Goal: Transaction & Acquisition: Purchase product/service

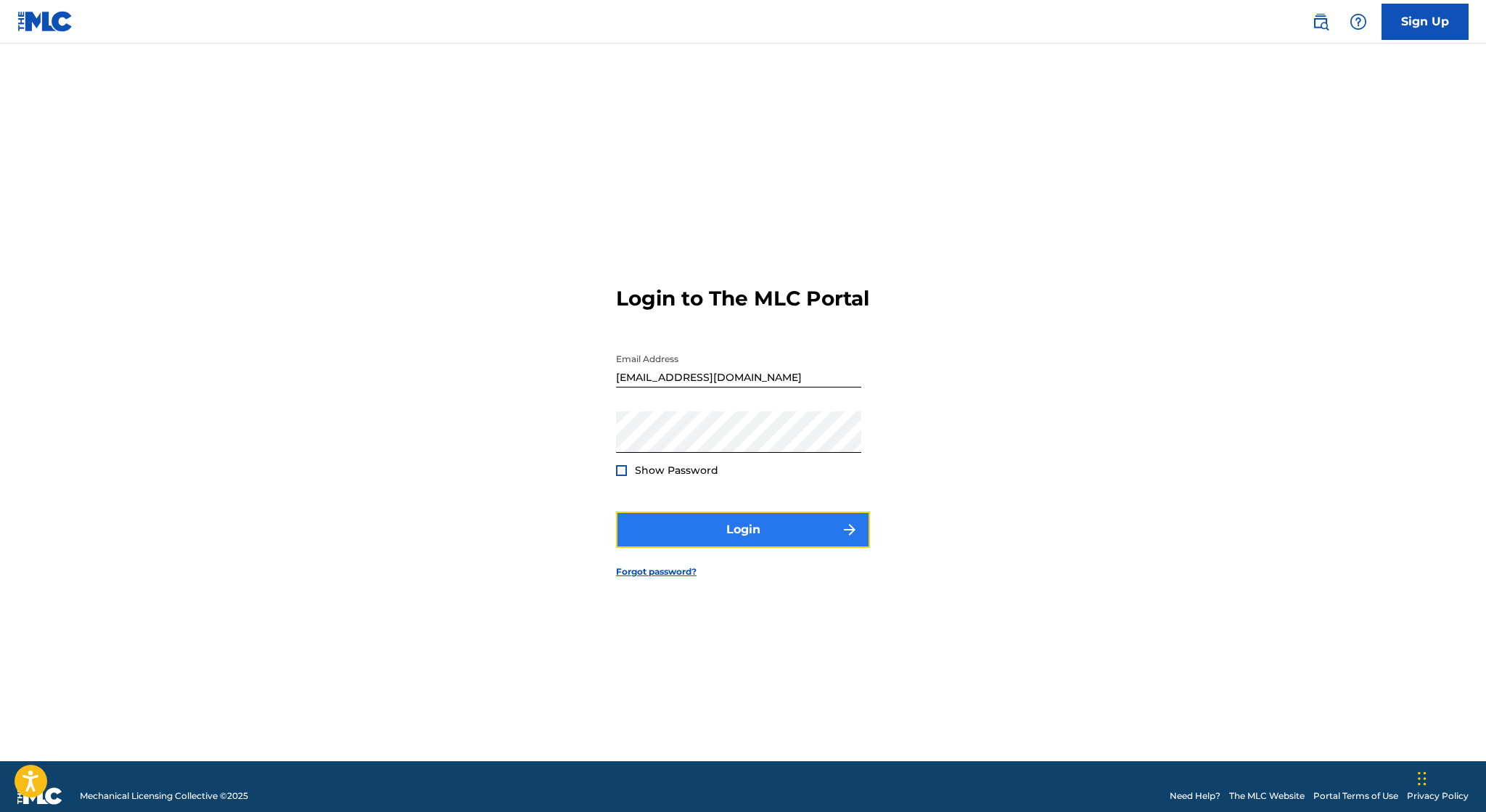
click at [784, 533] on button "Login" at bounding box center [743, 530] width 254 height 36
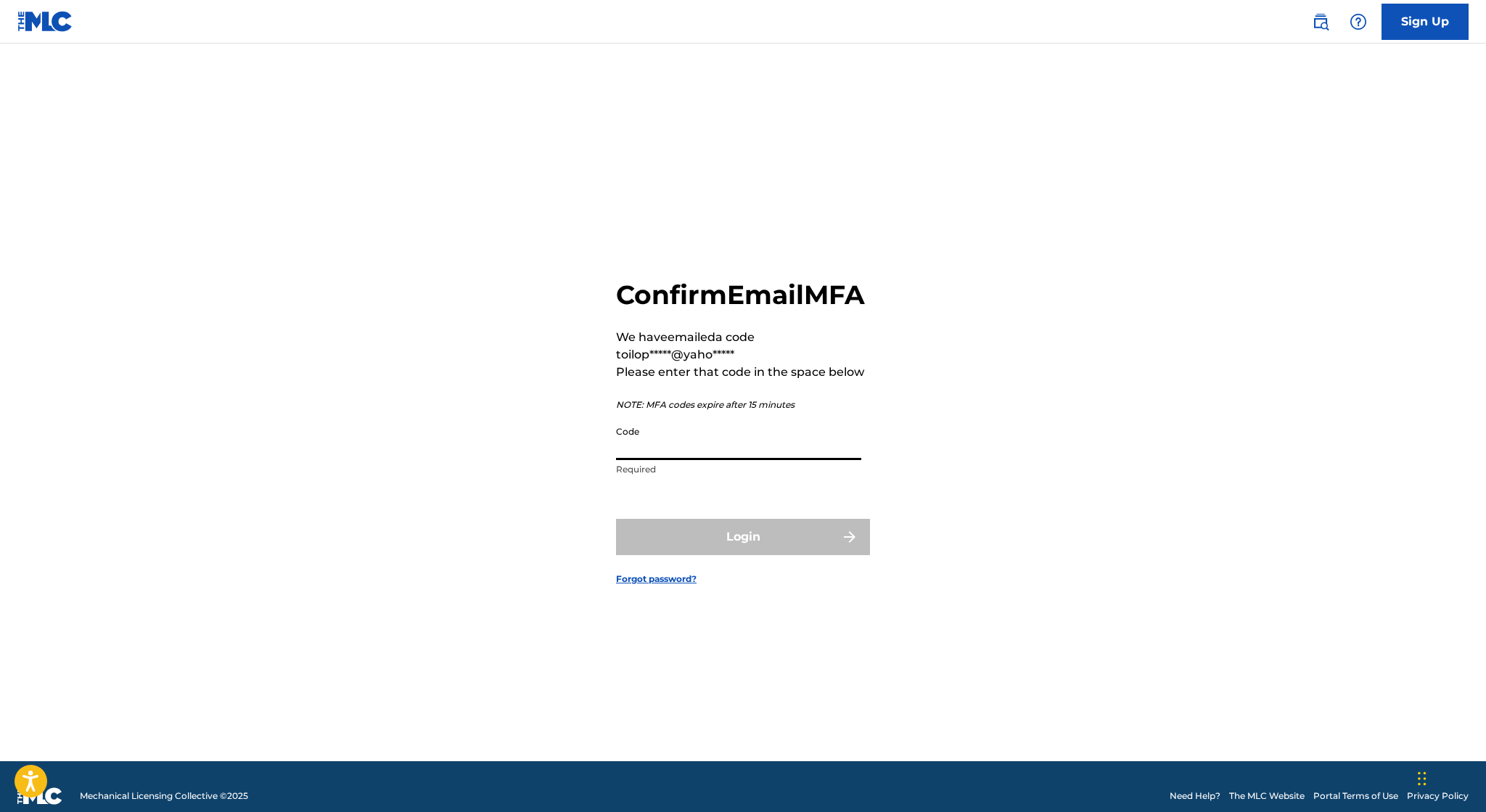
click at [727, 460] on input "Code" at bounding box center [739, 439] width 245 height 42
paste input "973604"
type input "973604"
click at [768, 555] on button "Login" at bounding box center [743, 537] width 254 height 36
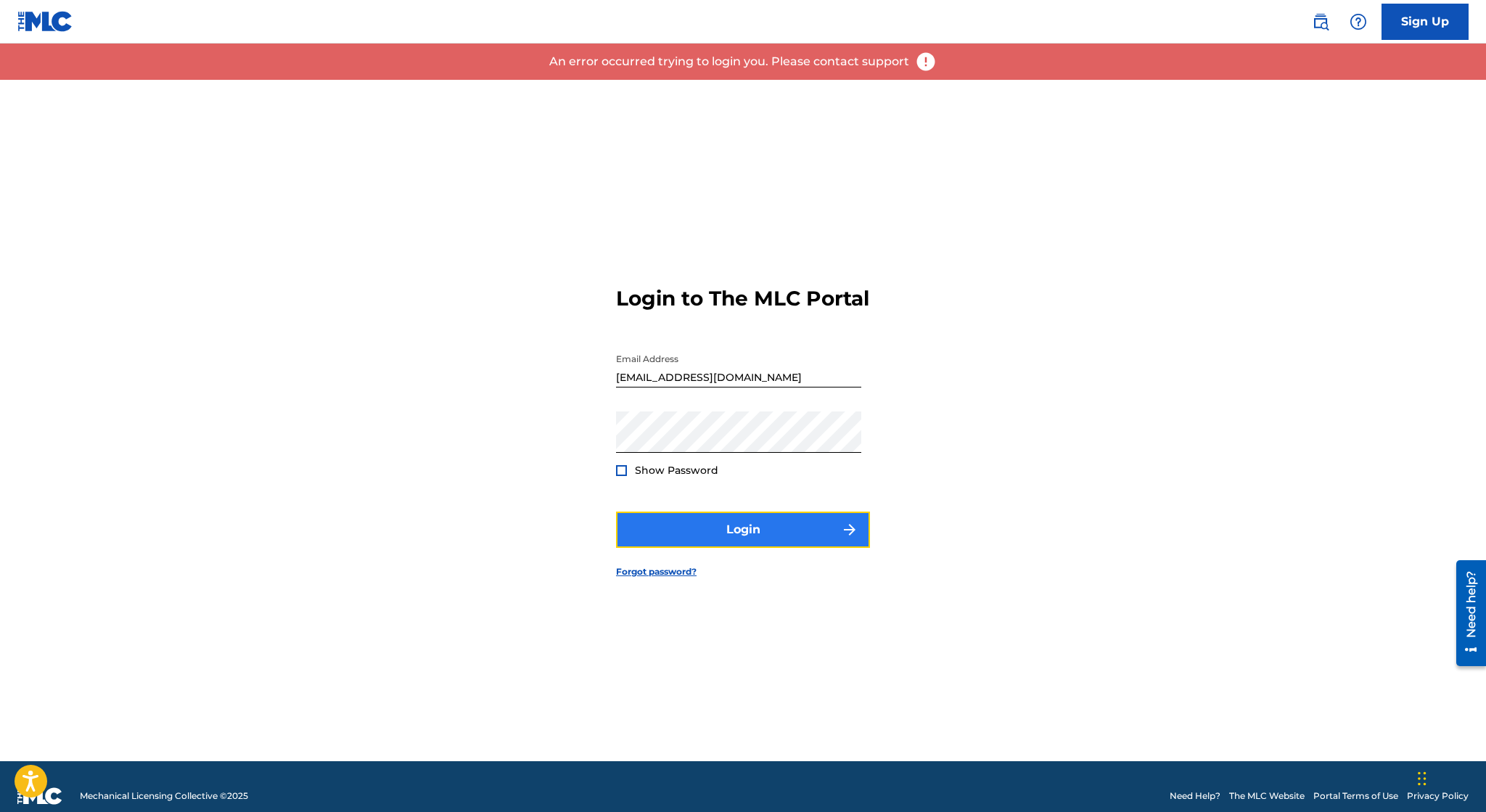
click at [841, 544] on button "Login" at bounding box center [743, 530] width 254 height 36
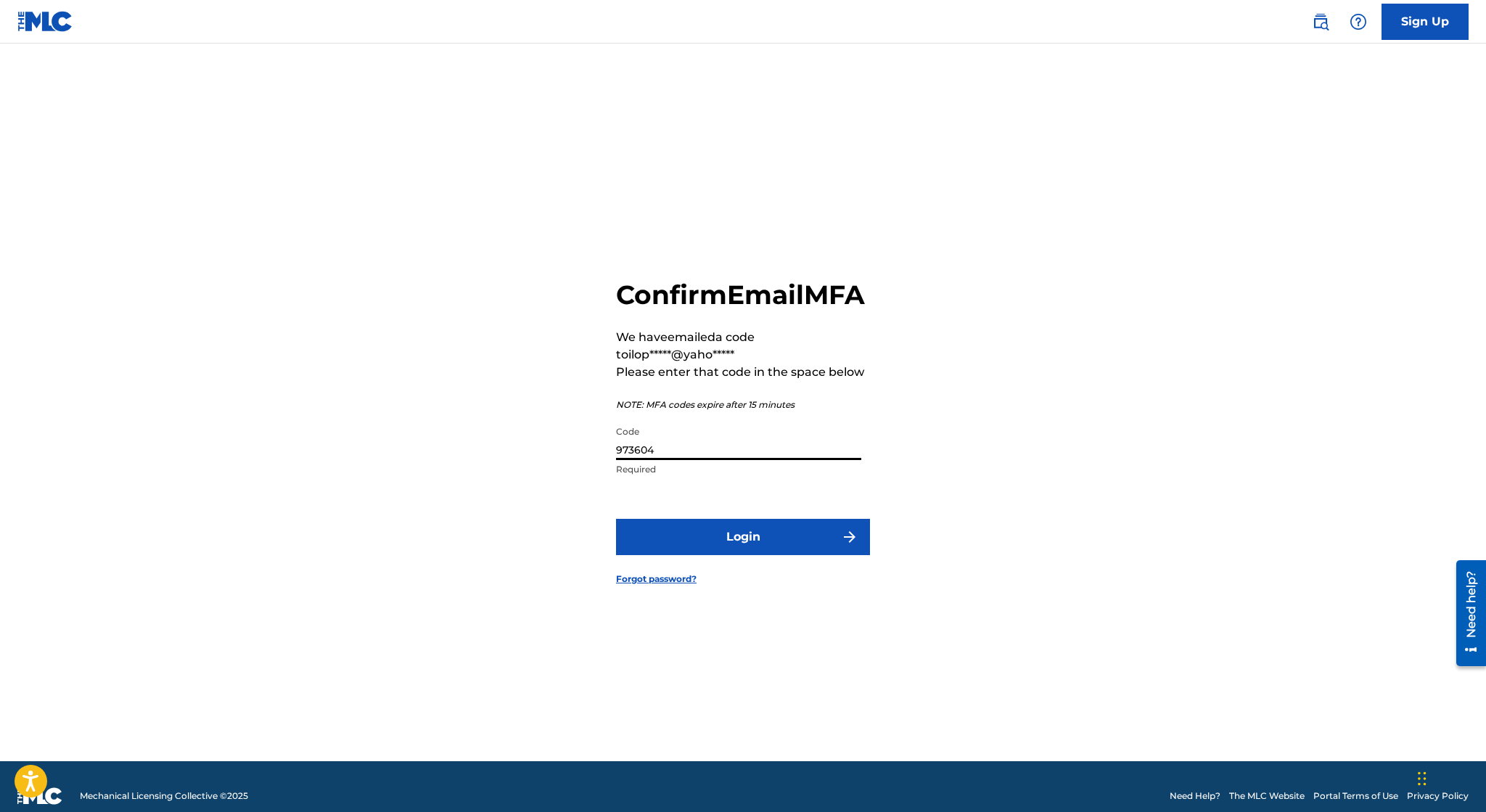
click at [692, 460] on input "973604" at bounding box center [739, 439] width 245 height 42
paste input "887858"
type input "887858"
click at [733, 555] on button "Login" at bounding box center [743, 537] width 254 height 36
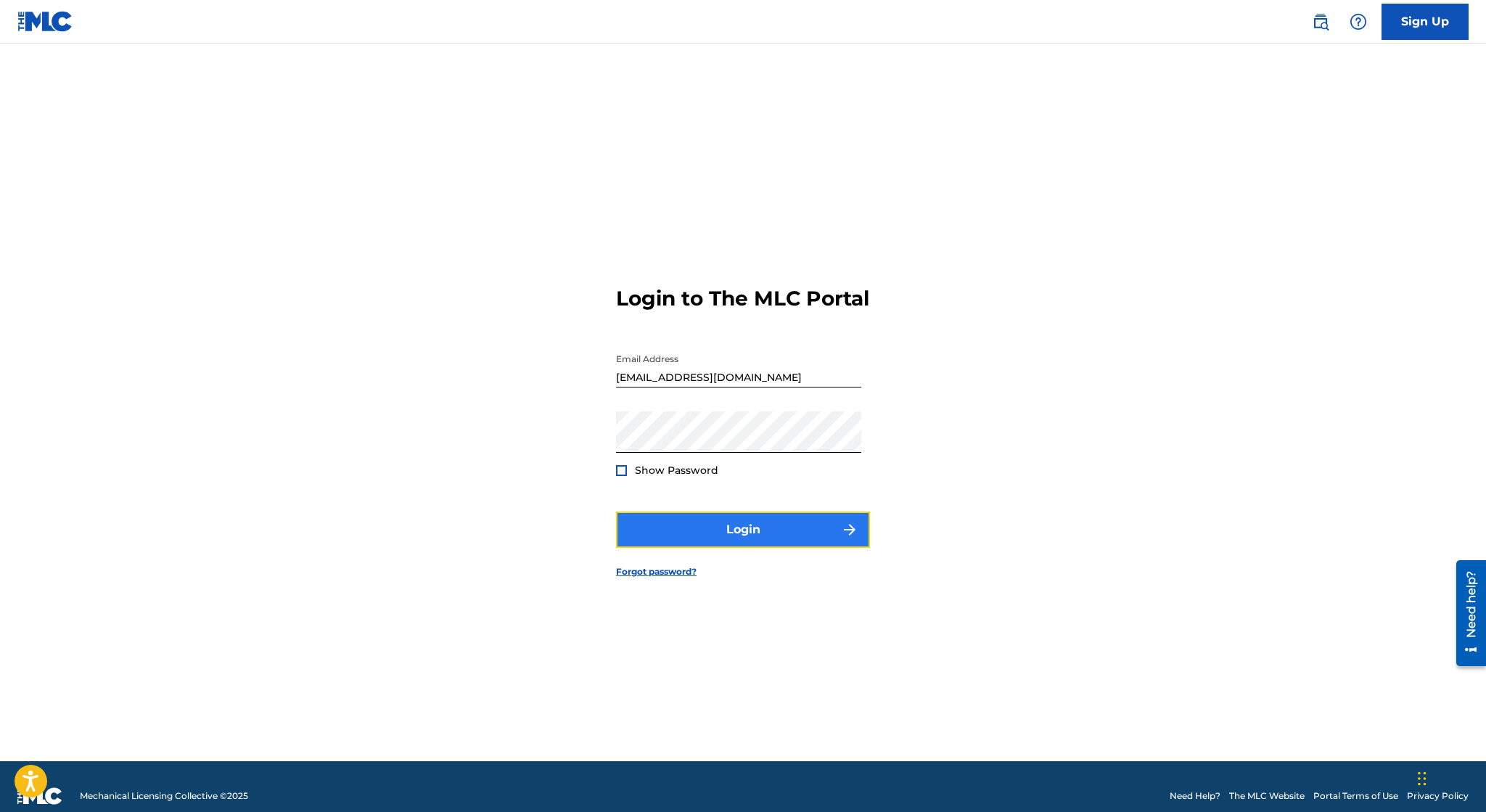
click at [809, 539] on button "Login" at bounding box center [743, 530] width 254 height 36
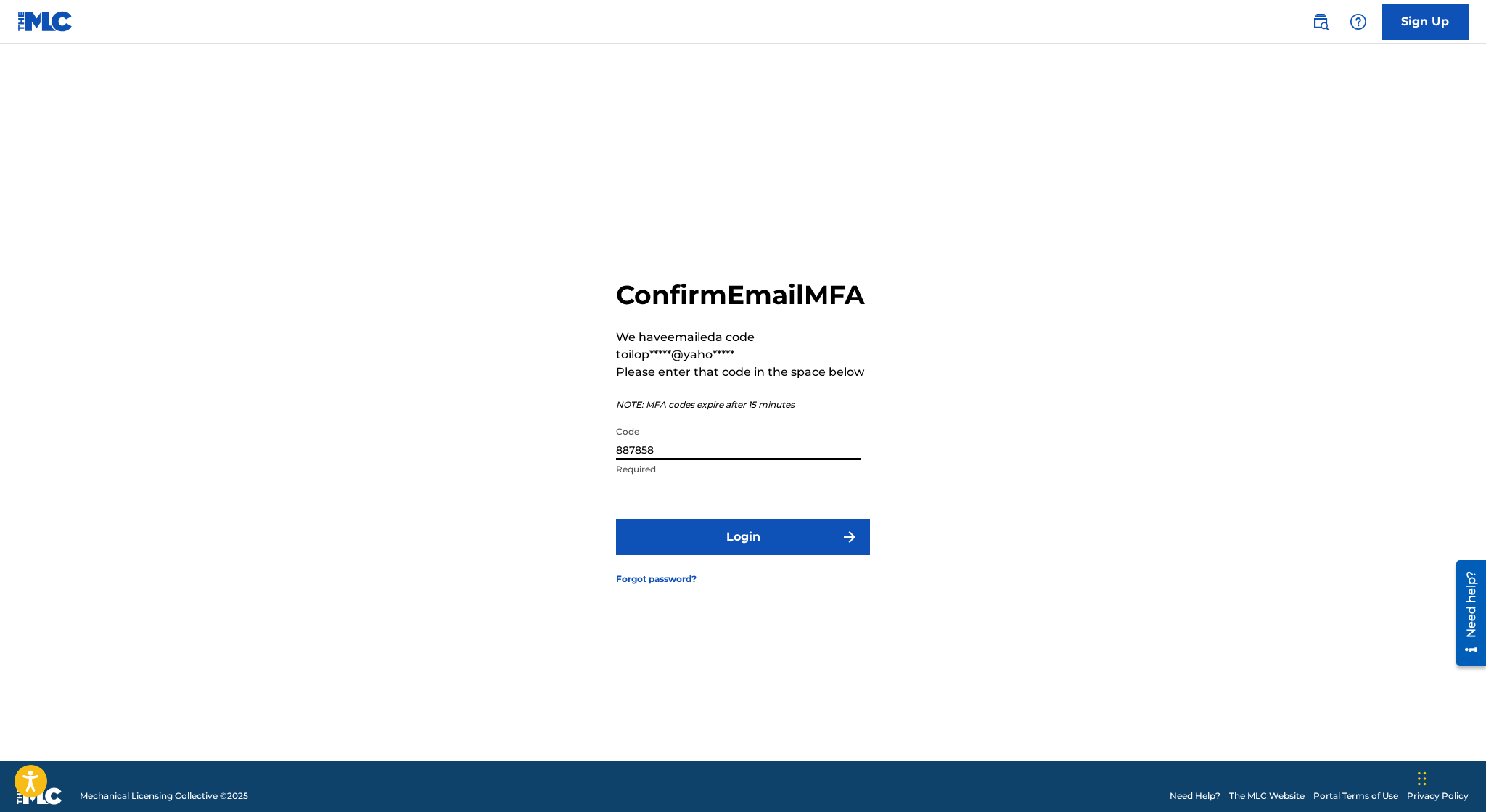
click at [726, 460] on input "887858" at bounding box center [739, 439] width 245 height 42
paste input "372555"
type input "372555"
click at [815, 555] on button "Login" at bounding box center [743, 537] width 254 height 36
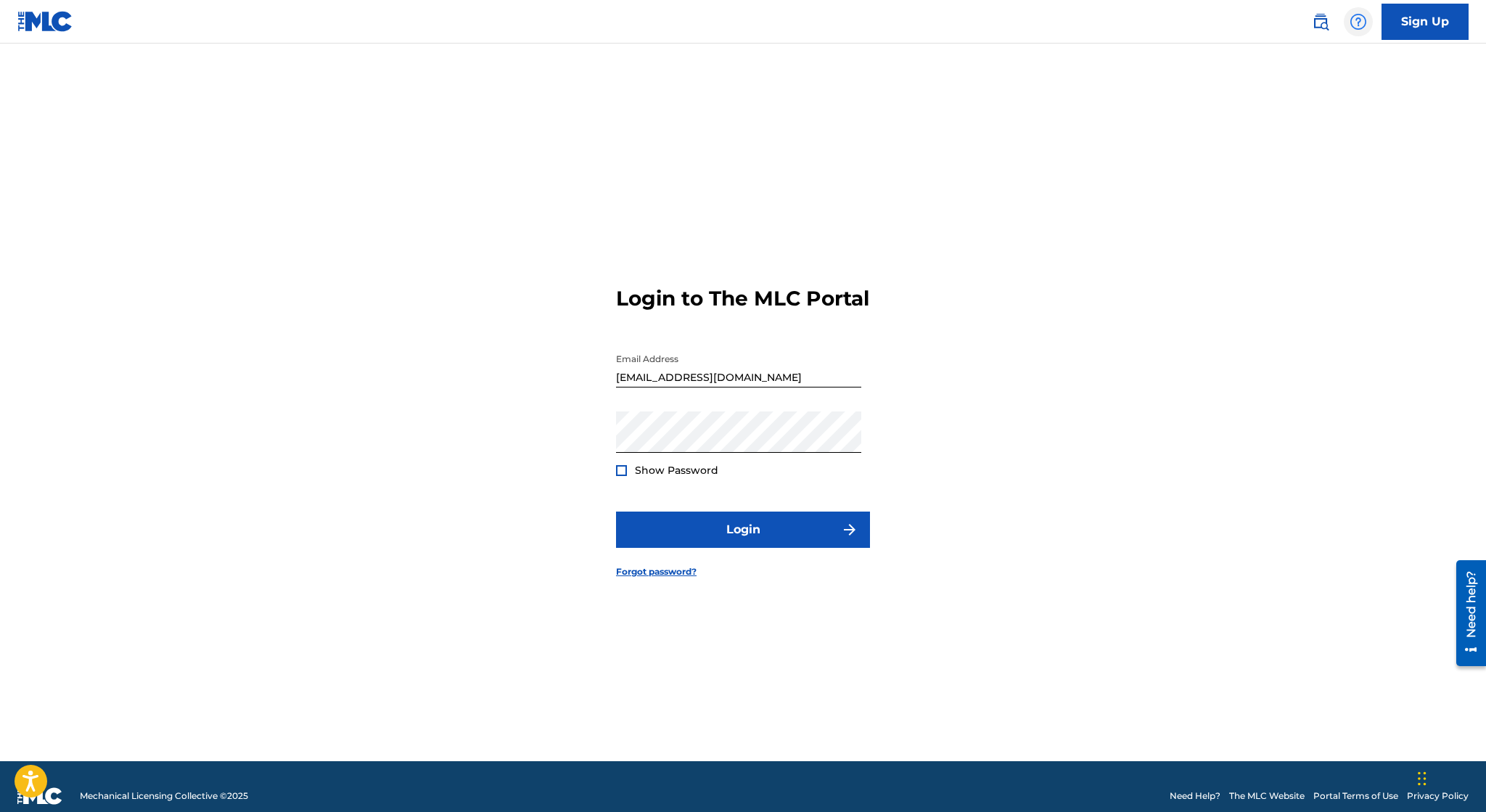
click at [1350, 22] on img at bounding box center [1358, 21] width 17 height 17
click at [1367, 70] on link "Contact us" at bounding box center [1358, 61] width 123 height 35
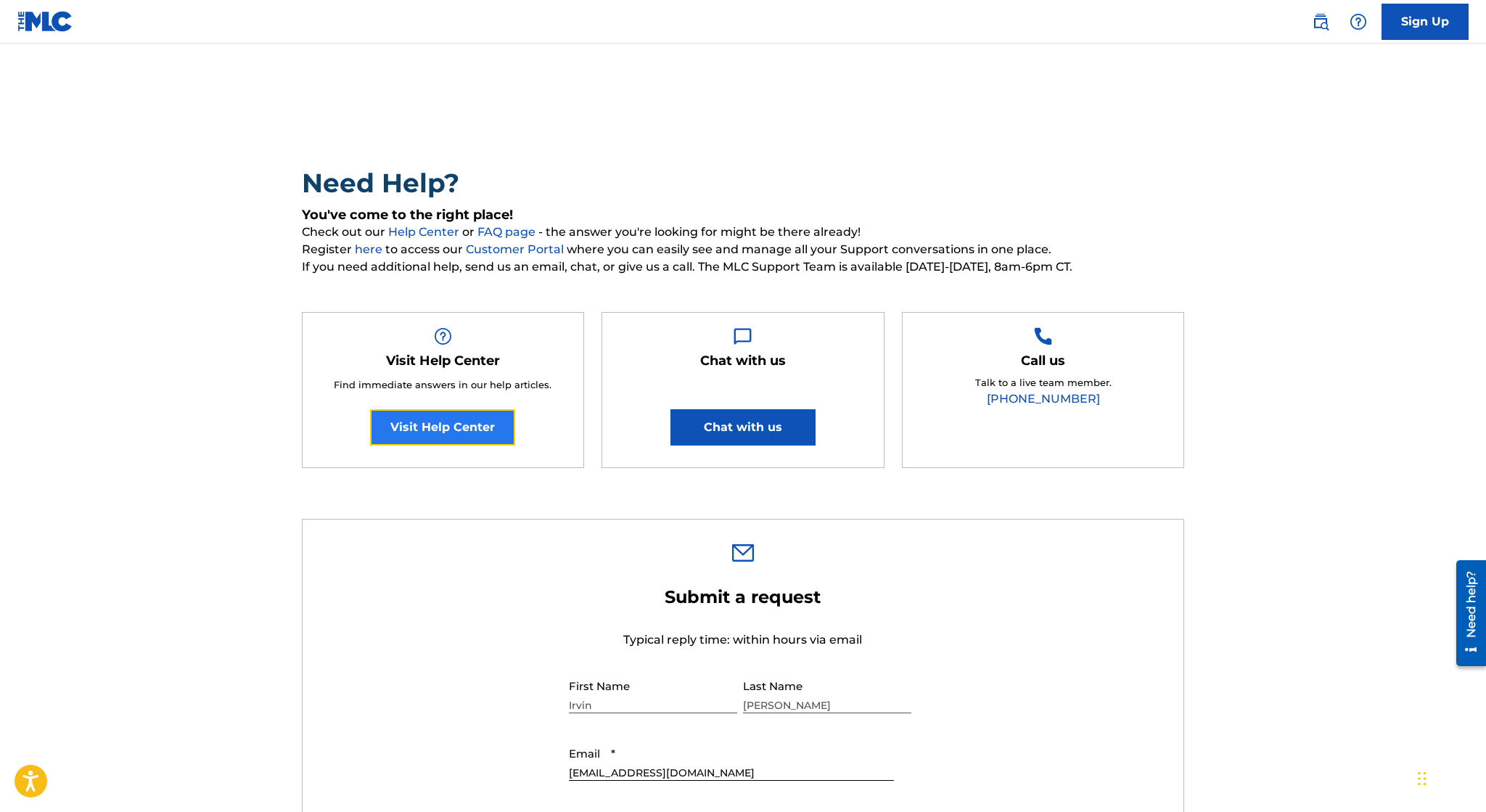
click at [439, 419] on link "Visit Help Center" at bounding box center [443, 428] width 145 height 36
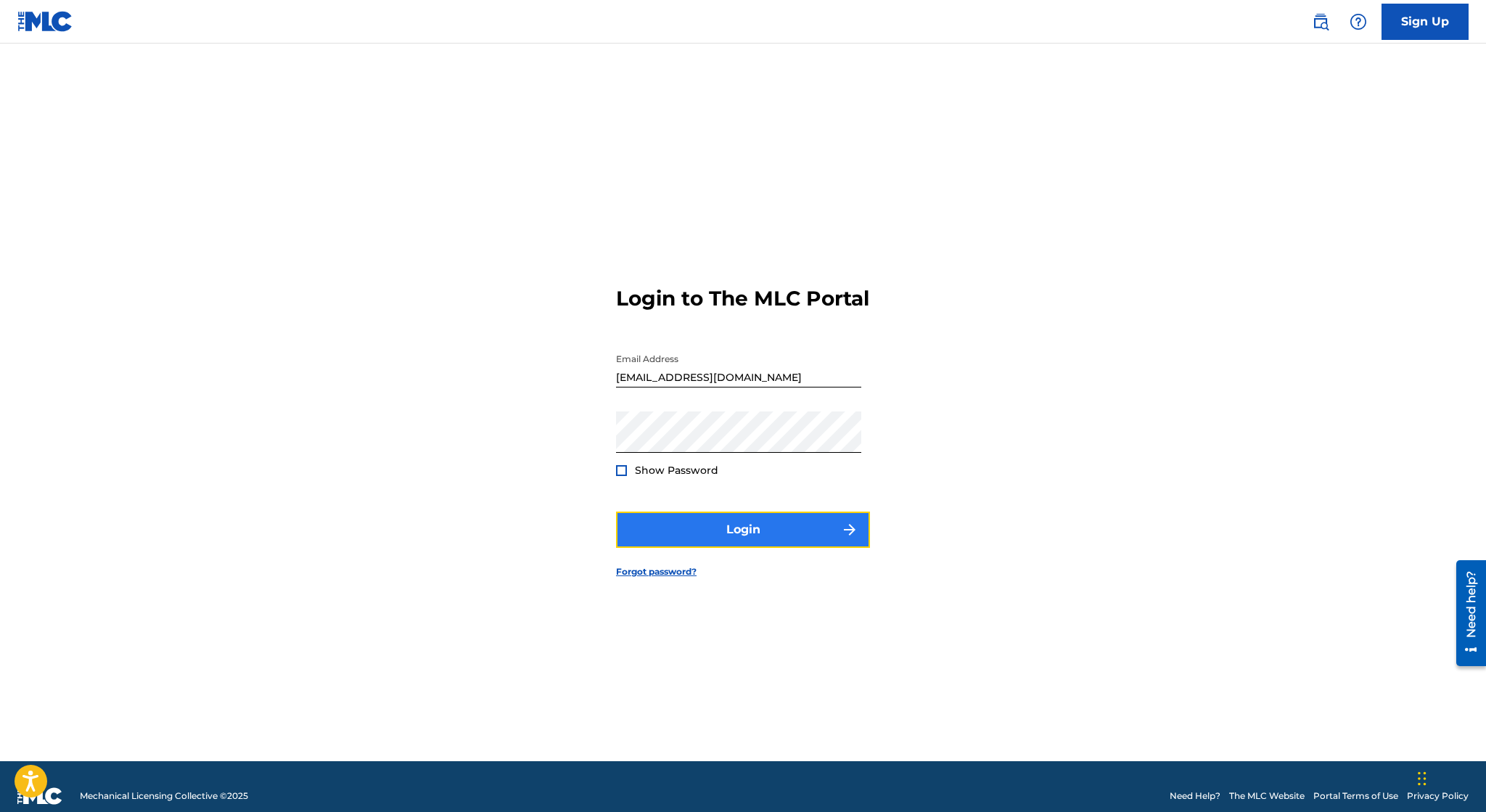
click at [743, 544] on button "Login" at bounding box center [743, 530] width 254 height 36
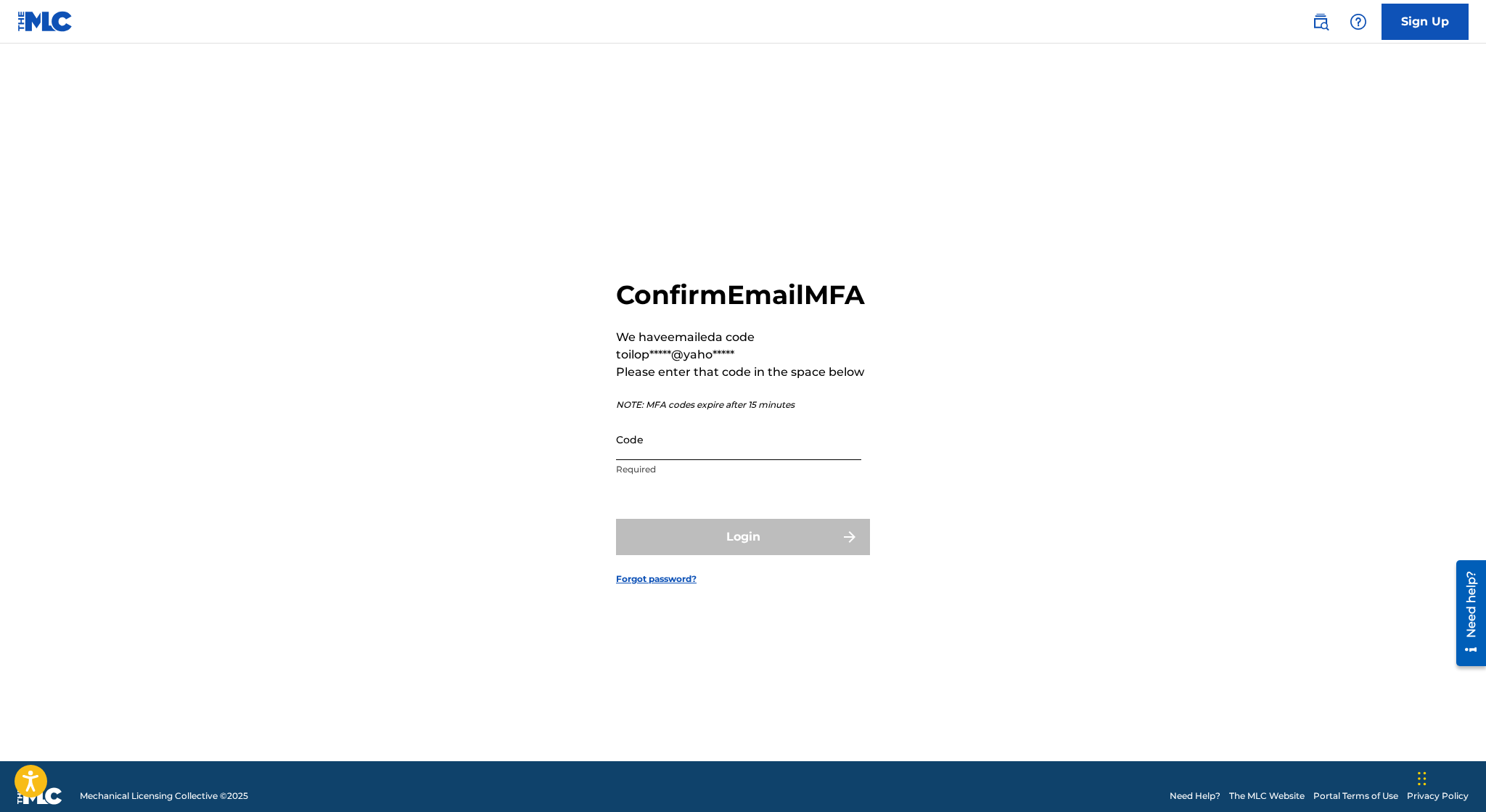
click at [715, 460] on input "Code" at bounding box center [739, 439] width 245 height 42
paste input "503503"
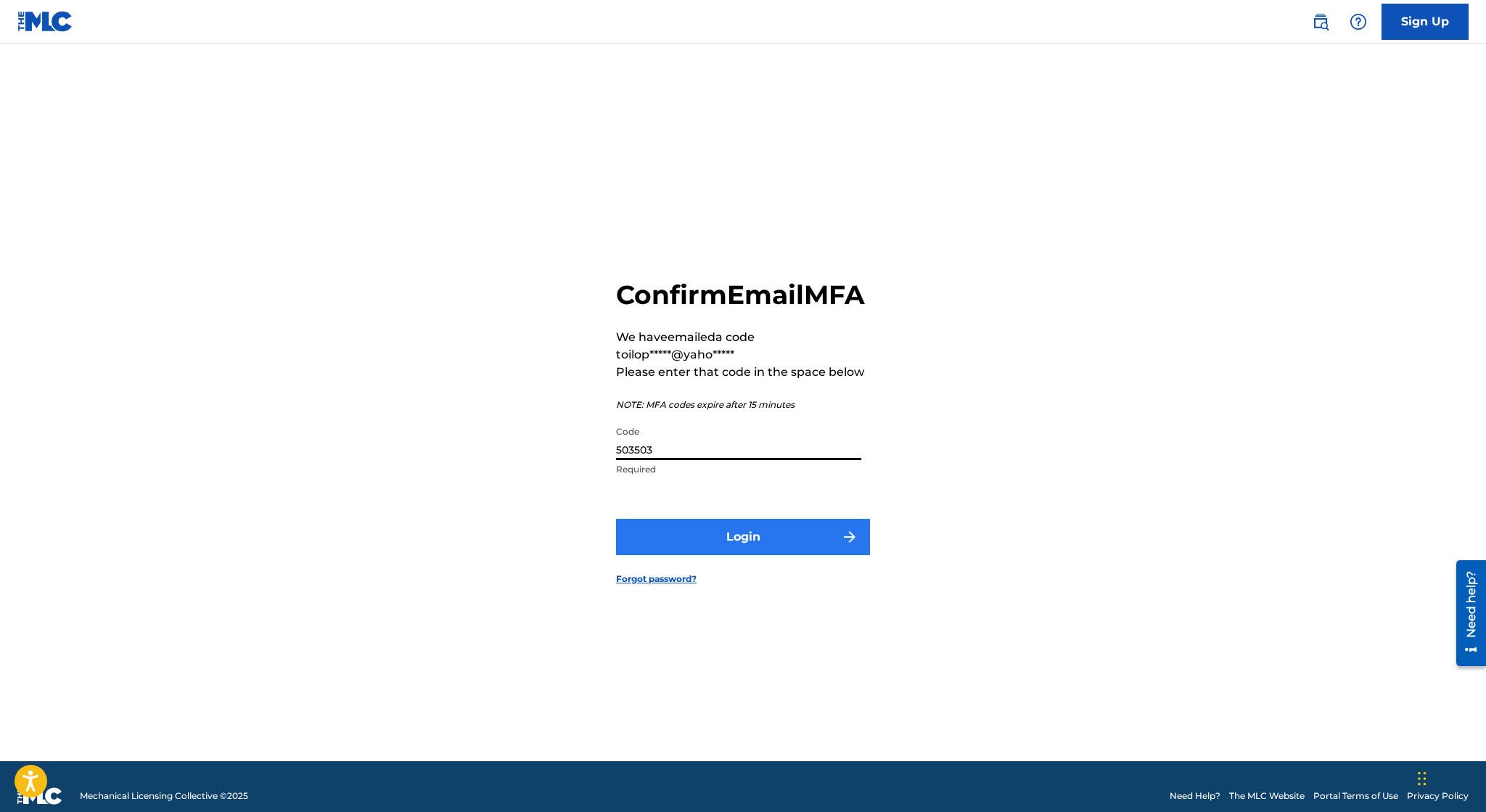
type input "503503"
click at [744, 553] on button "Login" at bounding box center [743, 537] width 254 height 36
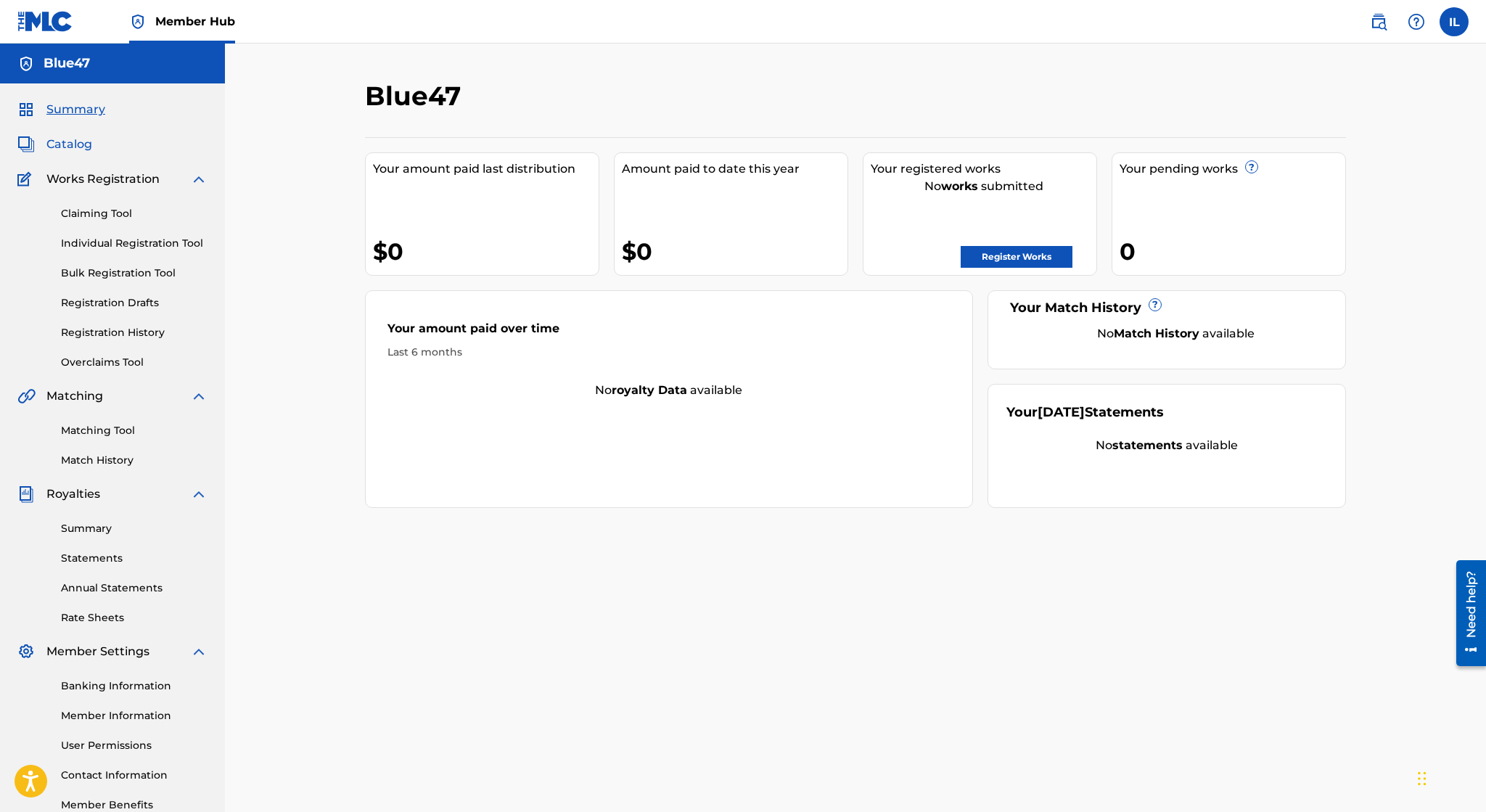
click at [80, 148] on span "Catalog" at bounding box center [69, 144] width 45 height 17
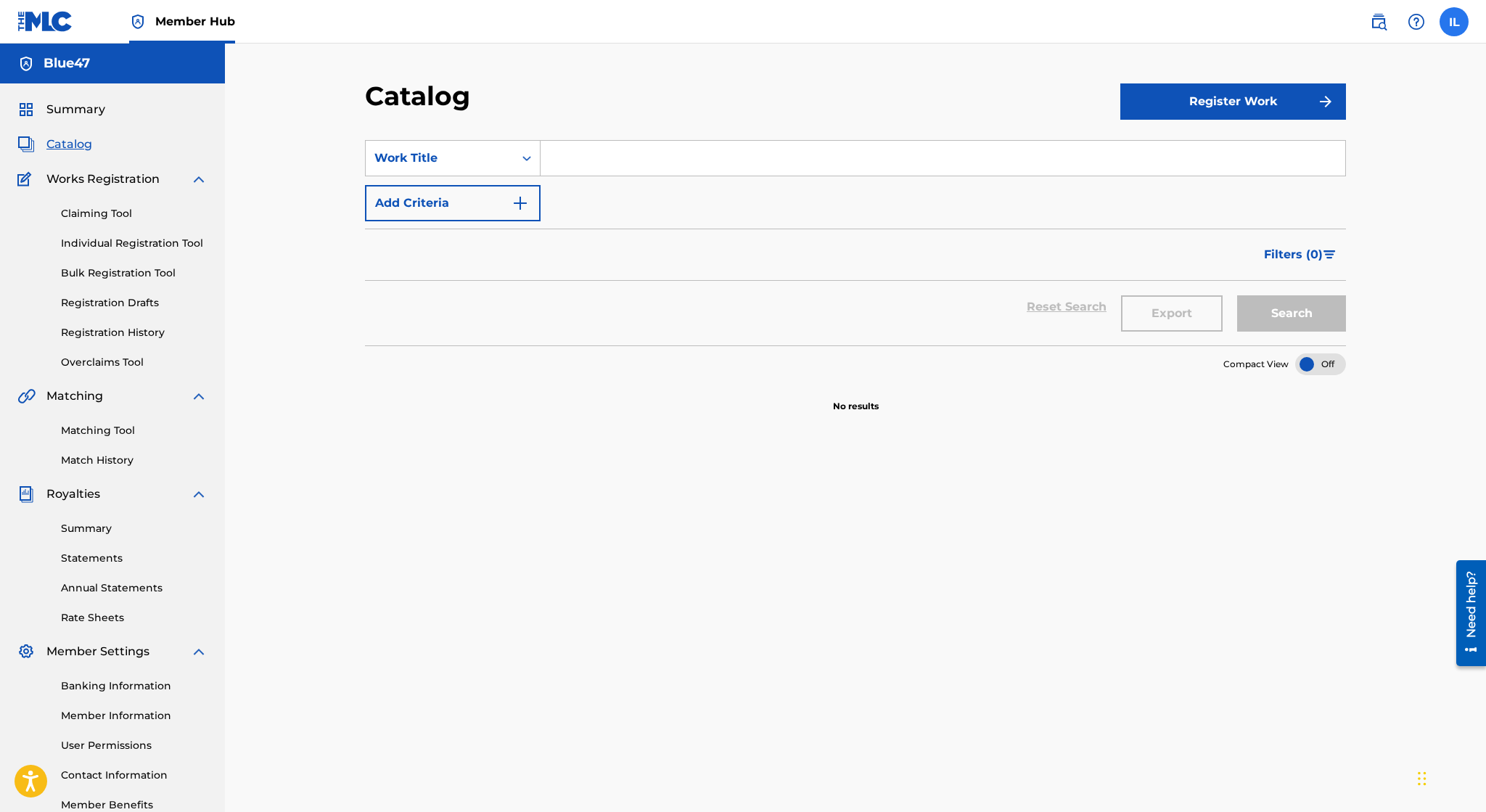
click at [1445, 23] on label at bounding box center [1454, 22] width 29 height 29
click at [1454, 22] on input "IL Irvin Lopez ilopez345@yahoo.com Notification Preferences Profile Log out" at bounding box center [1454, 22] width 0 height 0
click at [1302, 179] on link "Profile" at bounding box center [1311, 180] width 29 height 13
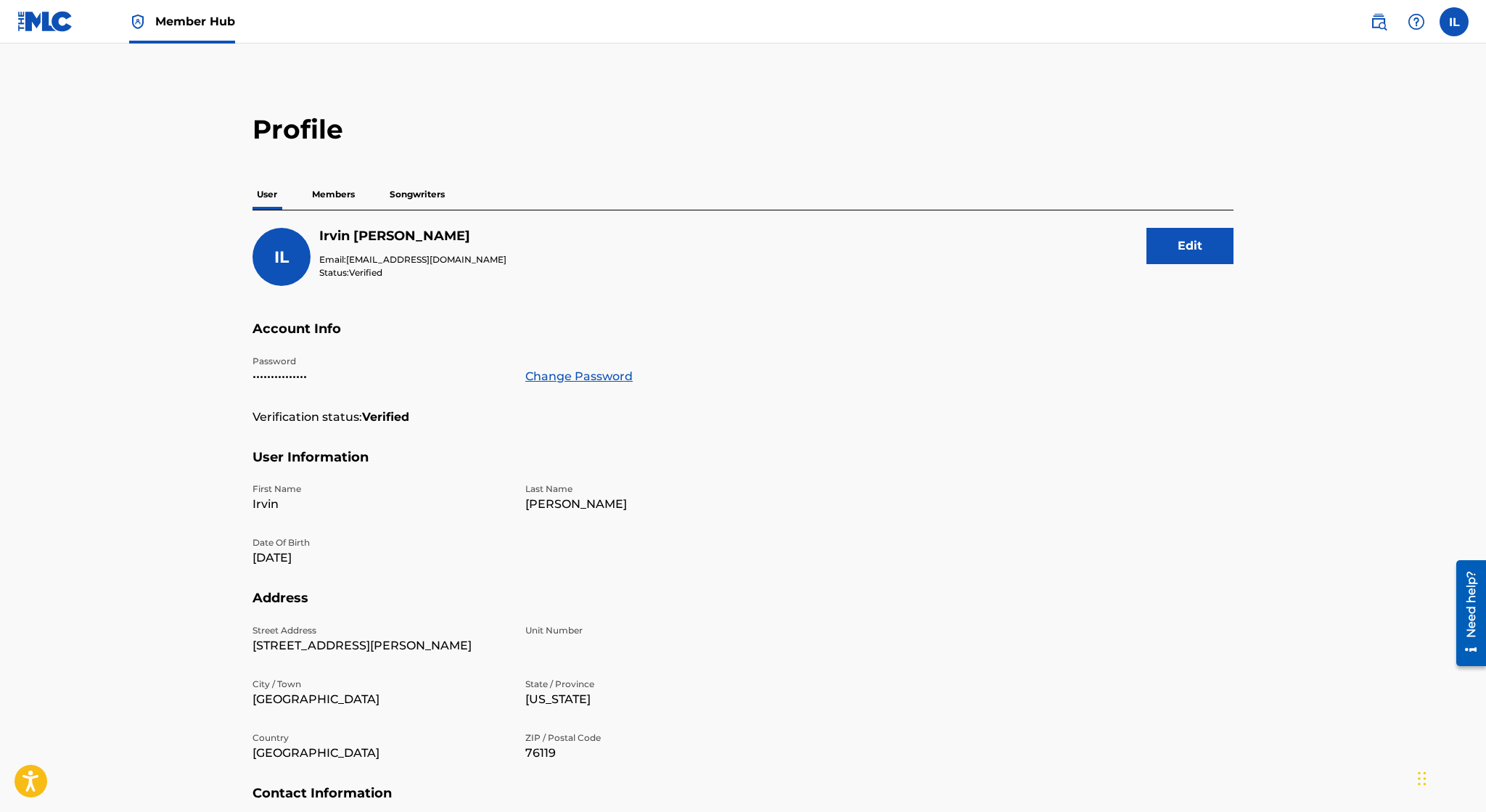
click at [413, 196] on p "Songwriters" at bounding box center [417, 194] width 64 height 30
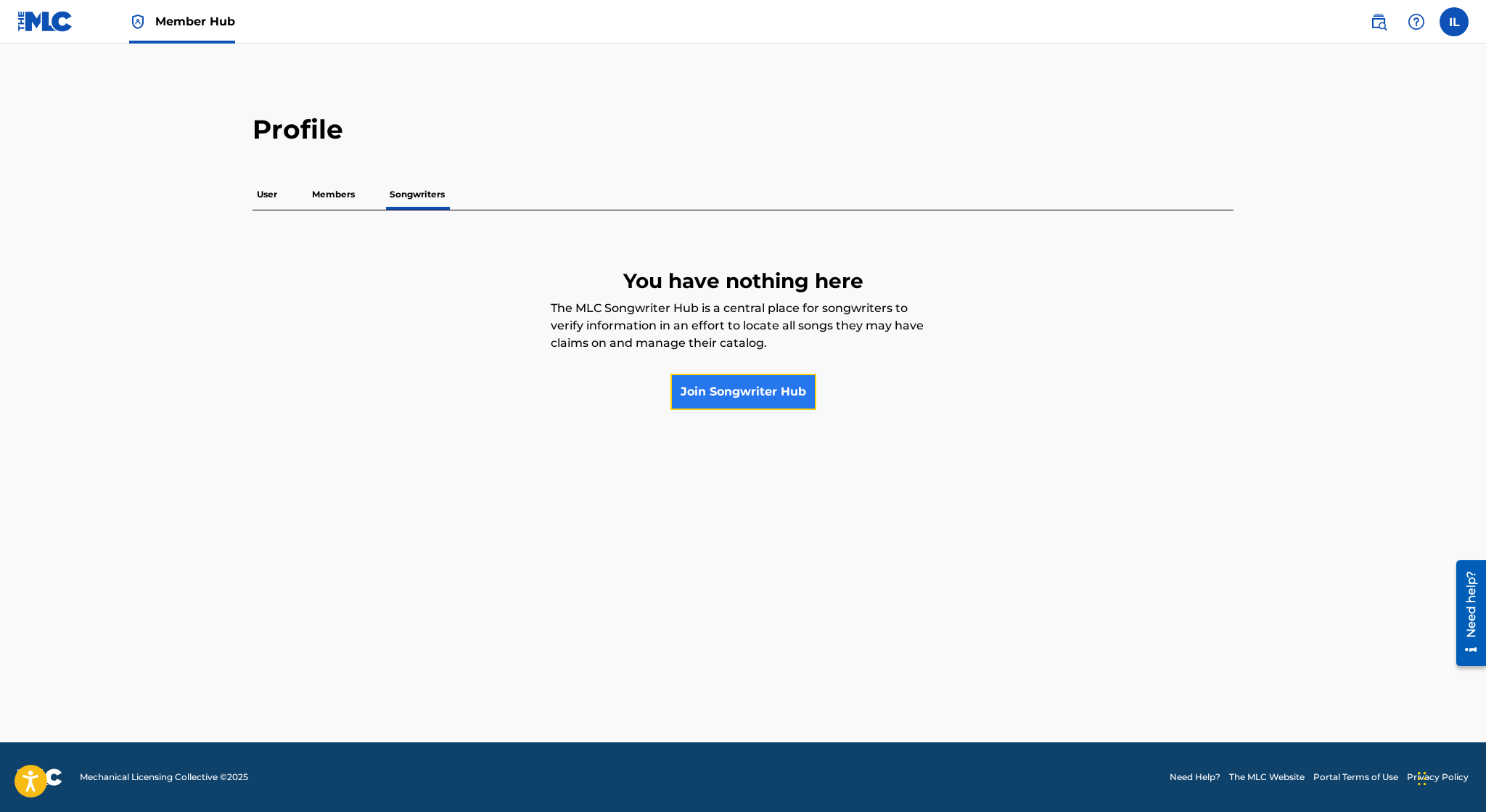
click at [737, 405] on link "Join Songwriter Hub" at bounding box center [743, 392] width 146 height 36
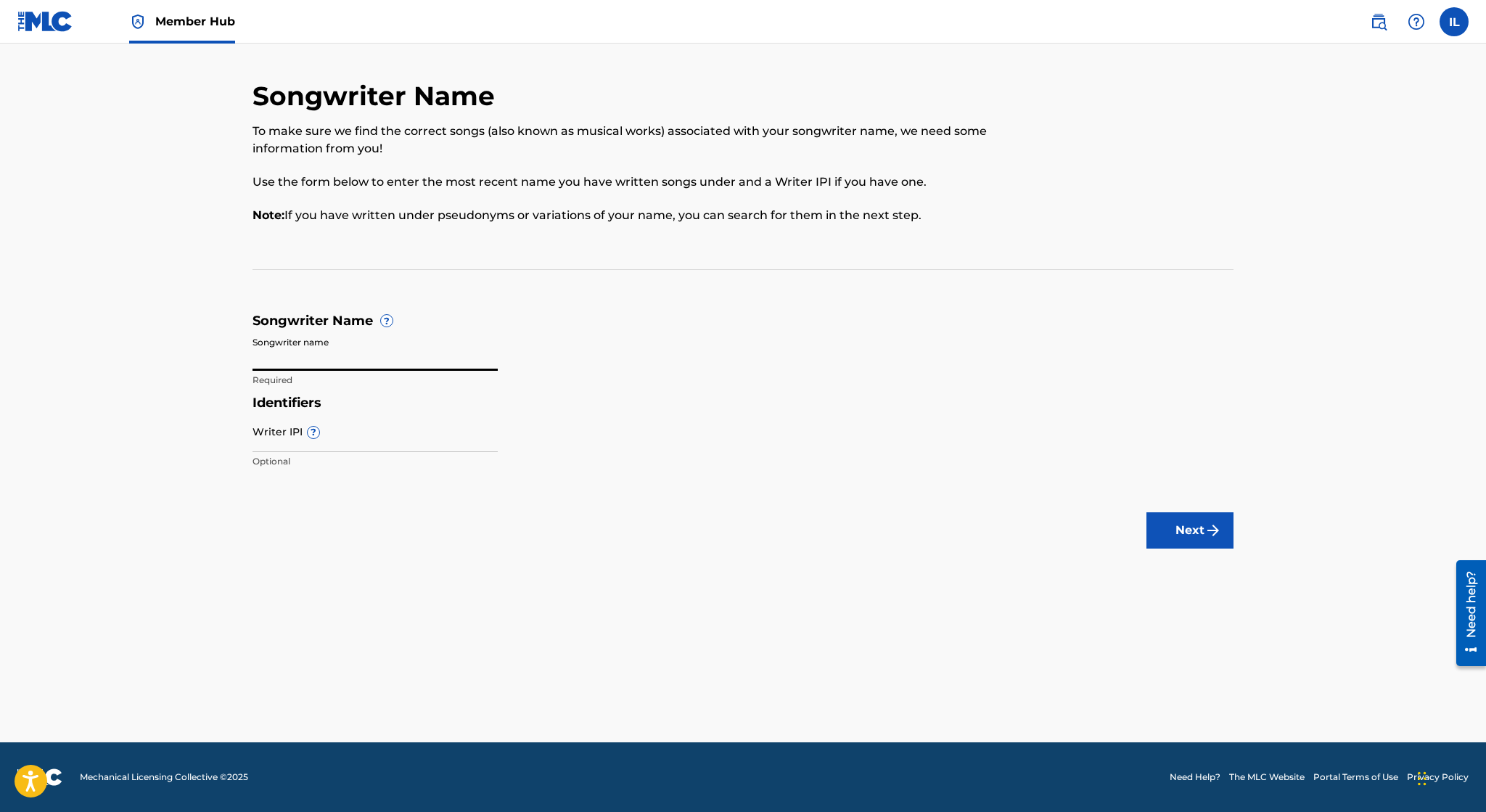
click at [400, 356] on input "Songwriter name" at bounding box center [375, 350] width 245 height 42
type input "I"
type input "B"
type input "Irvin Lopez"
click at [361, 446] on input "Writer IPI ?" at bounding box center [375, 431] width 245 height 42
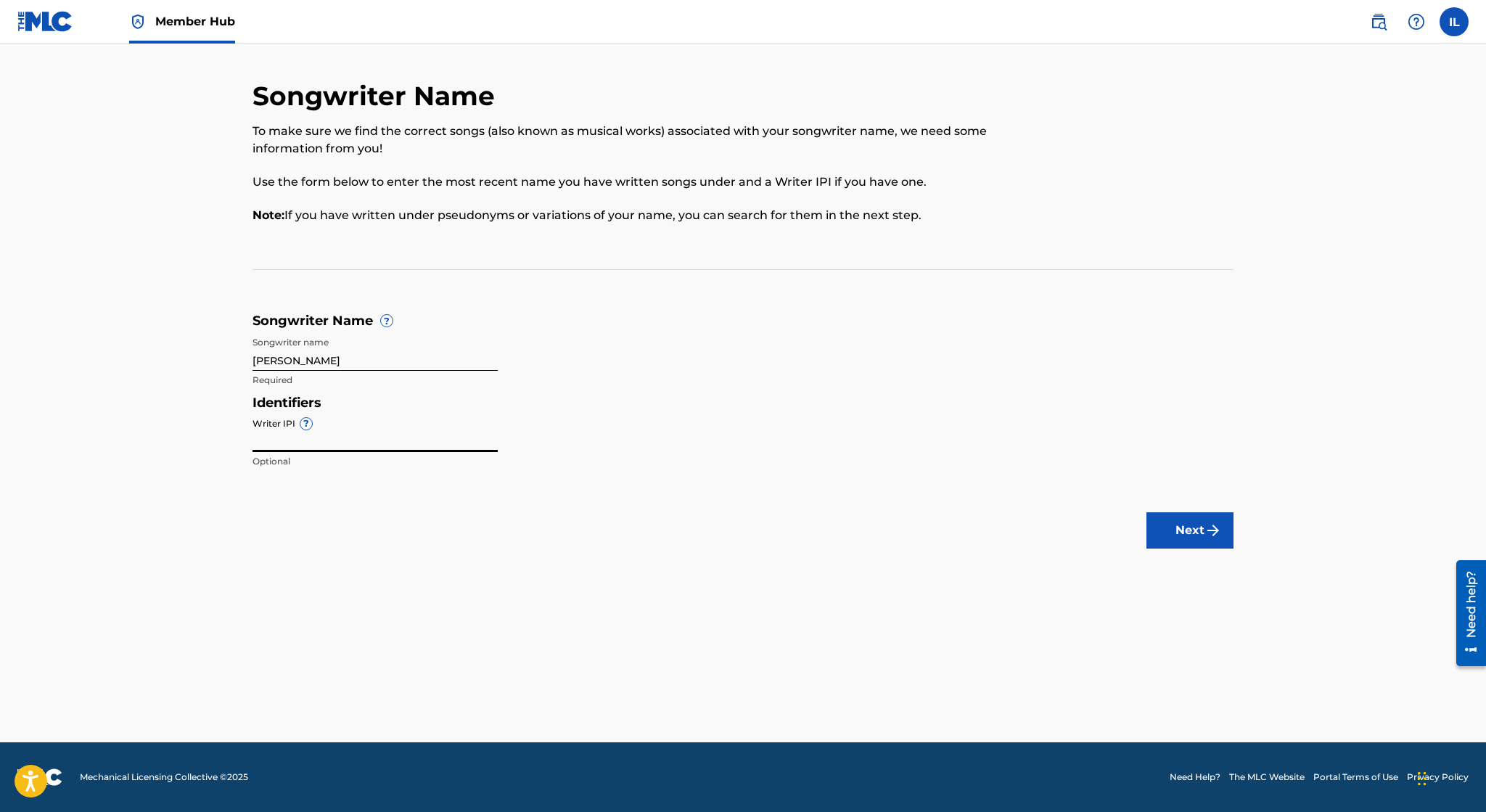
paste input "01172994227"
type input "01172994227"
click at [1173, 530] on button "Next" at bounding box center [1189, 530] width 87 height 36
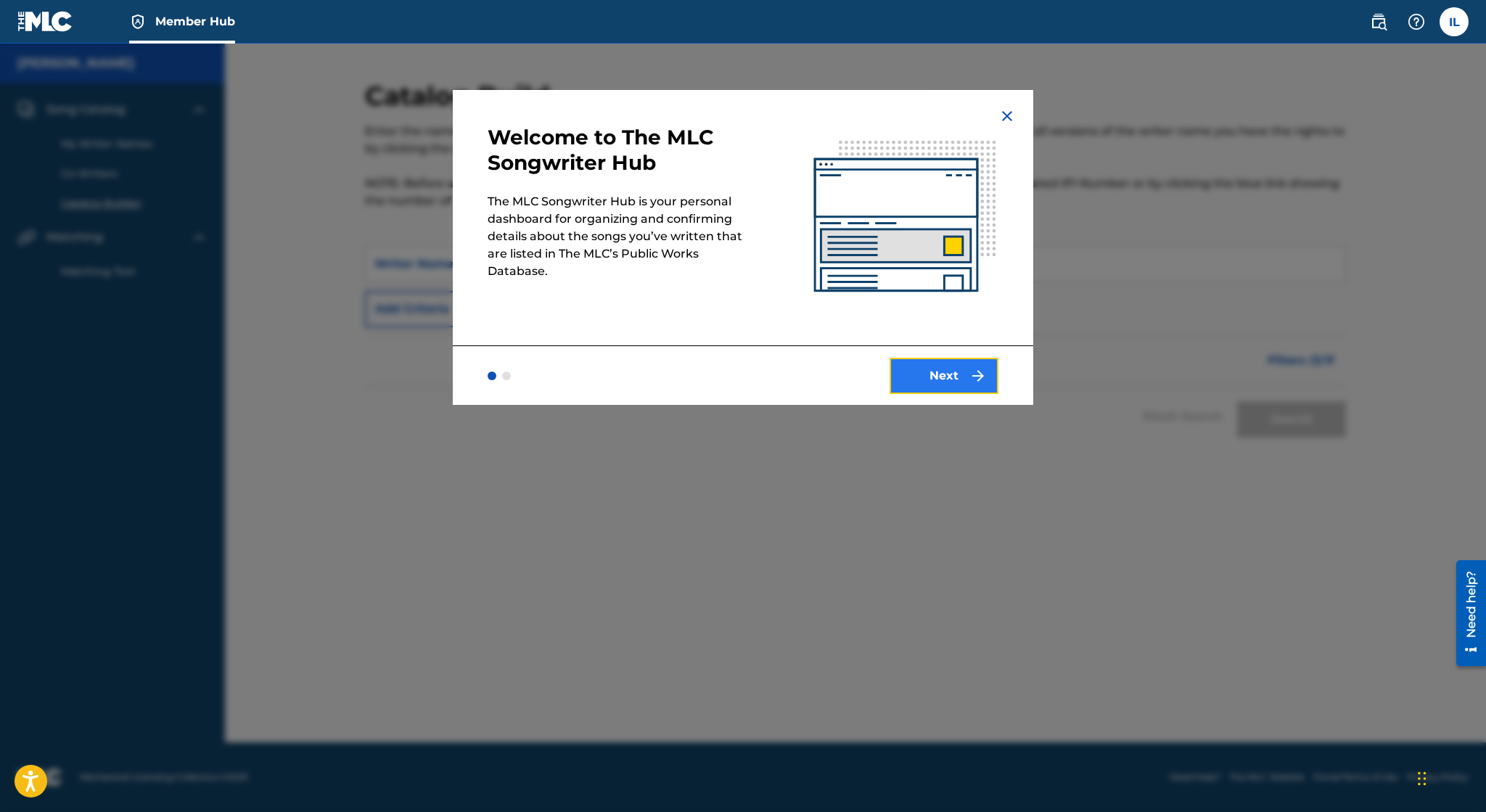
click at [919, 376] on button "Next" at bounding box center [944, 376] width 109 height 36
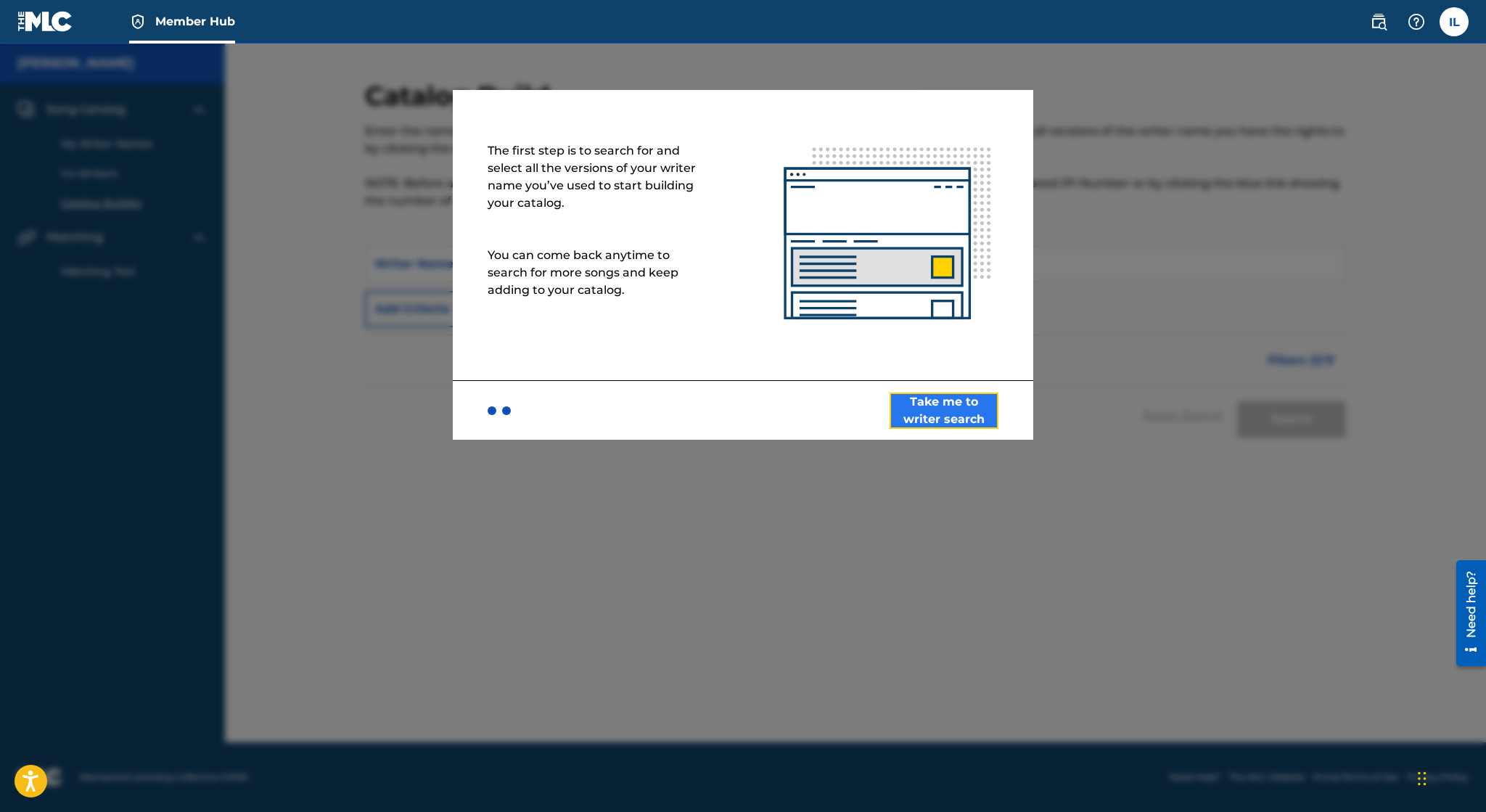
click at [927, 421] on button "Take me to writer search" at bounding box center [944, 411] width 109 height 36
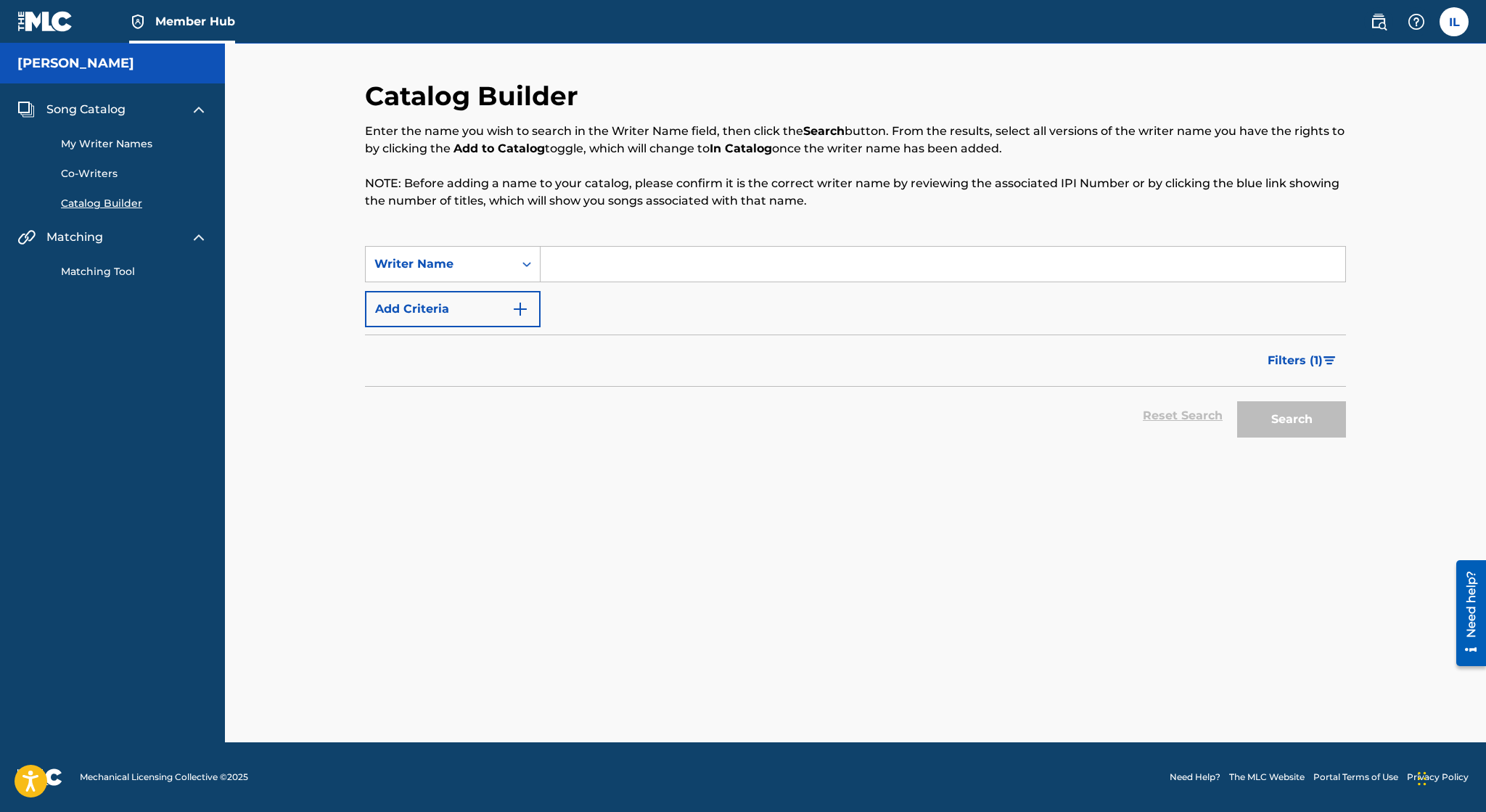
click at [595, 251] on input "Search Form" at bounding box center [942, 264] width 805 height 35
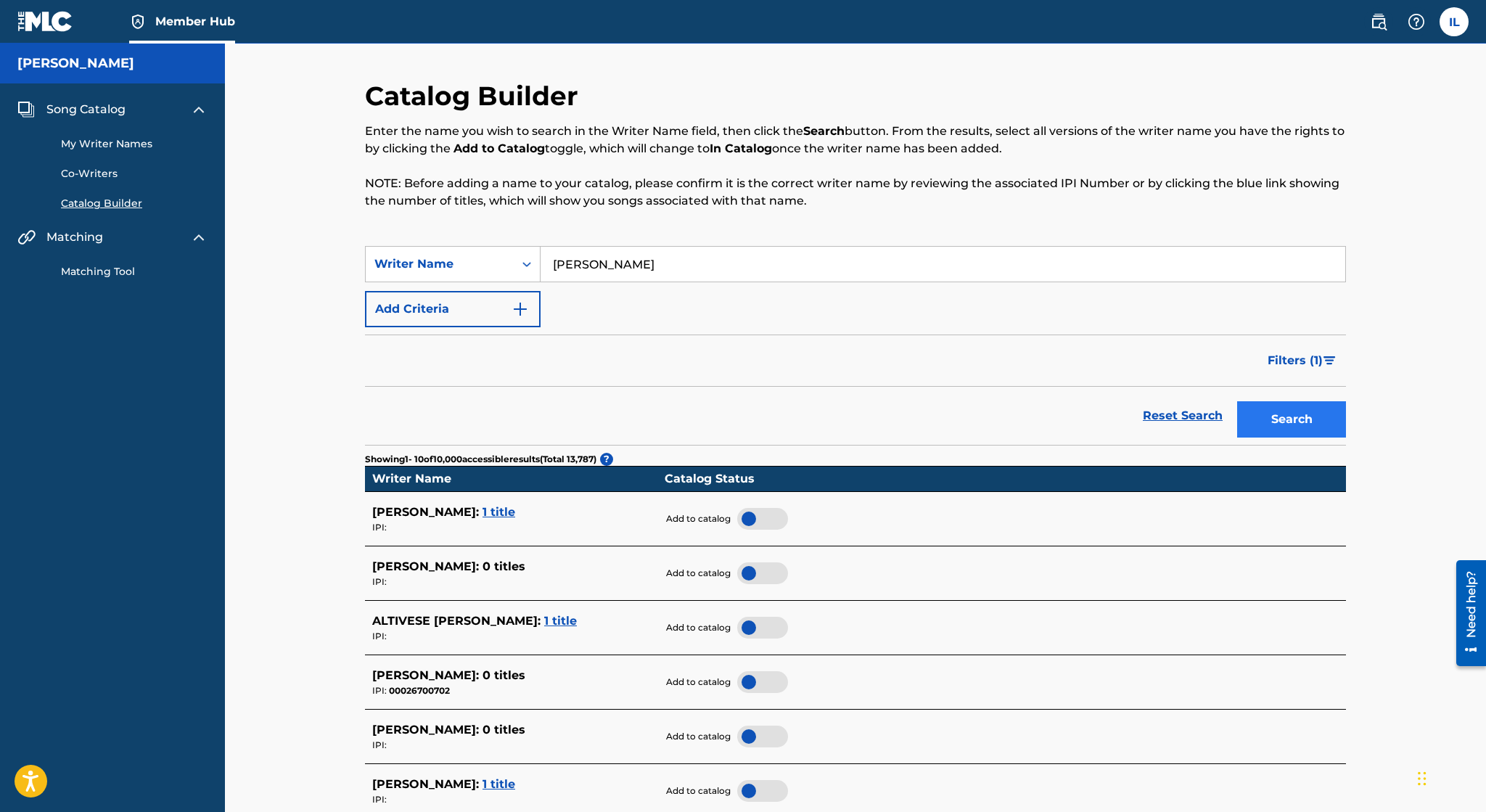
type input "Irvin Lopez"
click at [1274, 425] on button "Search" at bounding box center [1291, 419] width 109 height 36
click at [504, 271] on div "Writer Name" at bounding box center [440, 263] width 131 height 17
click at [495, 302] on div "Writer IPI" at bounding box center [453, 300] width 174 height 36
click at [623, 270] on input "Search Form" at bounding box center [942, 264] width 805 height 35
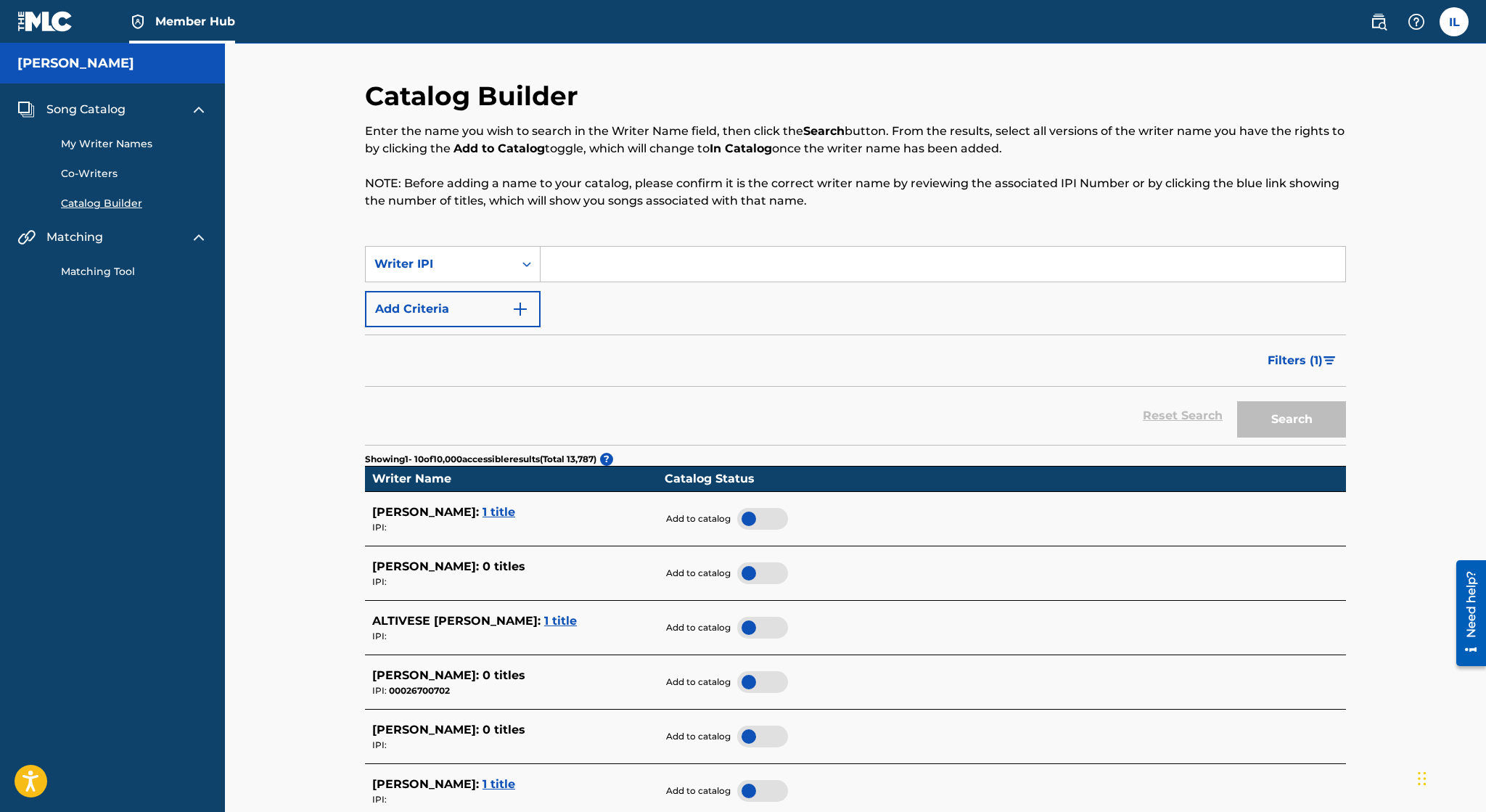
paste input "01172994227"
type input "01172994227"
click at [1287, 413] on button "Search" at bounding box center [1291, 419] width 109 height 36
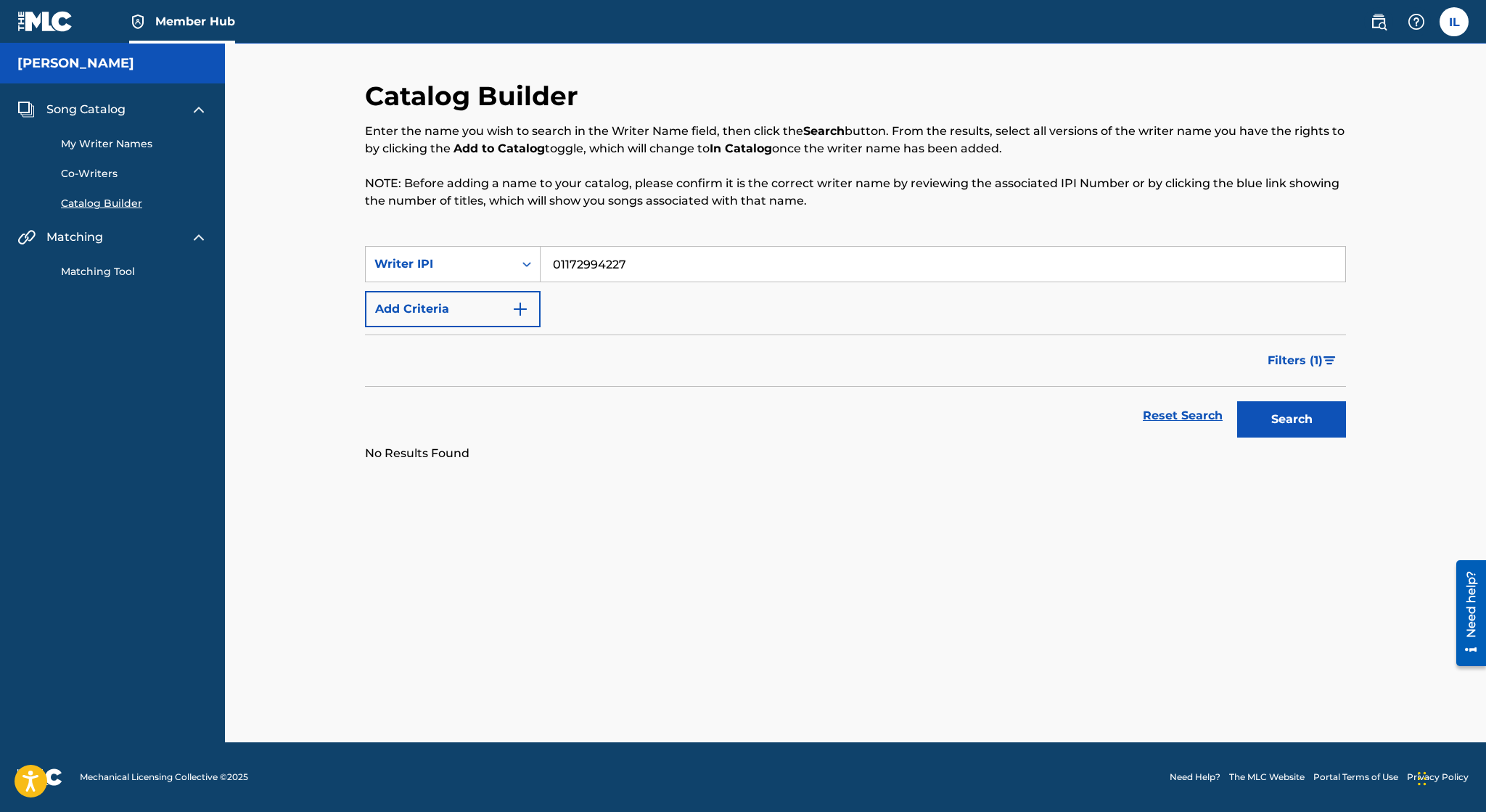
click at [100, 268] on link "Matching Tool" at bounding box center [135, 272] width 147 height 15
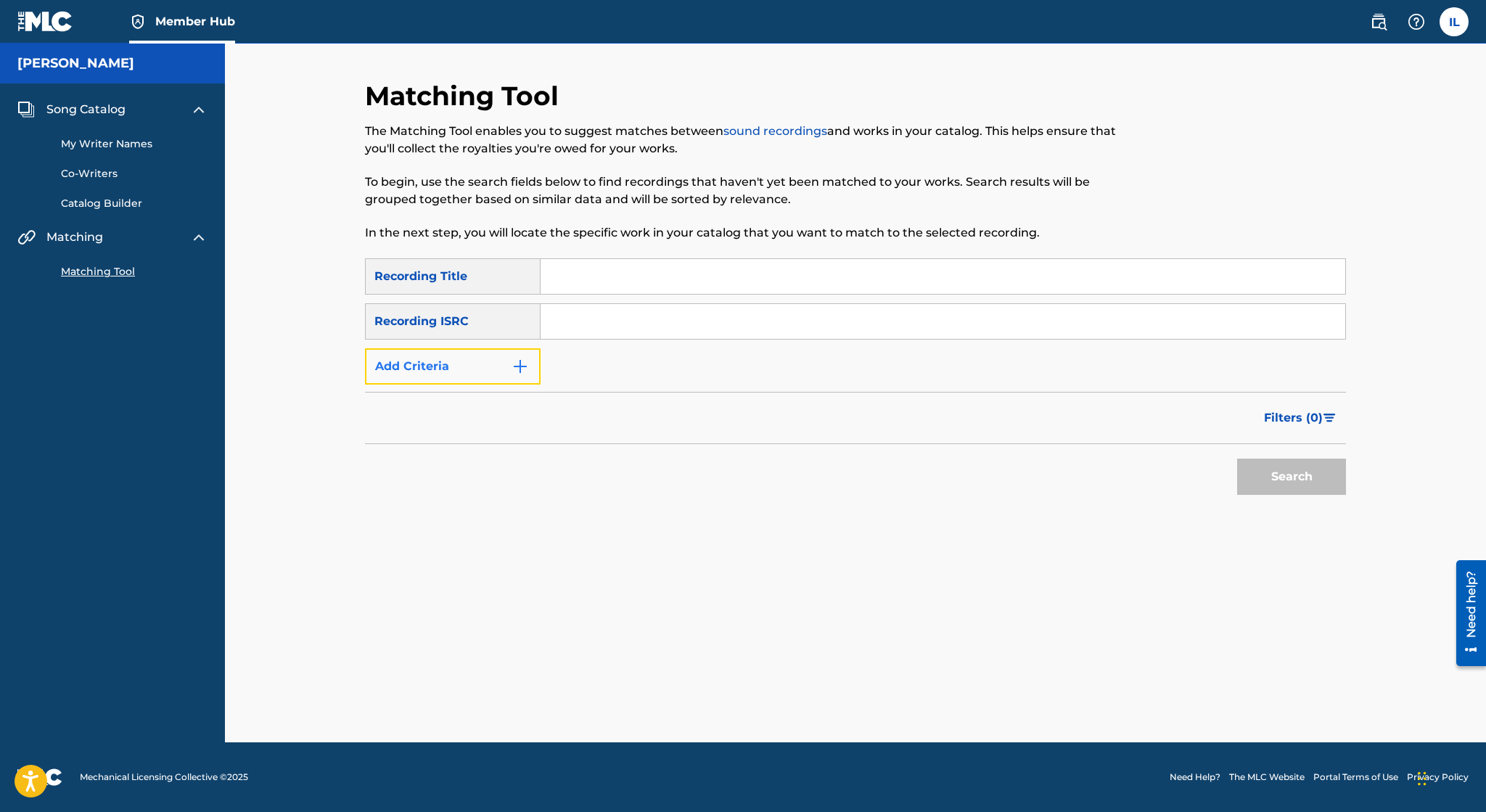
click at [489, 353] on button "Add Criteria" at bounding box center [453, 366] width 176 height 36
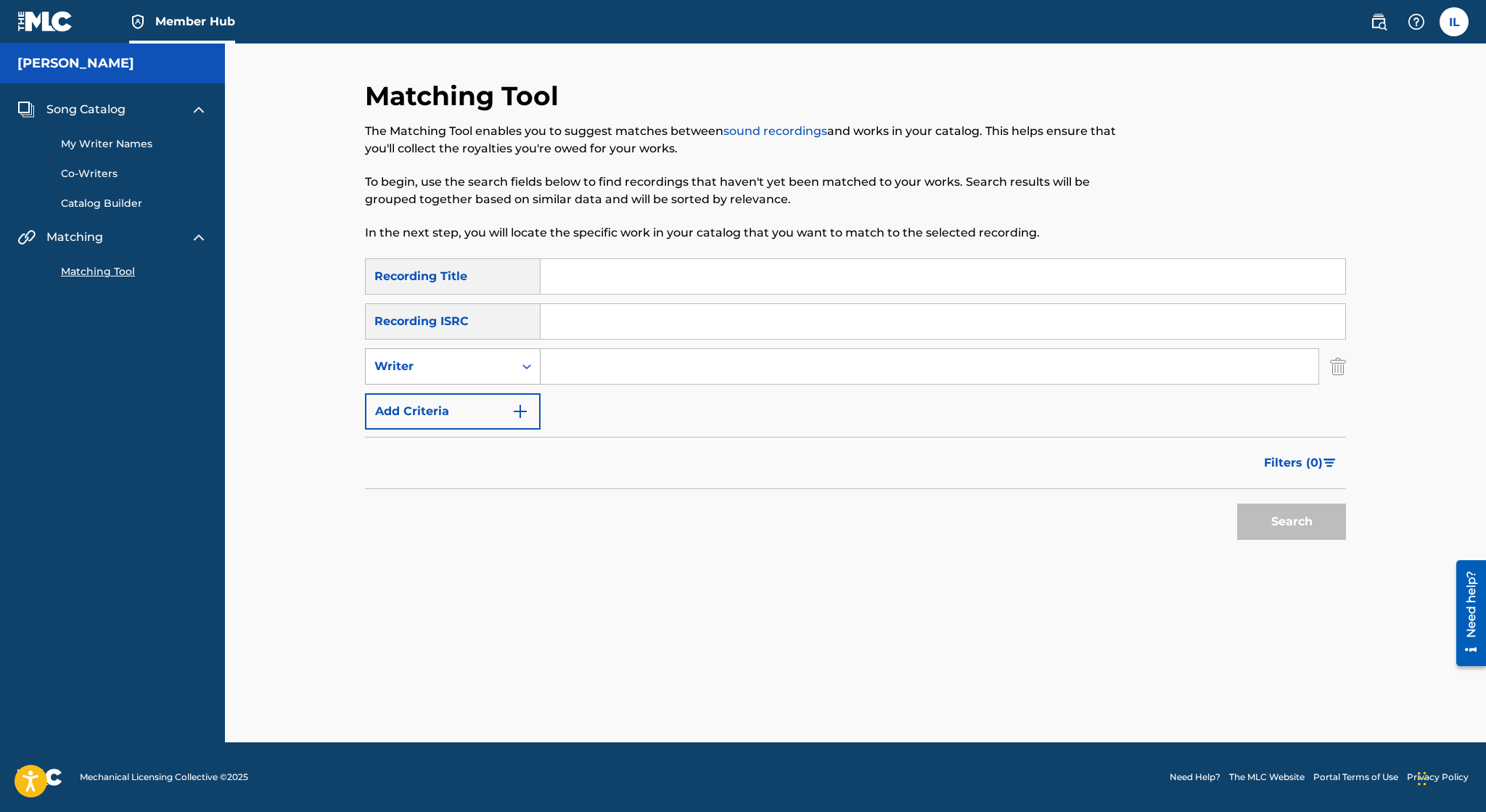
click at [489, 359] on div "Writer" at bounding box center [440, 366] width 131 height 17
click at [478, 400] on div "Recording Artist" at bounding box center [453, 403] width 174 height 36
drag, startPoint x: 646, startPoint y: 335, endPoint x: 609, endPoint y: 364, distance: 47.0
click at [638, 339] on input "Search Form" at bounding box center [942, 322] width 805 height 35
click at [611, 364] on input "Search Form" at bounding box center [930, 366] width 778 height 35
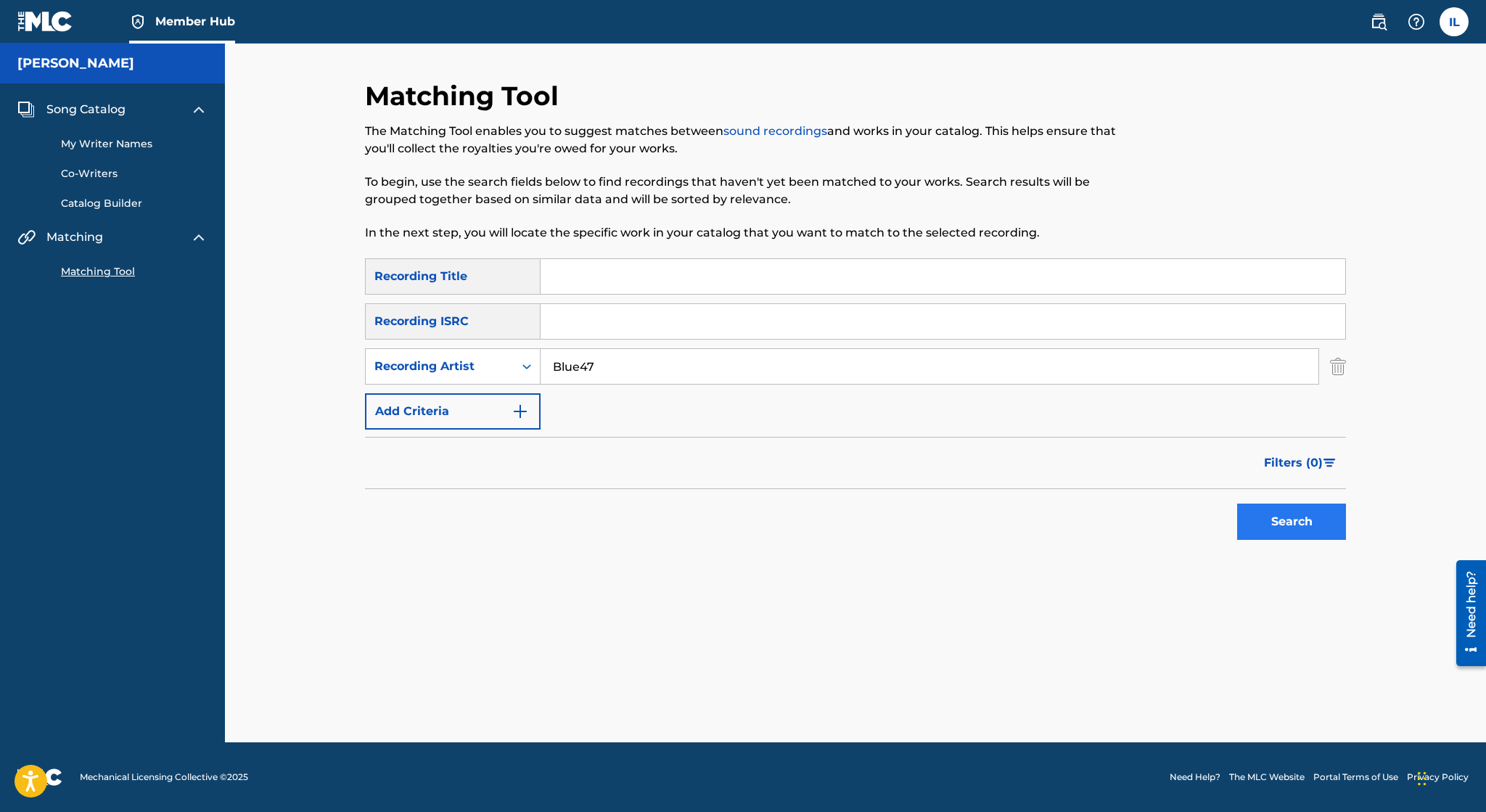
type input "Blue47"
click at [1279, 515] on button "Search" at bounding box center [1291, 521] width 109 height 36
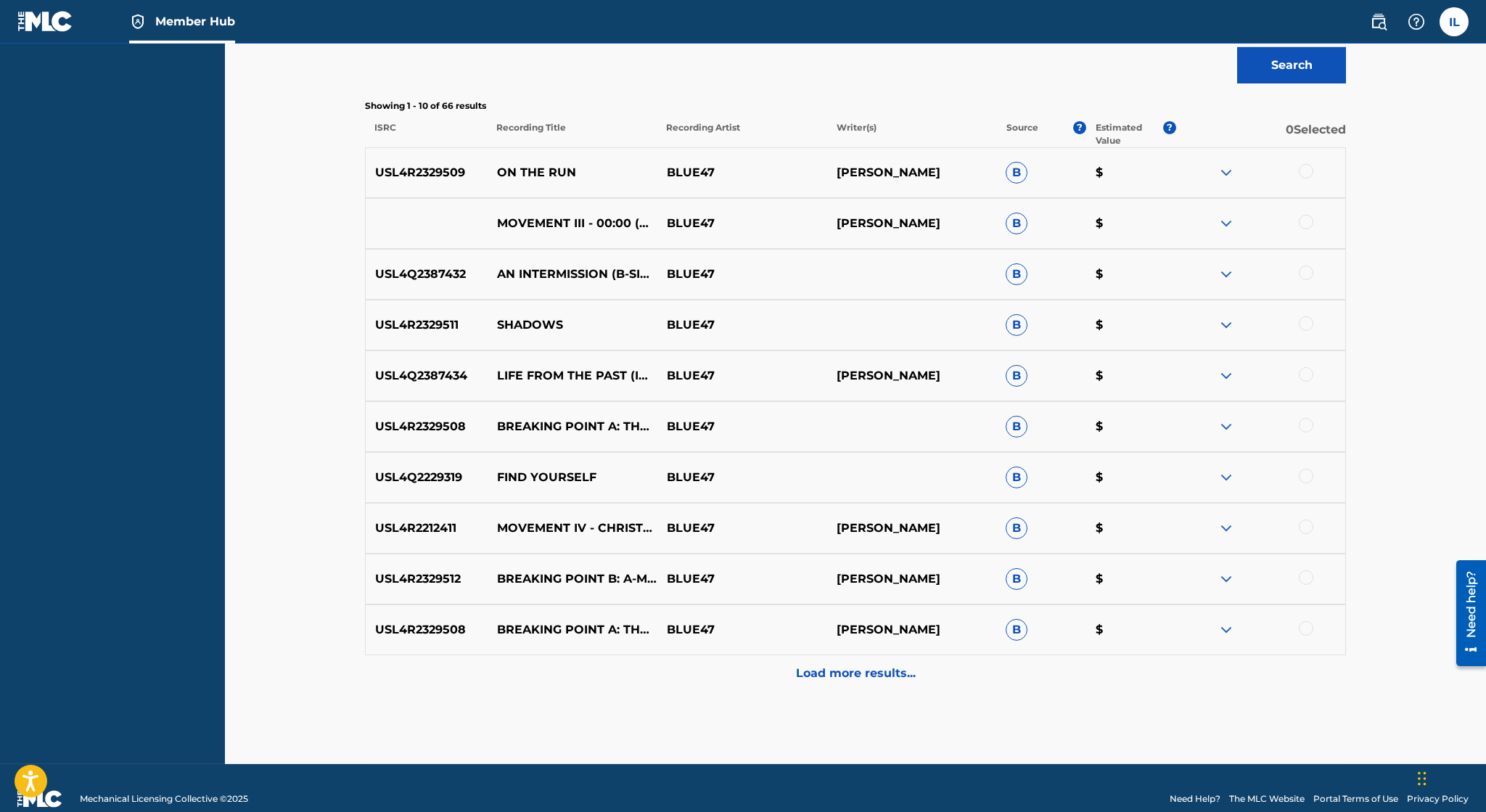
scroll to position [459, 0]
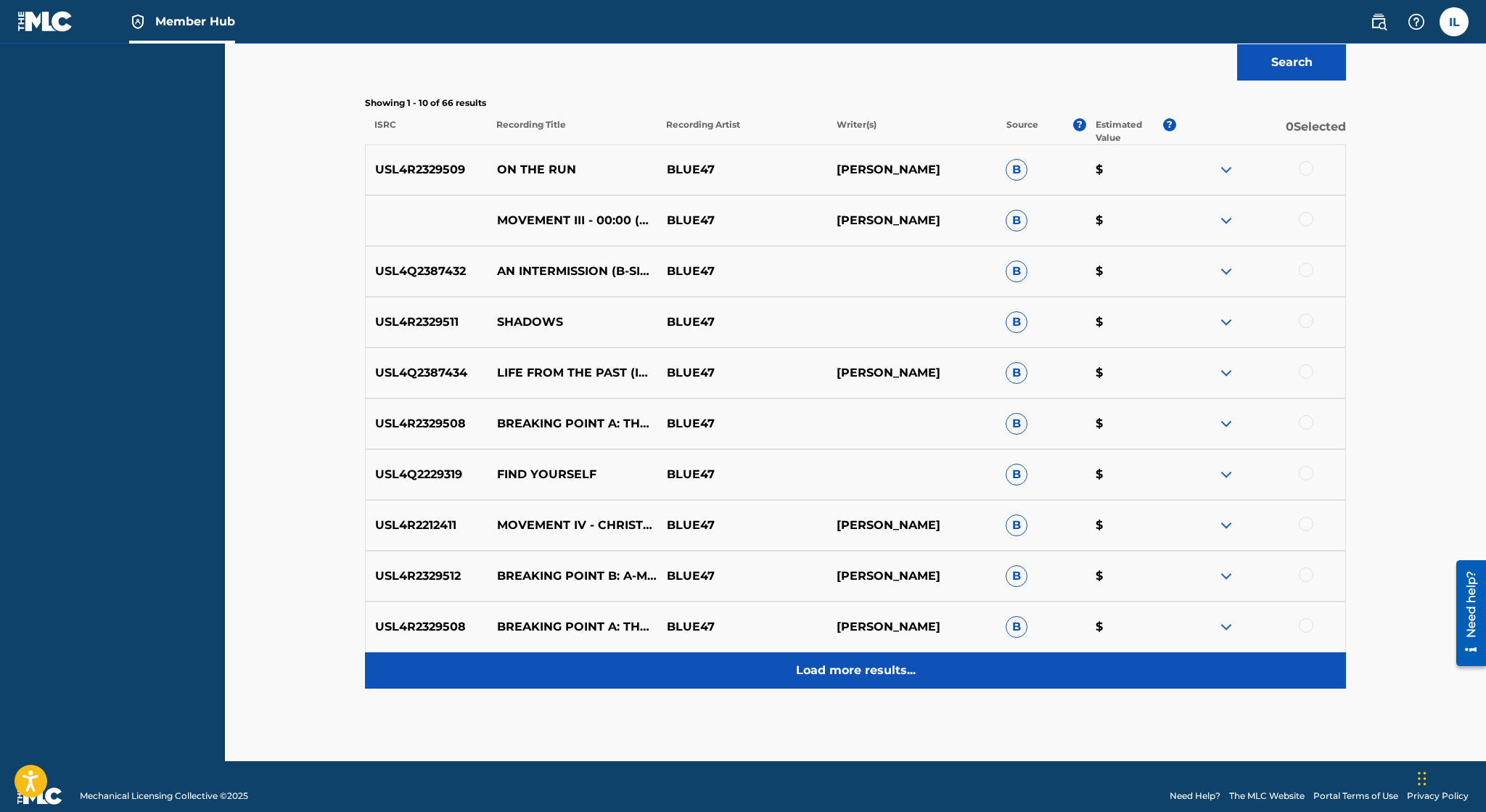
click at [850, 664] on p "Load more results..." at bounding box center [856, 670] width 120 height 17
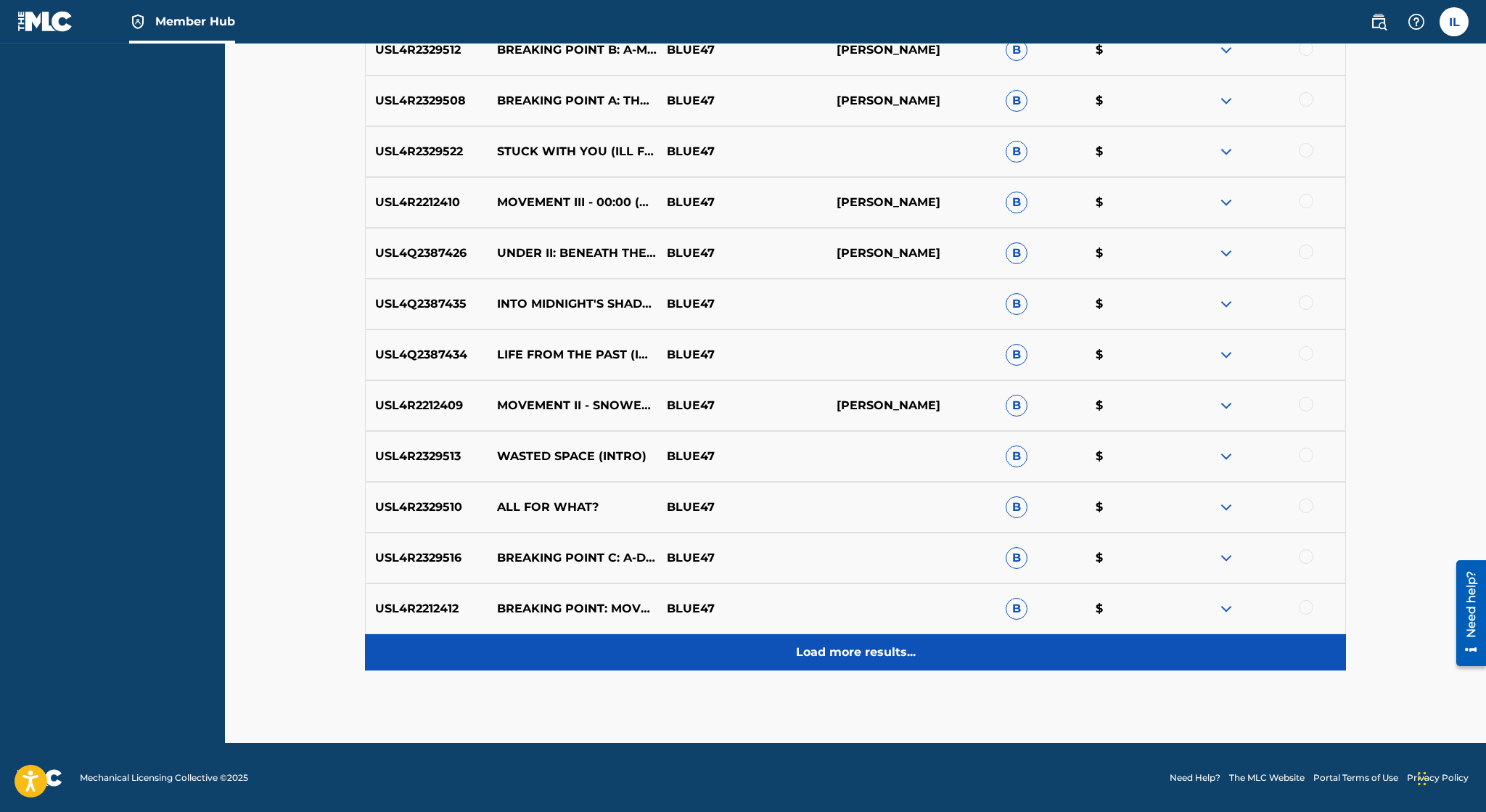
click at [843, 646] on p "Load more results..." at bounding box center [856, 652] width 120 height 17
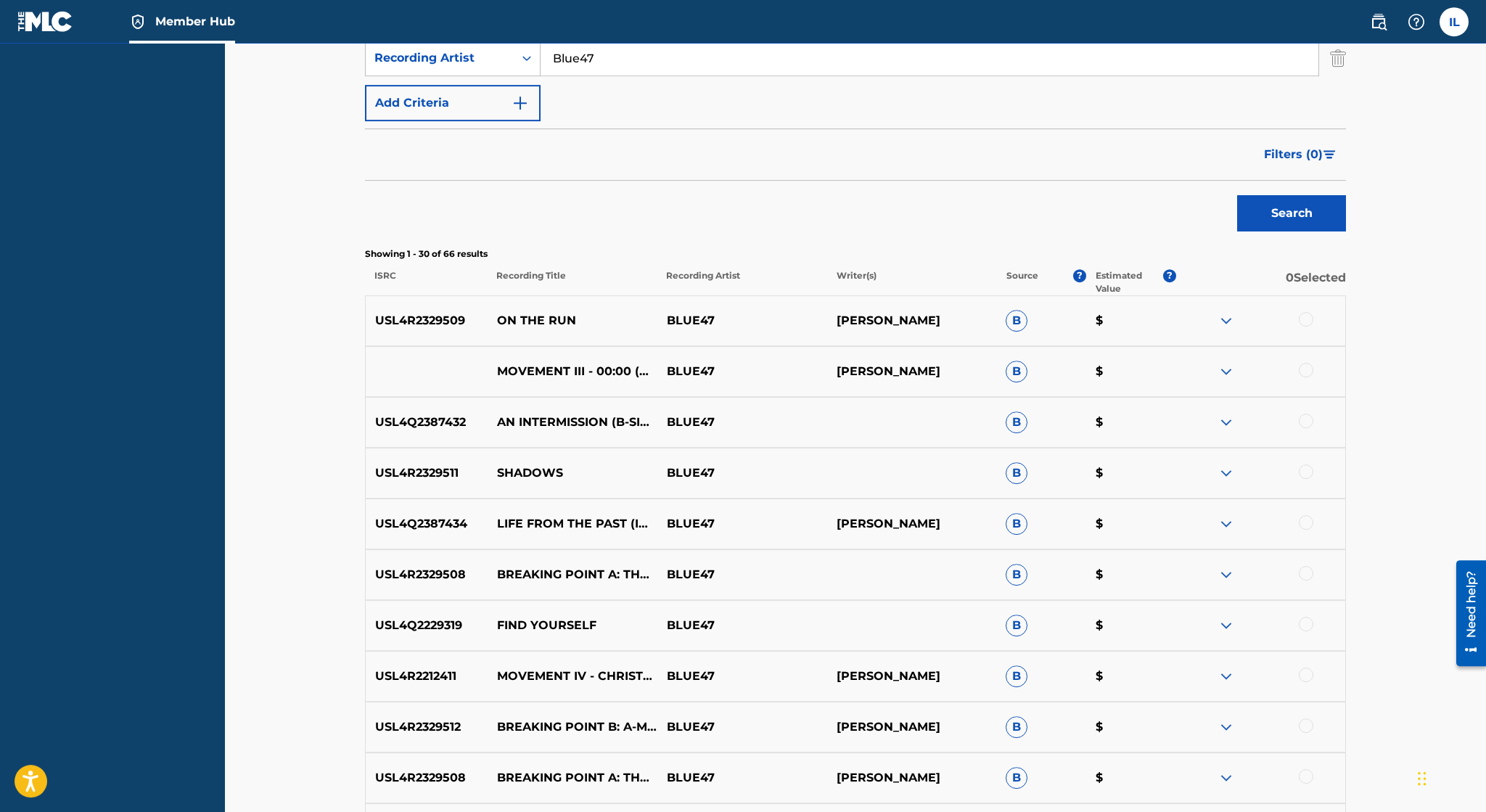
scroll to position [333, 0]
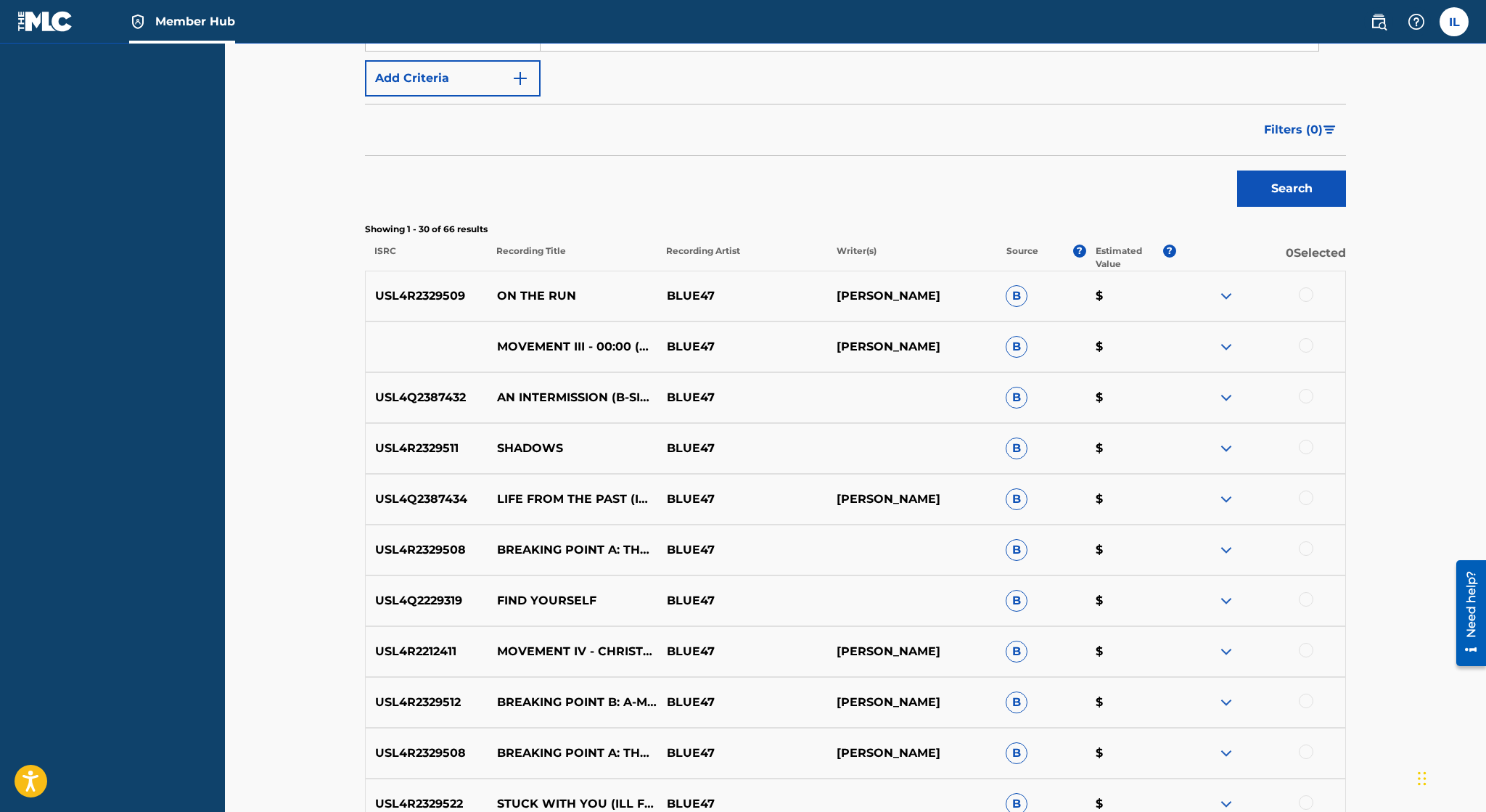
click at [1223, 608] on img at bounding box center [1226, 600] width 17 height 17
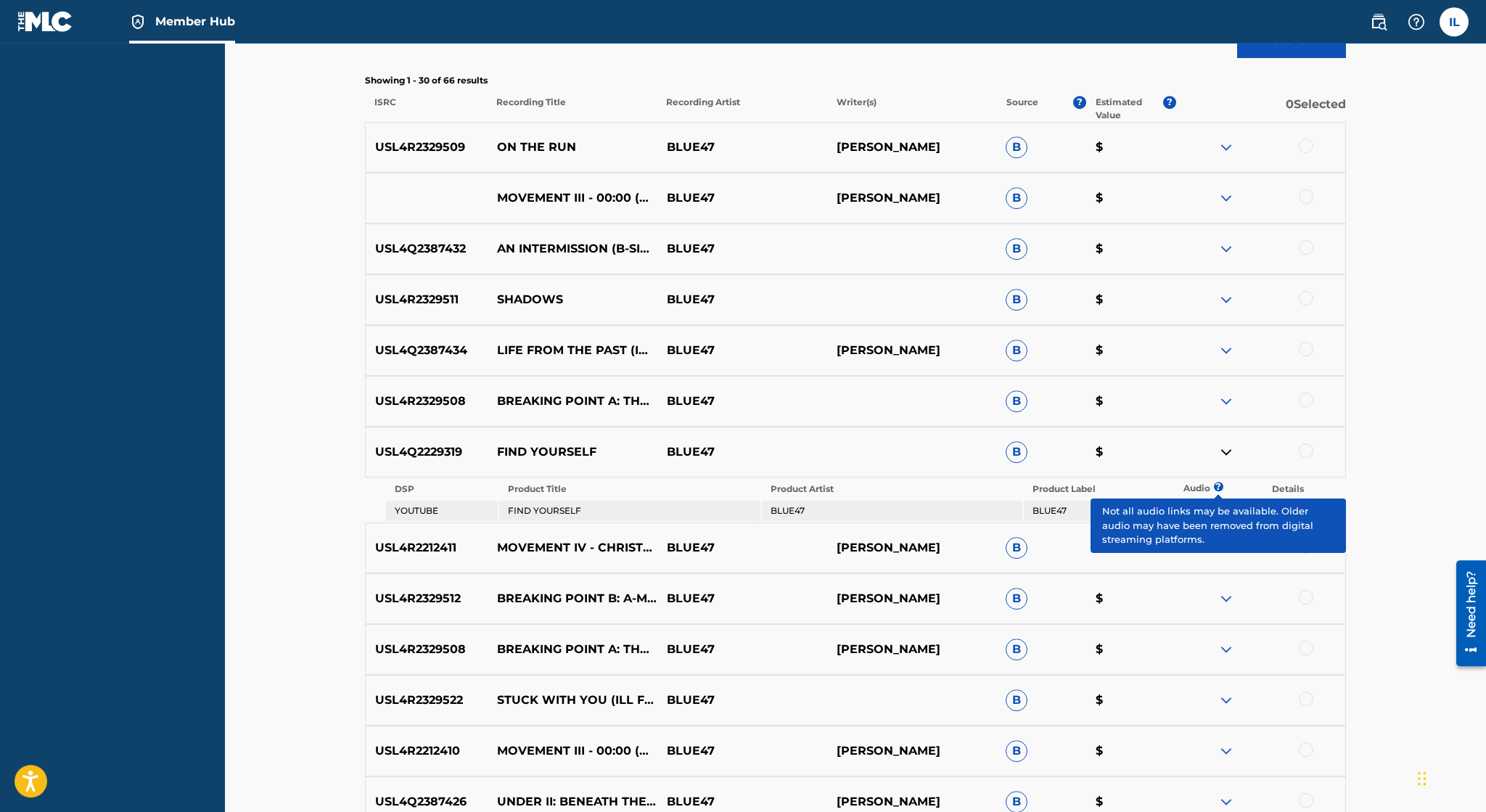
scroll to position [486, 0]
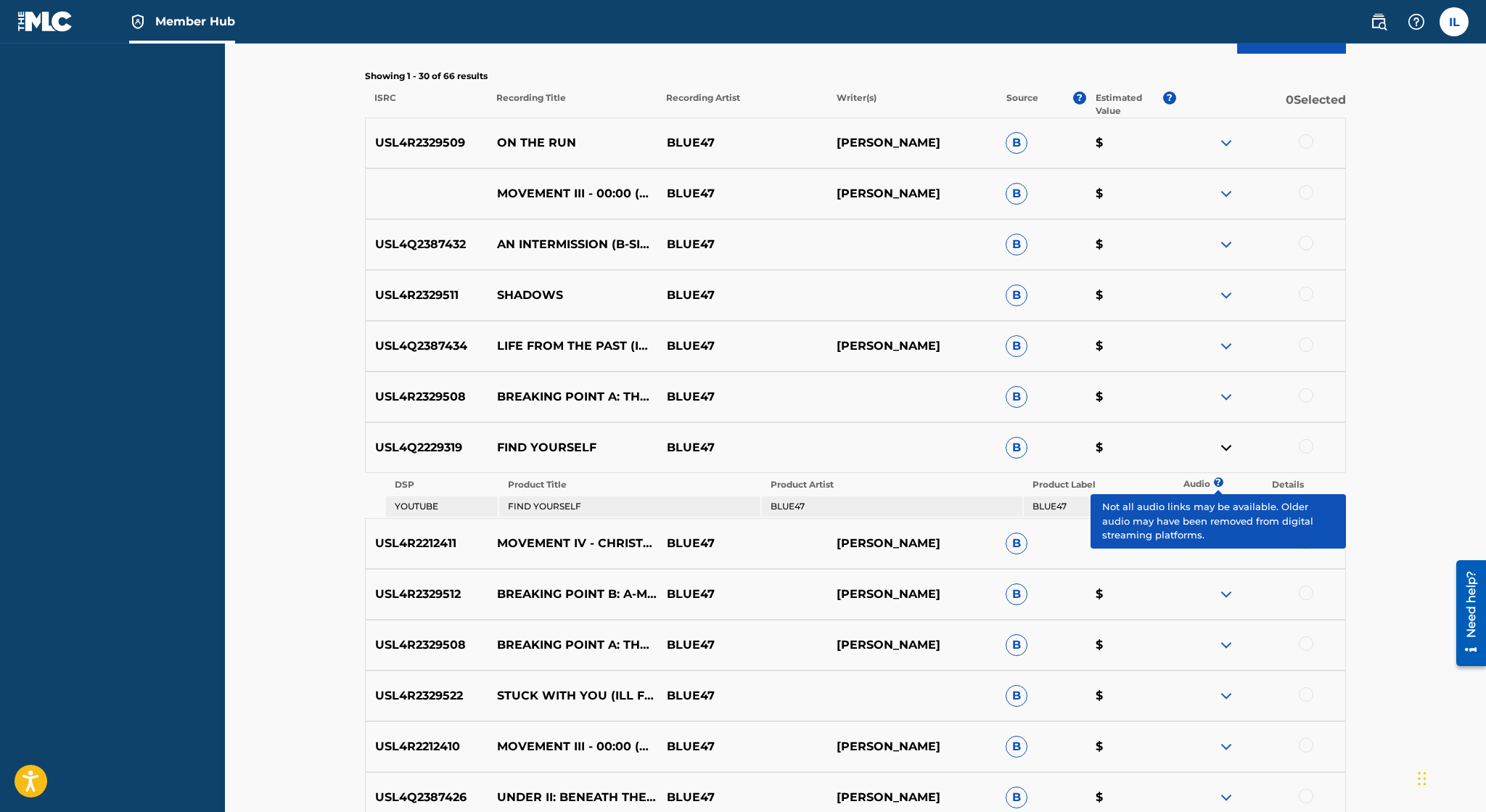
click at [1307, 447] on div at bounding box center [1306, 446] width 14 height 14
click at [1033, 692] on button "Match 1 Group" at bounding box center [1020, 693] width 160 height 36
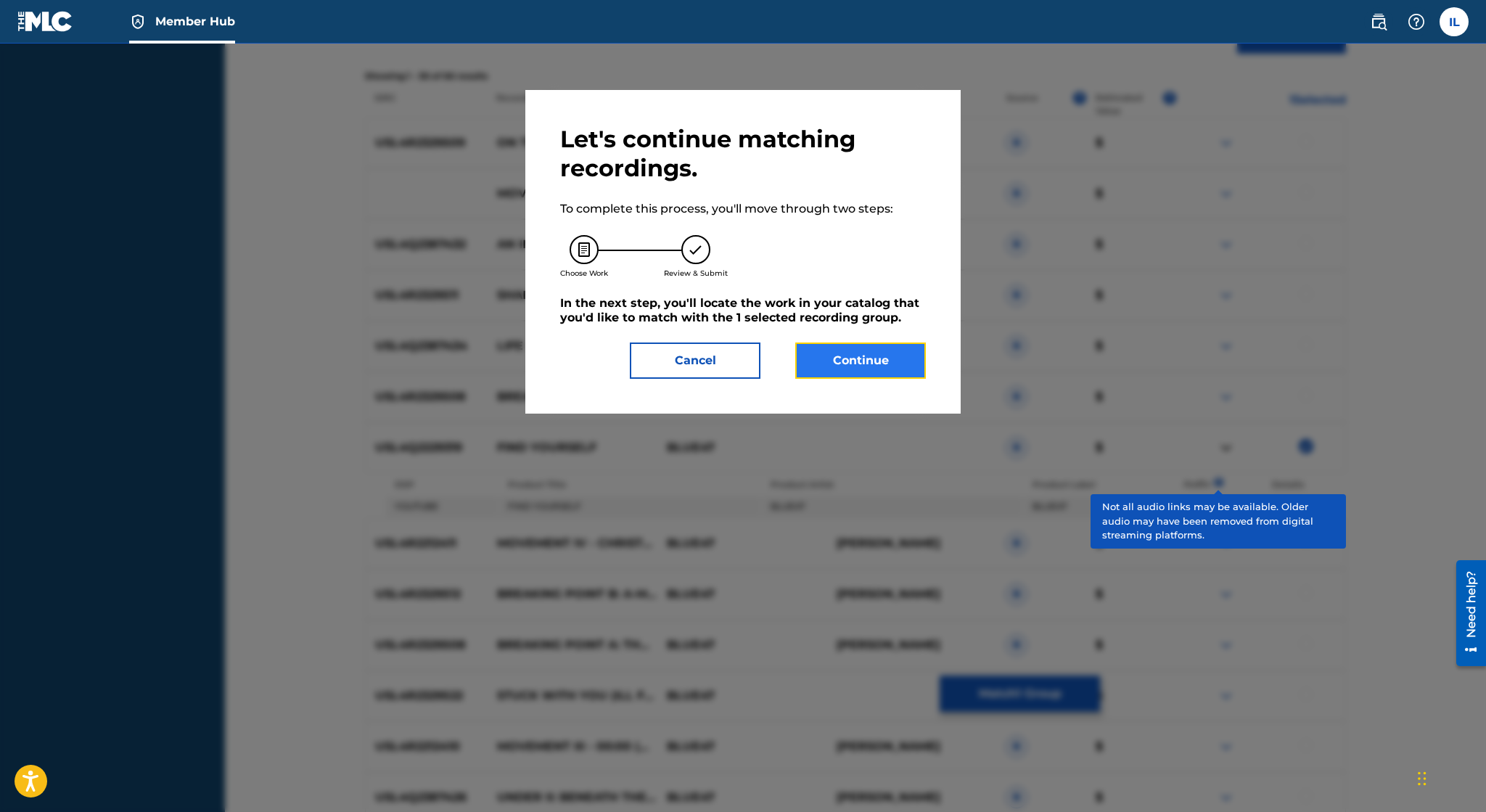
click at [809, 359] on button "Continue" at bounding box center [861, 360] width 131 height 36
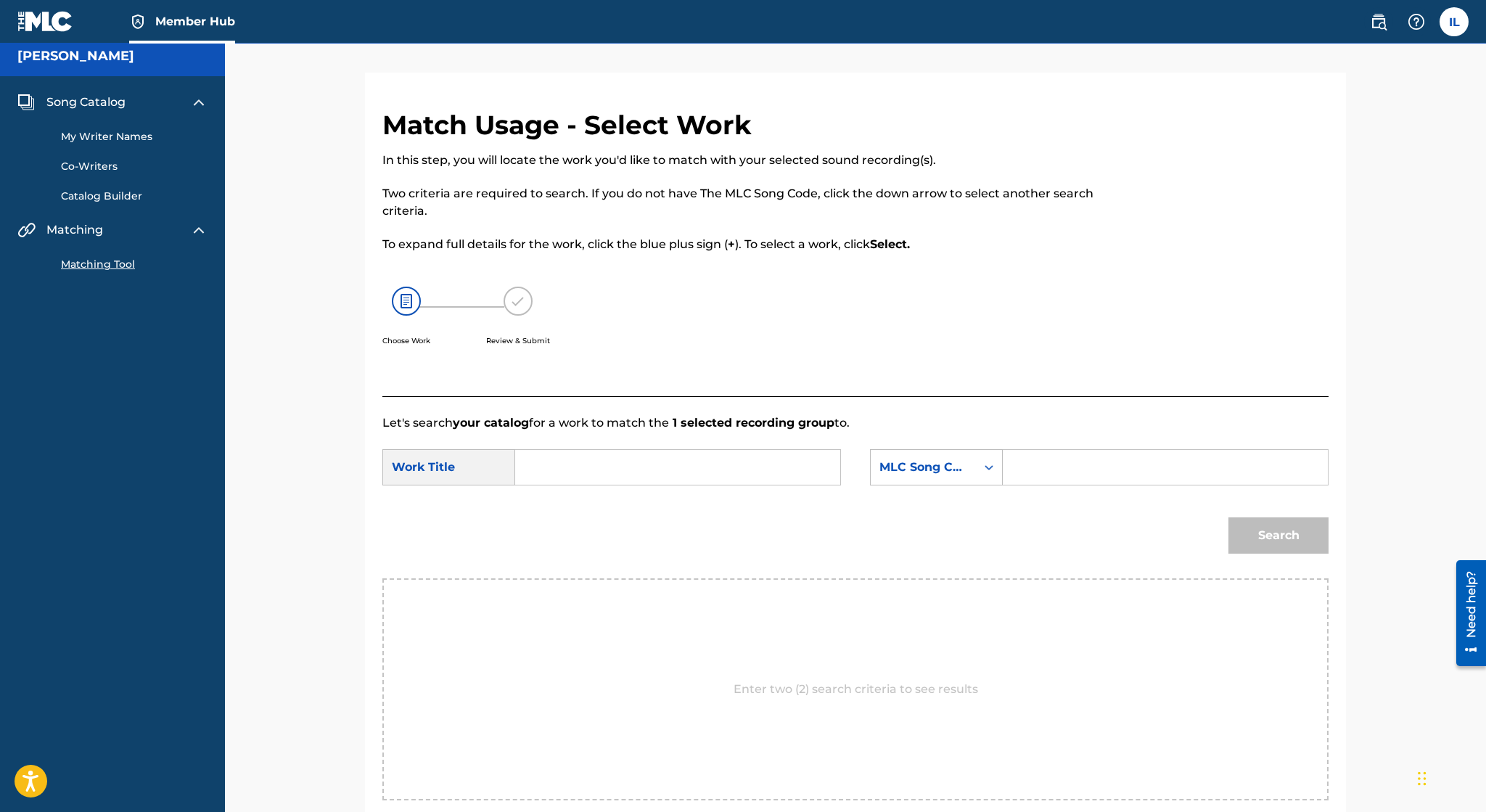
click at [129, 136] on link "My Writer Names" at bounding box center [135, 137] width 147 height 15
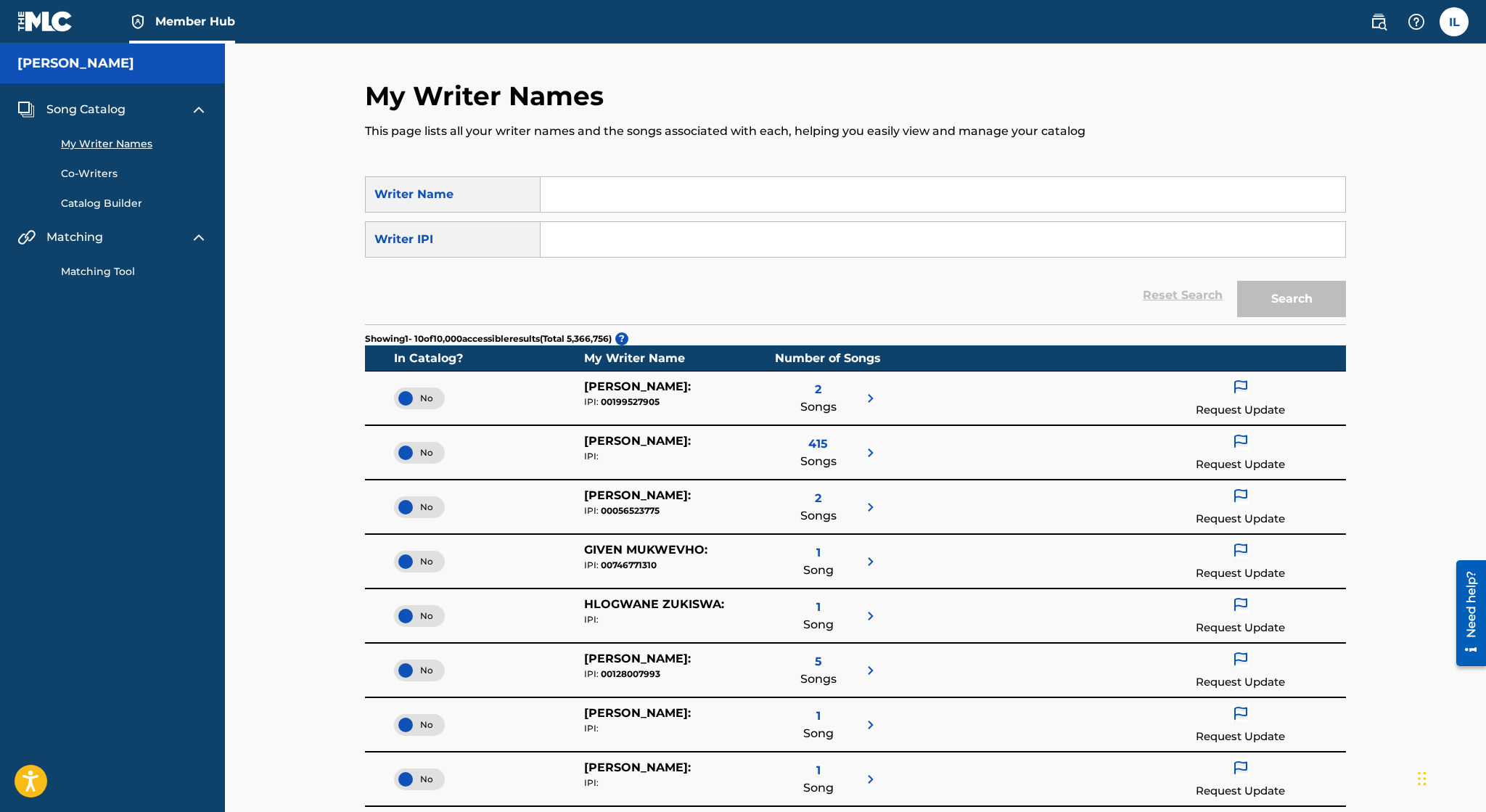
click at [139, 199] on link "Catalog Builder" at bounding box center [135, 204] width 147 height 15
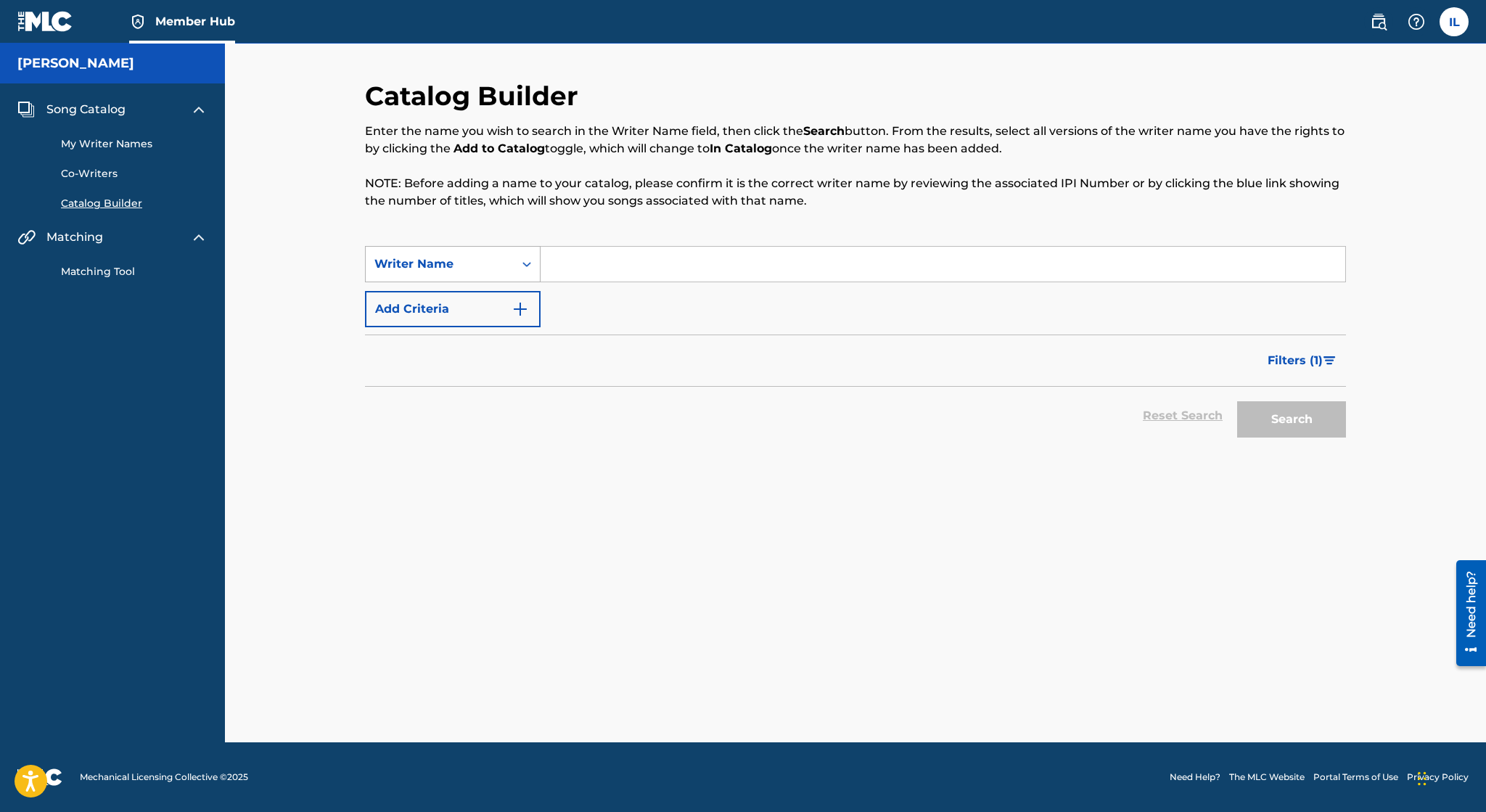
click at [498, 260] on div "Writer Name" at bounding box center [440, 263] width 131 height 17
click at [512, 260] on div "Writer Name" at bounding box center [440, 264] width 148 height 27
click at [622, 248] on input "Search Form" at bounding box center [942, 264] width 805 height 35
click at [112, 114] on span "Song Catalog" at bounding box center [86, 109] width 79 height 17
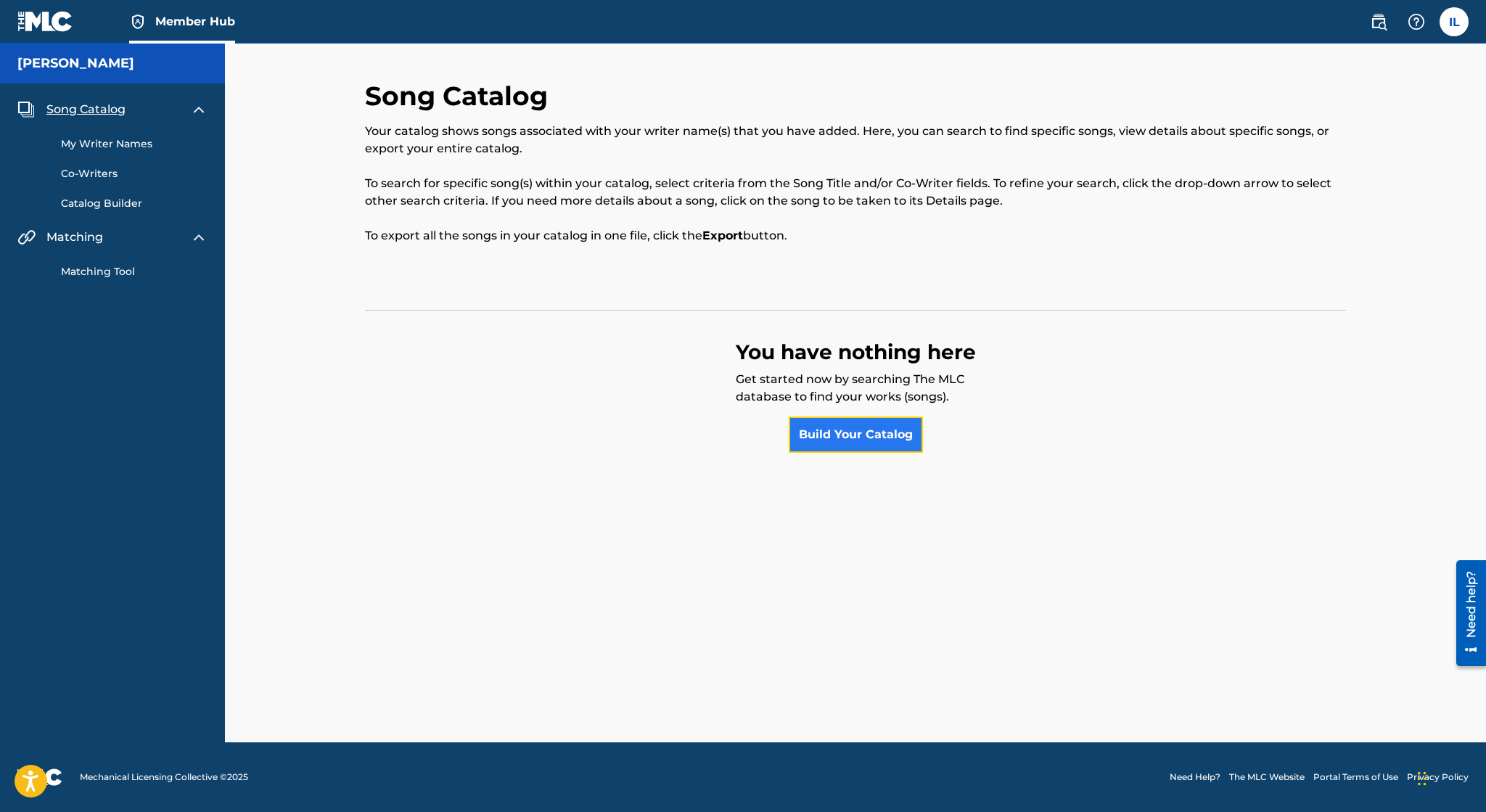
click at [847, 432] on link "Build Your Catalog" at bounding box center [855, 434] width 134 height 36
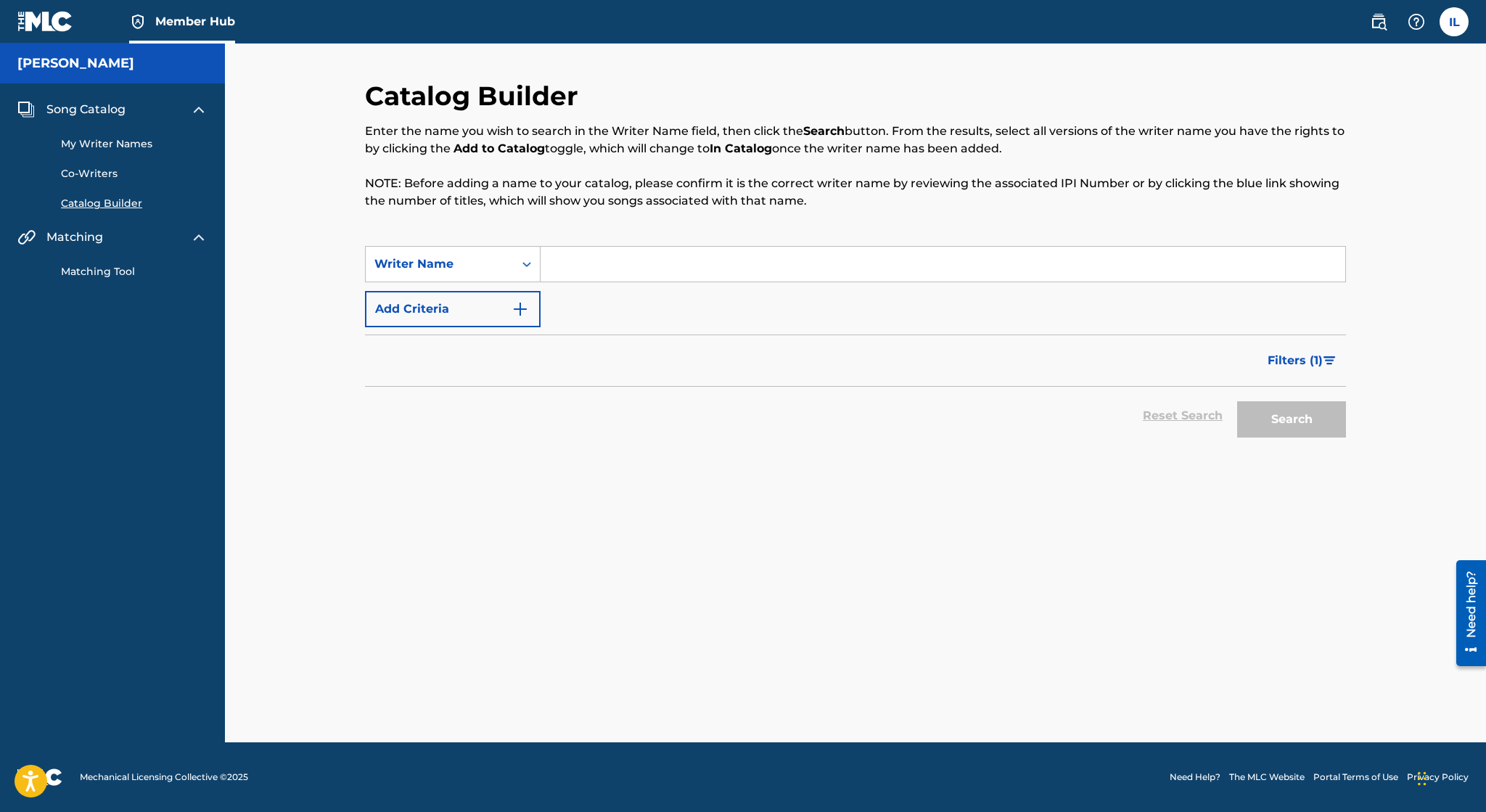
click at [603, 263] on input "Search Form" at bounding box center [942, 264] width 805 height 35
type input "Irvin Lopez"
click at [1237, 401] on button "Search" at bounding box center [1291, 419] width 109 height 36
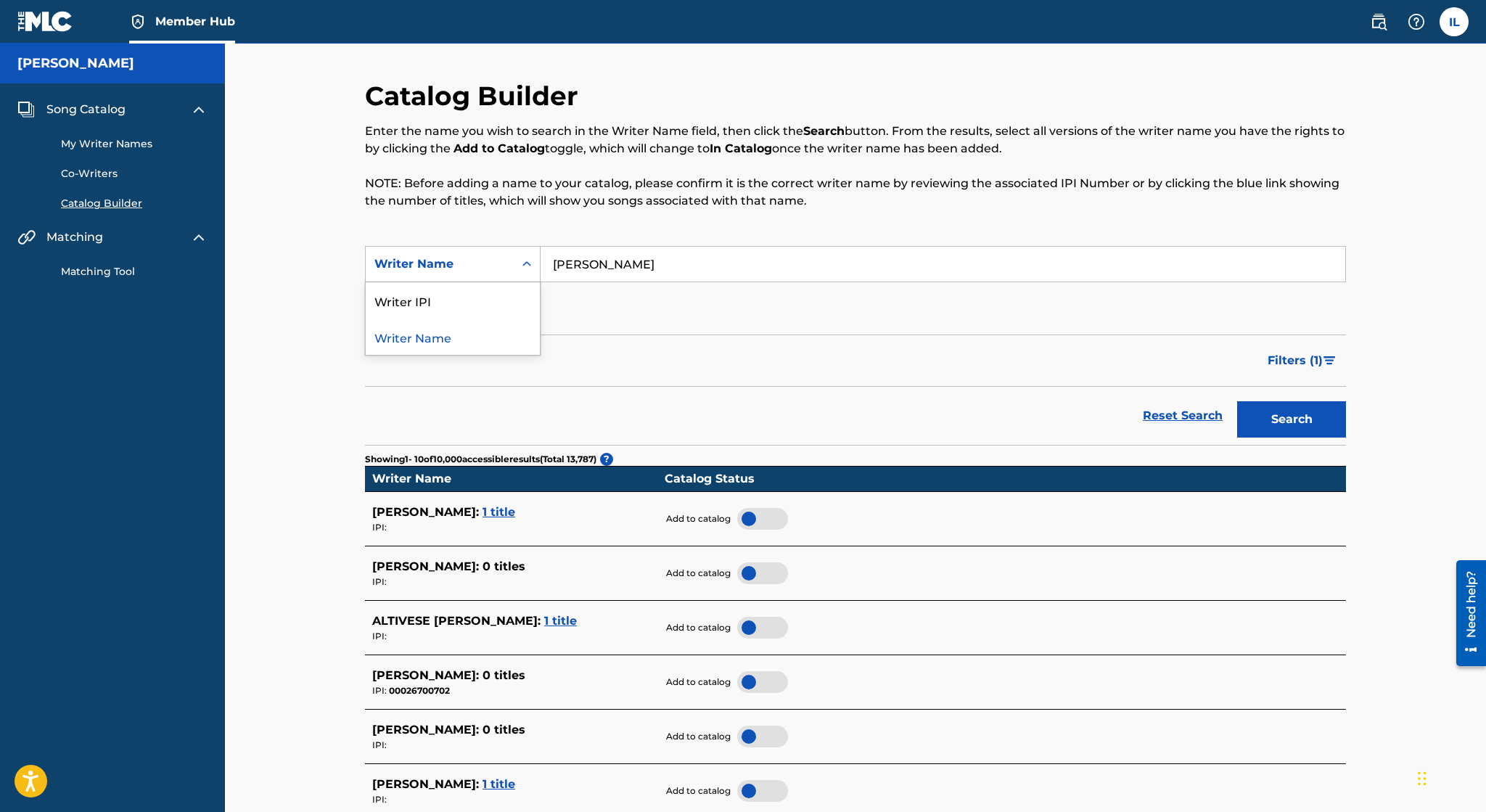
click at [506, 272] on div "Writer Name" at bounding box center [440, 264] width 148 height 27
click at [503, 303] on button "Add Criteria" at bounding box center [453, 309] width 176 height 36
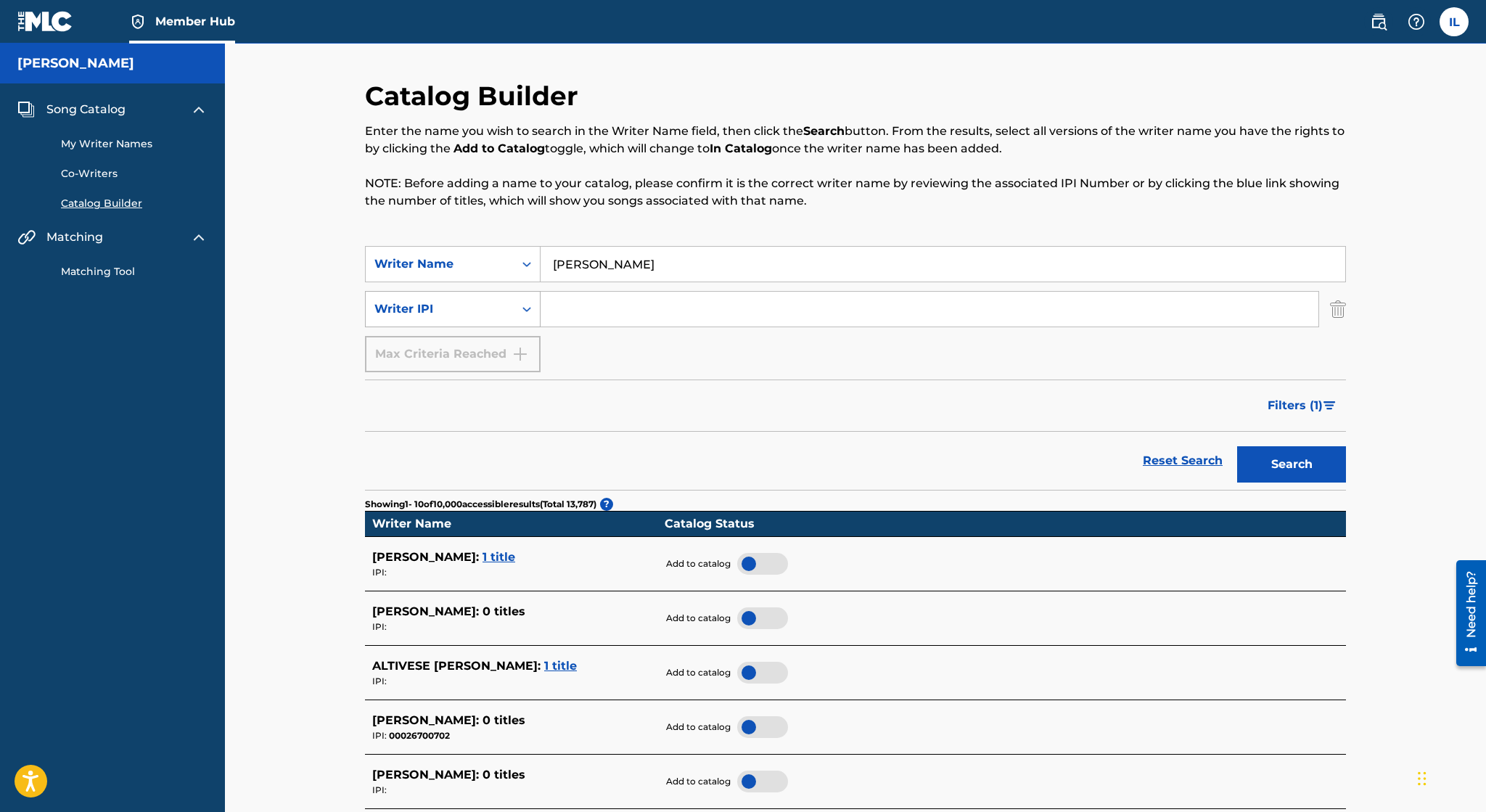
click at [503, 304] on div "Writer IPI" at bounding box center [440, 309] width 131 height 17
click at [511, 344] on div "Max Criteria Reached" at bounding box center [453, 354] width 176 height 36
click at [605, 324] on input "Search Form" at bounding box center [930, 309] width 778 height 35
paste input "01172994227"
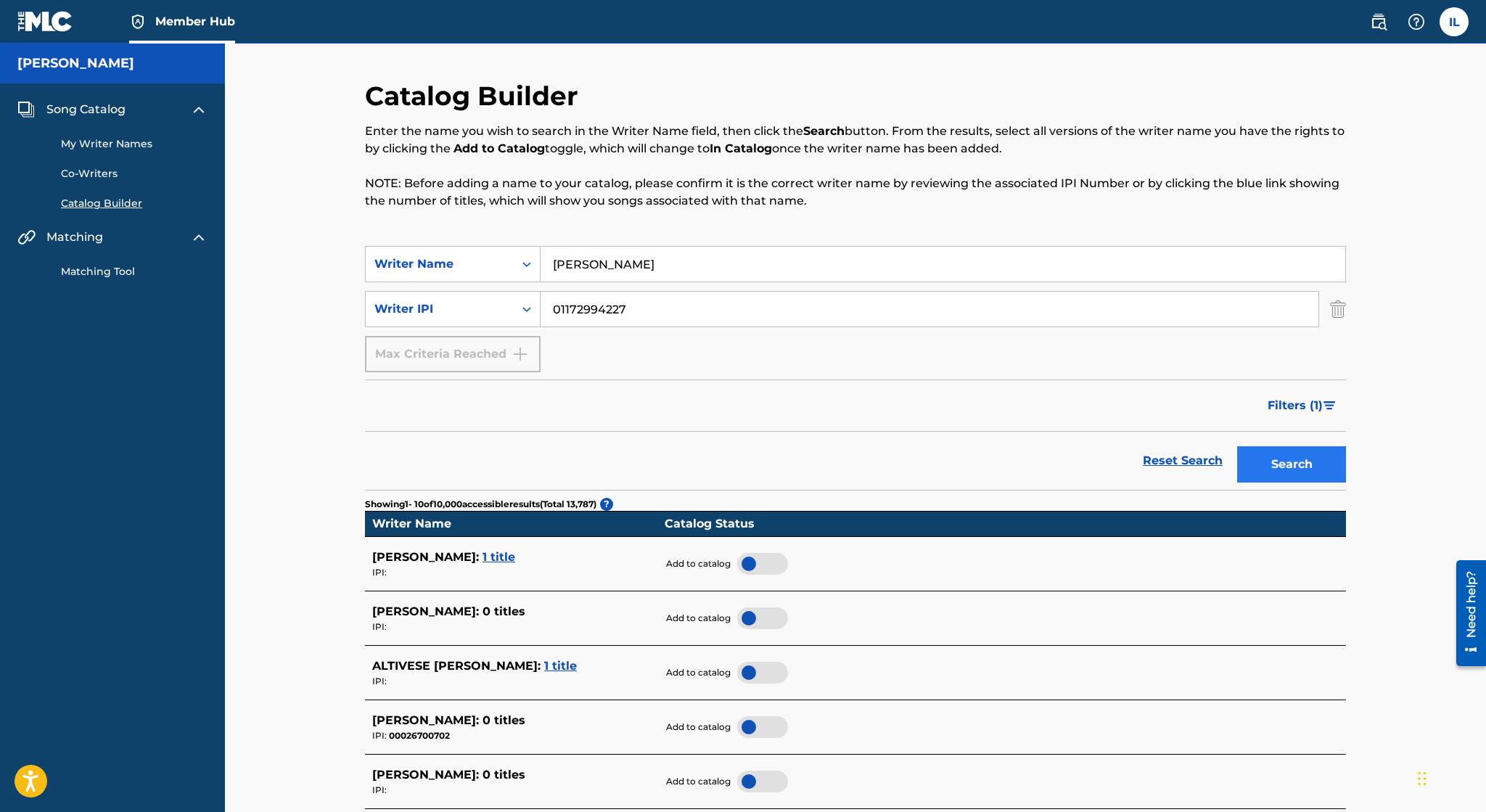
type input "01172994227"
click at [1295, 464] on button "Search" at bounding box center [1291, 465] width 109 height 36
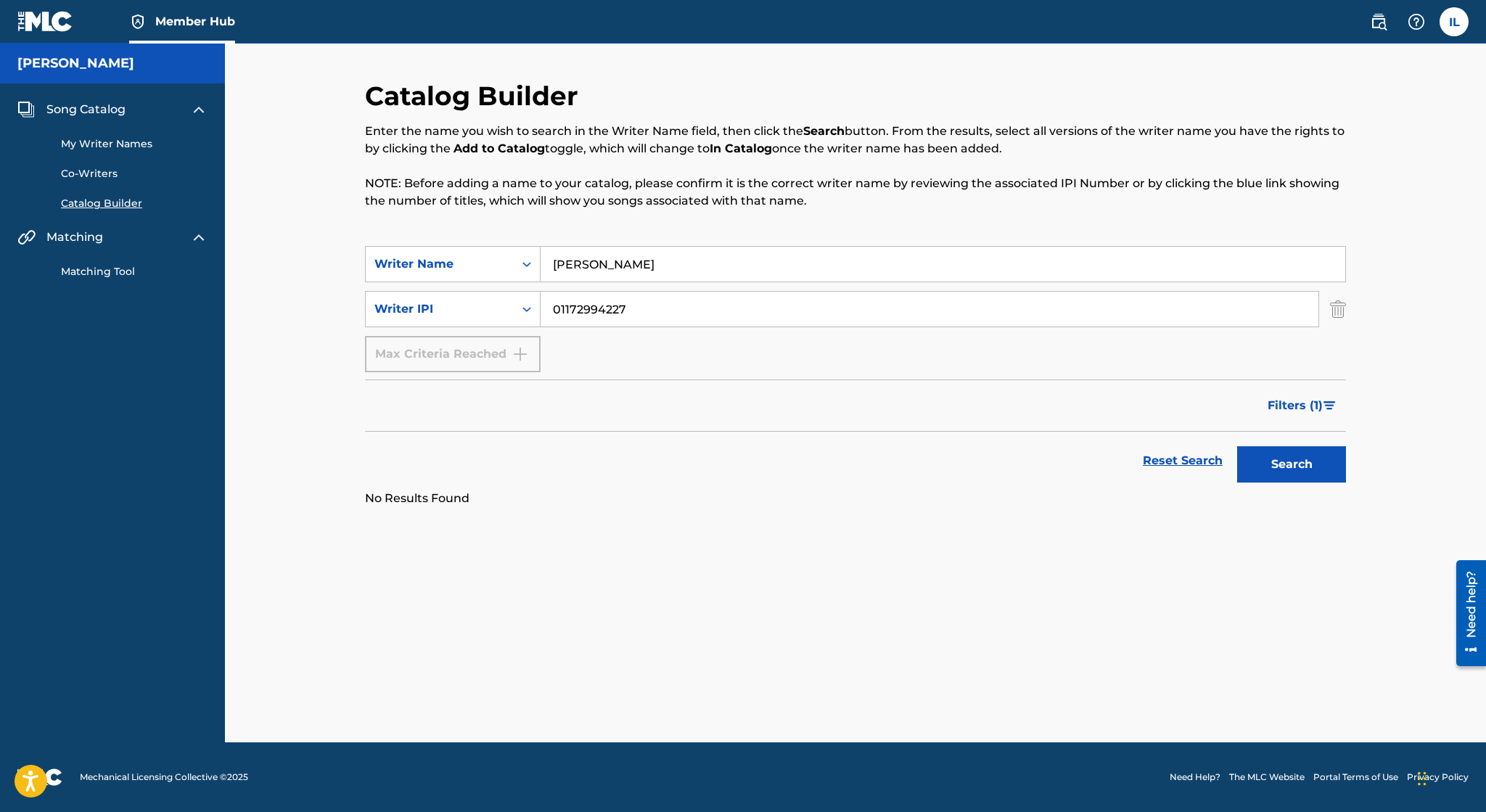
click at [158, 274] on link "Matching Tool" at bounding box center [135, 272] width 147 height 15
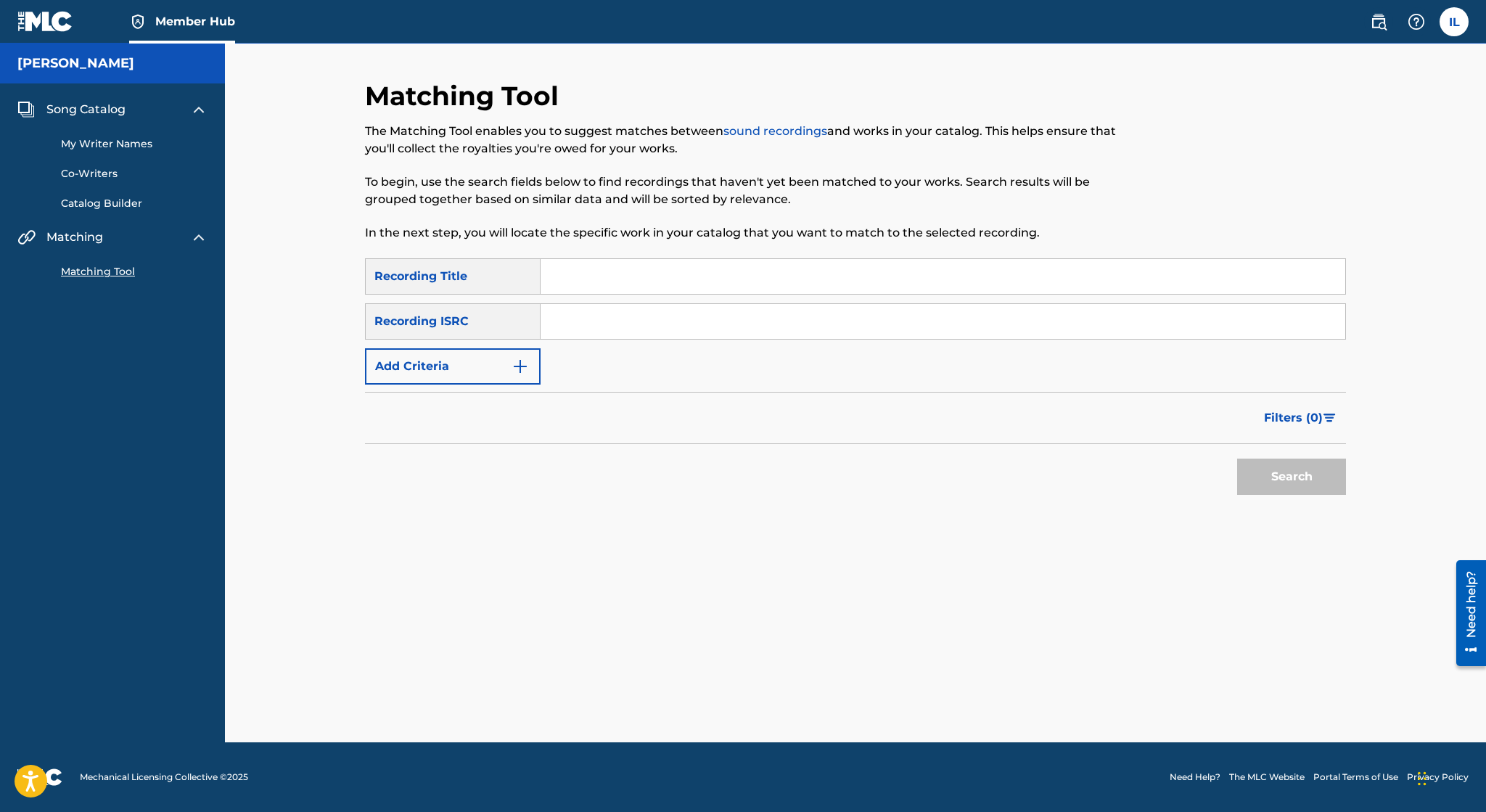
click at [757, 133] on link "sound recordings" at bounding box center [775, 131] width 104 height 14
click at [286, 418] on div "Matching Tool The Matching Tool enables you to suggest matches between sound re…" at bounding box center [855, 393] width 1261 height 698
click at [573, 282] on input "Search Form" at bounding box center [942, 276] width 805 height 35
click at [497, 361] on button "Add Criteria" at bounding box center [453, 366] width 176 height 36
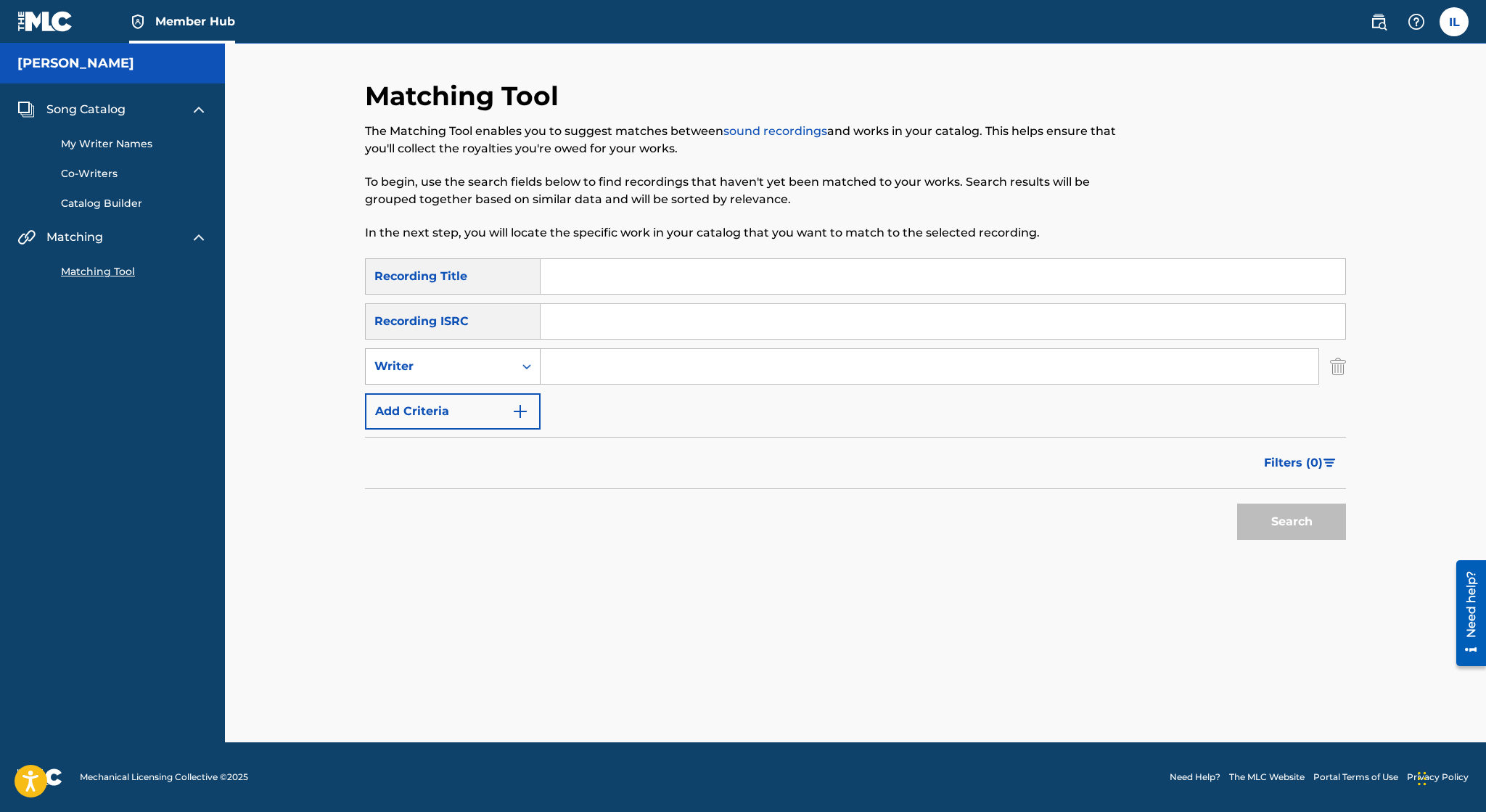
click at [497, 362] on div "Writer" at bounding box center [440, 366] width 131 height 17
click at [484, 413] on div "Recording Artist" at bounding box center [453, 403] width 174 height 36
click at [568, 382] on input "Search Form" at bounding box center [930, 366] width 778 height 35
type input "Blue47"
click at [1237, 503] on button "Search" at bounding box center [1291, 521] width 109 height 36
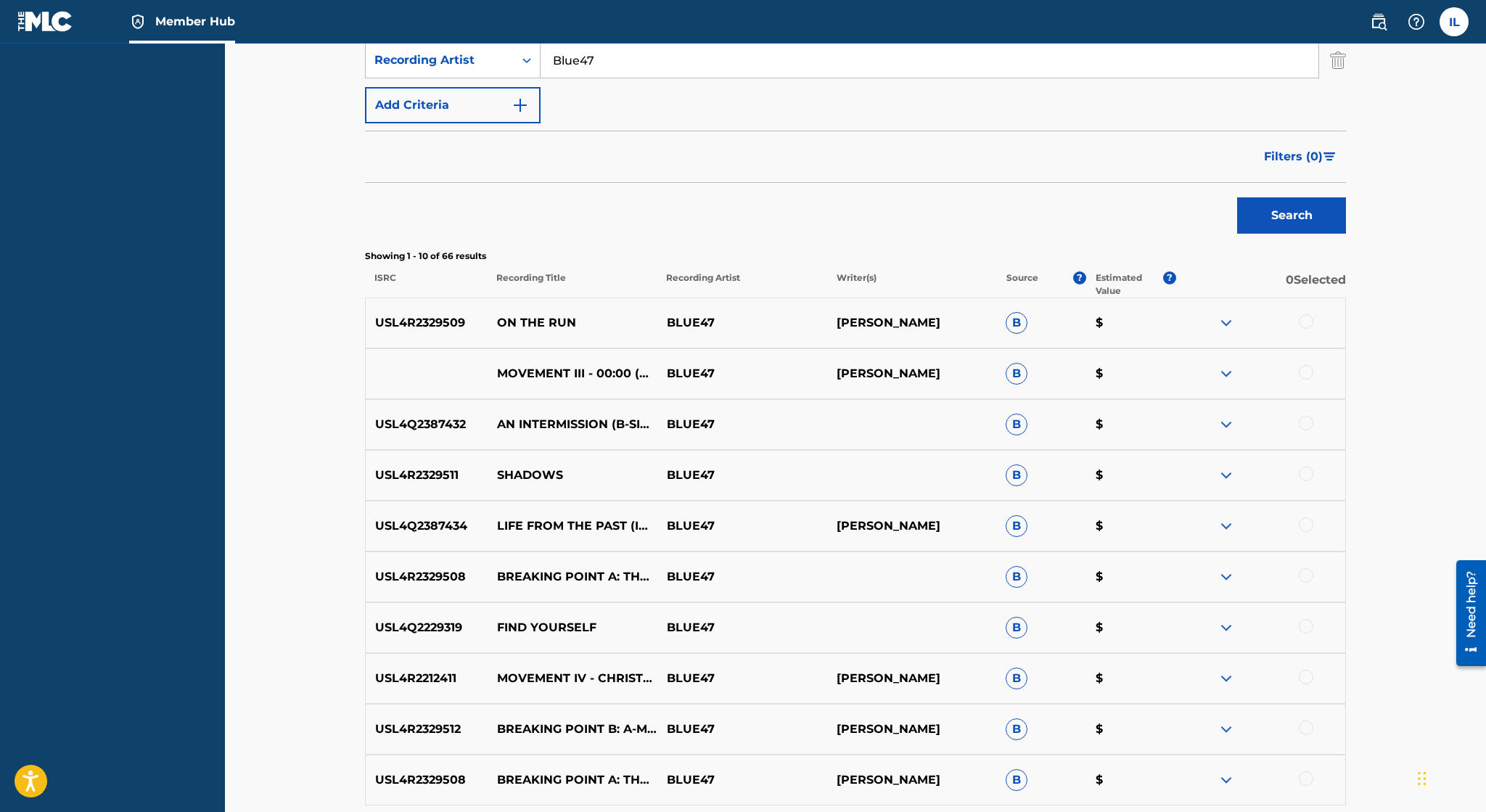
scroll to position [383, 0]
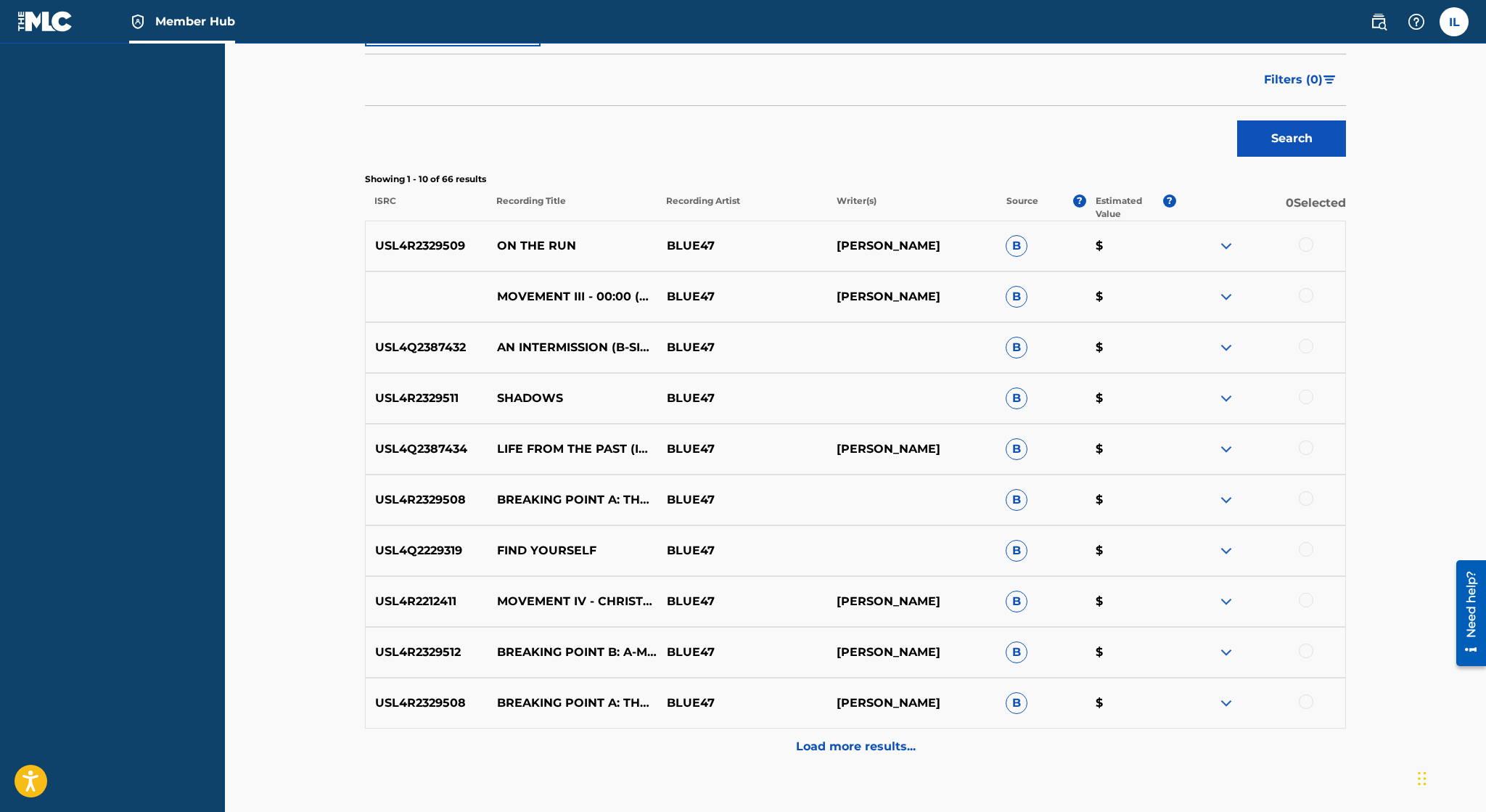
click at [1220, 344] on img at bounding box center [1226, 347] width 17 height 17
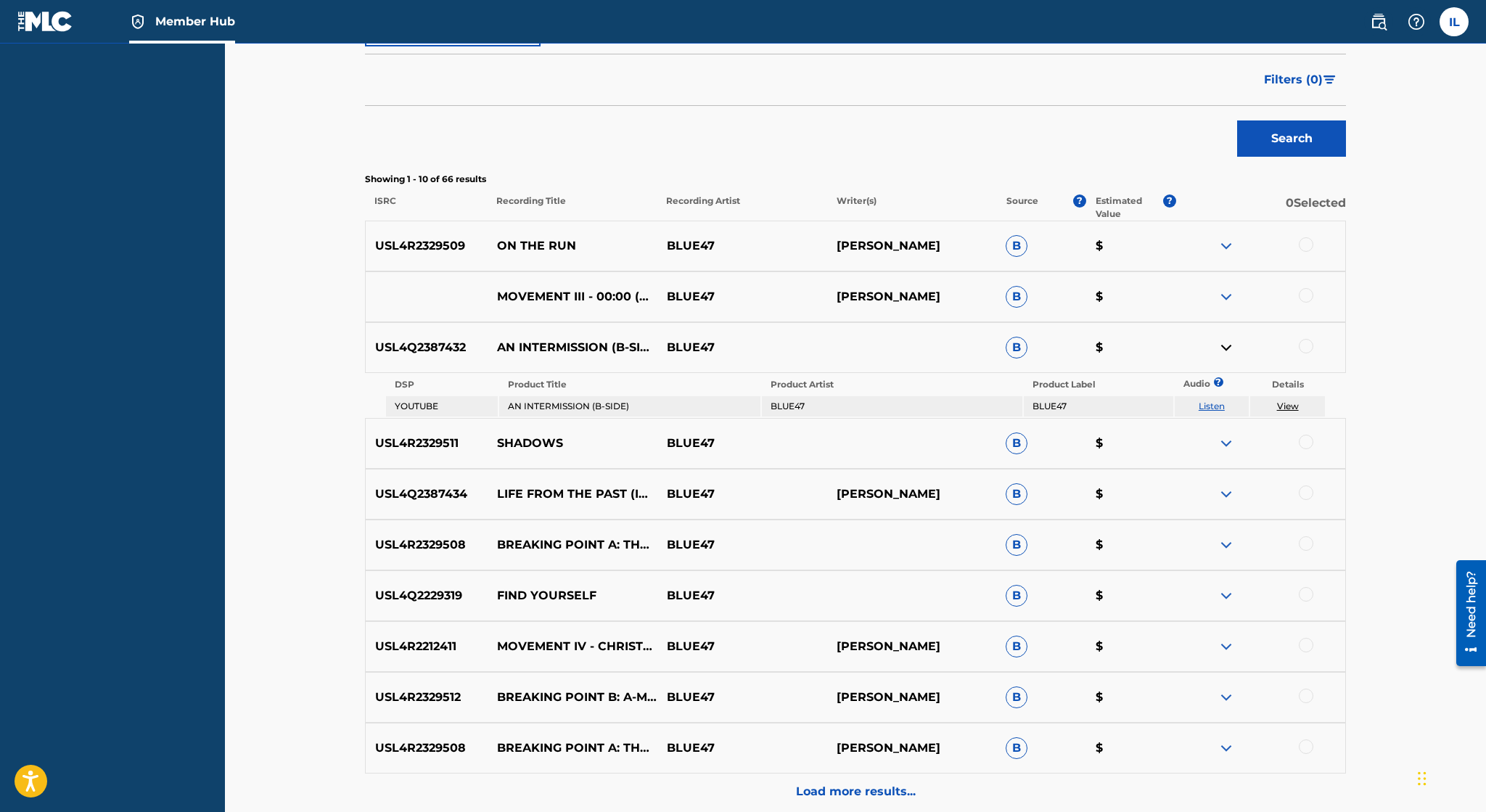
click at [1310, 353] on div at bounding box center [1260, 347] width 170 height 17
click at [1310, 346] on div at bounding box center [1306, 346] width 14 height 14
click at [1012, 692] on button "Match 1 Group" at bounding box center [1020, 693] width 160 height 36
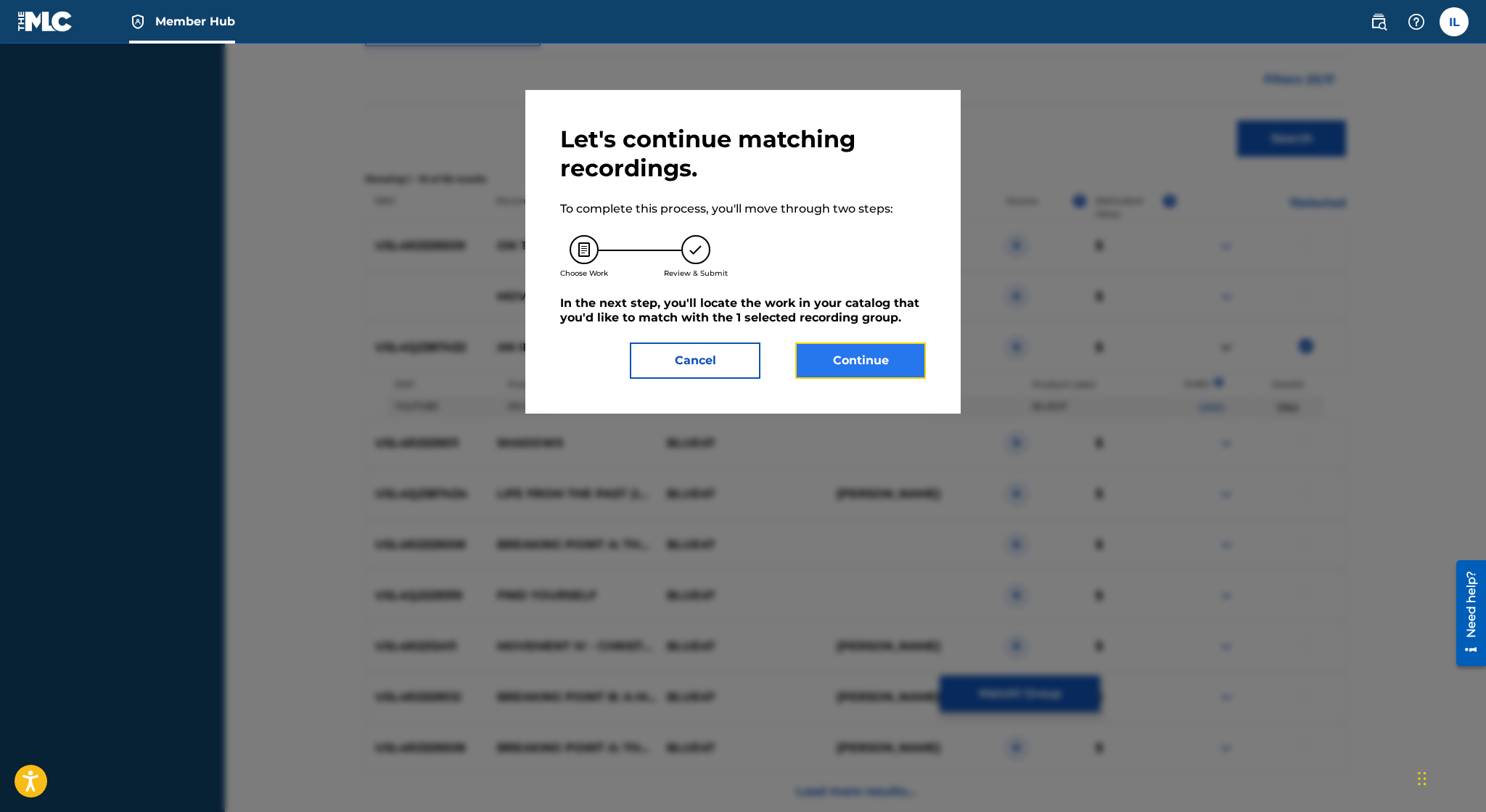
click at [880, 367] on button "Continue" at bounding box center [861, 360] width 131 height 36
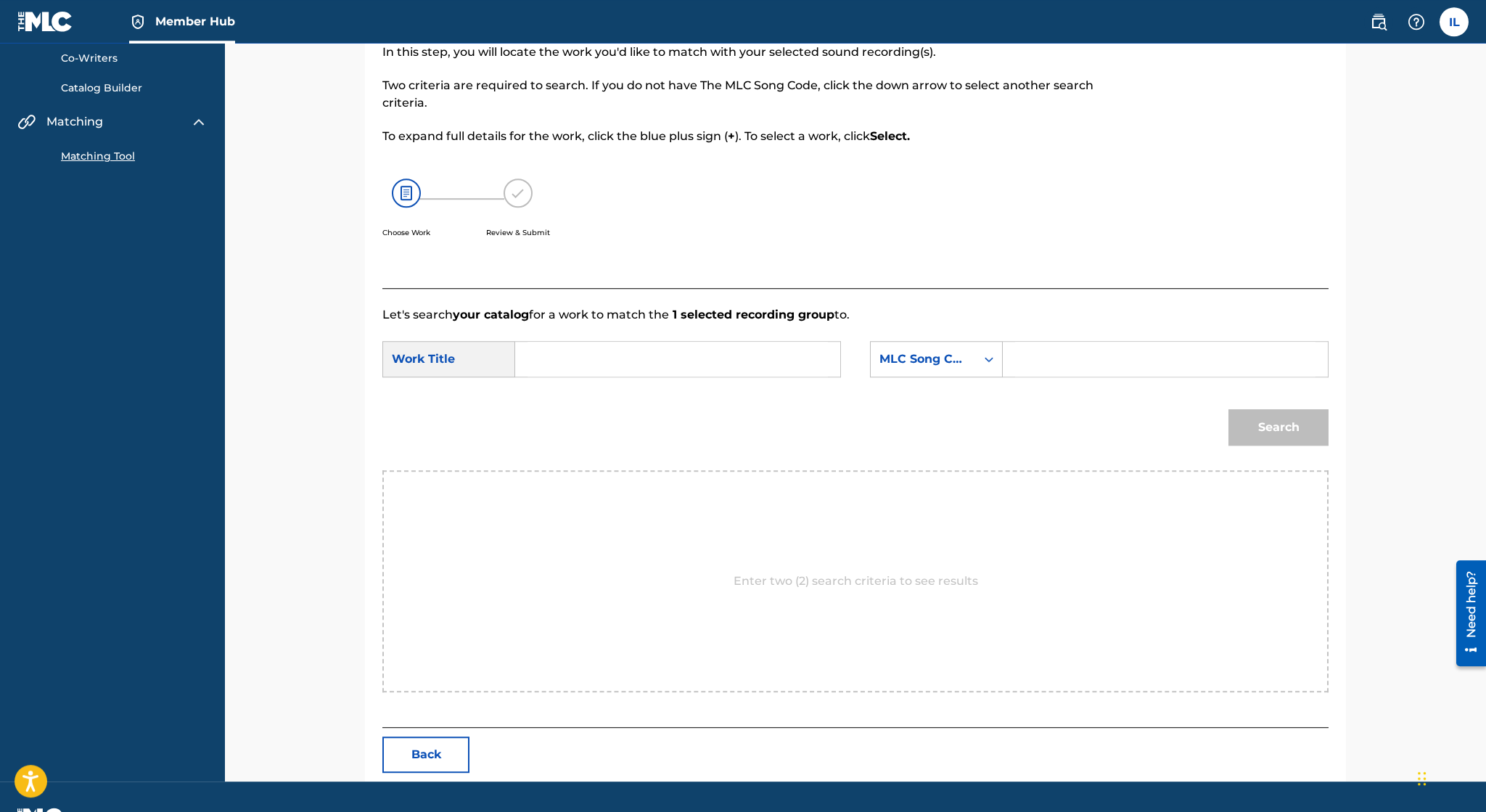
scroll to position [154, 0]
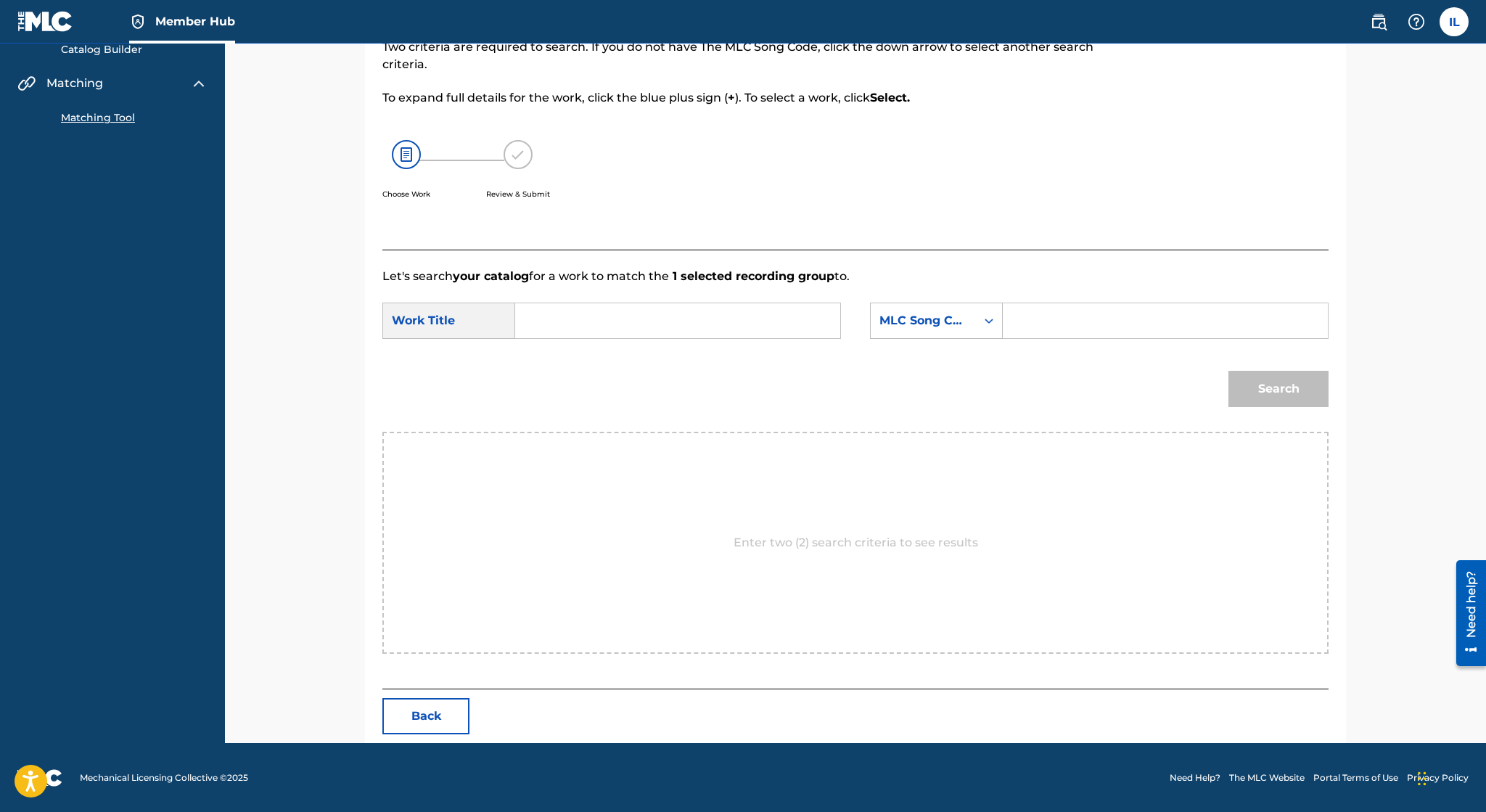
click at [653, 559] on div "Enter two (2) search criteria to see results" at bounding box center [855, 542] width 946 height 222
click at [958, 329] on div "MLC Song Code" at bounding box center [923, 320] width 105 height 27
click at [971, 360] on div "Writer Name" at bounding box center [936, 357] width 131 height 36
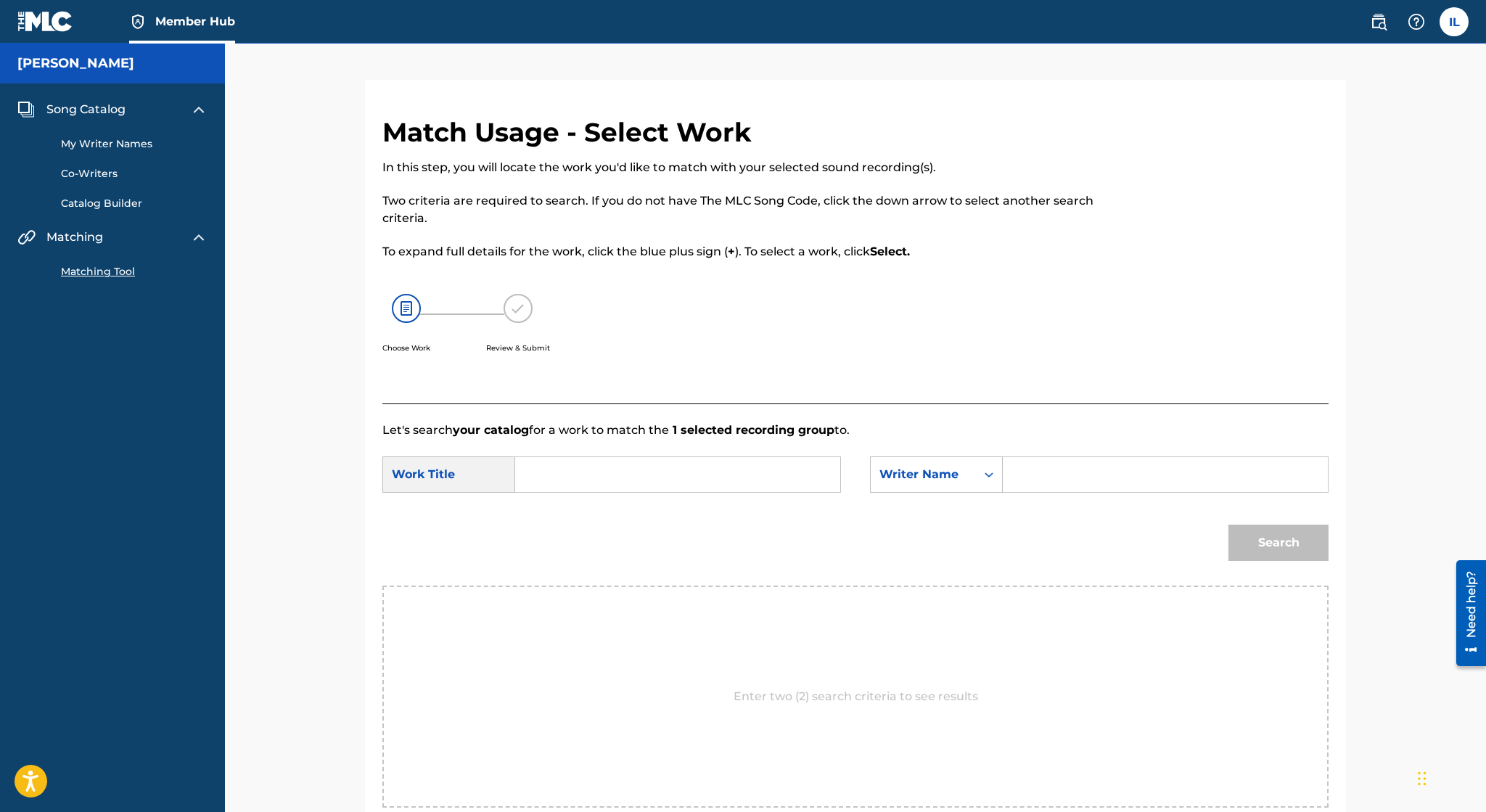
click at [628, 463] on input "Search Form" at bounding box center [678, 474] width 301 height 35
click at [44, 32] on link at bounding box center [45, 21] width 56 height 43
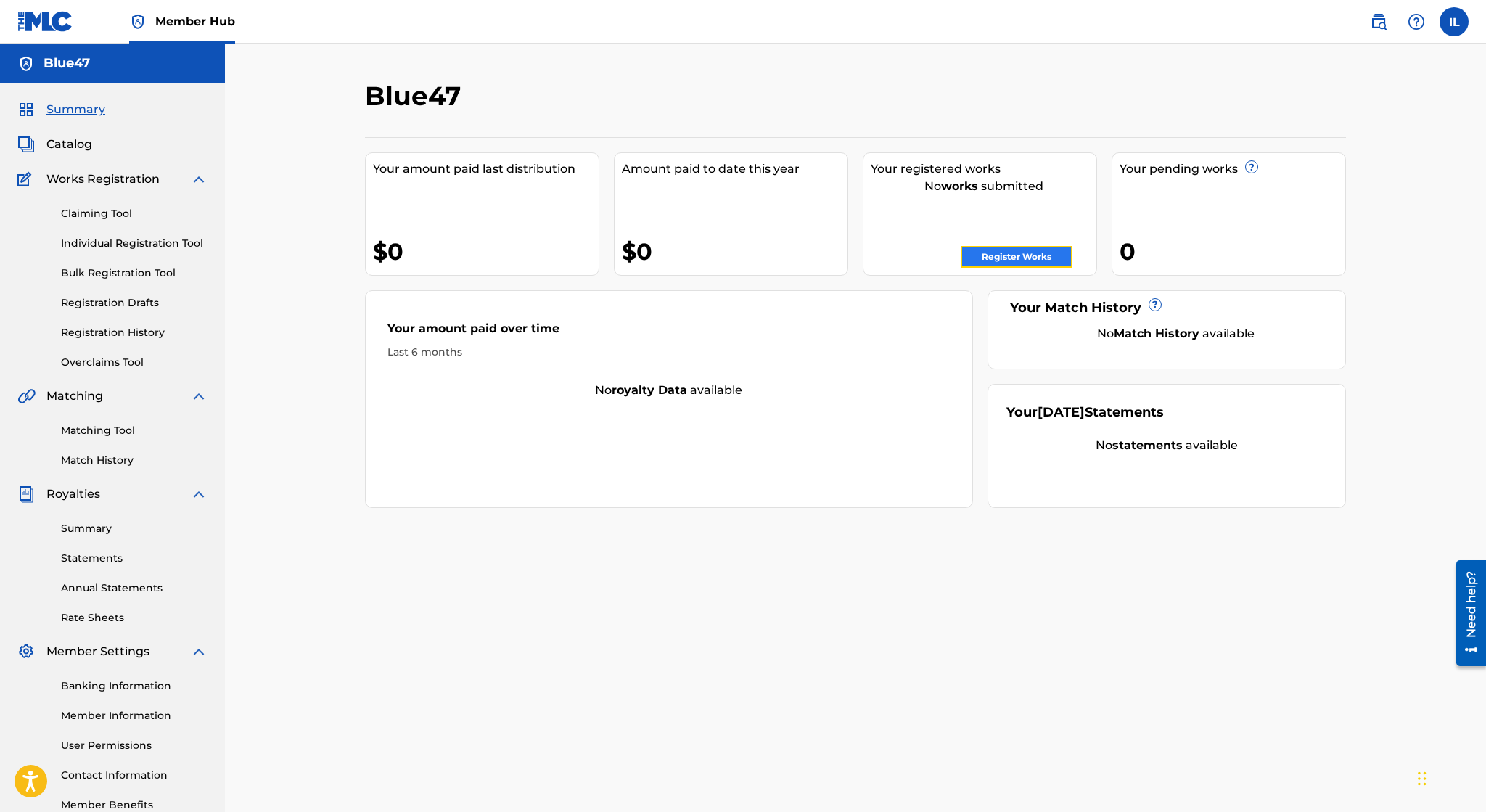
click at [990, 257] on link "Register Works" at bounding box center [1017, 257] width 112 height 22
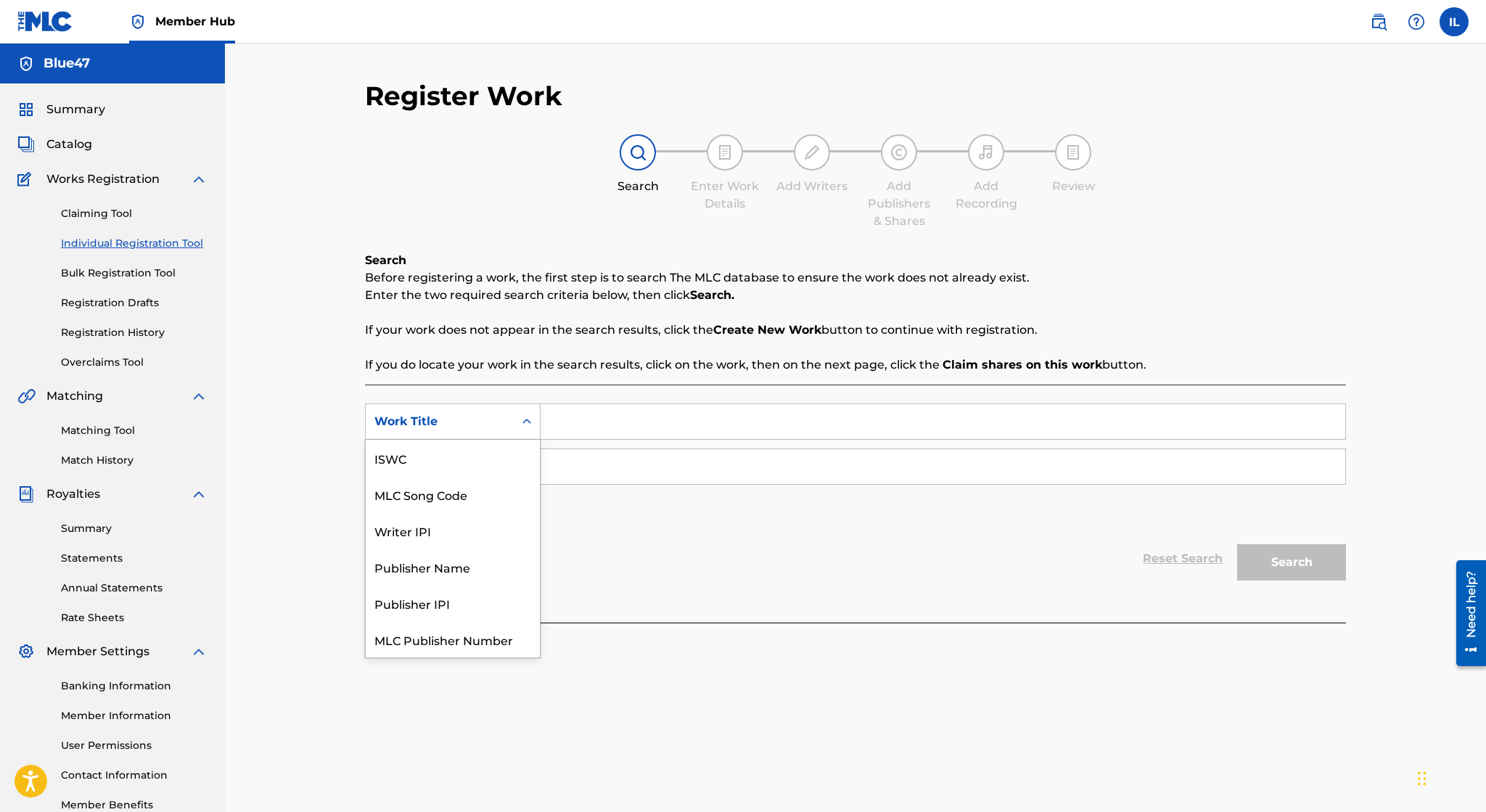
click at [492, 412] on div "Work Title" at bounding box center [440, 422] width 148 height 27
click at [492, 412] on div "Work Title" at bounding box center [440, 421] width 131 height 17
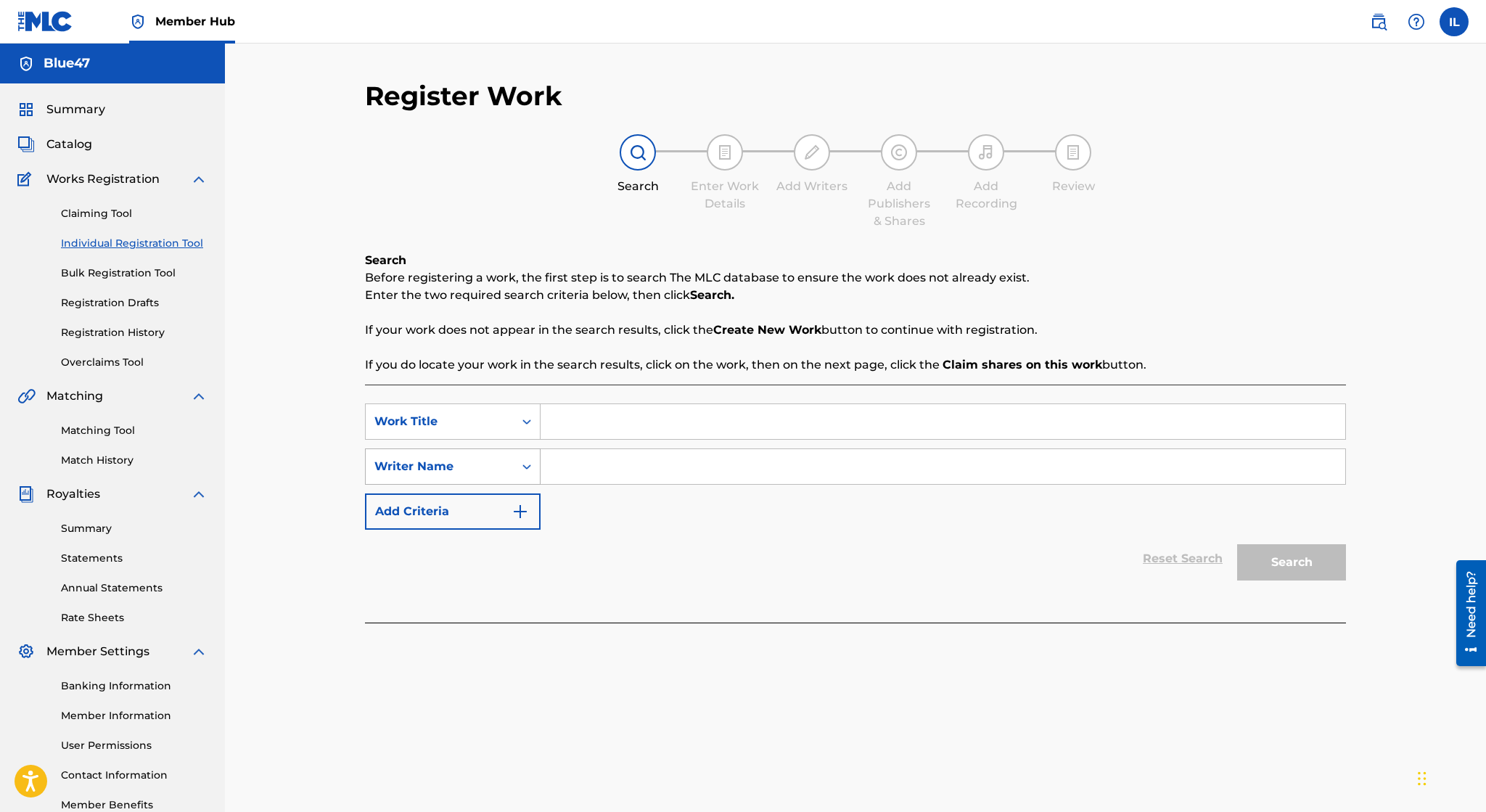
click at [498, 464] on div "Writer Name" at bounding box center [440, 466] width 131 height 17
click at [572, 425] on input "Search Form" at bounding box center [942, 422] width 805 height 35
type input "Find Yourself"
click at [625, 457] on input "Search Form" at bounding box center [942, 466] width 805 height 35
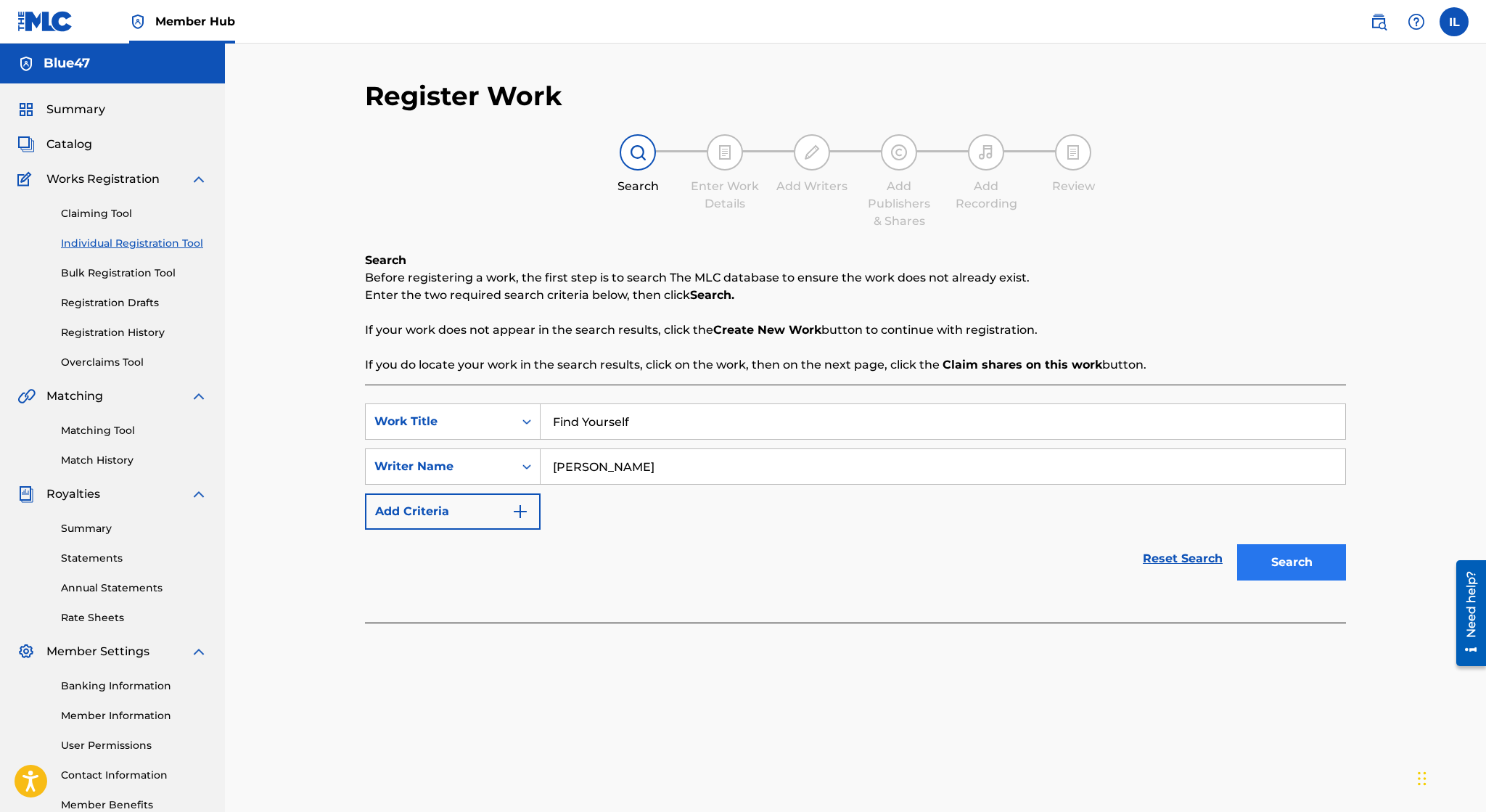
type input "Irvin Lopez"
click at [1293, 570] on button "Search" at bounding box center [1291, 562] width 109 height 36
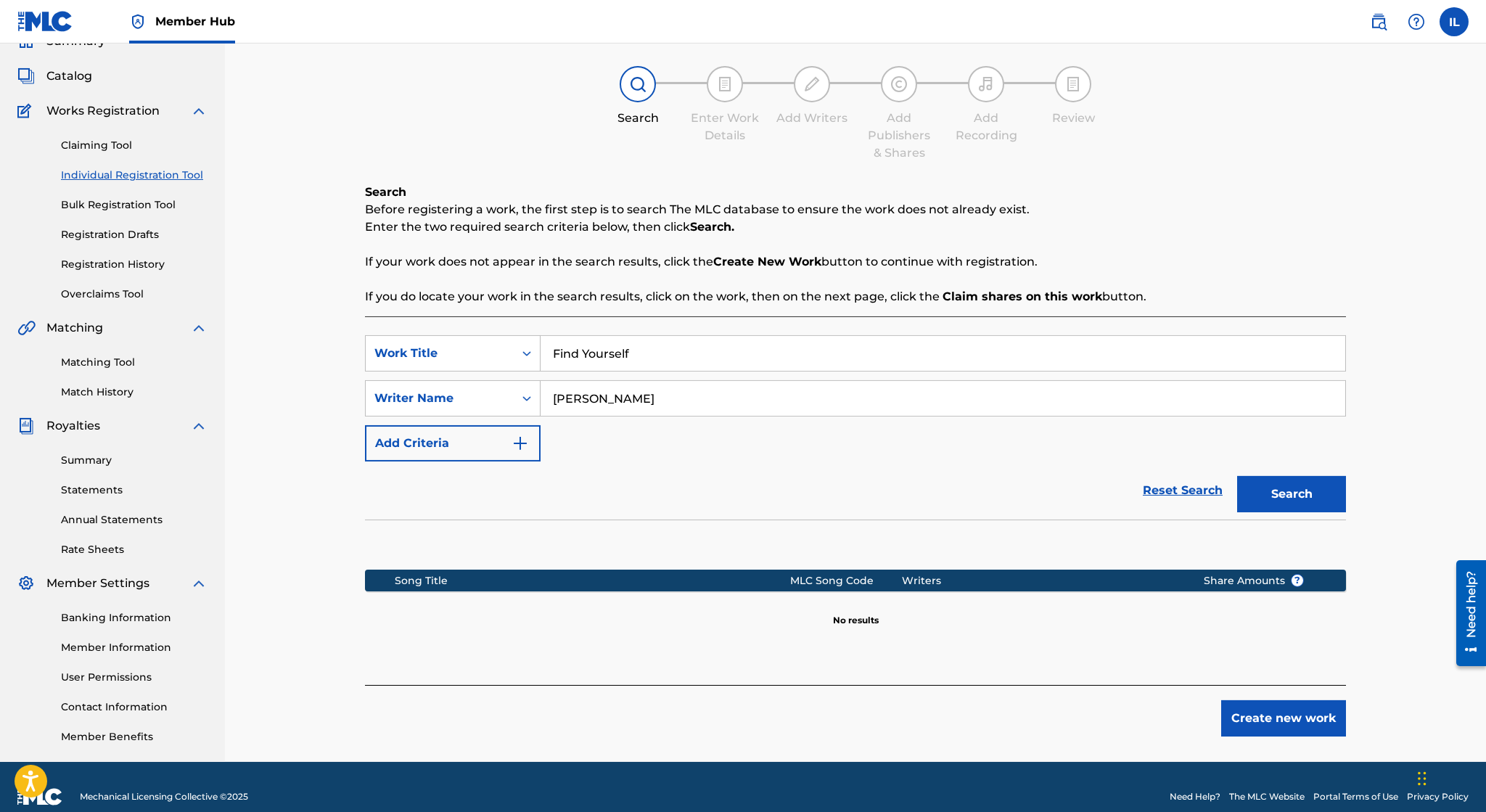
scroll to position [87, 0]
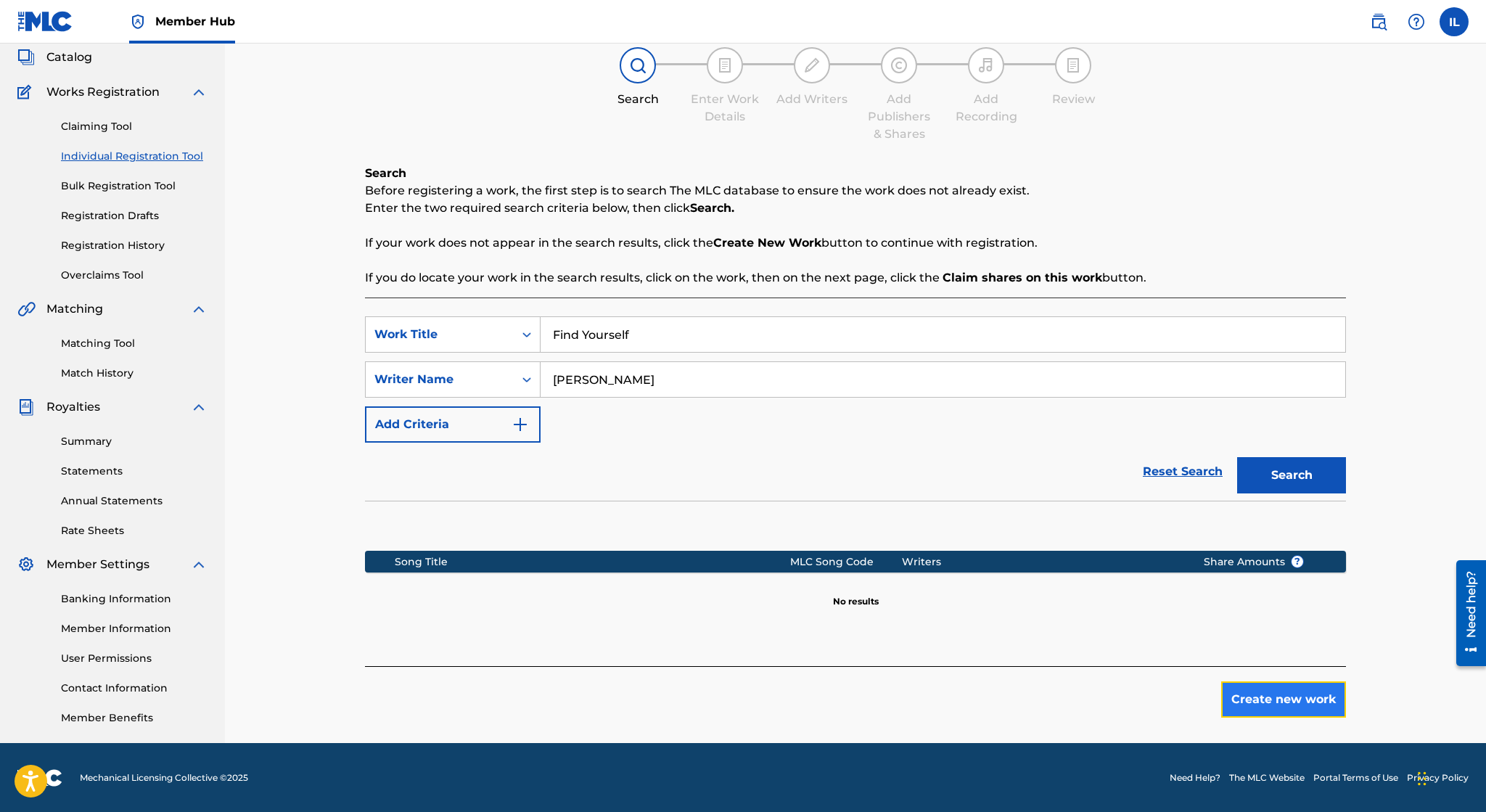
click at [1285, 704] on button "Create new work" at bounding box center [1283, 699] width 125 height 36
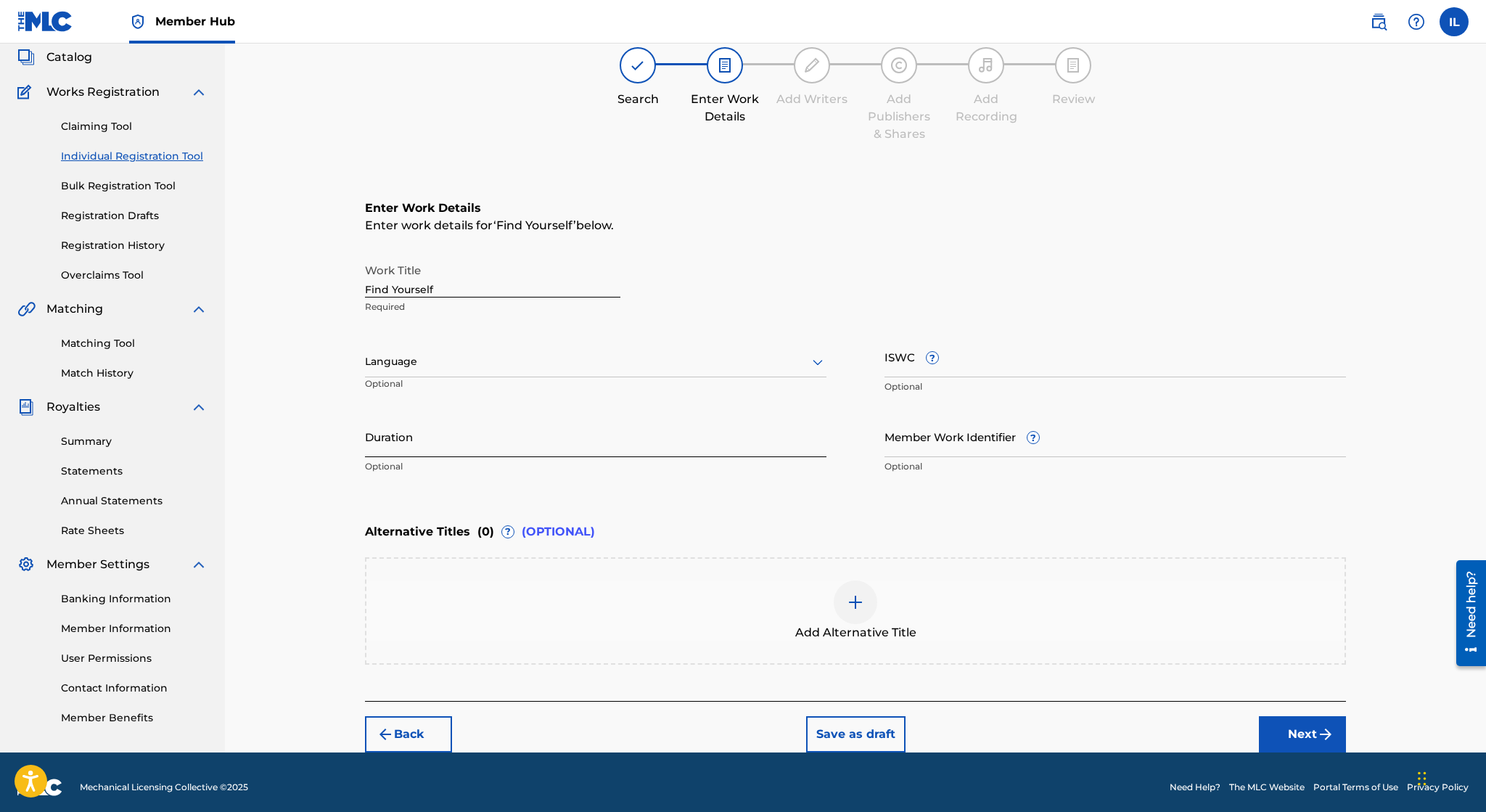
click at [550, 428] on input "Duration" at bounding box center [596, 436] width 462 height 42
click at [727, 190] on div "Enter Work Details Enter work details for ‘ Find Yourself ’ below. Work Title F…" at bounding box center [855, 341] width 981 height 351
drag, startPoint x: 527, startPoint y: 435, endPoint x: 521, endPoint y: 446, distance: 12.5
click at [526, 435] on input "Duration" at bounding box center [596, 436] width 462 height 42
paste input "08:53"
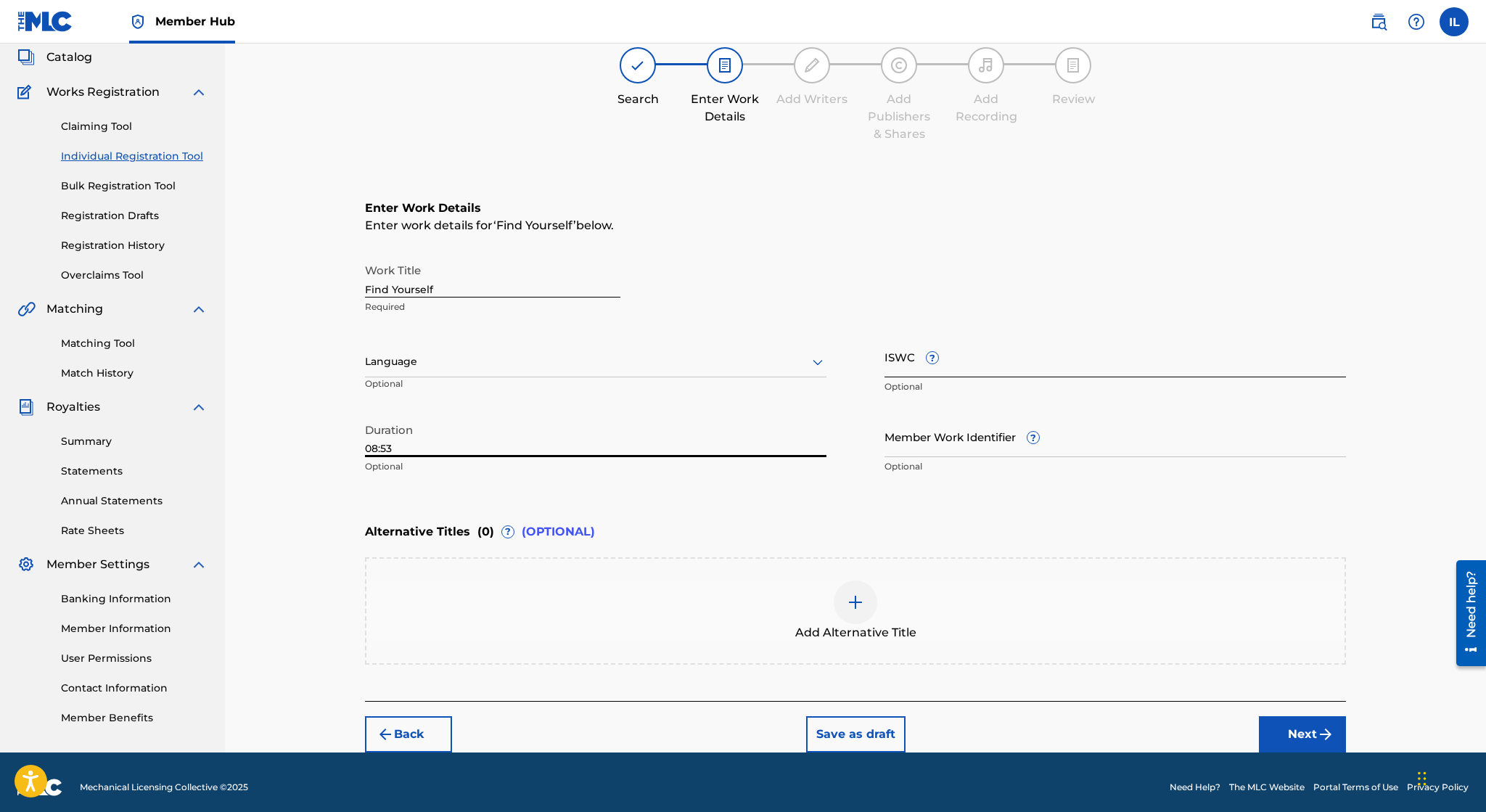
type input "08:53"
click at [987, 352] on input "ISWC ?" at bounding box center [1115, 356] width 462 height 42
click at [1031, 245] on div "Enter Work Details Enter work details for ‘ Find Yourself ’ below. Work Title F…" at bounding box center [855, 341] width 981 height 351
click at [1020, 372] on input "ISWC ?" at bounding box center [1115, 356] width 462 height 42
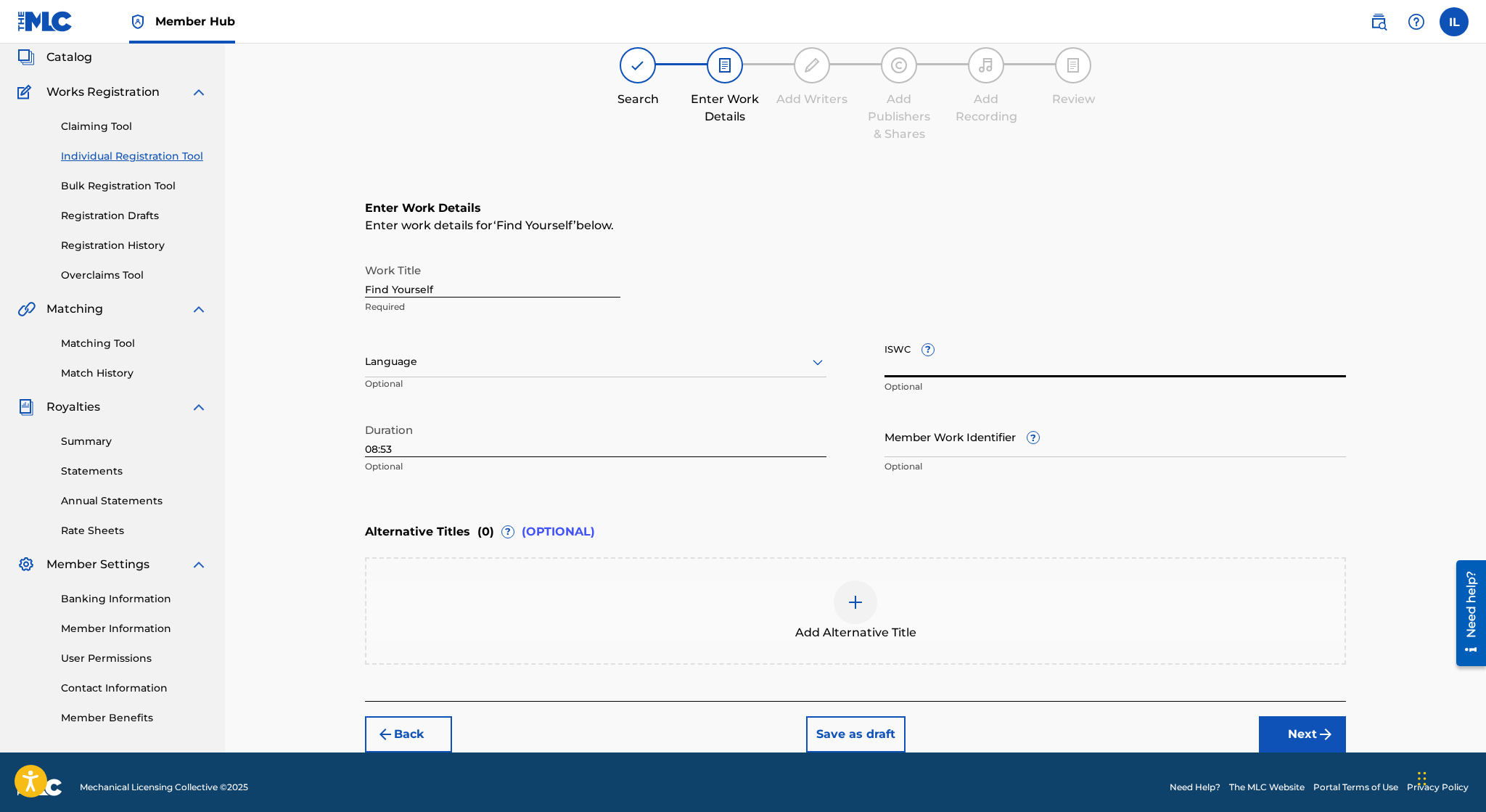
paste input "T-317.771.620-6"
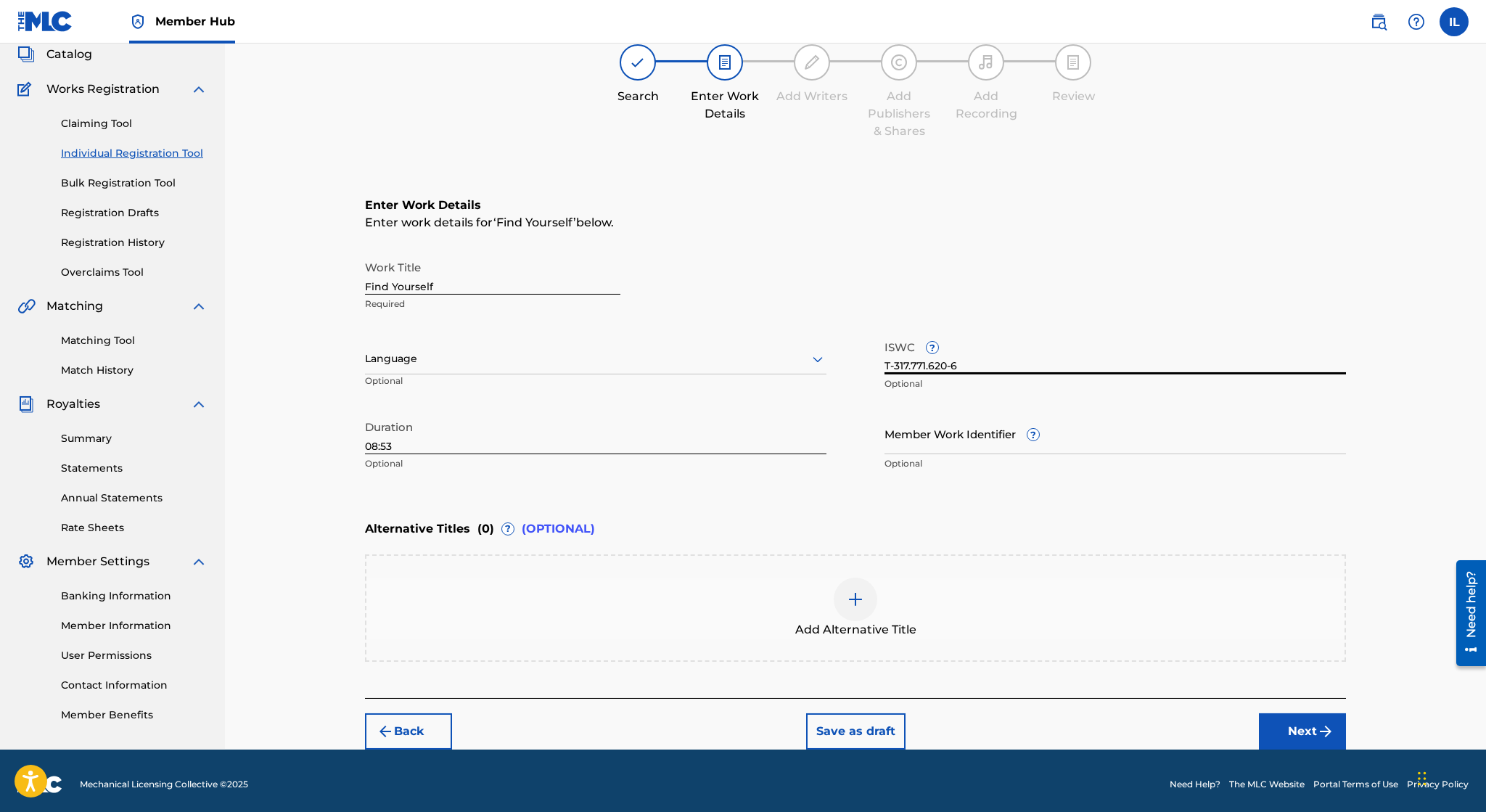
scroll to position [96, 0]
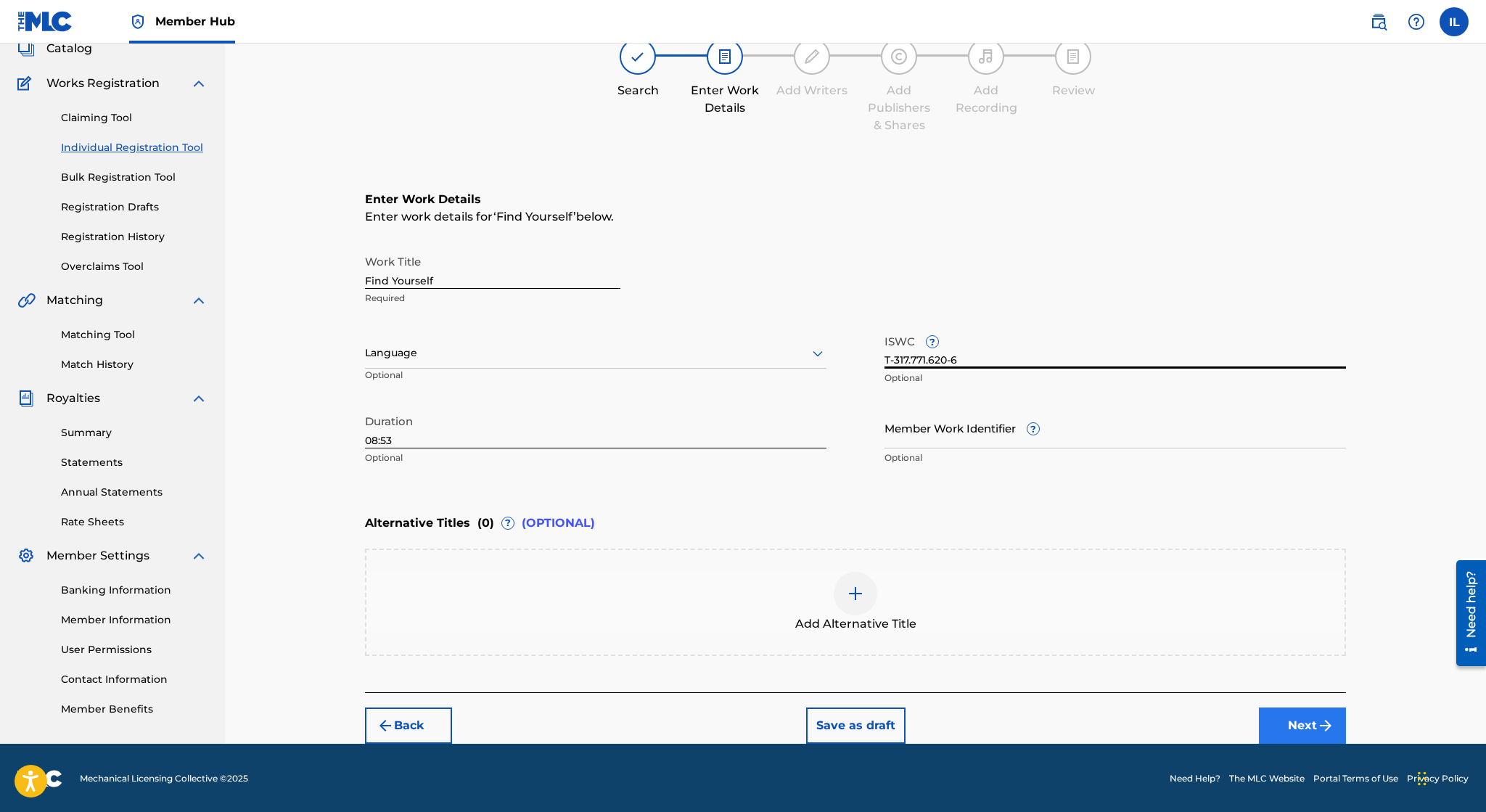
type input "T-317.771.620-6"
click at [1287, 724] on button "Next" at bounding box center [1302, 726] width 87 height 36
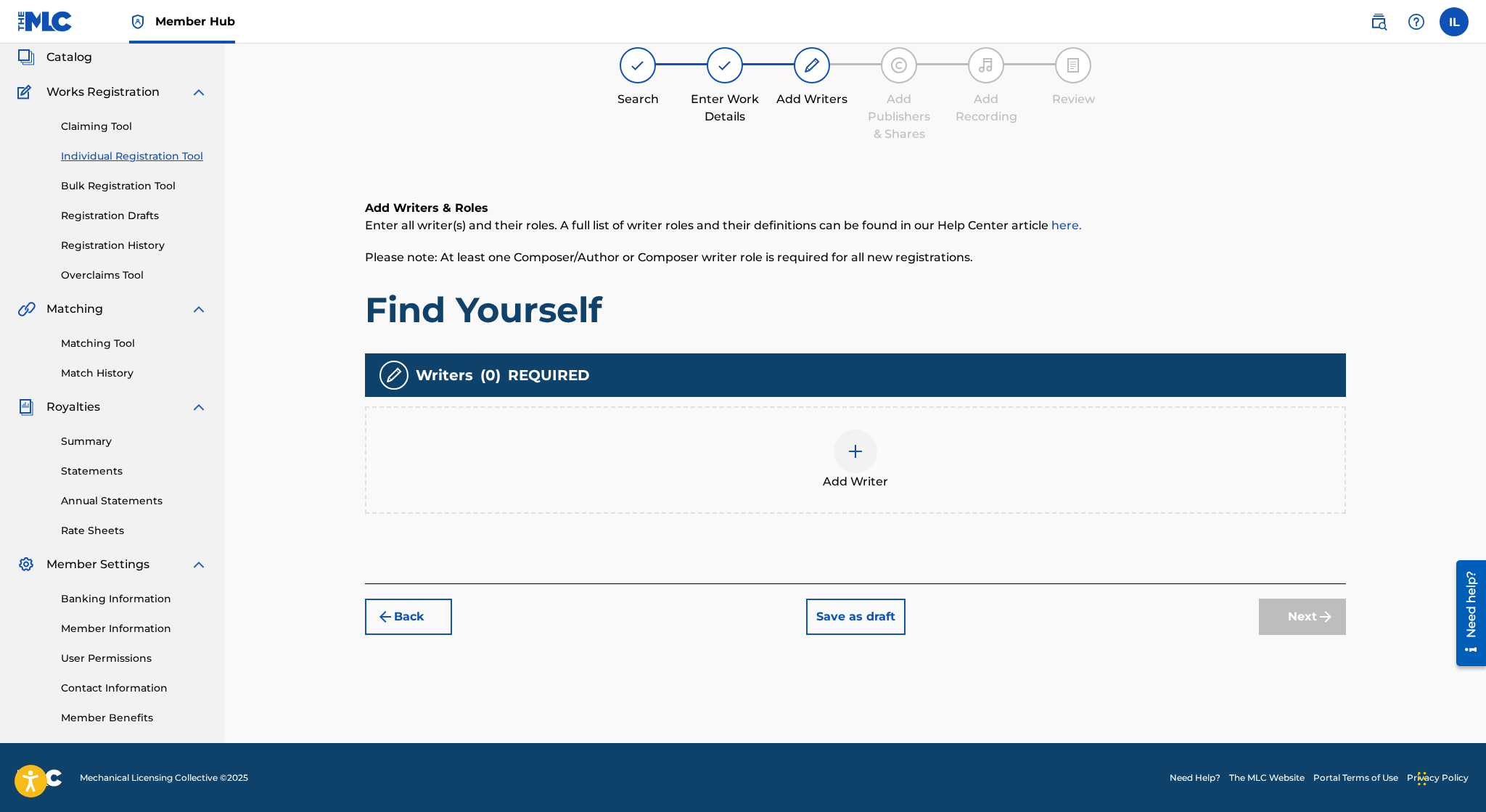
click at [852, 446] on img at bounding box center [855, 451] width 17 height 17
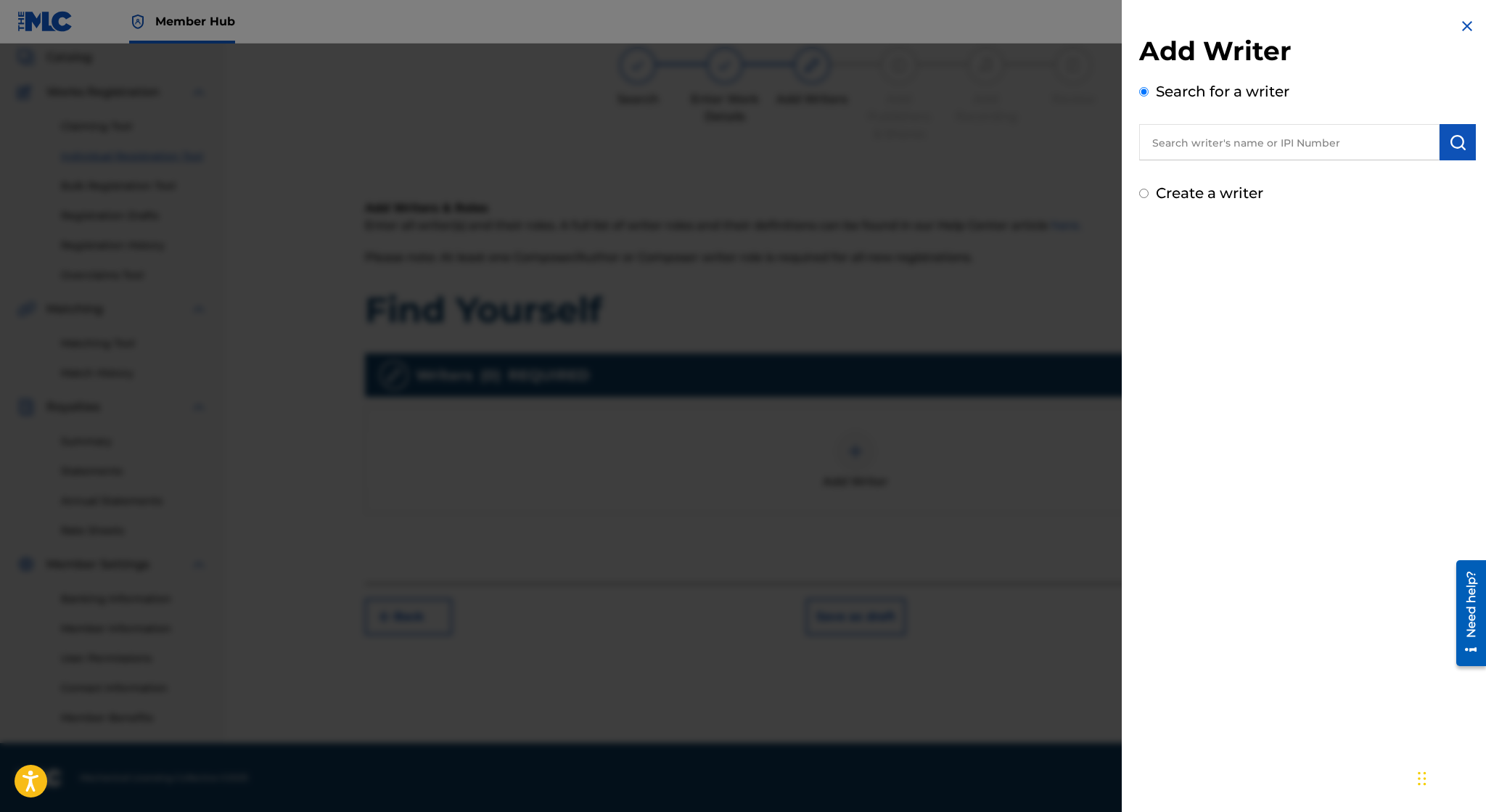
click at [1170, 151] on input "text" at bounding box center [1289, 142] width 301 height 36
click at [1244, 150] on input "text" at bounding box center [1289, 142] width 301 height 36
click at [1345, 151] on input "text" at bounding box center [1289, 142] width 301 height 36
paste input "01172994227"
type input "01172994227"
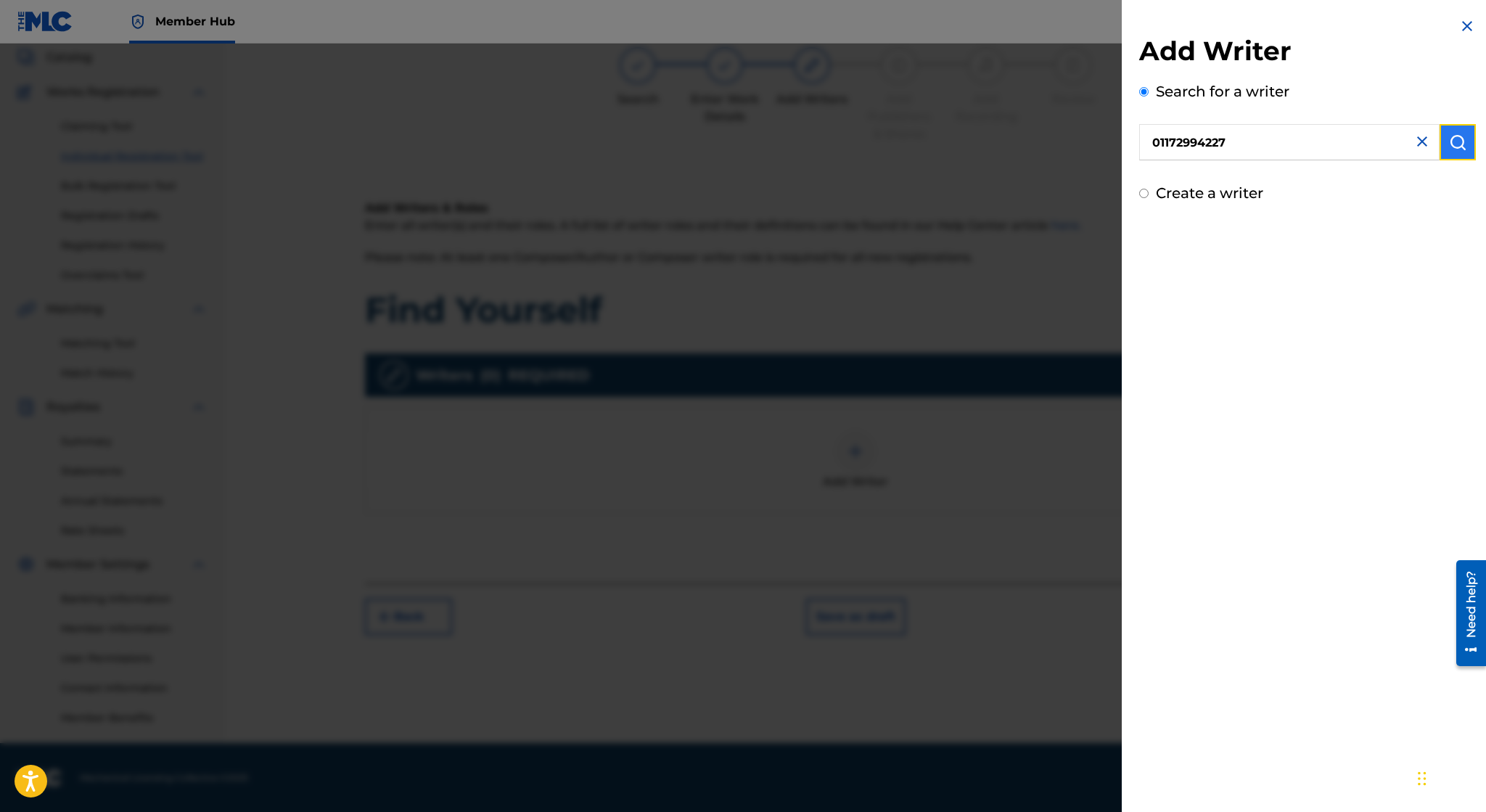
click at [1456, 149] on img "submit" at bounding box center [1457, 142] width 17 height 17
click at [1199, 263] on label "Create a writer" at bounding box center [1210, 254] width 107 height 17
click at [1148, 260] on input "Create a writer" at bounding box center [1144, 255] width 9 height 9
radio input "false"
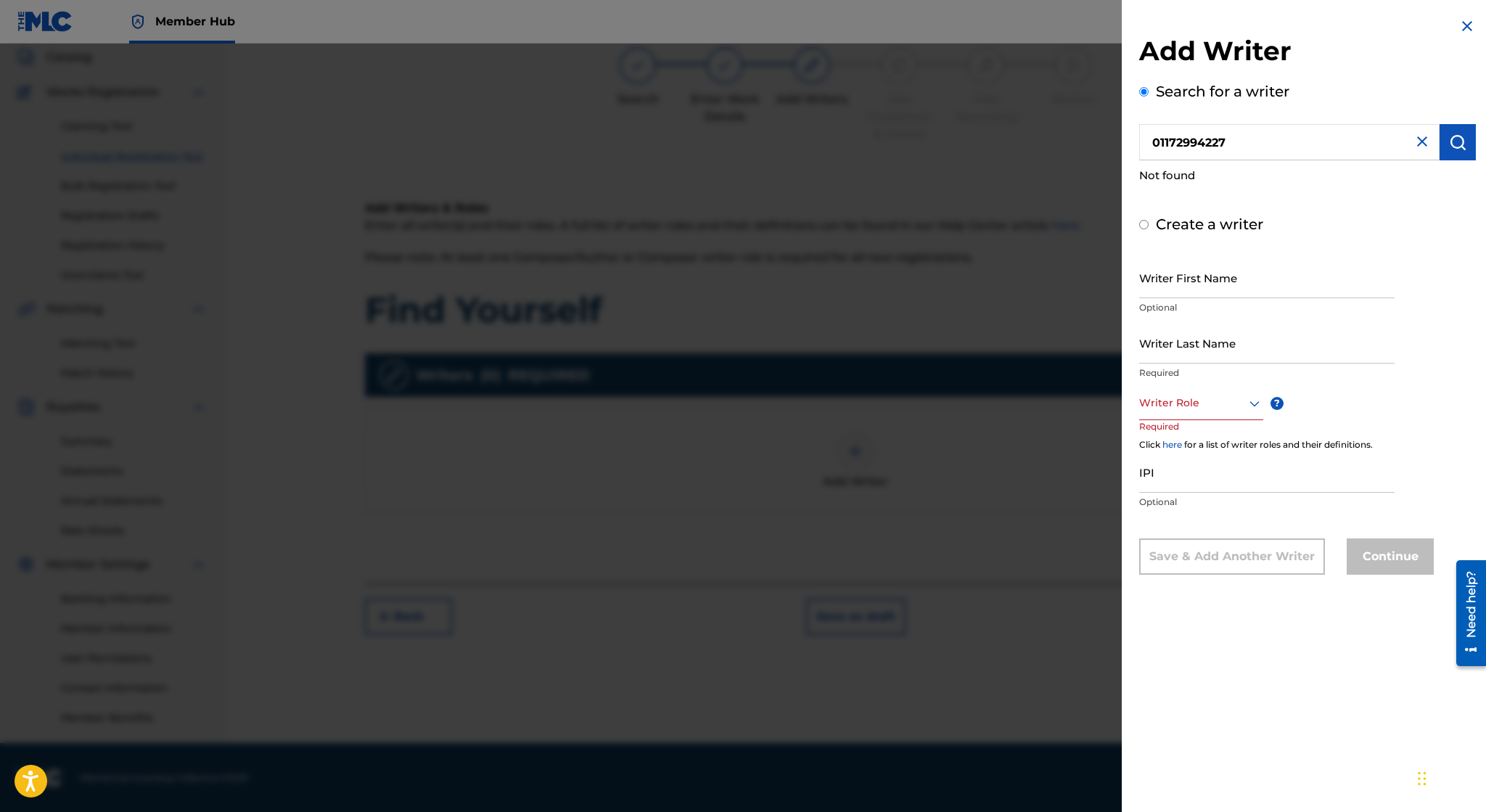
radio input "false"
radio input "true"
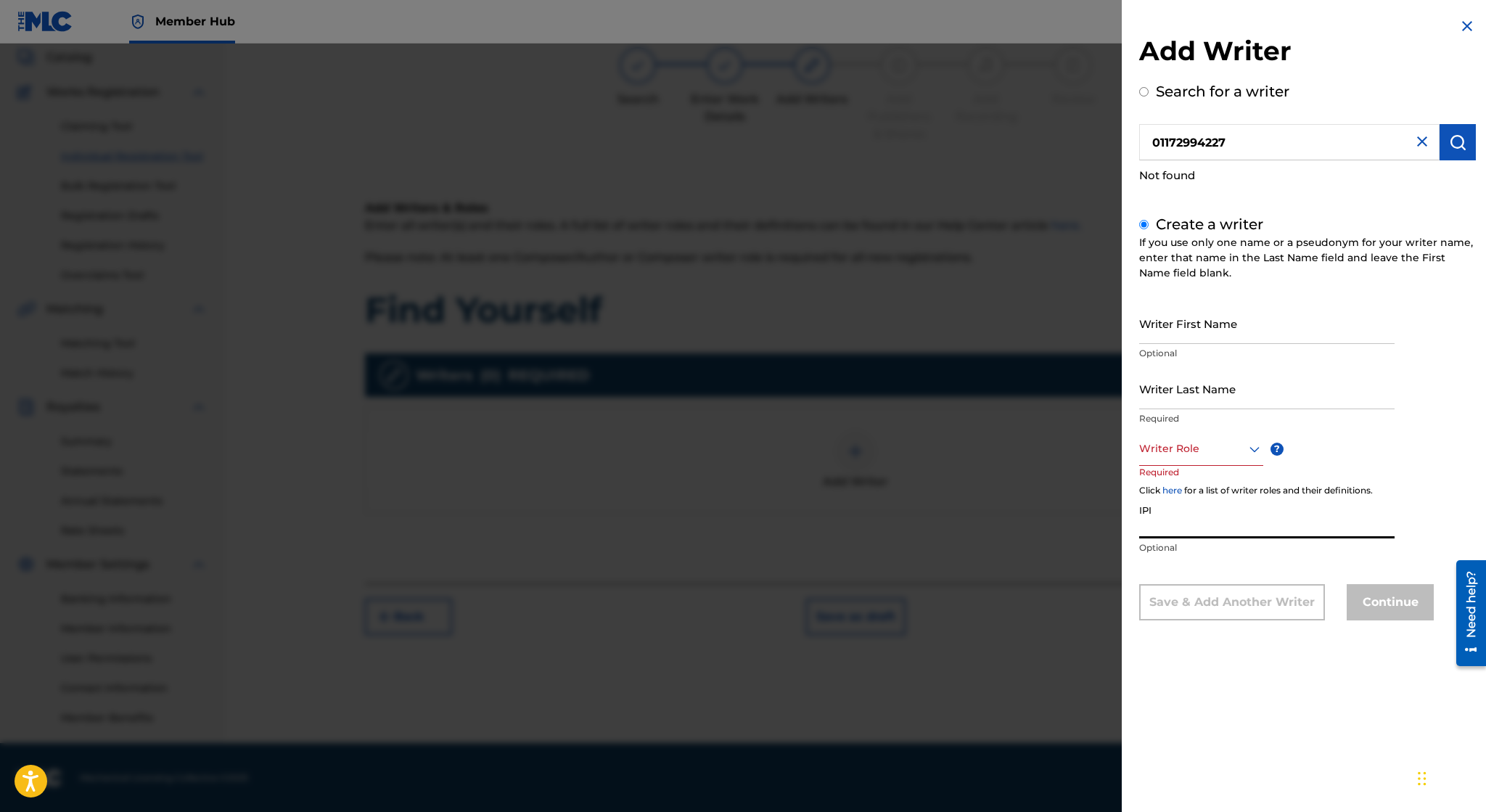
click at [1185, 522] on input "IPI" at bounding box center [1266, 518] width 255 height 42
paste input "01172994227"
type input "01172994227"
click at [1224, 459] on div "Writer Role" at bounding box center [1201, 449] width 124 height 33
click at [1201, 612] on div "Composer" at bounding box center [1201, 612] width 123 height 33
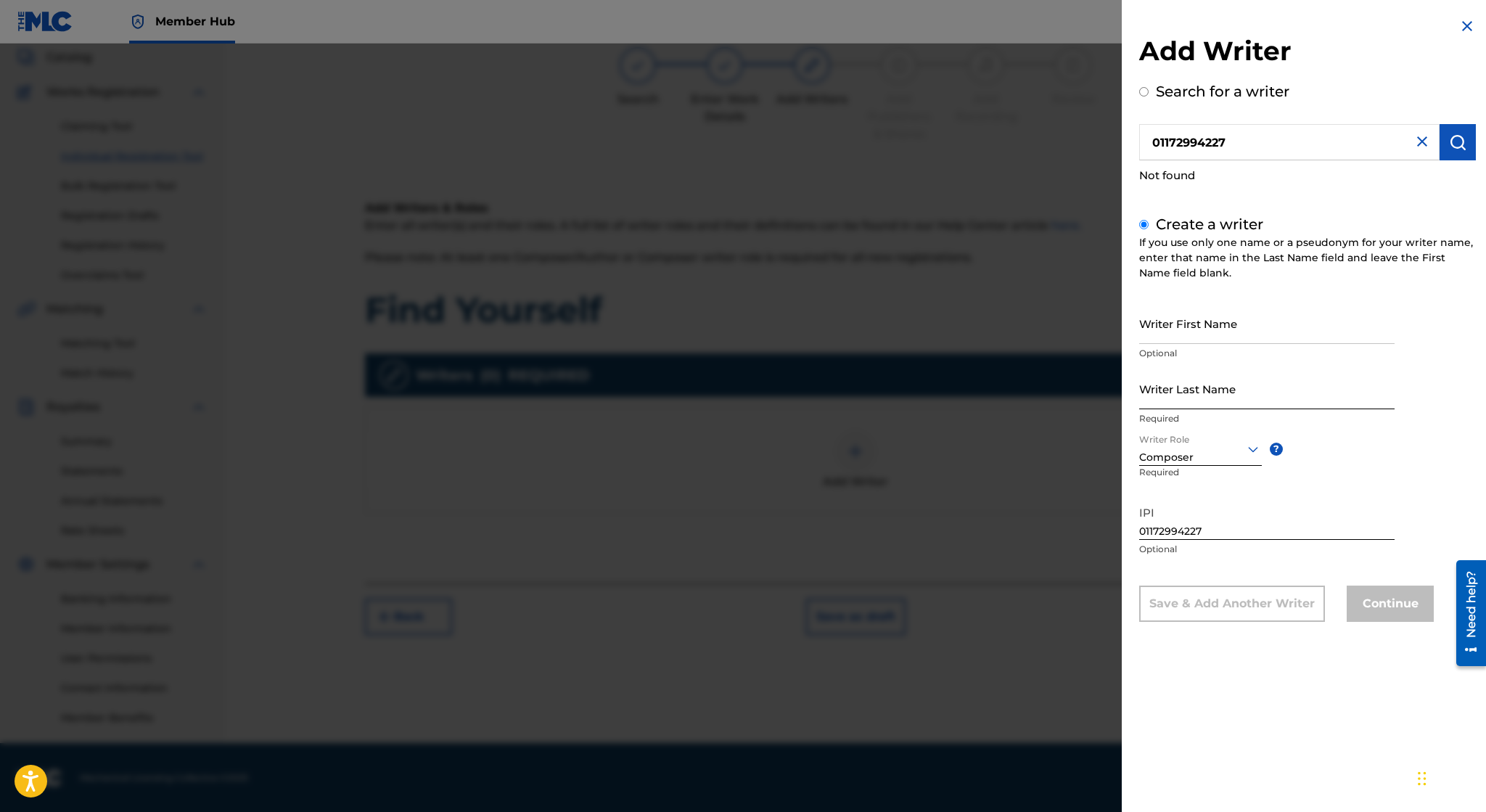
click at [1238, 402] on input "Writer Last Name" at bounding box center [1266, 388] width 255 height 42
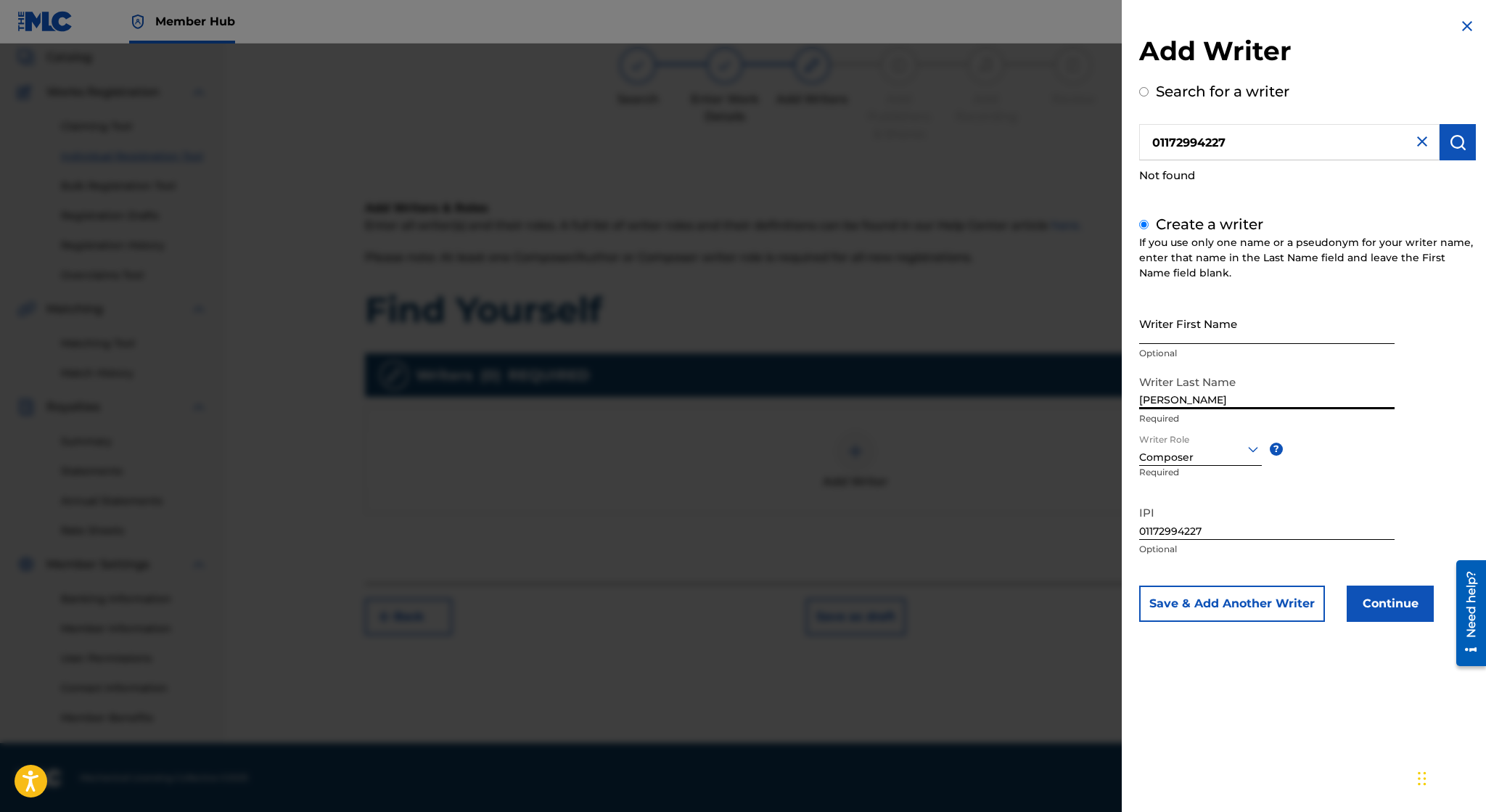
type input "[PERSON_NAME]"
click at [1207, 328] on input "Writer First Name" at bounding box center [1266, 323] width 255 height 42
type input "Irvin"
click at [1400, 613] on button "Continue" at bounding box center [1390, 604] width 87 height 36
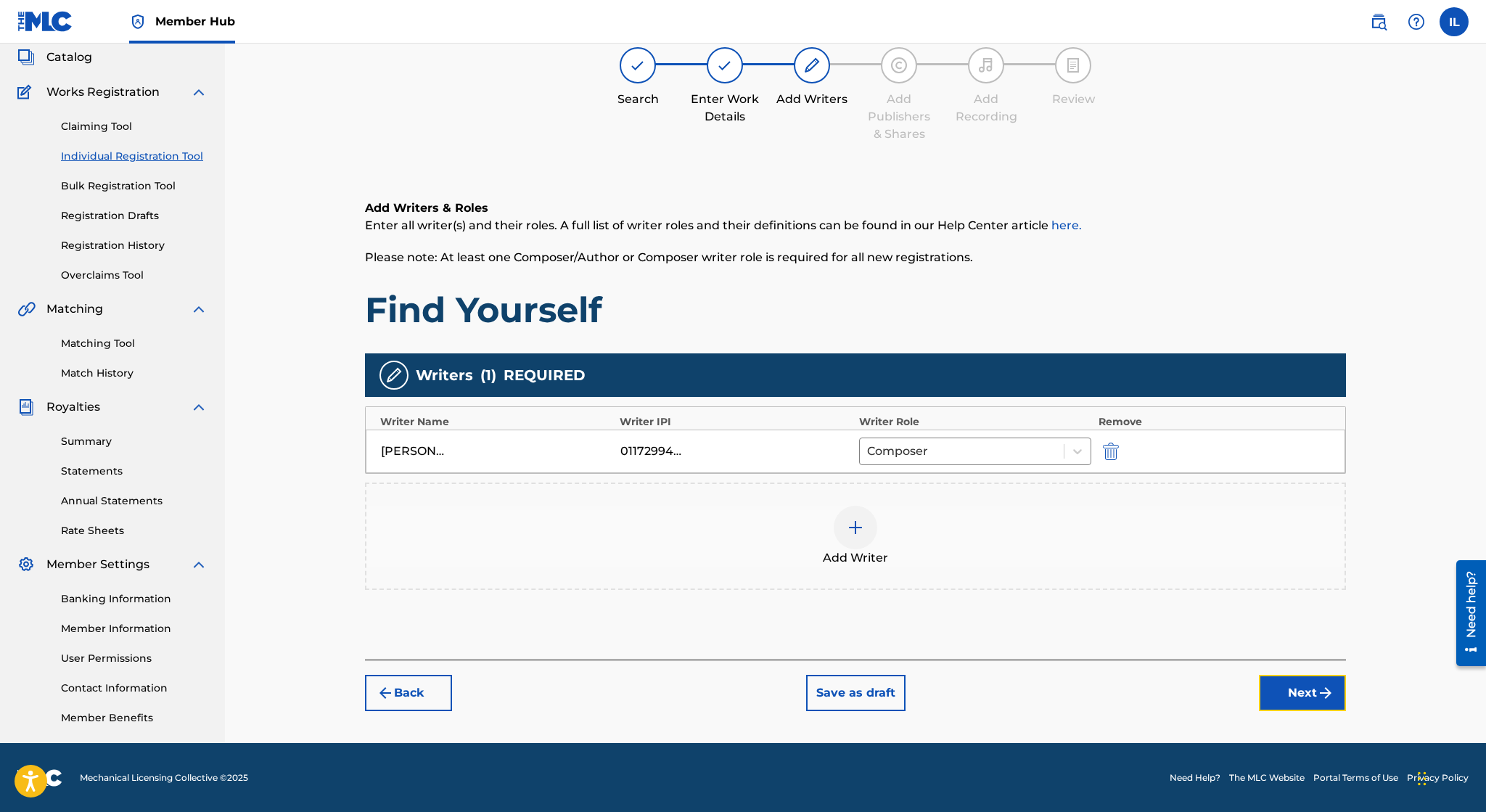
click at [1313, 687] on button "Next" at bounding box center [1302, 692] width 87 height 36
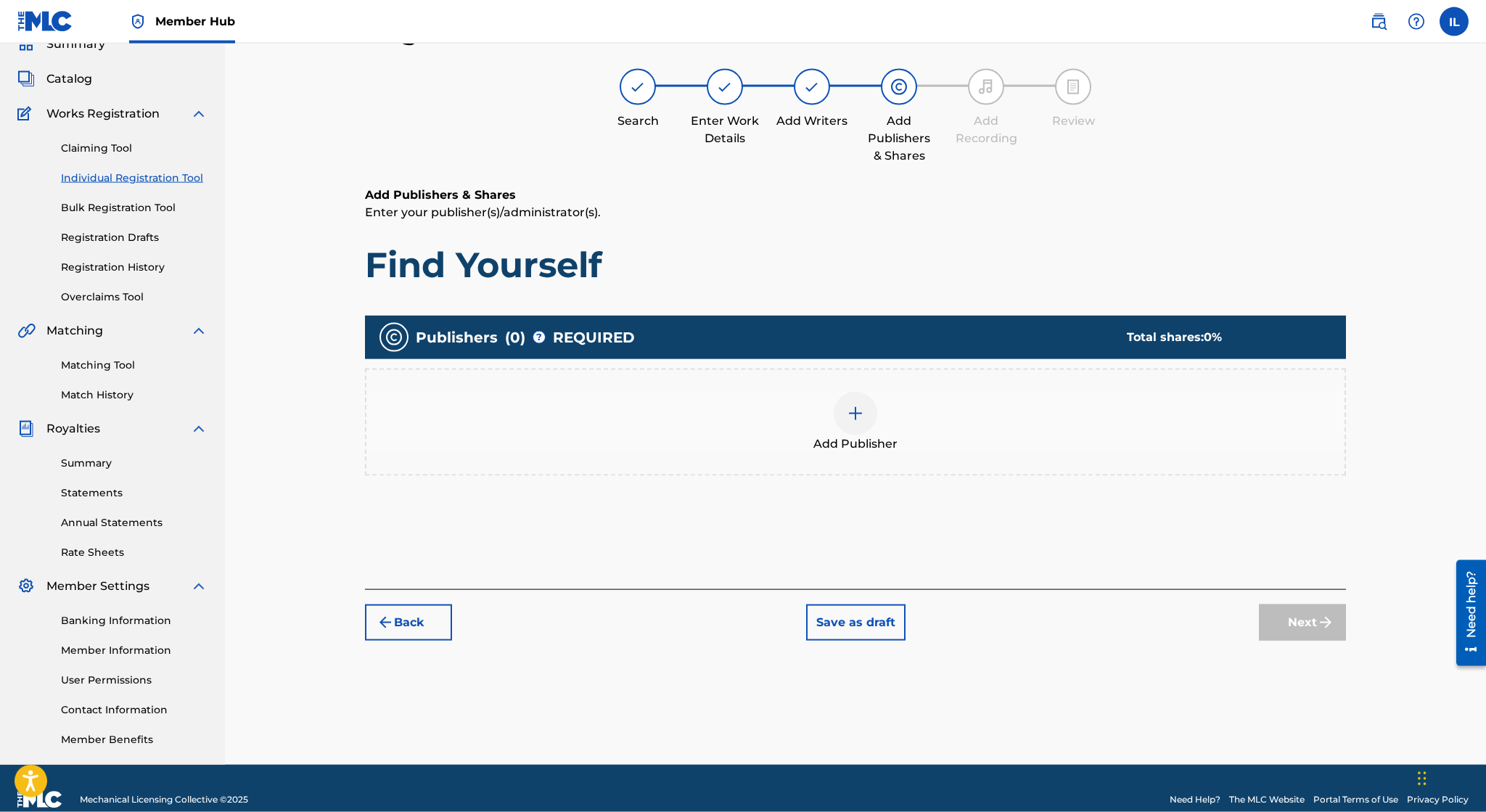
scroll to position [64, 0]
click at [850, 407] on img at bounding box center [855, 414] width 17 height 17
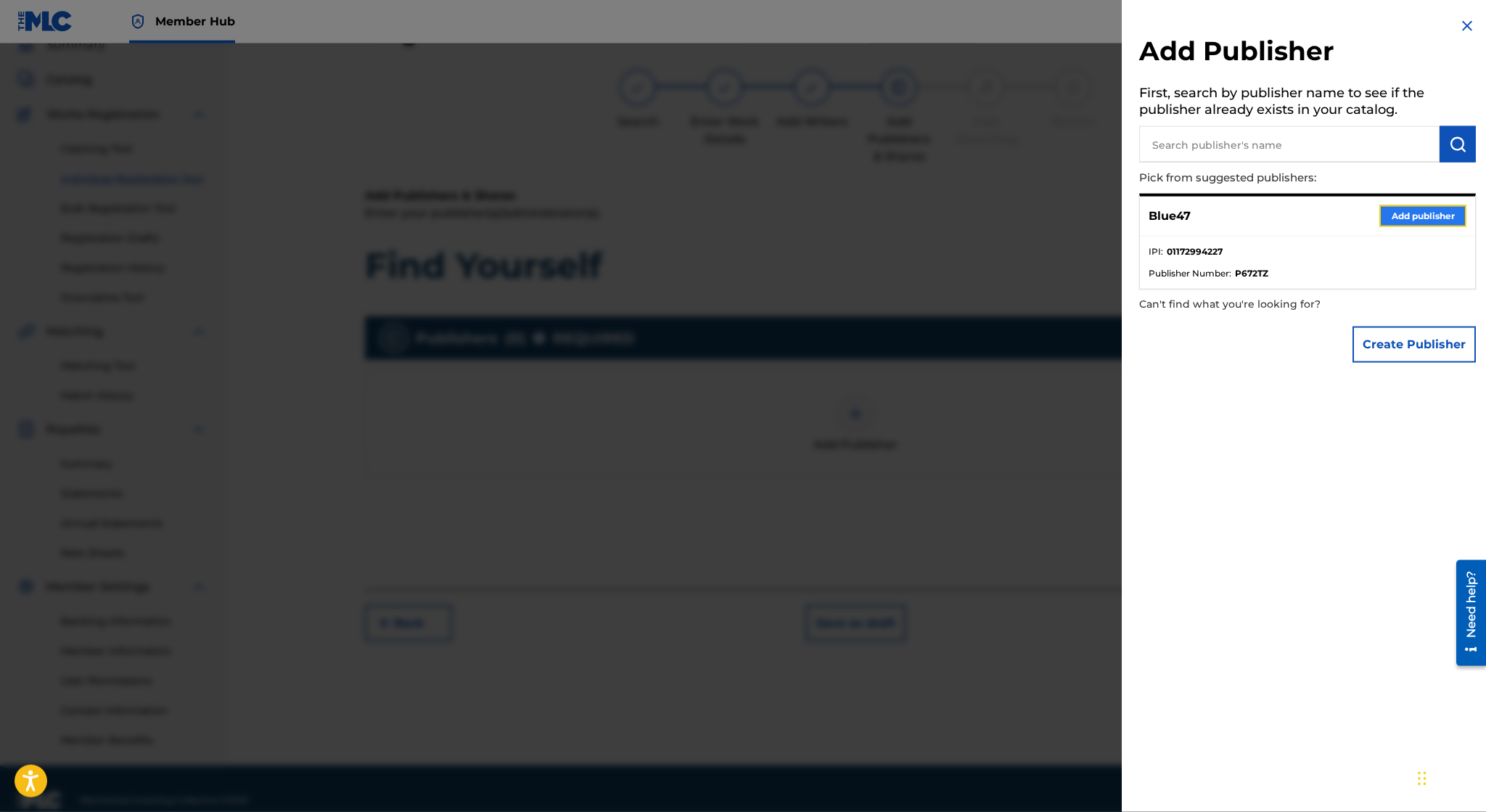
click at [1398, 216] on button "Add publisher" at bounding box center [1422, 216] width 87 height 22
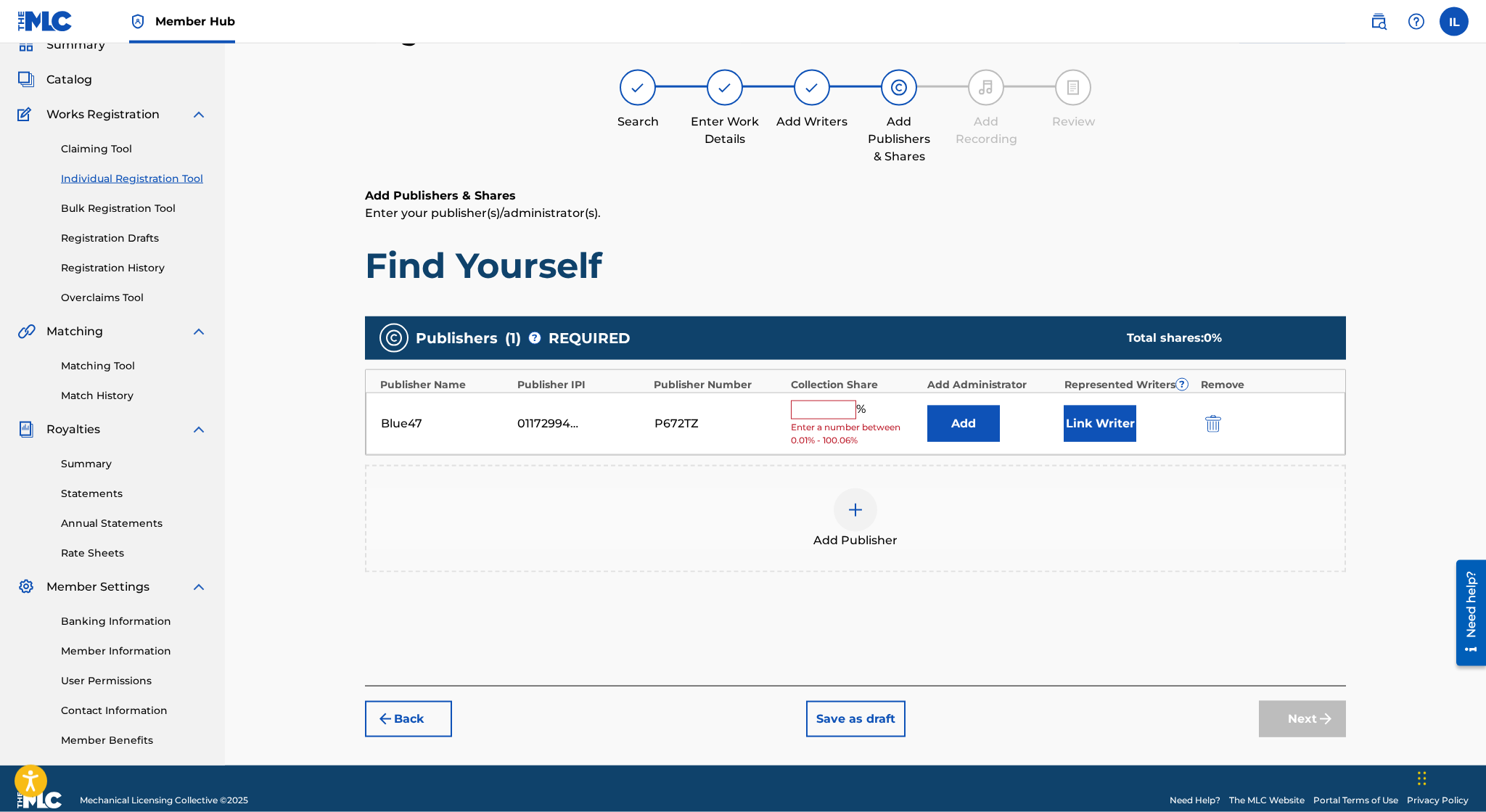
click at [829, 408] on input "text" at bounding box center [824, 409] width 65 height 19
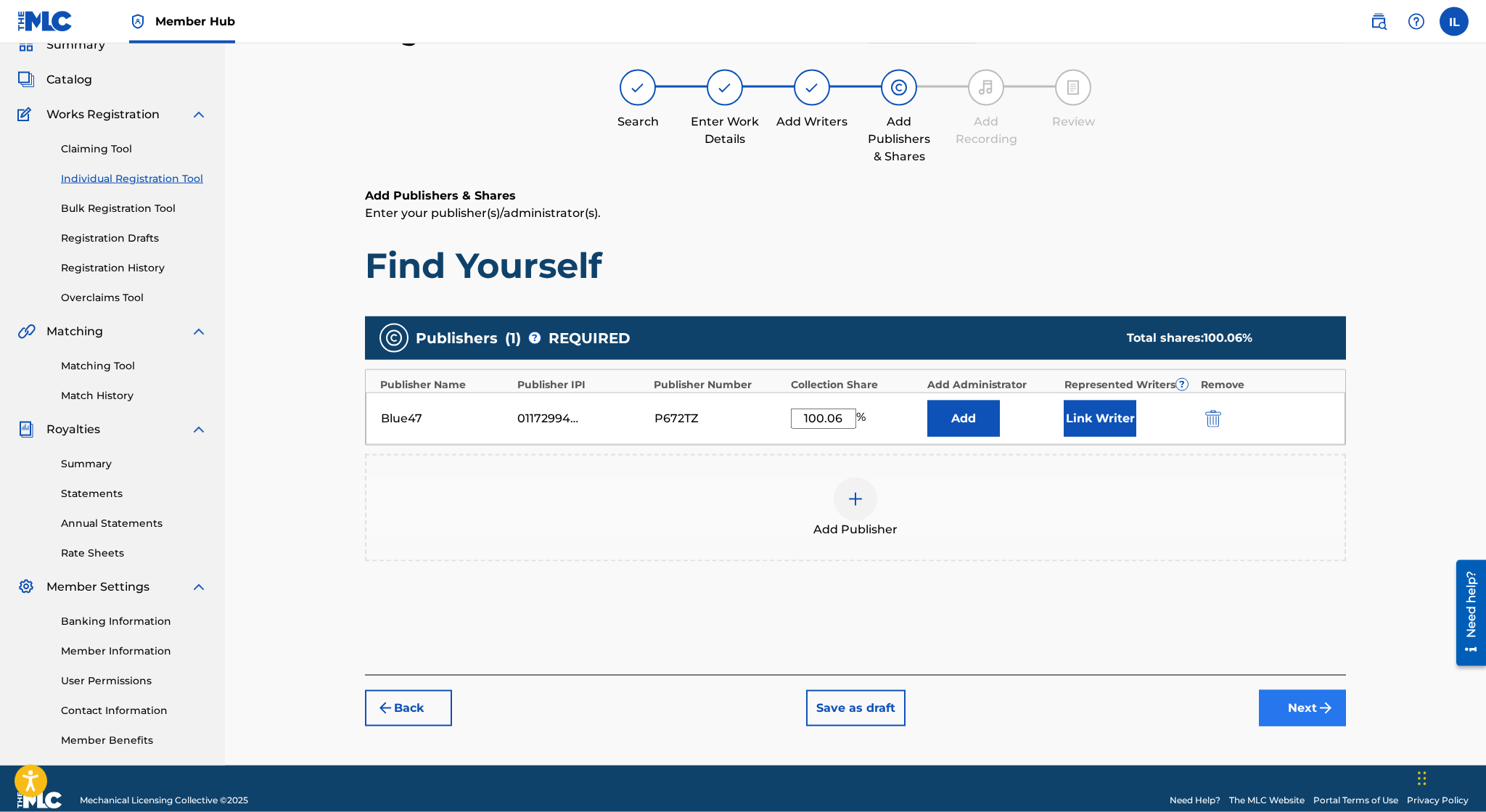
type input "100.06"
click at [1273, 695] on button "Next" at bounding box center [1302, 708] width 87 height 36
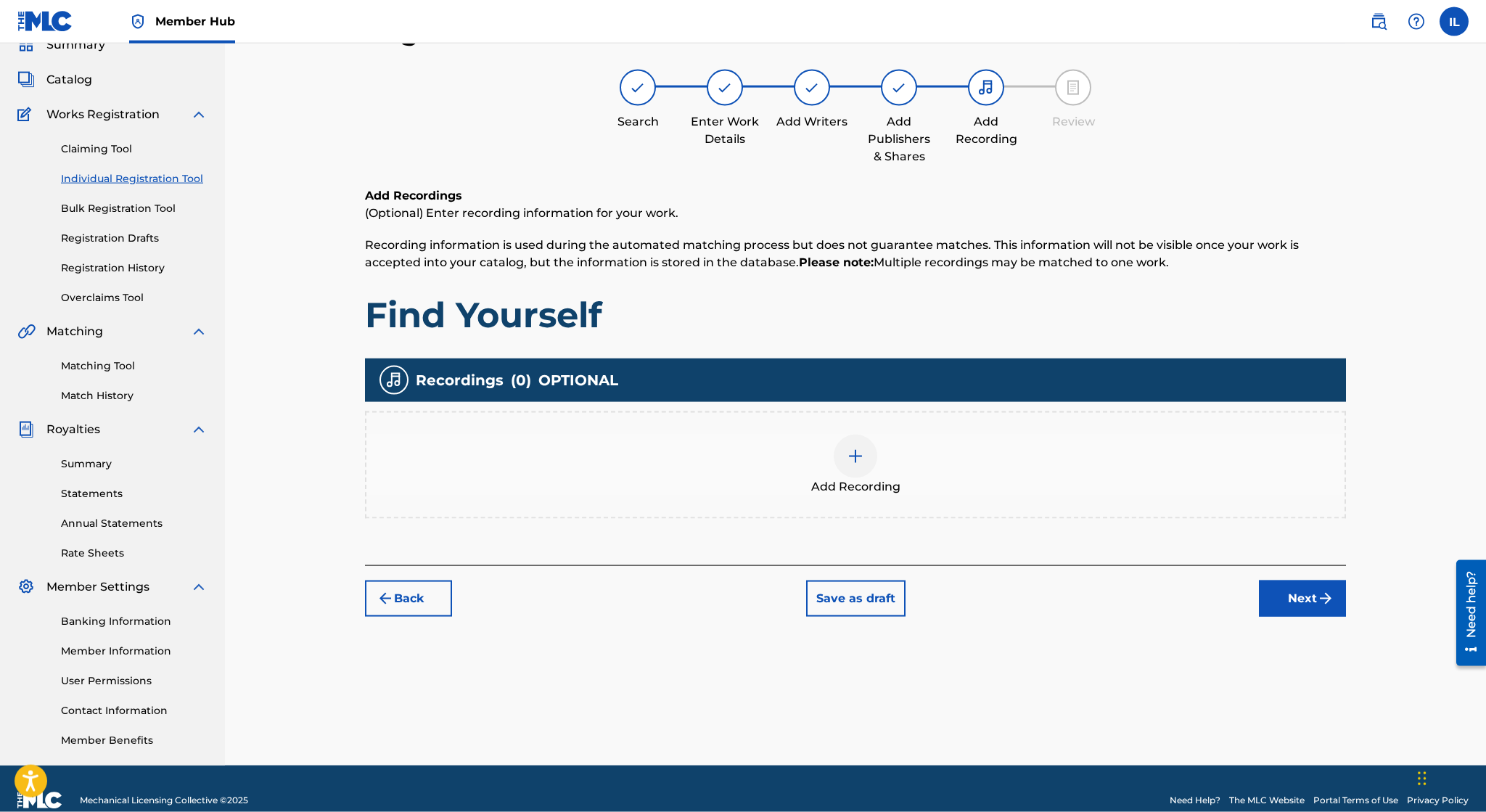
scroll to position [65, 0]
click at [850, 464] on div at bounding box center [855, 456] width 44 height 44
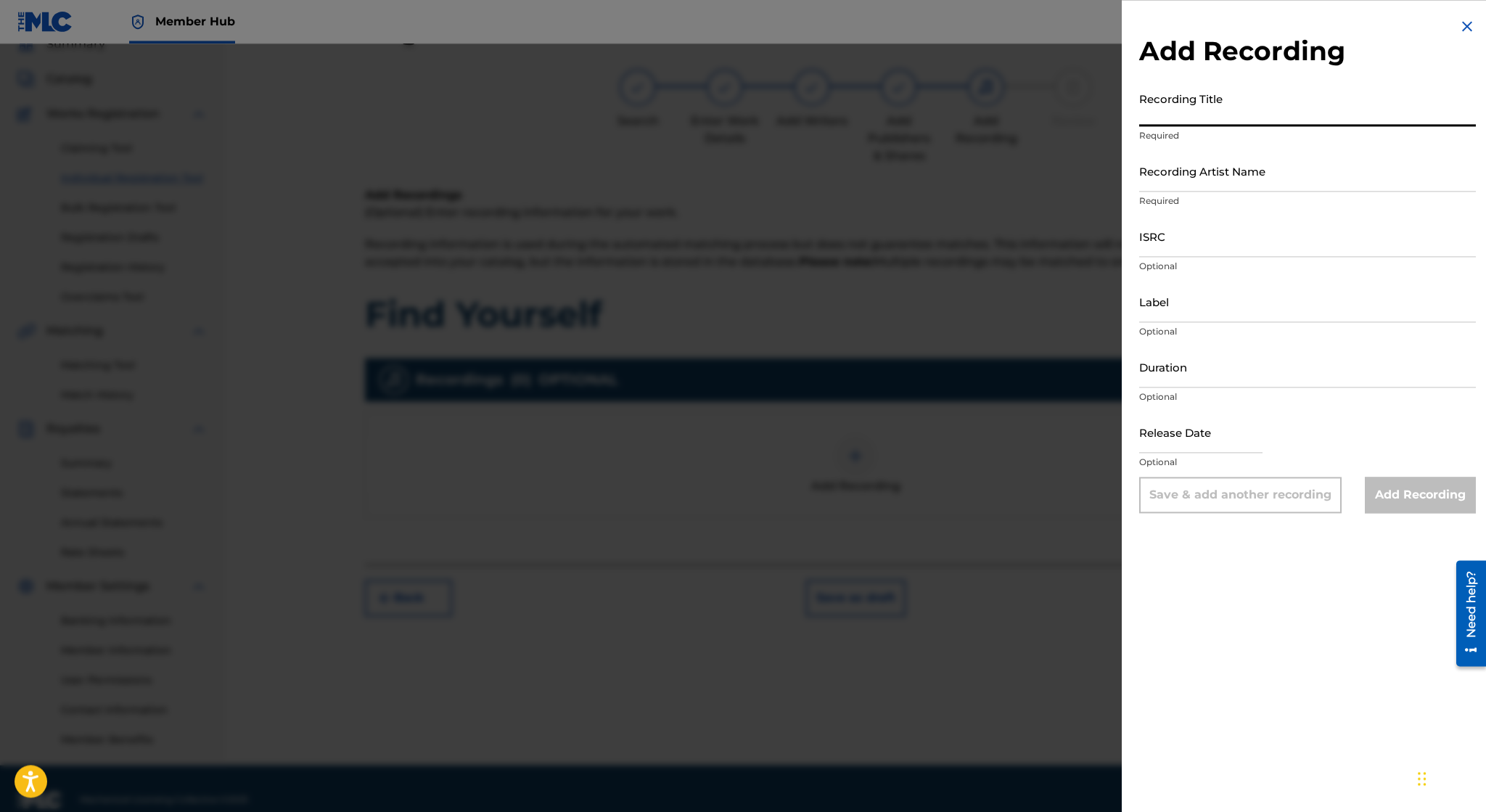
click at [1174, 119] on input "Recording Title" at bounding box center [1307, 105] width 337 height 42
type input "Find Yourself"
click at [1209, 185] on input "Recording Artist Name" at bounding box center [1307, 170] width 337 height 42
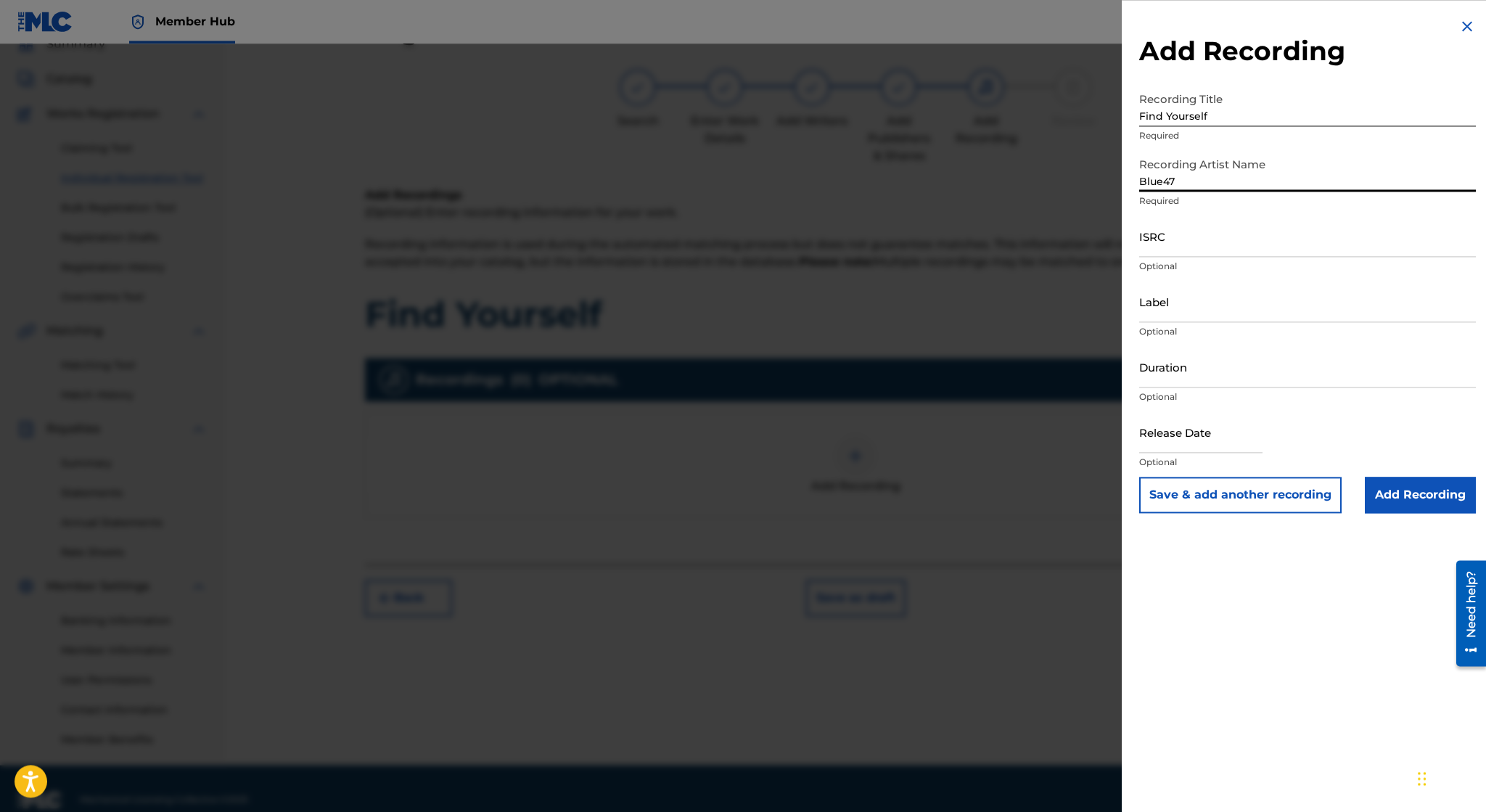
type input "Blue47"
click at [1163, 207] on p "Required" at bounding box center [1307, 201] width 337 height 13
click at [1181, 241] on input "ISRC" at bounding box center [1307, 236] width 337 height 42
paste input "usl4q2229319"
click at [1146, 244] on input "usl4q2229319" at bounding box center [1307, 236] width 337 height 42
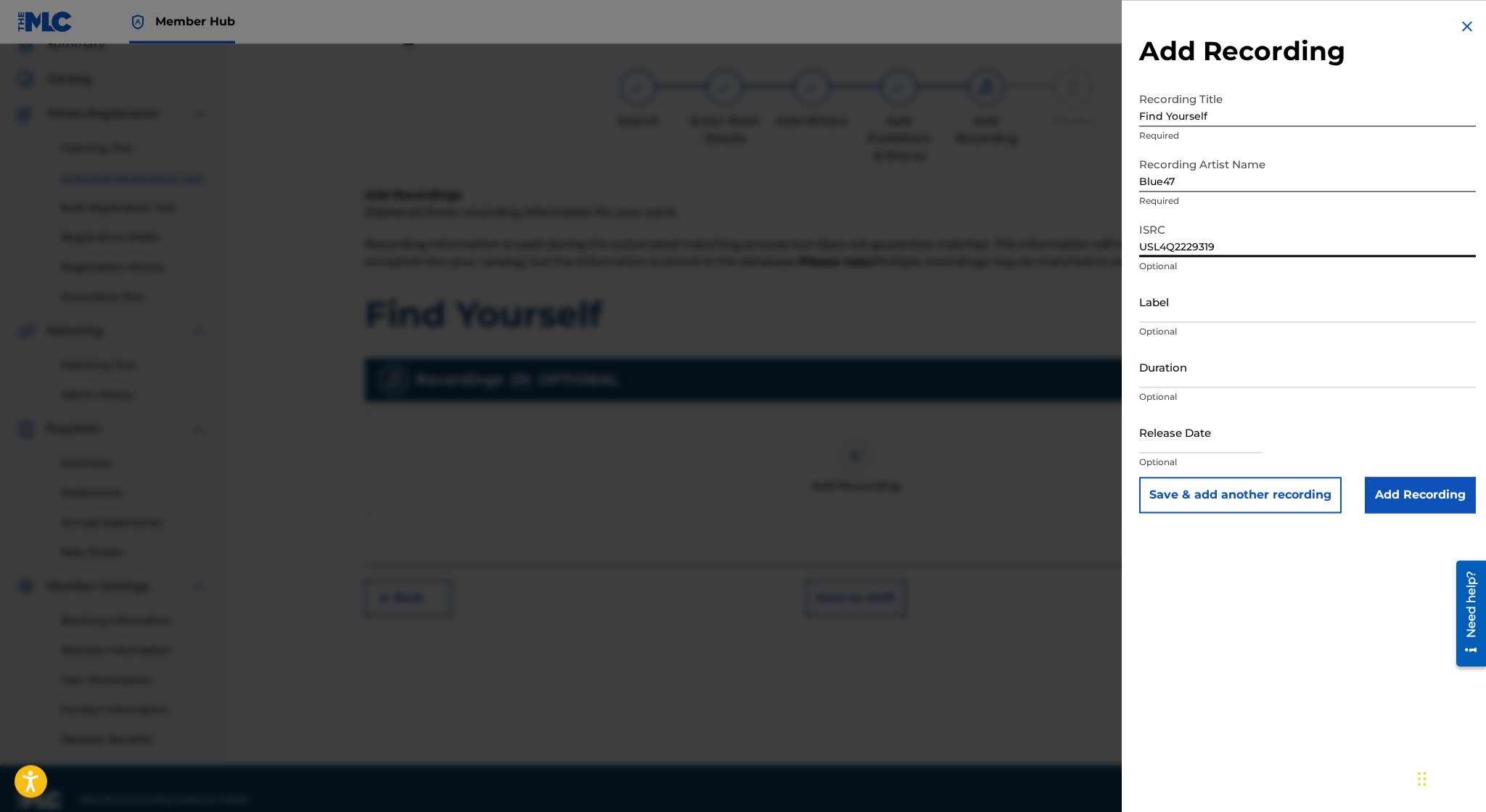
type input "USL4Q2229319"
click at [1241, 245] on input "USL4Q2229319" at bounding box center [1307, 236] width 337 height 42
click at [1176, 372] on input "Duration" at bounding box center [1307, 366] width 337 height 42
click at [1252, 296] on input "Label" at bounding box center [1307, 301] width 337 height 42
click at [1185, 373] on input "Duration" at bounding box center [1307, 366] width 337 height 42
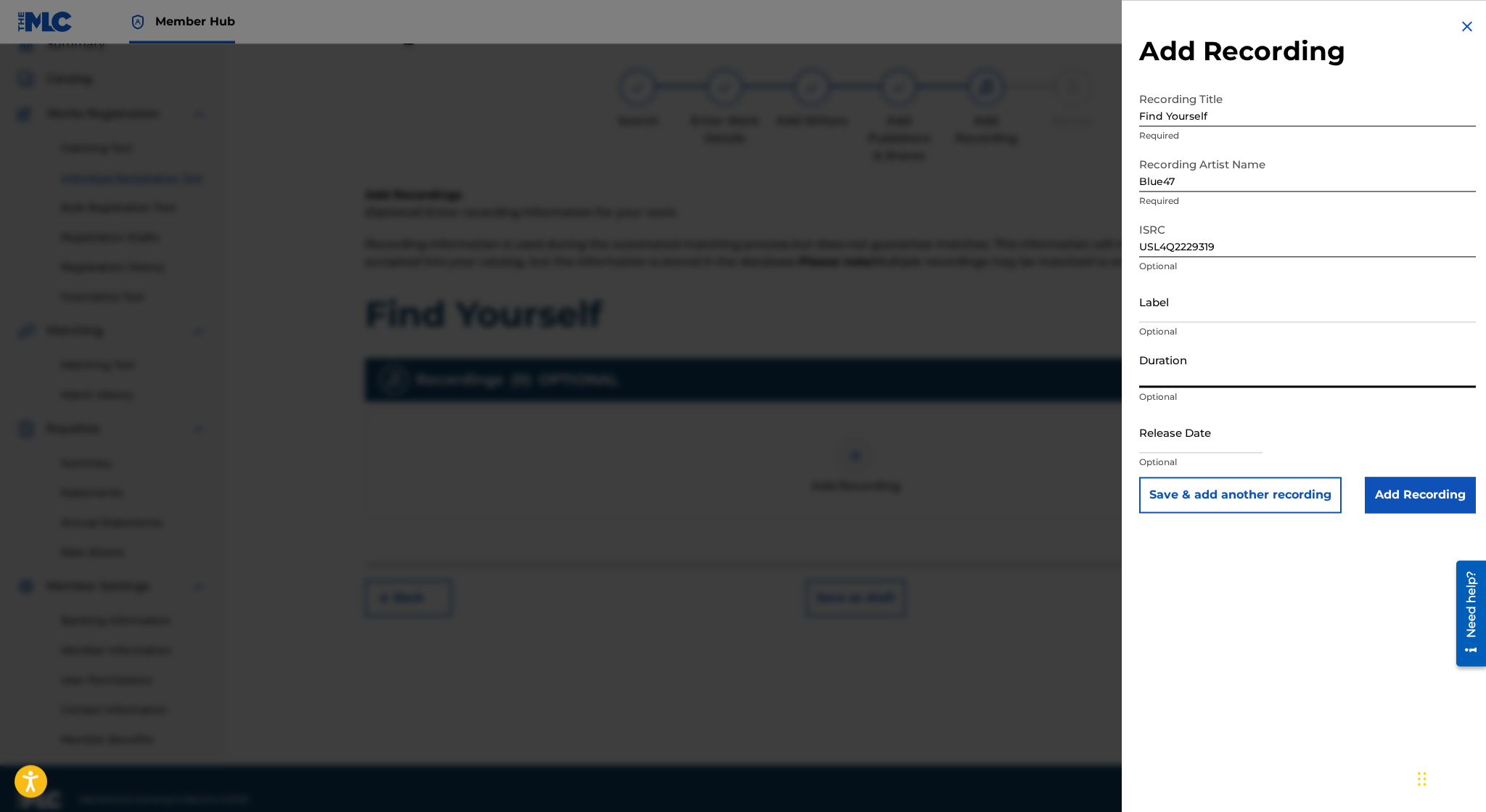
paste input "08:53"
type input "08:53"
select select "8"
select select "2025"
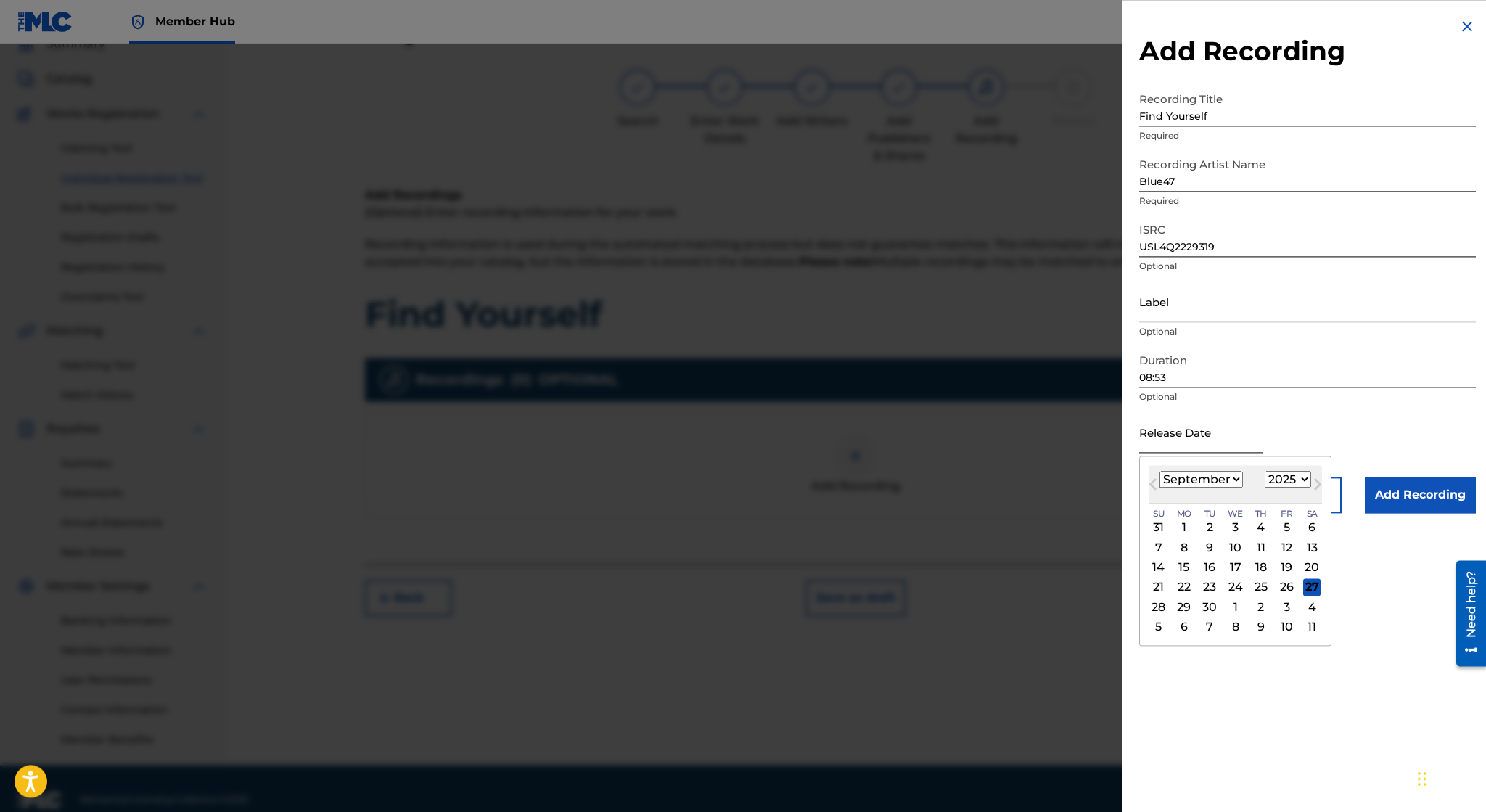
click at [1160, 429] on input "text" at bounding box center [1201, 431] width 123 height 42
type input "November 11 2022"
select select "10"
select select "2022"
type input "November 11 2022"
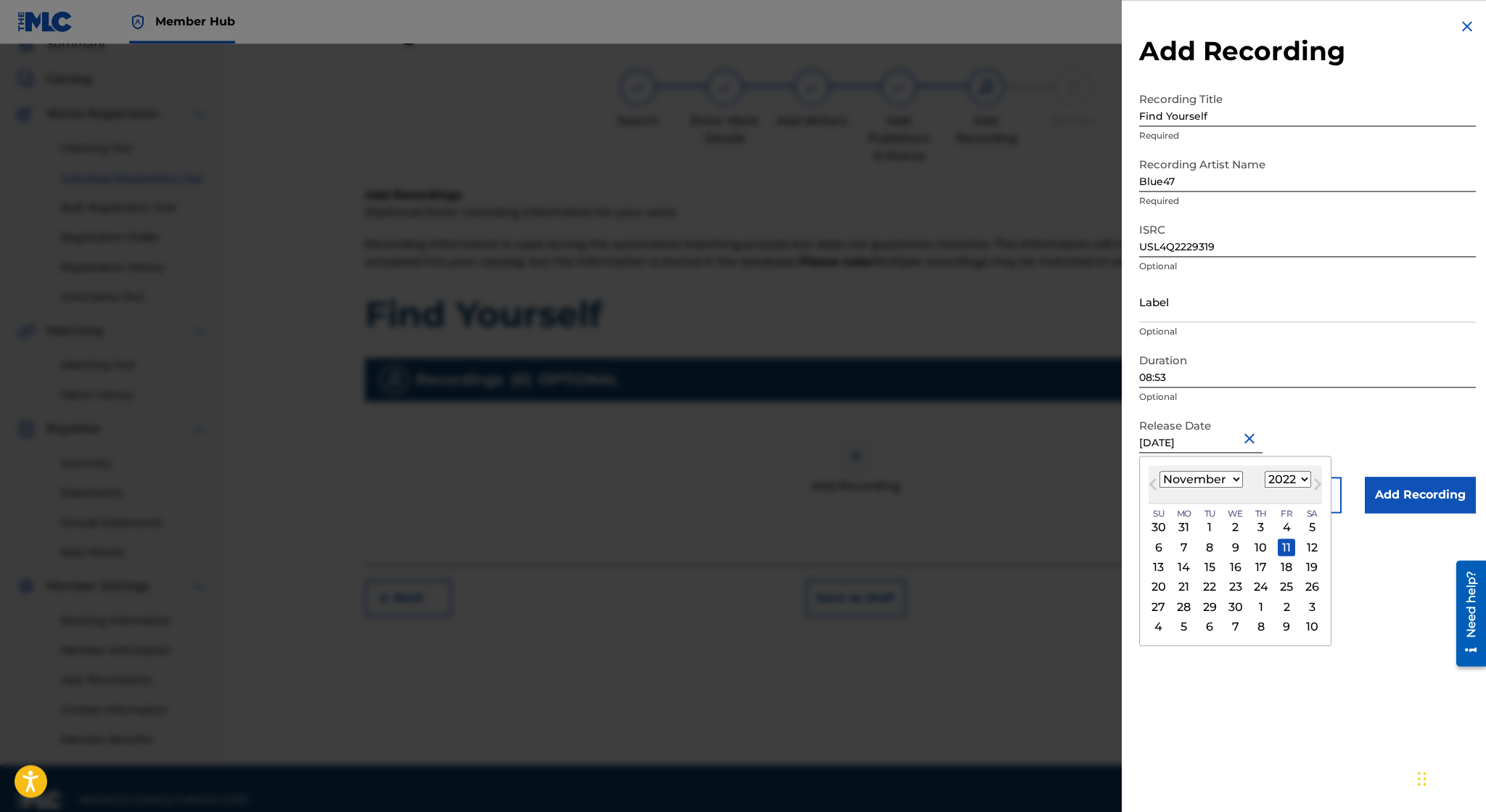
click at [1323, 446] on div "Release Date November 11 2022 November 2022 Previous Month Next Month November …" at bounding box center [1307, 443] width 337 height 65
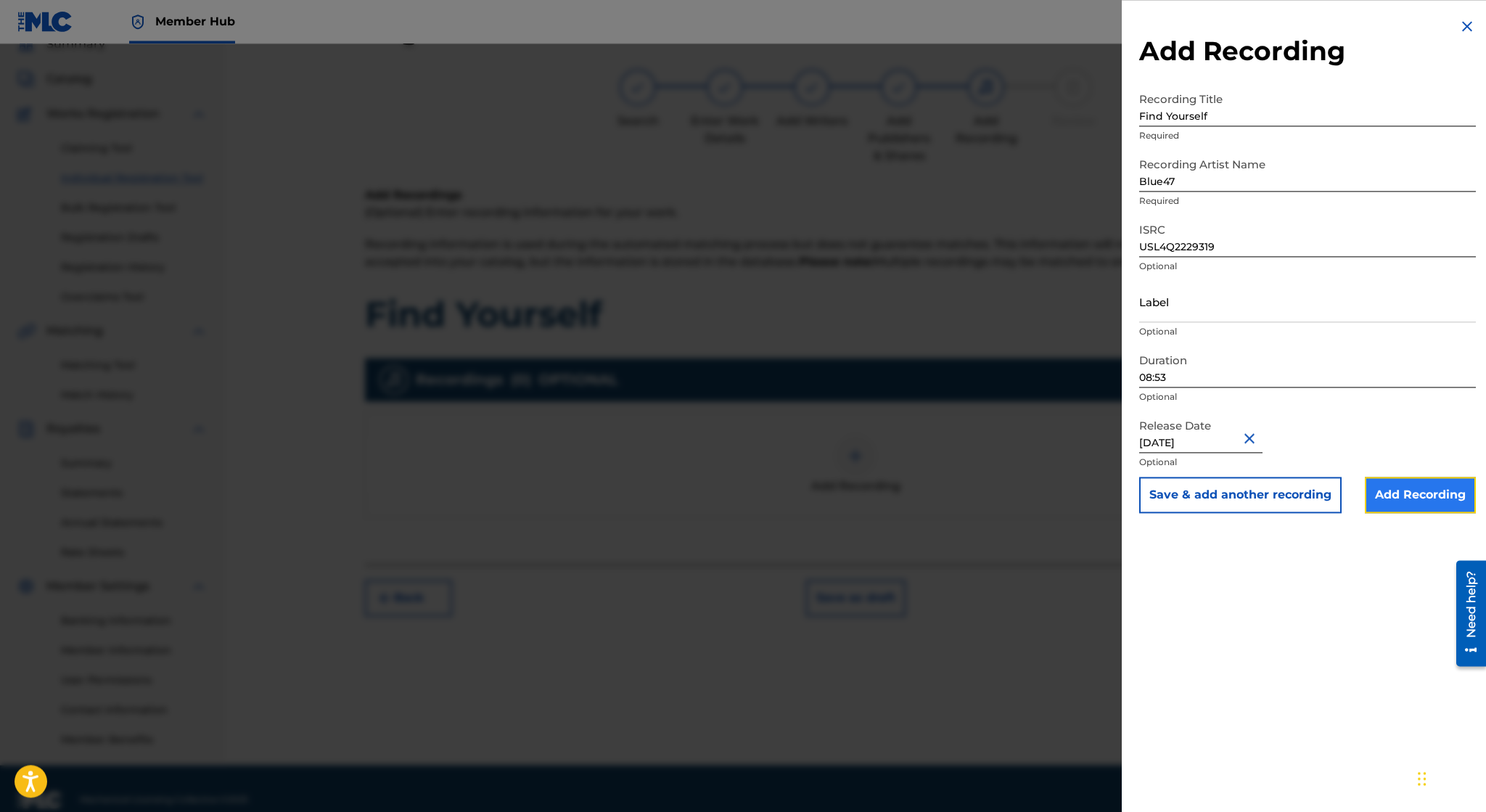
click at [1390, 501] on input "Add Recording" at bounding box center [1420, 495] width 111 height 36
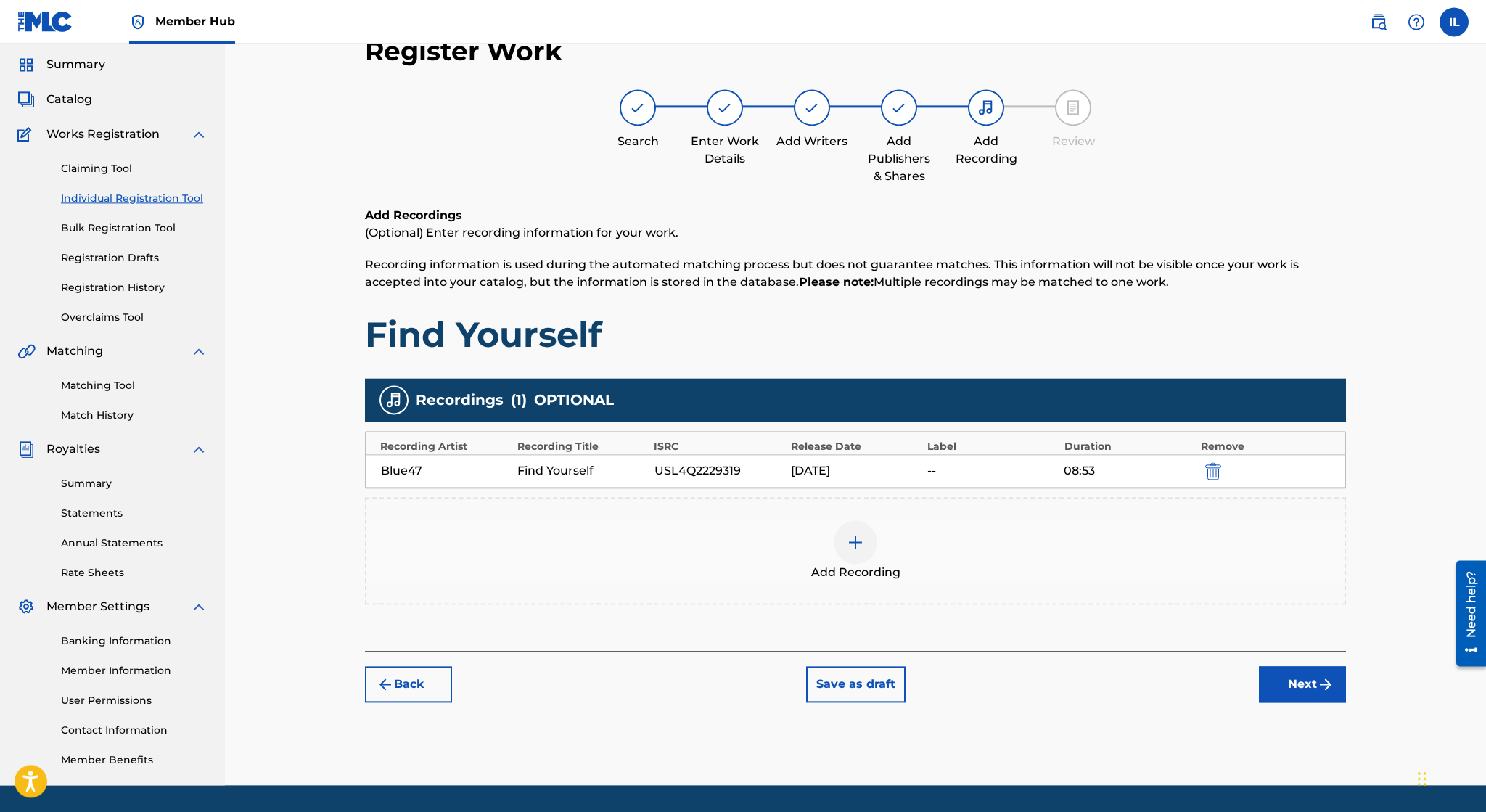
scroll to position [0, 0]
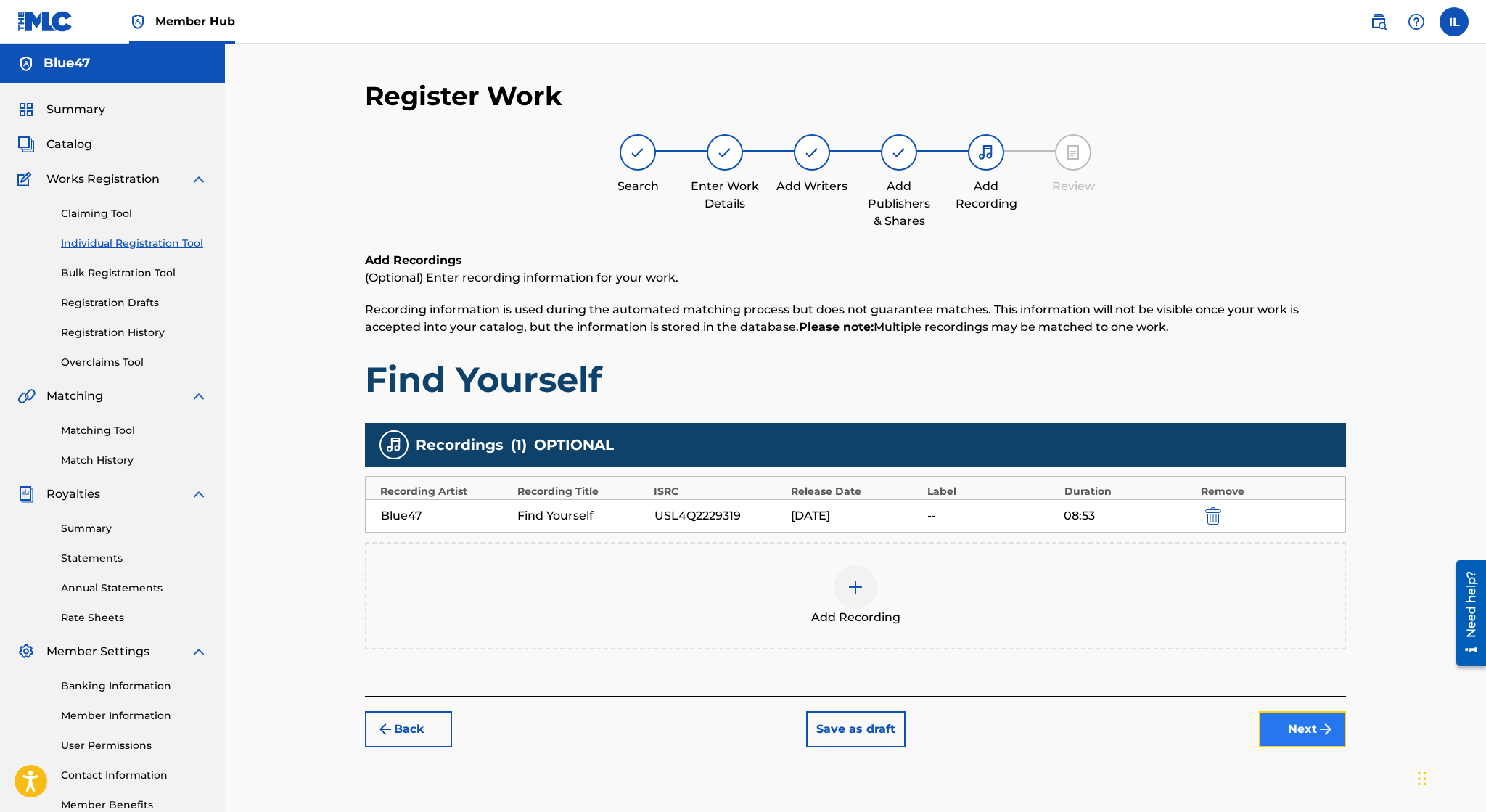
click at [1288, 733] on button "Next" at bounding box center [1302, 729] width 87 height 36
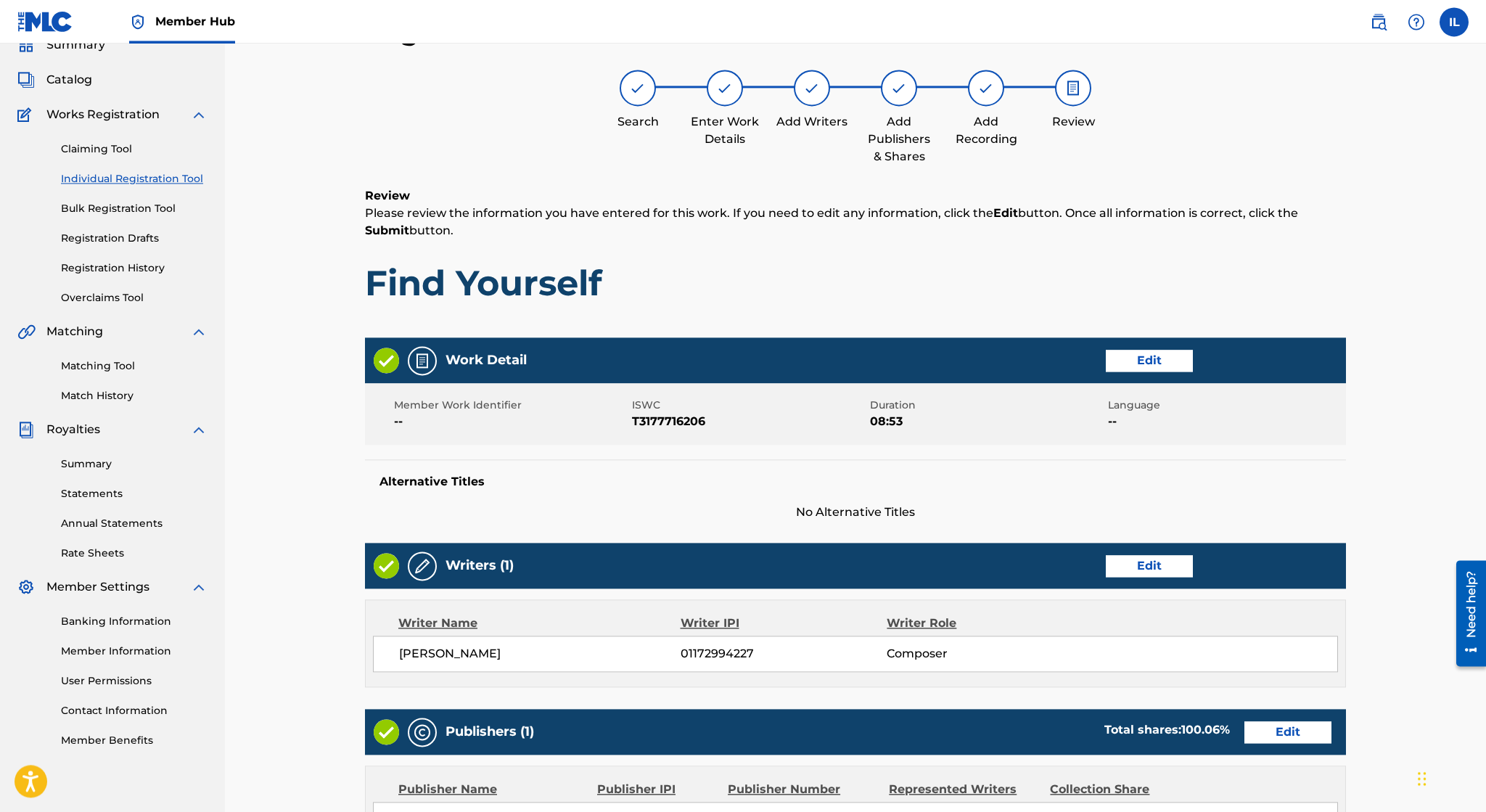
scroll to position [65, 0]
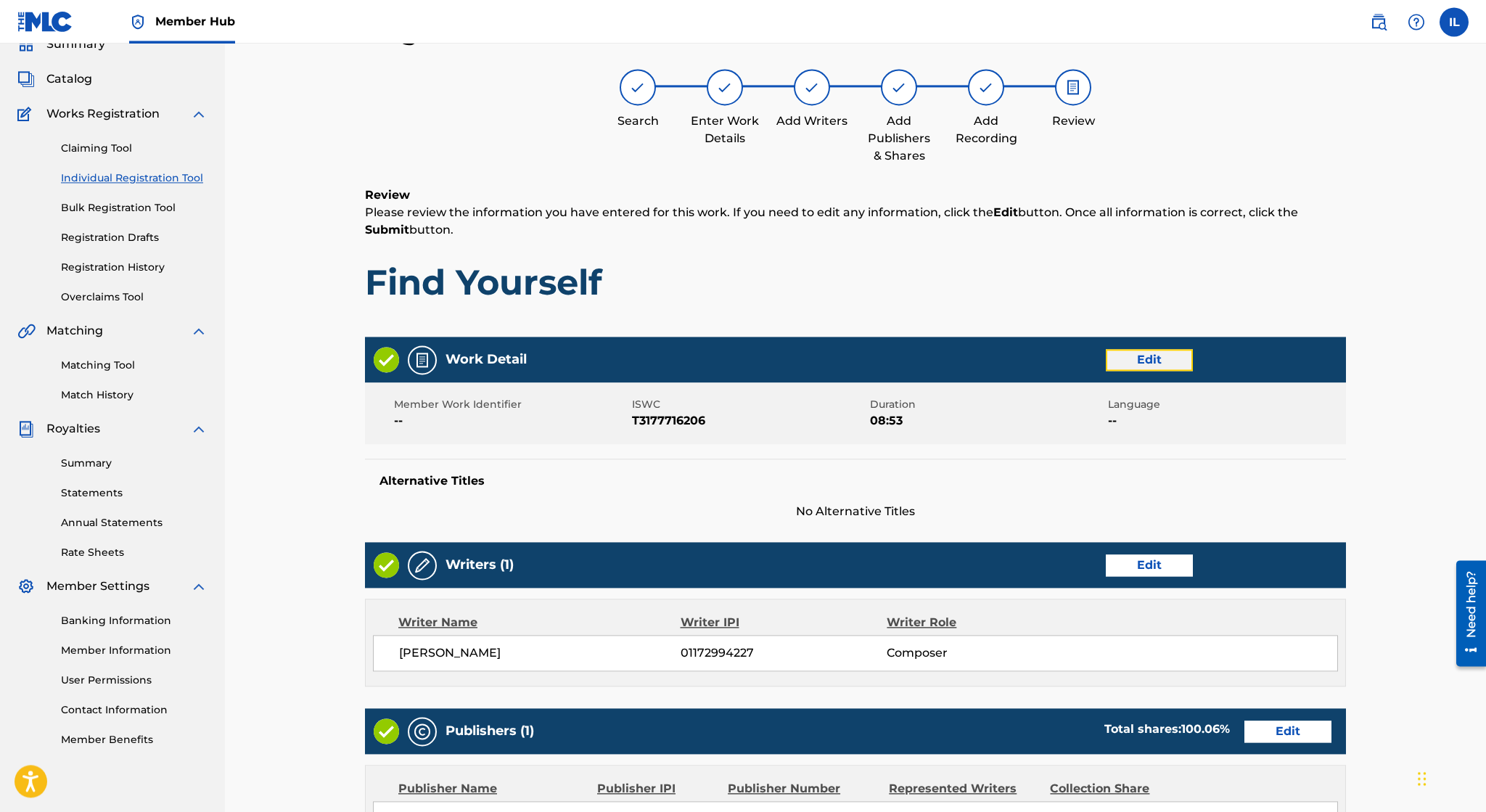
click at [1154, 359] on button "Edit" at bounding box center [1149, 359] width 87 height 22
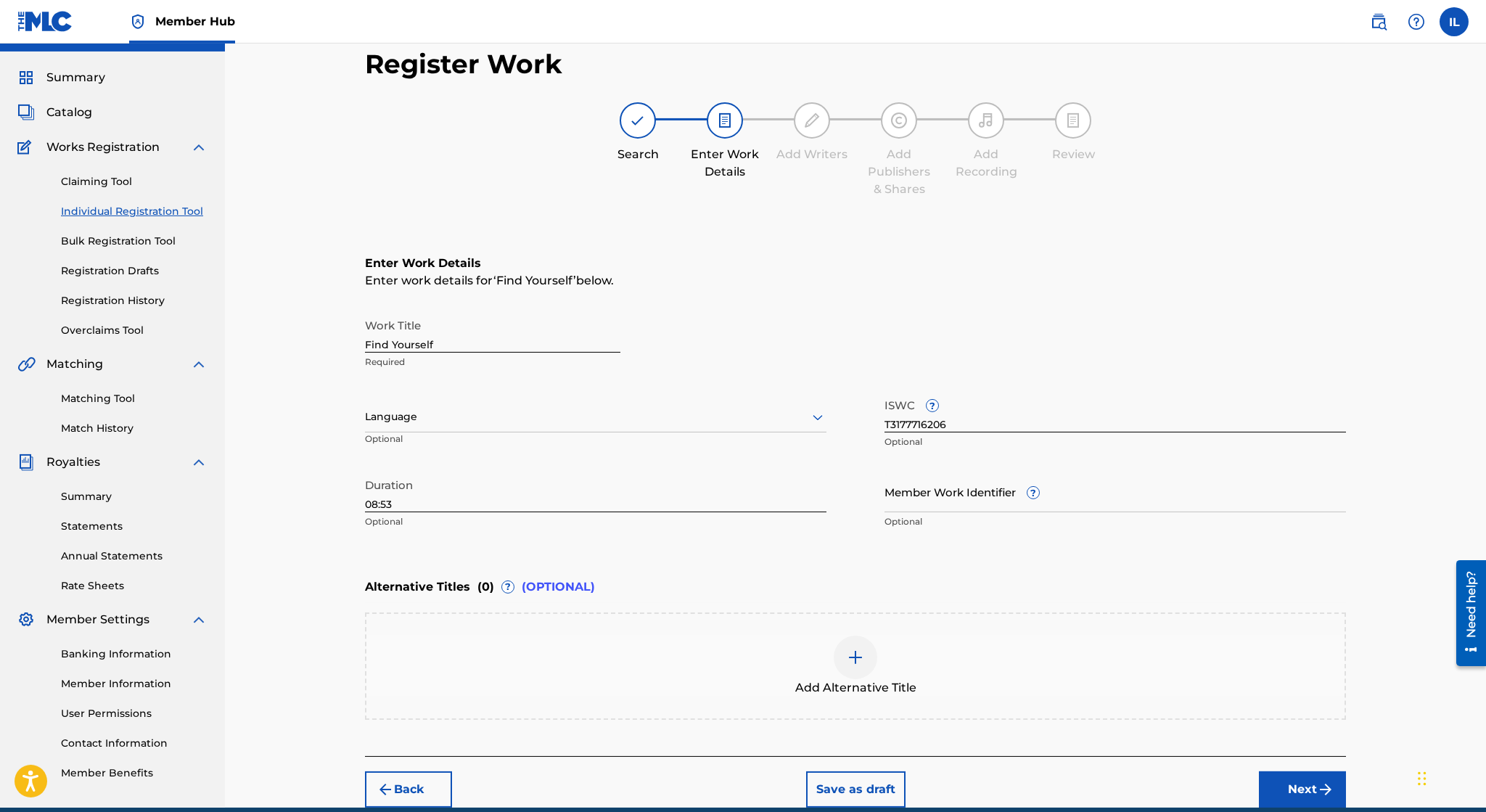
scroll to position [96, 0]
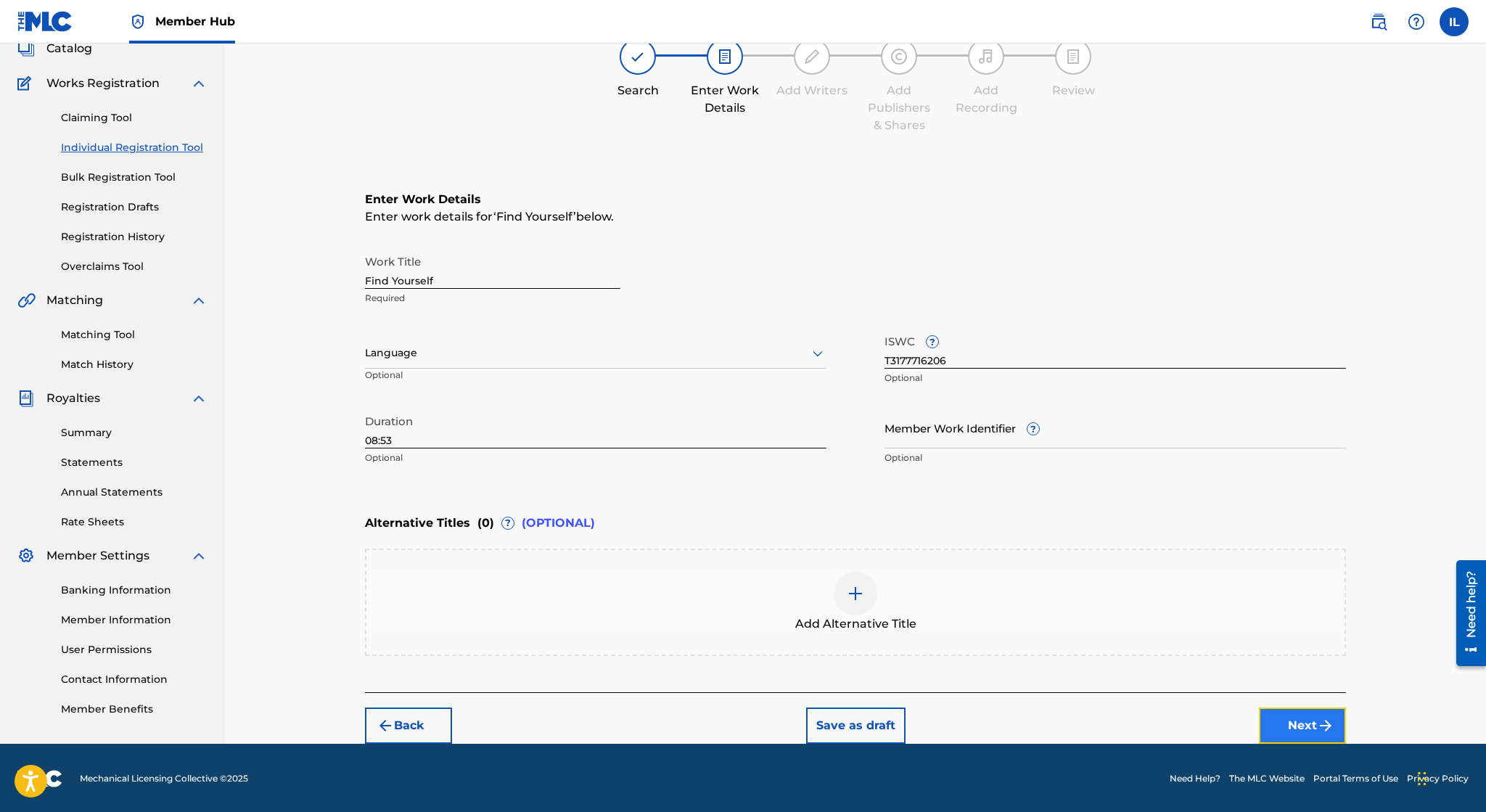
click at [1321, 730] on img "submit" at bounding box center [1326, 725] width 17 height 17
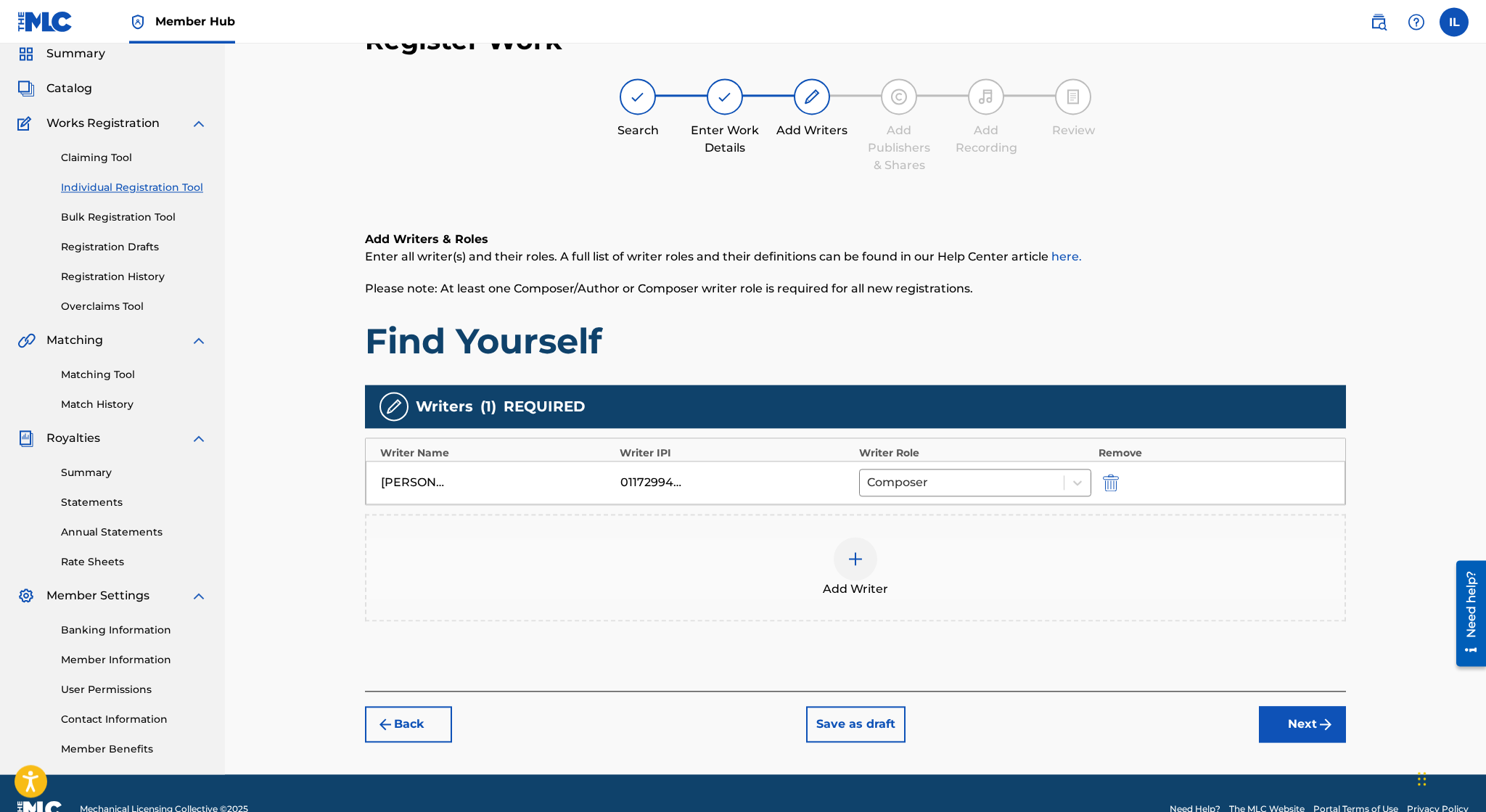
scroll to position [49, 0]
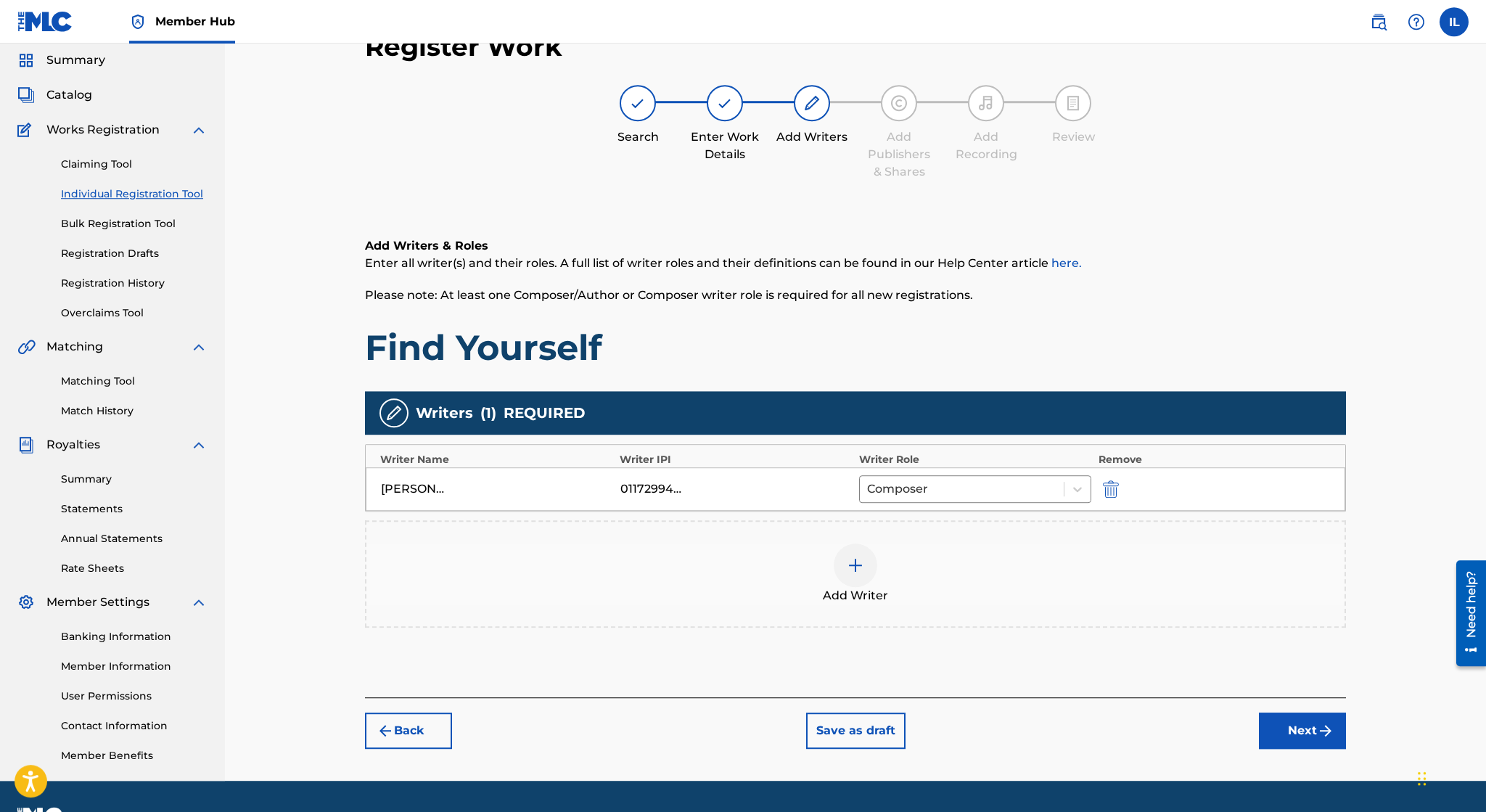
click at [394, 689] on div "Add Writers & Roles Enter all writer(s) and their roles. A full list of writer …" at bounding box center [855, 450] width 981 height 495
click at [422, 726] on button "Back" at bounding box center [408, 730] width 87 height 36
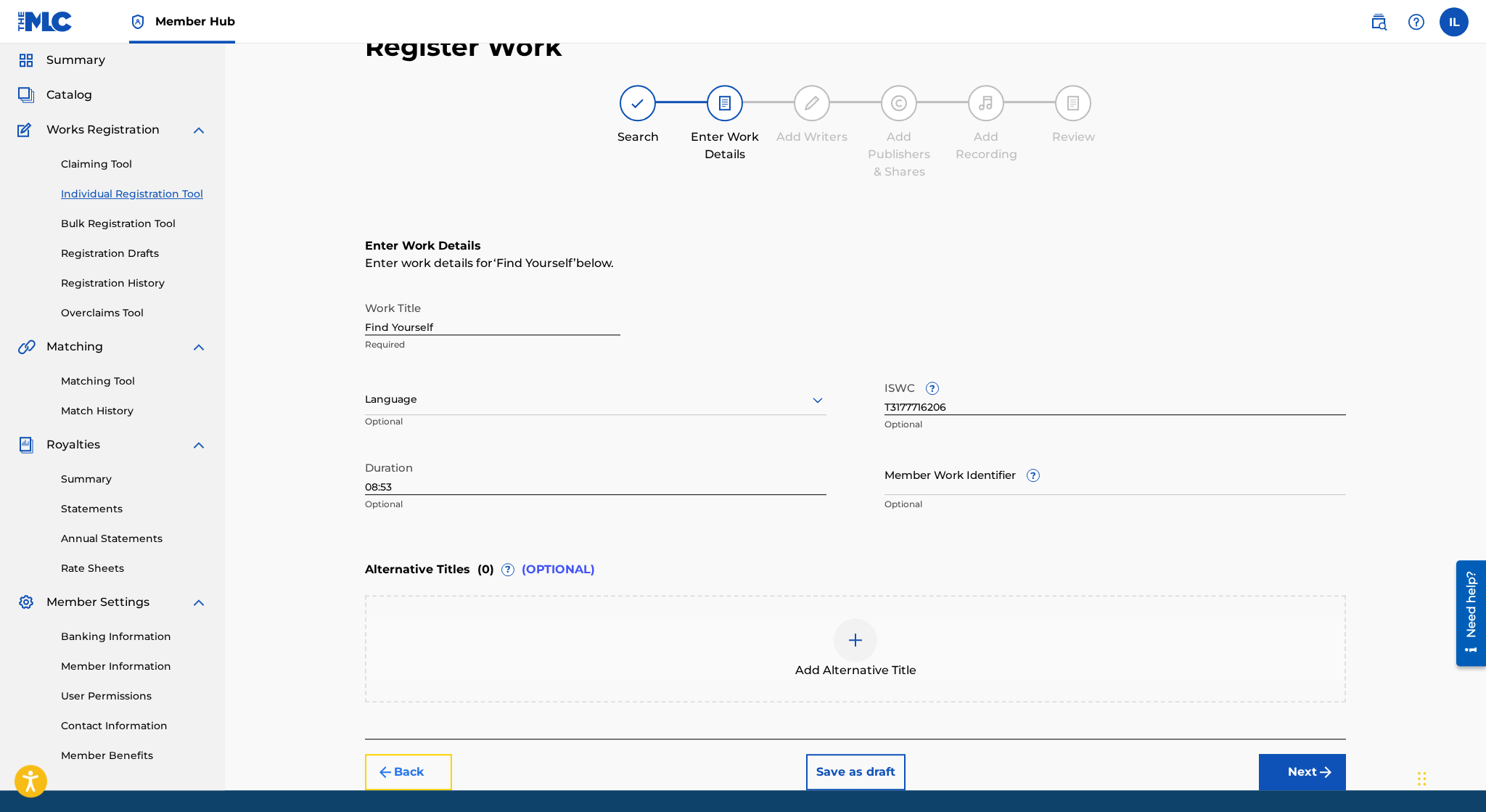
click at [436, 757] on button "Back" at bounding box center [408, 772] width 87 height 36
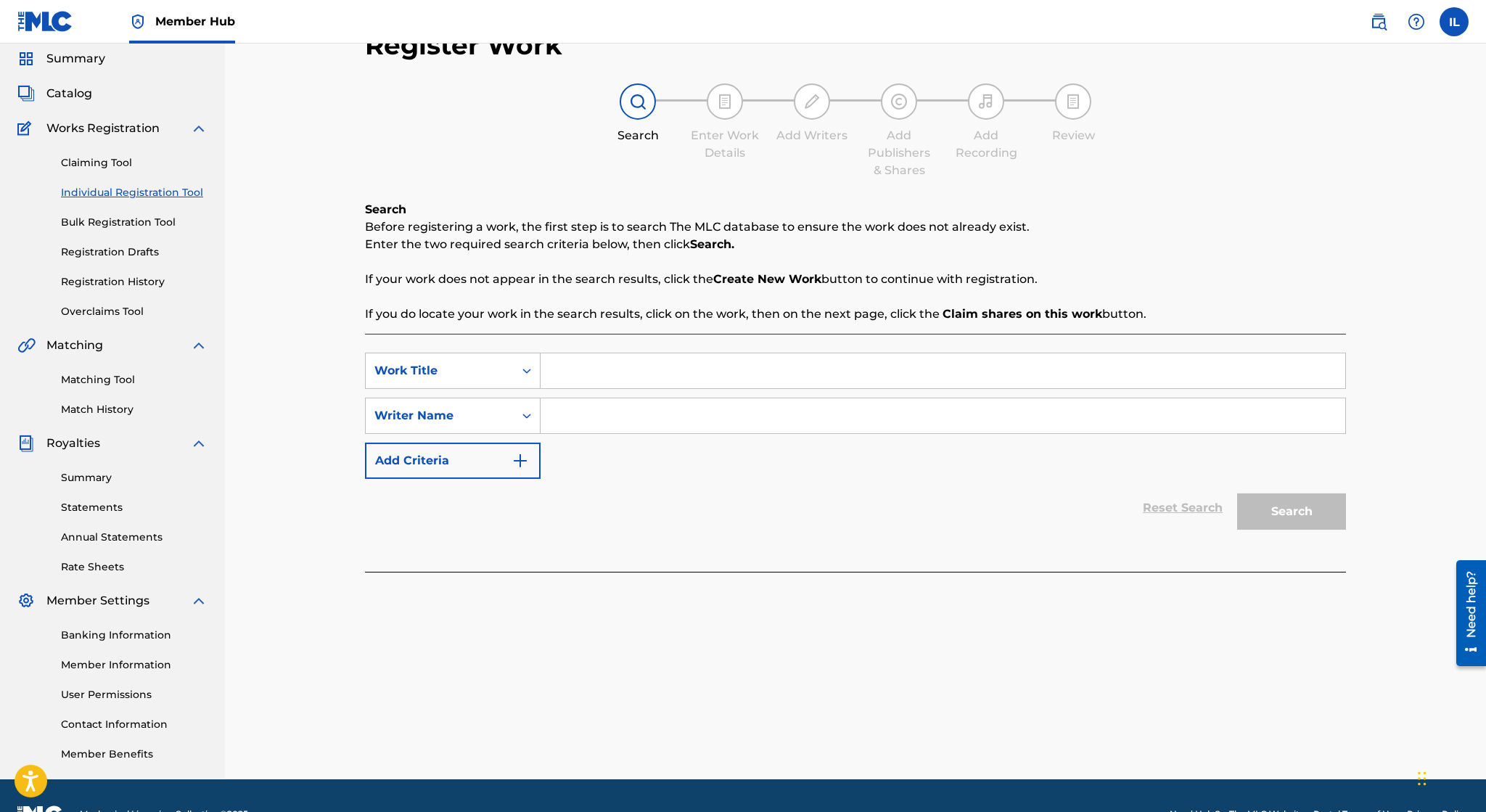
scroll to position [0, 0]
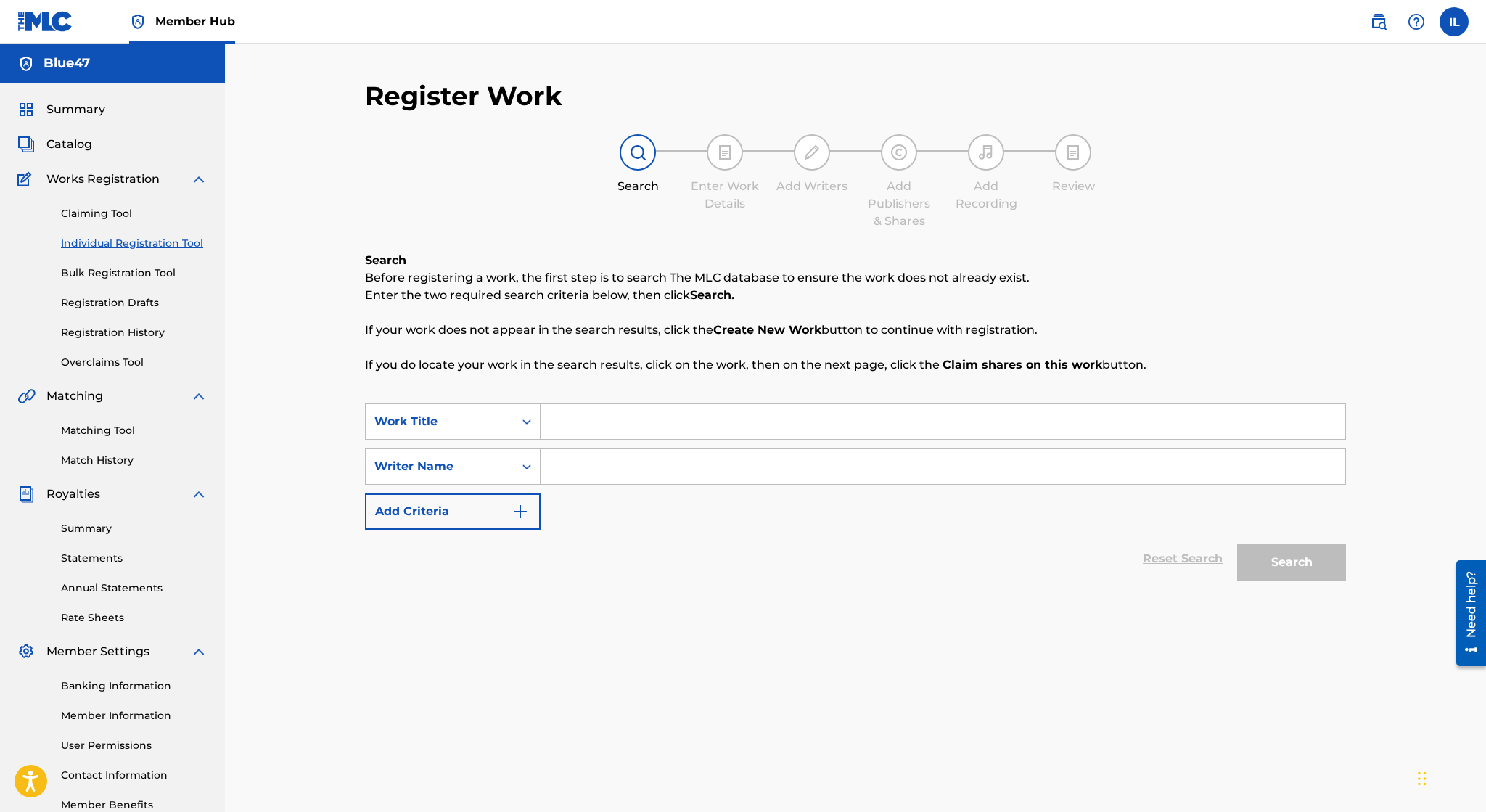
click at [721, 152] on img at bounding box center [724, 152] width 17 height 17
click at [987, 811] on div "Register Work Search Enter Work Details Add Writers Add Publishers & Shares Add…" at bounding box center [855, 454] width 1016 height 750
click at [1157, 193] on div "Search Enter Work Details Add Writers Add Publishers & Shares Add Recording Rev…" at bounding box center [855, 182] width 981 height 96
click at [483, 422] on div "Work Title" at bounding box center [440, 421] width 131 height 17
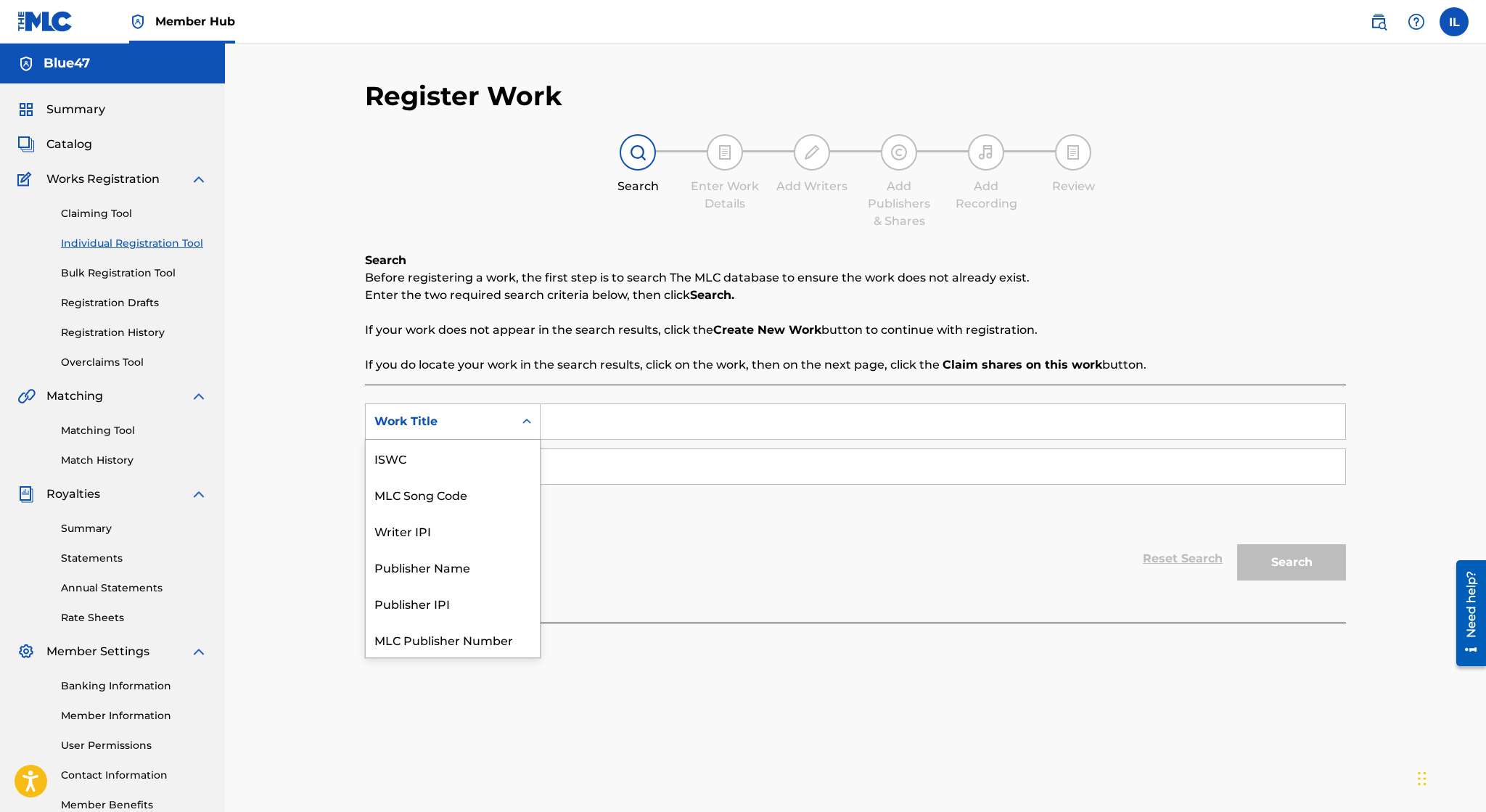
scroll to position [36, 0]
click at [466, 508] on div "Writer IPI" at bounding box center [453, 494] width 174 height 36
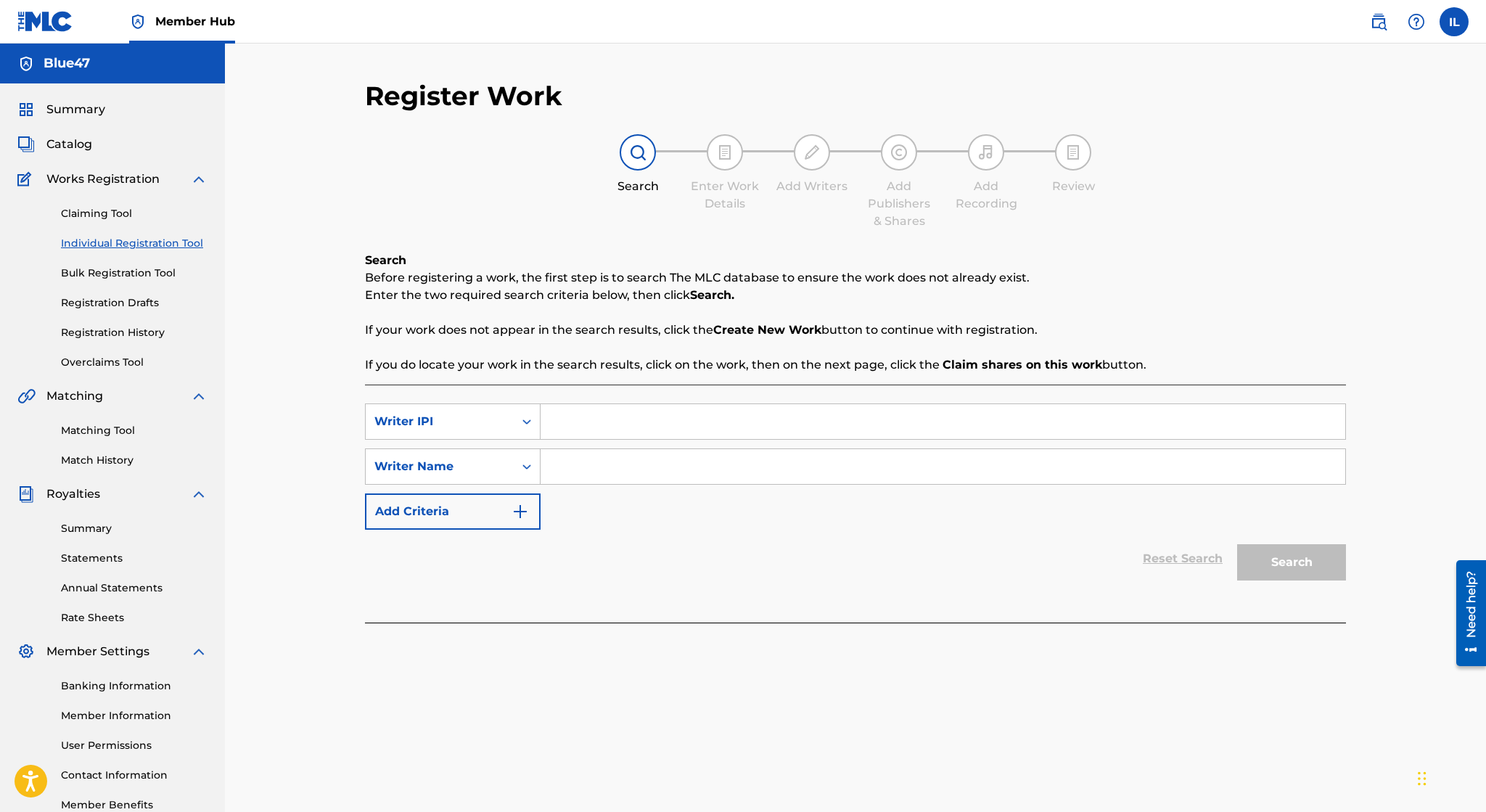
click at [559, 432] on input "Search Form" at bounding box center [942, 422] width 805 height 35
paste input "01172994227"
type input "01172994227"
click at [497, 467] on div "Writer Name" at bounding box center [440, 466] width 131 height 17
drag, startPoint x: 592, startPoint y: 455, endPoint x: 588, endPoint y: 466, distance: 11.7
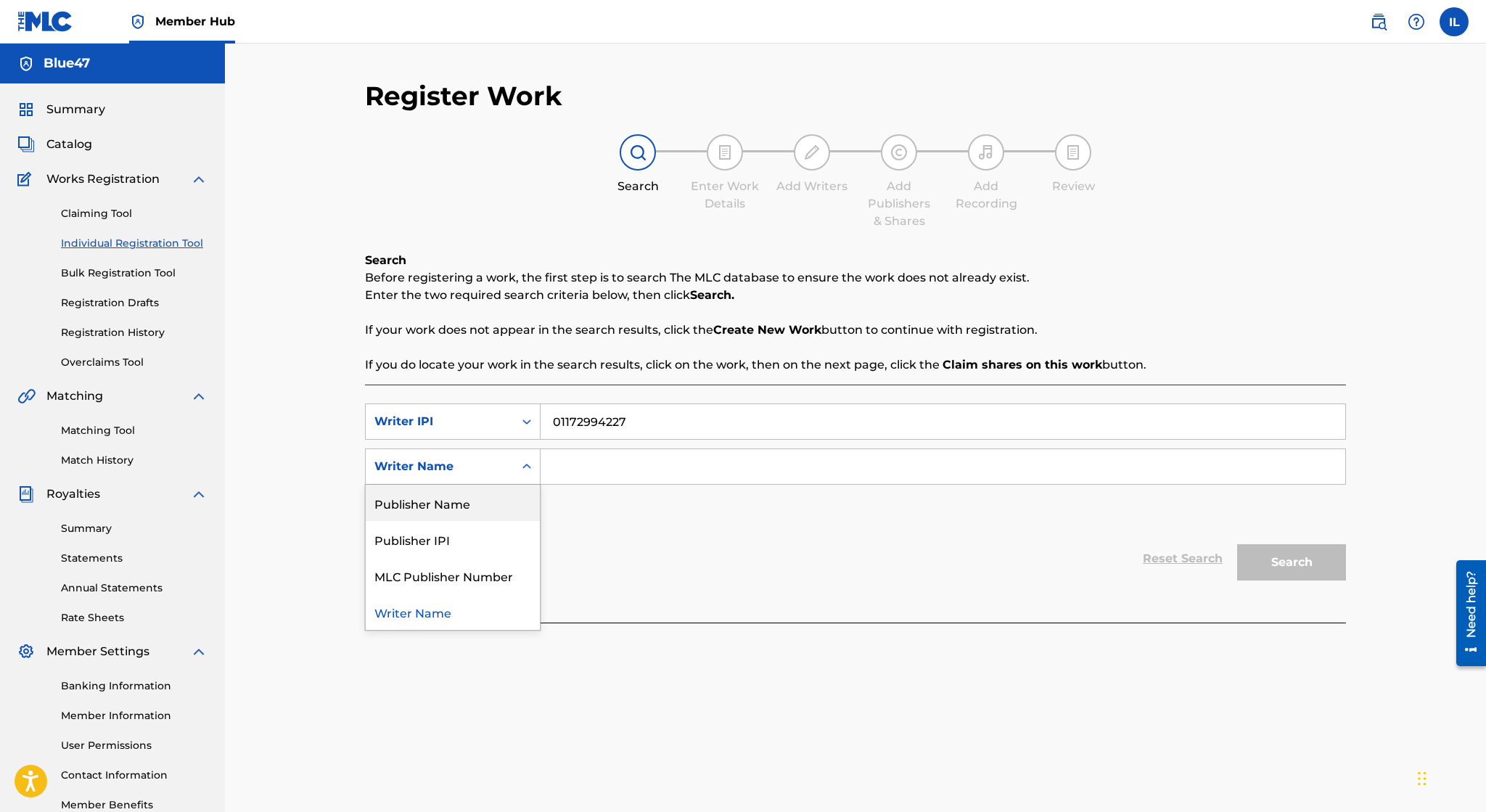
click at [593, 455] on input "Search Form" at bounding box center [942, 466] width 805 height 35
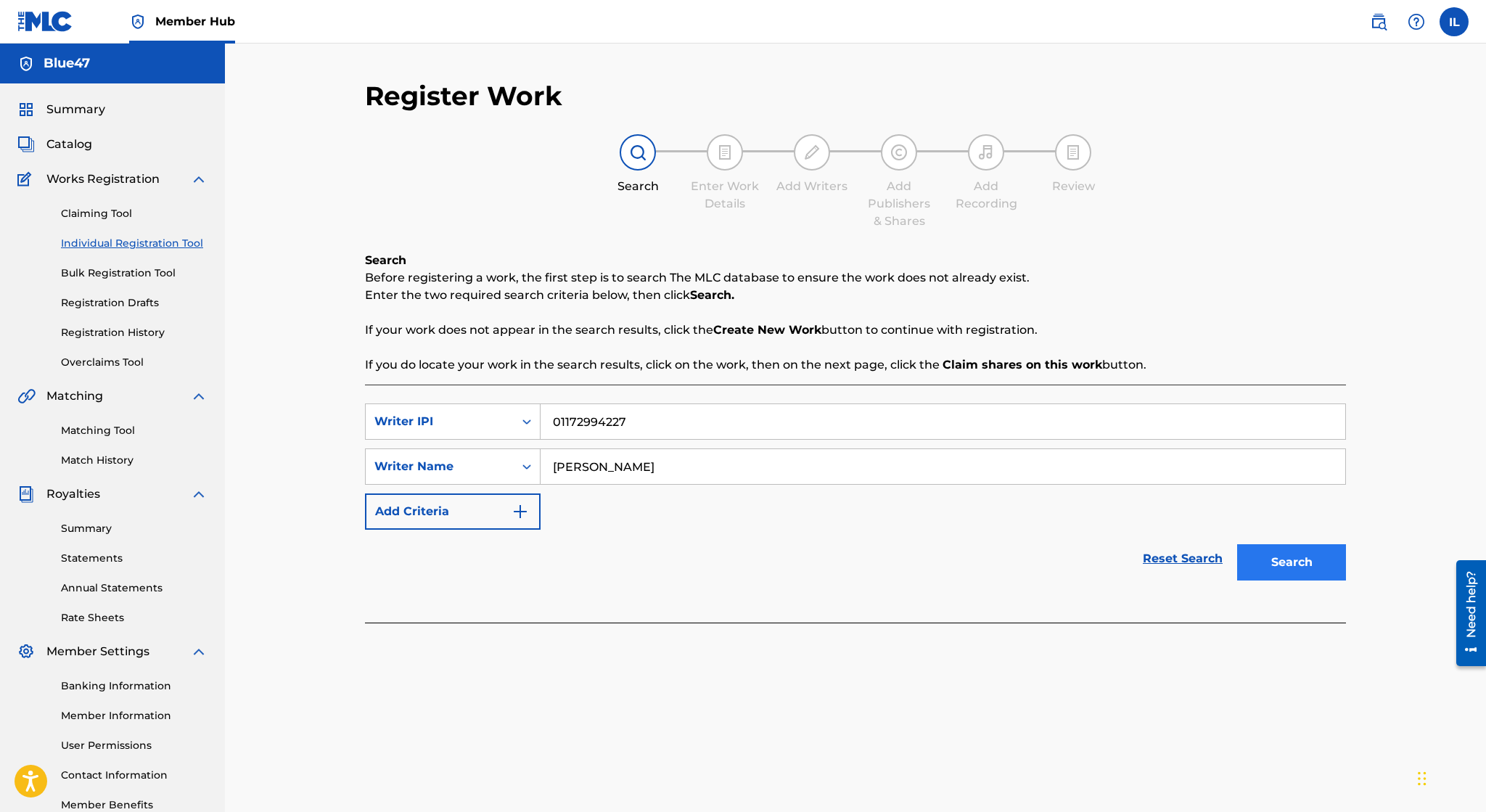
type input "Irvin Lopez"
click at [1282, 558] on button "Search" at bounding box center [1291, 562] width 109 height 36
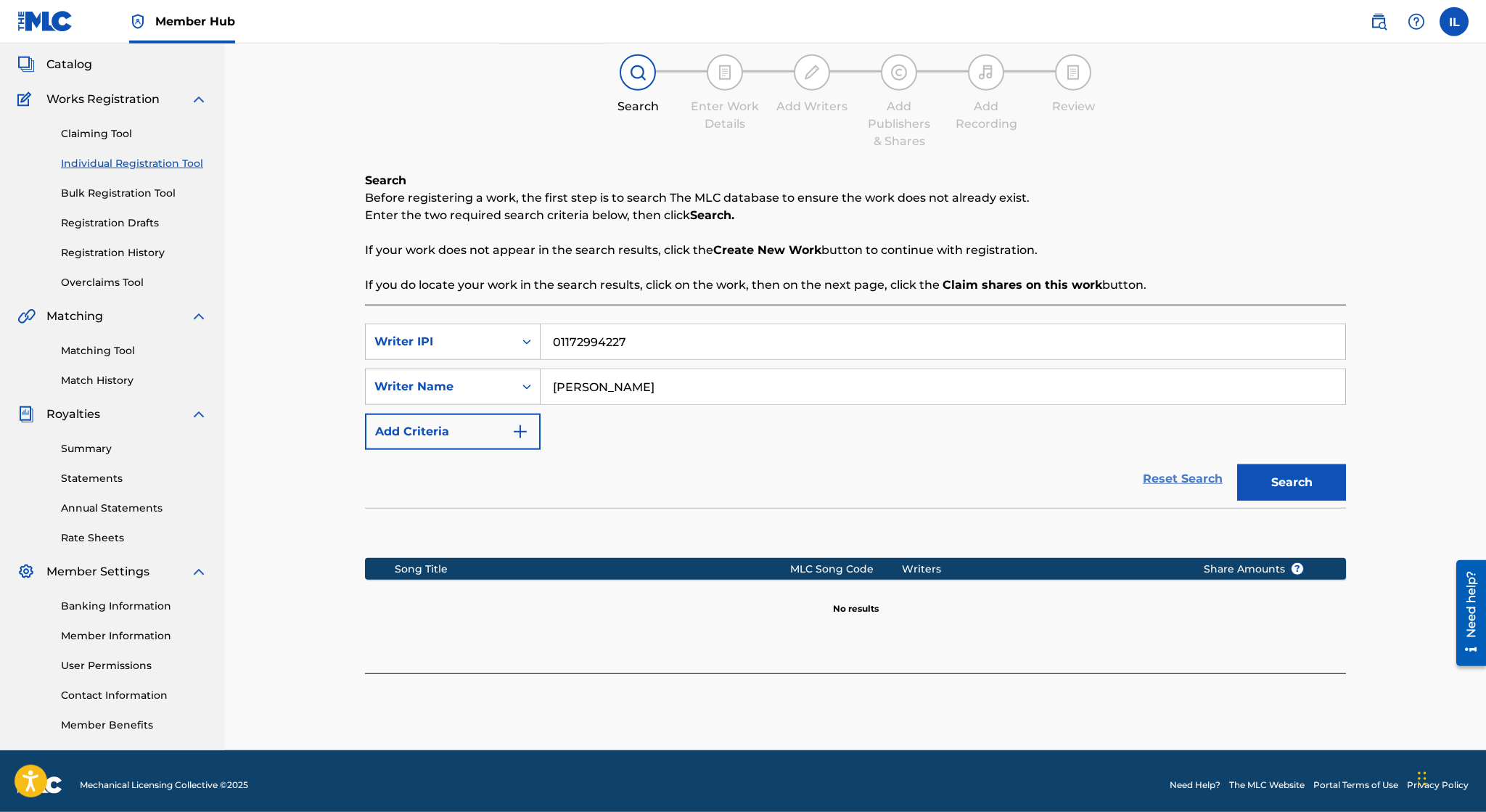
scroll to position [87, 0]
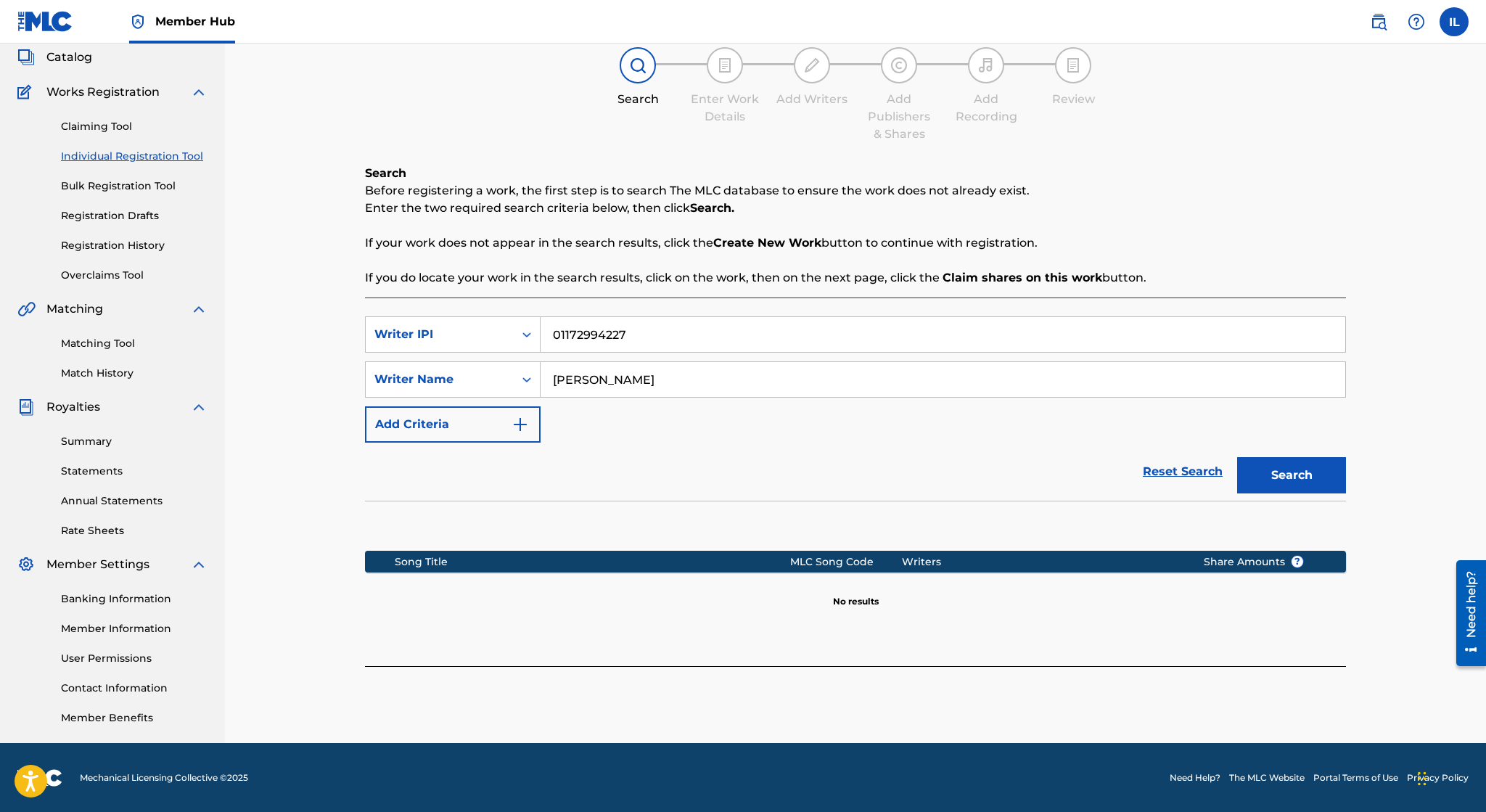
click at [1277, 695] on div "Register Work Search Enter Work Details Add Writers Add Publishers & Shares Add…" at bounding box center [855, 367] width 1016 height 750
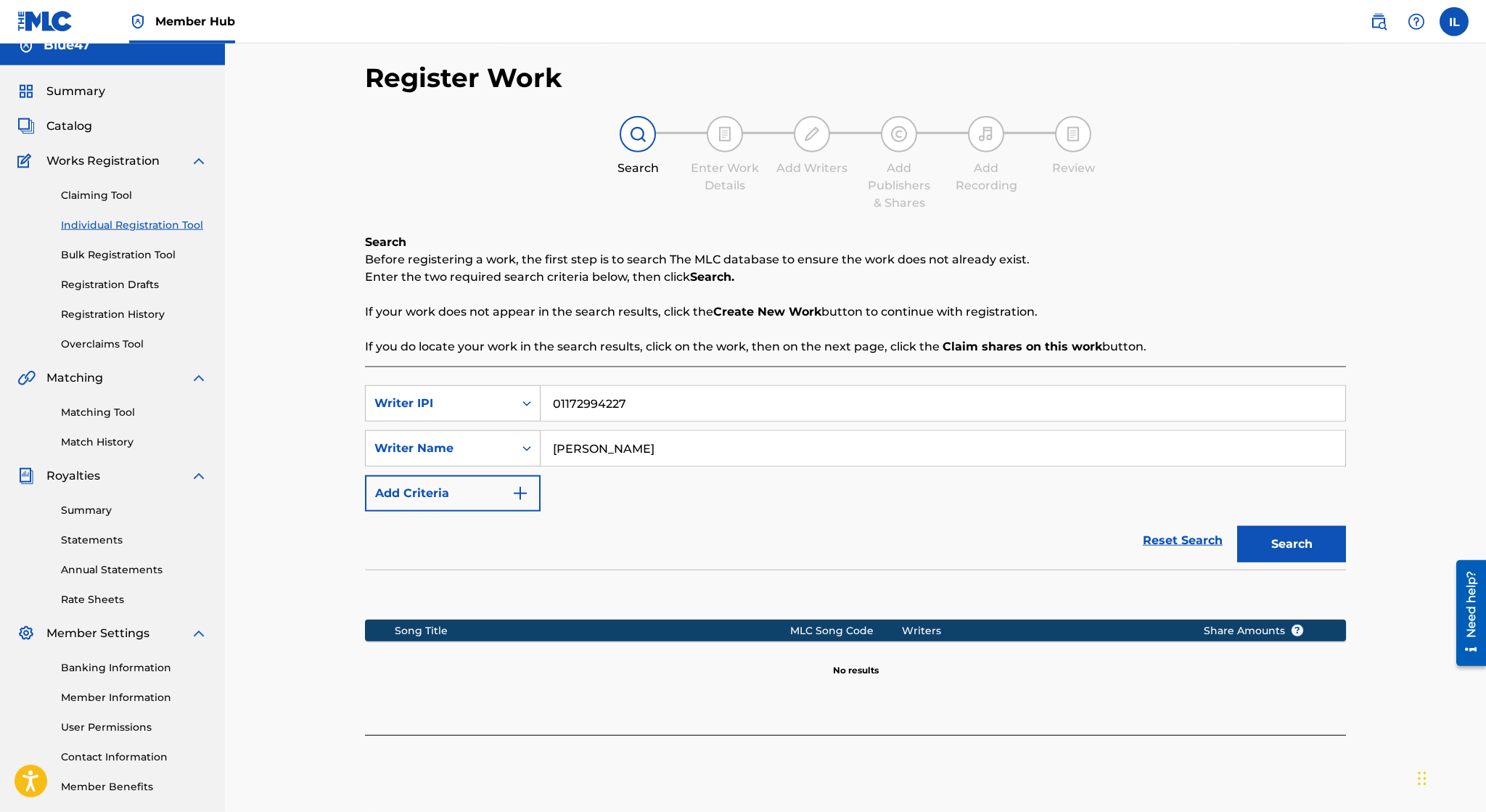
scroll to position [11, 0]
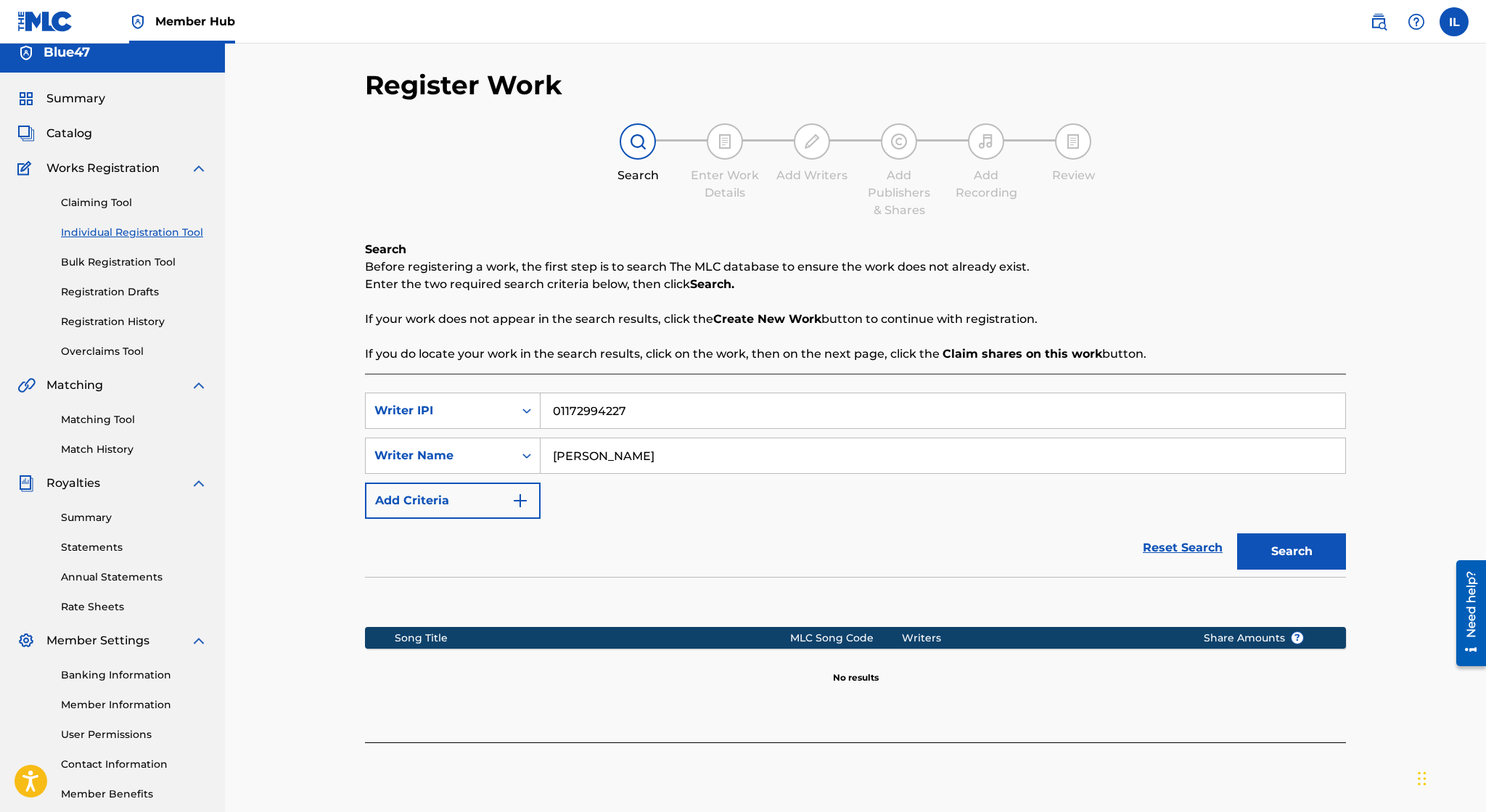
click at [726, 147] on img at bounding box center [724, 141] width 17 height 17
drag, startPoint x: 813, startPoint y: 140, endPoint x: 919, endPoint y: 190, distance: 117.2
click at [813, 141] on img at bounding box center [812, 141] width 17 height 17
click at [171, 232] on link "Individual Registration Tool" at bounding box center [135, 232] width 147 height 15
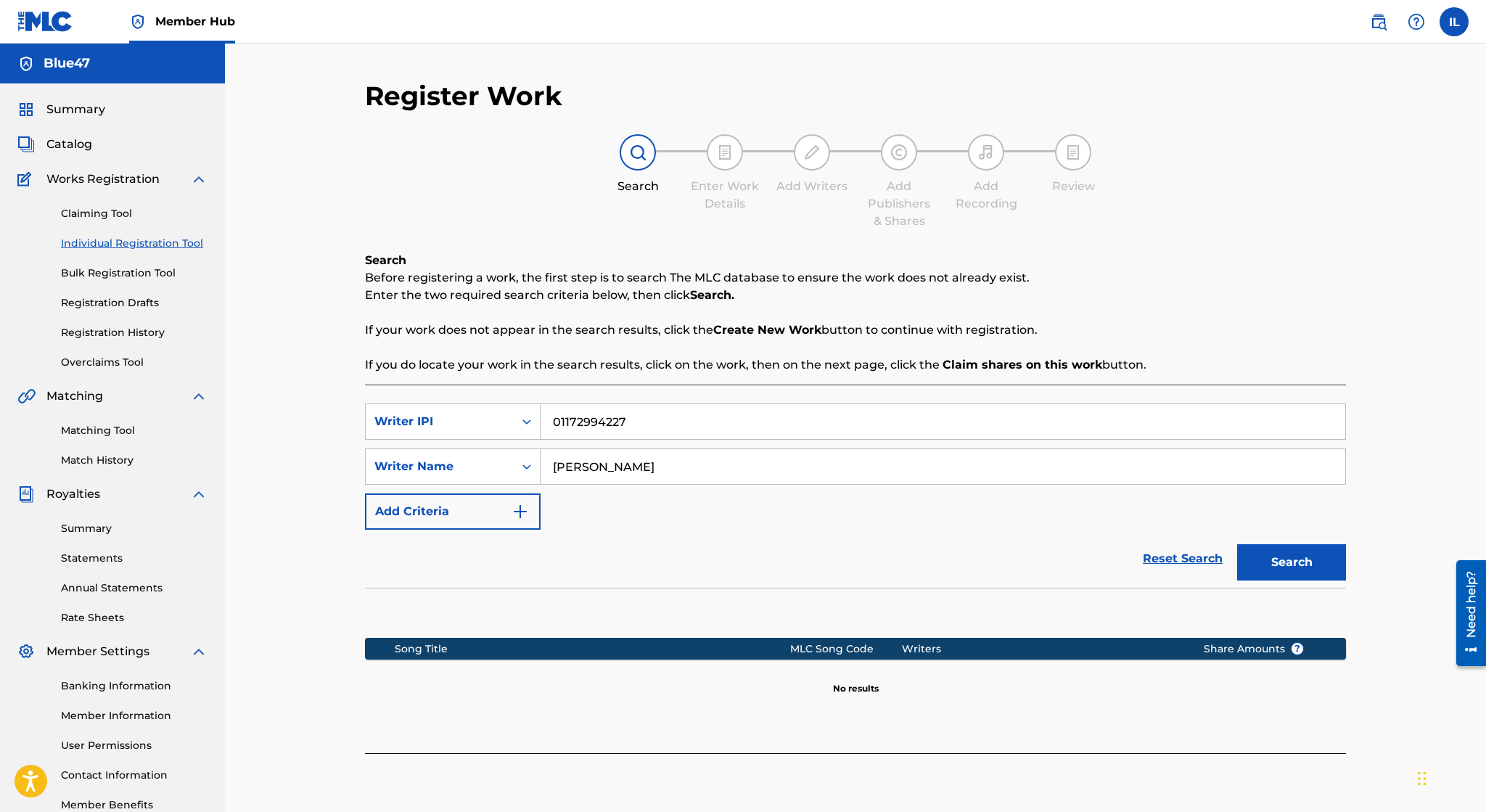
click at [182, 245] on link "Individual Registration Tool" at bounding box center [135, 244] width 147 height 15
click at [151, 269] on link "Bulk Registration Tool" at bounding box center [135, 273] width 147 height 15
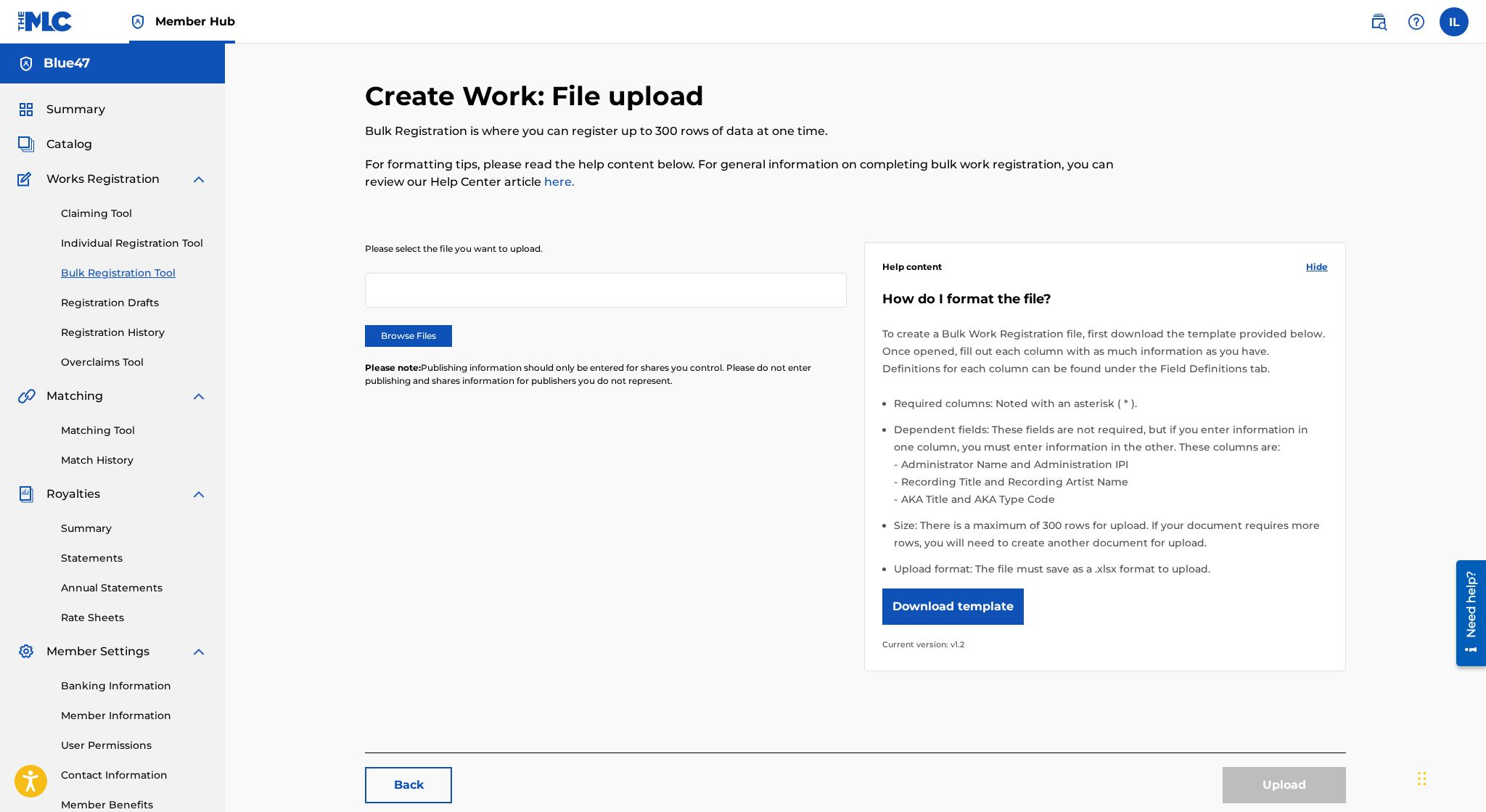
click at [162, 251] on div "Claiming Tool Individual Registration Tool Bulk Registration Tool Registration …" at bounding box center [112, 278] width 190 height 182
click at [167, 246] on link "Individual Registration Tool" at bounding box center [135, 244] width 147 height 15
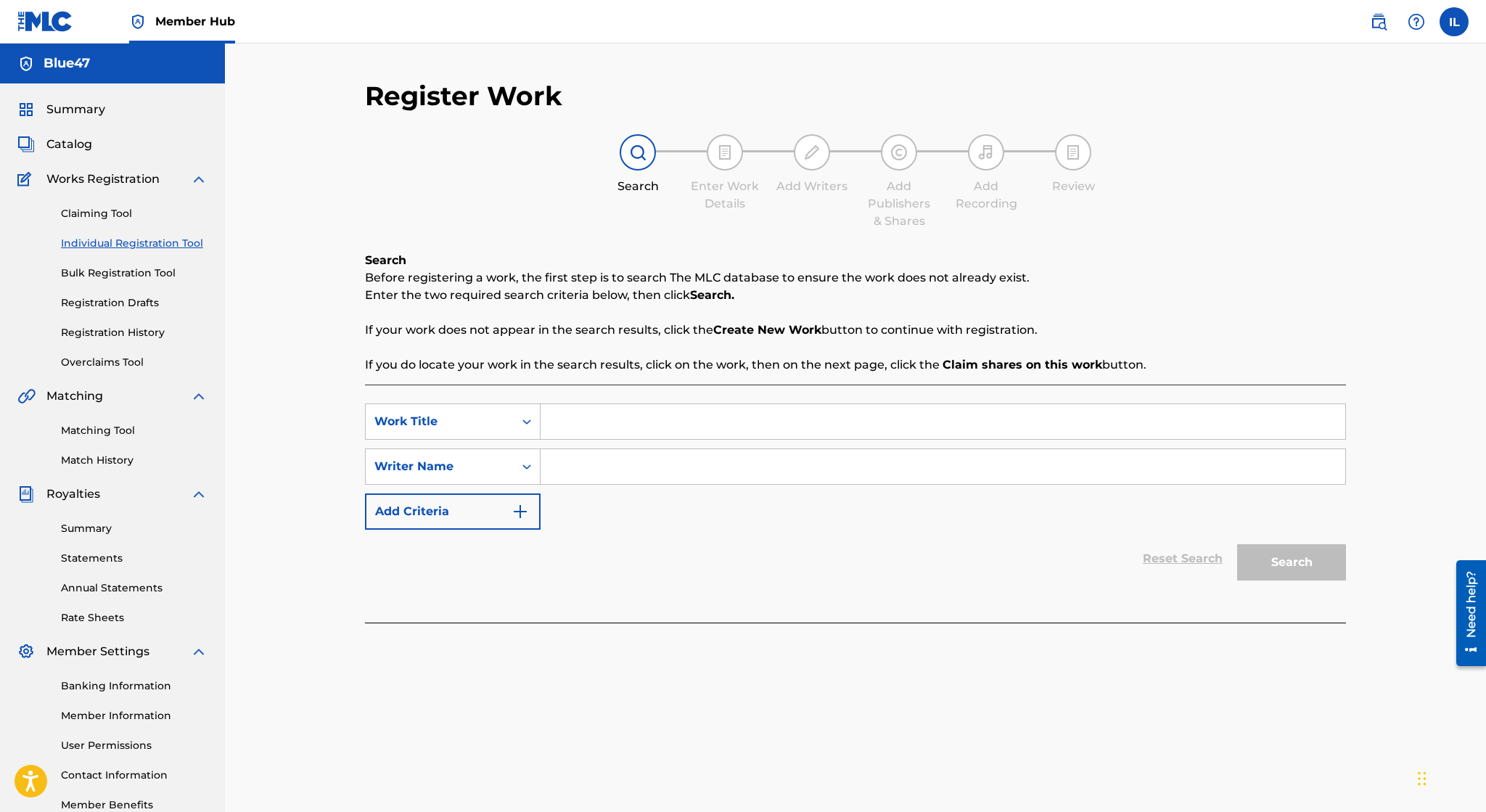
scroll to position [87, 0]
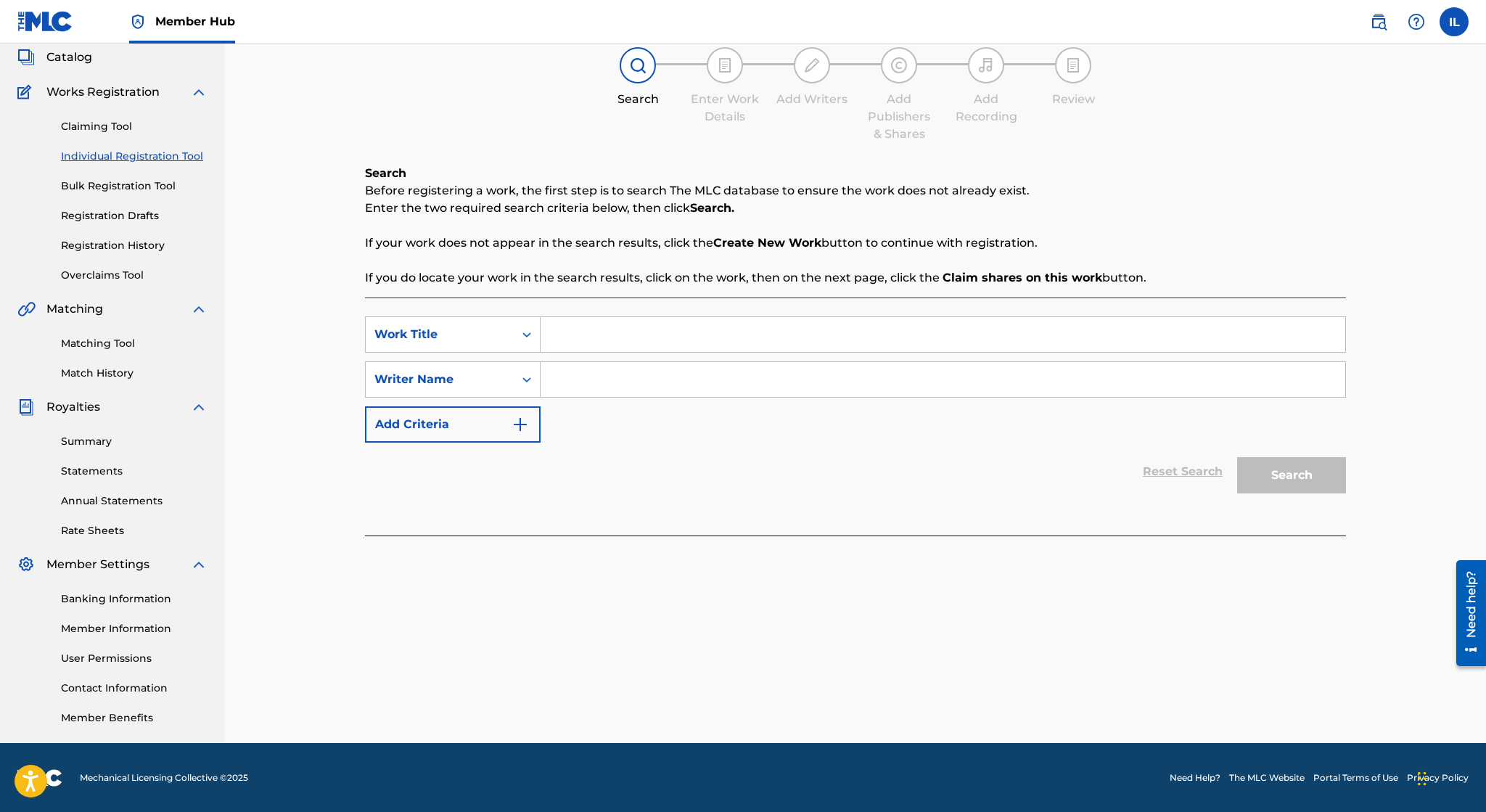
click at [652, 332] on input "Search Form" at bounding box center [942, 334] width 805 height 35
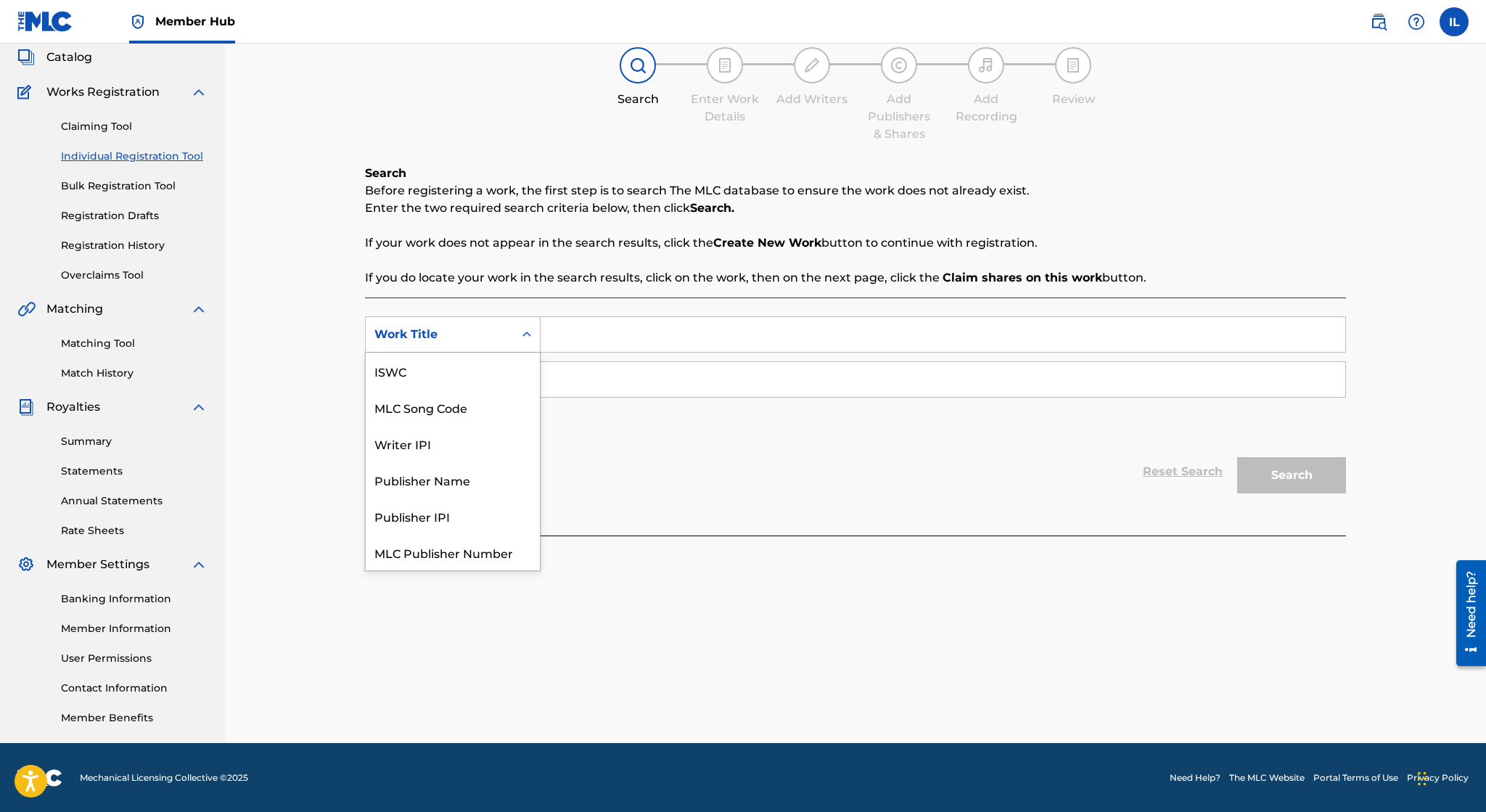
click at [512, 347] on div "Work Title" at bounding box center [440, 334] width 148 height 27
click at [469, 411] on div "Writer IPI" at bounding box center [453, 407] width 174 height 36
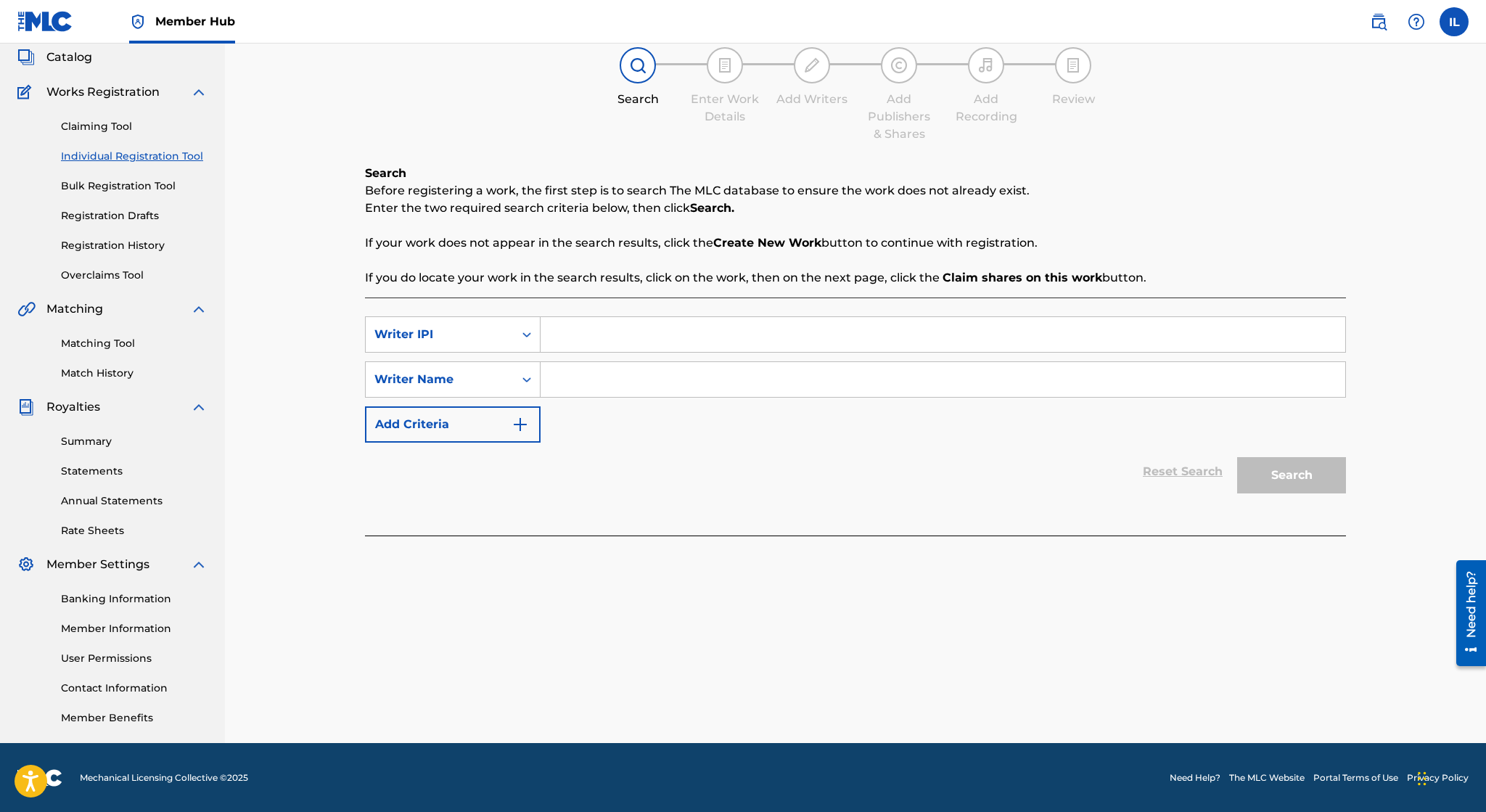
click at [590, 333] on input "Search Form" at bounding box center [942, 334] width 805 height 35
paste input "01172994227"
type input "01172994227"
click at [573, 382] on input "Search Form" at bounding box center [942, 379] width 805 height 35
type input "Irvin lopez"
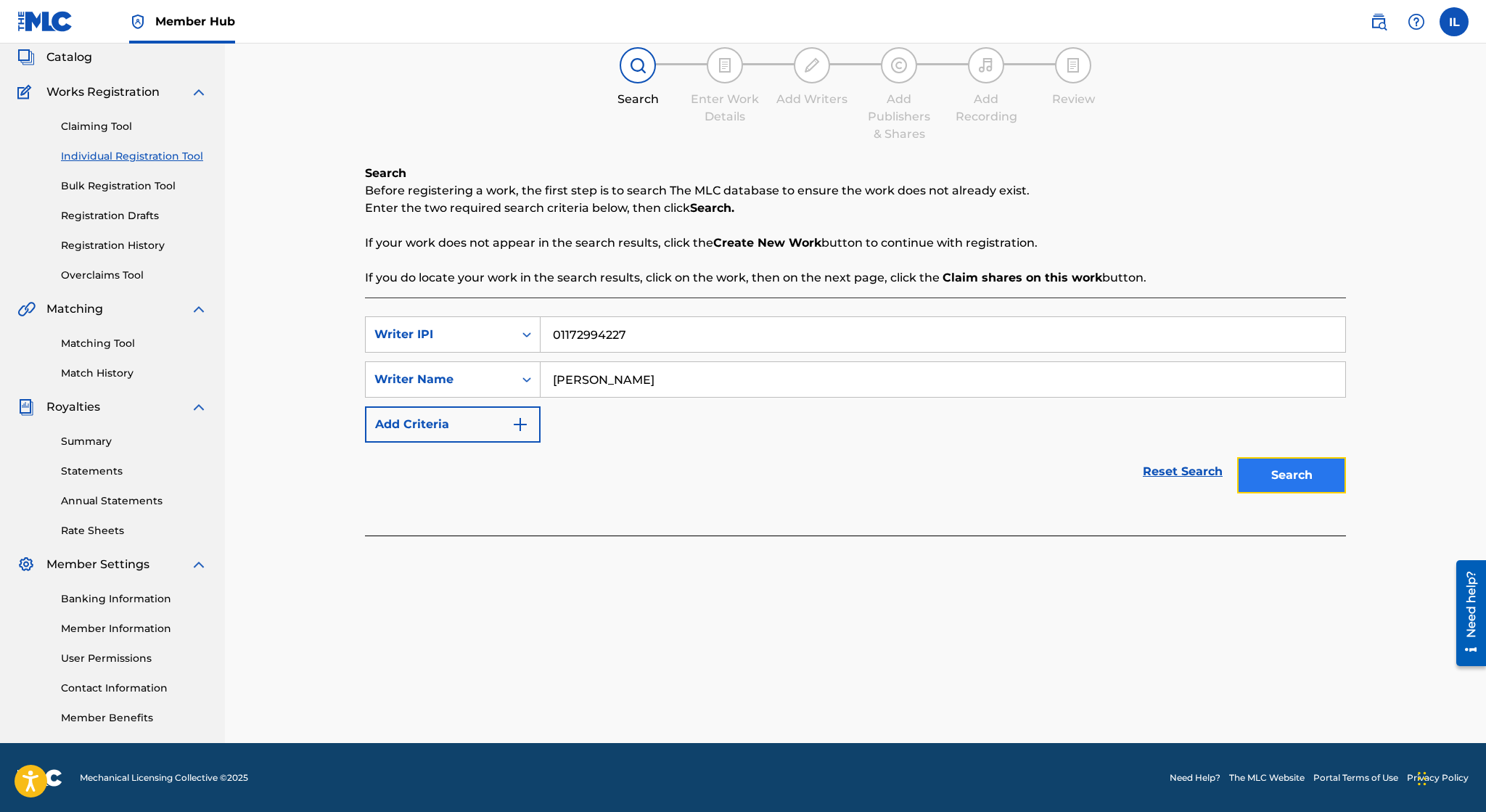
click at [1331, 475] on button "Search" at bounding box center [1291, 475] width 109 height 36
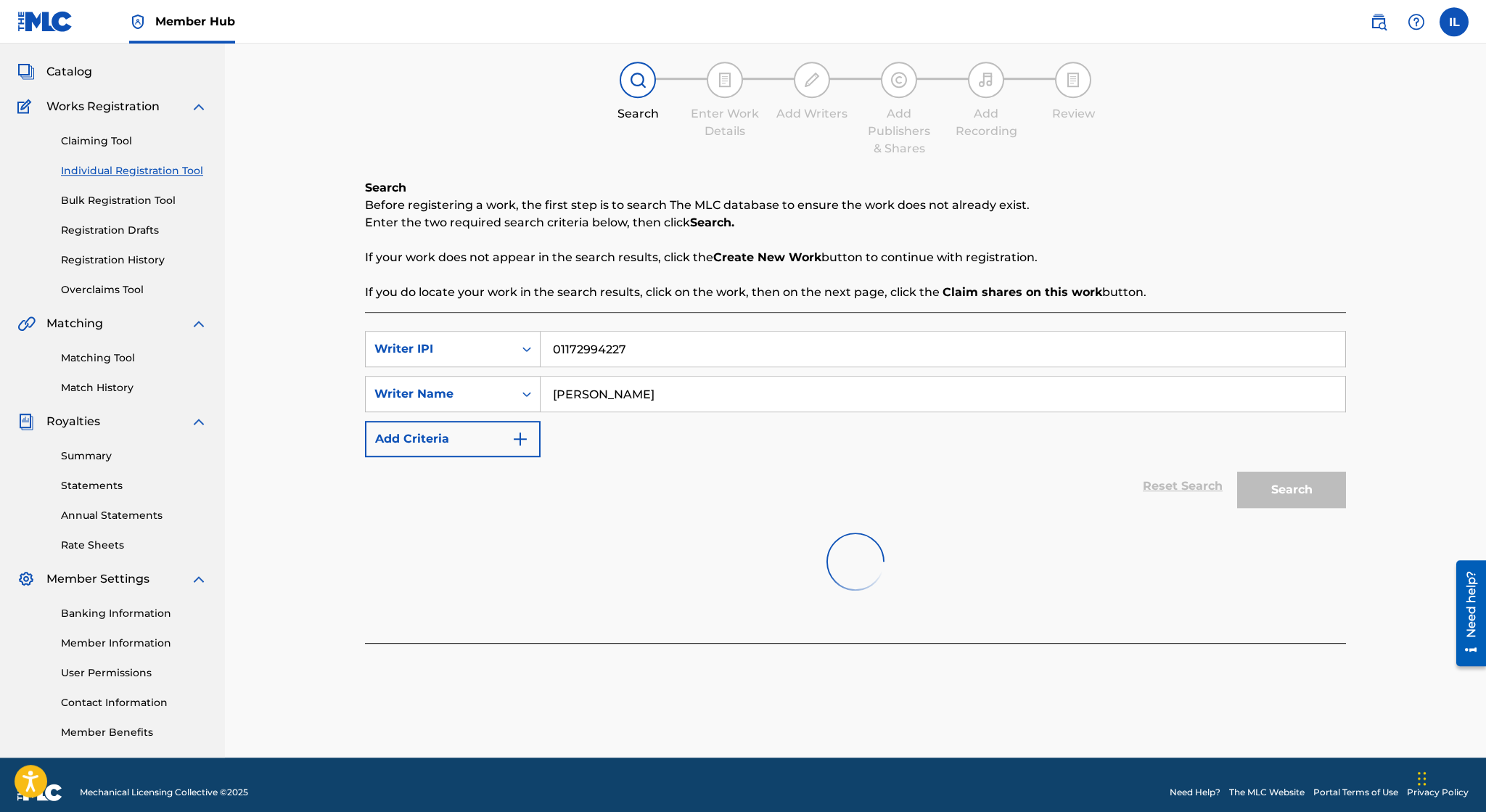
scroll to position [87, 0]
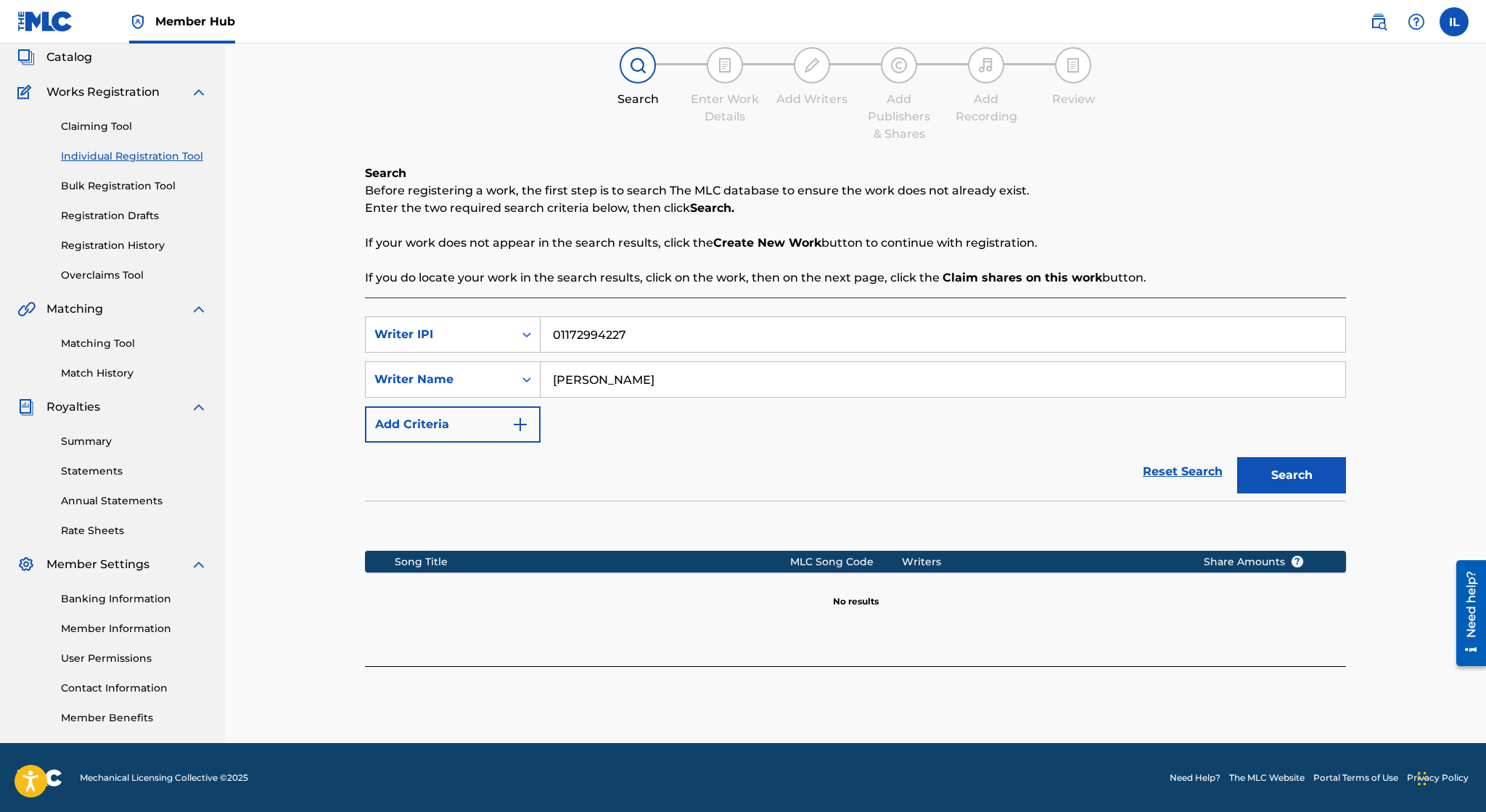
click at [1258, 625] on div "Song Title MLC Song Code Writers Share Amounts ? No results" at bounding box center [855, 565] width 981 height 131
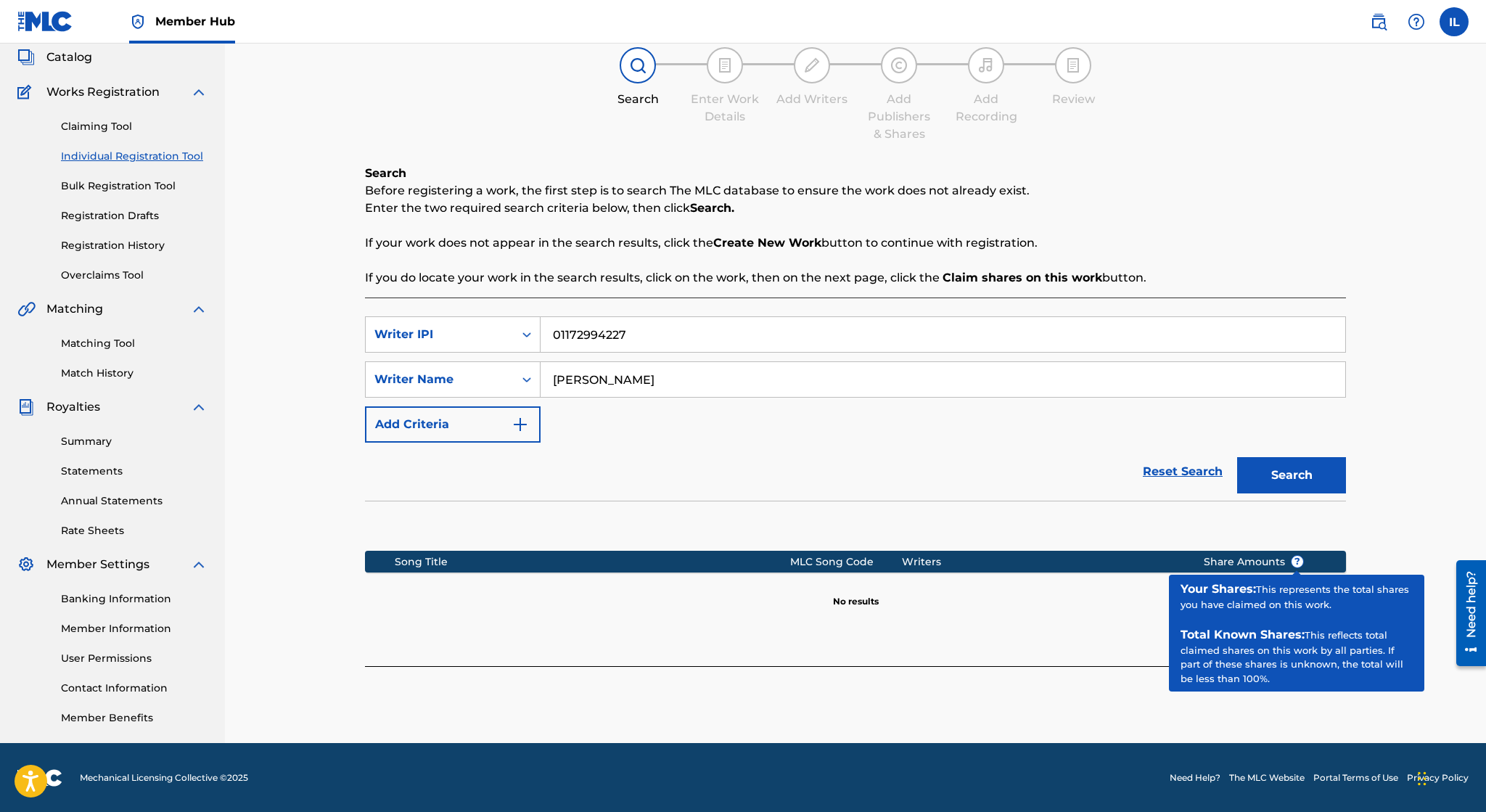
click at [1298, 558] on span "?" at bounding box center [1297, 561] width 11 height 11
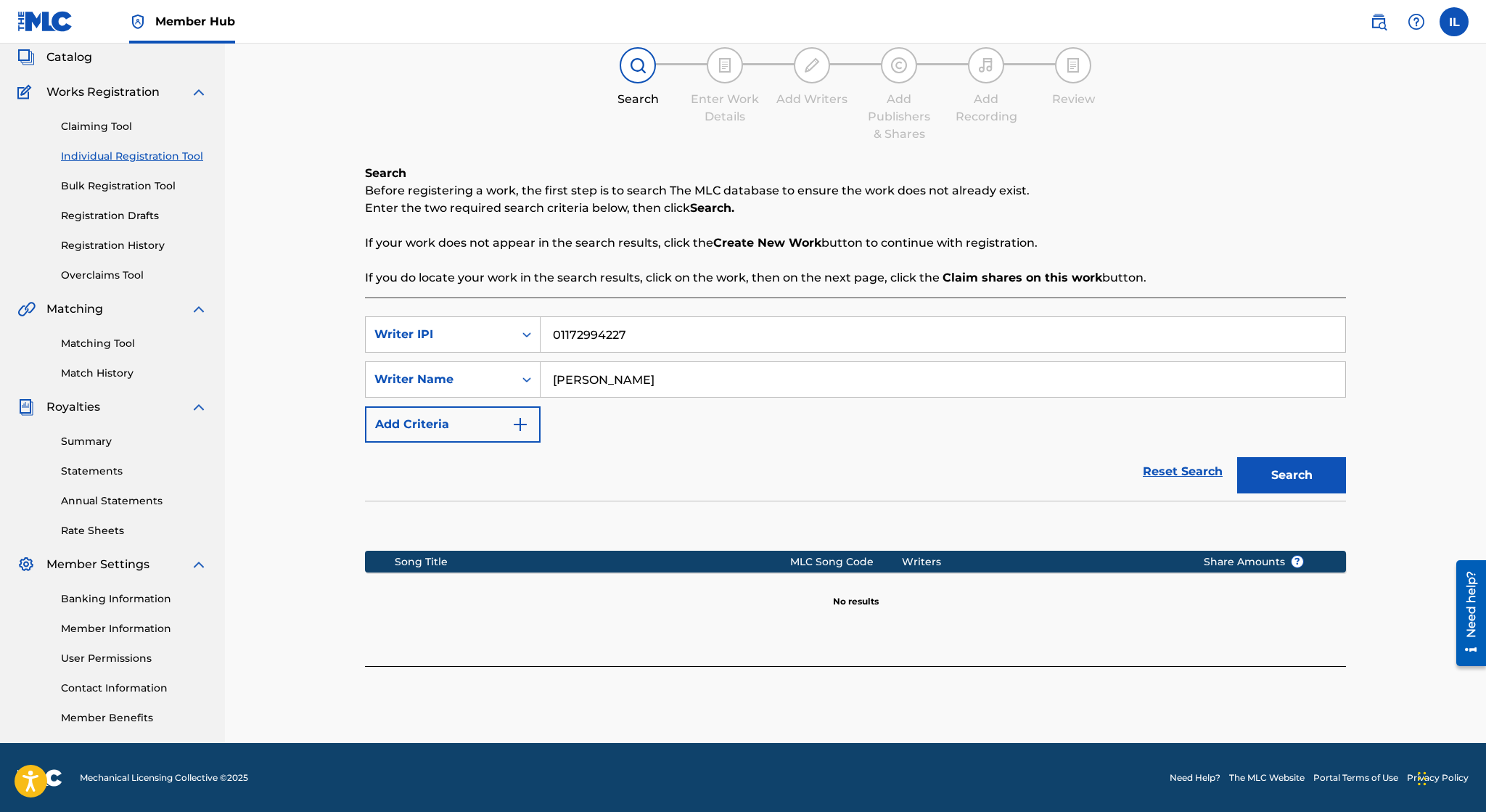
click at [1263, 683] on div "Register Work Search Enter Work Details Add Writers Add Publishers & Shares Add…" at bounding box center [855, 367] width 1016 height 750
click at [55, 20] on img at bounding box center [45, 21] width 56 height 21
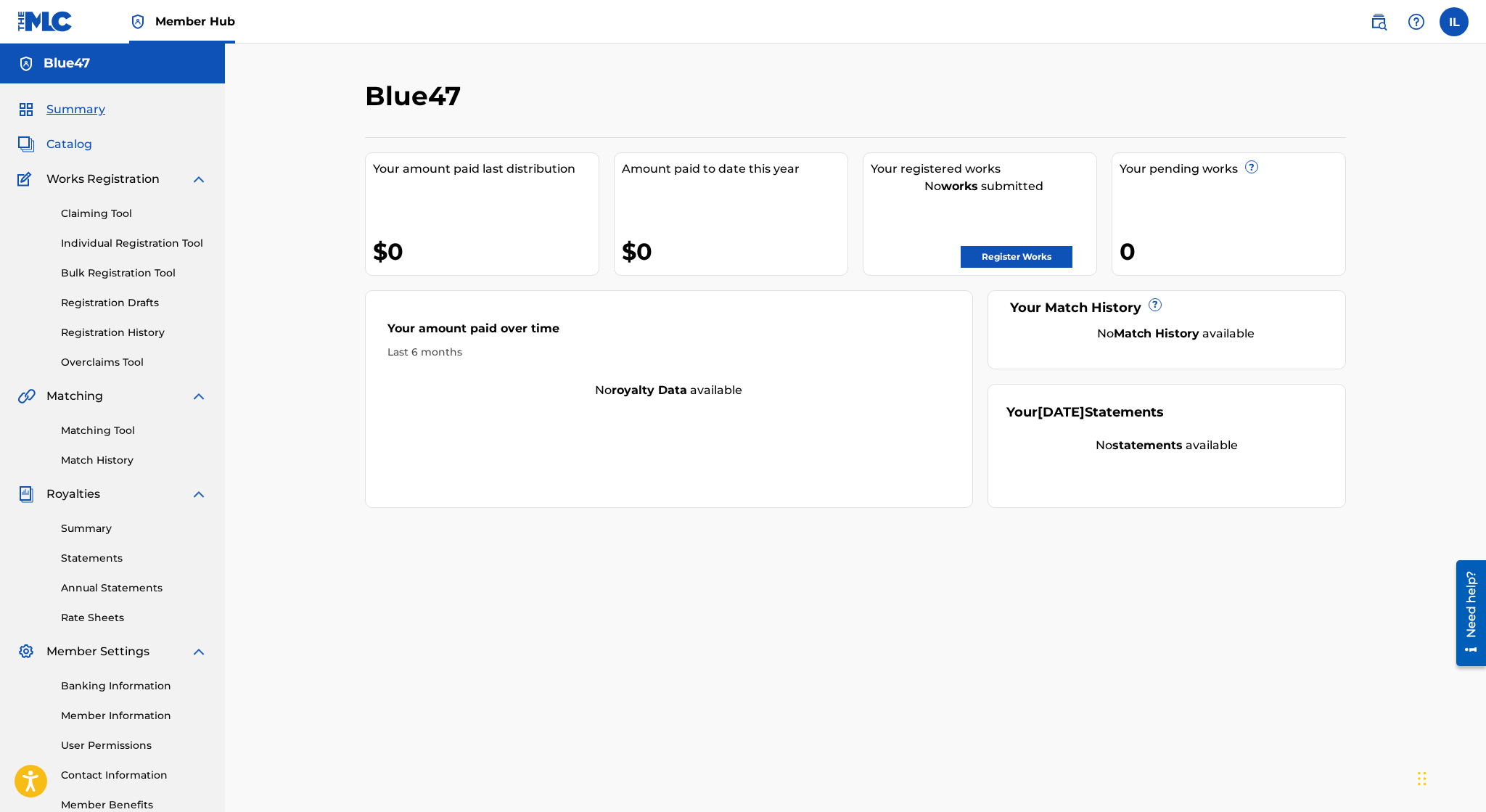
click at [80, 152] on span "Catalog" at bounding box center [69, 144] width 45 height 17
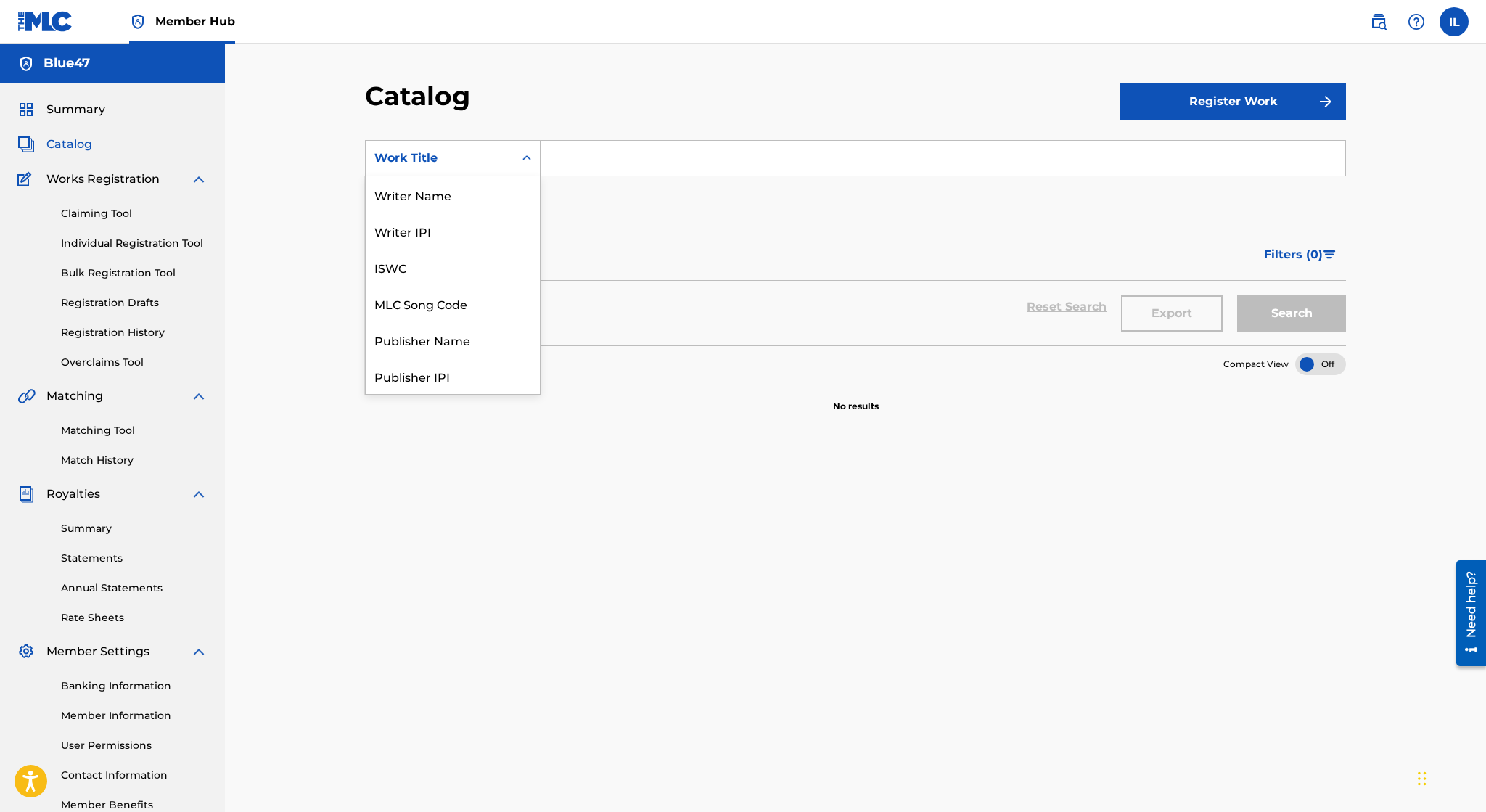
scroll to position [218, 0]
click at [499, 166] on div "Work Title" at bounding box center [440, 157] width 131 height 17
click at [465, 295] on div "Artist" at bounding box center [453, 303] width 174 height 36
click at [555, 160] on input "Search Form" at bounding box center [942, 158] width 805 height 35
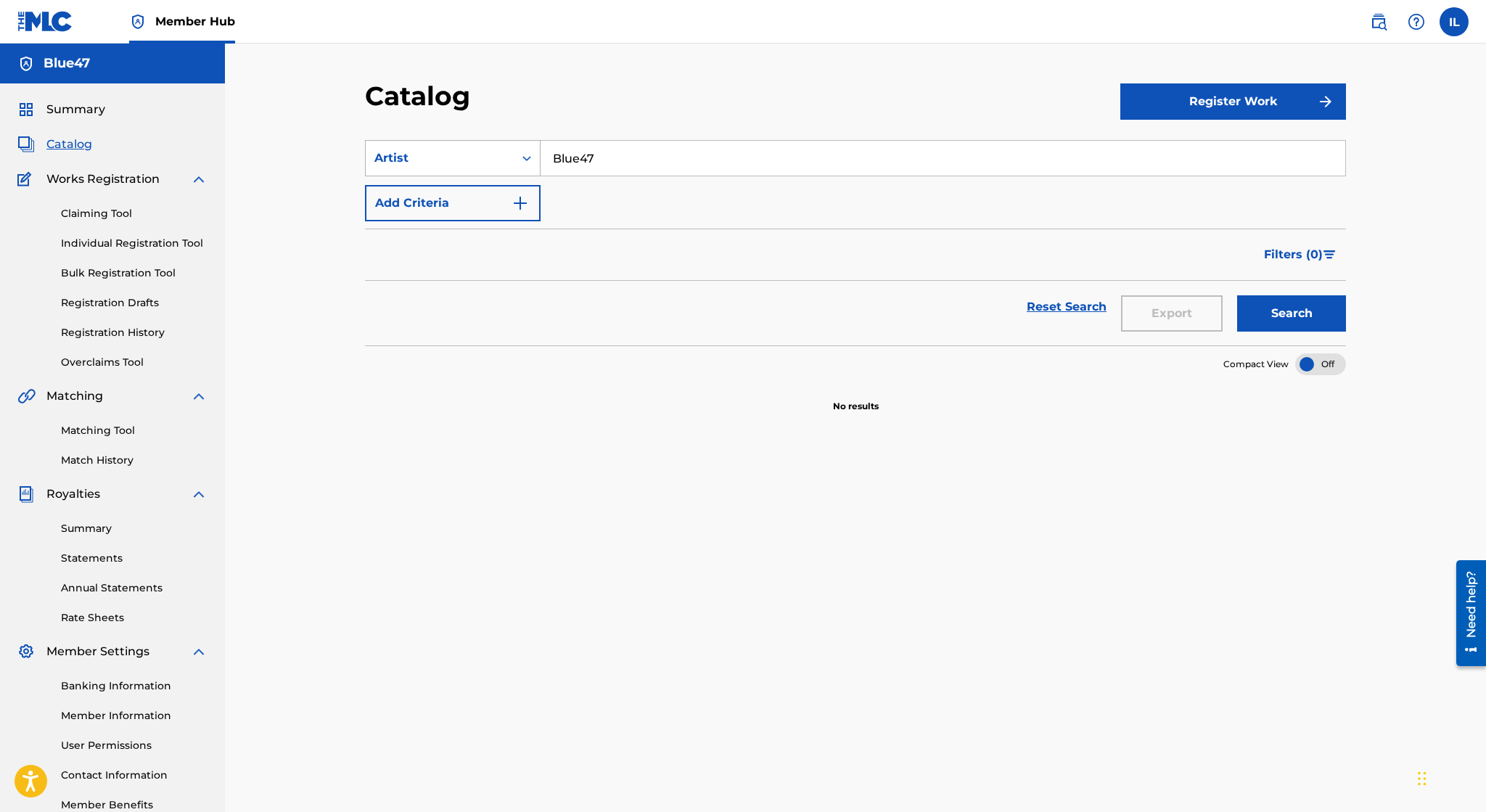
type input "Blue47"
click at [1237, 295] on button "Search" at bounding box center [1291, 313] width 109 height 36
click at [1291, 104] on button "Register Work" at bounding box center [1233, 101] width 226 height 36
click at [1199, 187] on link "By File Upload" at bounding box center [1233, 184] width 226 height 35
click at [1182, 120] on div "Register Work" at bounding box center [1233, 101] width 226 height 43
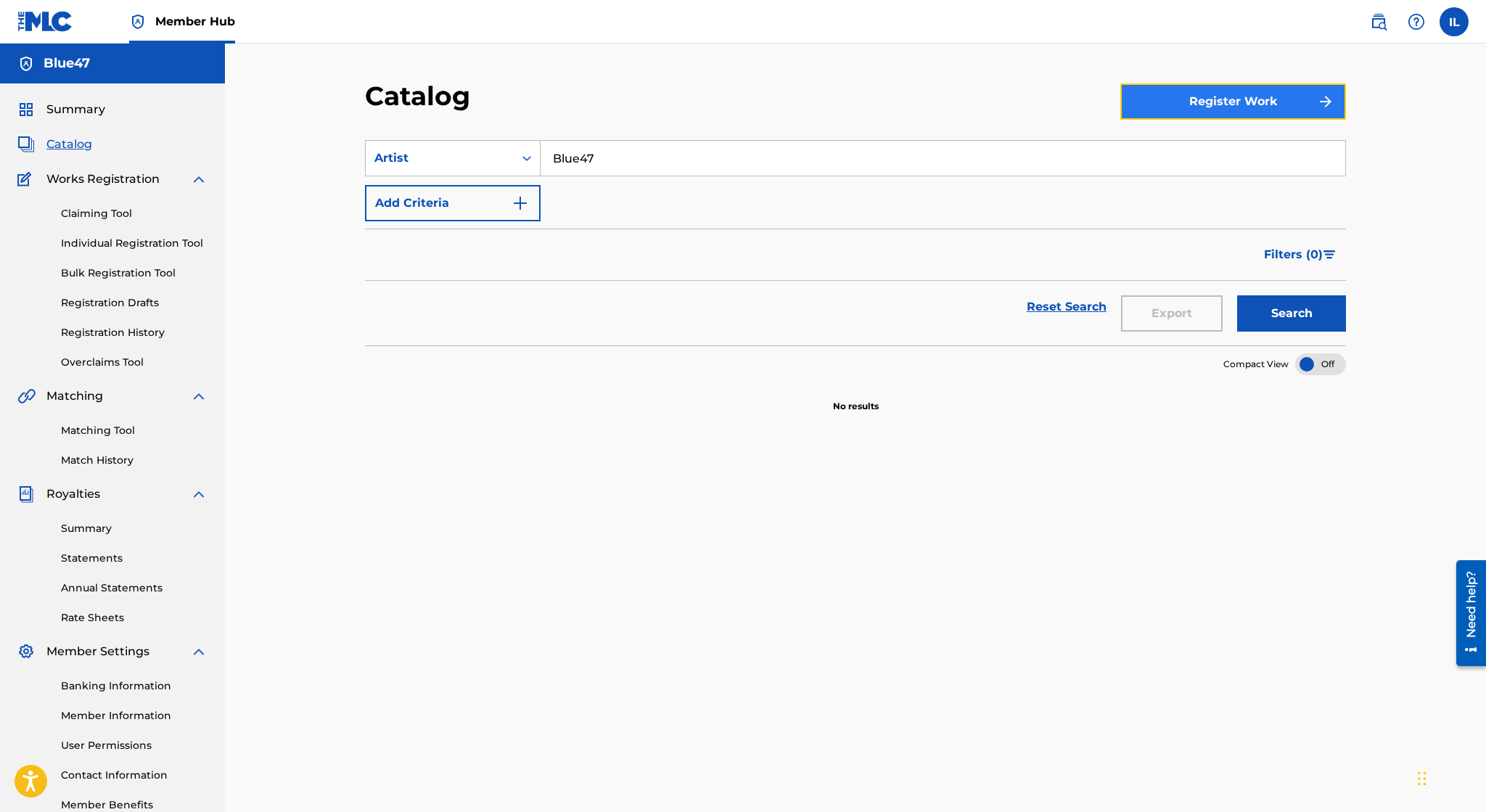
click at [1178, 109] on button "Register Work" at bounding box center [1233, 101] width 226 height 36
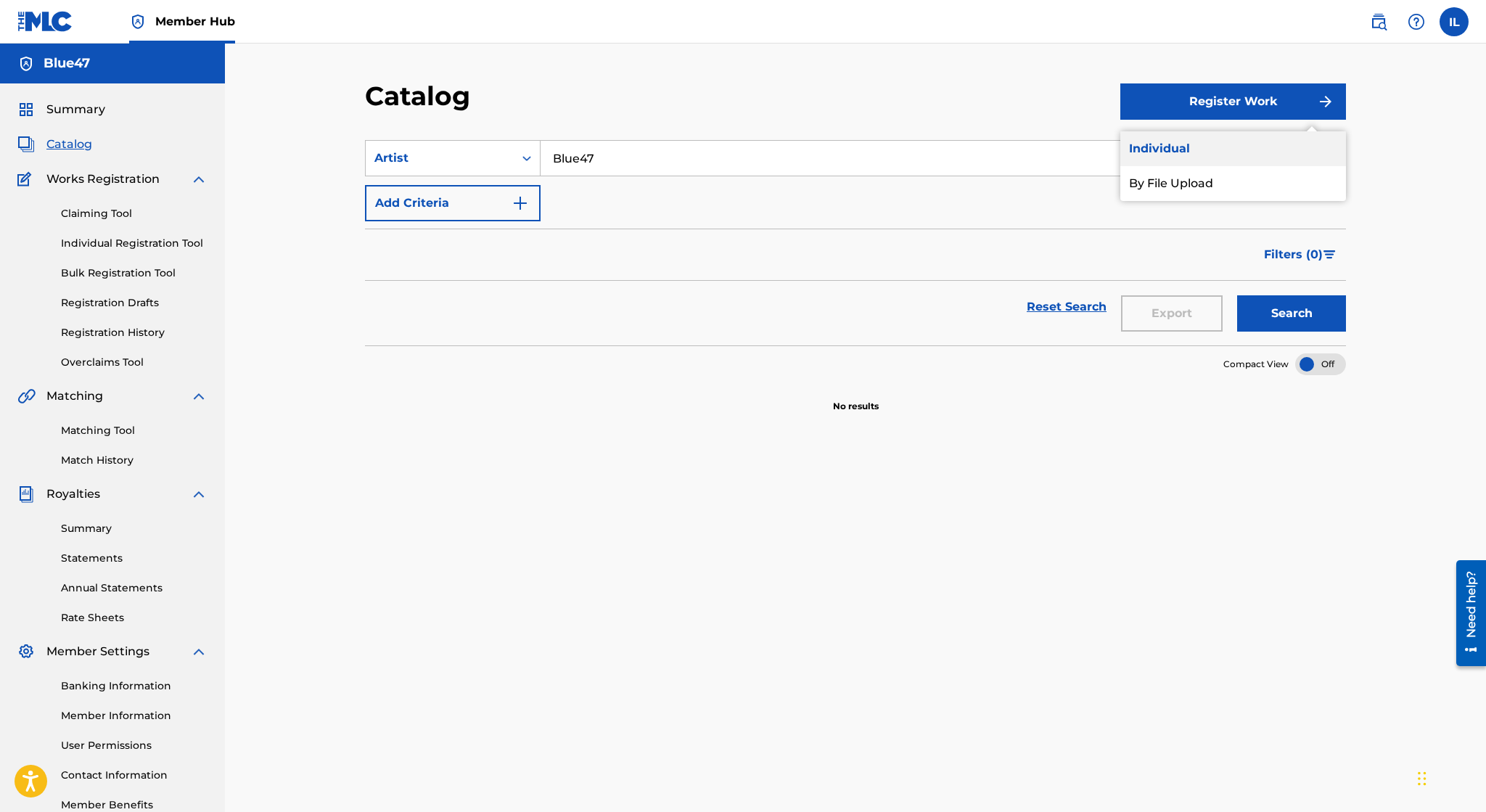
click at [1192, 148] on link "Individual" at bounding box center [1233, 148] width 226 height 35
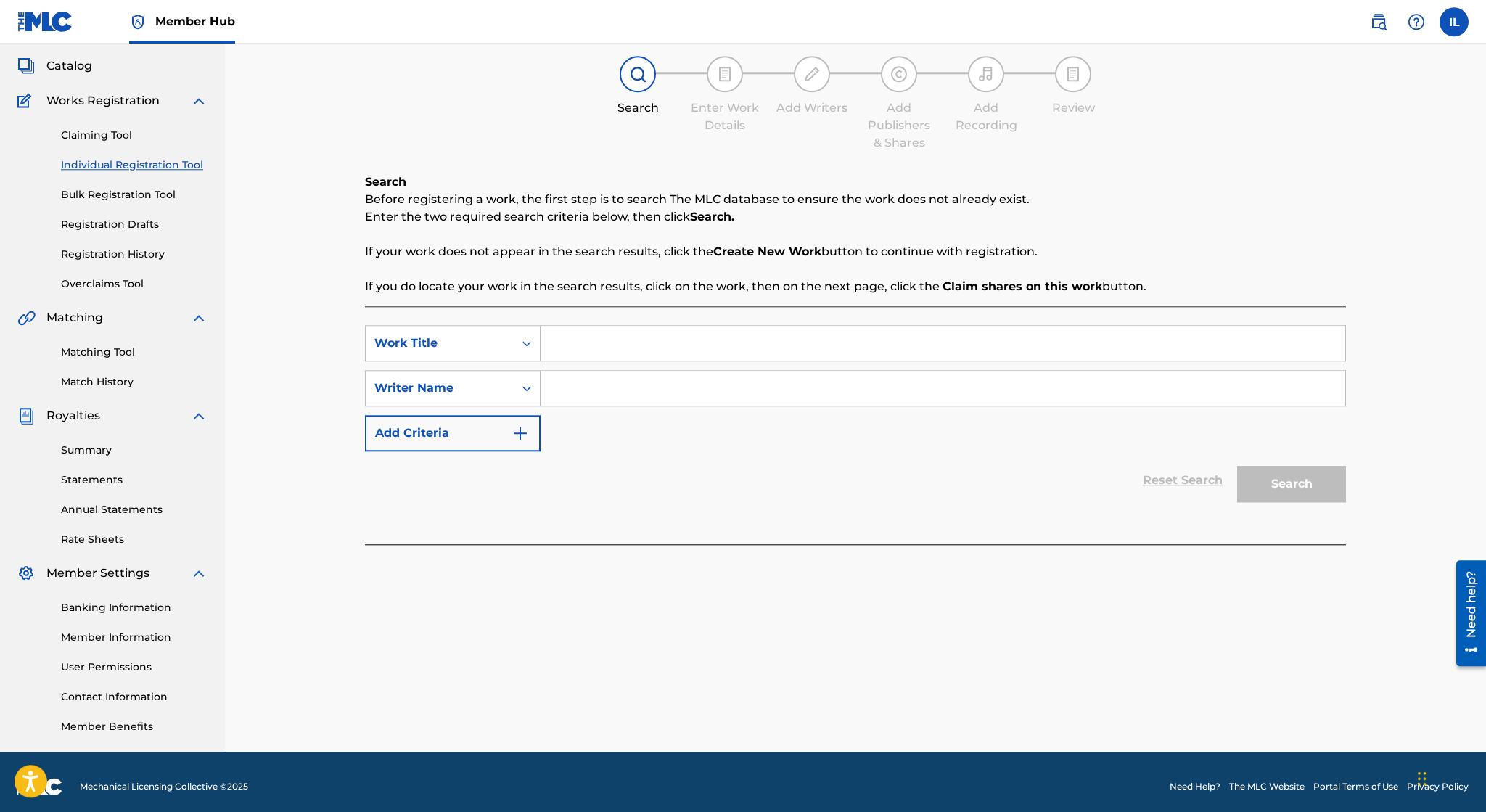
scroll to position [87, 0]
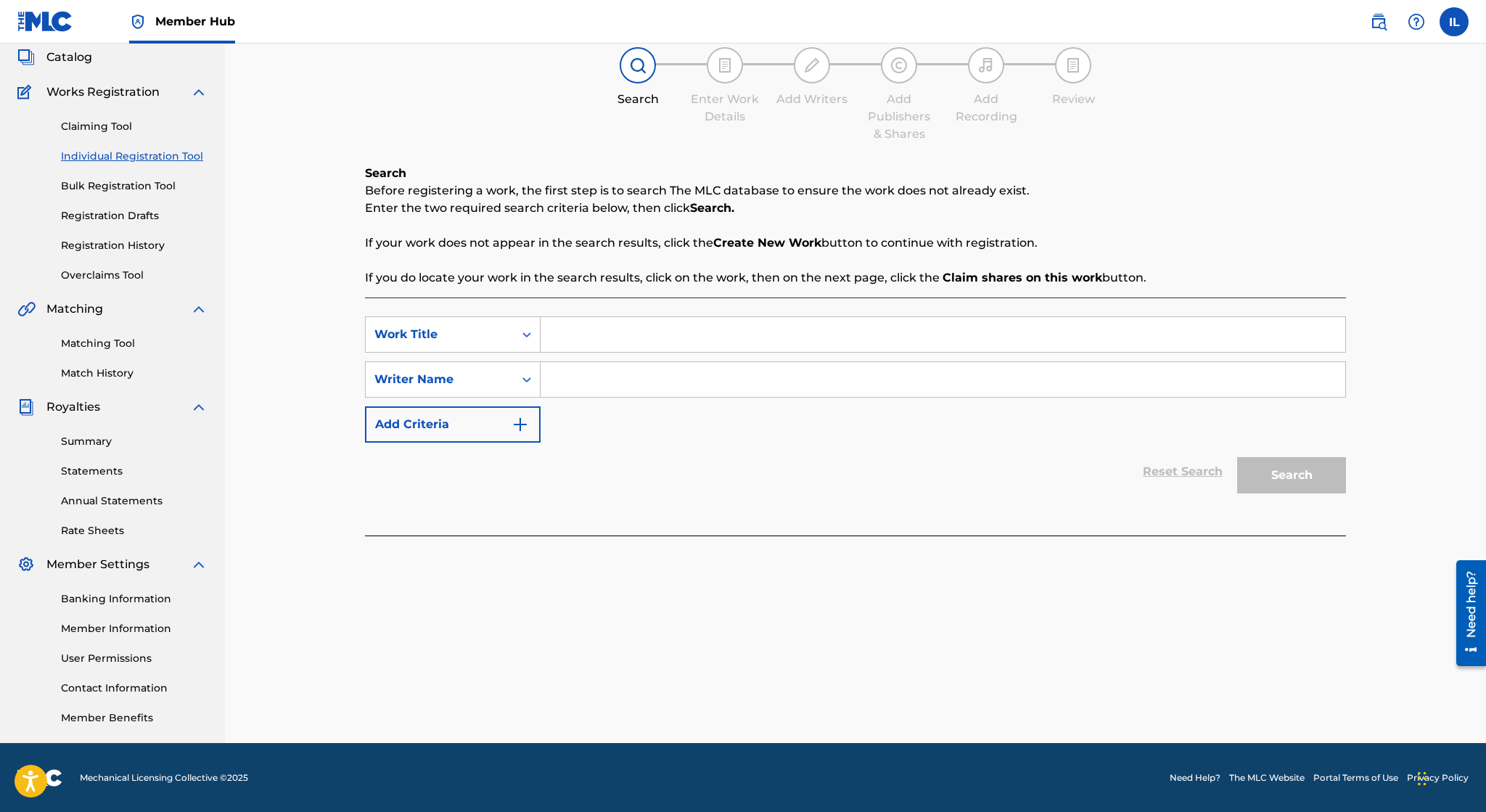
click at [1293, 666] on div "Register Work Search Enter Work Details Add Writers Add Publishers & Shares Add…" at bounding box center [855, 367] width 1016 height 750
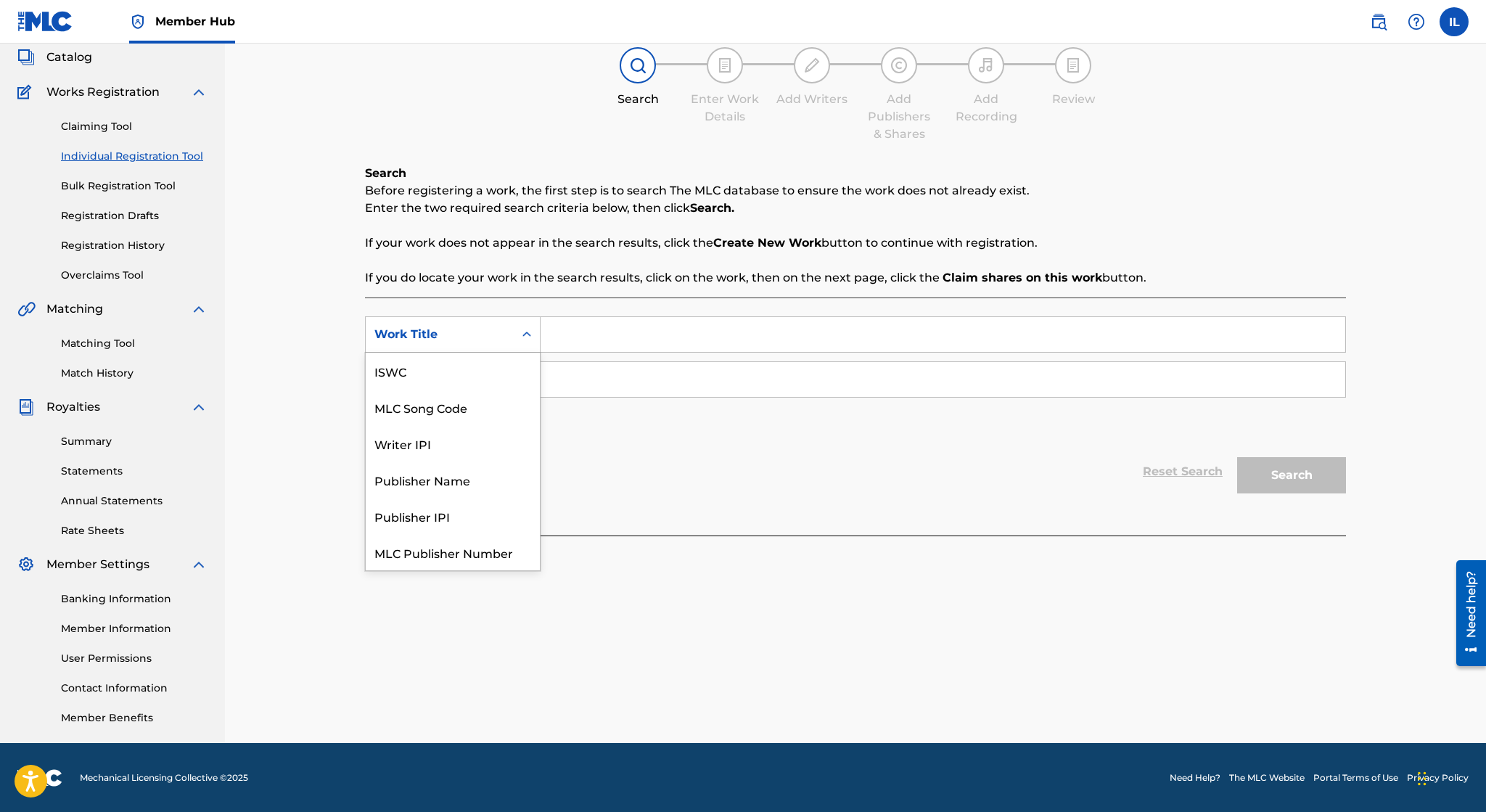
click at [456, 343] on div "Work Title" at bounding box center [440, 334] width 148 height 27
click at [446, 405] on div "Writer IPI" at bounding box center [453, 407] width 174 height 36
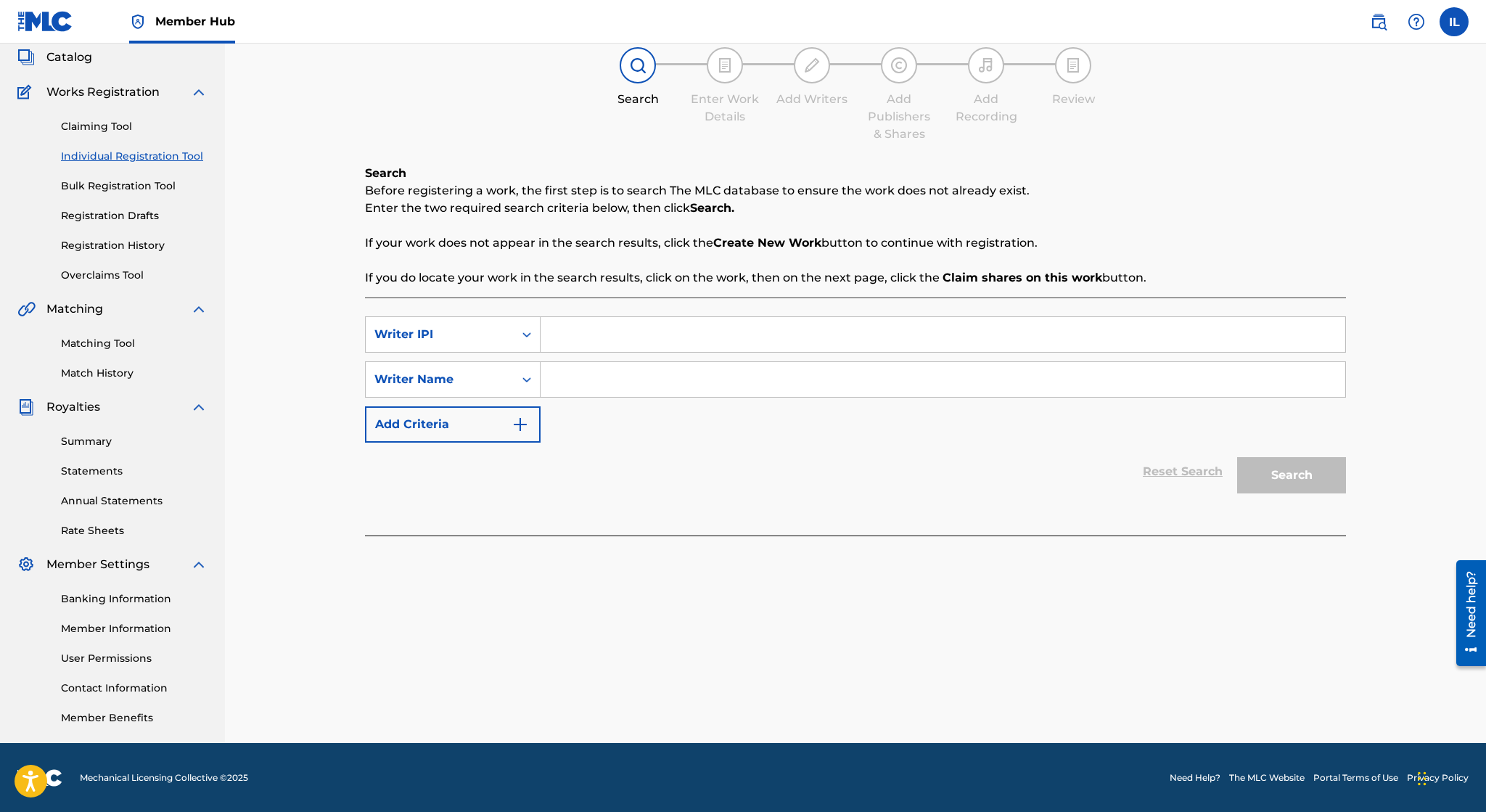
click at [654, 338] on input "Search Form" at bounding box center [942, 334] width 805 height 35
paste input "198003911314"
click at [501, 386] on div "Writer Name" at bounding box center [440, 379] width 131 height 17
click at [501, 387] on div "Writer Name" at bounding box center [440, 379] width 131 height 17
click at [687, 322] on input "198003911314" at bounding box center [942, 334] width 805 height 35
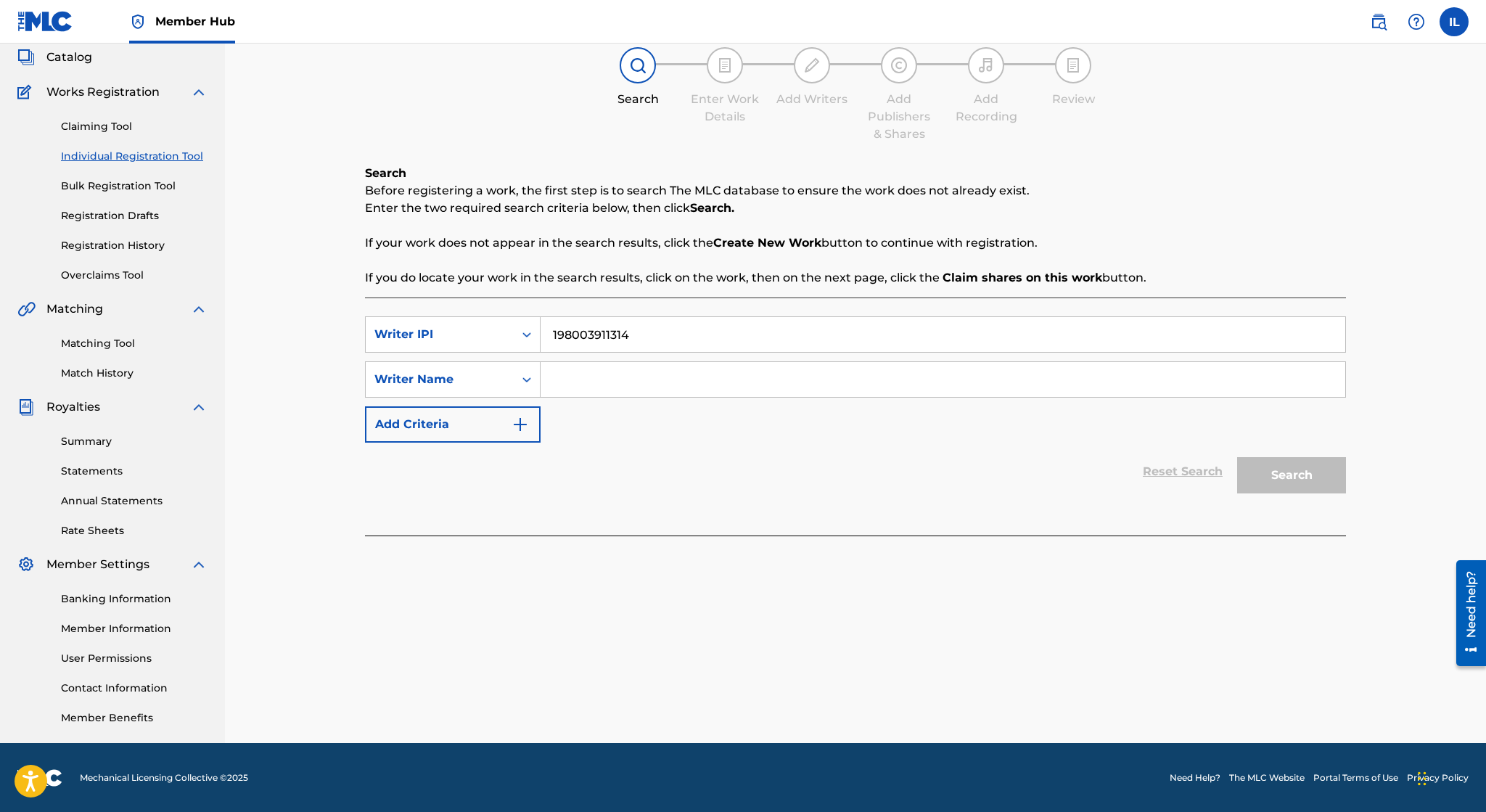
paste input "01172994227"
type input "01172994227"
click at [645, 394] on input "Search Form" at bounding box center [942, 379] width 805 height 35
type input "Irvin Lopez"
click at [1287, 471] on button "Search" at bounding box center [1291, 475] width 109 height 36
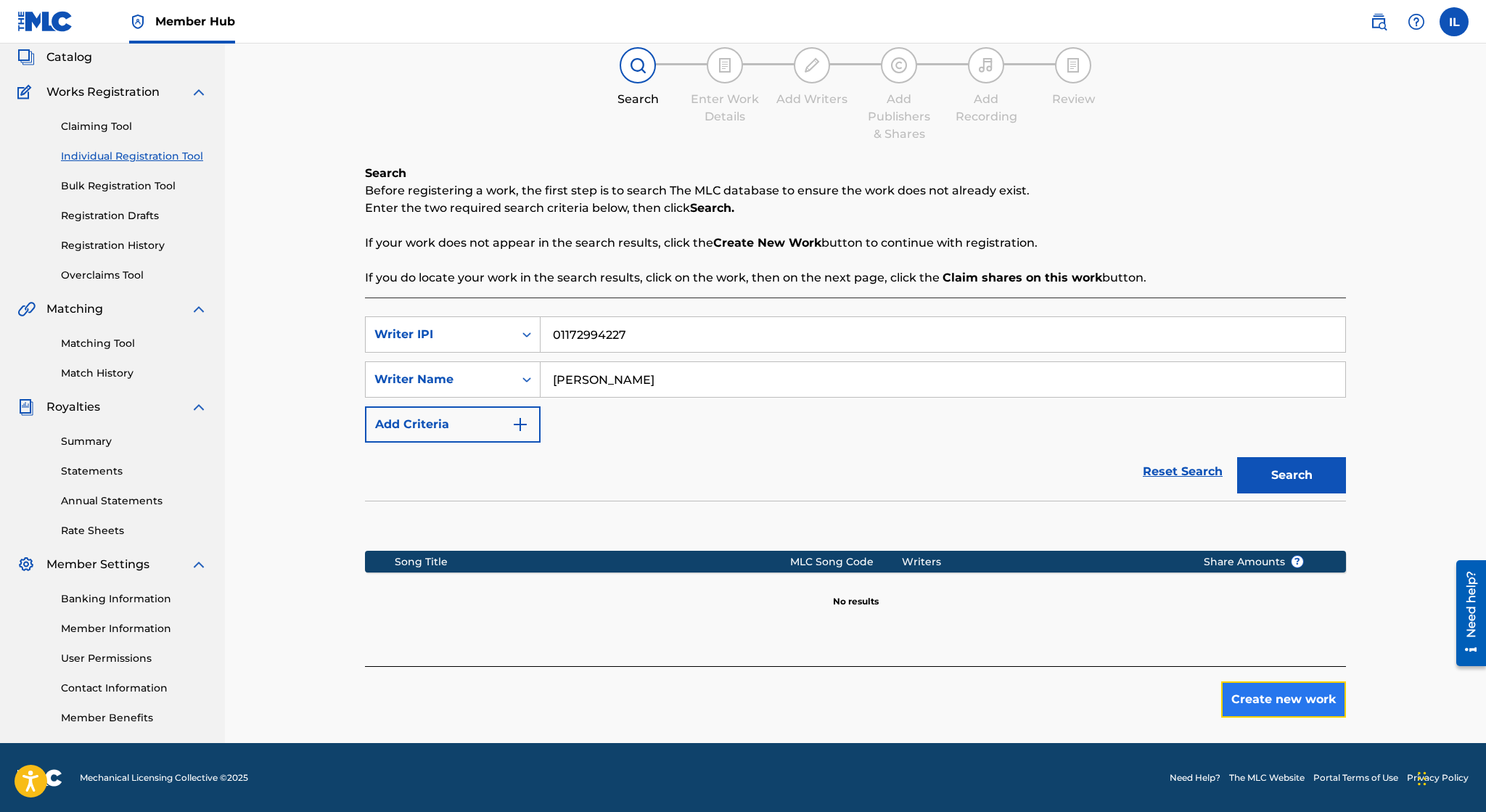
click at [1266, 716] on button "Create new work" at bounding box center [1283, 699] width 125 height 36
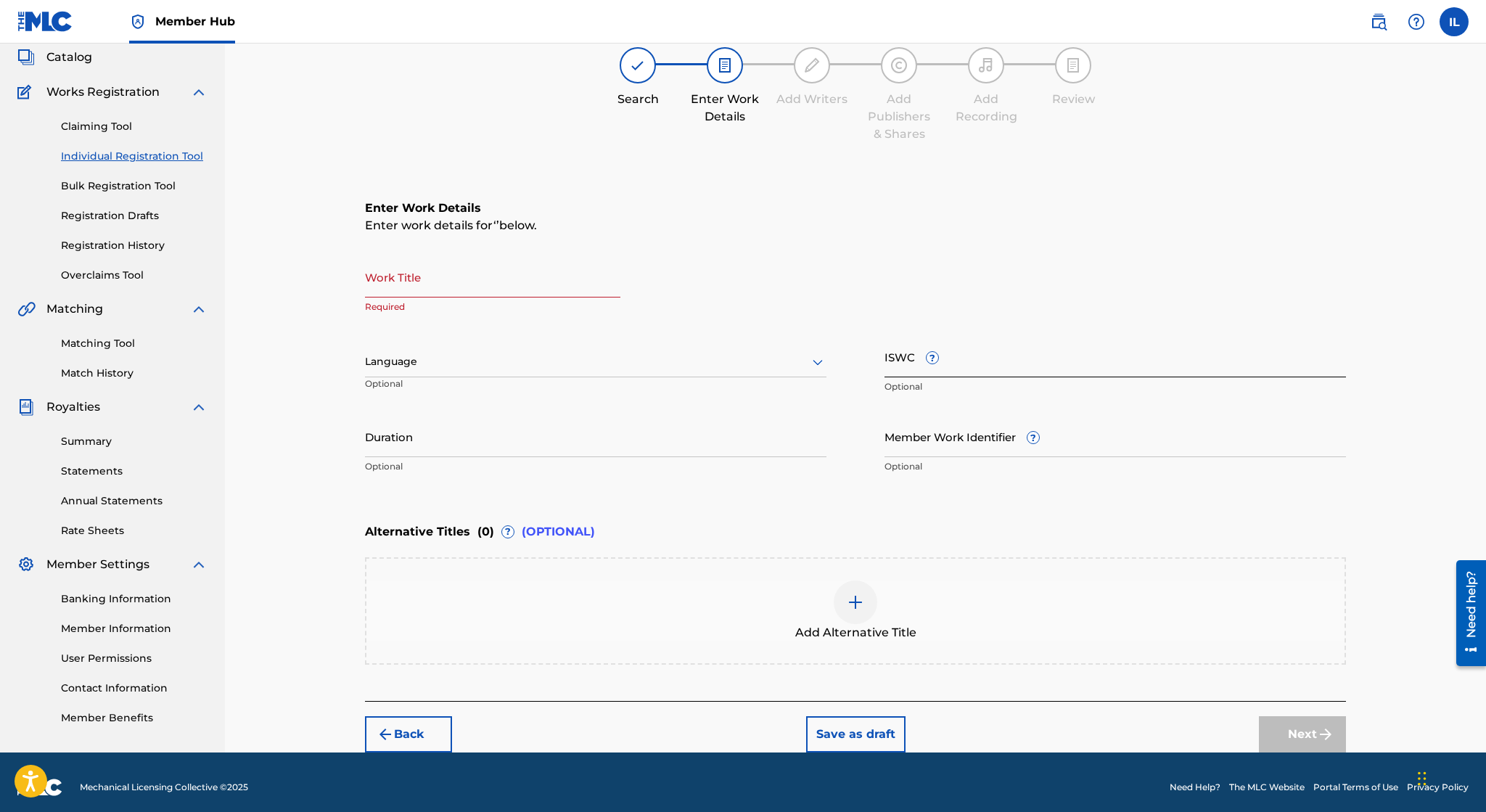
click at [889, 369] on input "ISWC ?" at bounding box center [1115, 356] width 462 height 42
paste input "T-317.771.620-6"
type input "T-317.771.620-6"
click at [402, 279] on input "Work Title" at bounding box center [492, 276] width 255 height 42
type input "Find Yourself"
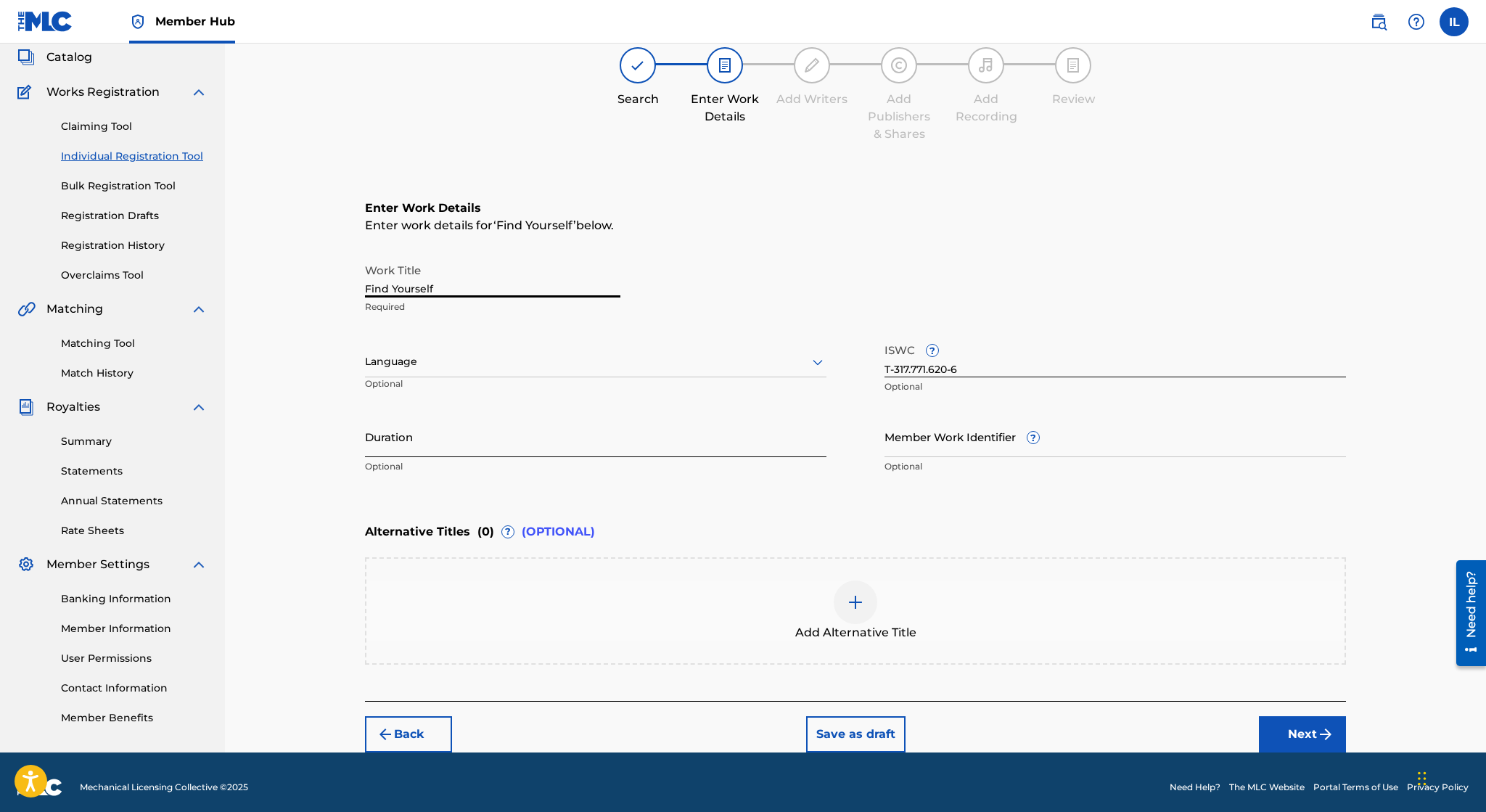
click at [509, 440] on input "Duration" at bounding box center [596, 436] width 462 height 42
paste input "08:53"
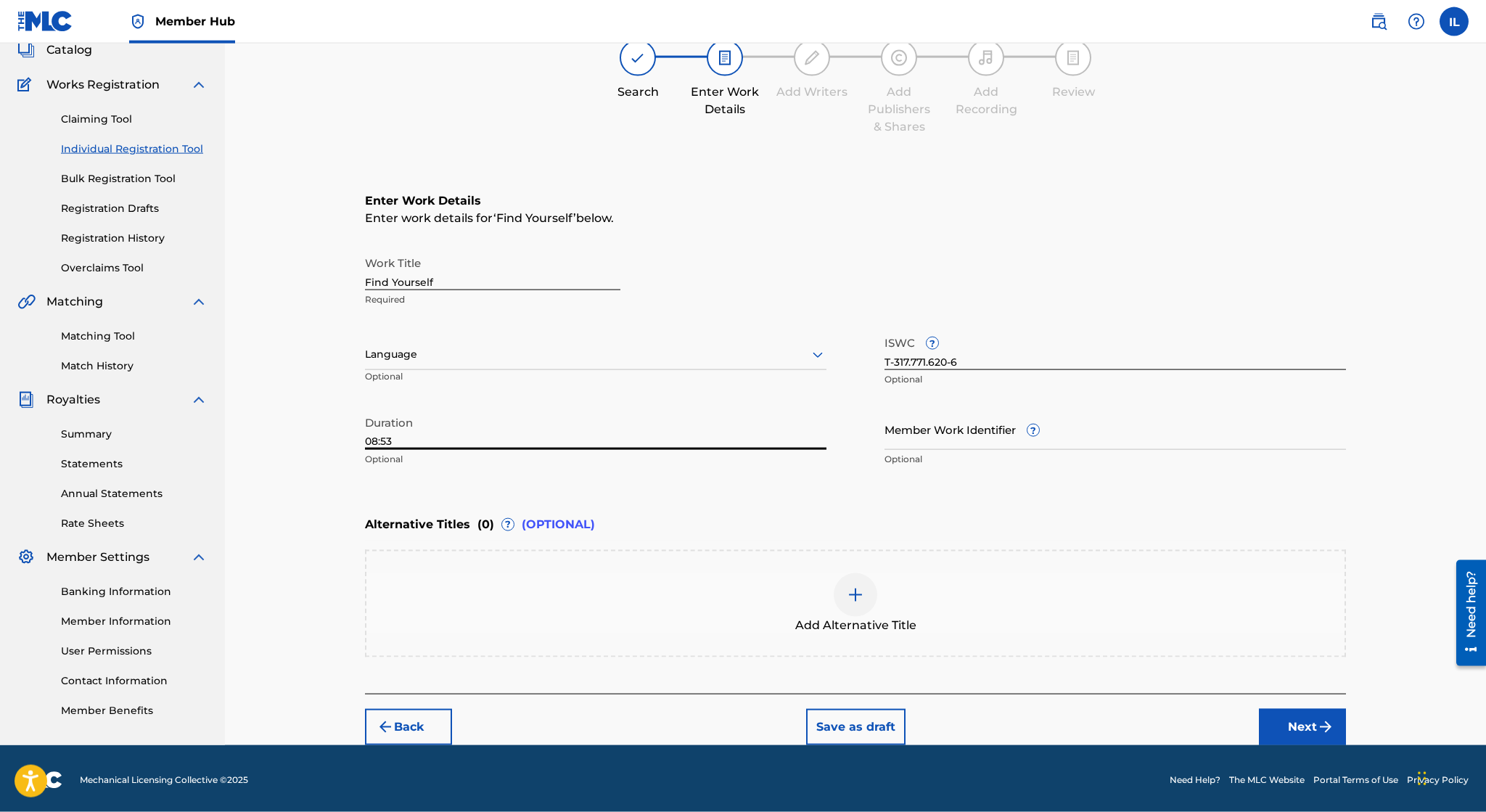
scroll to position [96, 0]
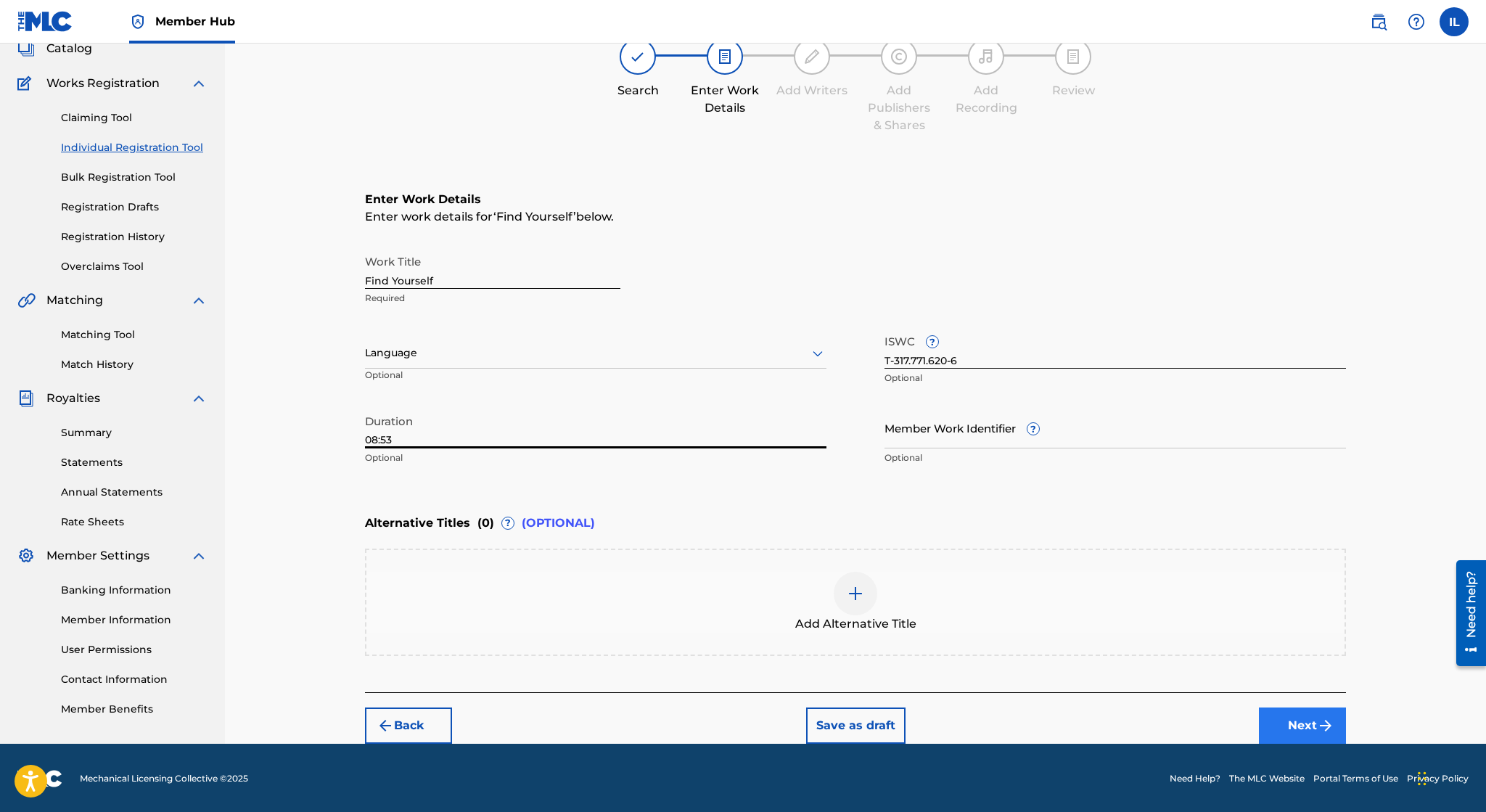
type input "08:53"
click at [1298, 724] on button "Next" at bounding box center [1302, 726] width 87 height 36
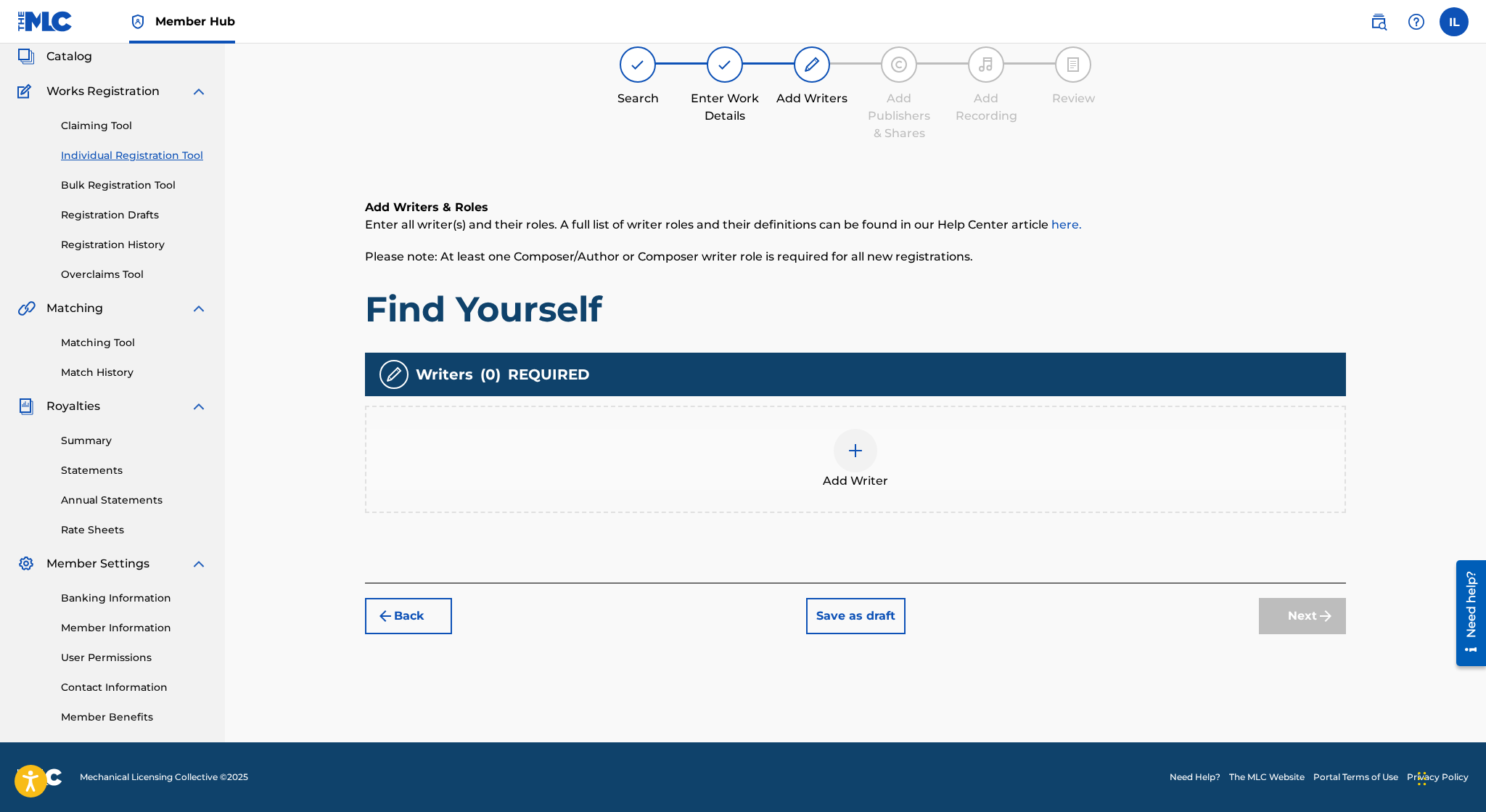
scroll to position [87, 0]
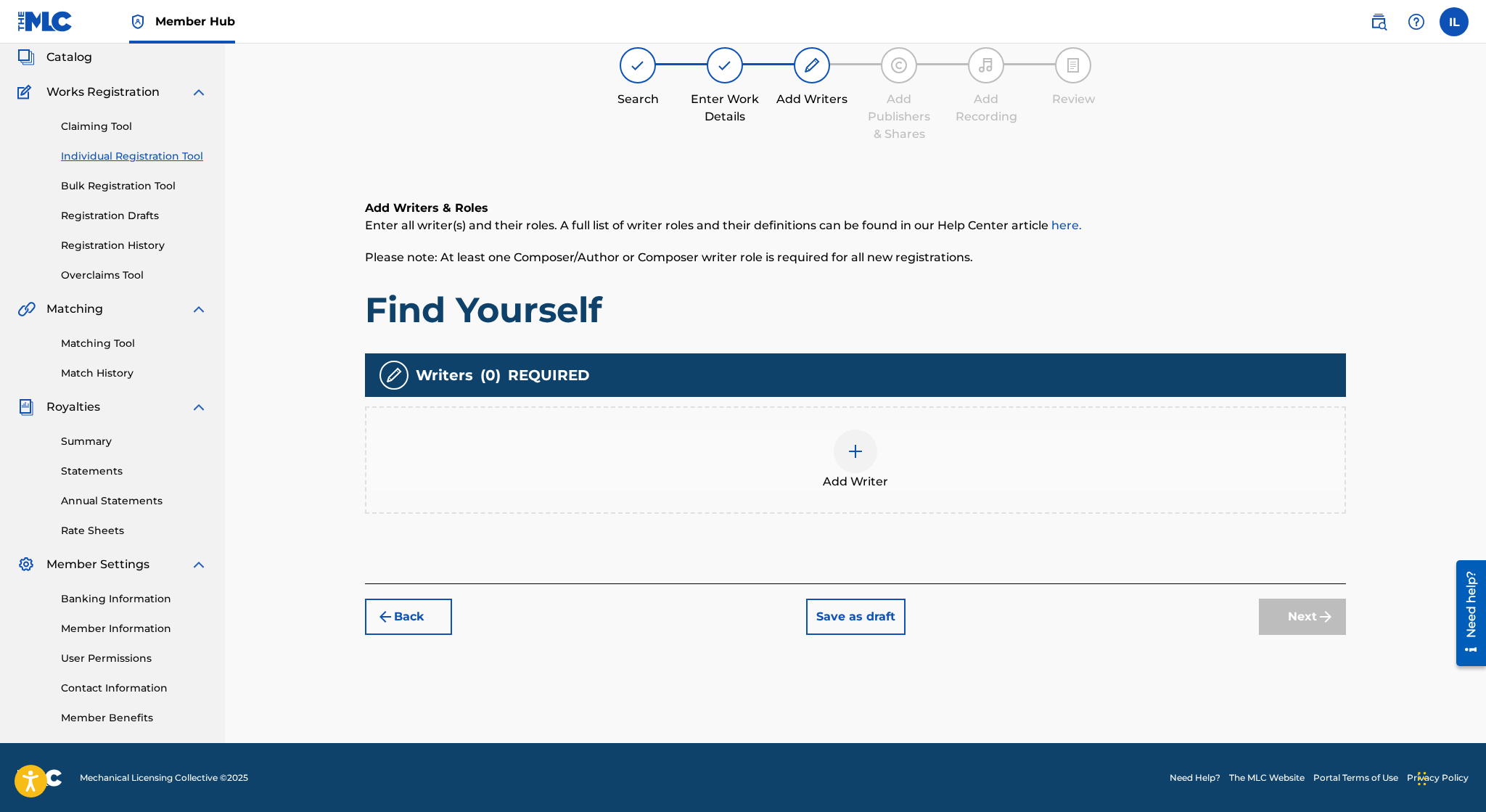
click at [861, 447] on img at bounding box center [855, 451] width 17 height 17
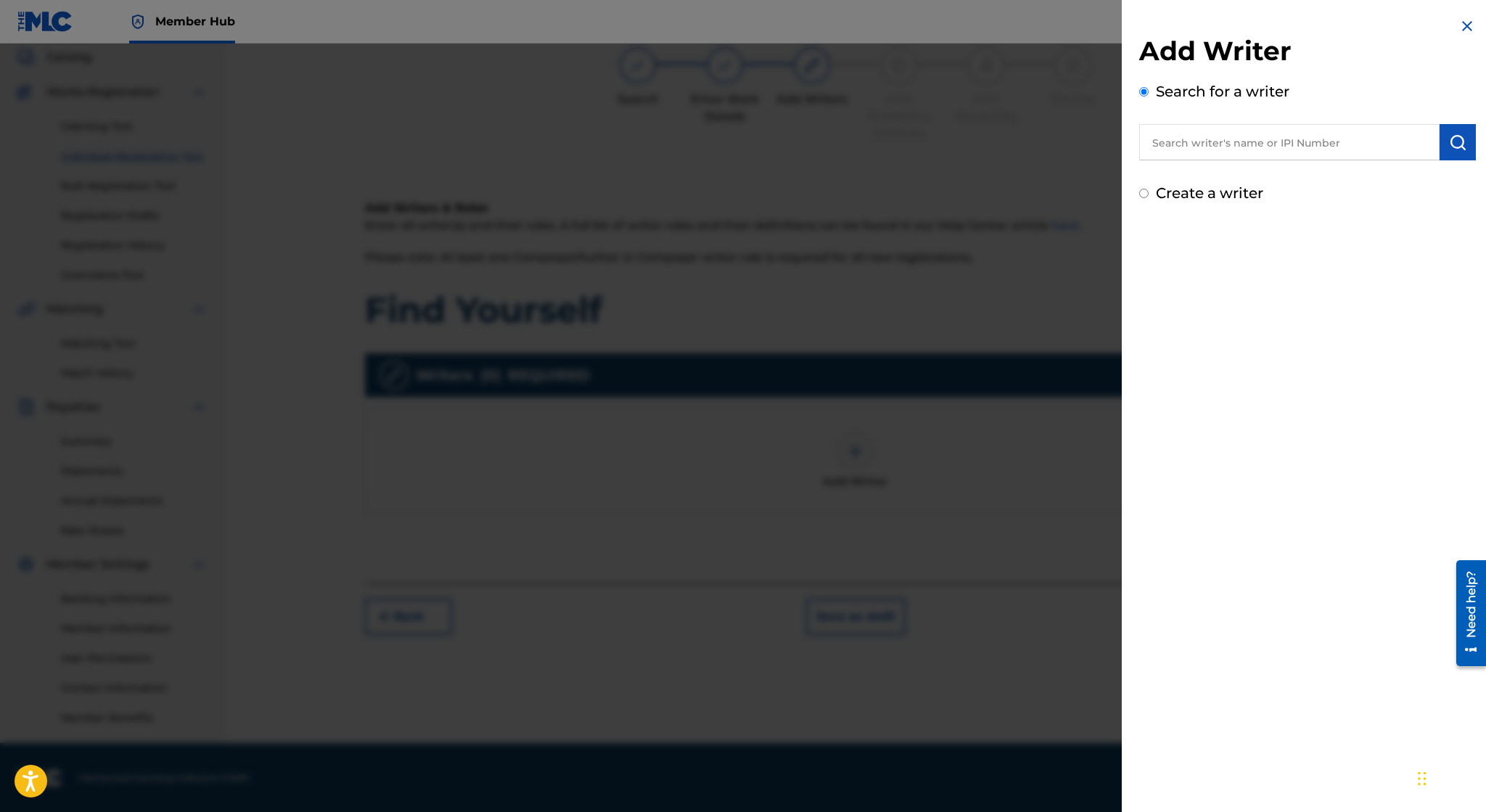
click at [1194, 196] on label "Create a writer" at bounding box center [1210, 192] width 107 height 17
click at [1148, 196] on input "Create a writer" at bounding box center [1144, 193] width 9 height 9
radio input "false"
radio input "true"
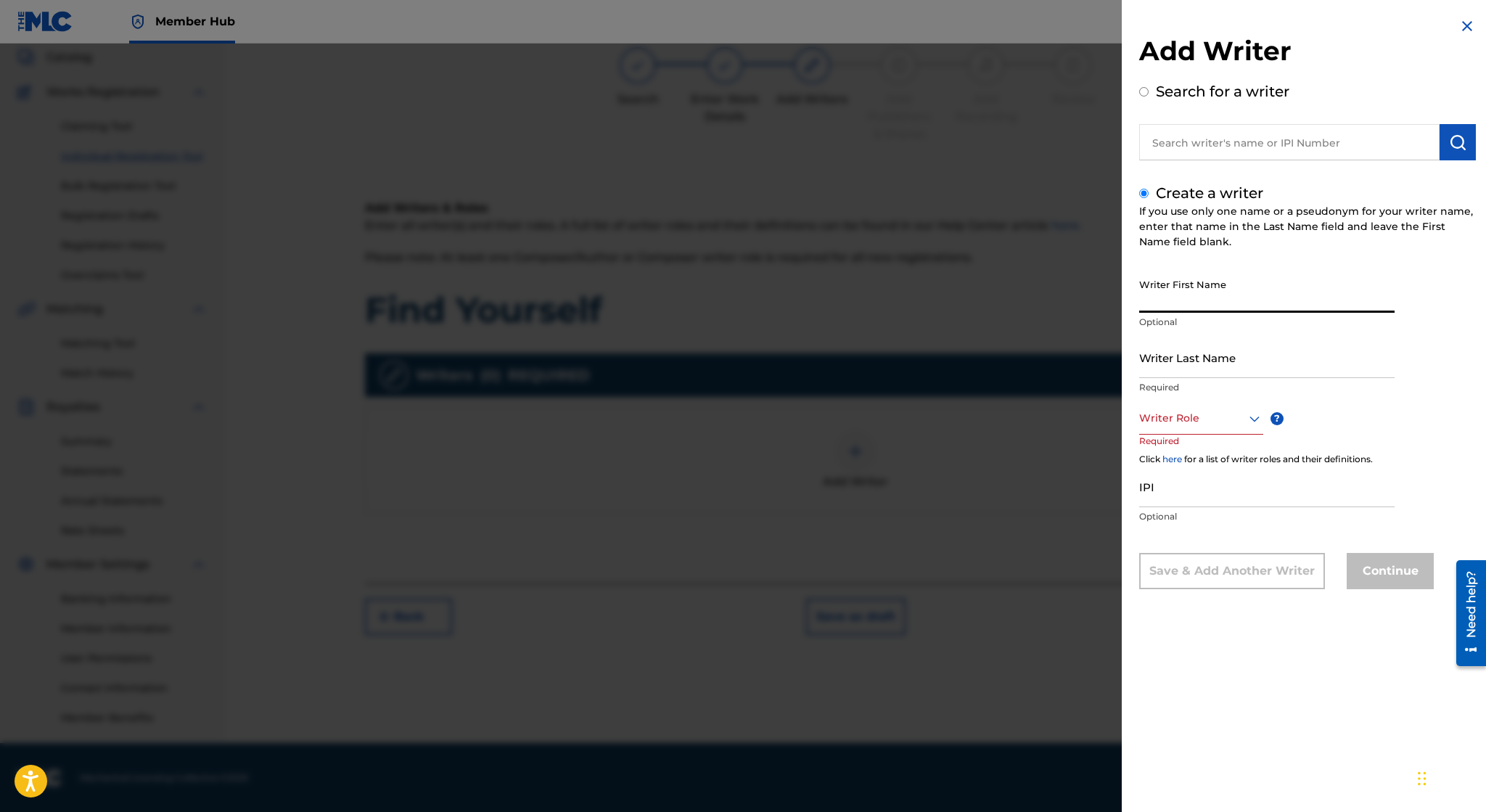
click at [1209, 279] on input "Writer First Name" at bounding box center [1266, 291] width 255 height 42
click at [1196, 481] on input "IPI" at bounding box center [1266, 486] width 255 height 42
paste input "01172994227"
type input "01172994227"
click at [1190, 419] on div at bounding box center [1201, 418] width 124 height 18
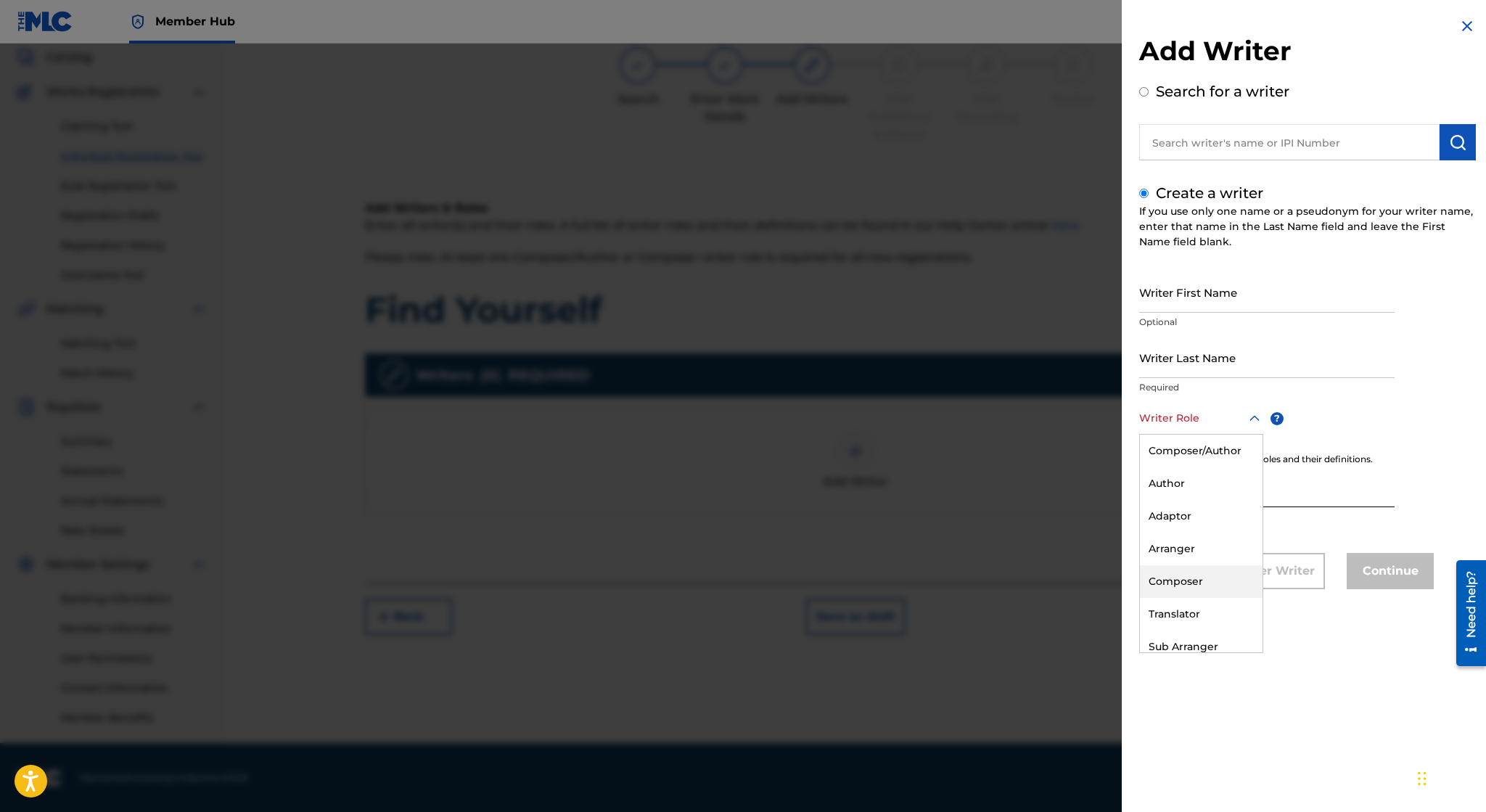
click at [1210, 568] on div "Composer" at bounding box center [1201, 581] width 123 height 33
click at [1209, 306] on input "Writer First Name" at bounding box center [1266, 291] width 255 height 42
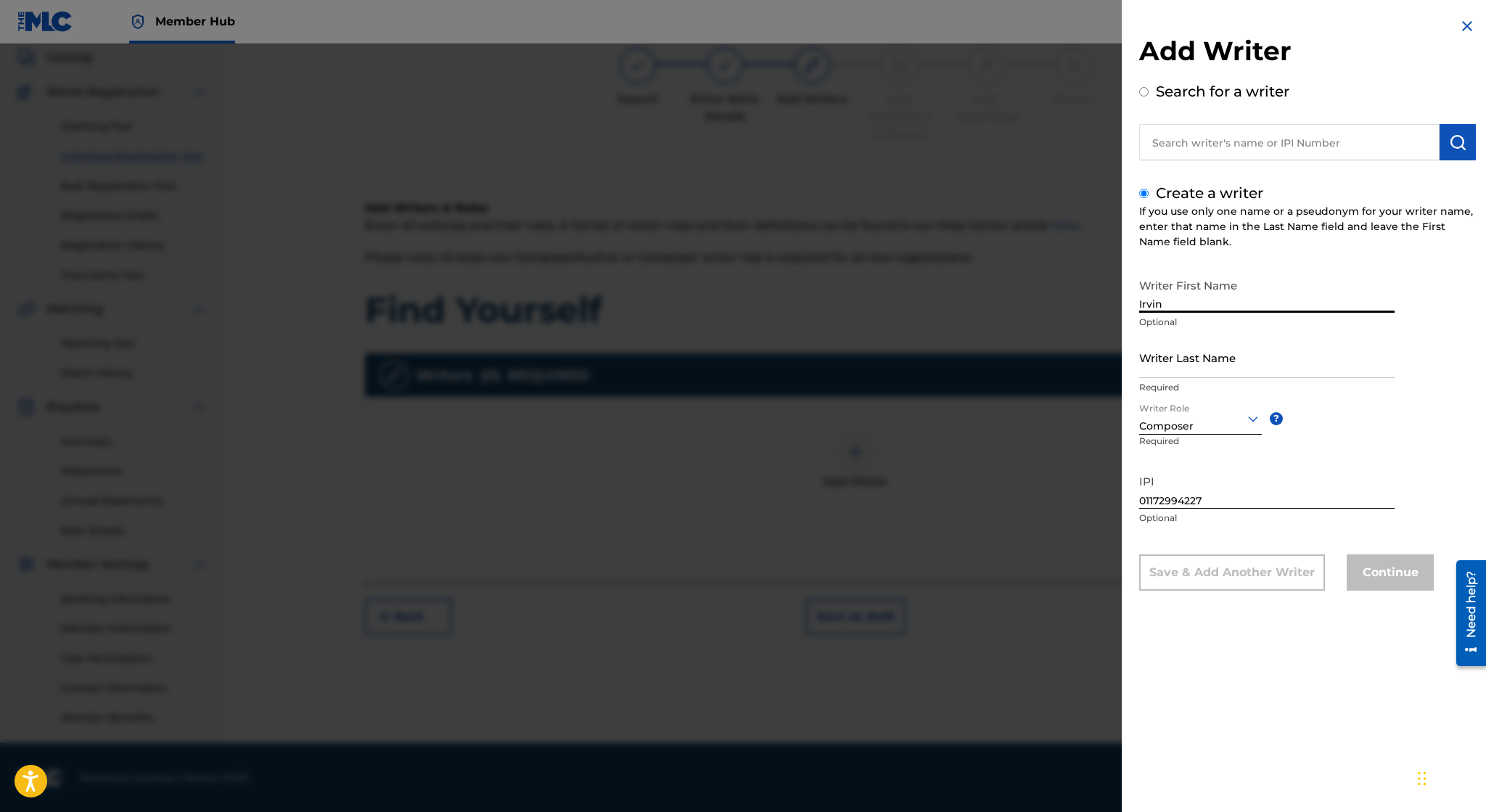
type input "Irvin"
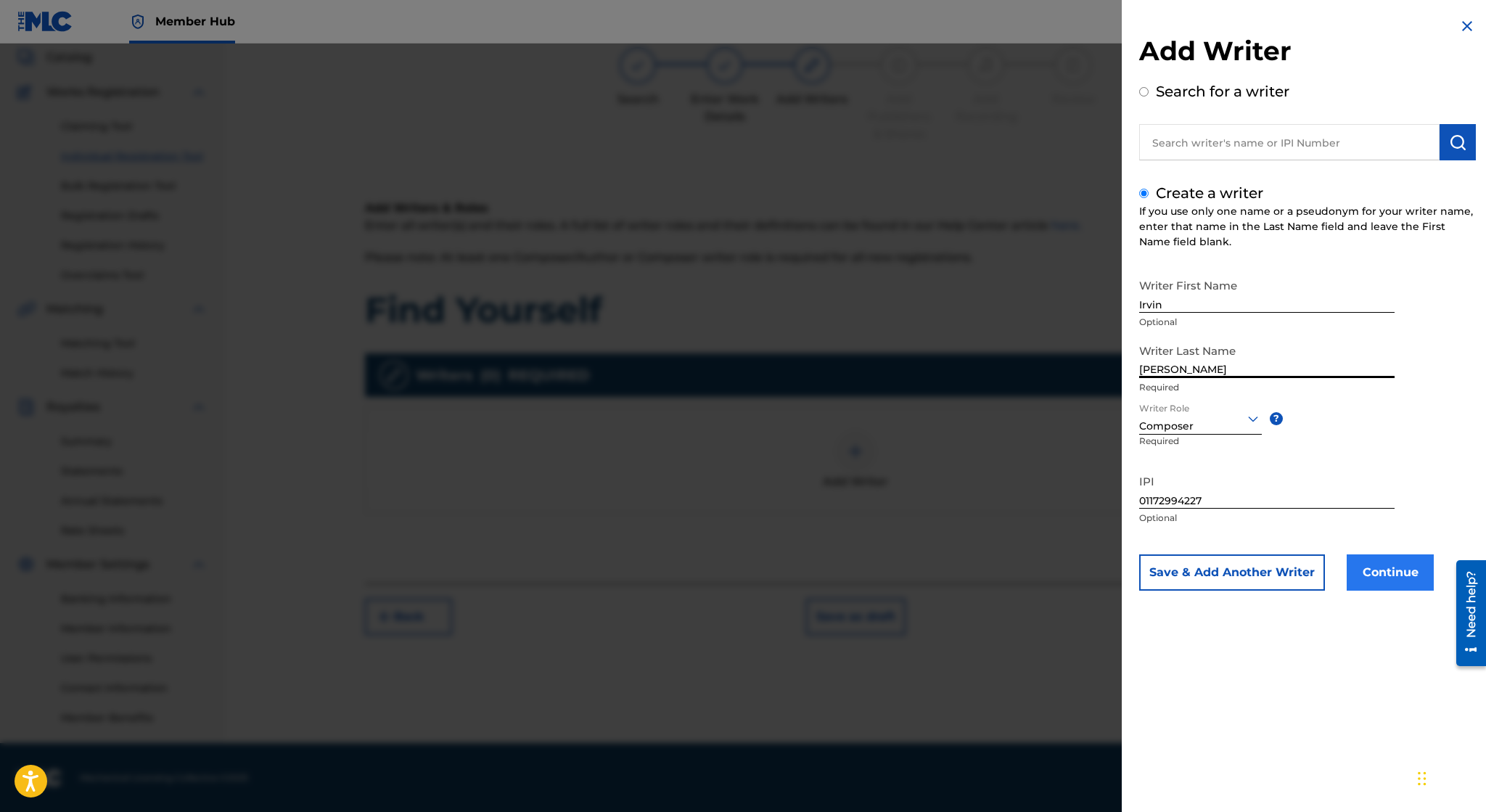
type input "[PERSON_NAME]"
click at [1394, 587] on button "Continue" at bounding box center [1390, 572] width 87 height 36
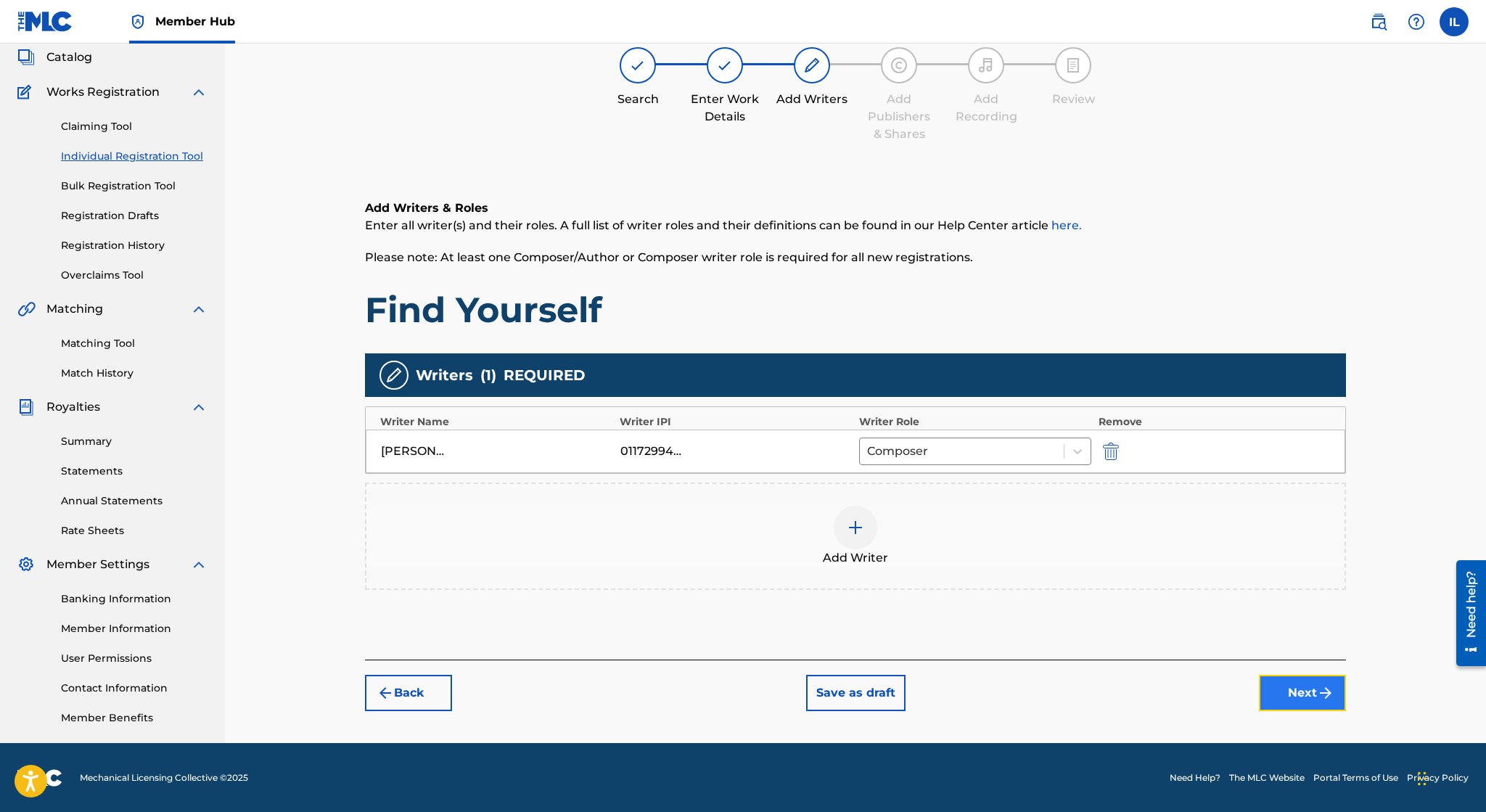
click at [1281, 686] on button "Next" at bounding box center [1302, 692] width 87 height 36
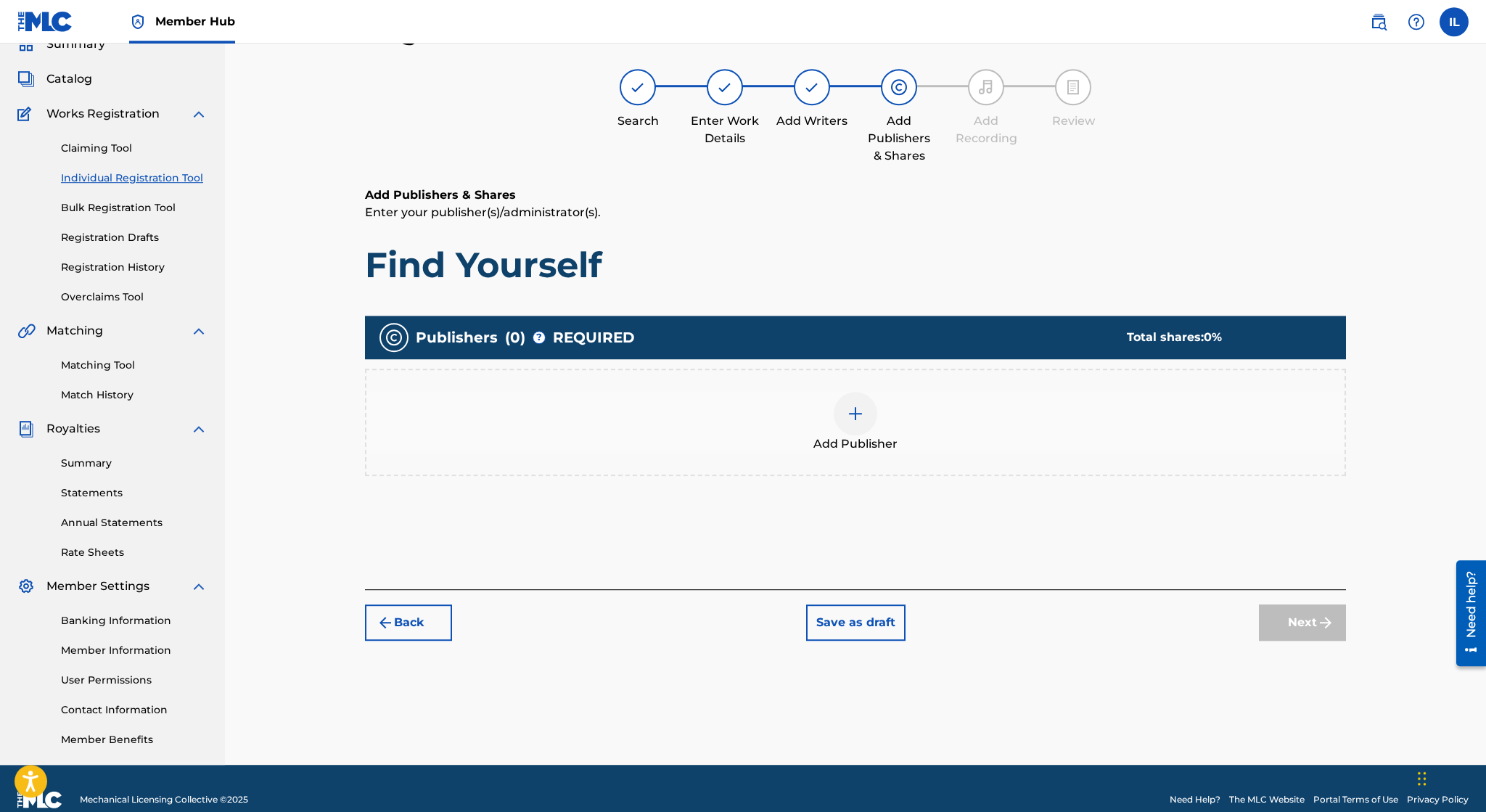
scroll to position [64, 0]
click at [849, 415] on img at bounding box center [855, 414] width 17 height 17
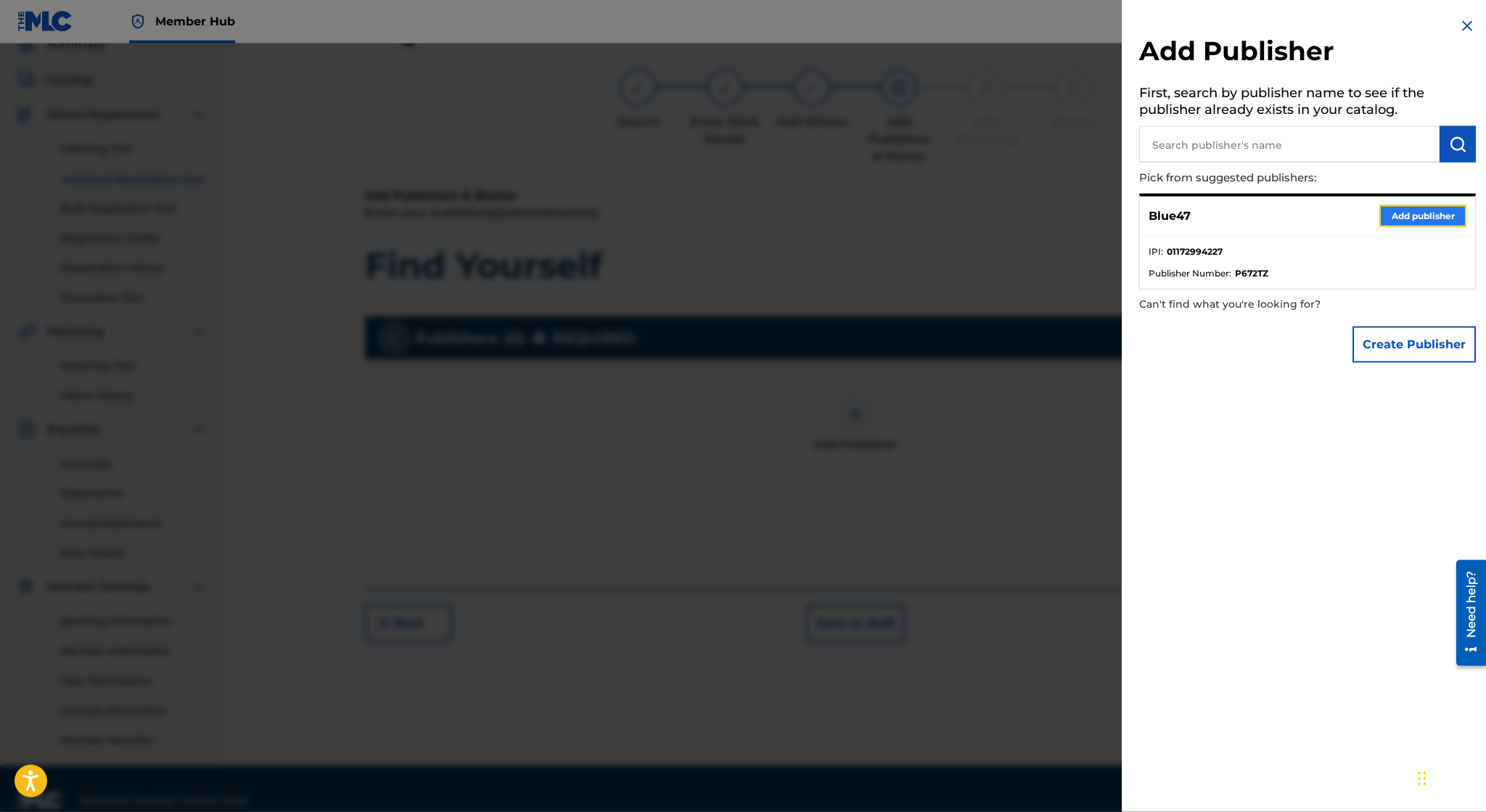
click at [1418, 219] on button "Add publisher" at bounding box center [1422, 216] width 87 height 22
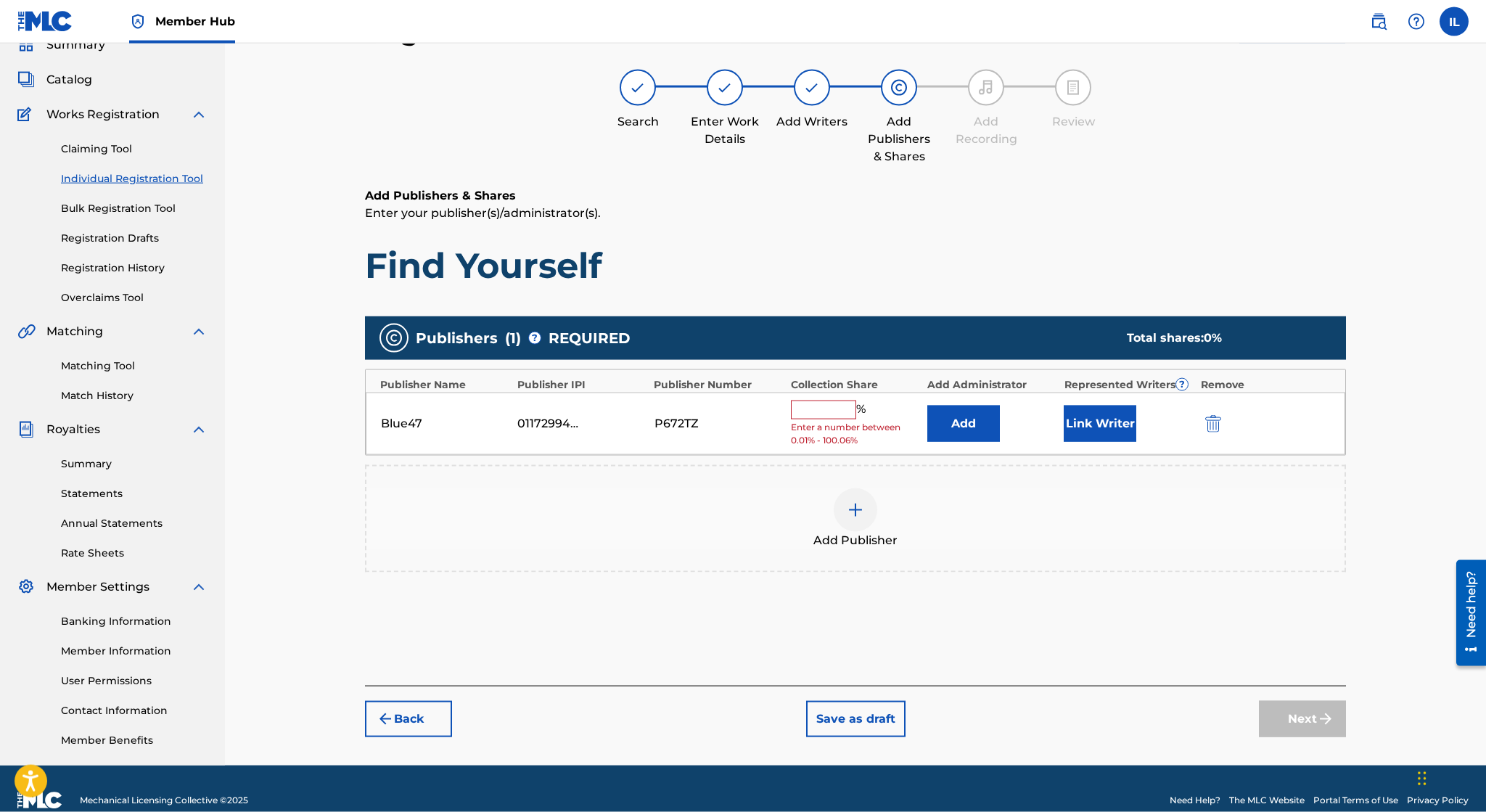
click at [827, 409] on input "text" at bounding box center [824, 409] width 65 height 19
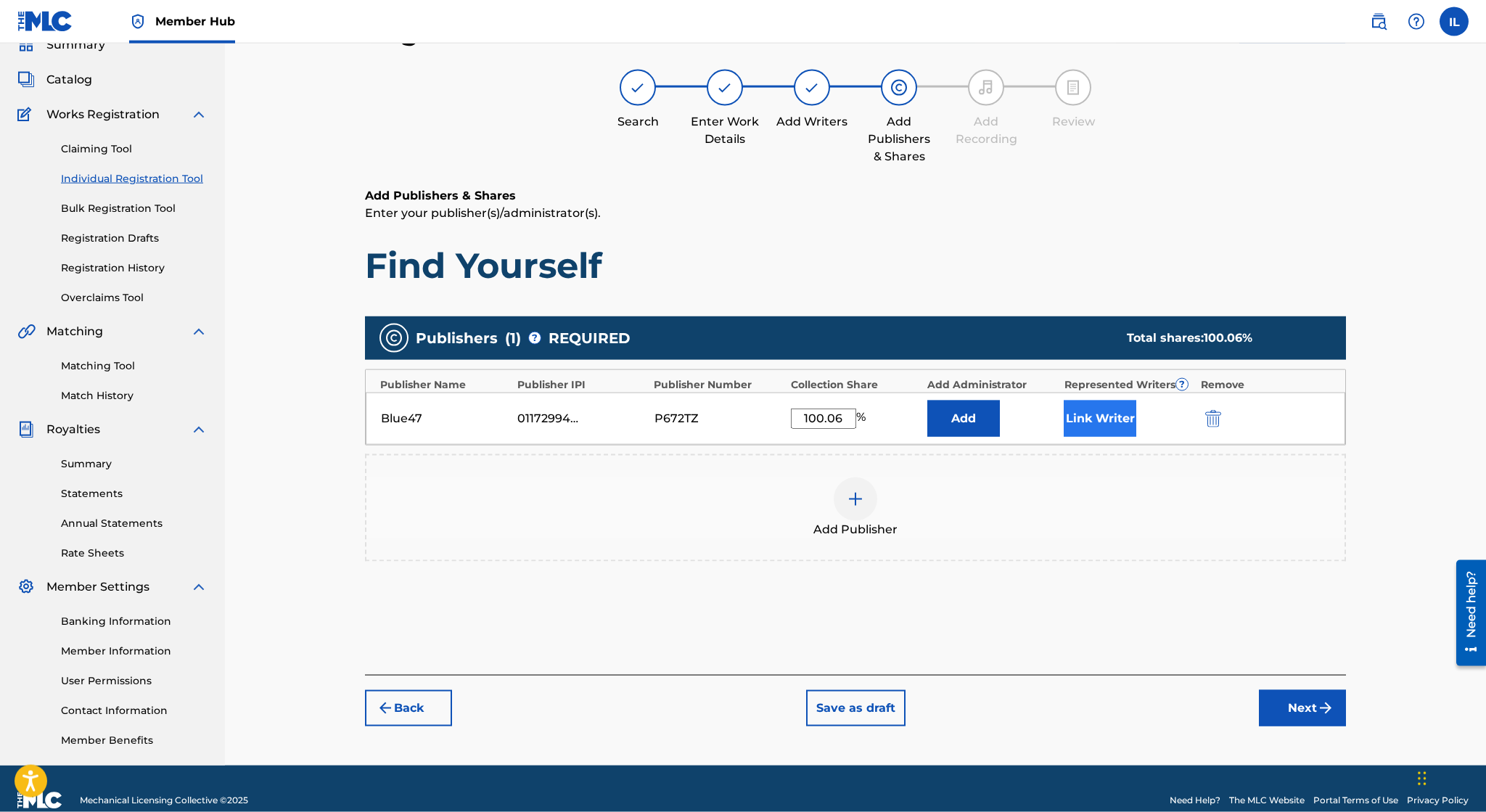
type input "100.06"
click at [1090, 415] on button "Link Writer" at bounding box center [1100, 418] width 73 height 36
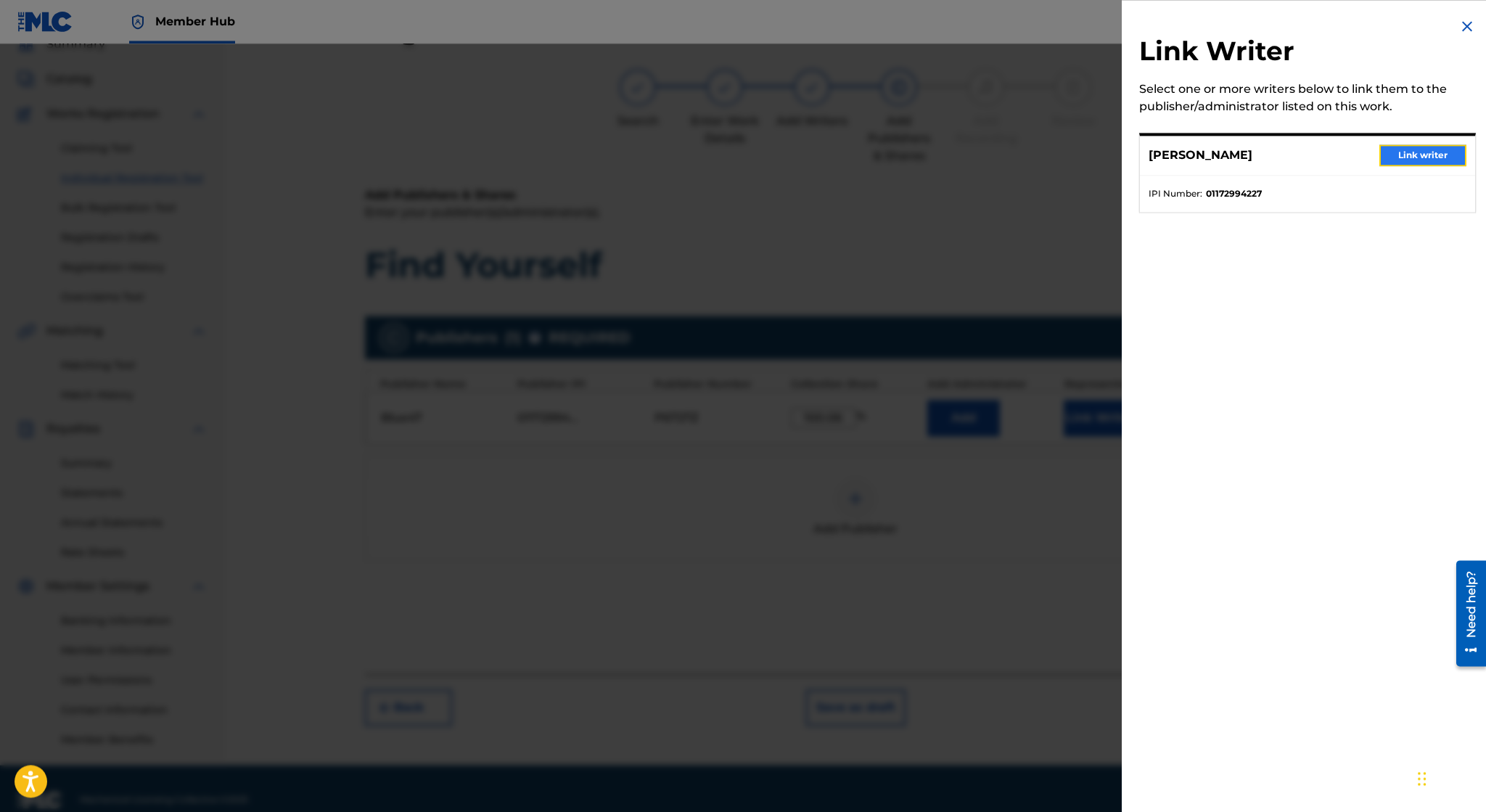
click at [1416, 158] on button "Link writer" at bounding box center [1422, 155] width 87 height 22
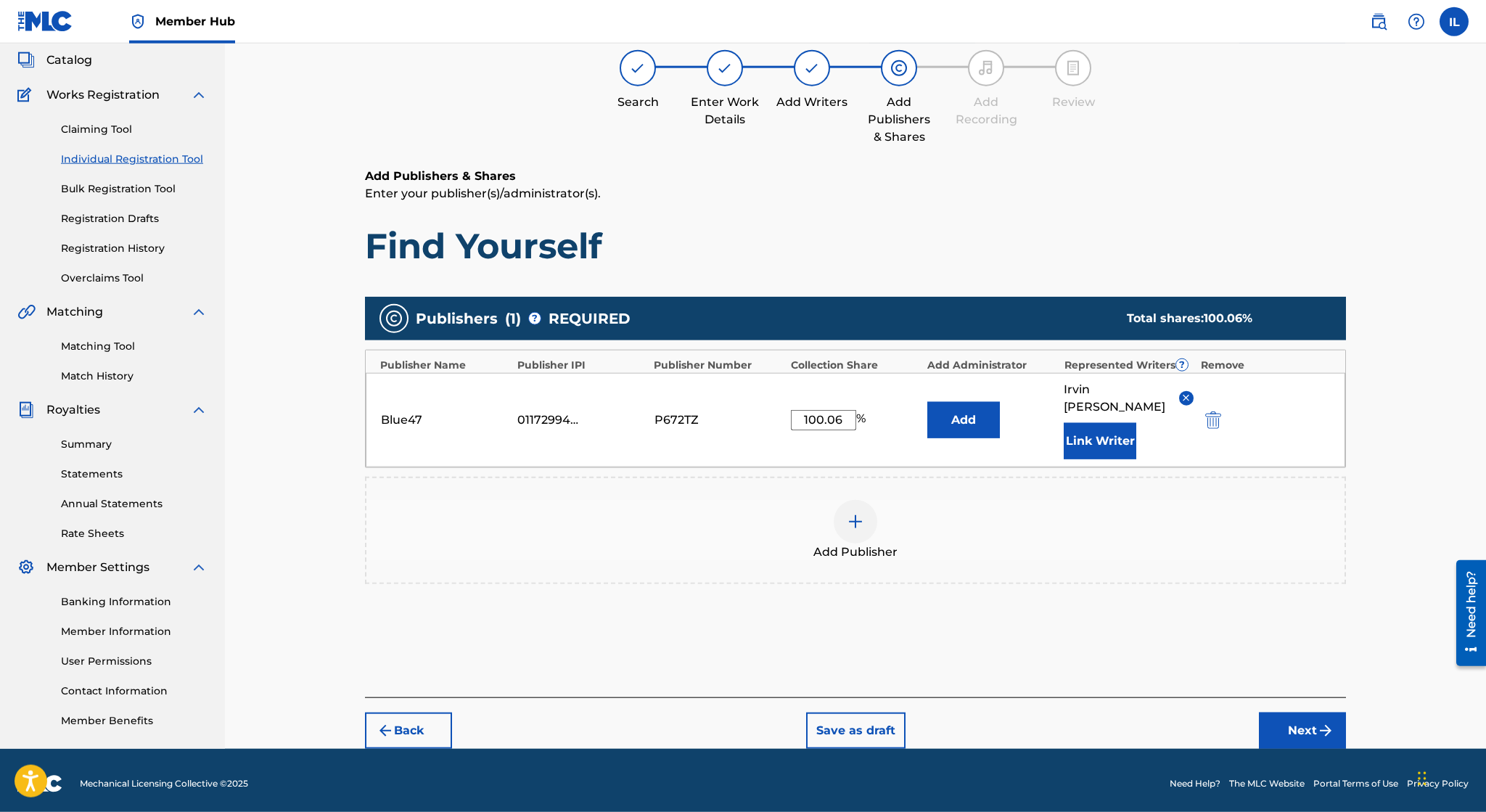
scroll to position [87, 0]
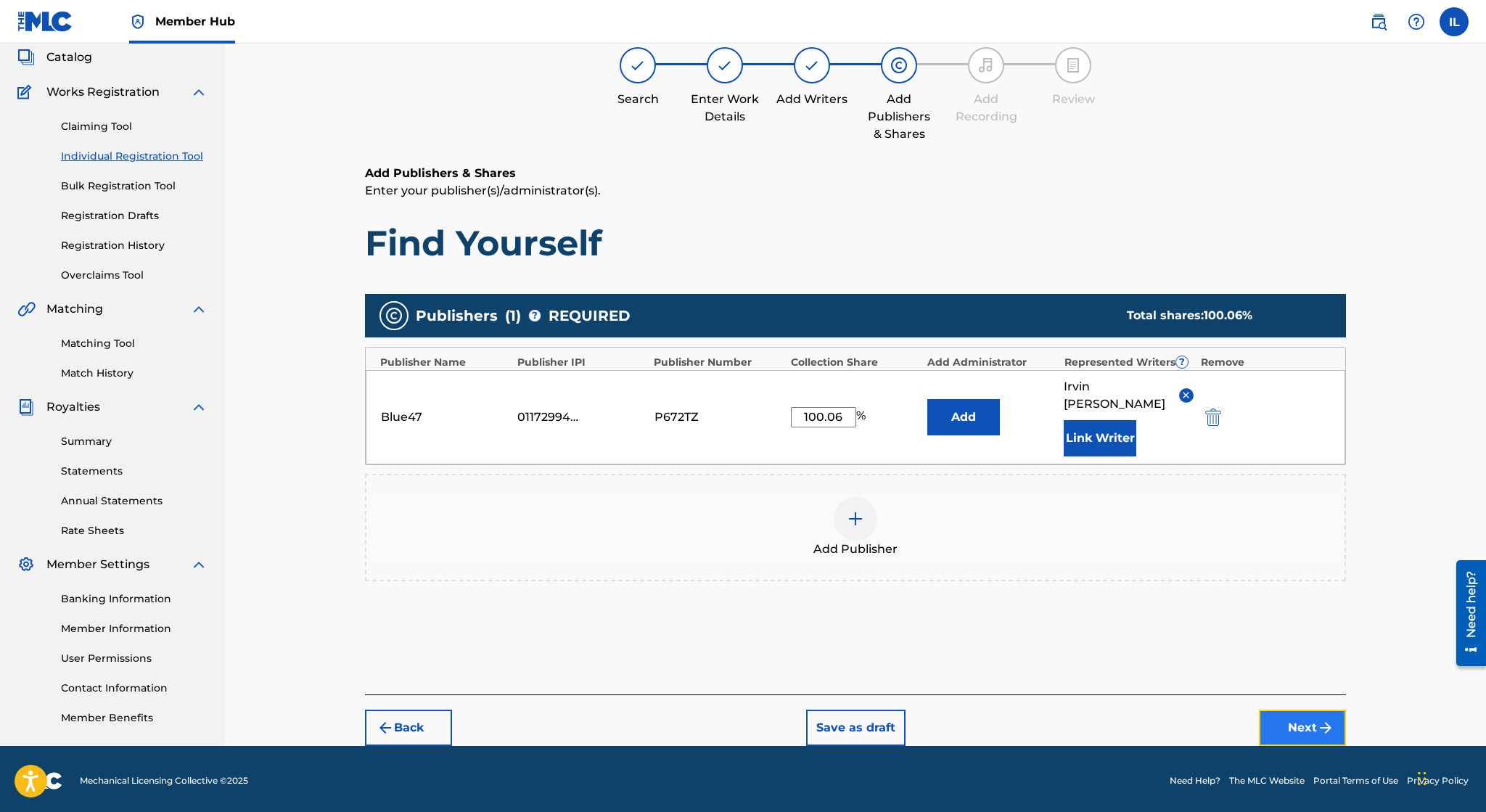
click at [1288, 715] on button "Next" at bounding box center [1302, 727] width 87 height 36
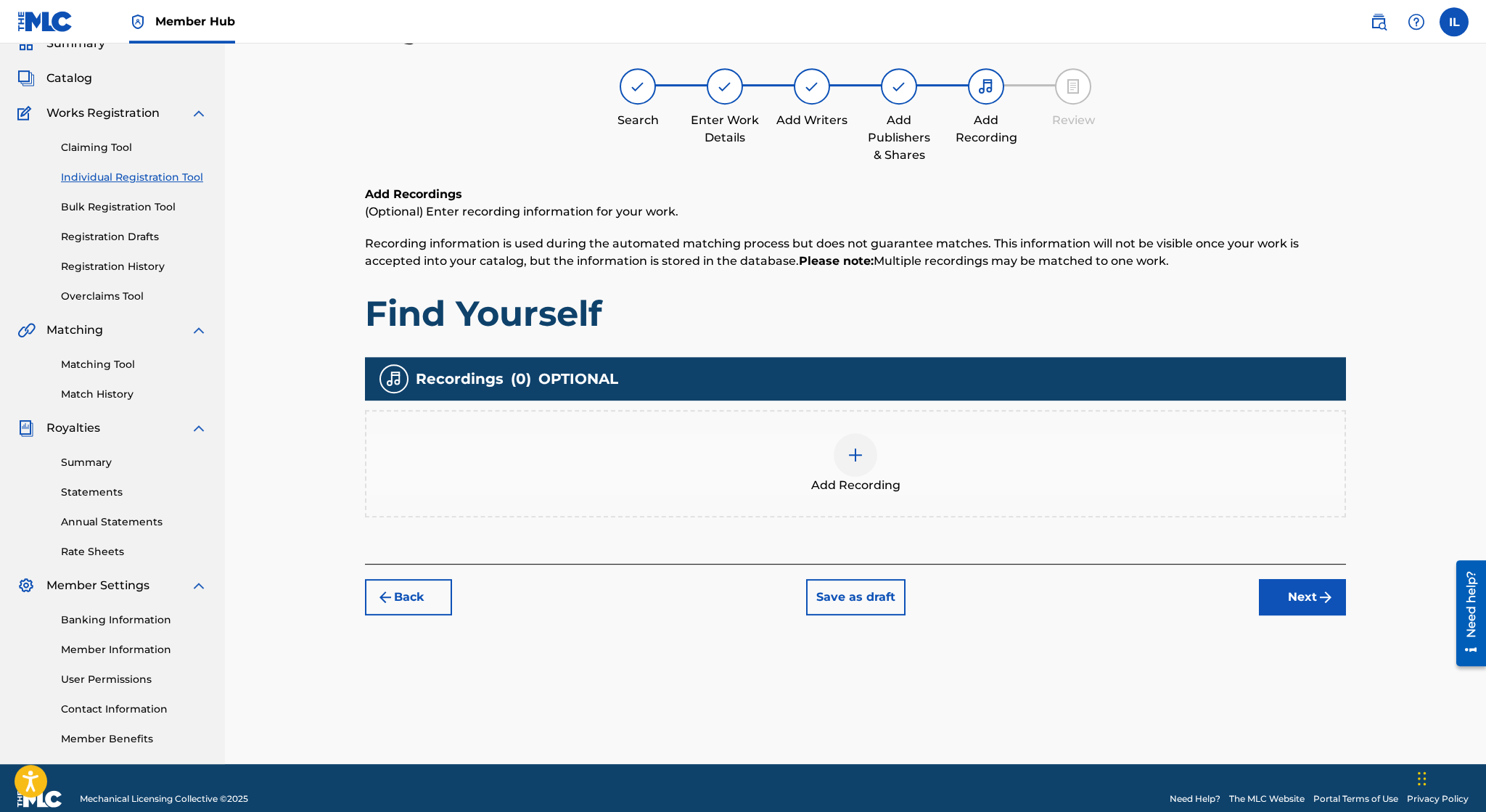
scroll to position [64, 0]
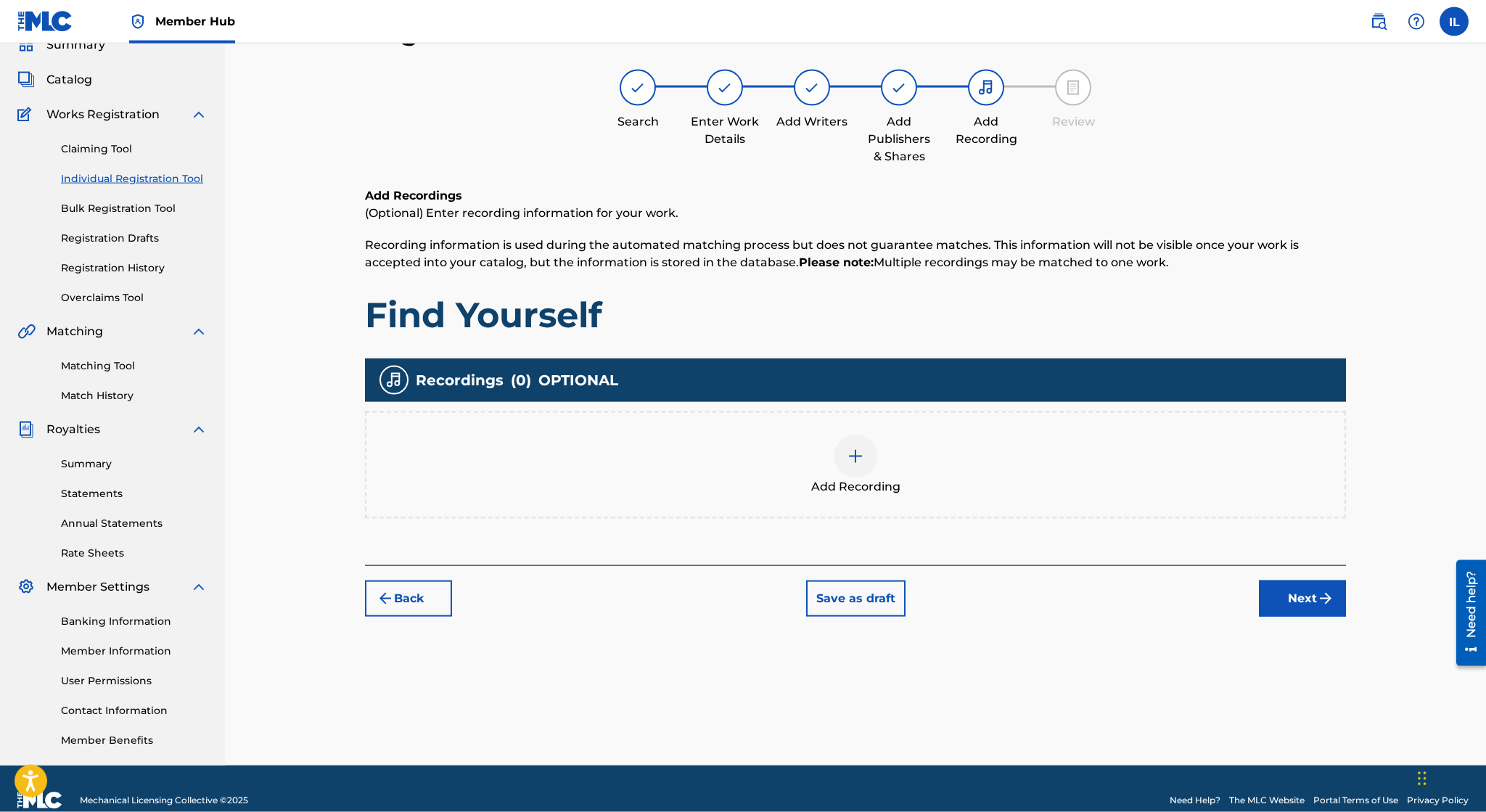
click at [842, 455] on div at bounding box center [855, 456] width 44 height 44
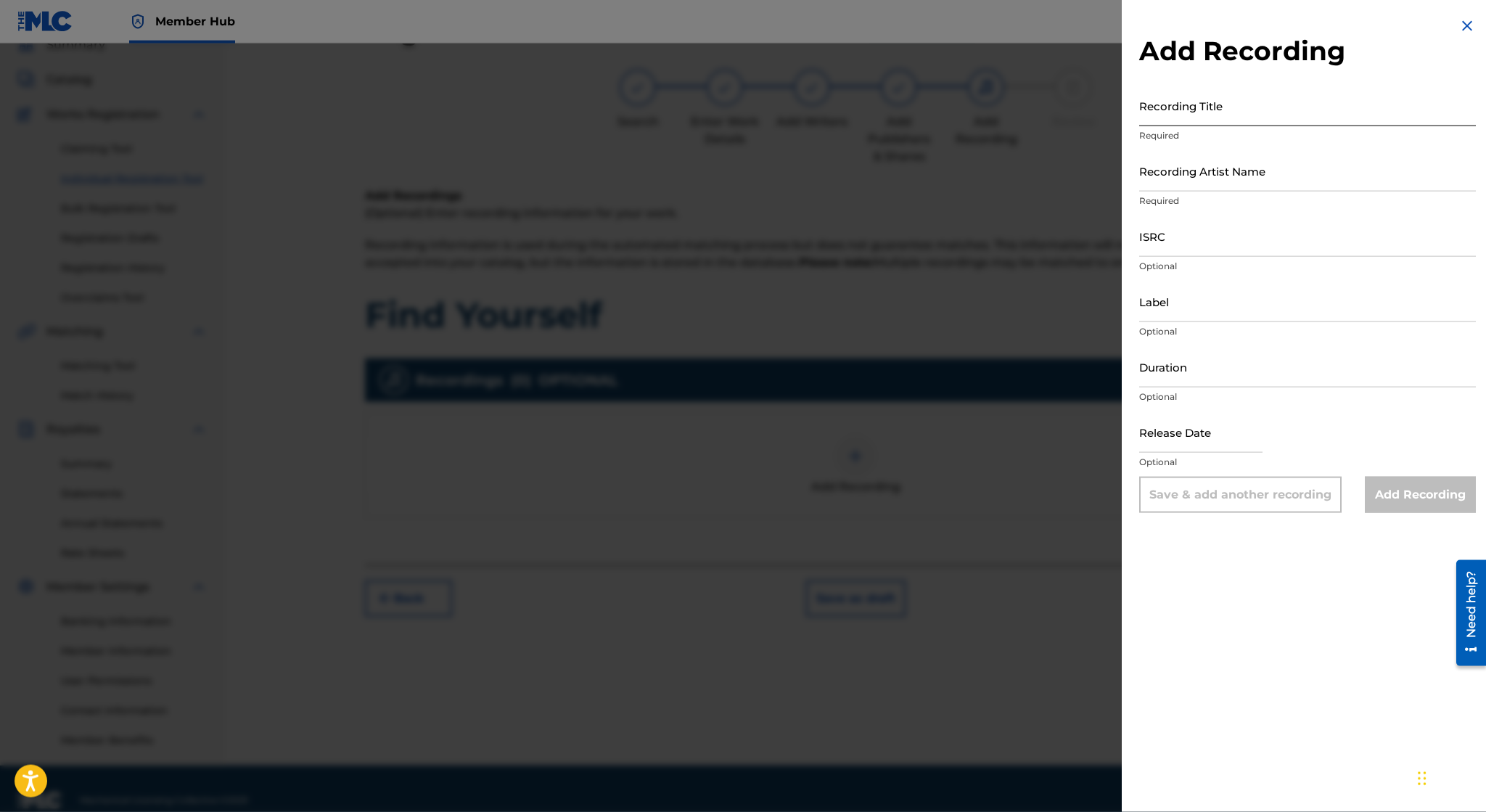
click at [1203, 105] on input "Recording Title" at bounding box center [1307, 105] width 337 height 42
type input "Find Yourself"
click at [1173, 166] on input "Recording Artist Name" at bounding box center [1307, 170] width 337 height 42
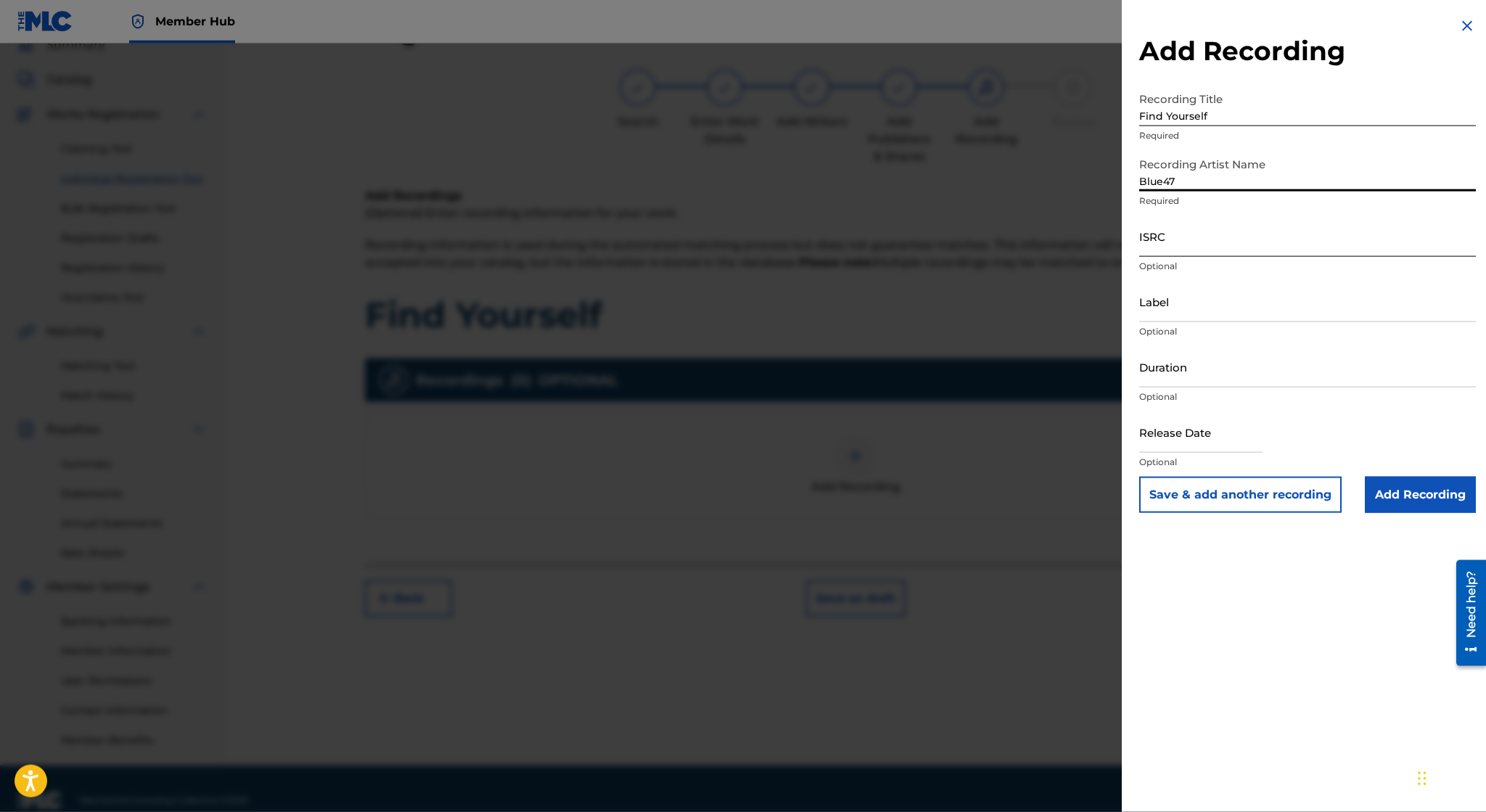
type input "Blue47"
click at [1172, 249] on input "ISRC" at bounding box center [1307, 236] width 337 height 42
click at [1256, 227] on input "ISRC" at bounding box center [1307, 236] width 337 height 42
paste input "USL4Q2229319"
type input "USL4Q2229319"
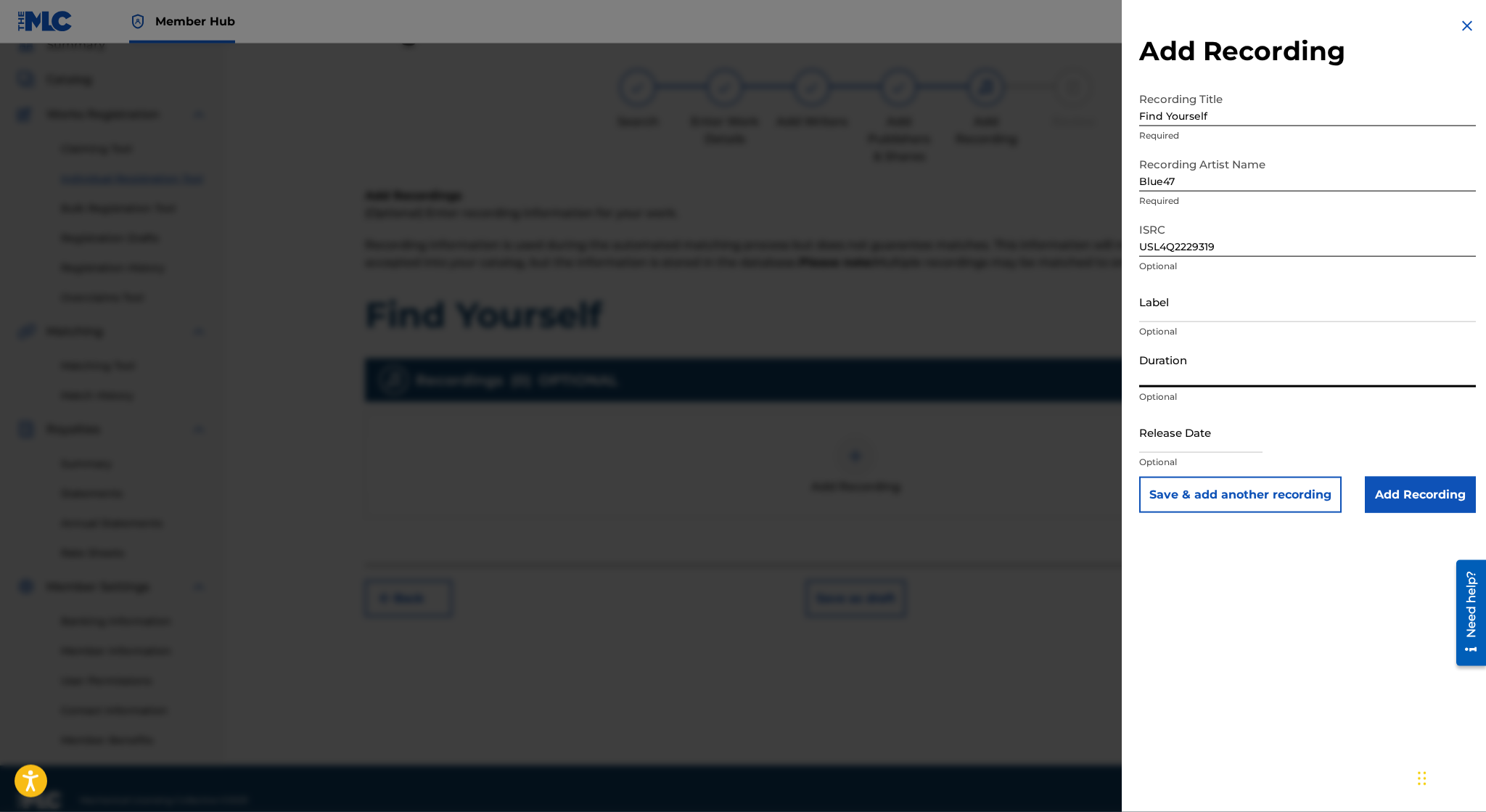
click at [1187, 378] on input "Duration" at bounding box center [1307, 366] width 337 height 42
click at [1415, 359] on input "Duration" at bounding box center [1307, 366] width 337 height 42
paste input "08:53"
type input "08:53"
click at [1235, 440] on input "text" at bounding box center [1201, 431] width 123 height 42
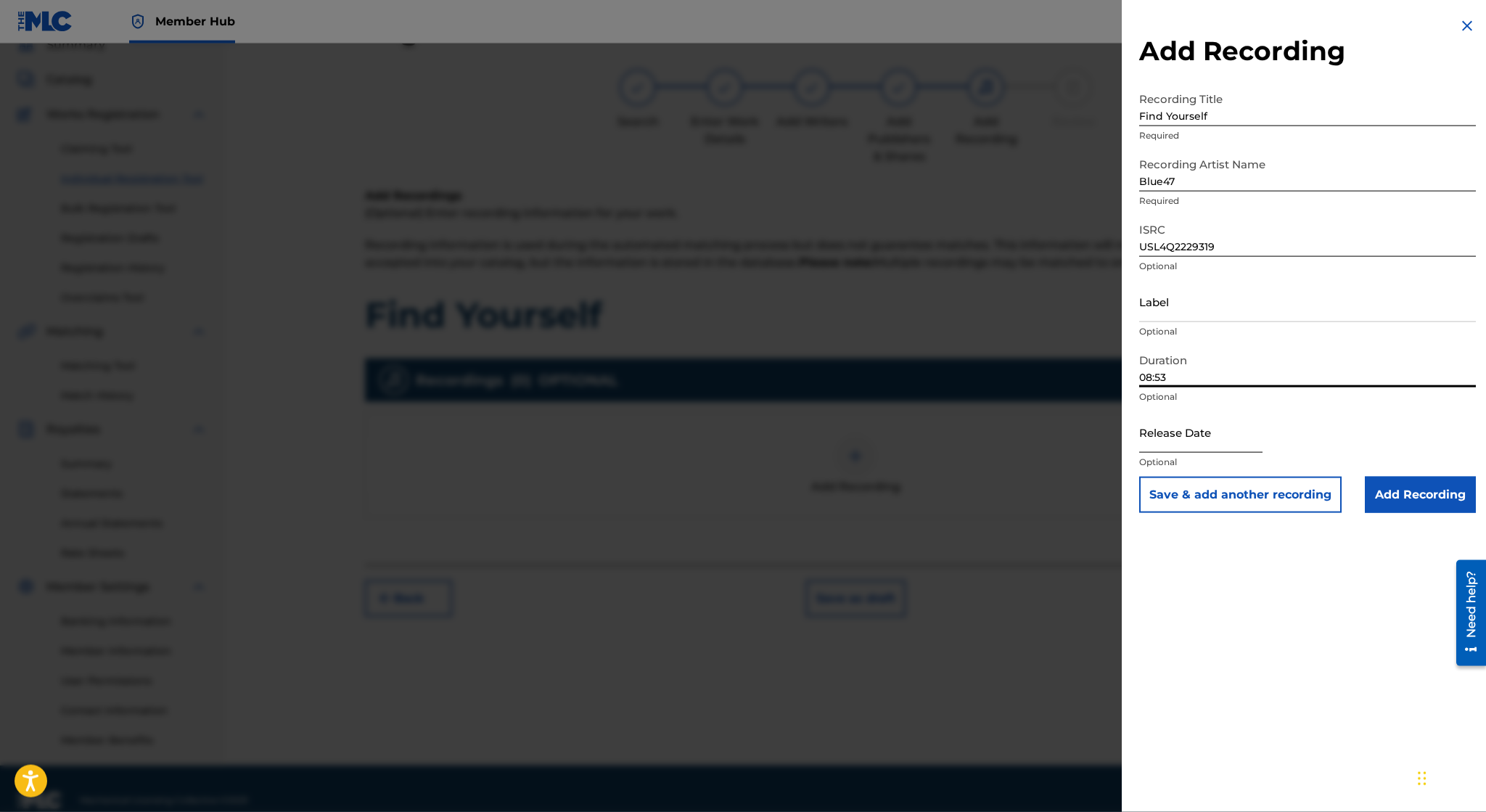
select select "8"
select select "2025"
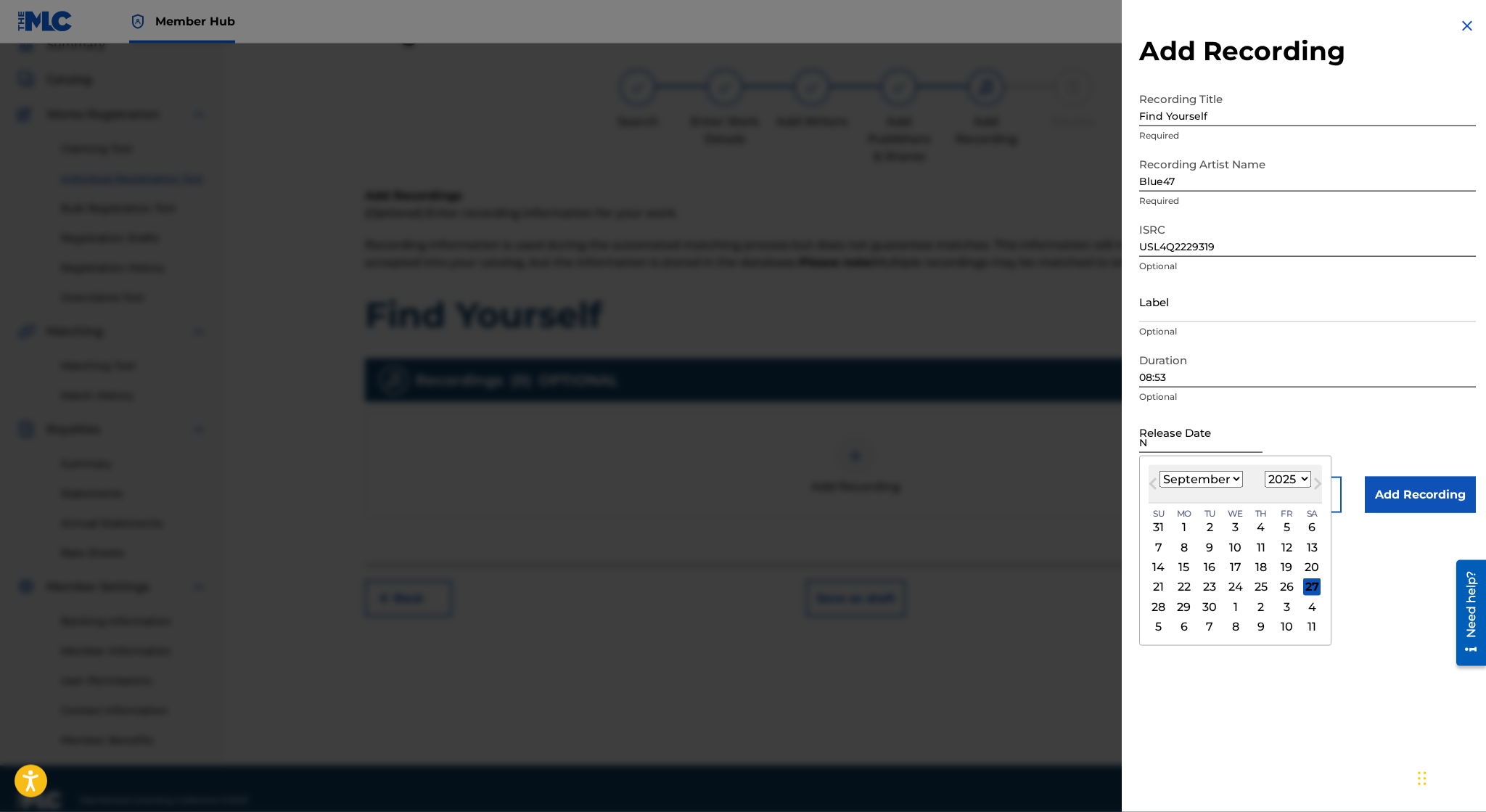
type input "November 11 2022"
select select "10"
select select "2022"
type input "November 11 2022"
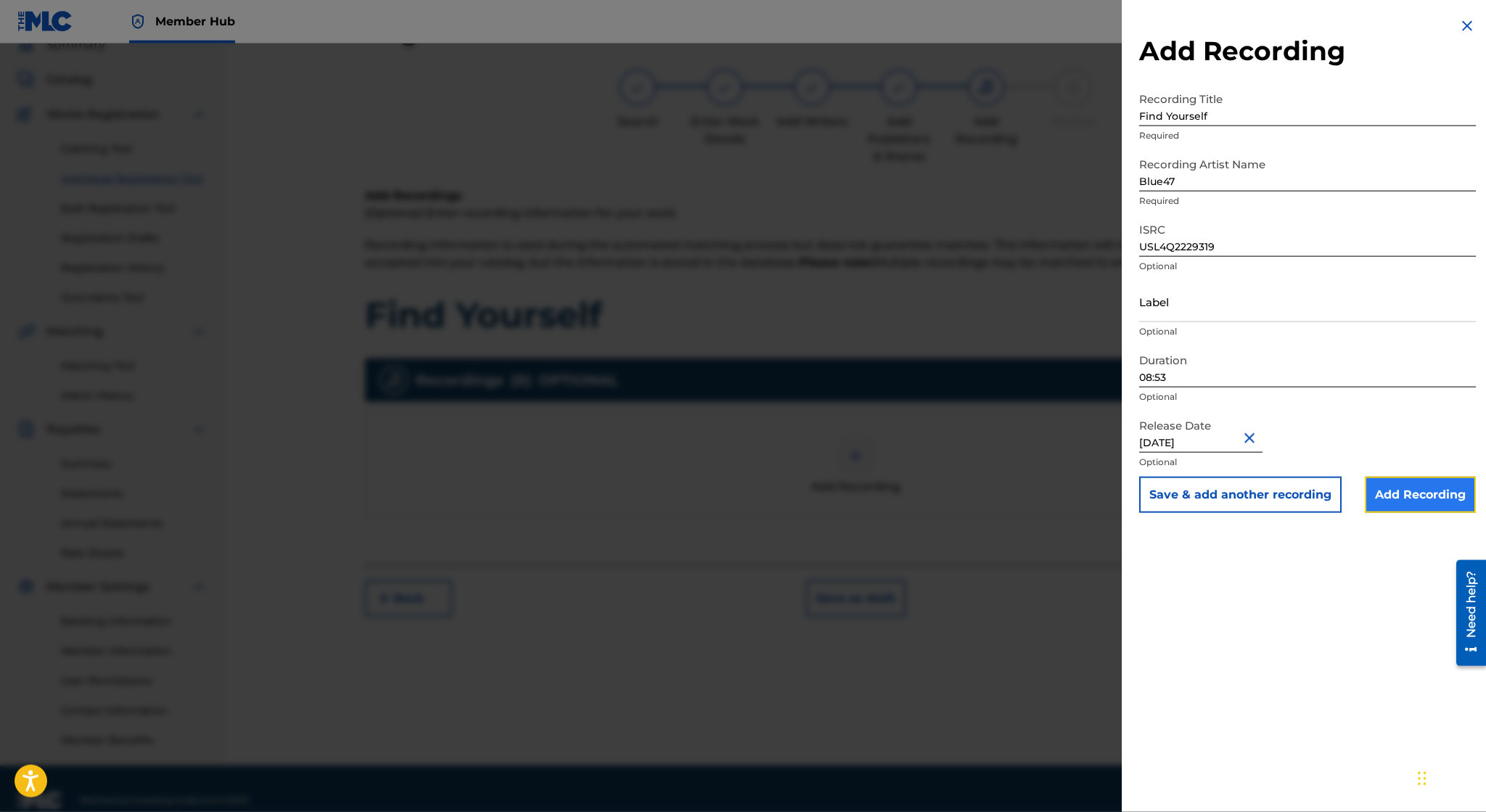
click at [1418, 499] on input "Add Recording" at bounding box center [1420, 495] width 111 height 36
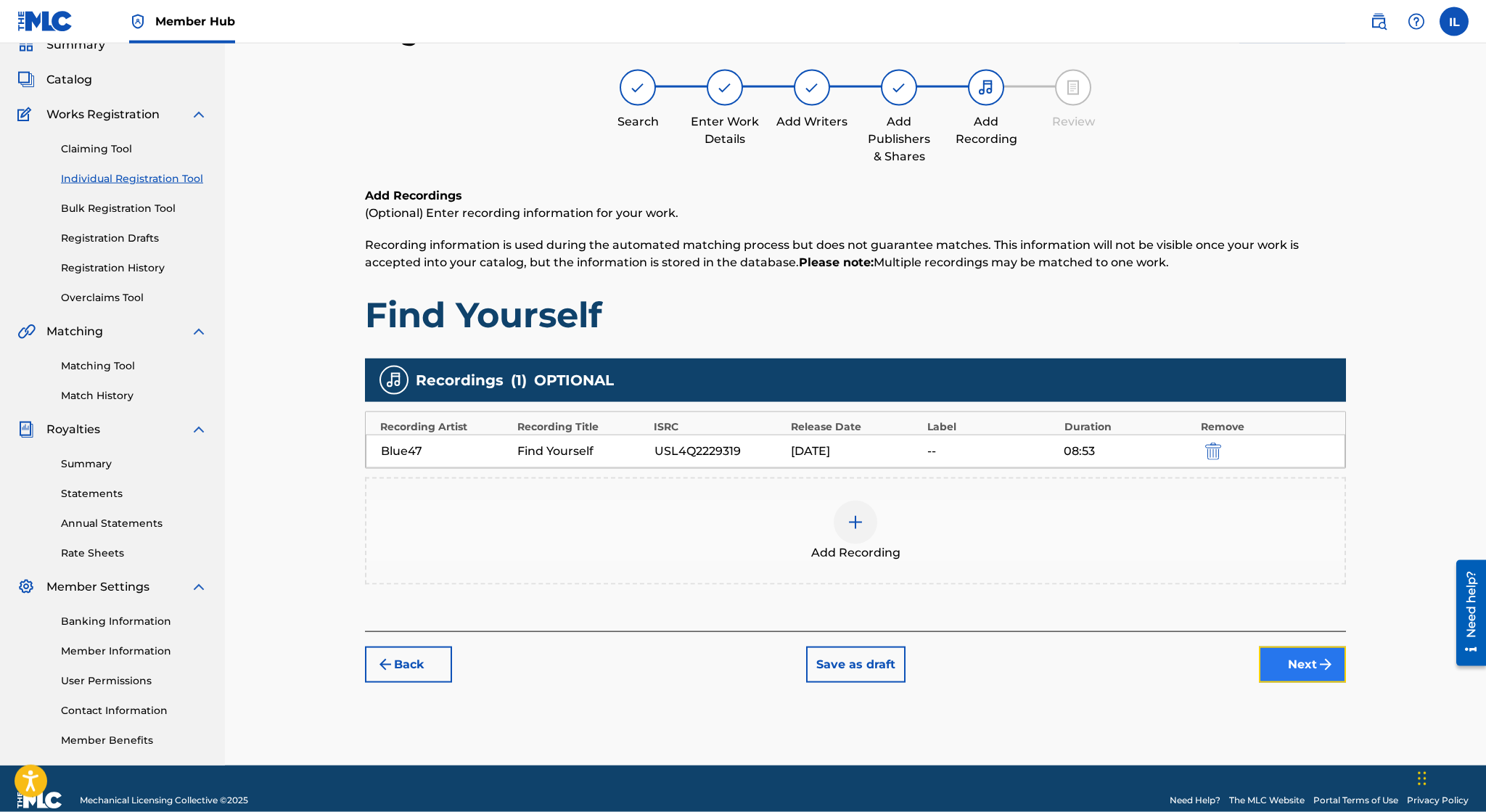
click at [1310, 670] on button "Next" at bounding box center [1302, 664] width 87 height 36
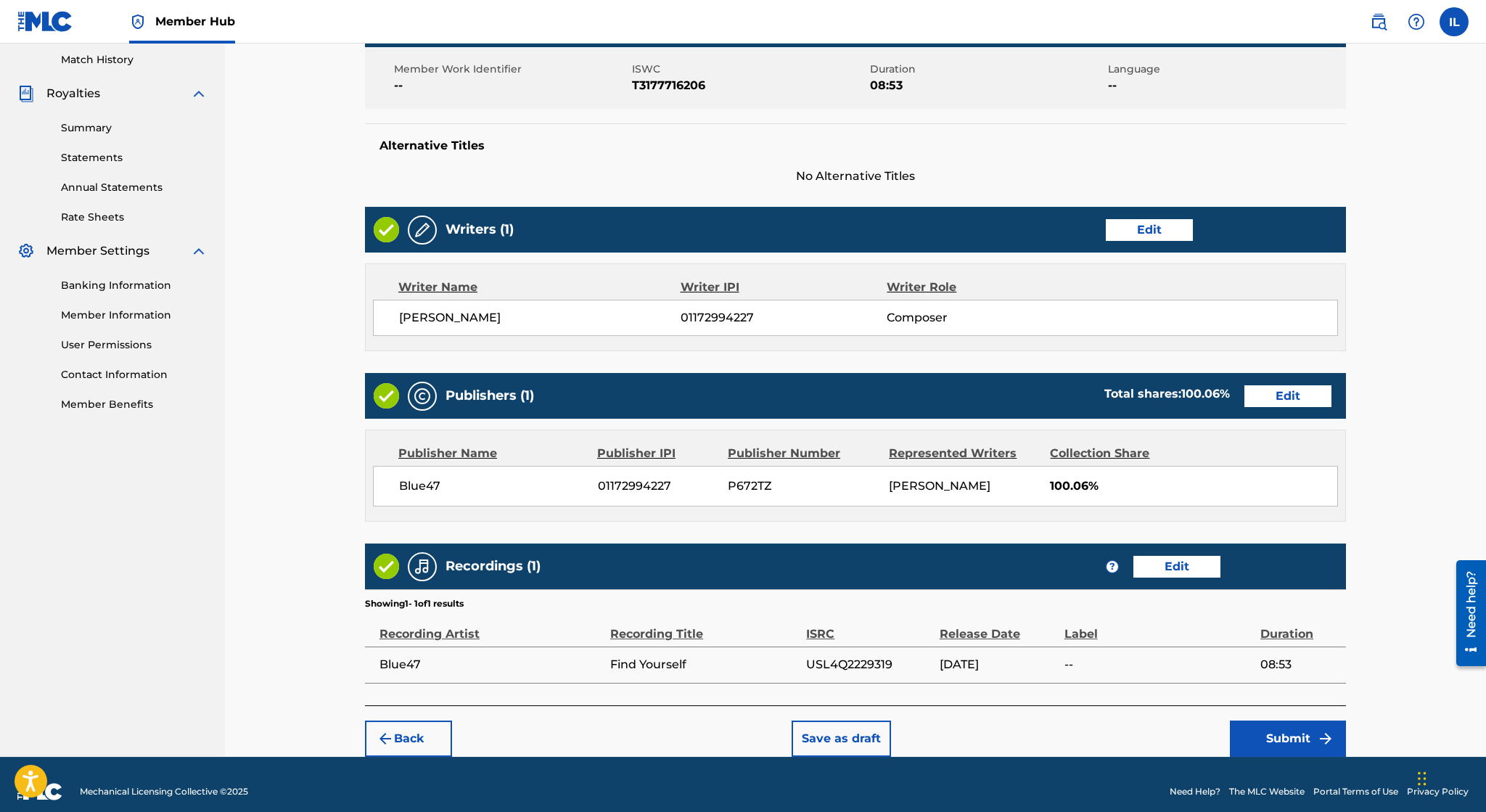
scroll to position [412, 0]
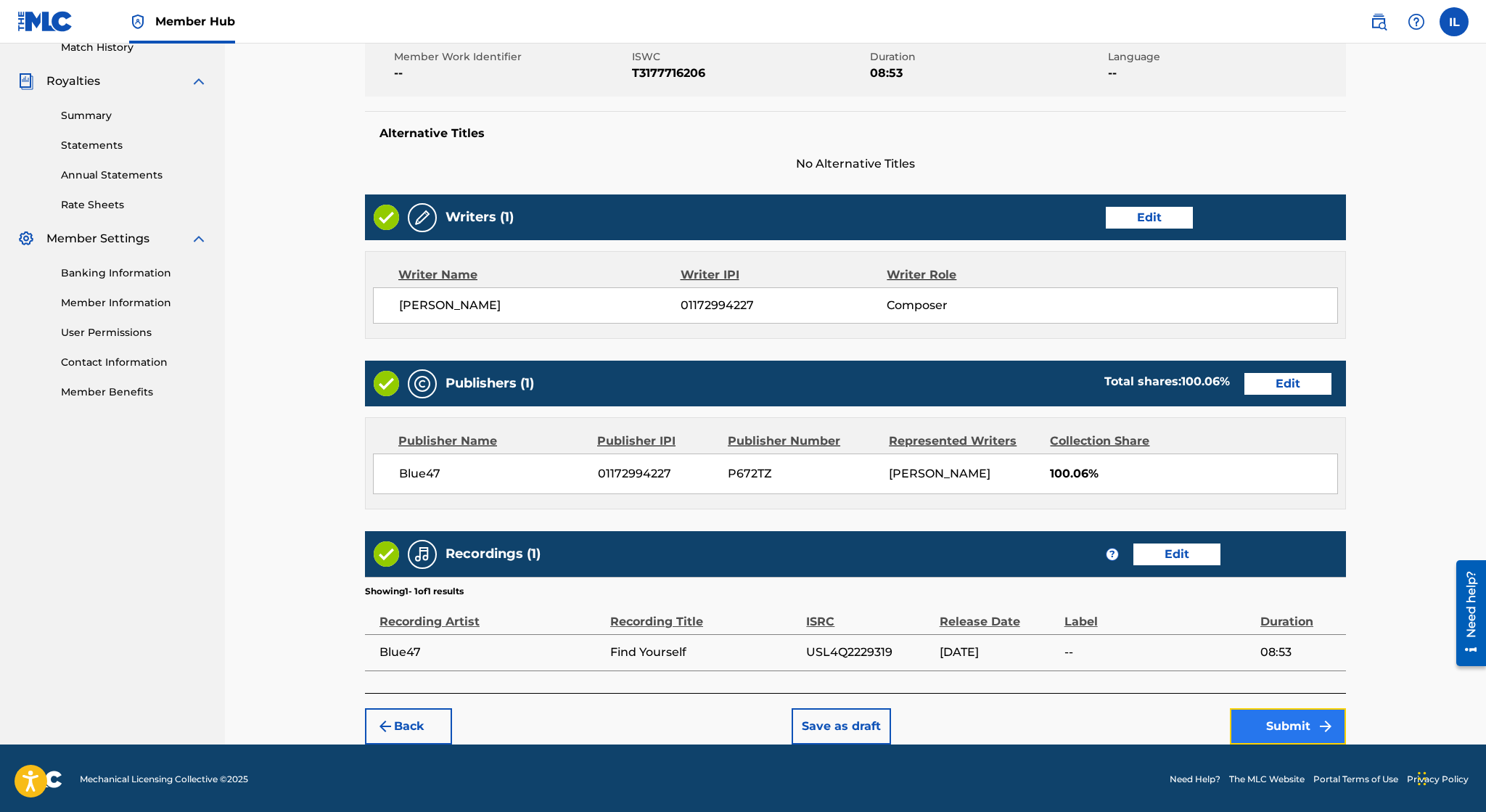
click at [1274, 723] on button "Submit" at bounding box center [1288, 726] width 116 height 36
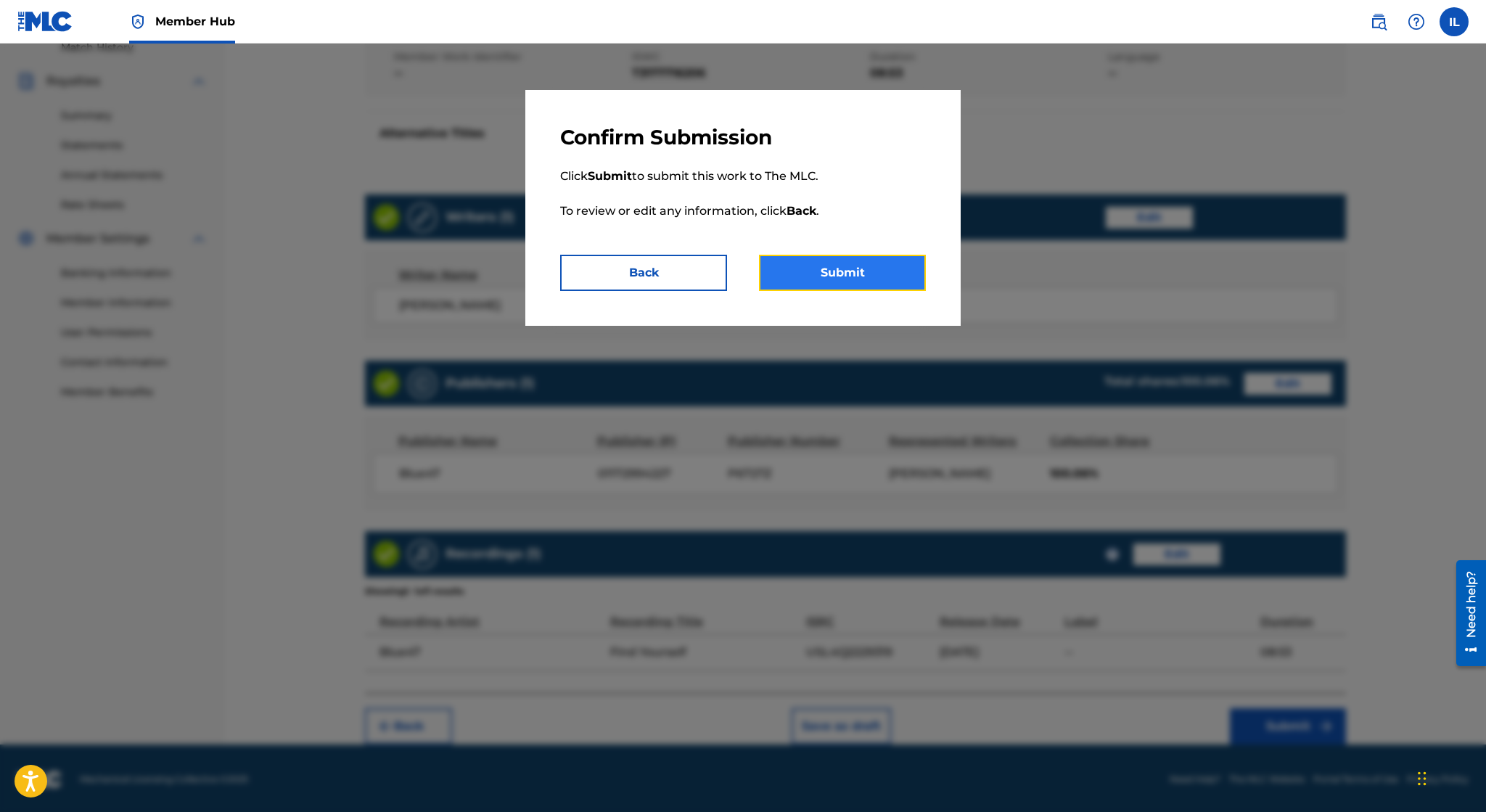
click at [855, 278] on button "Submit" at bounding box center [843, 272] width 167 height 36
click at [832, 274] on button "Submit" at bounding box center [843, 272] width 167 height 36
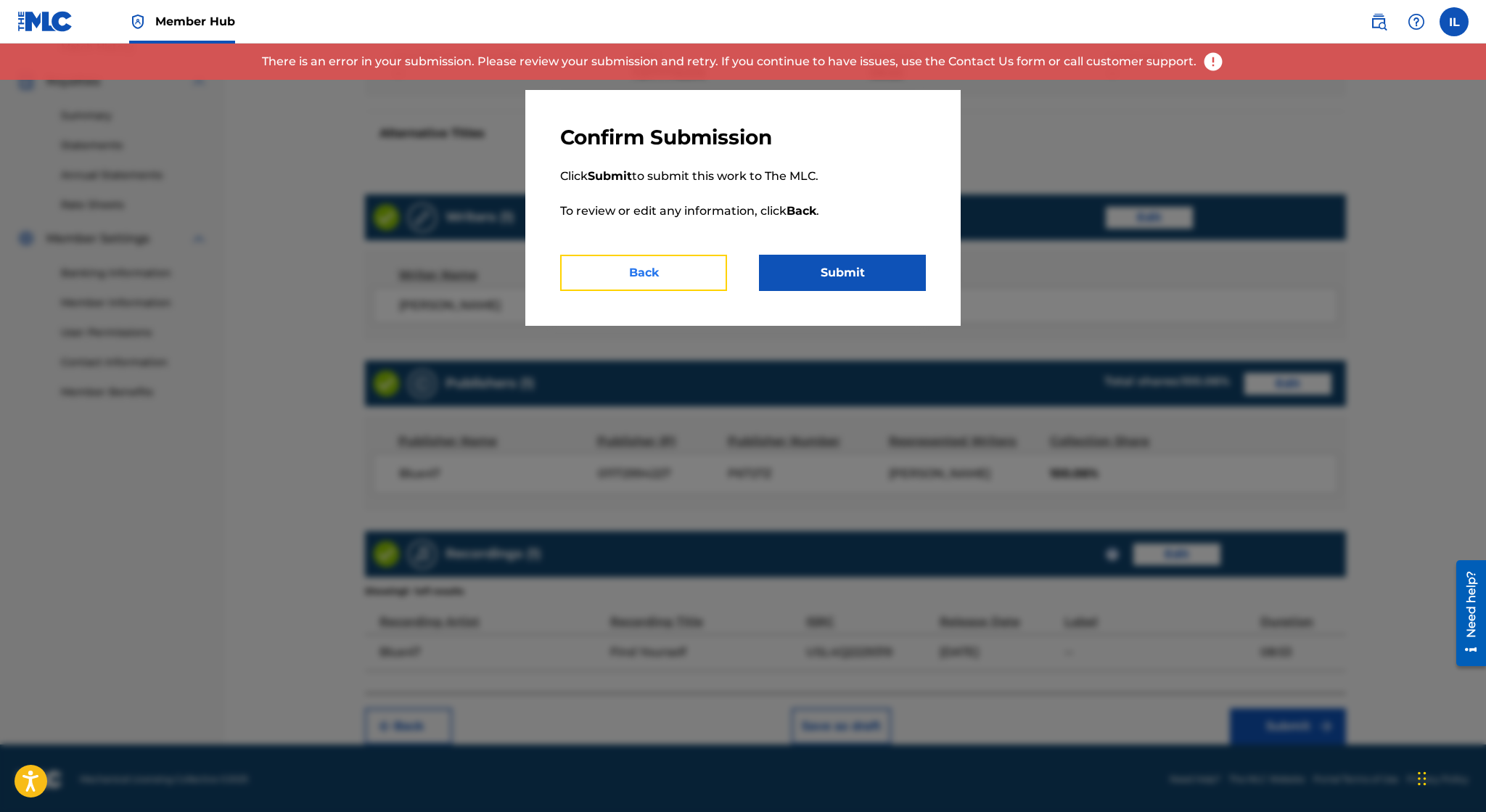
click at [688, 272] on button "Back" at bounding box center [643, 272] width 167 height 36
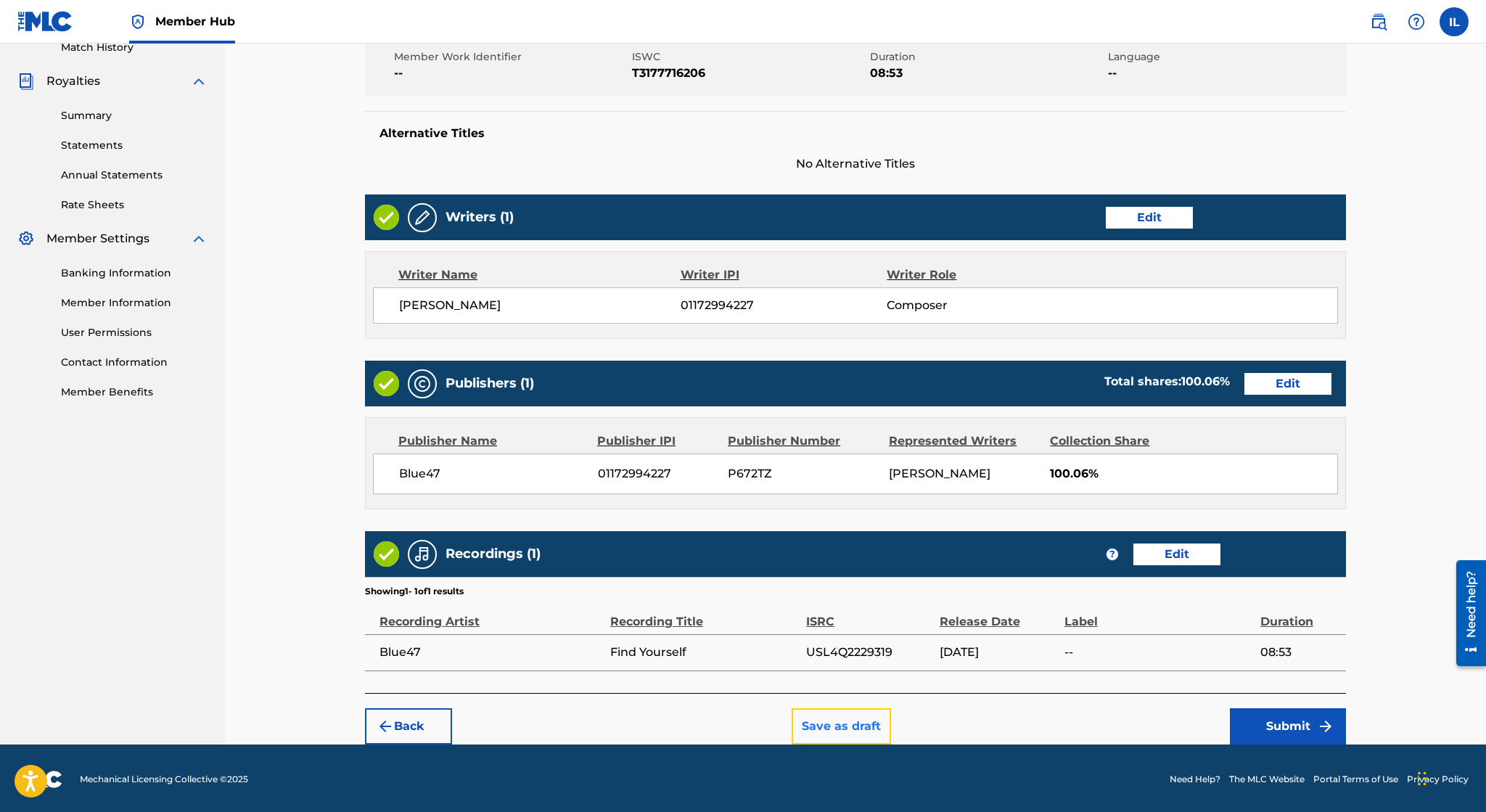
click at [849, 724] on button "Save as draft" at bounding box center [841, 726] width 99 height 36
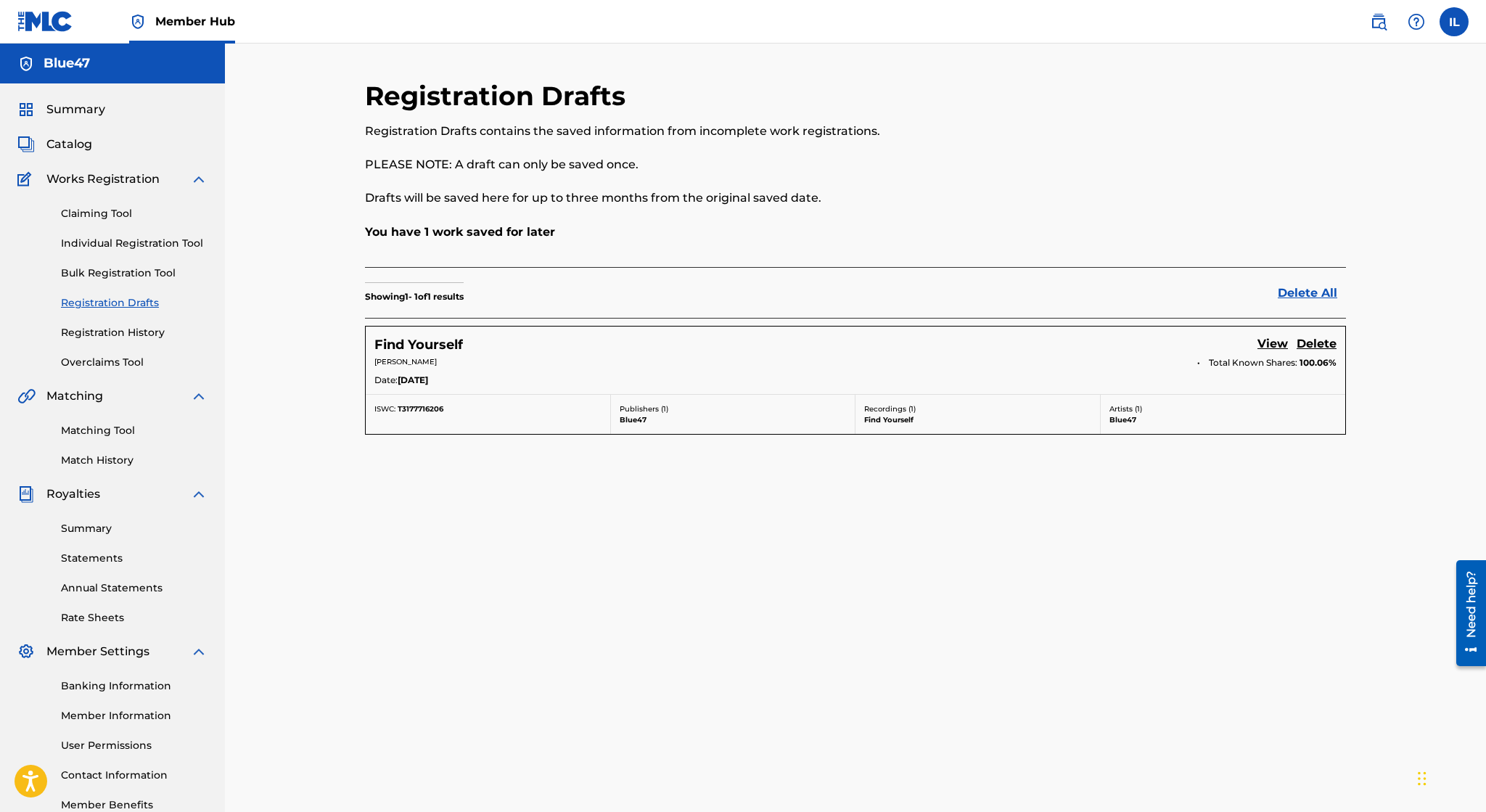
click at [160, 265] on div "Claiming Tool Individual Registration Tool Bulk Registration Tool Registration …" at bounding box center [112, 278] width 190 height 182
click at [141, 328] on link "Registration History" at bounding box center [135, 332] width 147 height 15
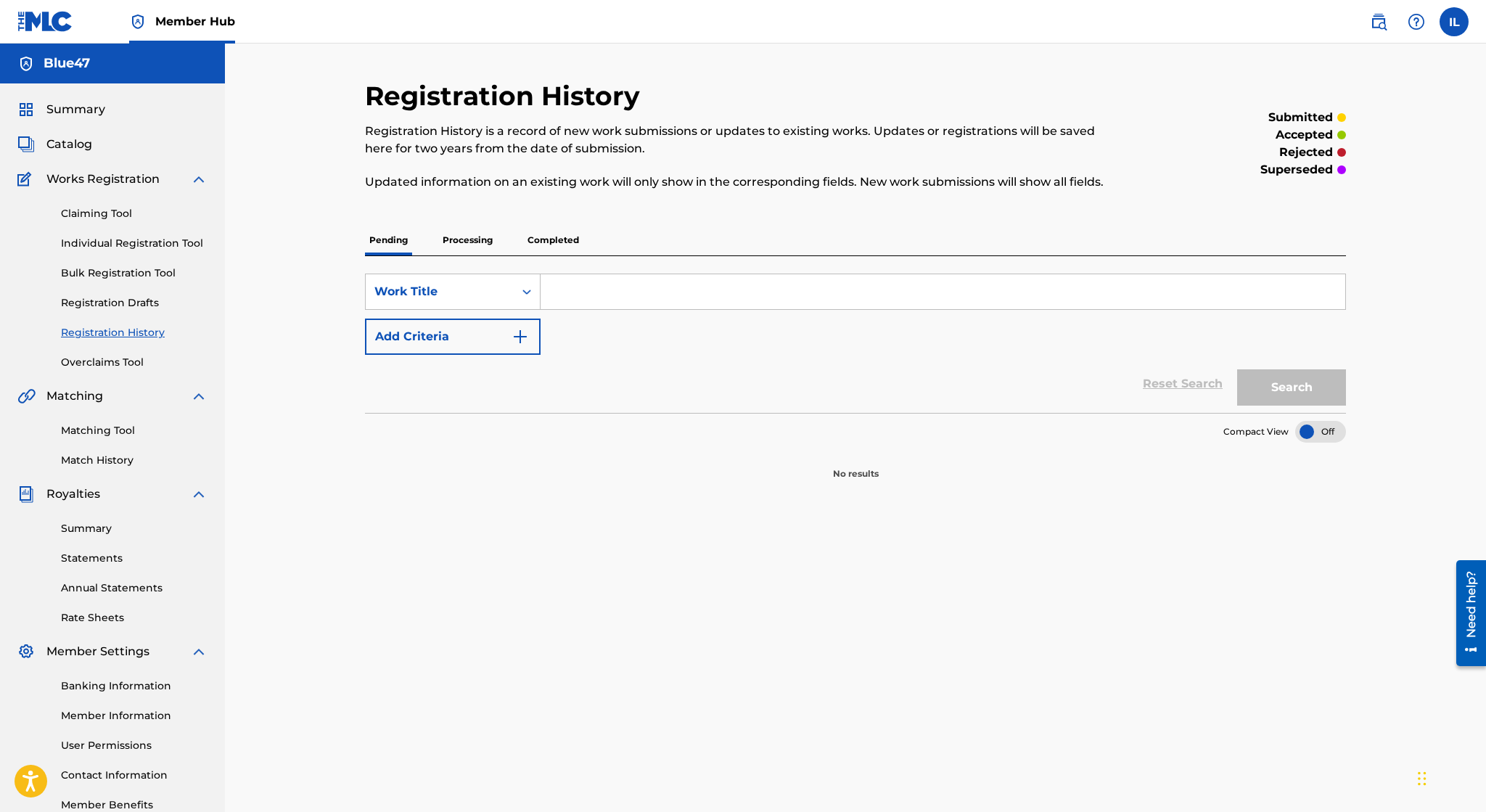
click at [460, 245] on p "Processing" at bounding box center [468, 240] width 59 height 30
click at [551, 237] on p "Completed" at bounding box center [553, 240] width 61 height 30
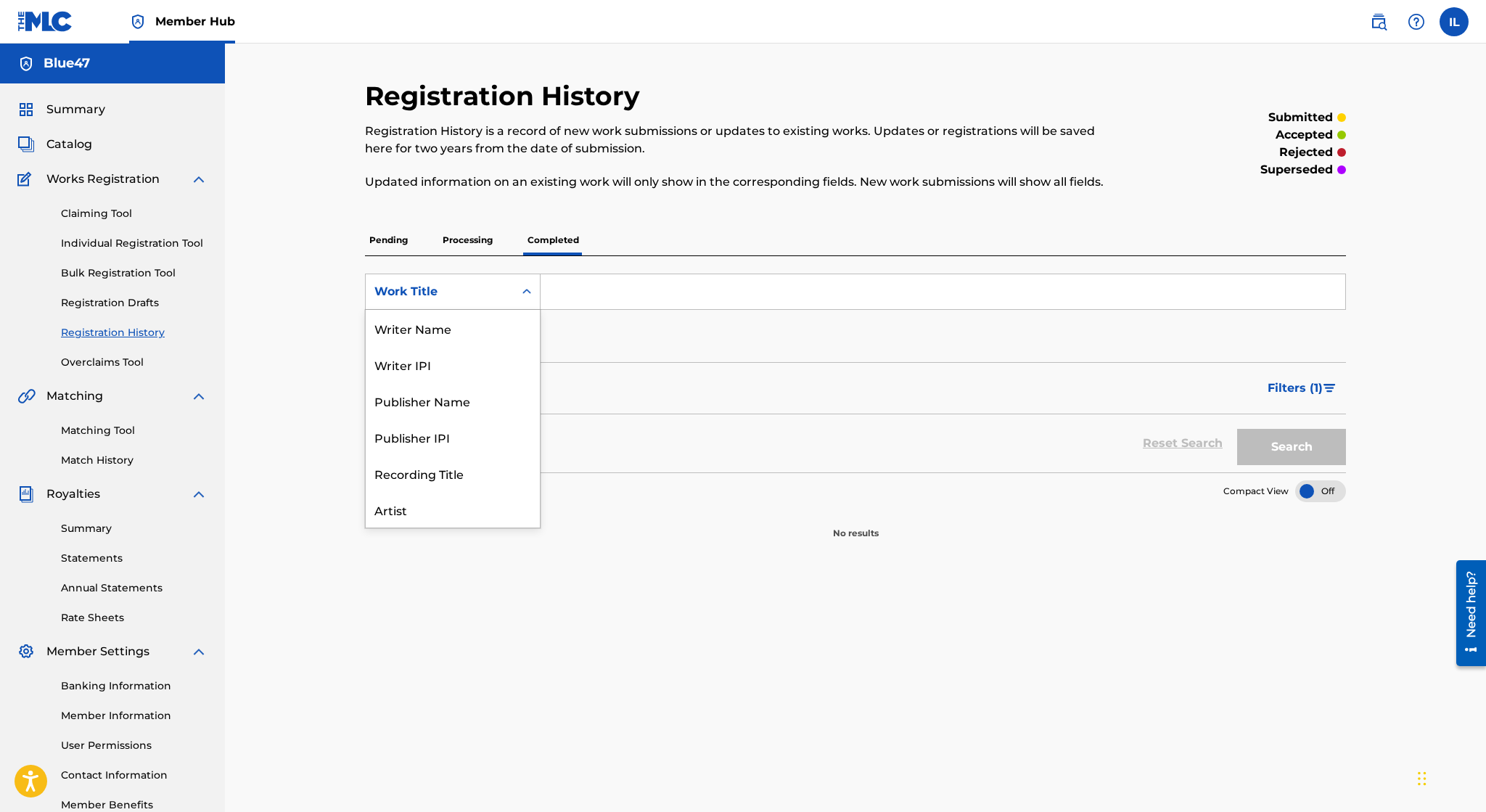
scroll to position [73, 0]
click at [520, 291] on icon "Search Form" at bounding box center [526, 291] width 14 height 14
click at [471, 468] on div "ISRC" at bounding box center [453, 473] width 174 height 36
click at [673, 288] on input "Search Form" at bounding box center [942, 291] width 805 height 35
paste input "08:53"
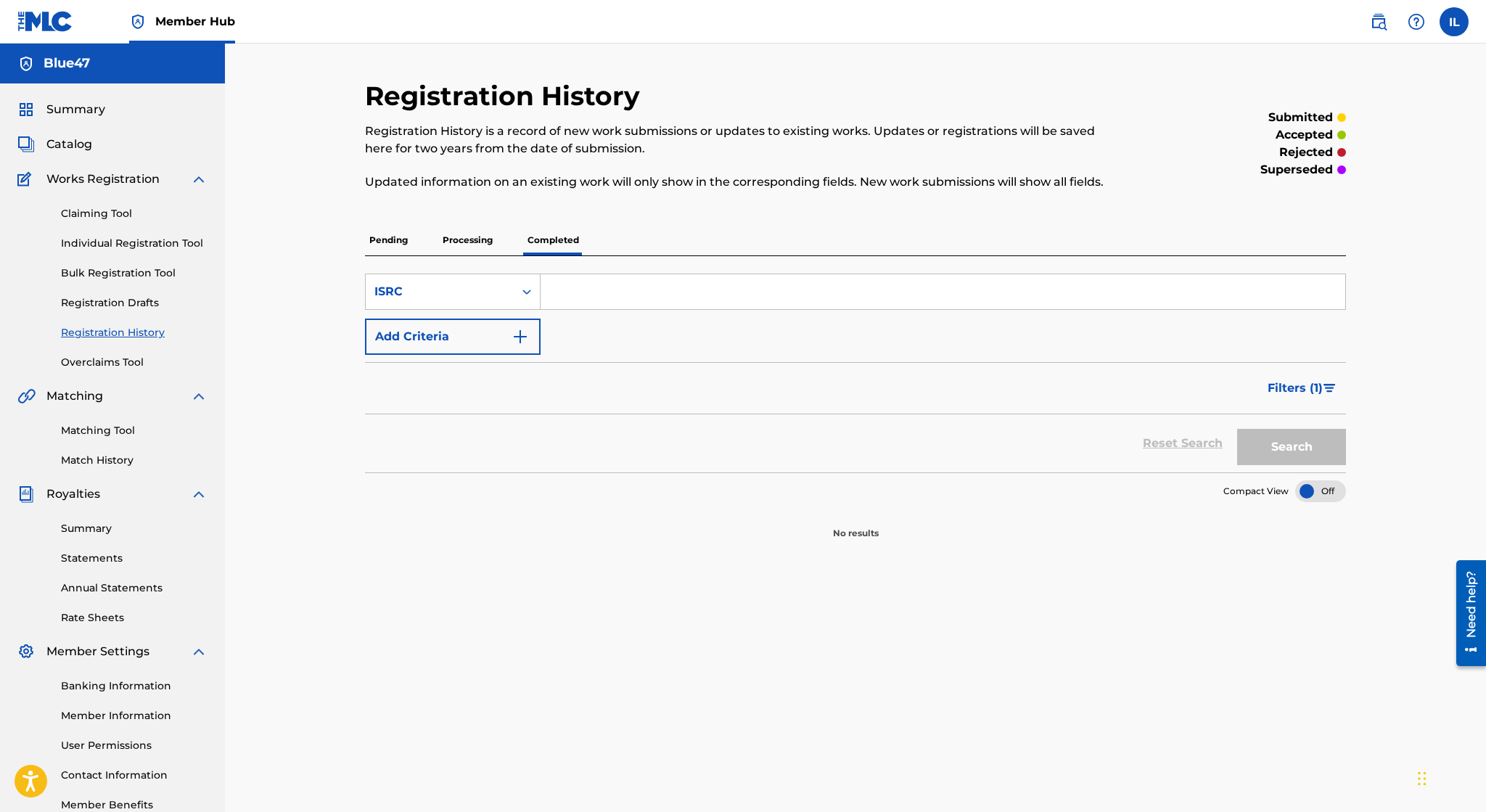
type input "08:53"
click at [799, 301] on input "Search Form" at bounding box center [942, 291] width 805 height 35
paste input "USL4Q2229319"
type input "USL4Q2229319"
click at [1237, 428] on button "Search" at bounding box center [1291, 446] width 109 height 36
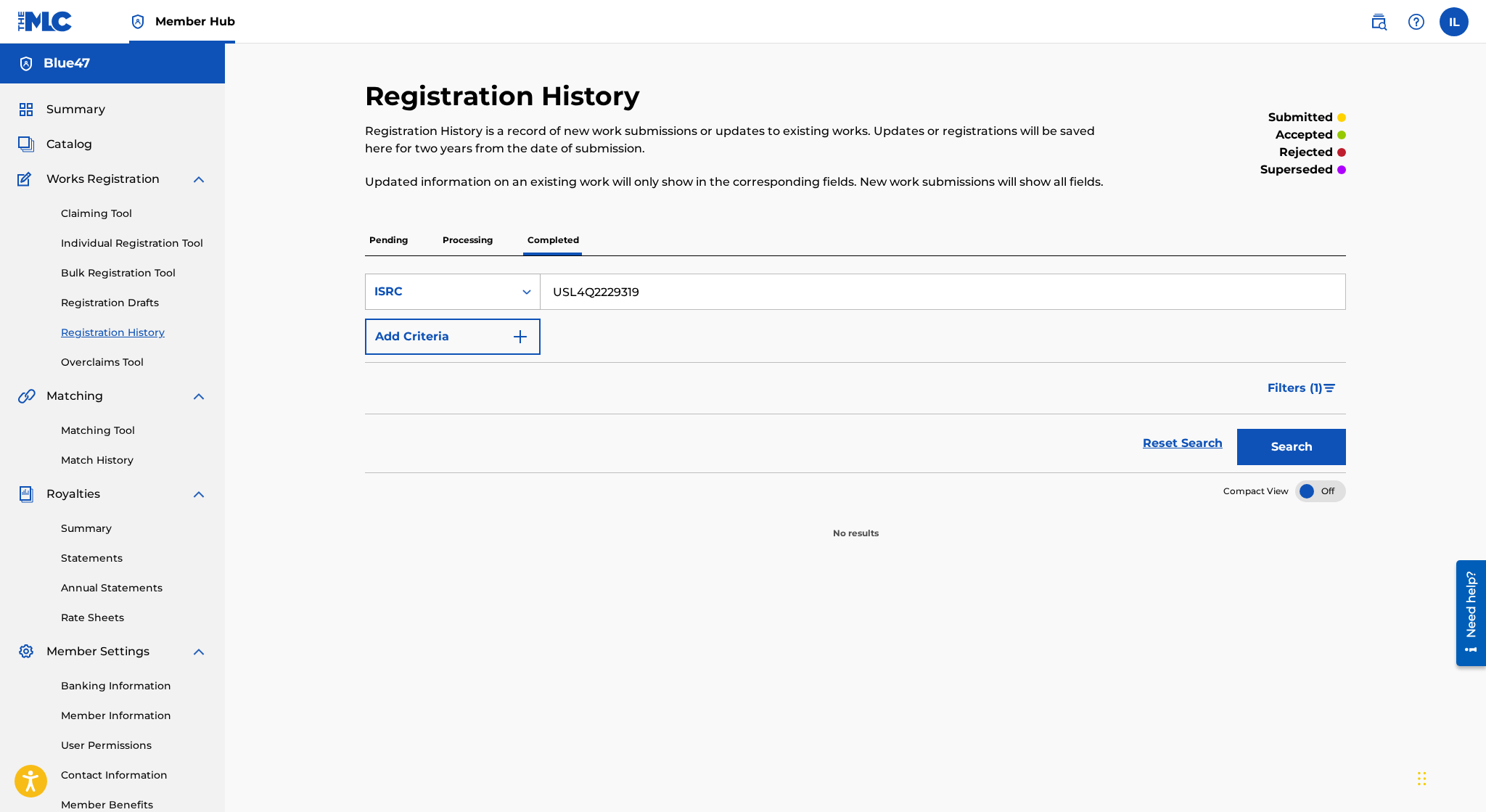
click at [498, 289] on div "ISRC" at bounding box center [440, 291] width 131 height 17
click at [512, 323] on div "Work Title" at bounding box center [453, 328] width 174 height 36
click at [611, 299] on input "Search Form" at bounding box center [942, 291] width 805 height 35
type input "Find Yourself"
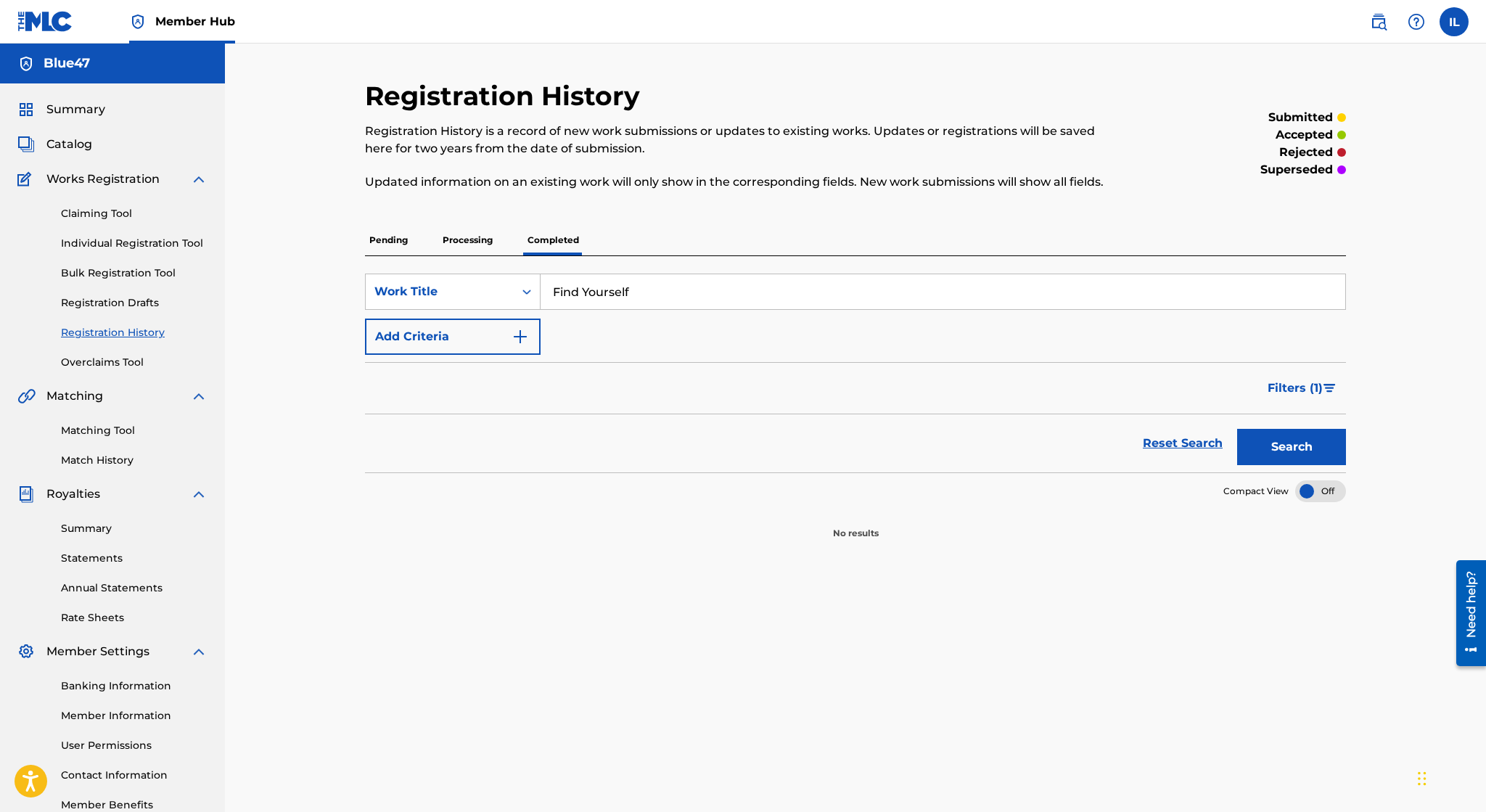
click at [1237, 428] on button "Search" at bounding box center [1291, 446] width 109 height 36
click at [490, 242] on p "Processing" at bounding box center [468, 240] width 59 height 30
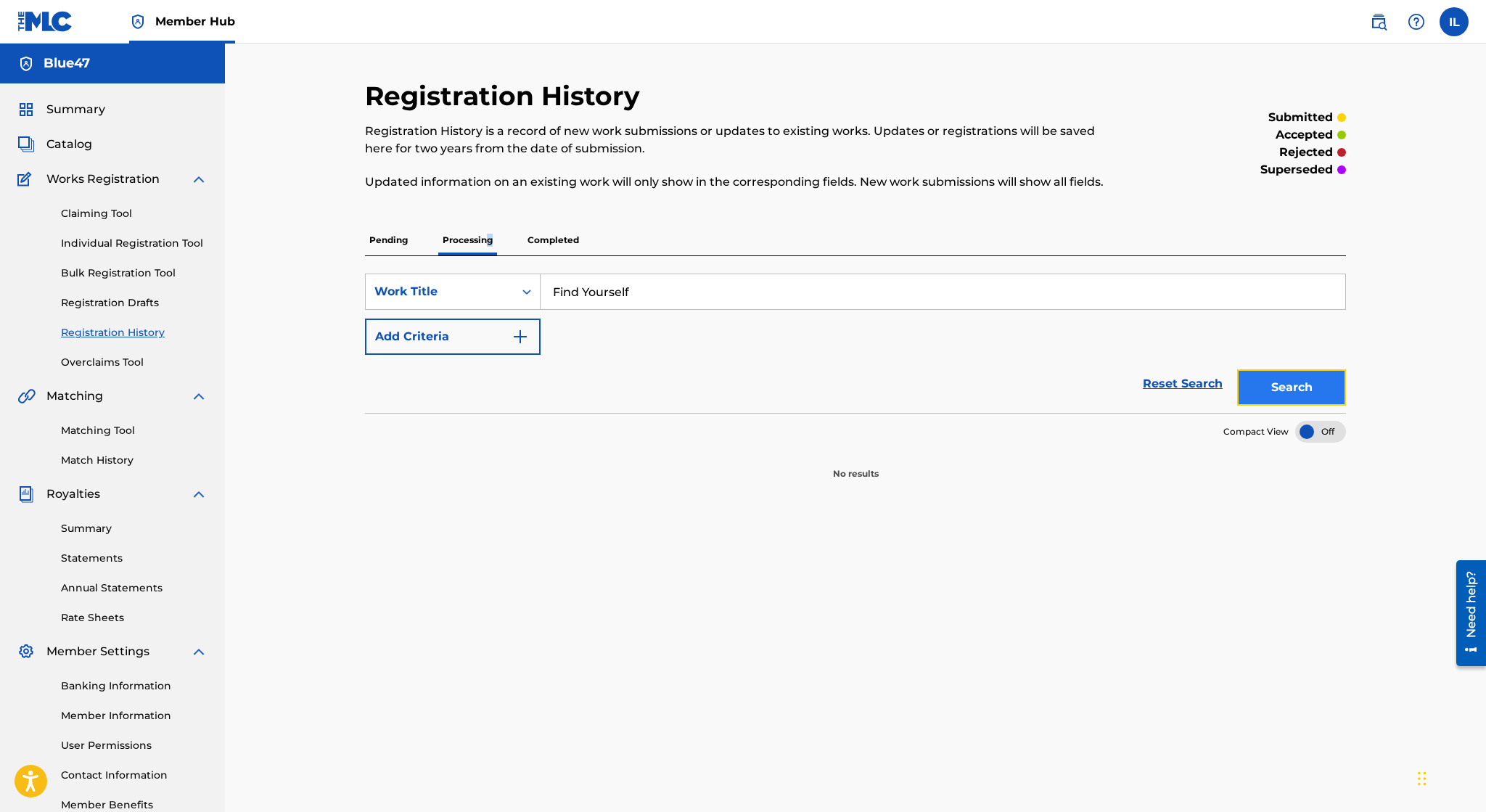
click at [1263, 378] on button "Search" at bounding box center [1291, 387] width 109 height 36
click at [405, 241] on p "Pending" at bounding box center [388, 240] width 47 height 30
click at [1305, 387] on button "Search" at bounding box center [1291, 387] width 109 height 36
click at [148, 366] on link "Overclaims Tool" at bounding box center [135, 362] width 147 height 15
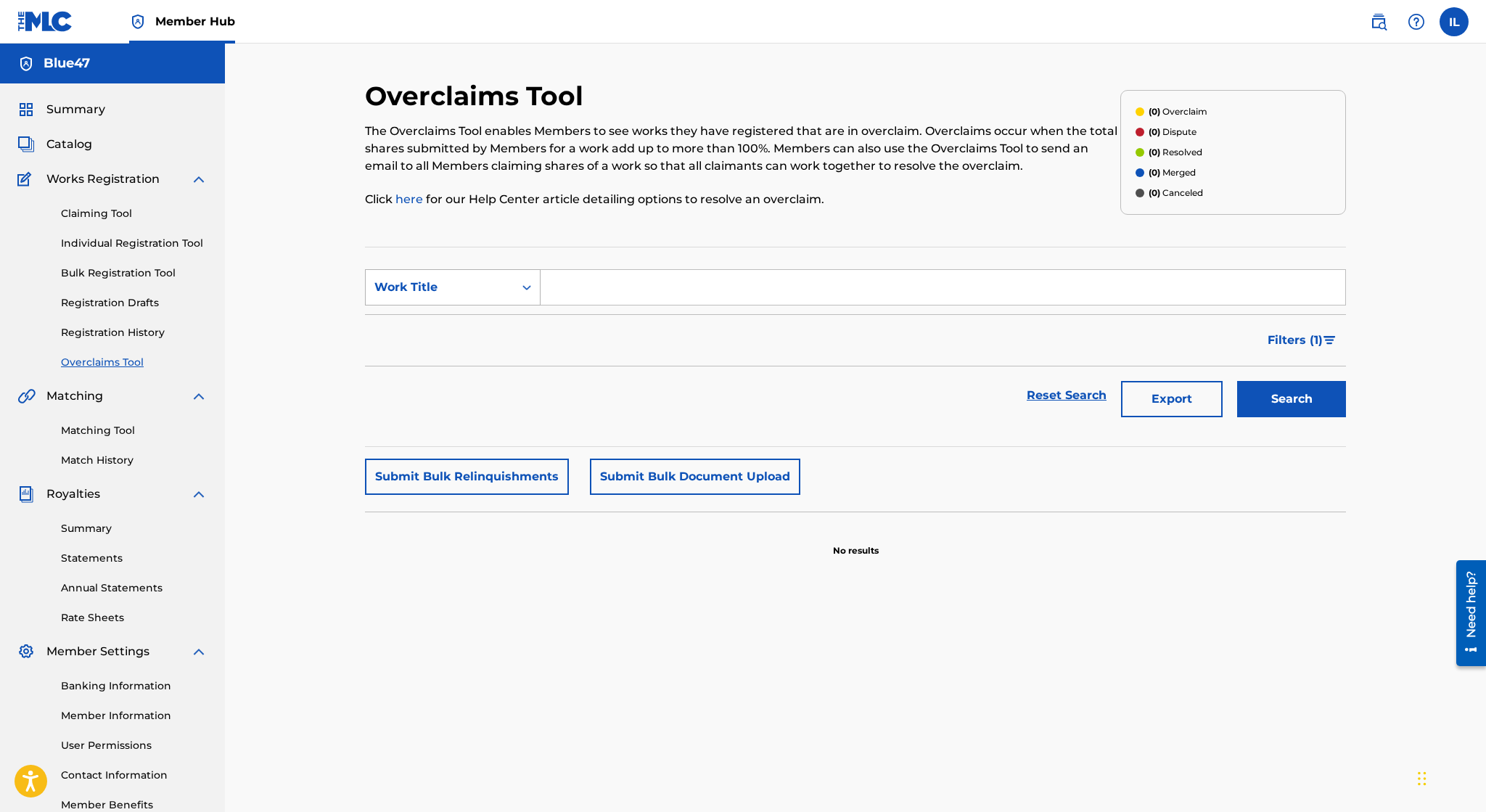
click at [495, 290] on div "Work Title" at bounding box center [440, 287] width 131 height 17
click at [495, 291] on div "Work Title" at bounding box center [440, 287] width 131 height 17
click at [479, 286] on div "Work Title" at bounding box center [440, 287] width 131 height 17
click at [565, 279] on input "Search Form" at bounding box center [942, 288] width 805 height 35
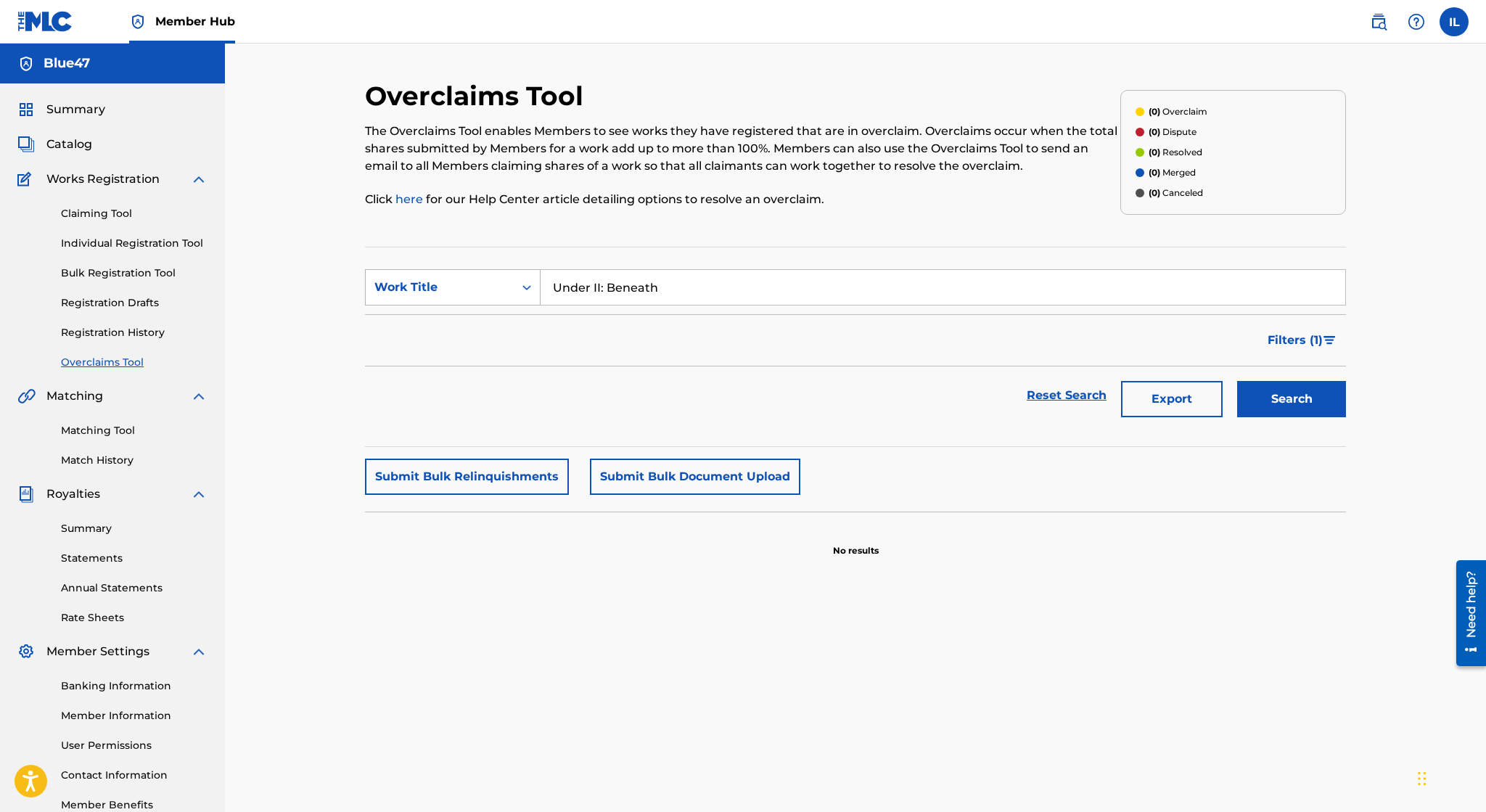
click at [1237, 381] on button "Search" at bounding box center [1291, 399] width 109 height 36
type input "Under II"
click at [1237, 381] on button "Search" at bounding box center [1291, 399] width 109 height 36
click at [519, 287] on div "Search Form" at bounding box center [527, 287] width 26 height 26
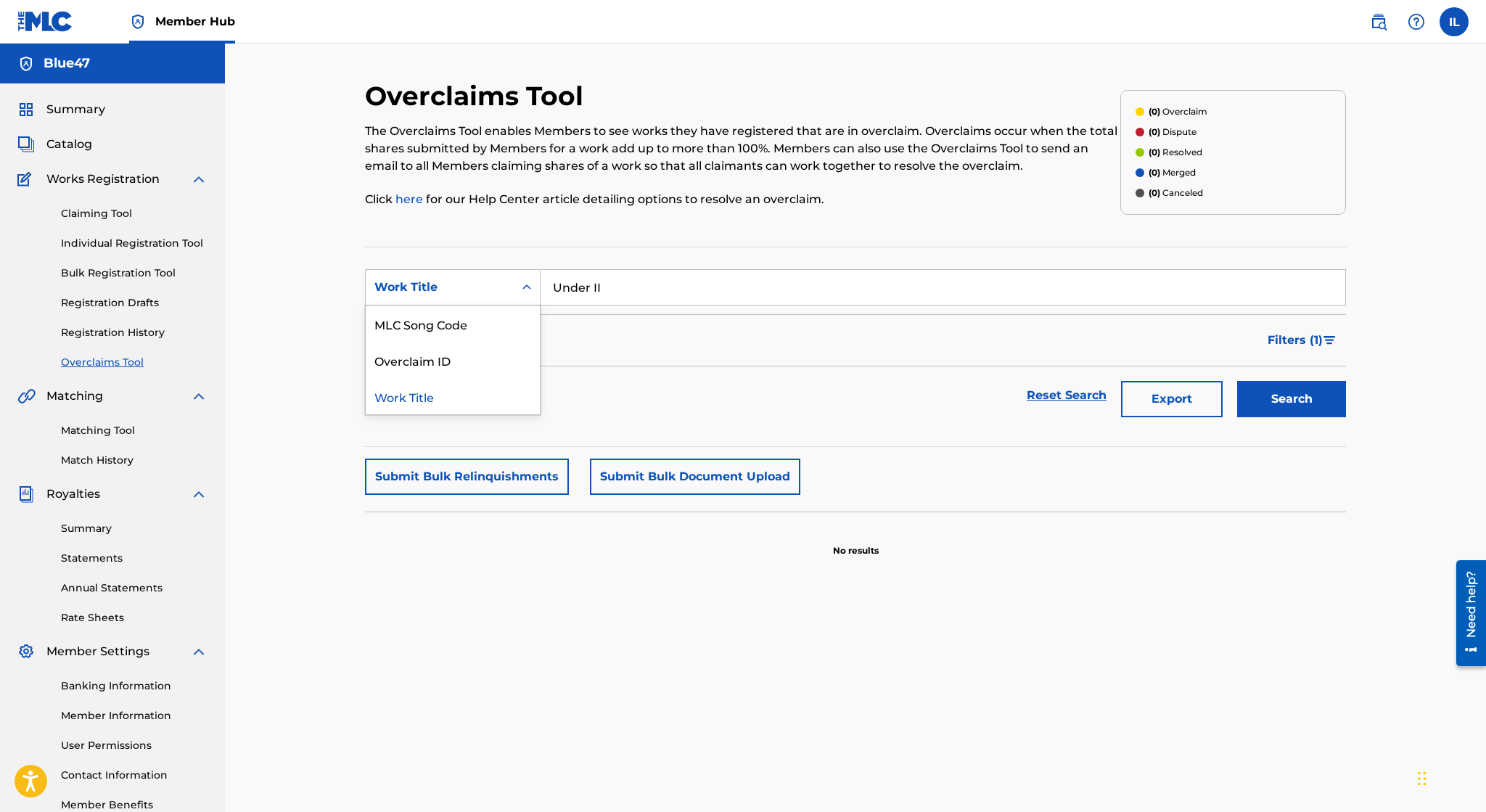
click at [504, 274] on div "Work Title" at bounding box center [440, 287] width 148 height 27
click at [98, 534] on link "Summary" at bounding box center [135, 528] width 147 height 15
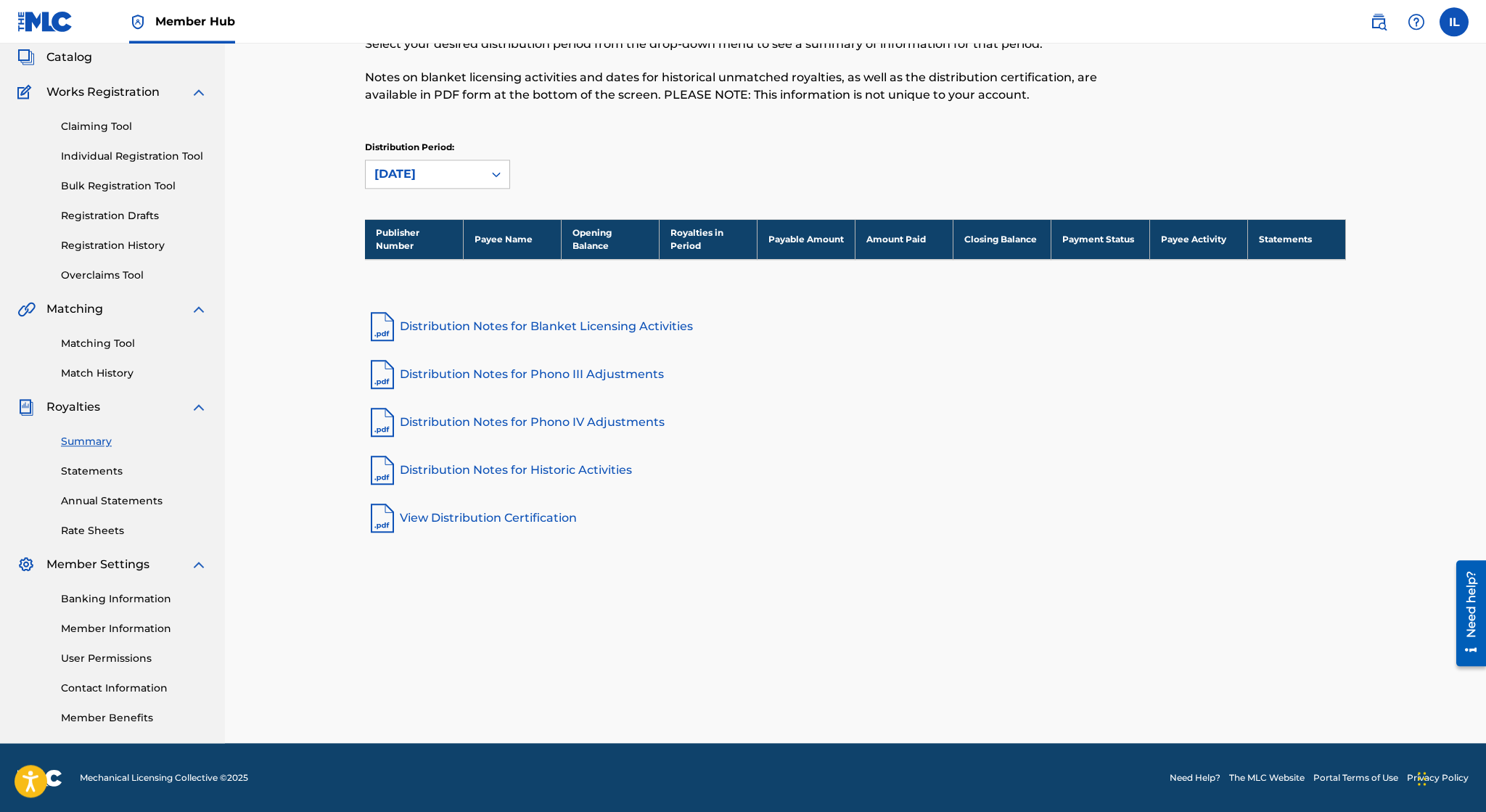
scroll to position [87, 0]
click at [137, 655] on link "User Permissions" at bounding box center [135, 658] width 147 height 15
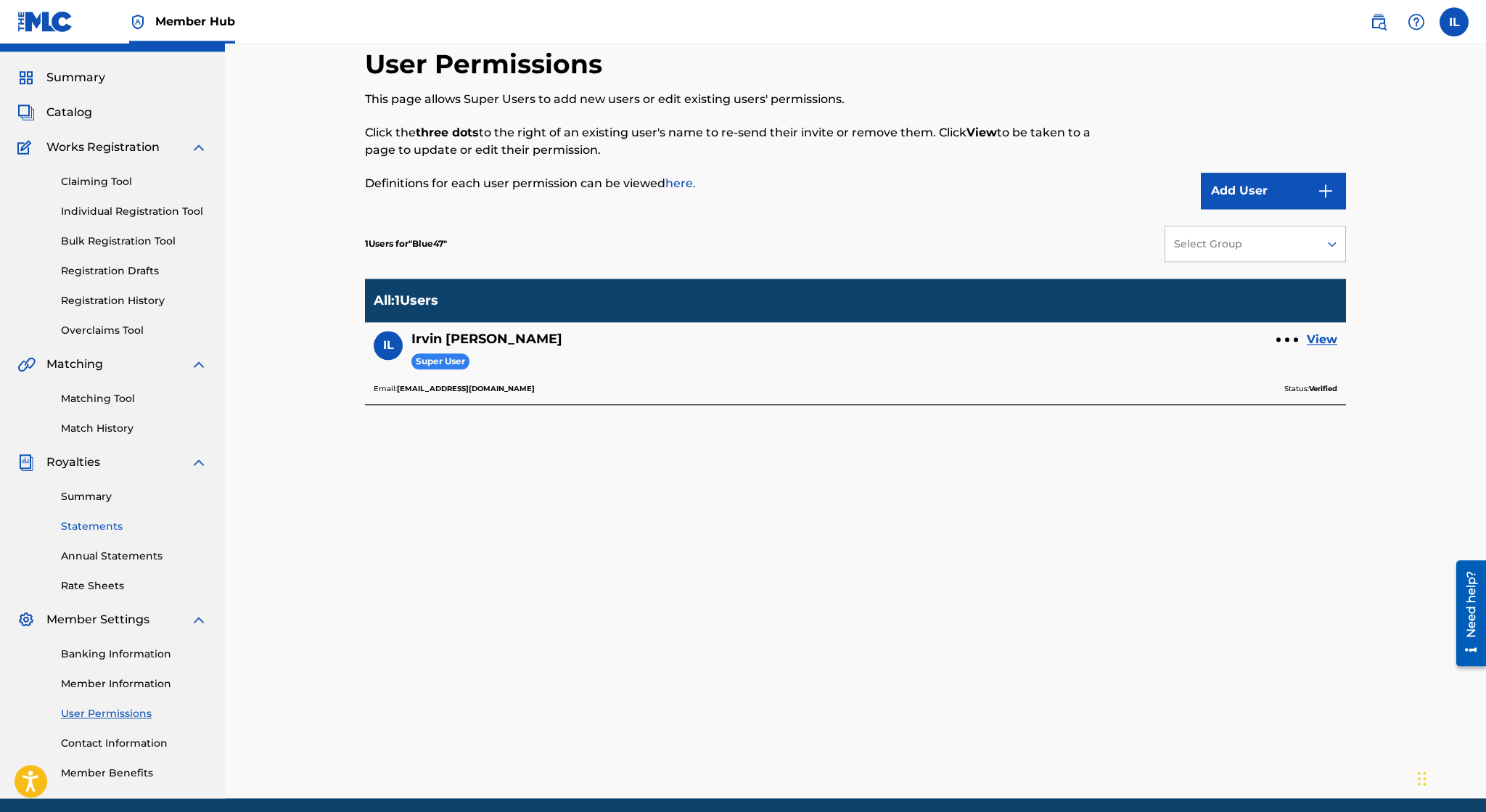
scroll to position [87, 0]
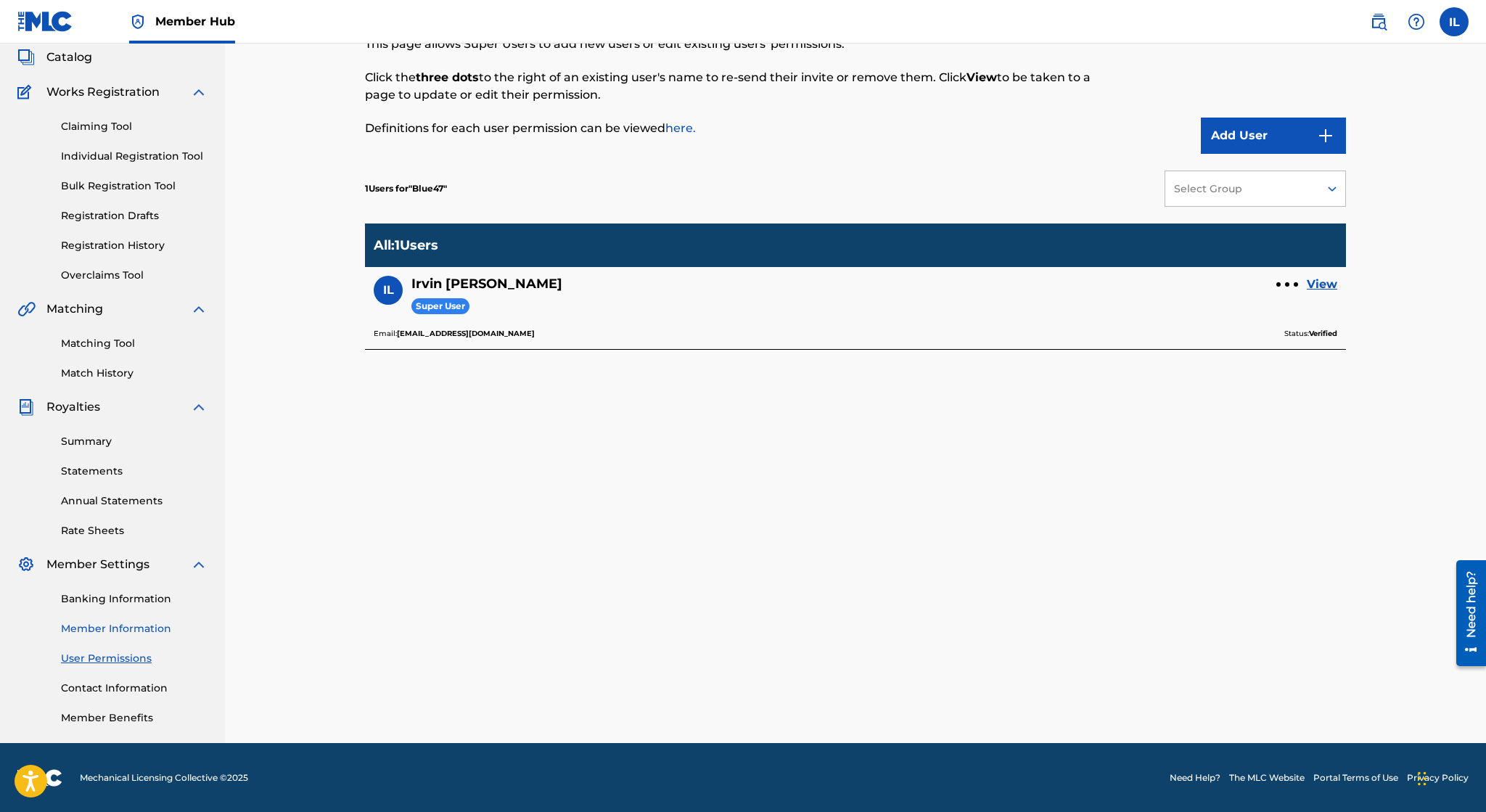
click at [149, 631] on link "Member Information" at bounding box center [135, 629] width 147 height 15
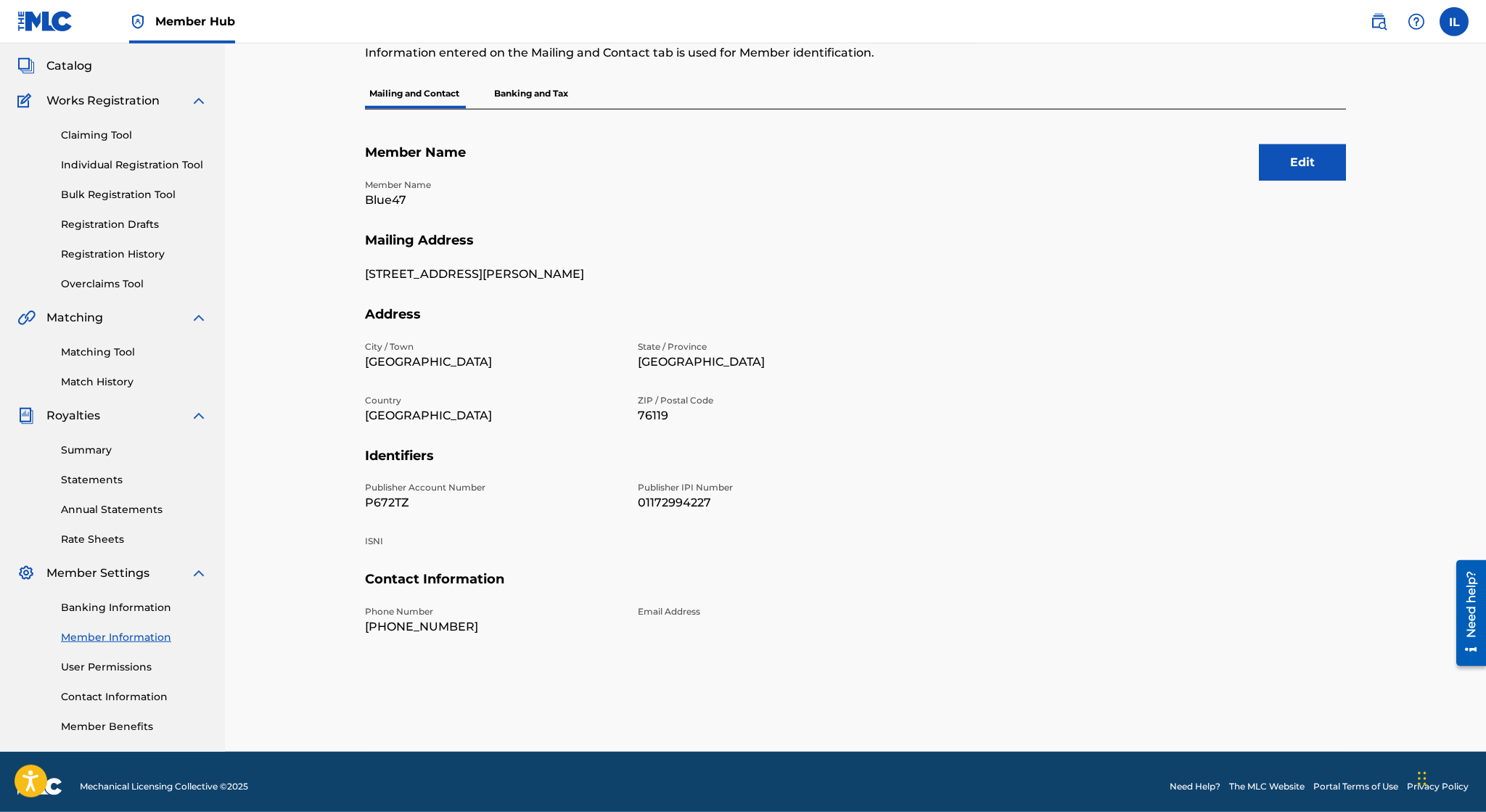
scroll to position [87, 0]
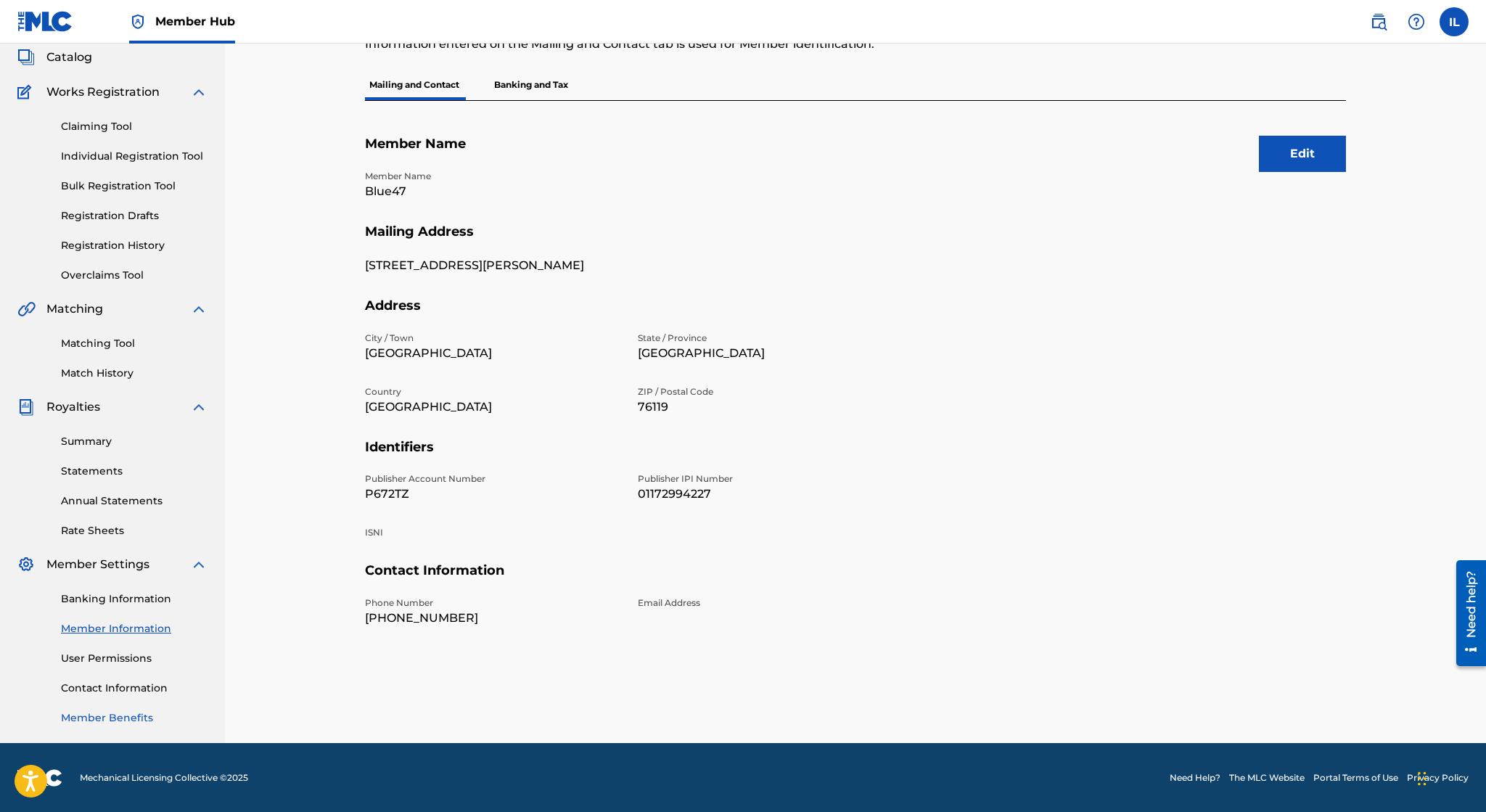
click at [134, 713] on link "Member Benefits" at bounding box center [135, 717] width 147 height 15
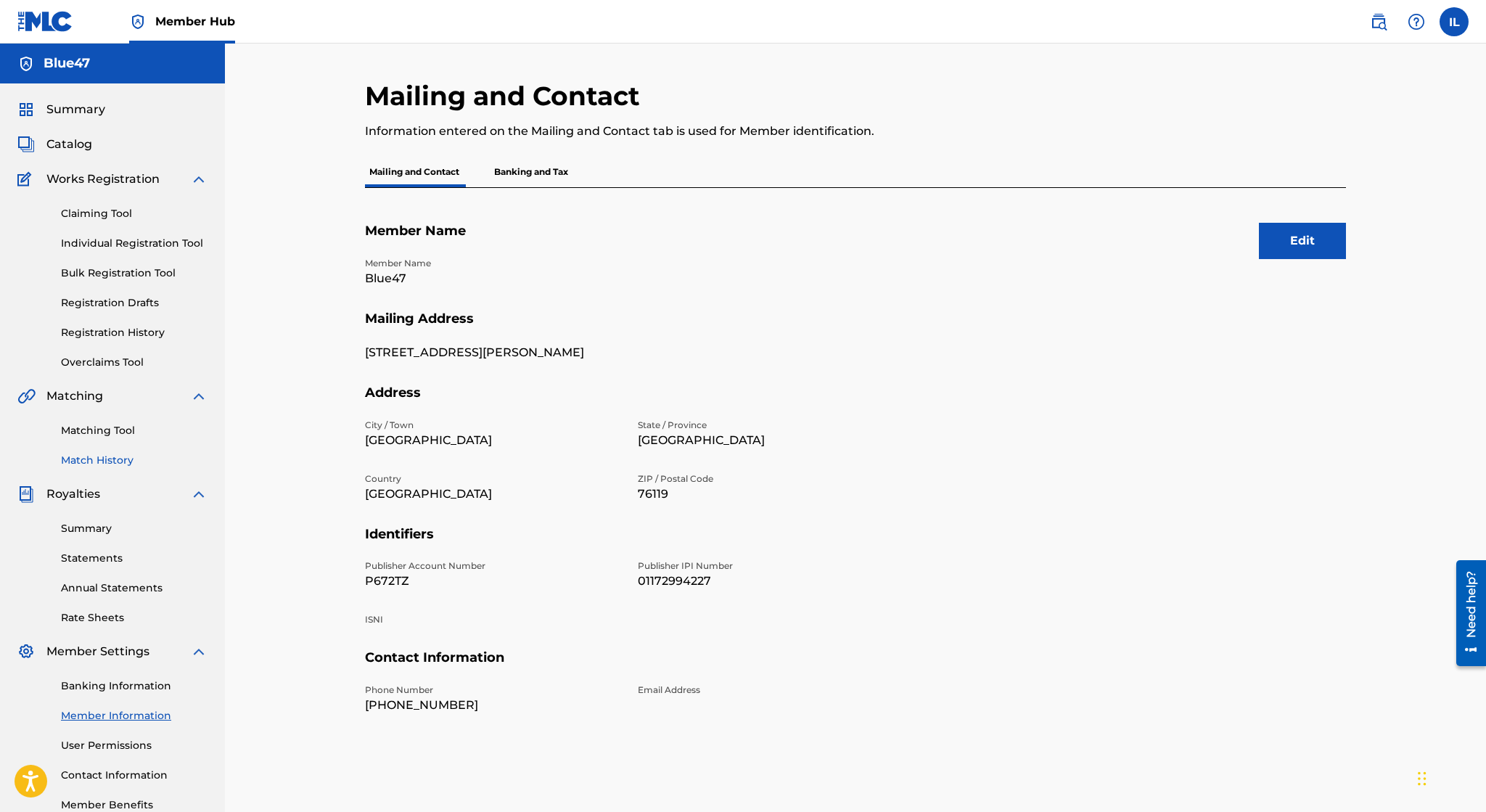
scroll to position [0, 0]
click at [113, 460] on link "Match History" at bounding box center [135, 460] width 147 height 15
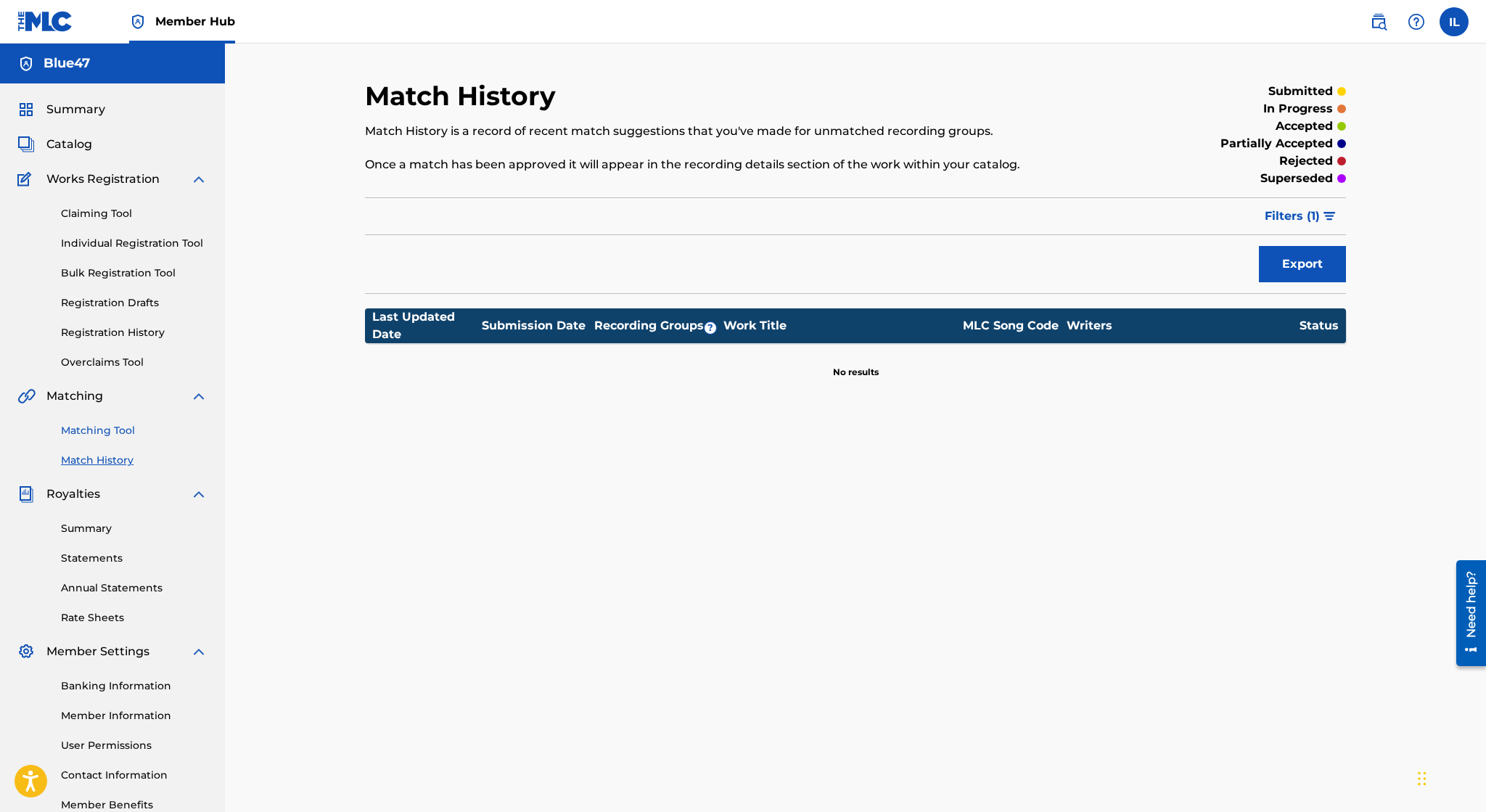
click at [115, 434] on link "Matching Tool" at bounding box center [135, 431] width 147 height 15
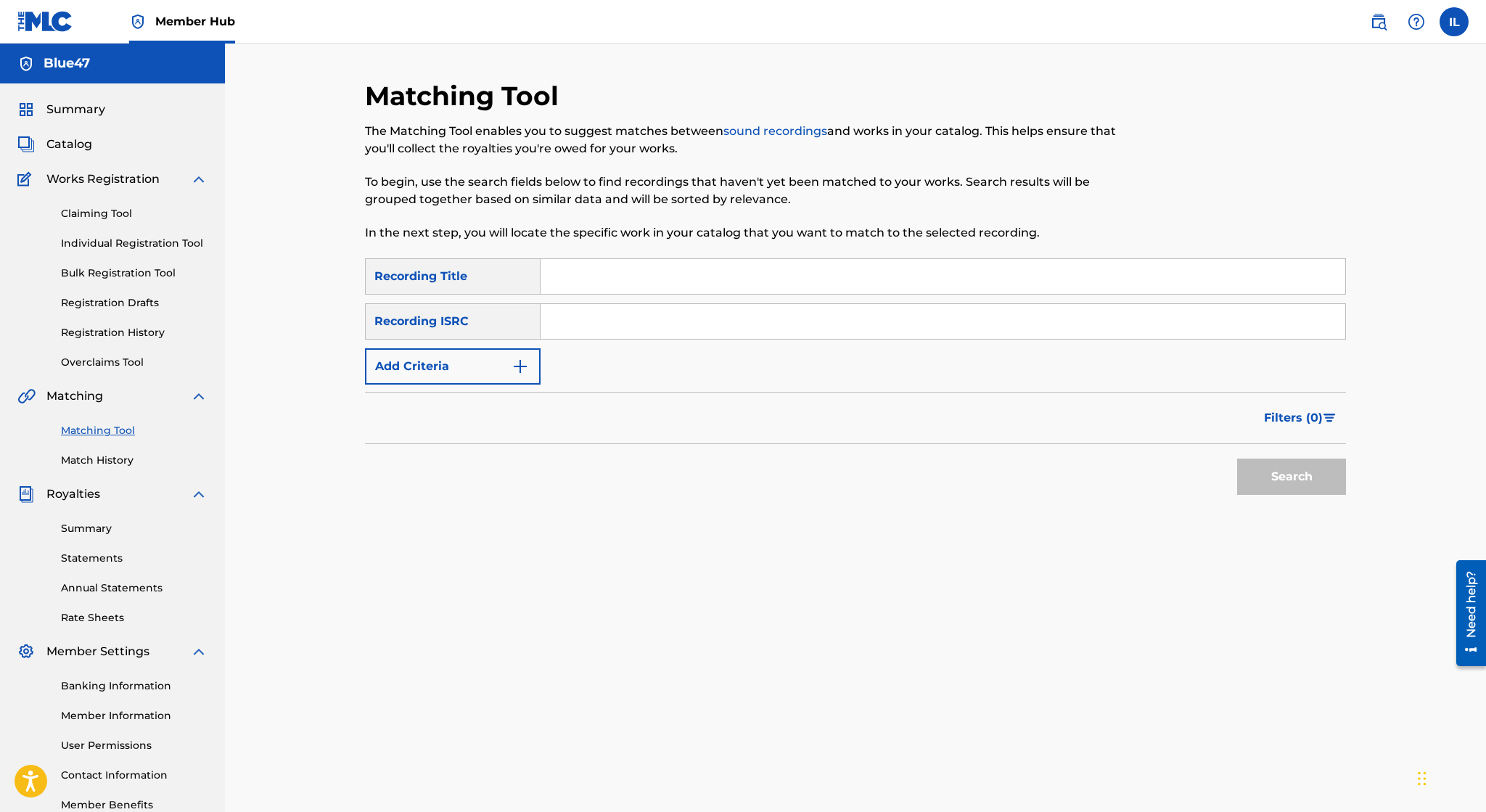
click at [574, 315] on input "Search Form" at bounding box center [942, 322] width 805 height 35
paste input "USL4Q2229319"
type input "USL4Q2229319"
click at [1257, 478] on button "Search" at bounding box center [1291, 477] width 109 height 36
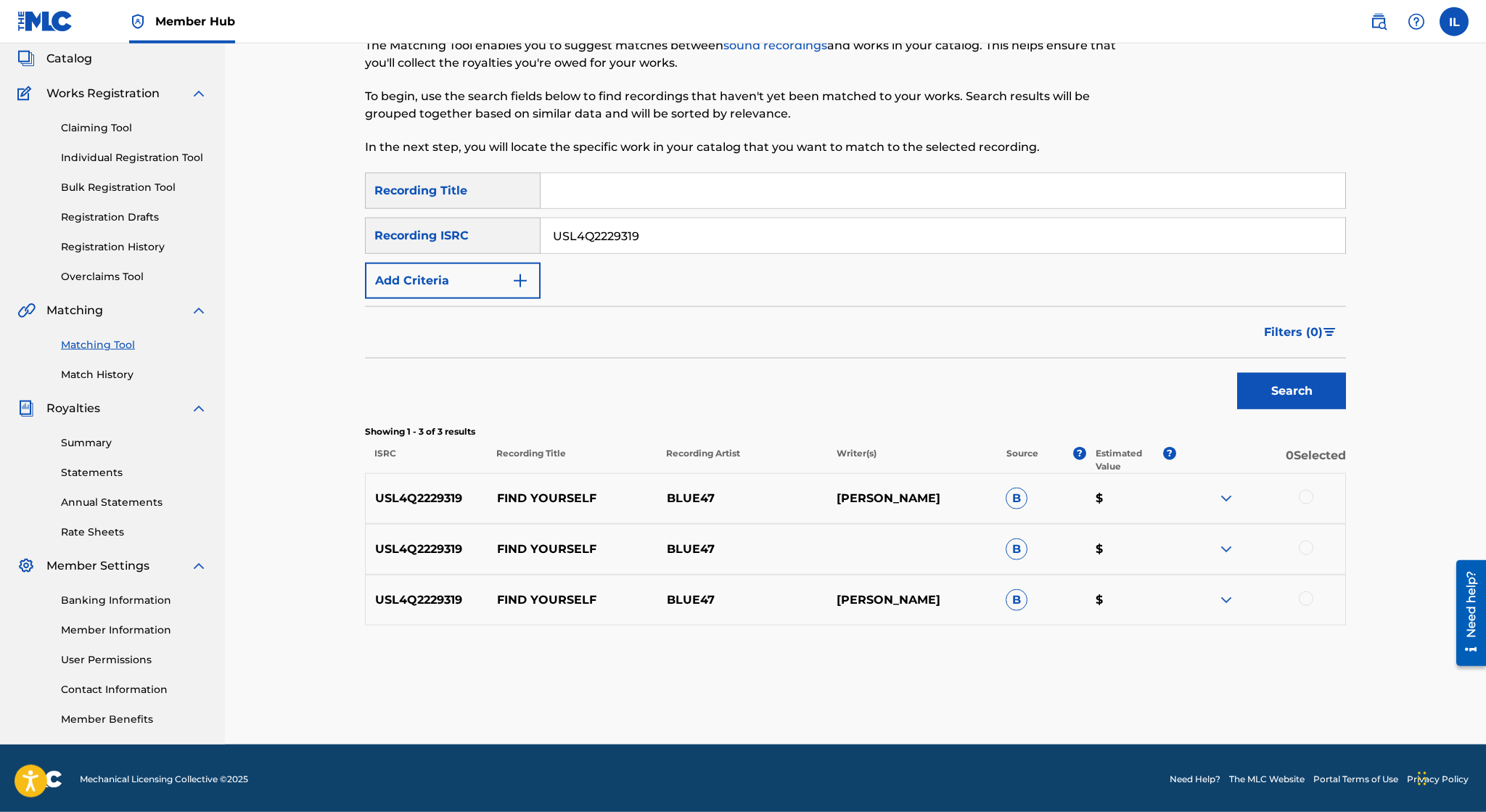
scroll to position [87, 0]
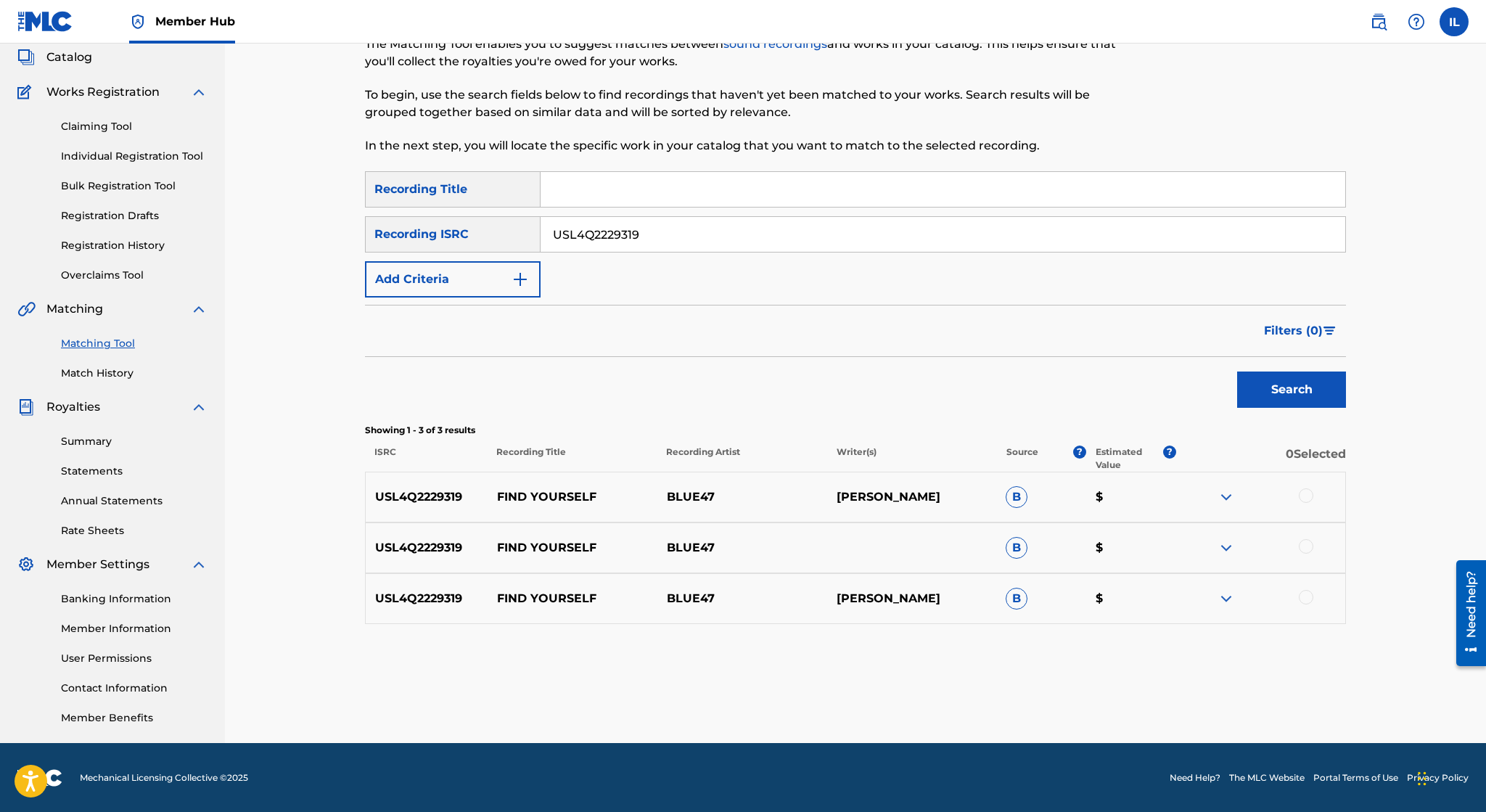
click at [1229, 496] on img at bounding box center [1226, 496] width 17 height 17
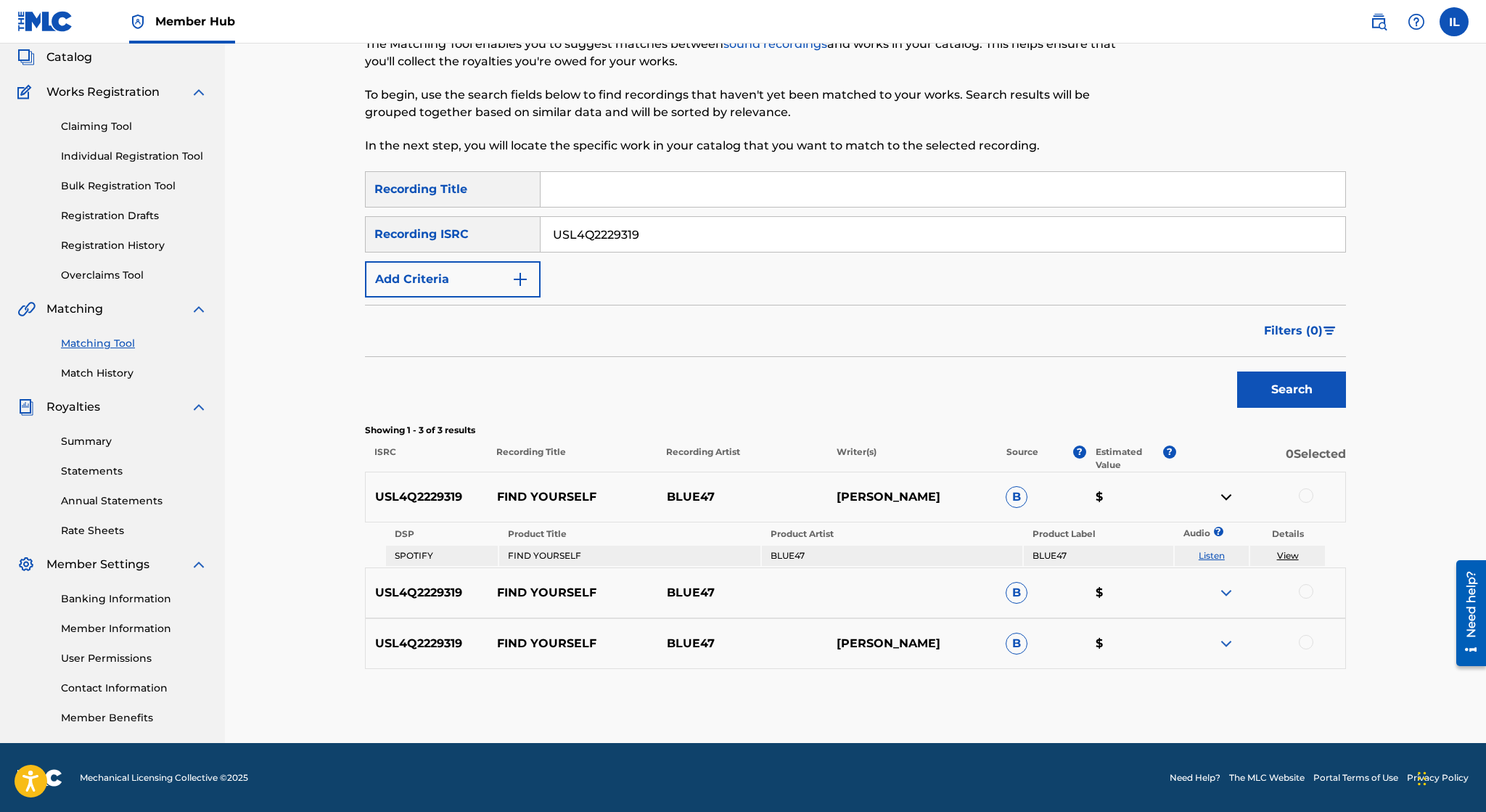
click at [1220, 591] on img at bounding box center [1226, 593] width 17 height 17
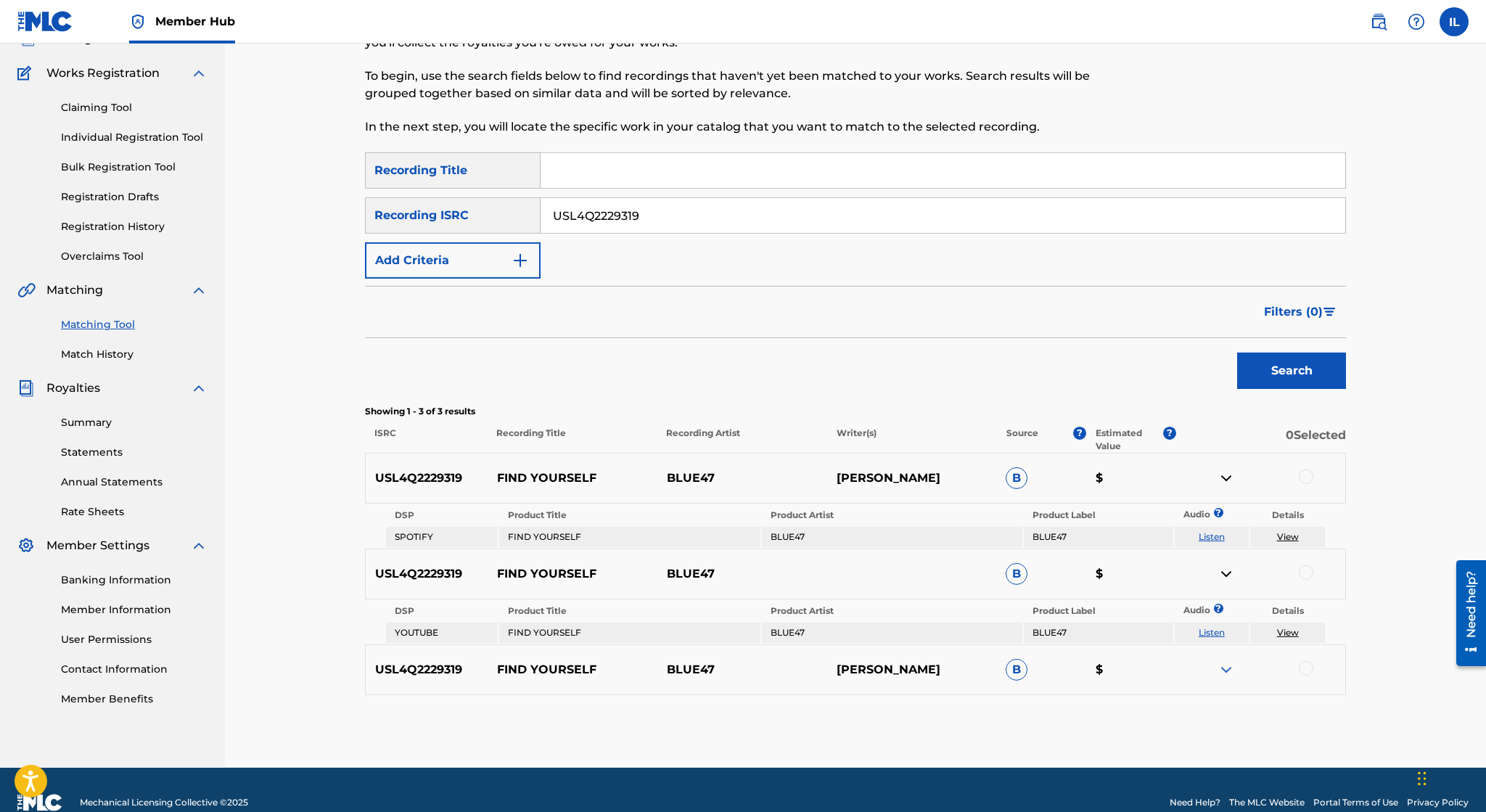
scroll to position [131, 0]
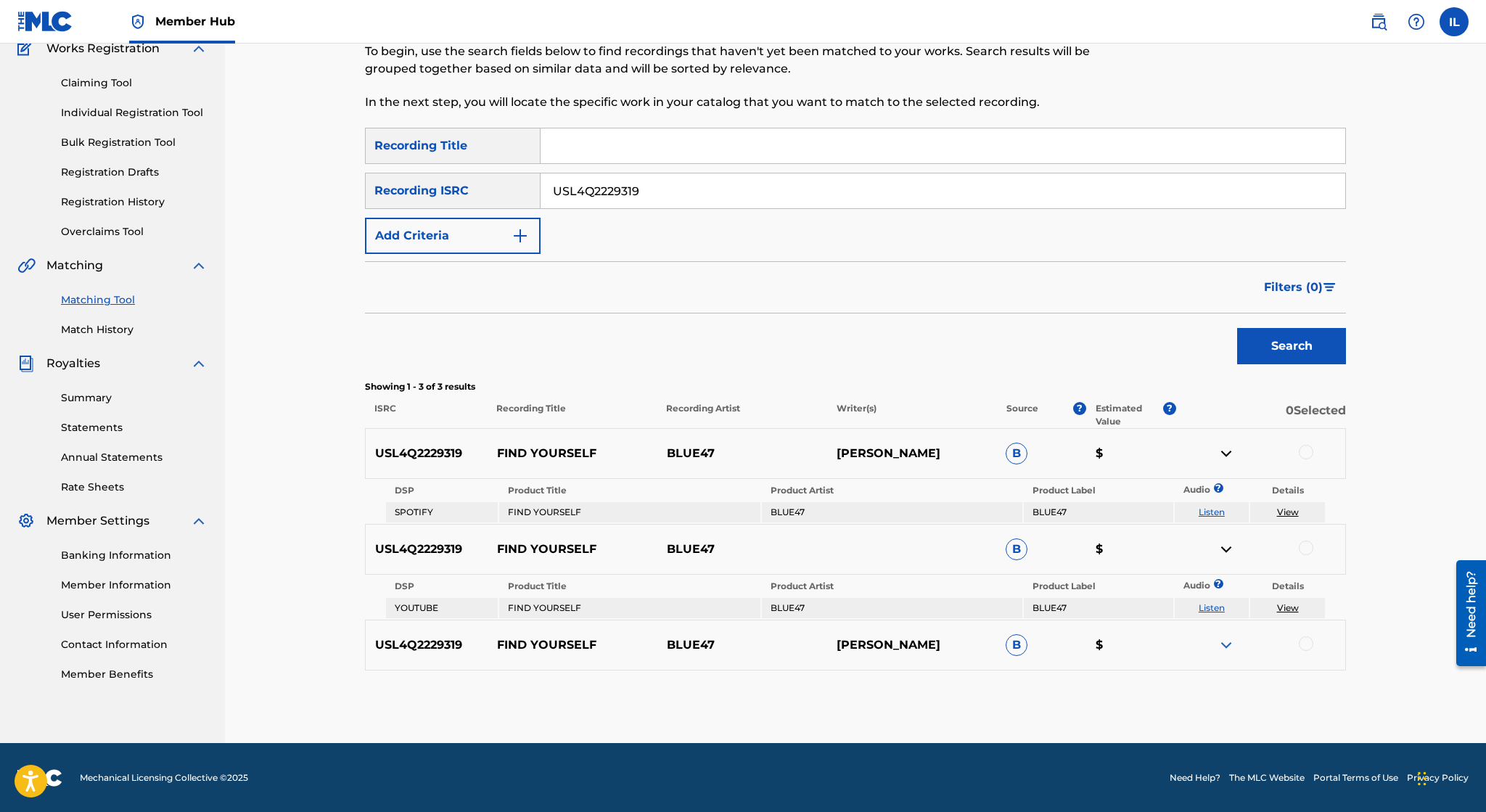
click at [1222, 651] on img at bounding box center [1226, 645] width 17 height 17
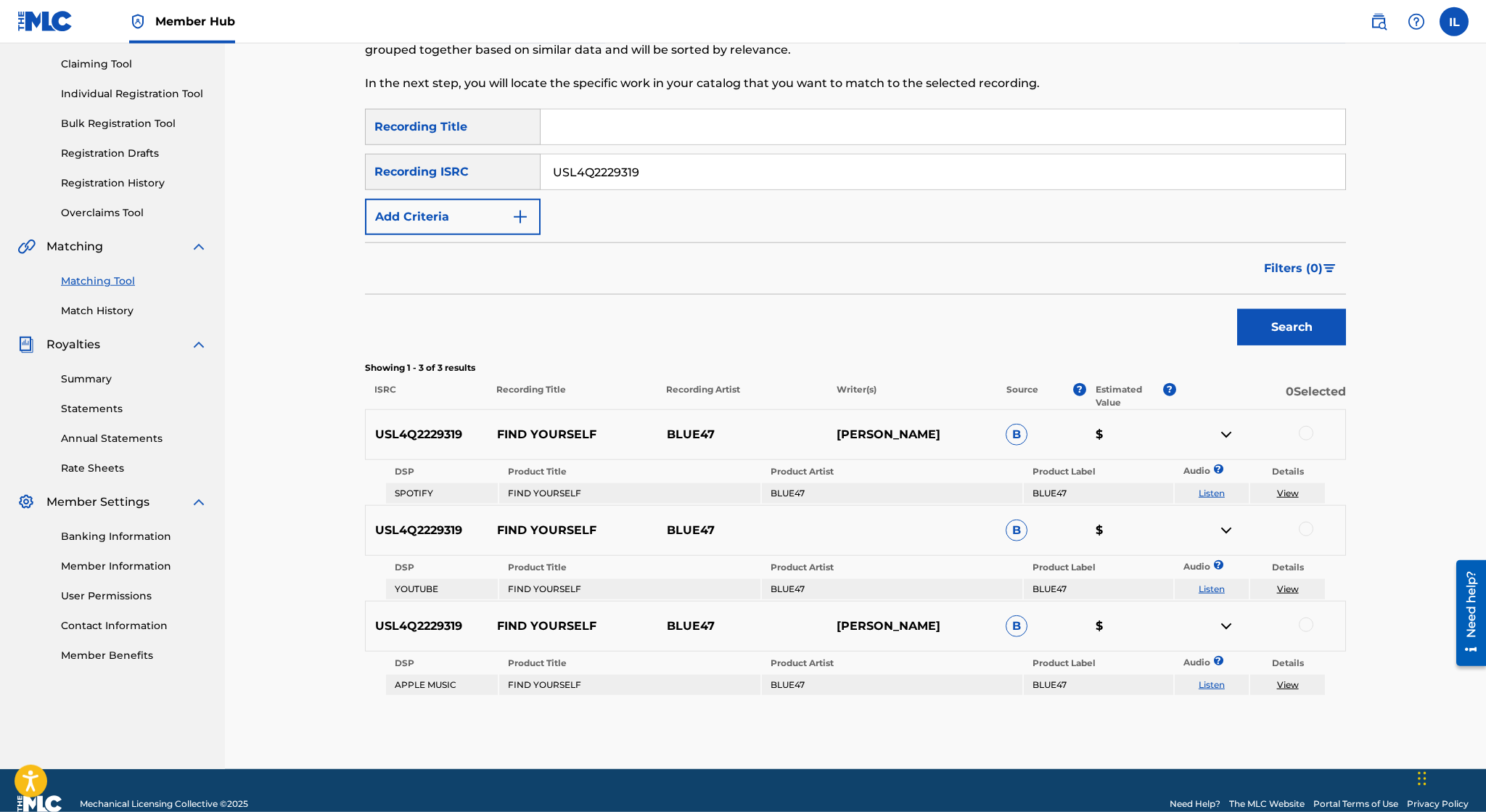
scroll to position [176, 0]
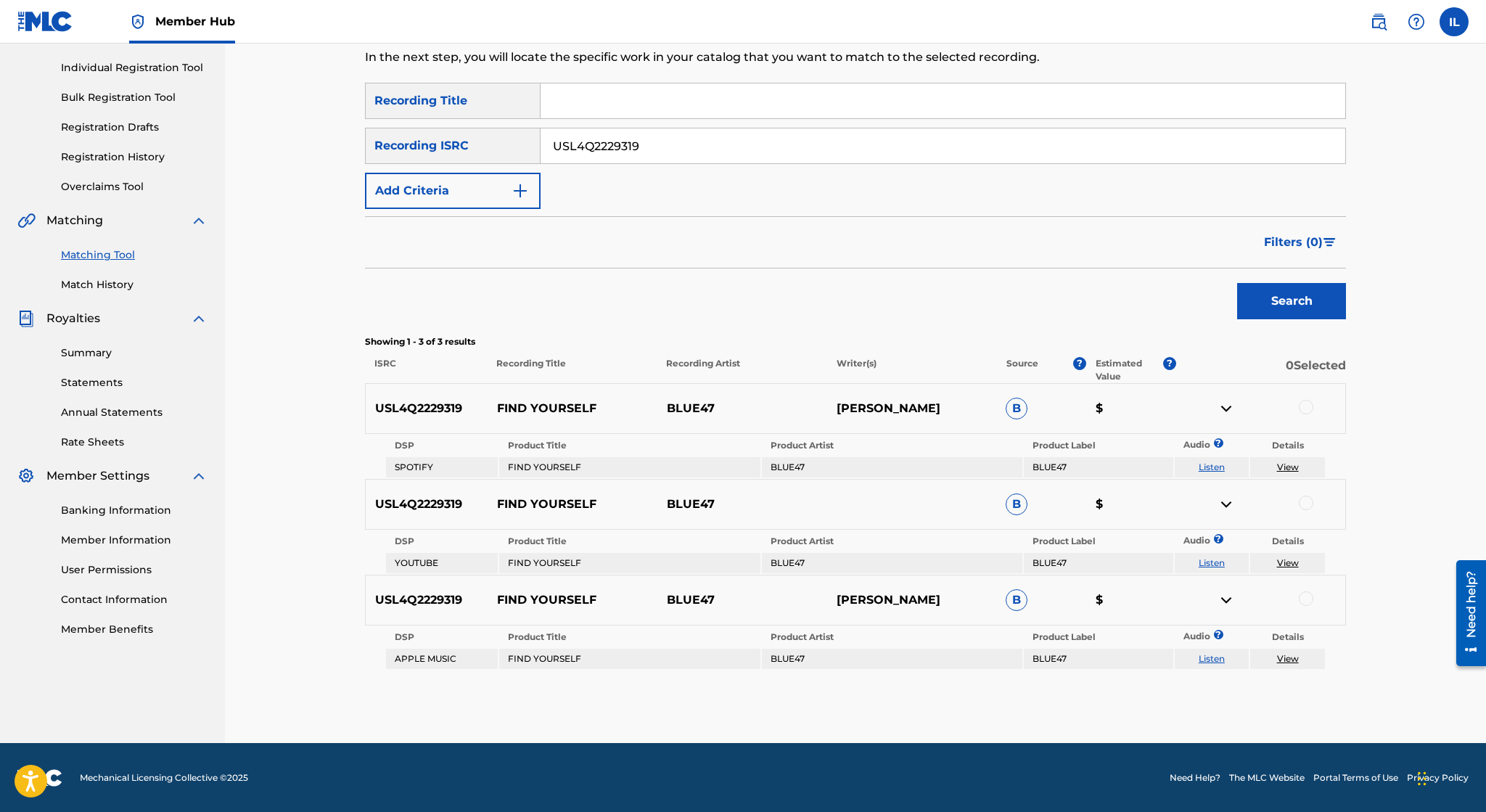
drag, startPoint x: 1307, startPoint y: 595, endPoint x: 1299, endPoint y: 585, distance: 12.8
click at [1307, 595] on div at bounding box center [1306, 598] width 14 height 14
click at [1311, 504] on div at bounding box center [1306, 502] width 14 height 14
click at [1305, 409] on div at bounding box center [1306, 406] width 14 height 14
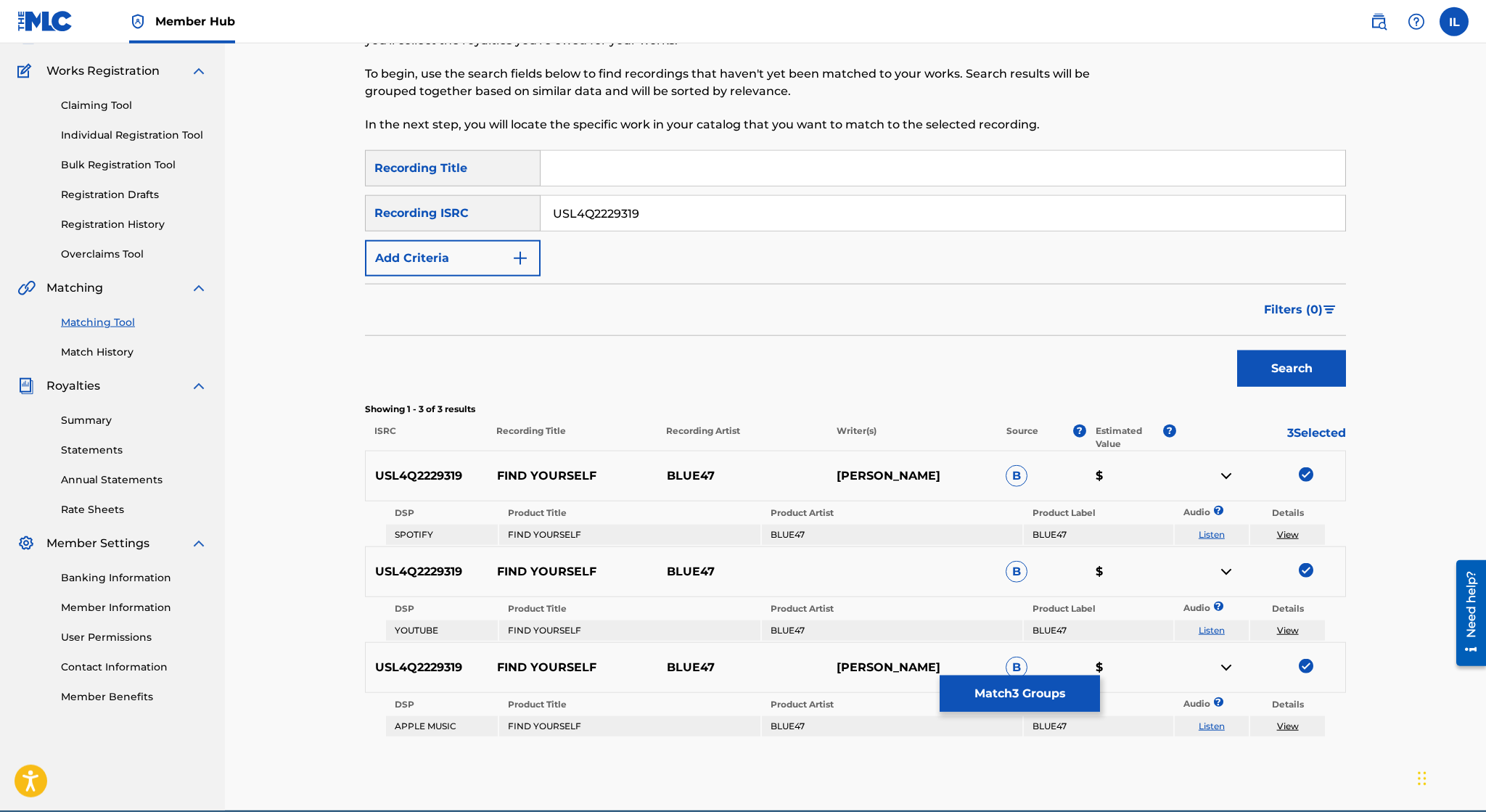
scroll to position [98, 0]
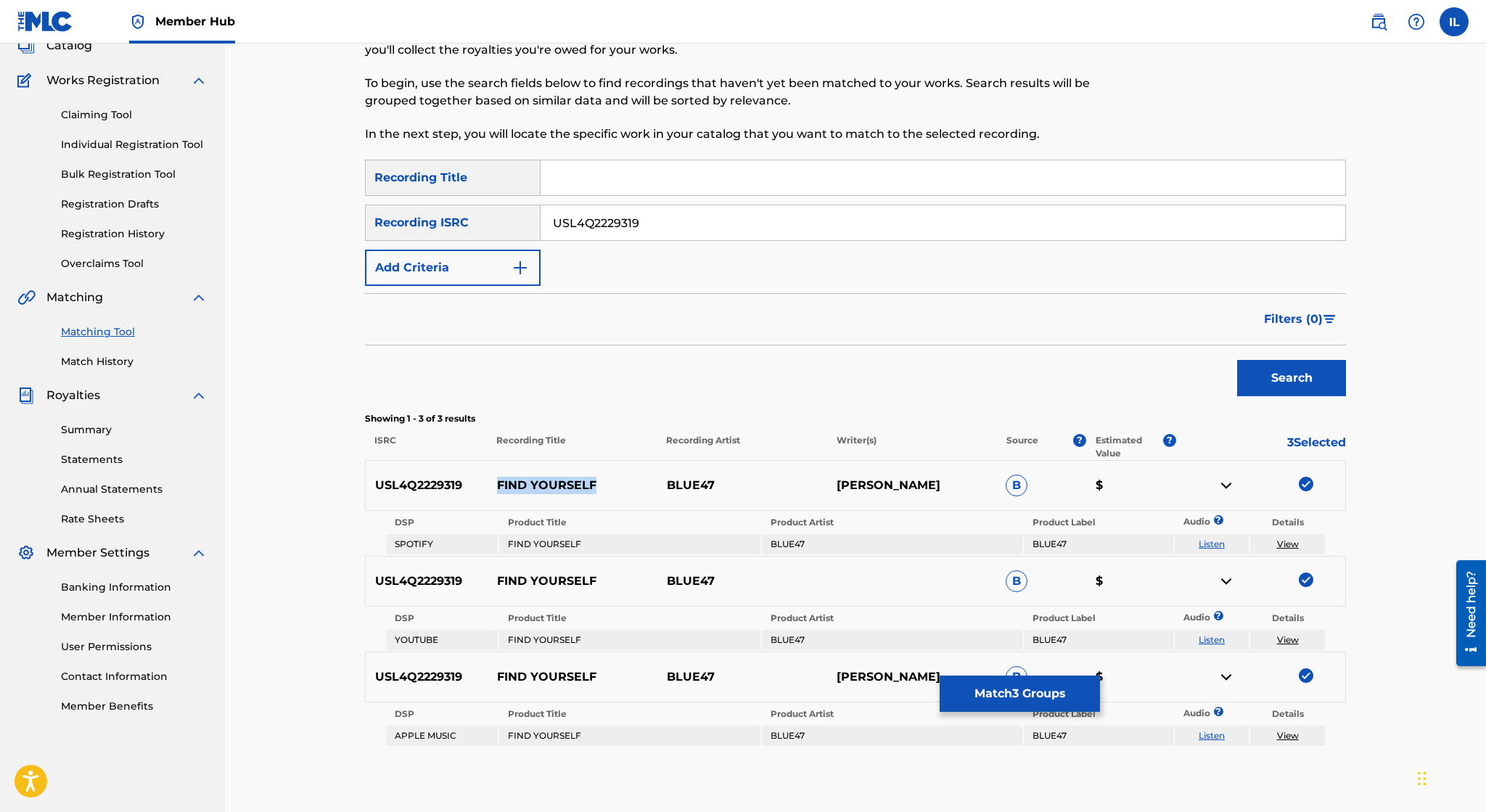
drag, startPoint x: 593, startPoint y: 481, endPoint x: 479, endPoint y: 475, distance: 114.2
click at [479, 475] on div "USL4Q2229319 FIND YOURSELF BLUE47 IRVIN LOPEZ B $" at bounding box center [855, 485] width 981 height 51
copy div "FIND YOURSELF"
click at [650, 186] on input "Search Form" at bounding box center [942, 178] width 805 height 35
paste input "FIND YOURSELF"
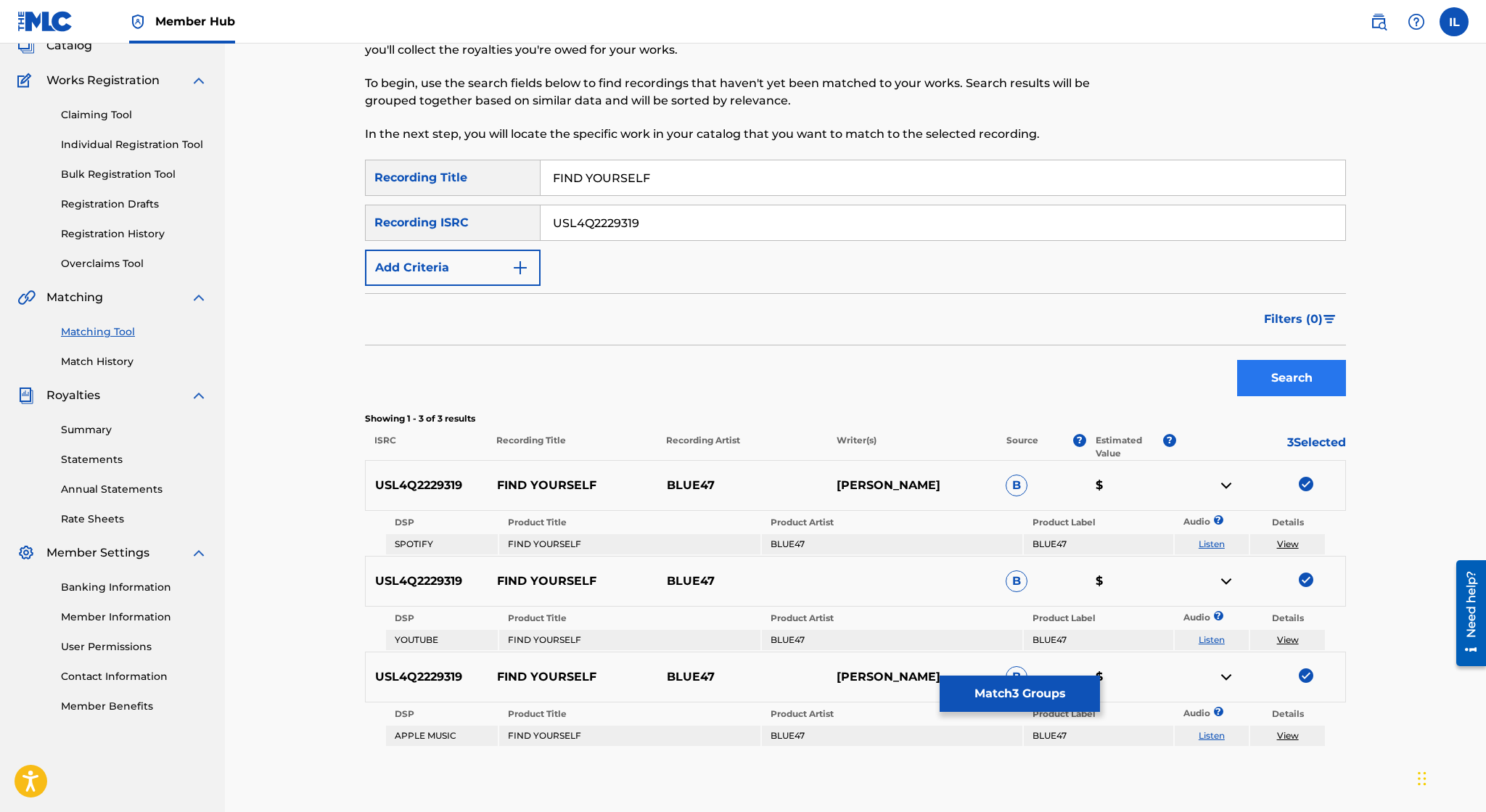
type input "FIND YOURSELF"
click at [1266, 376] on button "Search" at bounding box center [1291, 378] width 109 height 36
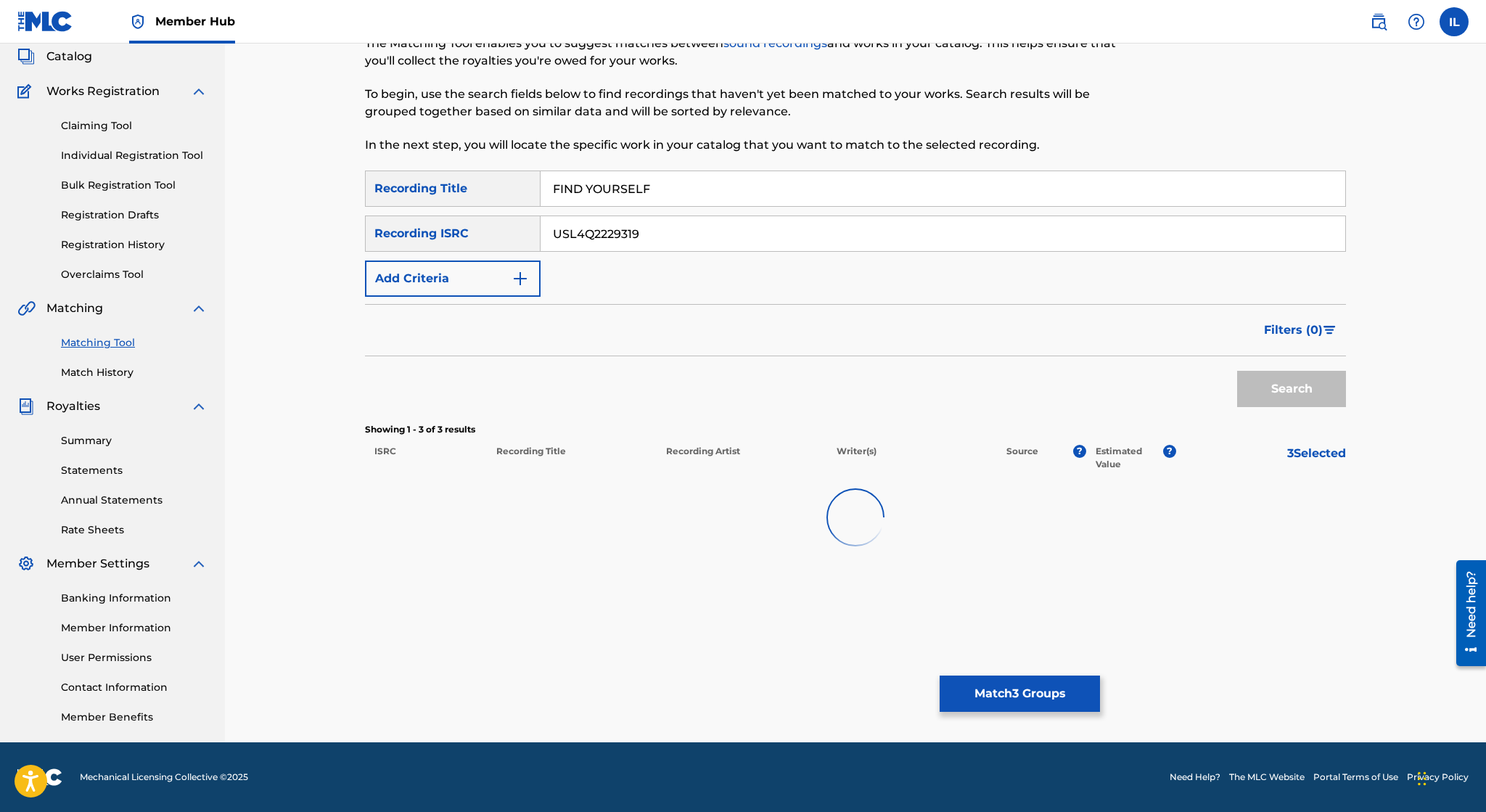
scroll to position [87, 0]
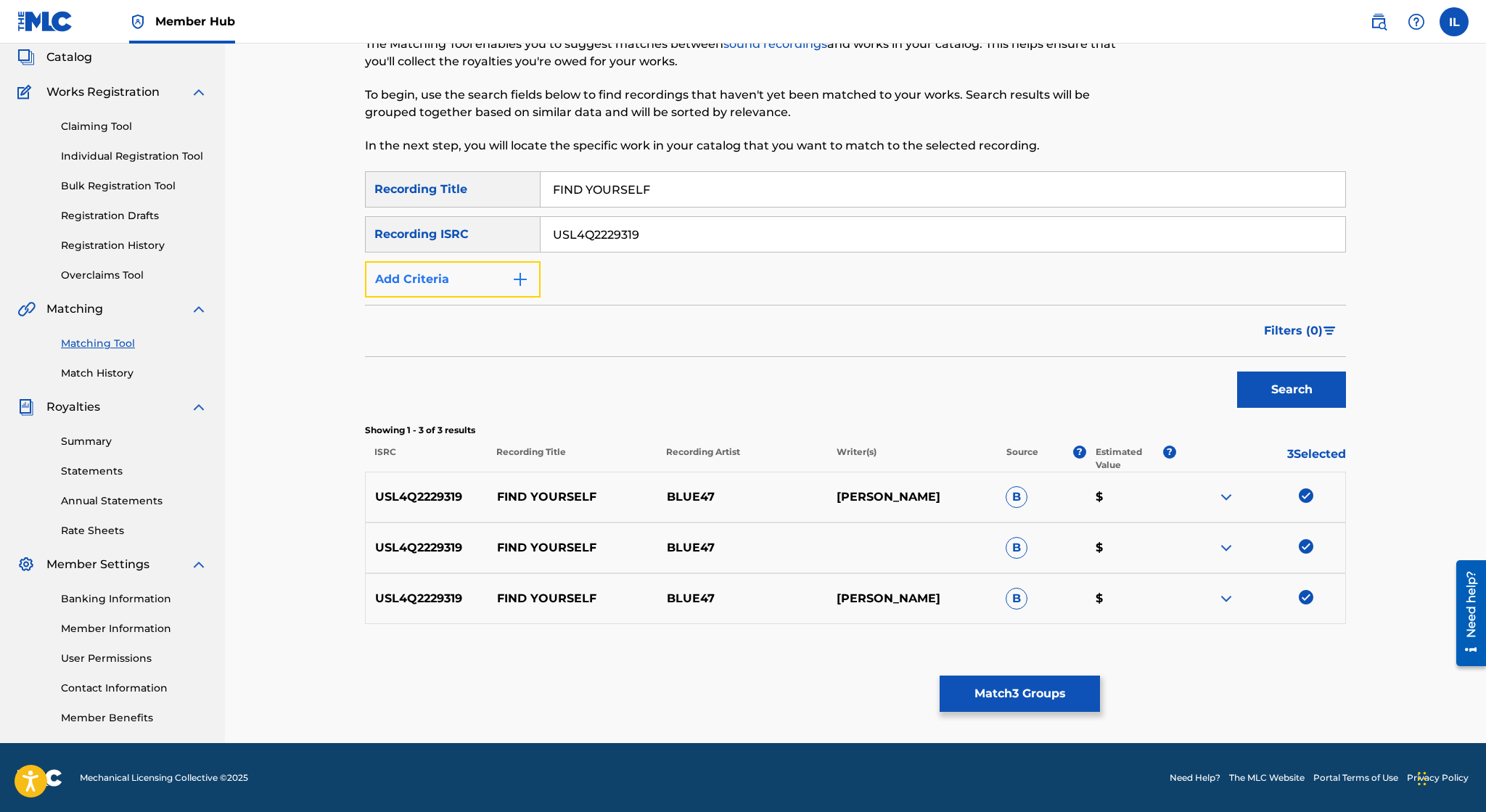
click at [512, 275] on img "Search Form" at bounding box center [520, 279] width 17 height 17
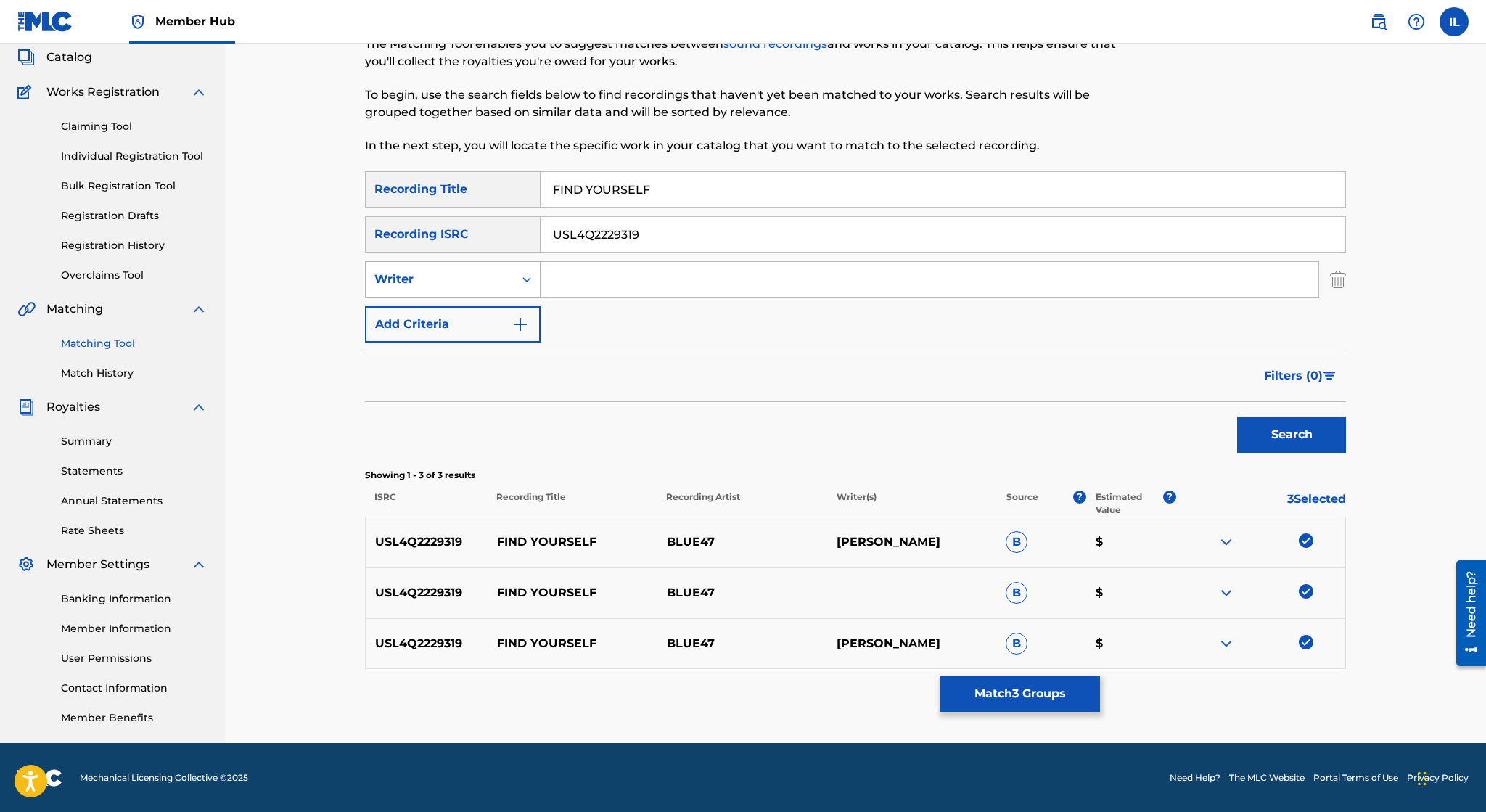
click at [514, 275] on div "Writer" at bounding box center [440, 279] width 148 height 27
click at [499, 321] on div "Recording Artist" at bounding box center [453, 316] width 174 height 36
click at [586, 288] on input "Search Form" at bounding box center [930, 279] width 778 height 35
type input "Blue47"
click at [1237, 416] on button "Search" at bounding box center [1291, 434] width 109 height 36
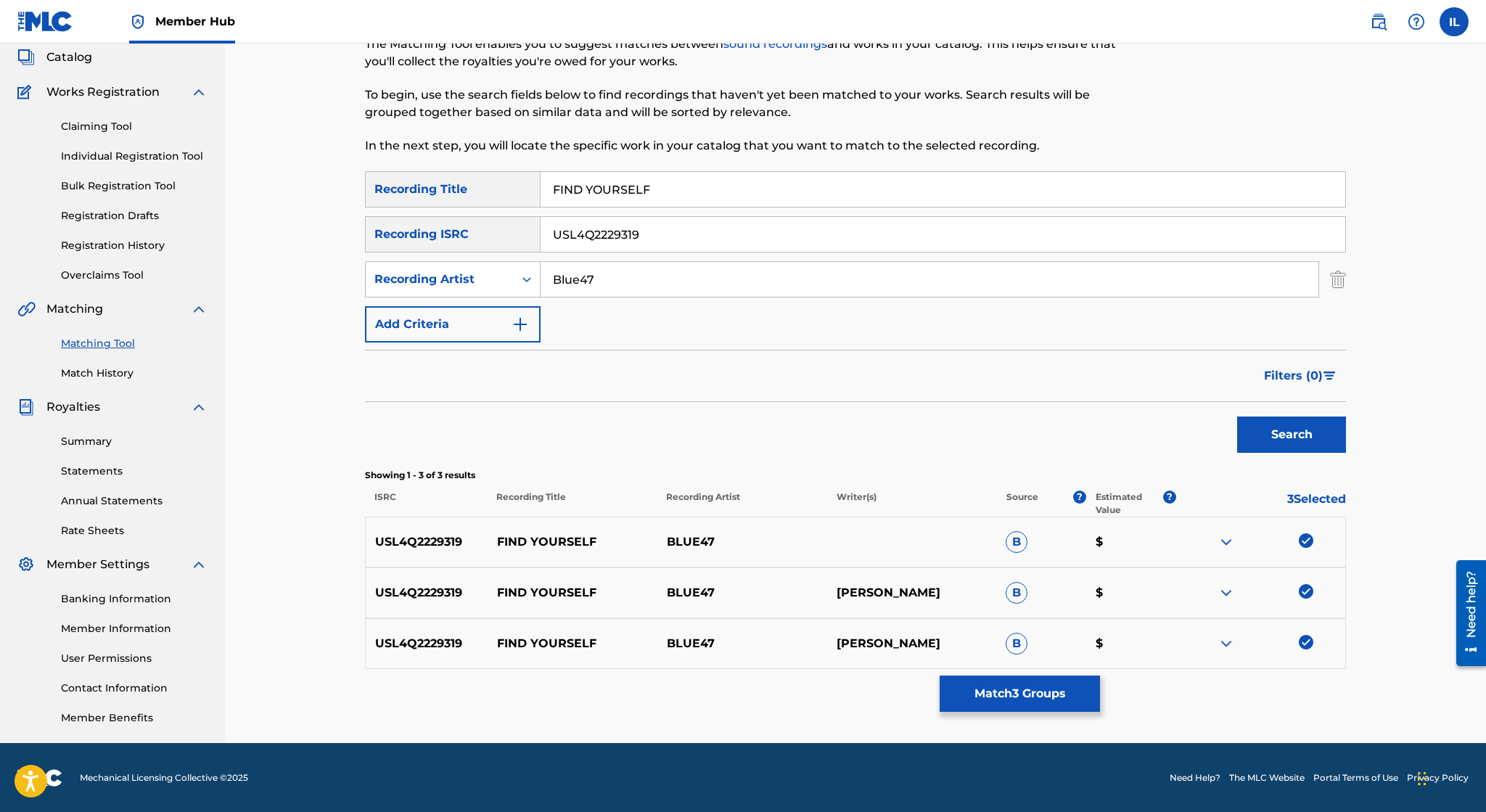
click at [669, 239] on input "USL4Q2229319" at bounding box center [942, 235] width 805 height 35
click at [1237, 416] on button "Search" at bounding box center [1291, 434] width 109 height 36
click at [512, 239] on div "Recording ISRC" at bounding box center [453, 235] width 176 height 36
click at [486, 325] on button "Add Criteria" at bounding box center [453, 325] width 176 height 36
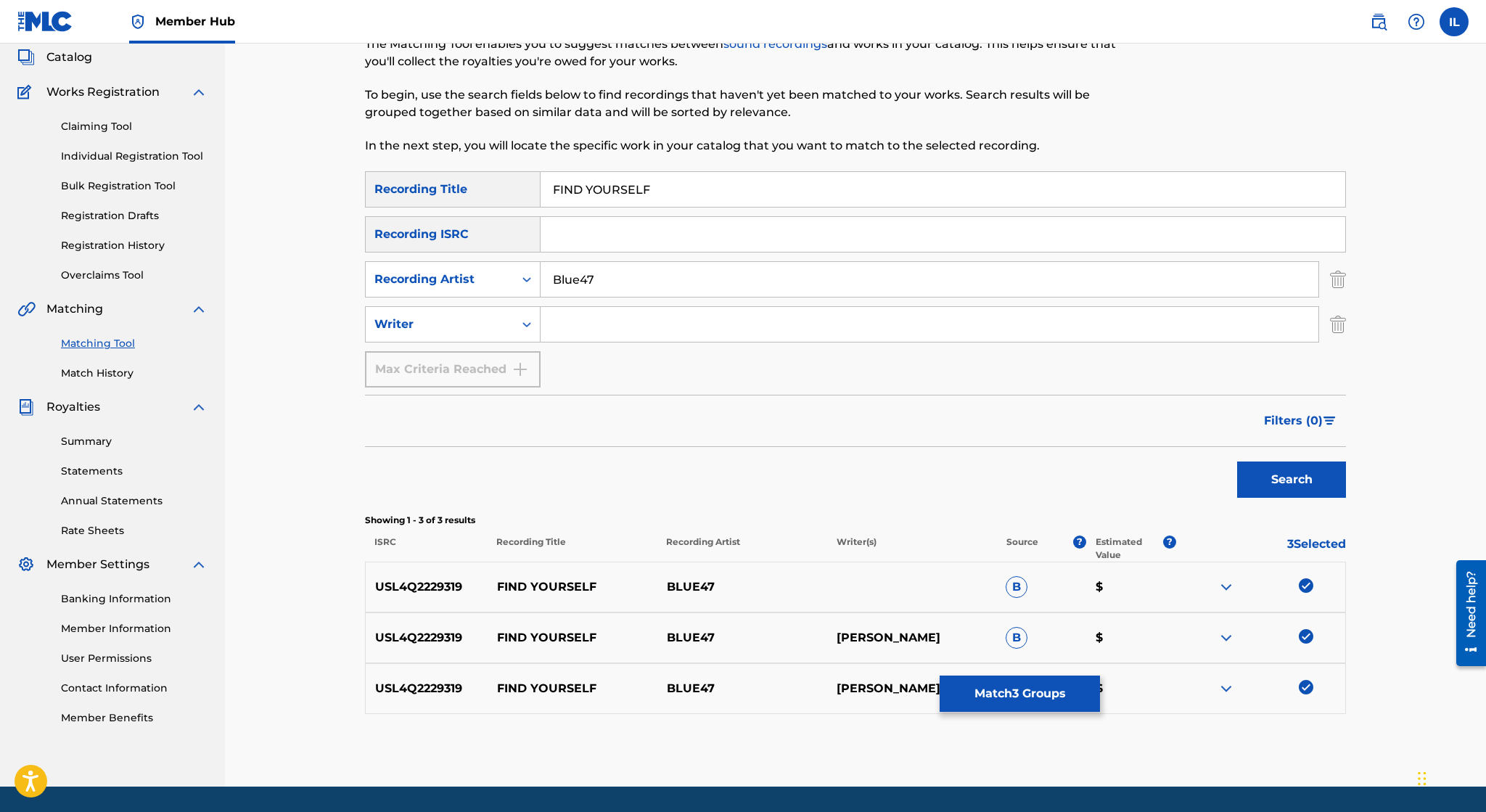
click at [590, 335] on input "Search Form" at bounding box center [930, 324] width 778 height 35
type input "Irvin Lopez"
click at [1237, 462] on button "Search" at bounding box center [1291, 480] width 109 height 36
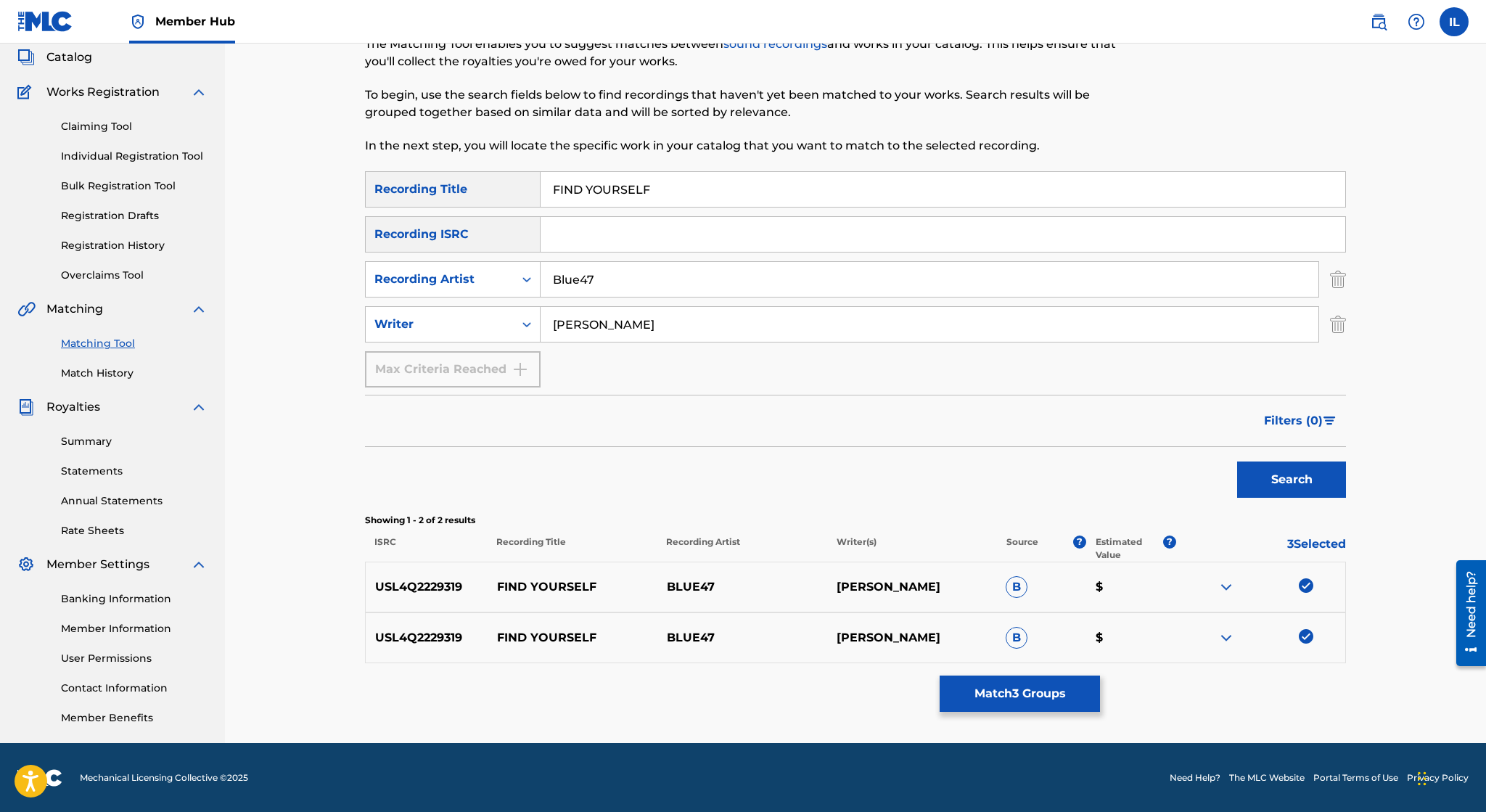
drag, startPoint x: 698, startPoint y: 325, endPoint x: 407, endPoint y: 368, distance: 294.2
click at [541, 341] on input "Irvin Lopez" at bounding box center [930, 324] width 778 height 35
click at [1237, 462] on button "Search" at bounding box center [1291, 480] width 109 height 36
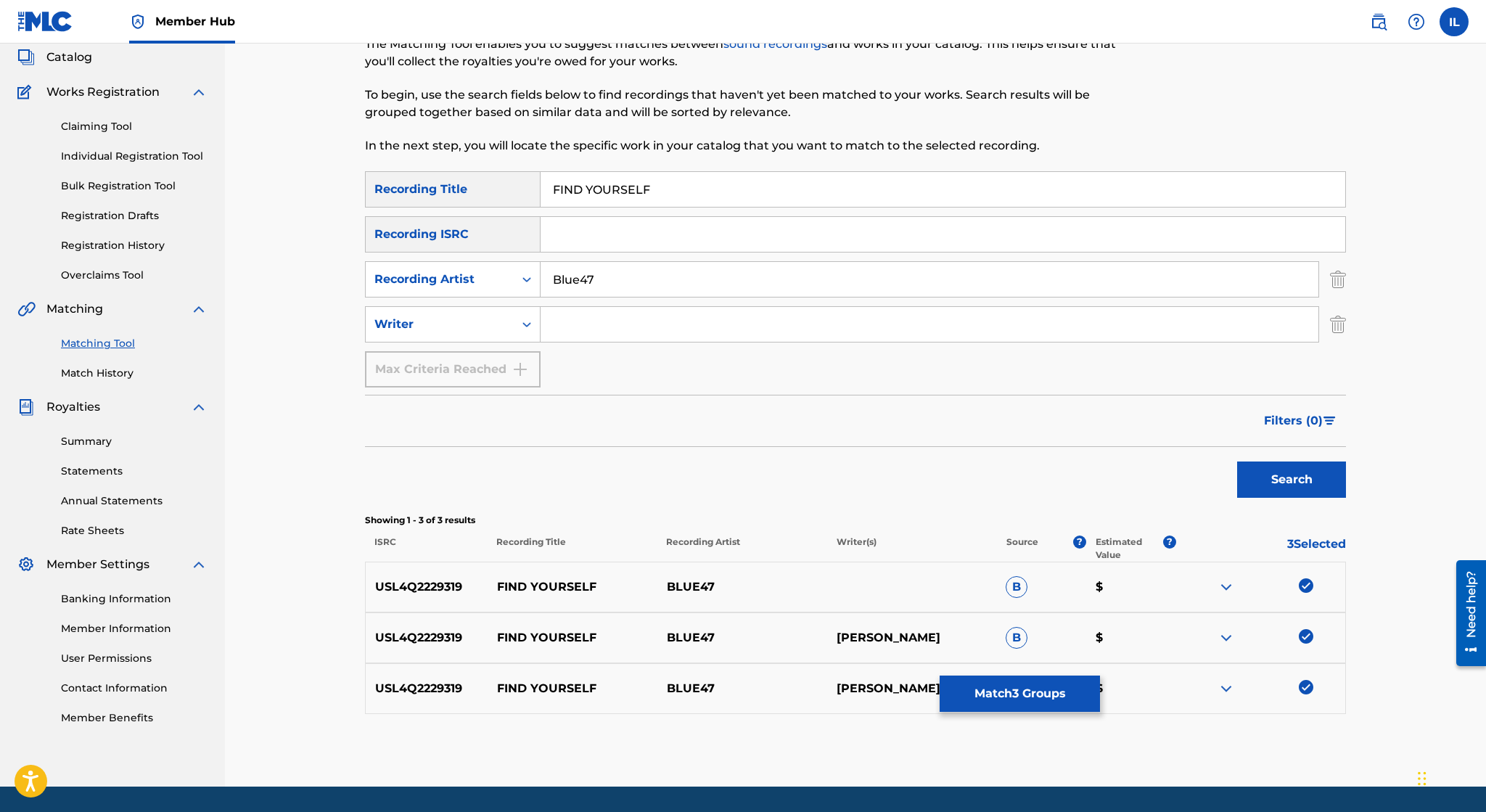
scroll to position [131, 0]
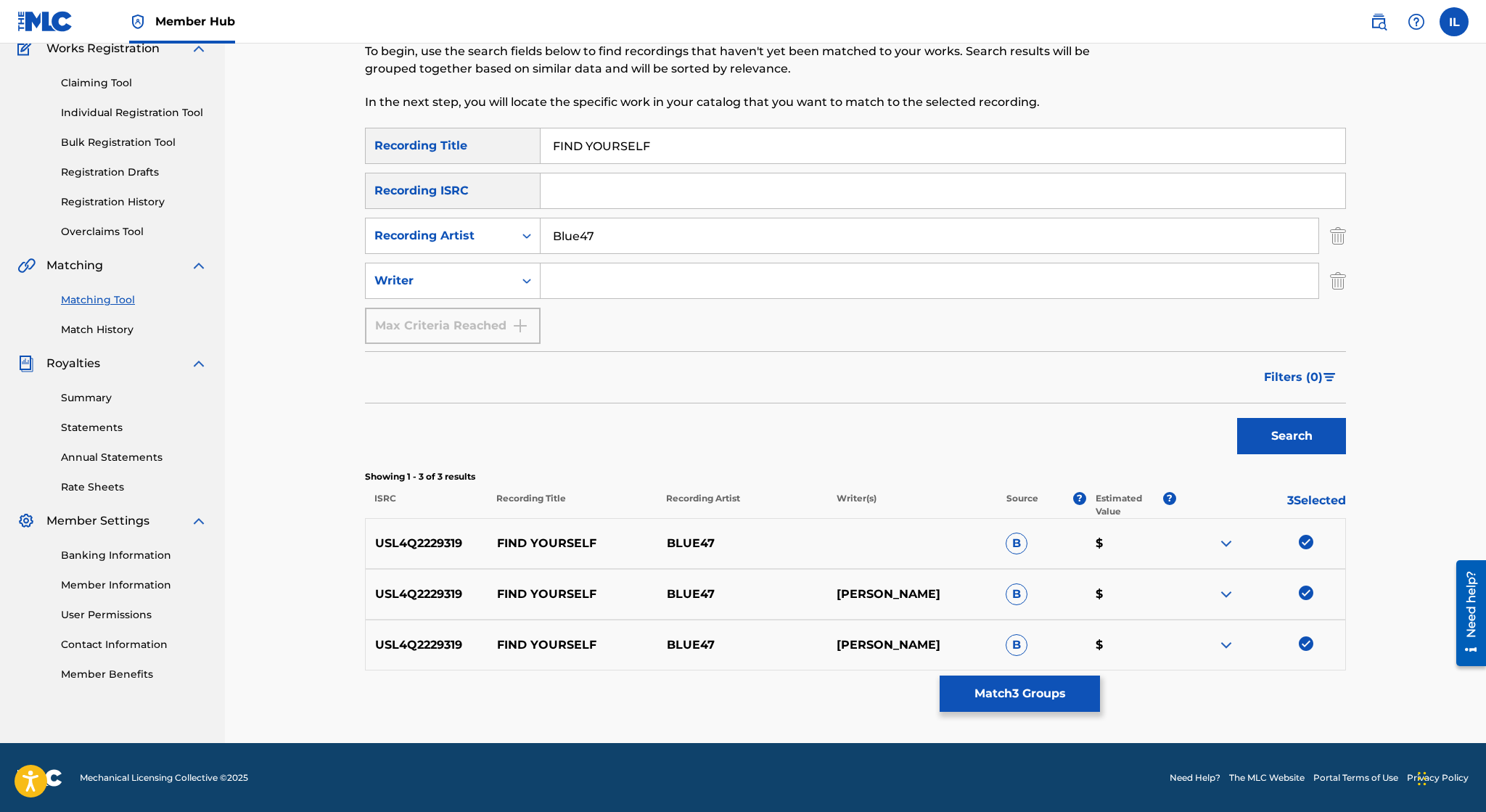
click at [1230, 537] on img at bounding box center [1226, 543] width 17 height 17
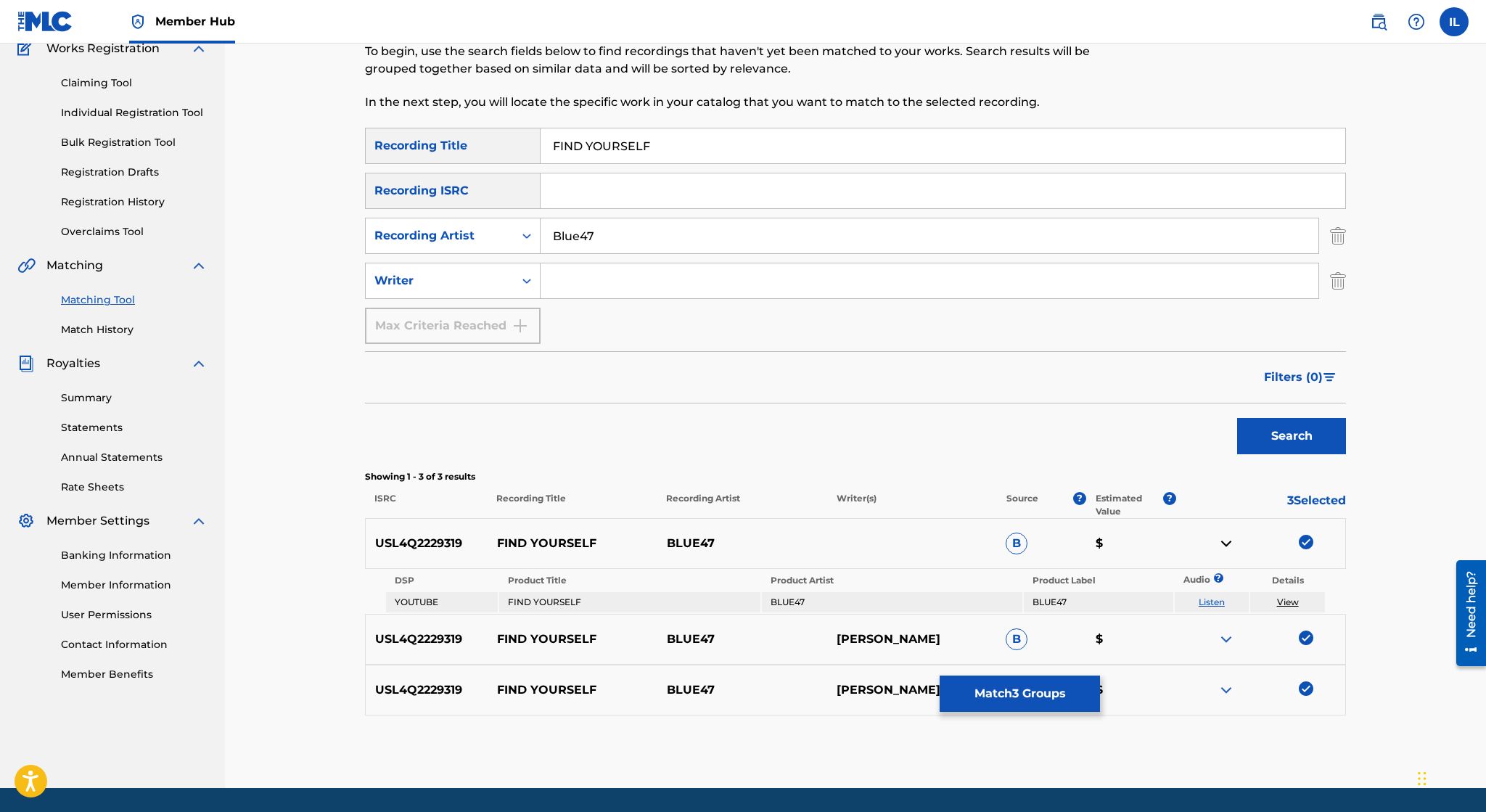
drag, startPoint x: 1230, startPoint y: 639, endPoint x: 1229, endPoint y: 649, distance: 10.0
click at [1229, 639] on img at bounding box center [1226, 639] width 17 height 17
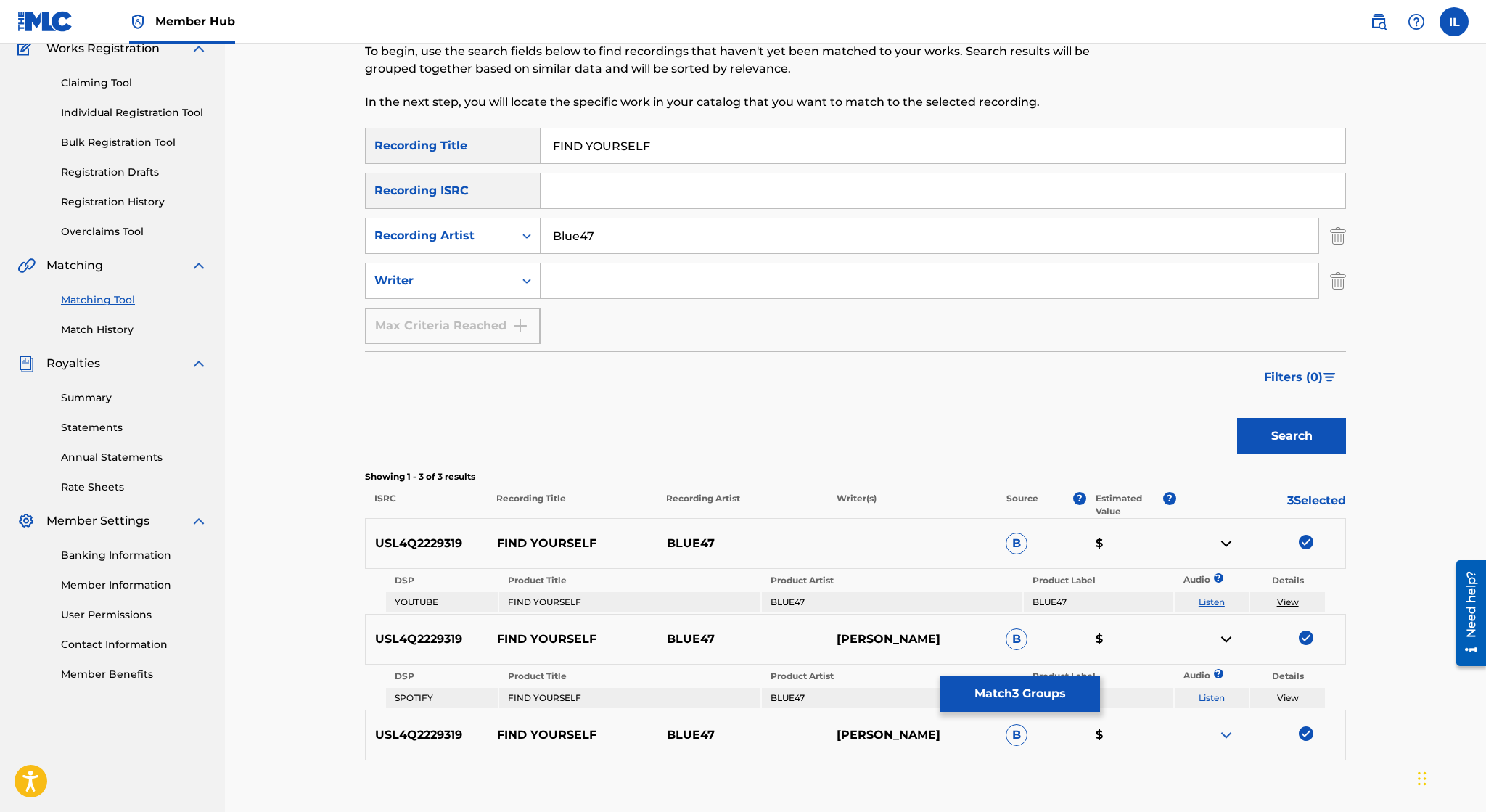
click at [1221, 743] on div "USL4Q2229319 FIND YOURSELF BLUE47 IRVIN LÓPEZ B $" at bounding box center [855, 734] width 981 height 51
click at [1229, 735] on img at bounding box center [1226, 734] width 17 height 17
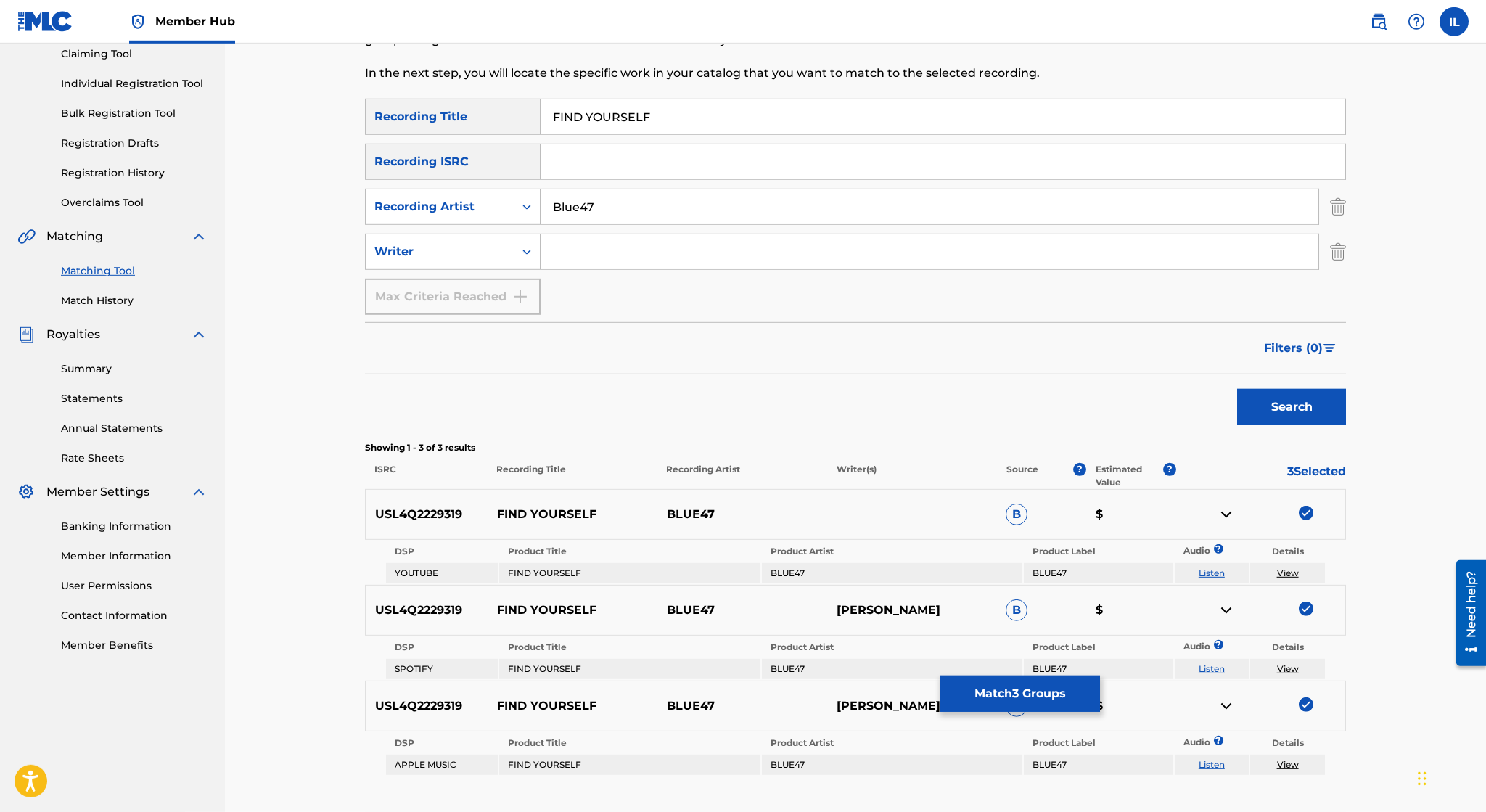
scroll to position [113, 0]
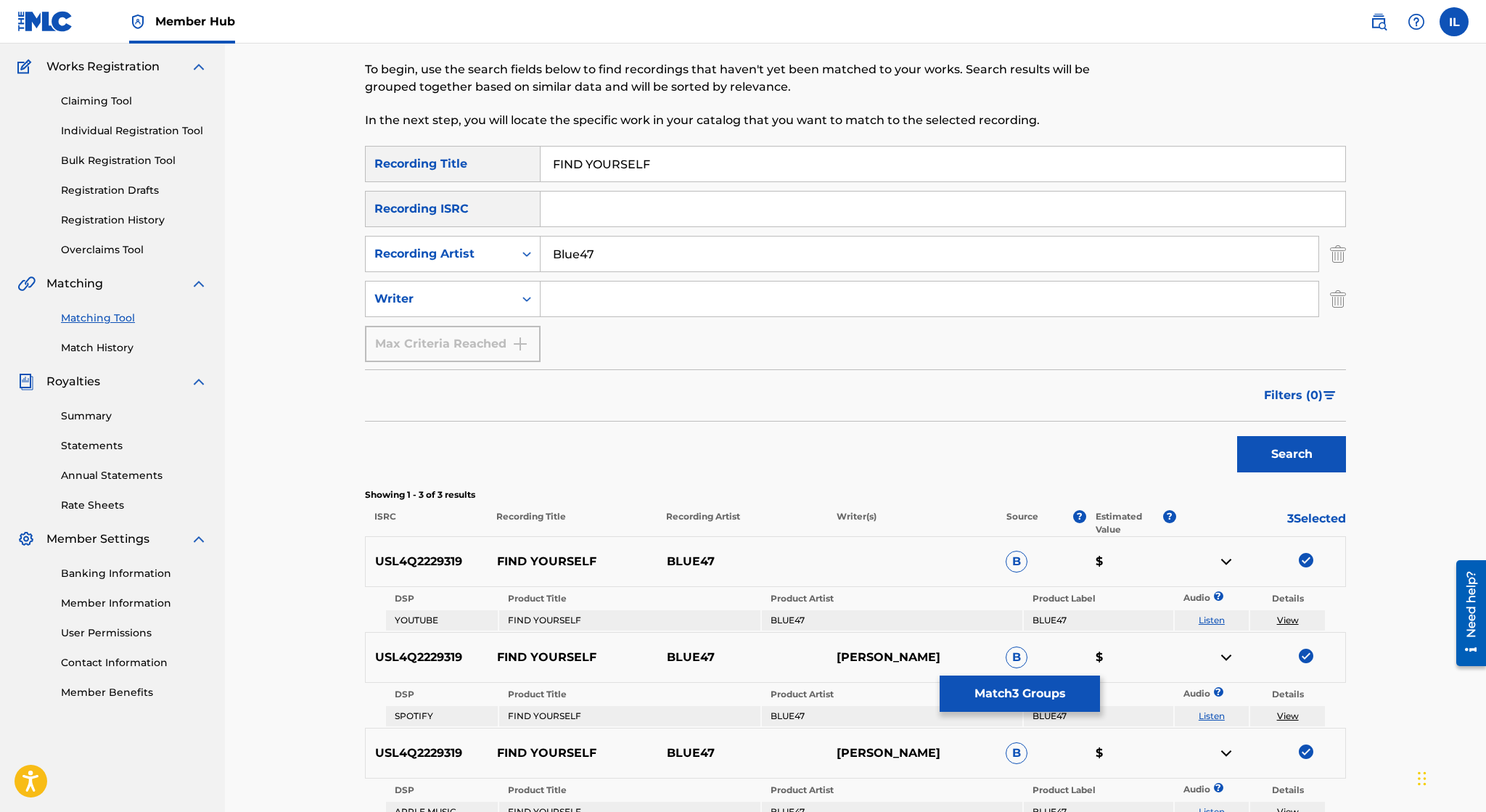
drag, startPoint x: 615, startPoint y: 263, endPoint x: 495, endPoint y: 278, distance: 120.9
click at [541, 271] on input "Blue47" at bounding box center [930, 254] width 778 height 35
click at [1237, 436] on button "Search" at bounding box center [1291, 454] width 109 height 36
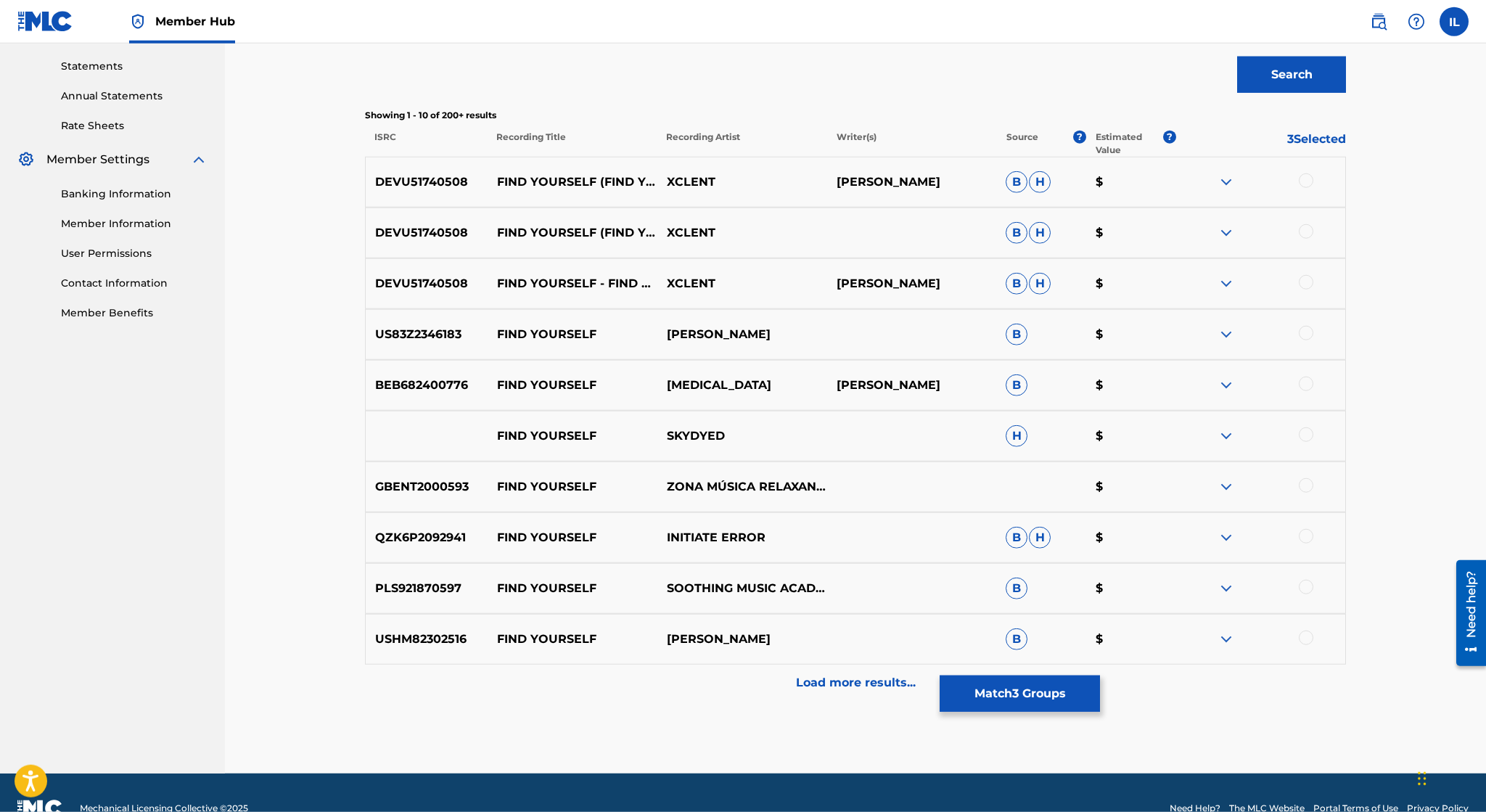
scroll to position [522, 0]
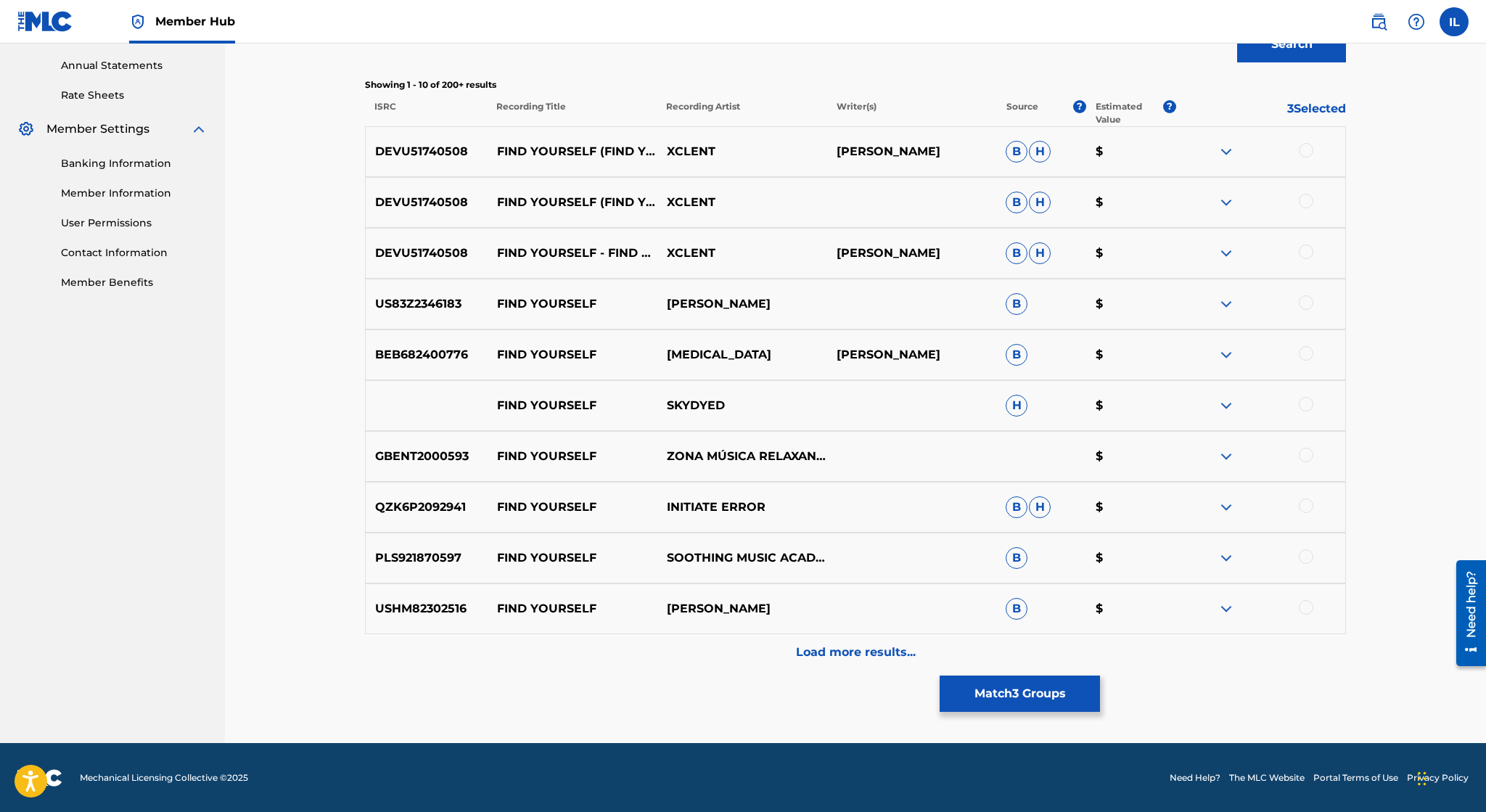
click at [1222, 406] on img at bounding box center [1226, 405] width 17 height 17
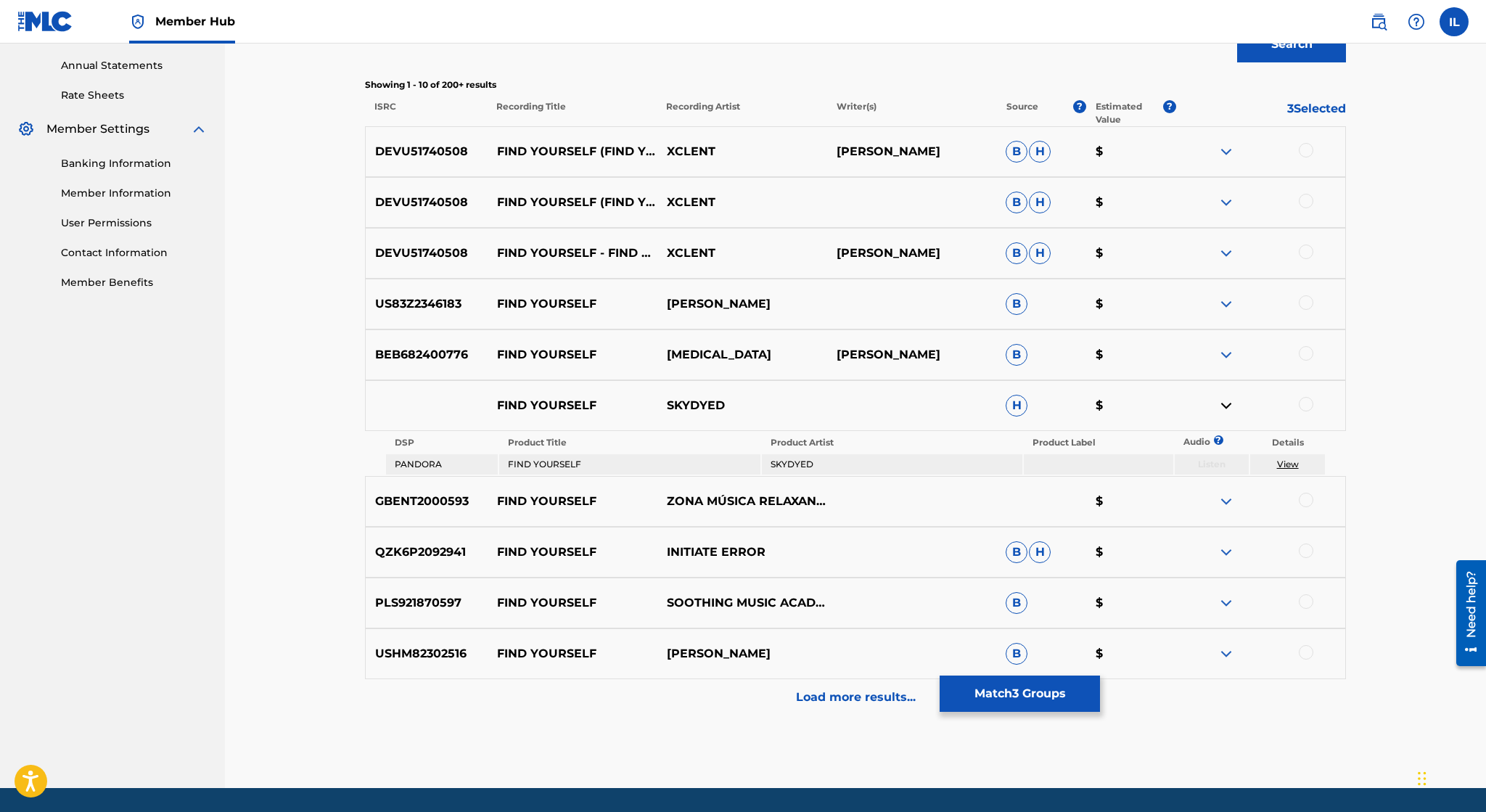
click at [1285, 464] on link "View" at bounding box center [1288, 464] width 22 height 11
click at [1223, 408] on img at bounding box center [1226, 405] width 17 height 17
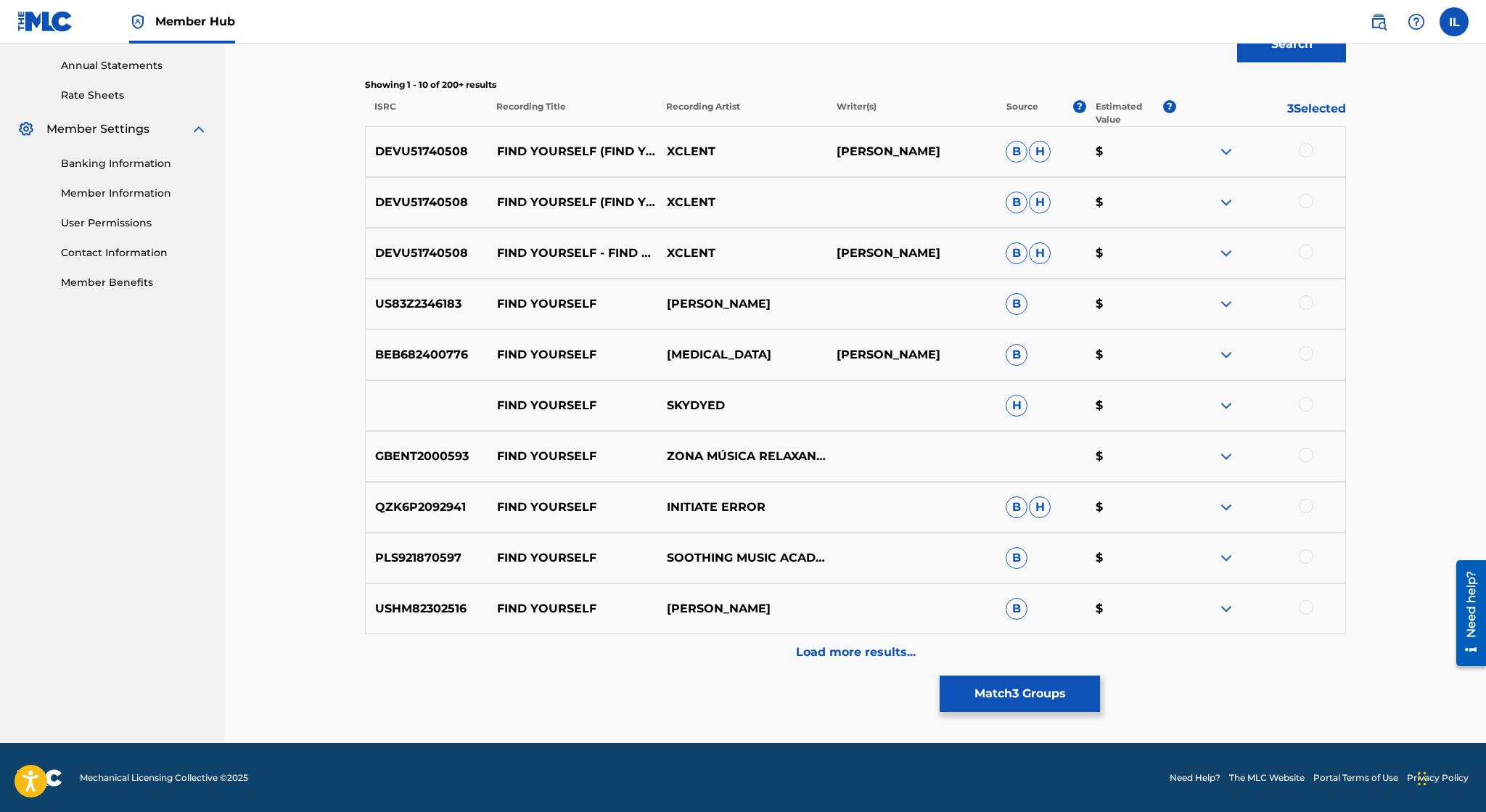
click at [1223, 454] on img at bounding box center [1226, 456] width 17 height 17
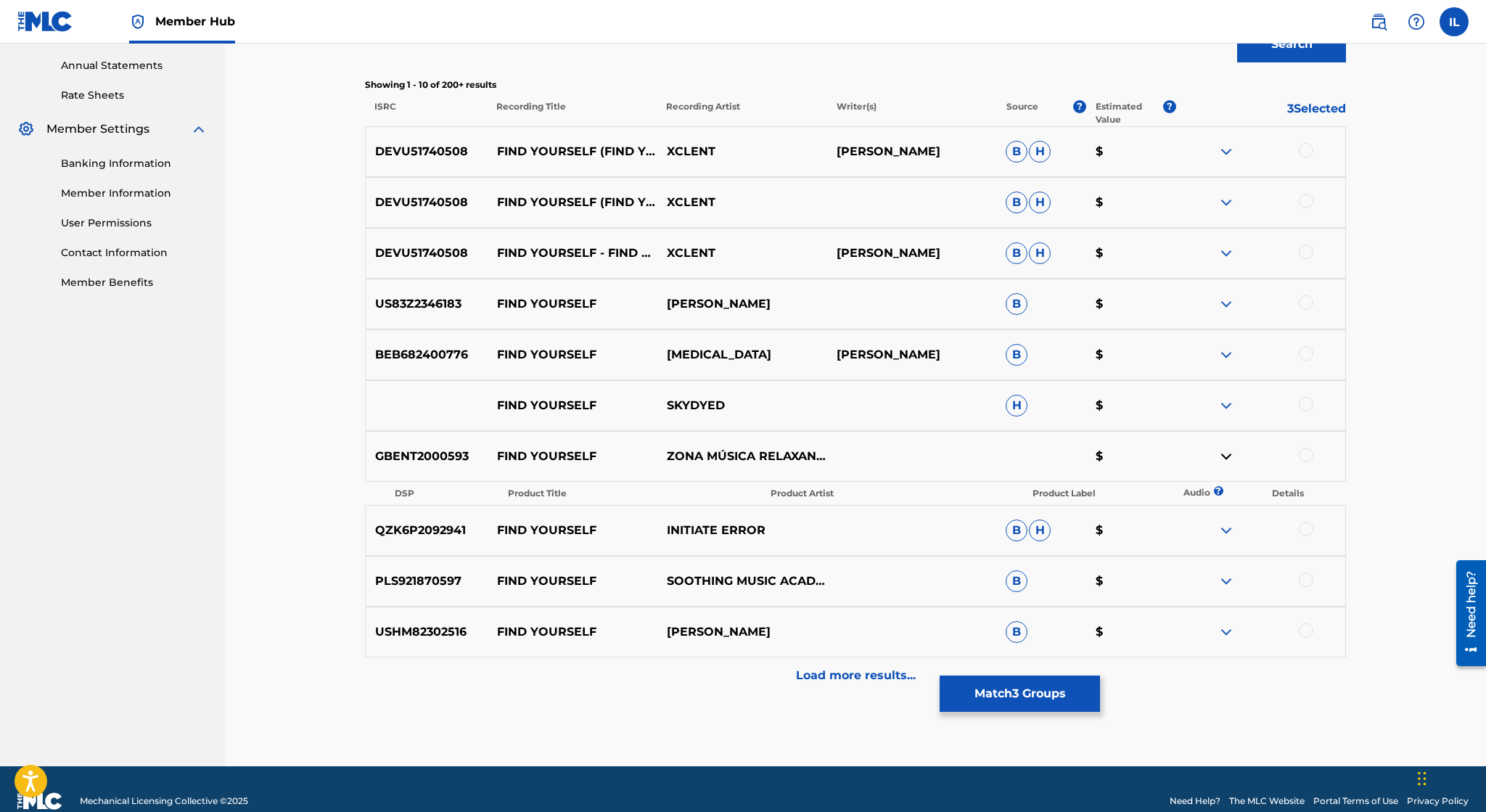
click at [1223, 454] on img at bounding box center [1226, 456] width 17 height 17
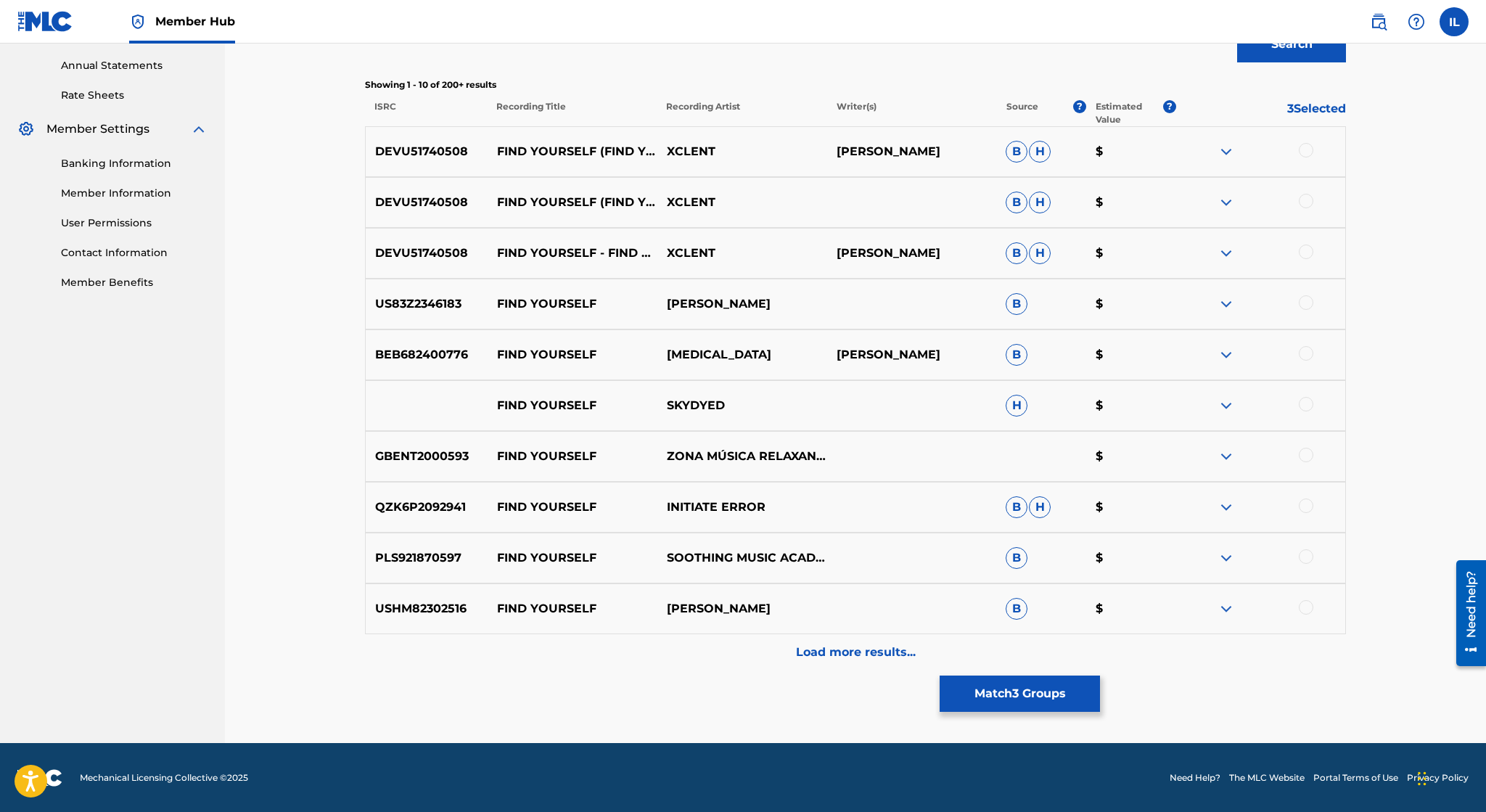
click at [1223, 454] on img at bounding box center [1226, 456] width 17 height 17
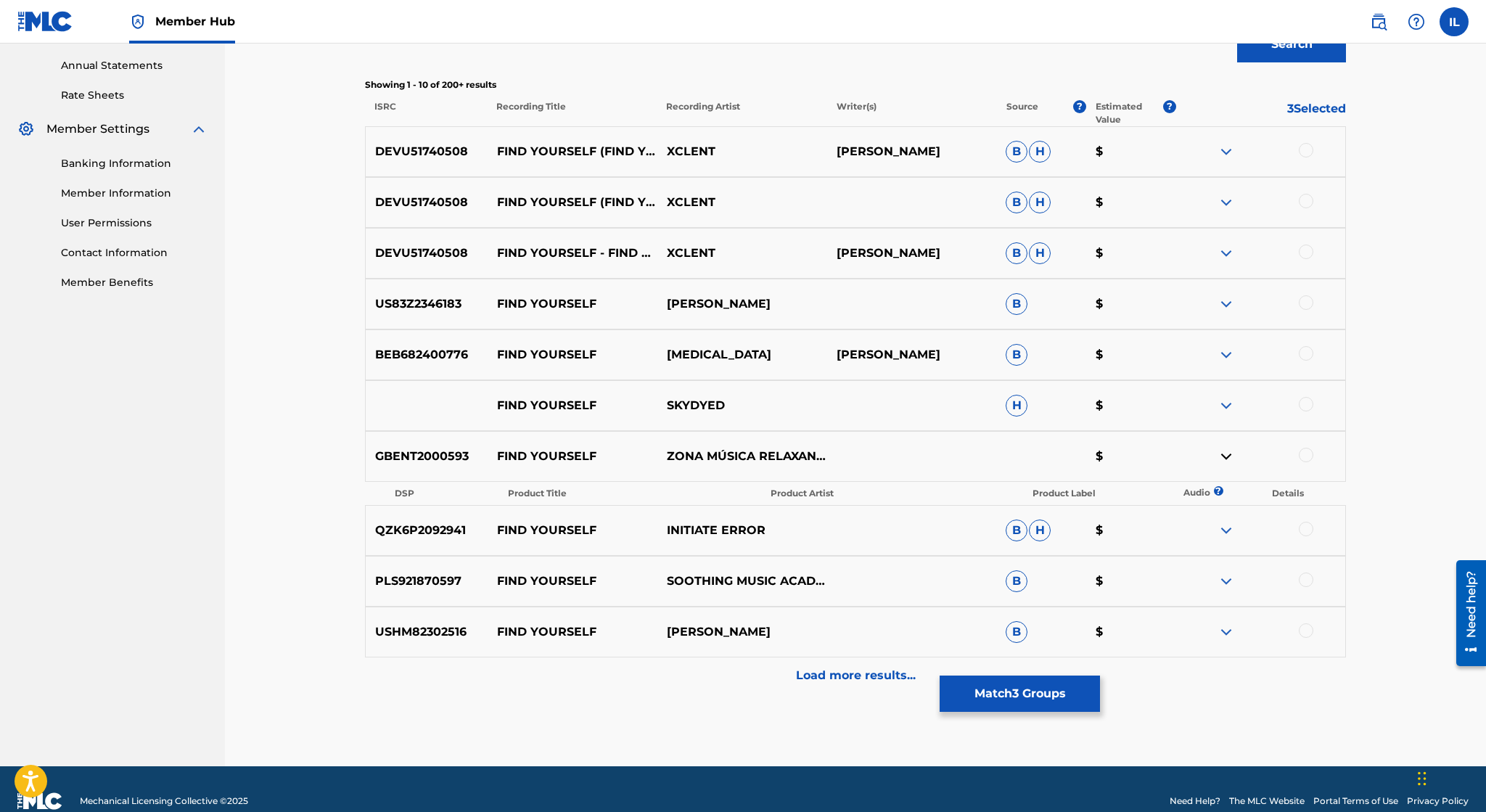
click at [1223, 454] on img at bounding box center [1226, 456] width 17 height 17
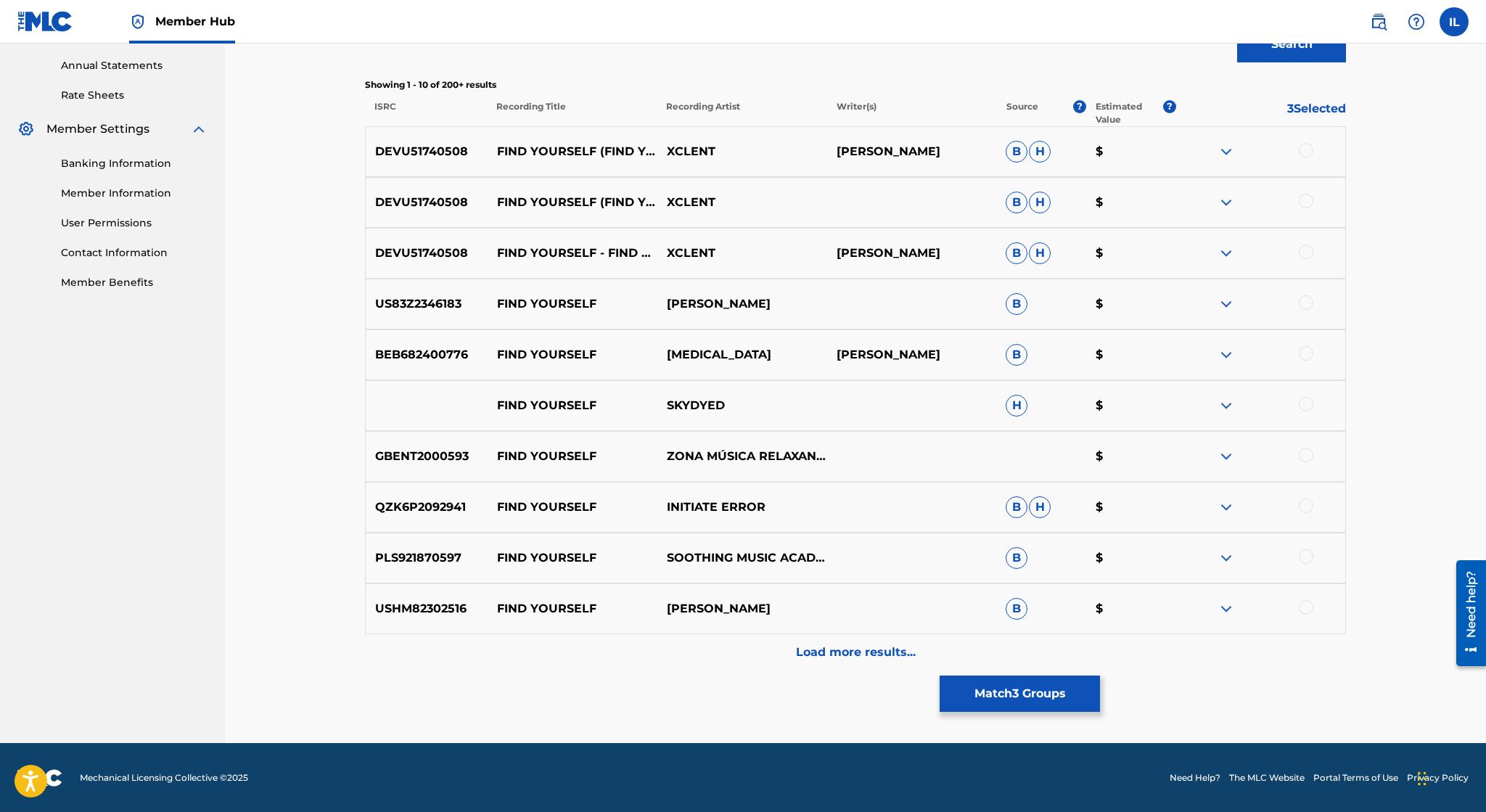
click at [1220, 456] on img at bounding box center [1226, 456] width 17 height 17
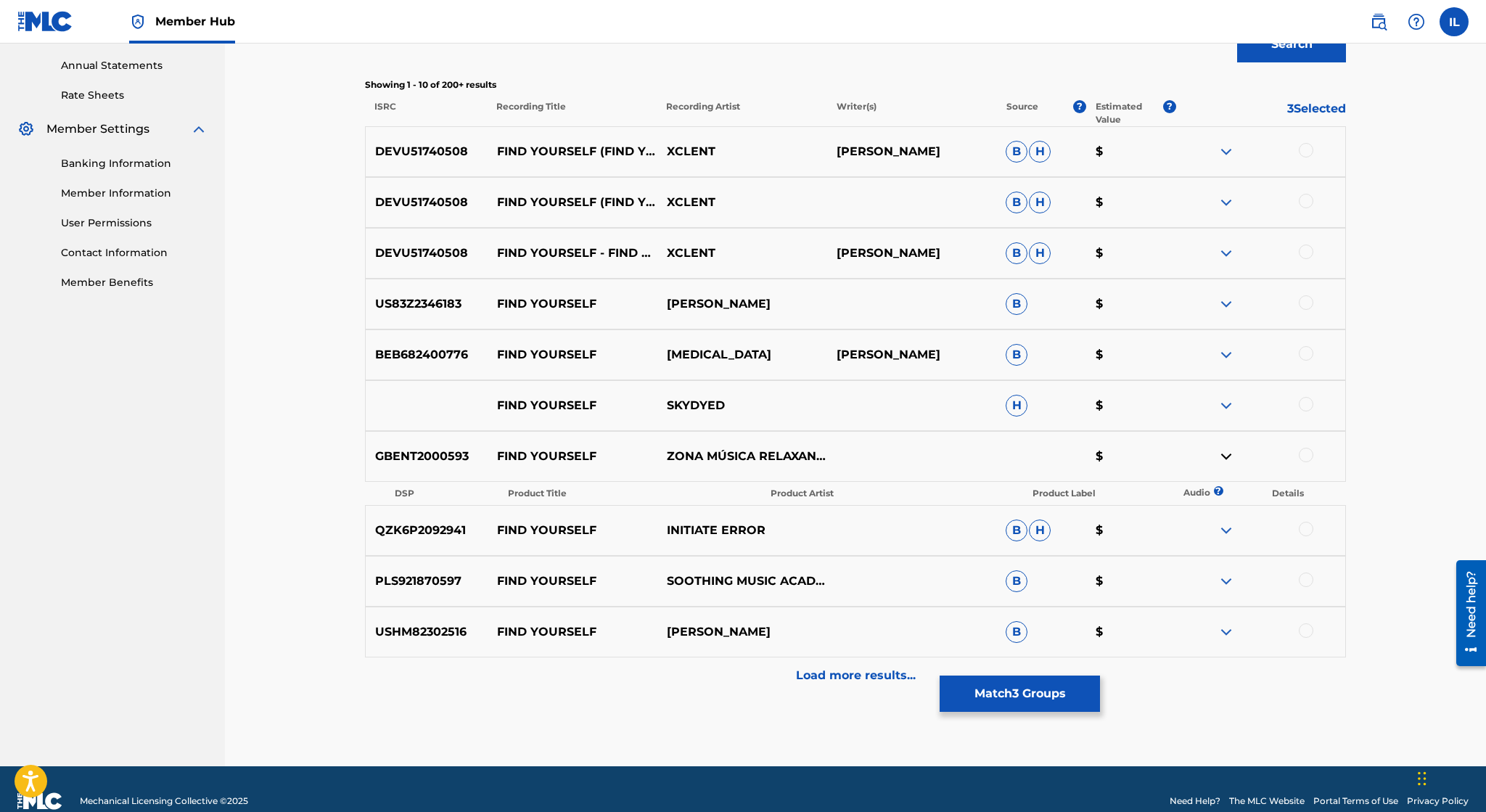
click at [1226, 451] on img at bounding box center [1226, 456] width 17 height 17
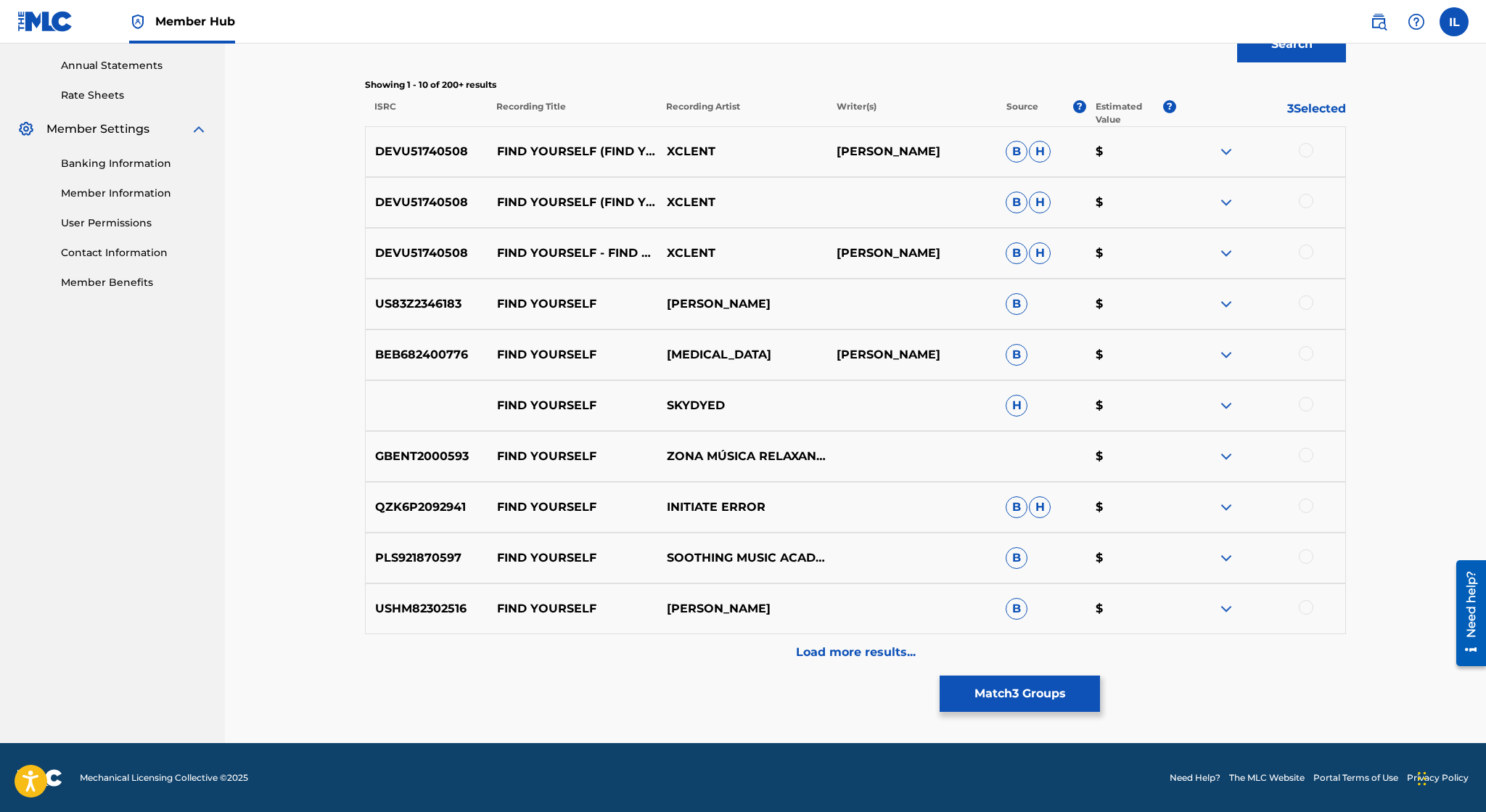
click at [1228, 509] on img at bounding box center [1226, 507] width 17 height 17
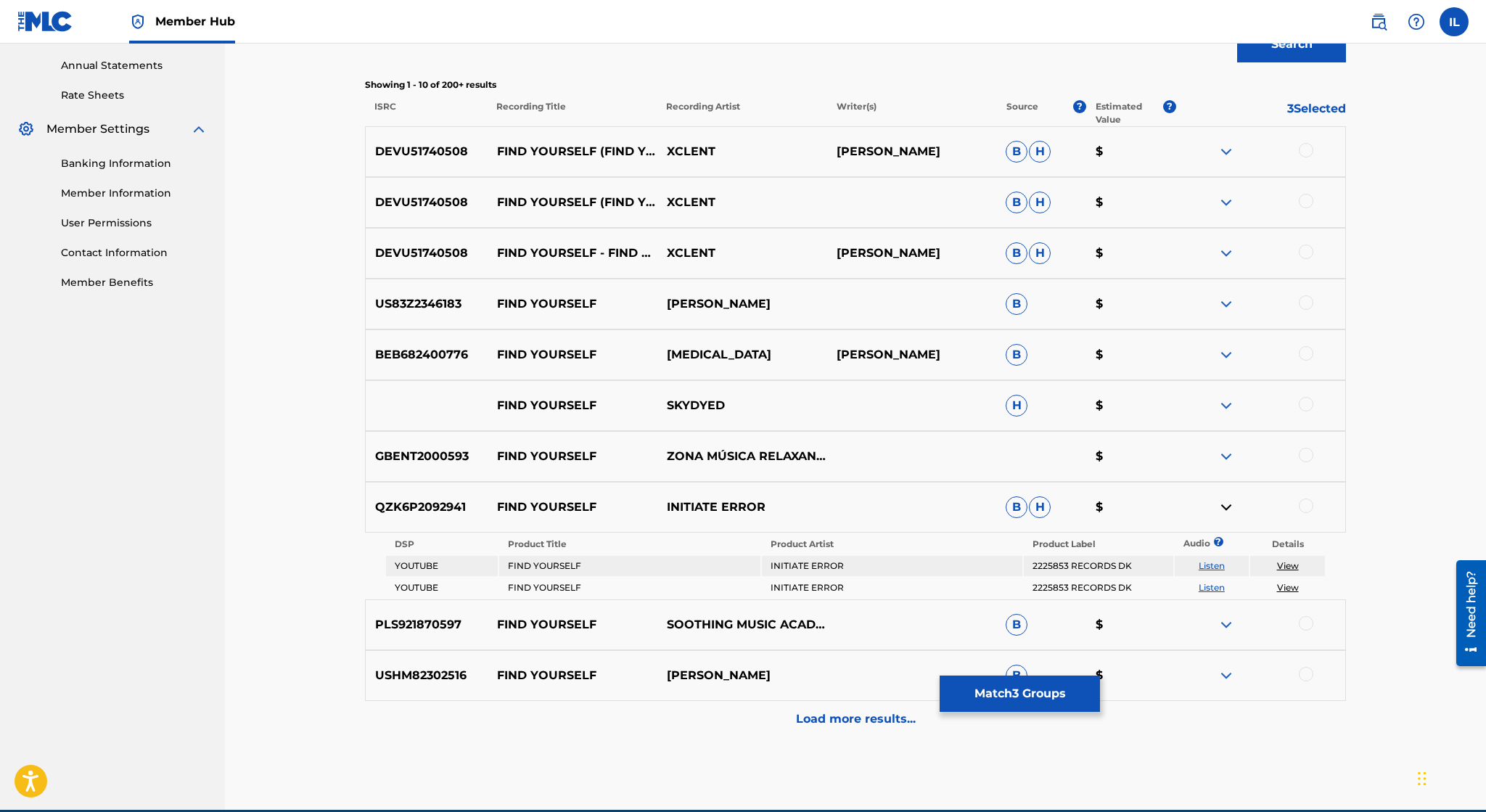
click at [1290, 561] on link "View" at bounding box center [1288, 565] width 22 height 11
click at [1295, 590] on link "View" at bounding box center [1288, 587] width 22 height 11
click at [1220, 506] on img at bounding box center [1226, 507] width 17 height 17
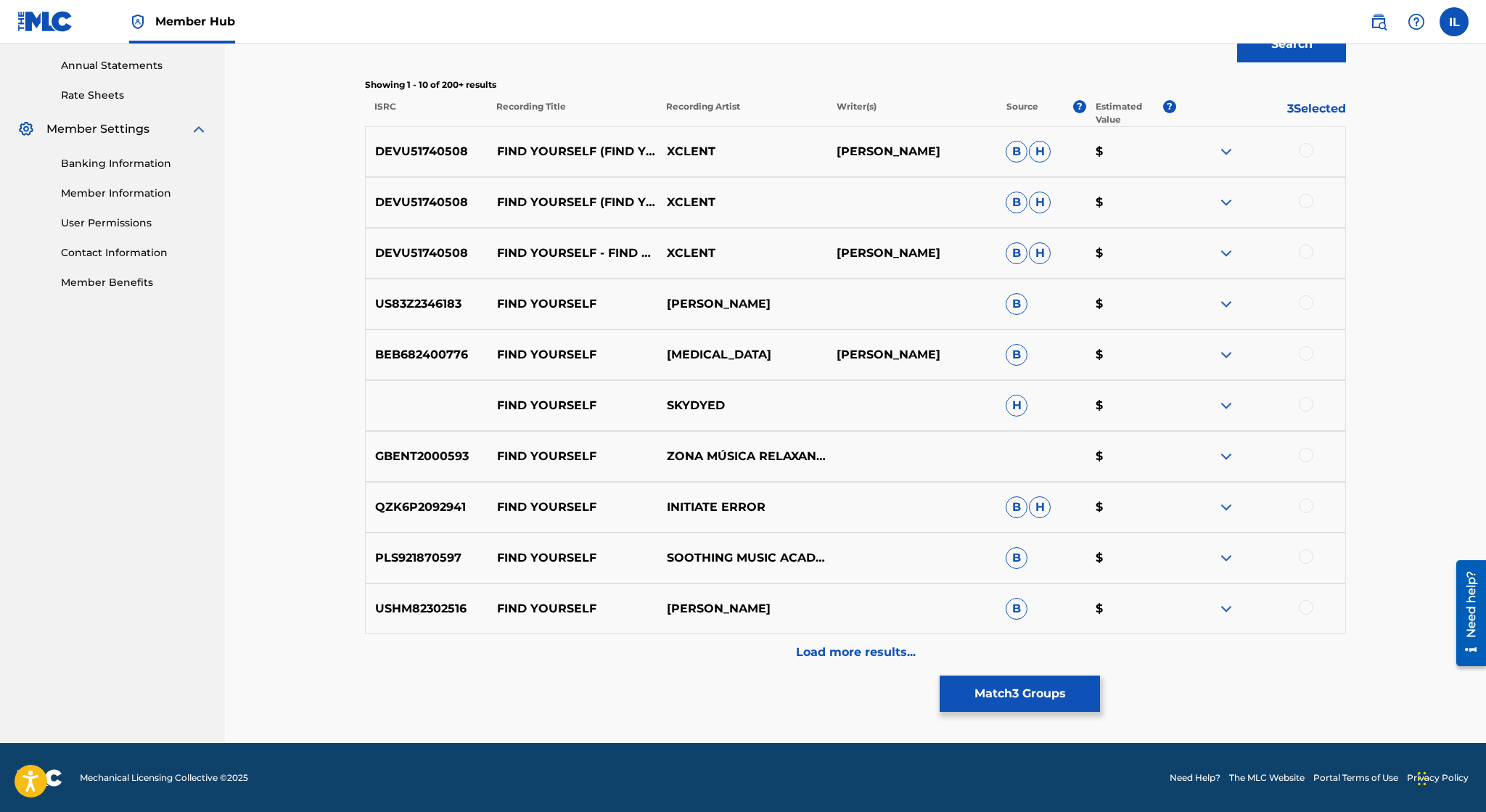
click at [1230, 503] on img at bounding box center [1226, 507] width 17 height 17
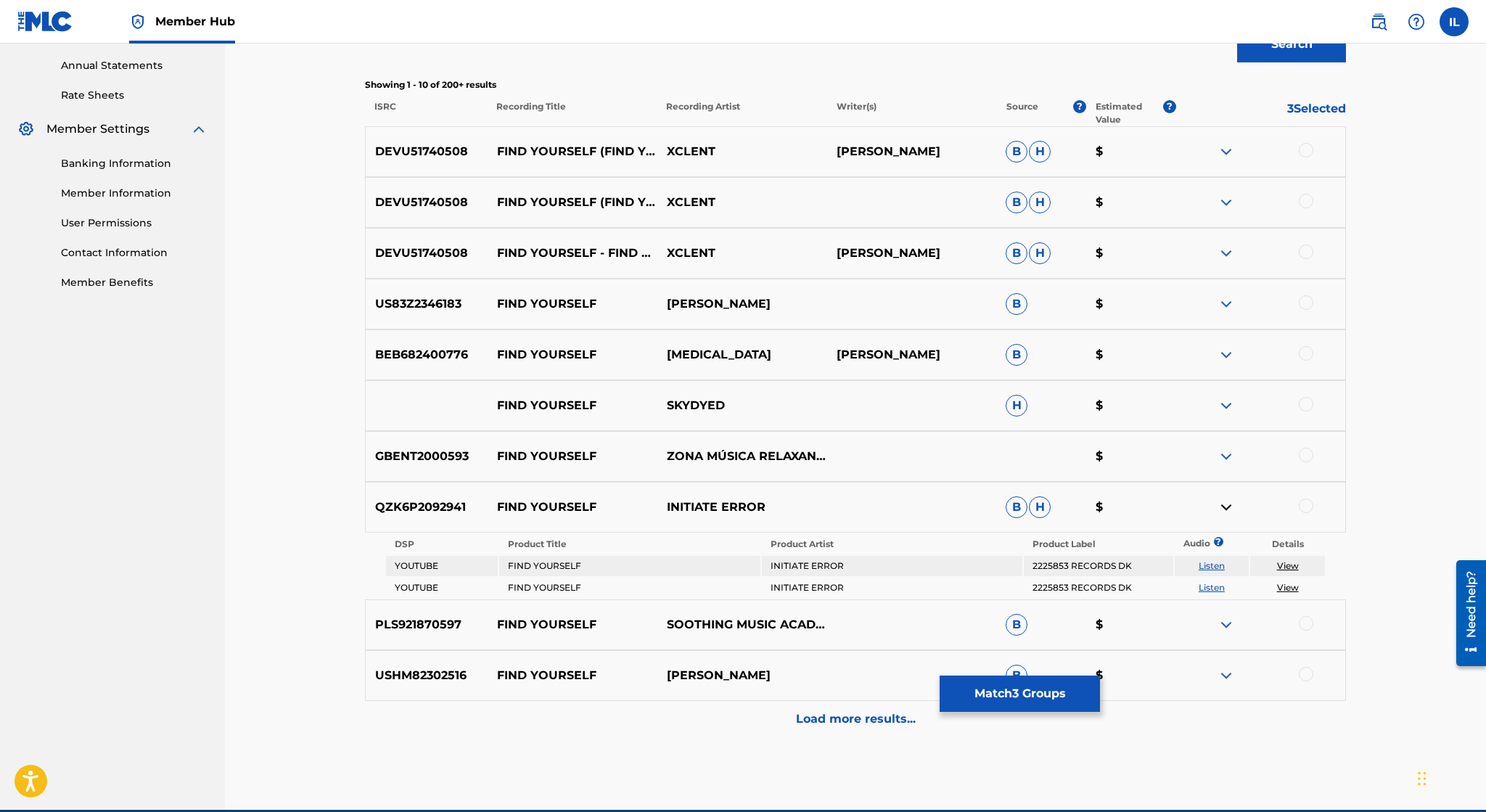
click at [1282, 568] on link "View" at bounding box center [1288, 565] width 22 height 11
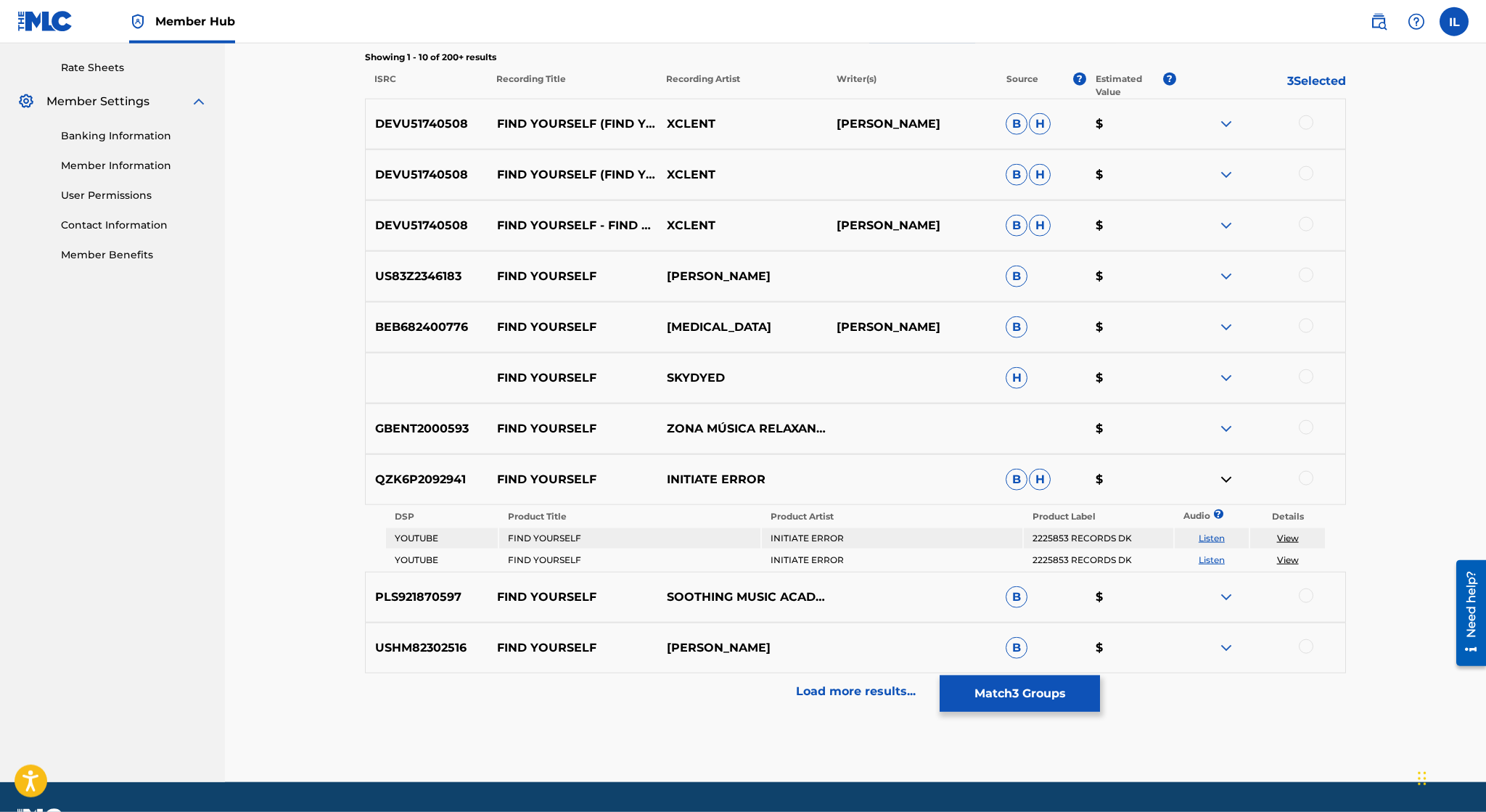
scroll to position [589, 0]
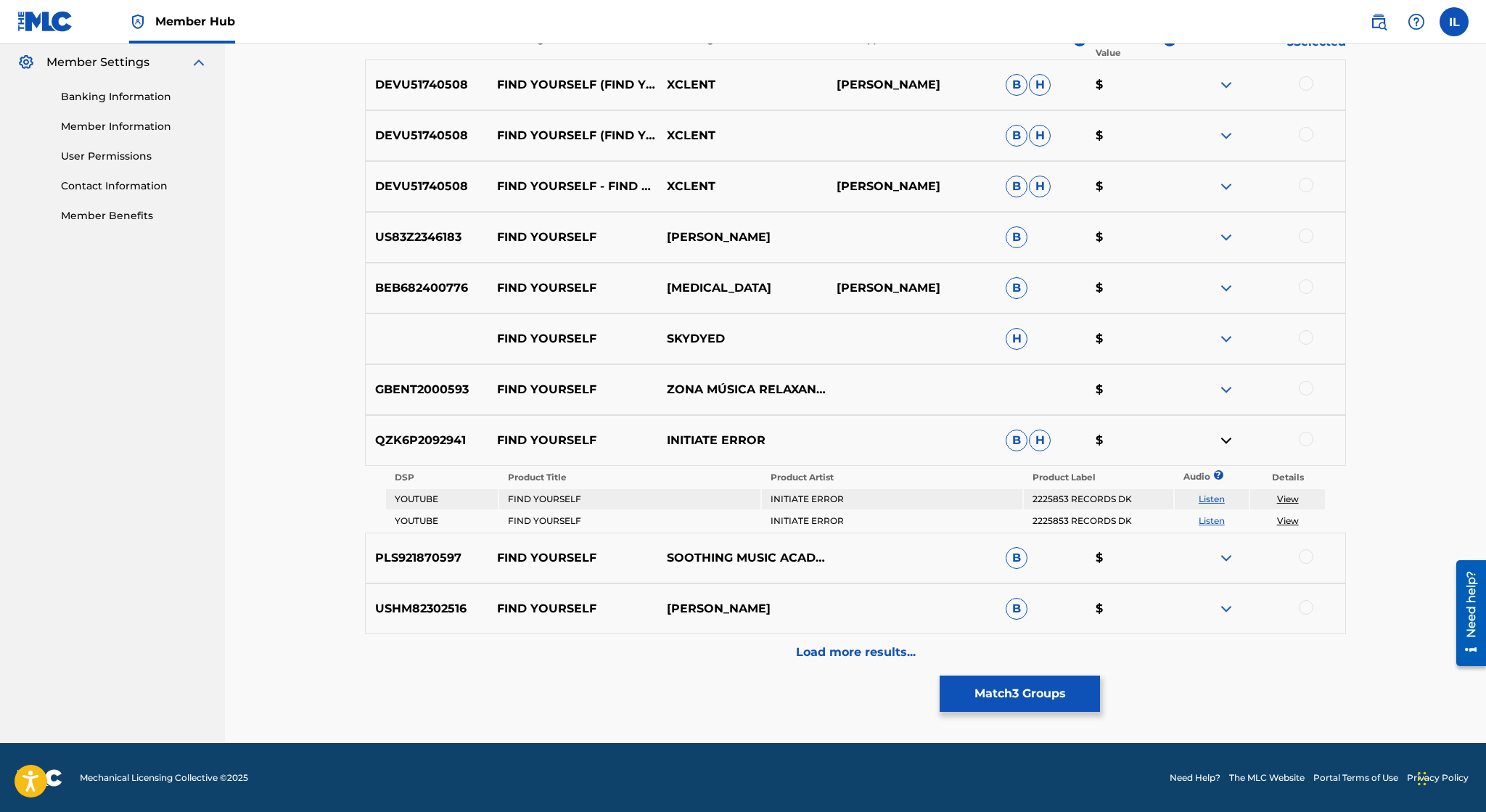
click at [1226, 443] on img at bounding box center [1226, 440] width 17 height 17
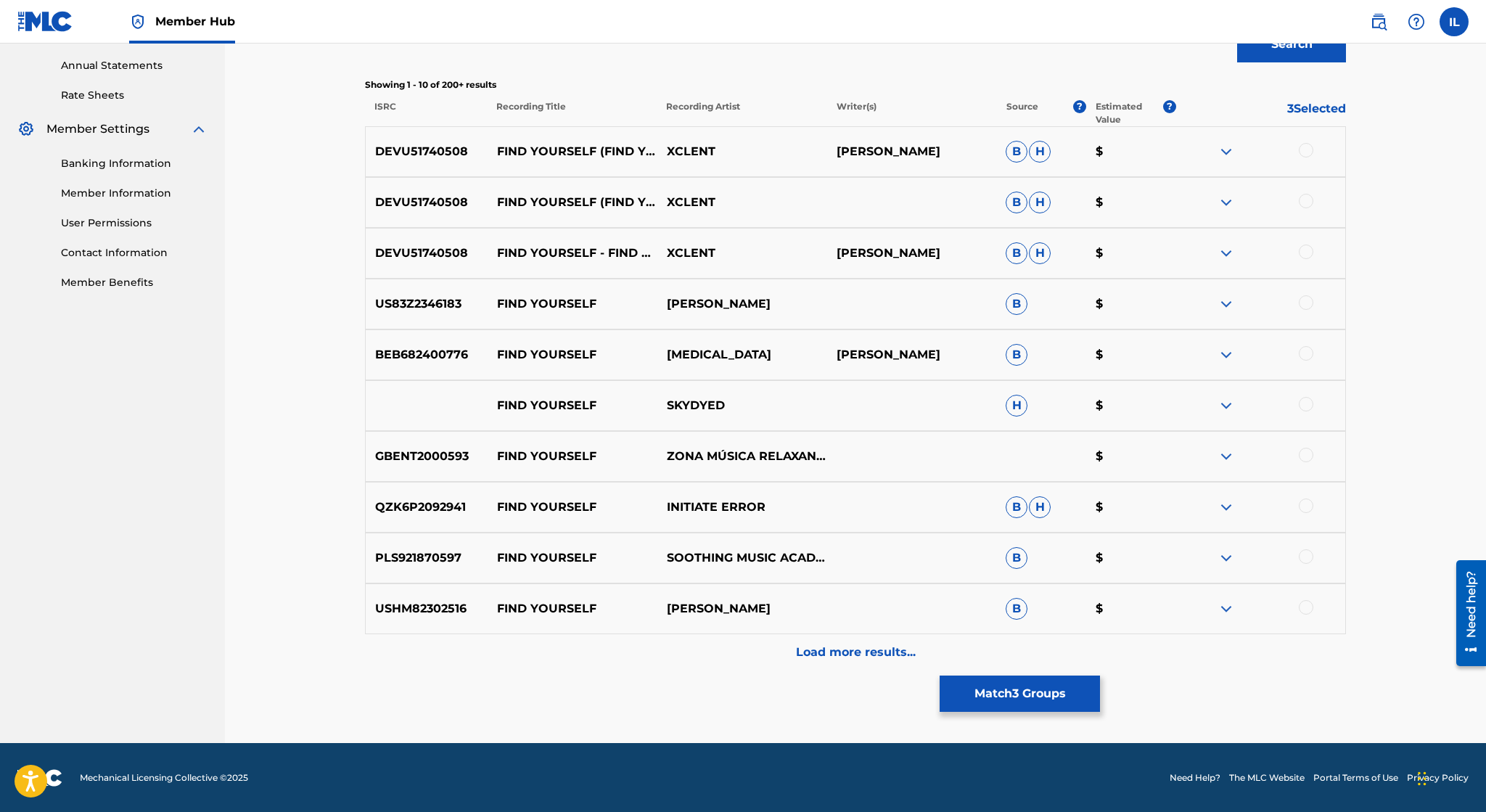
click at [1229, 562] on img at bounding box center [1226, 558] width 17 height 17
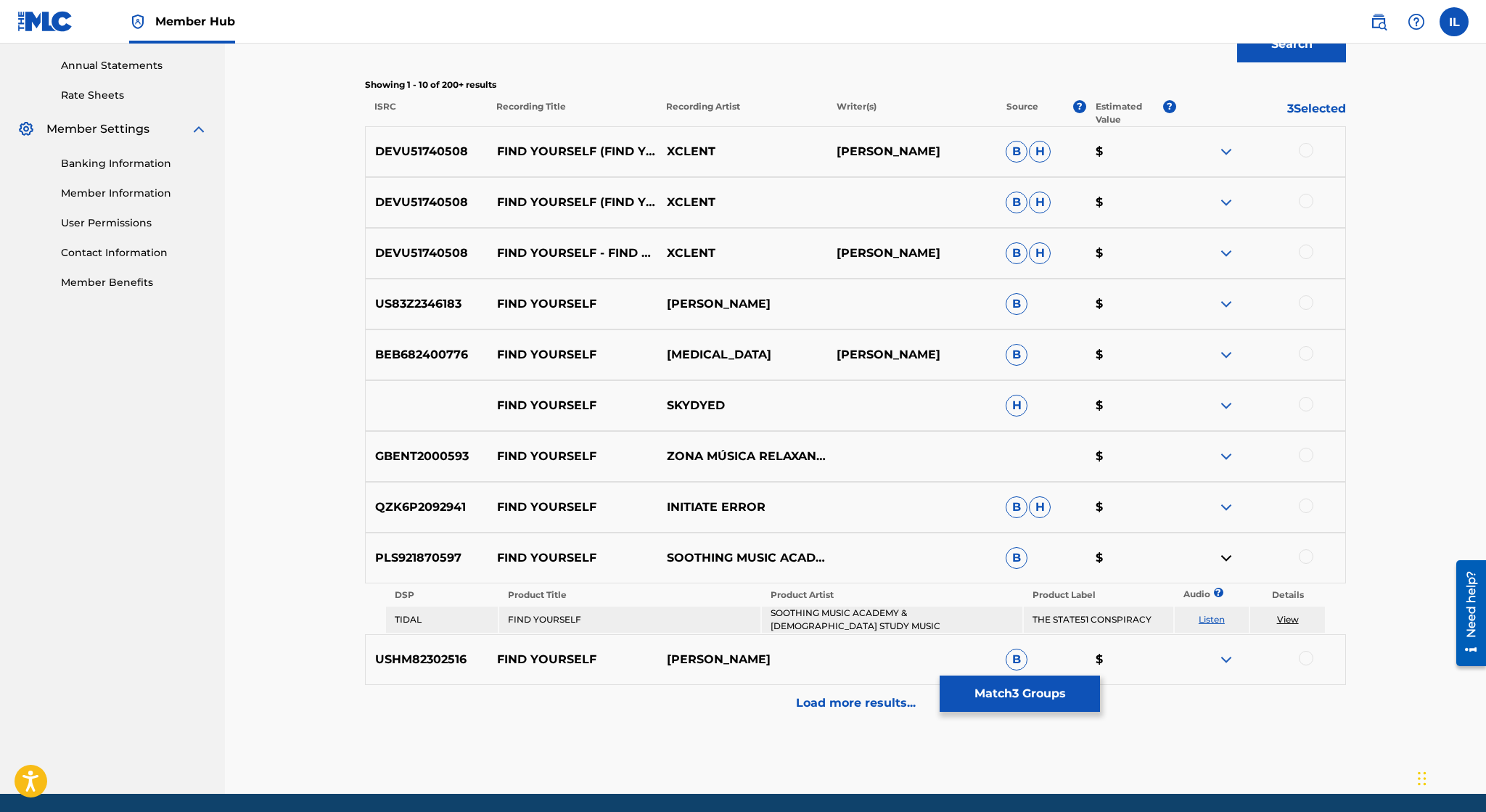
click at [1288, 617] on link "View" at bounding box center [1288, 619] width 22 height 11
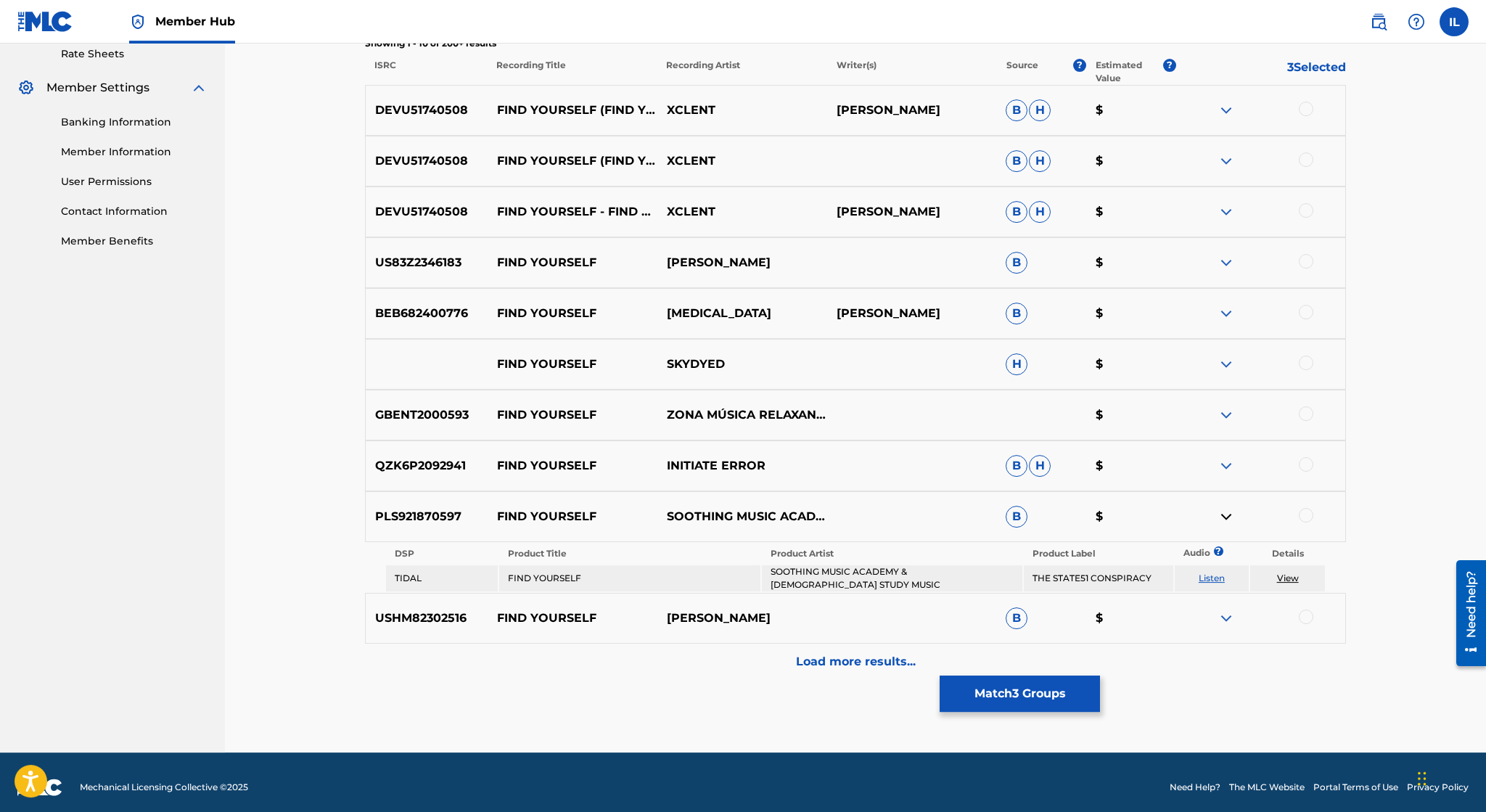
scroll to position [568, 0]
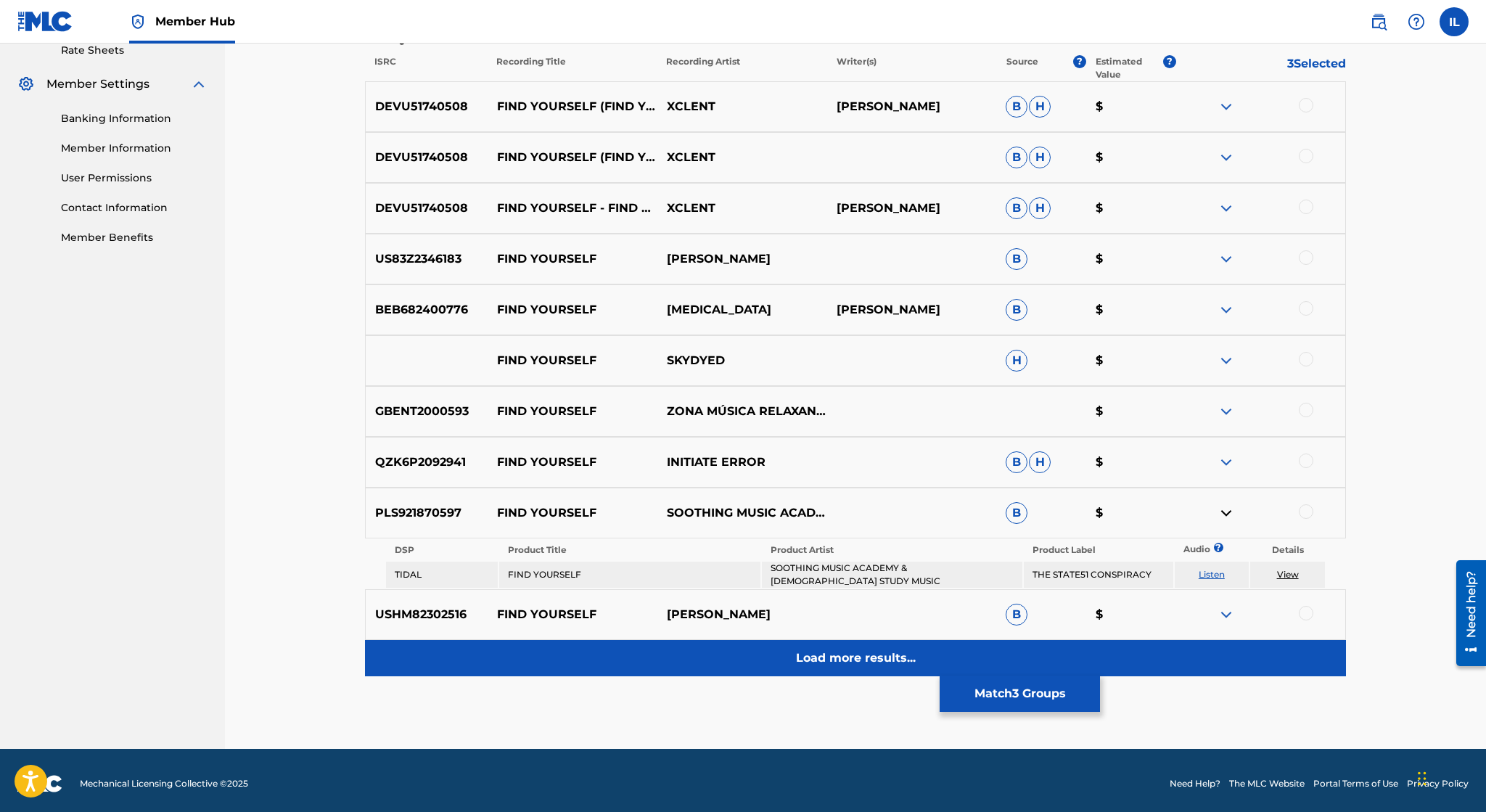
click at [886, 655] on p "Load more results..." at bounding box center [856, 658] width 120 height 17
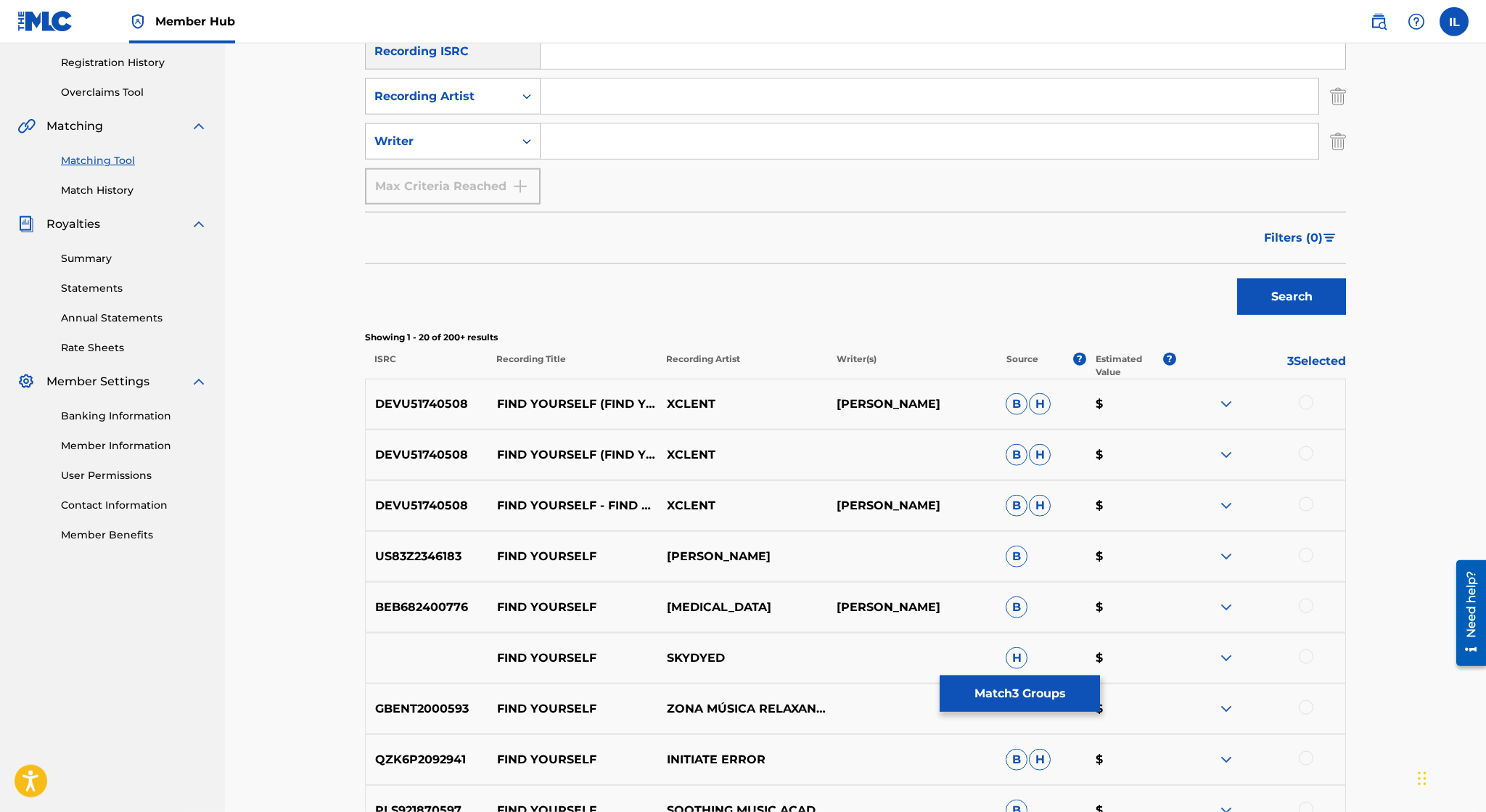
scroll to position [111, 0]
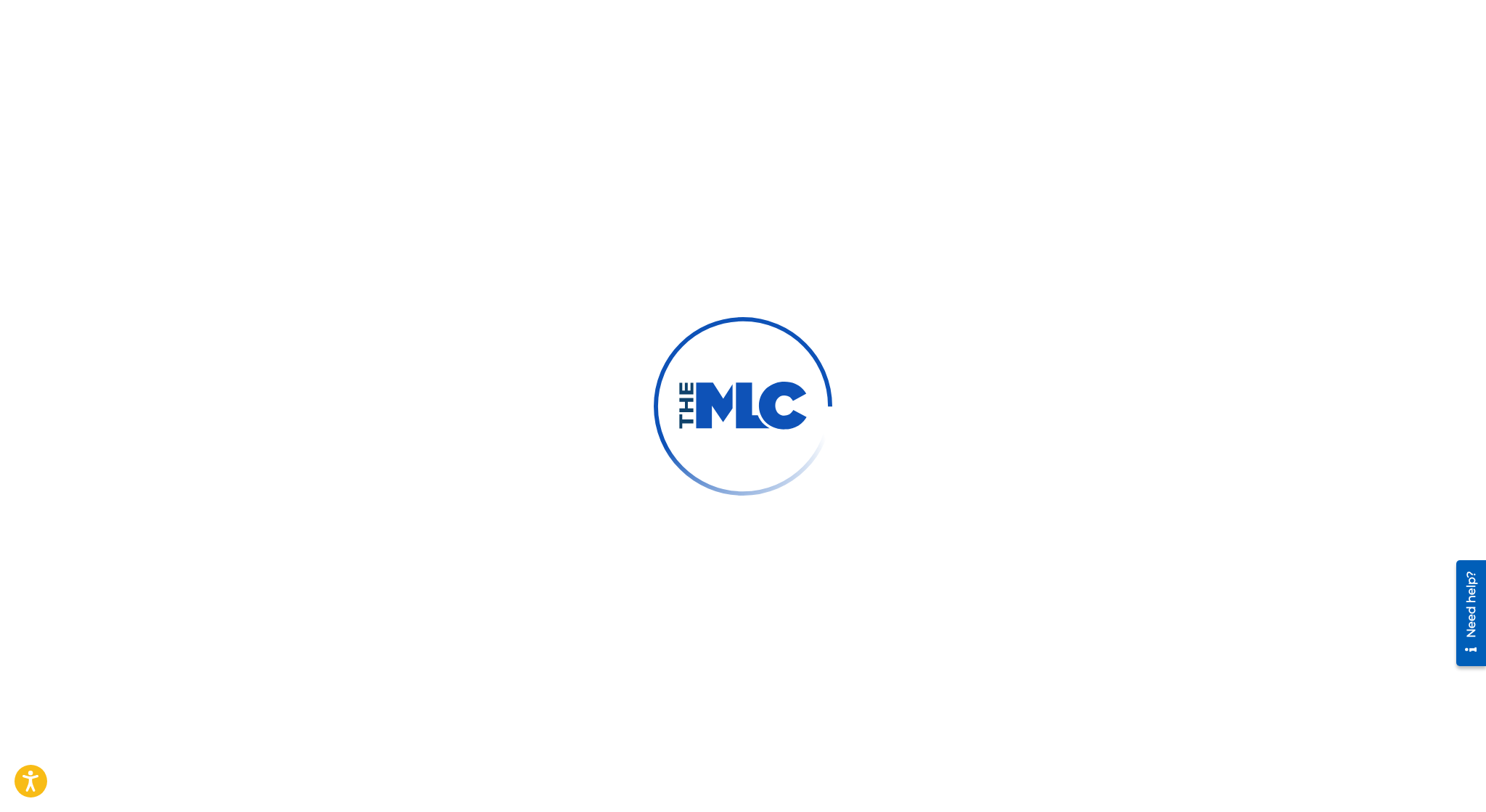
click at [1473, 599] on div "Need help?" at bounding box center [1471, 603] width 20 height 67
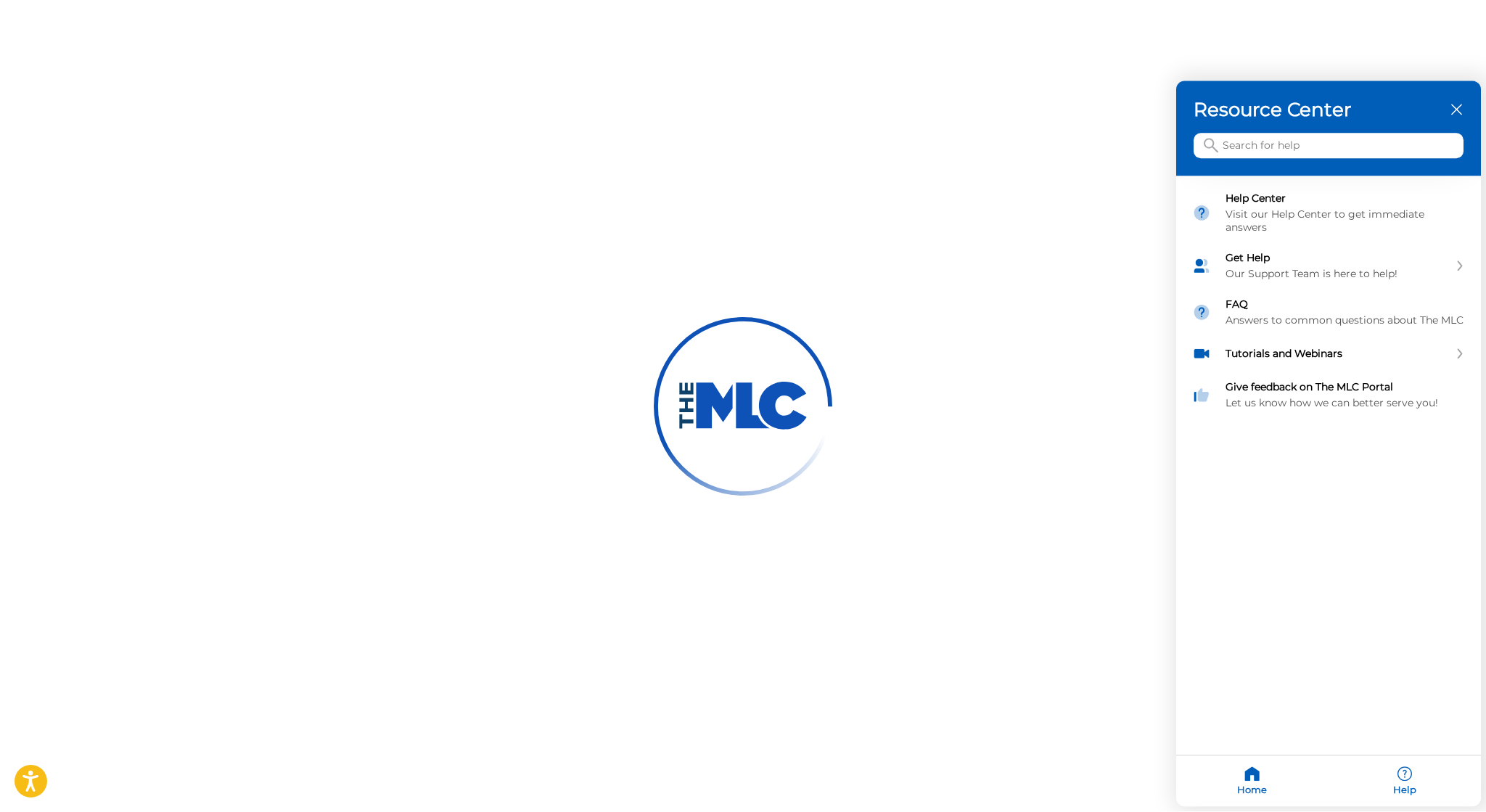
click at [1373, 146] on input "Search for help" at bounding box center [1329, 146] width 270 height 26
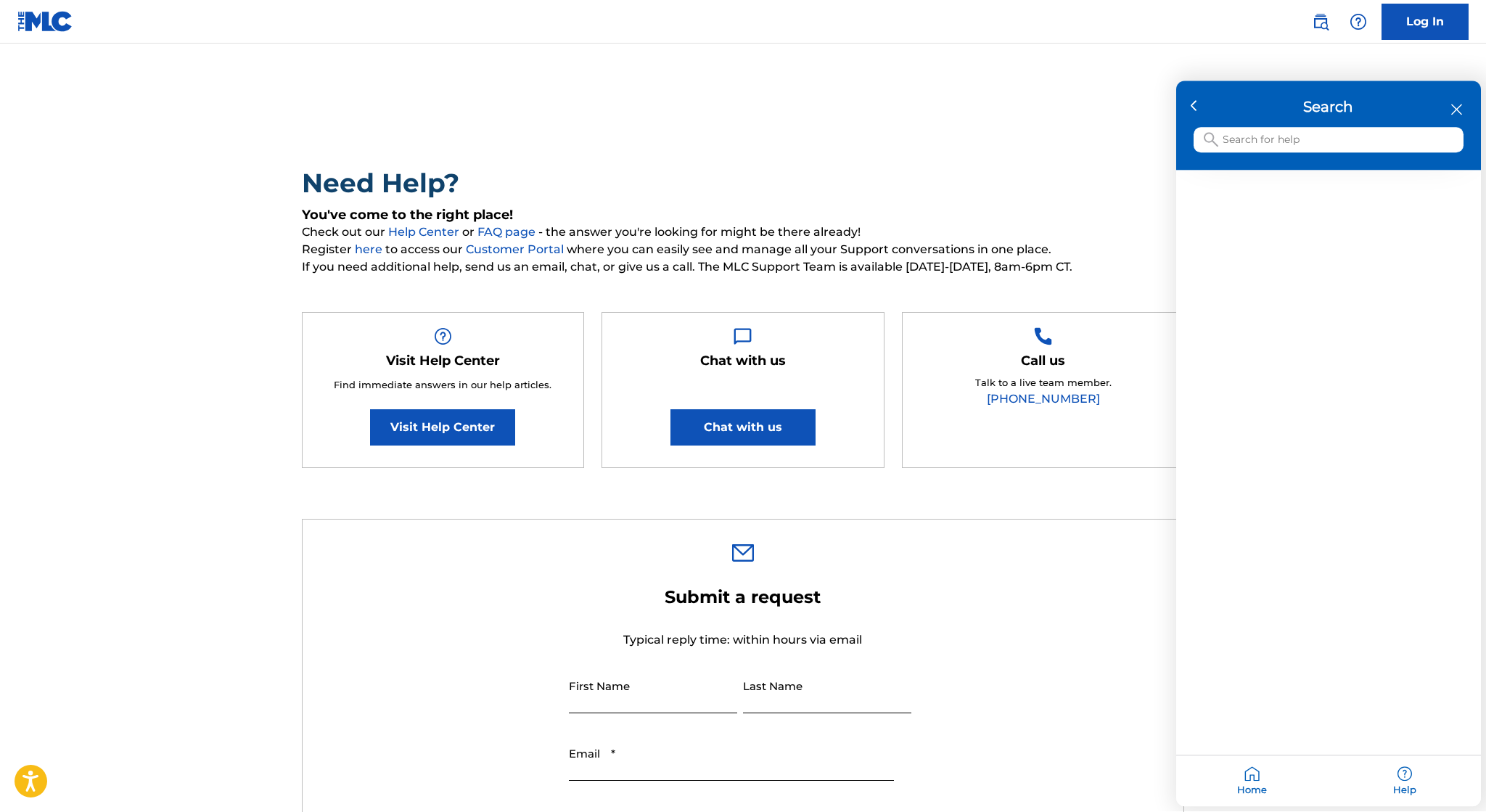
click at [1042, 622] on div at bounding box center [743, 406] width 1486 height 812
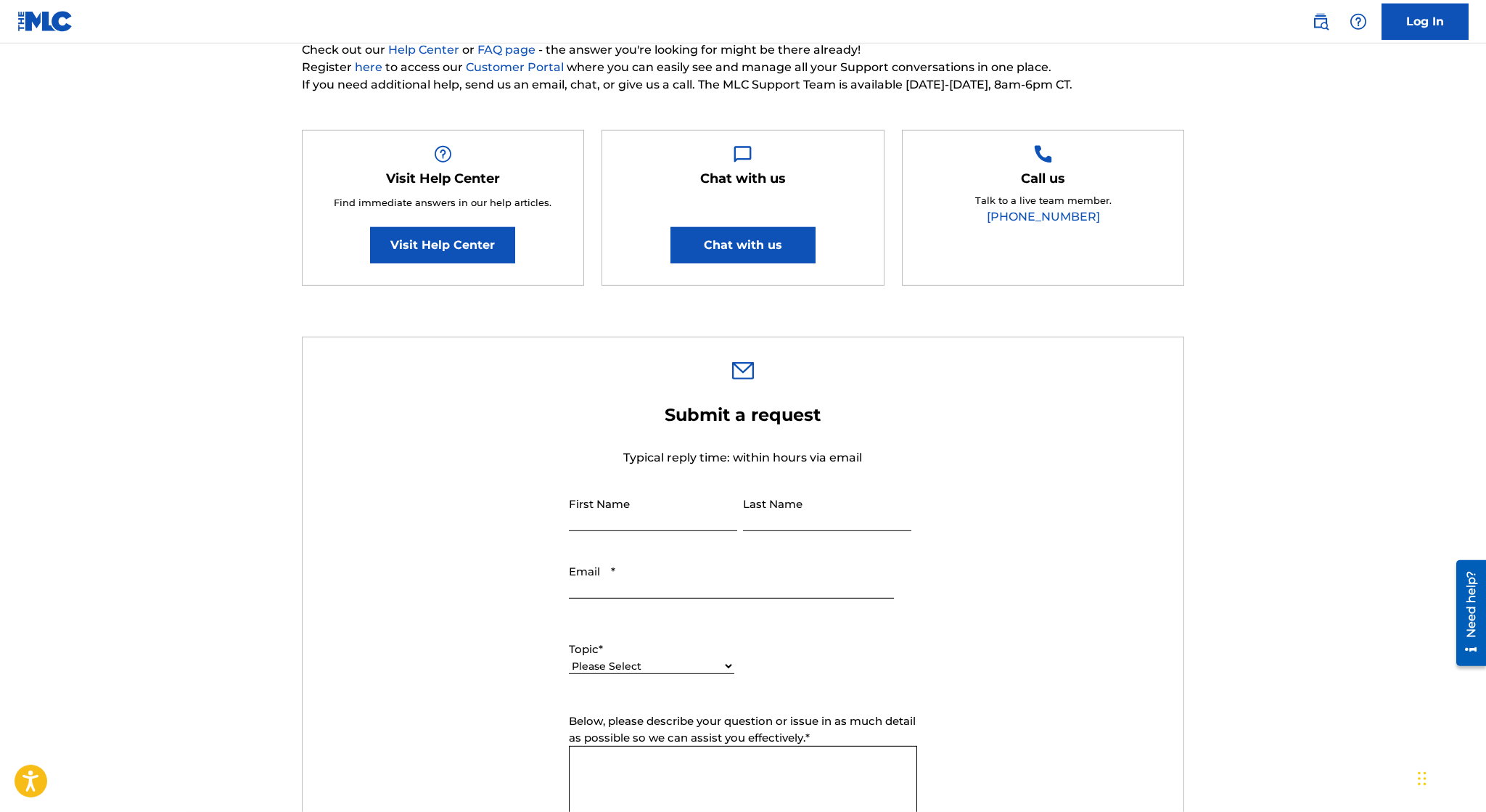
scroll to position [229, 0]
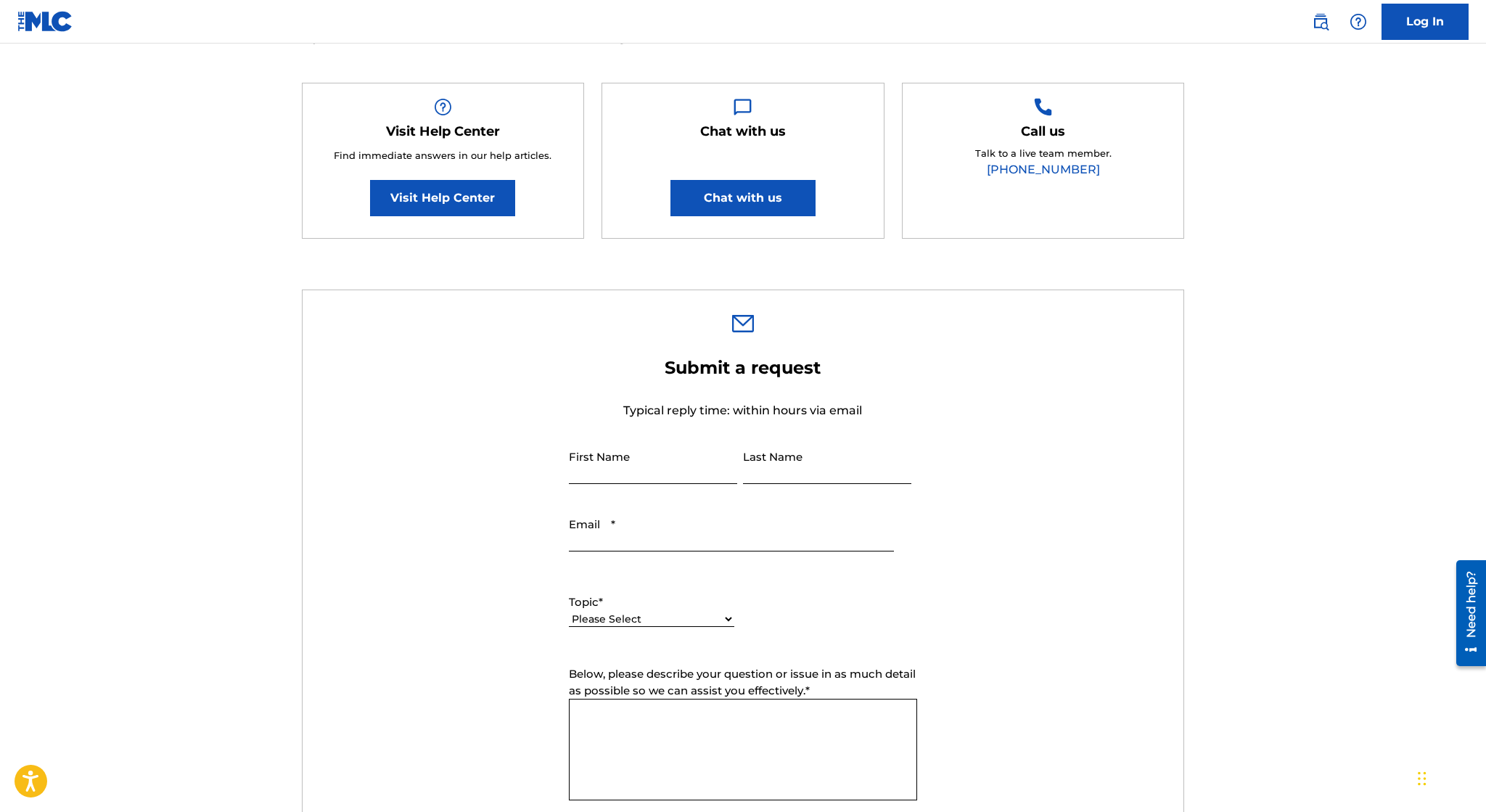
click at [569, 611] on select "Please Select I need help with my account I need help with managing my catalog …" at bounding box center [651, 619] width 166 height 15
select select "I need help with my account"
click option "I need help with my account" at bounding box center [0, 0] width 0 height 0
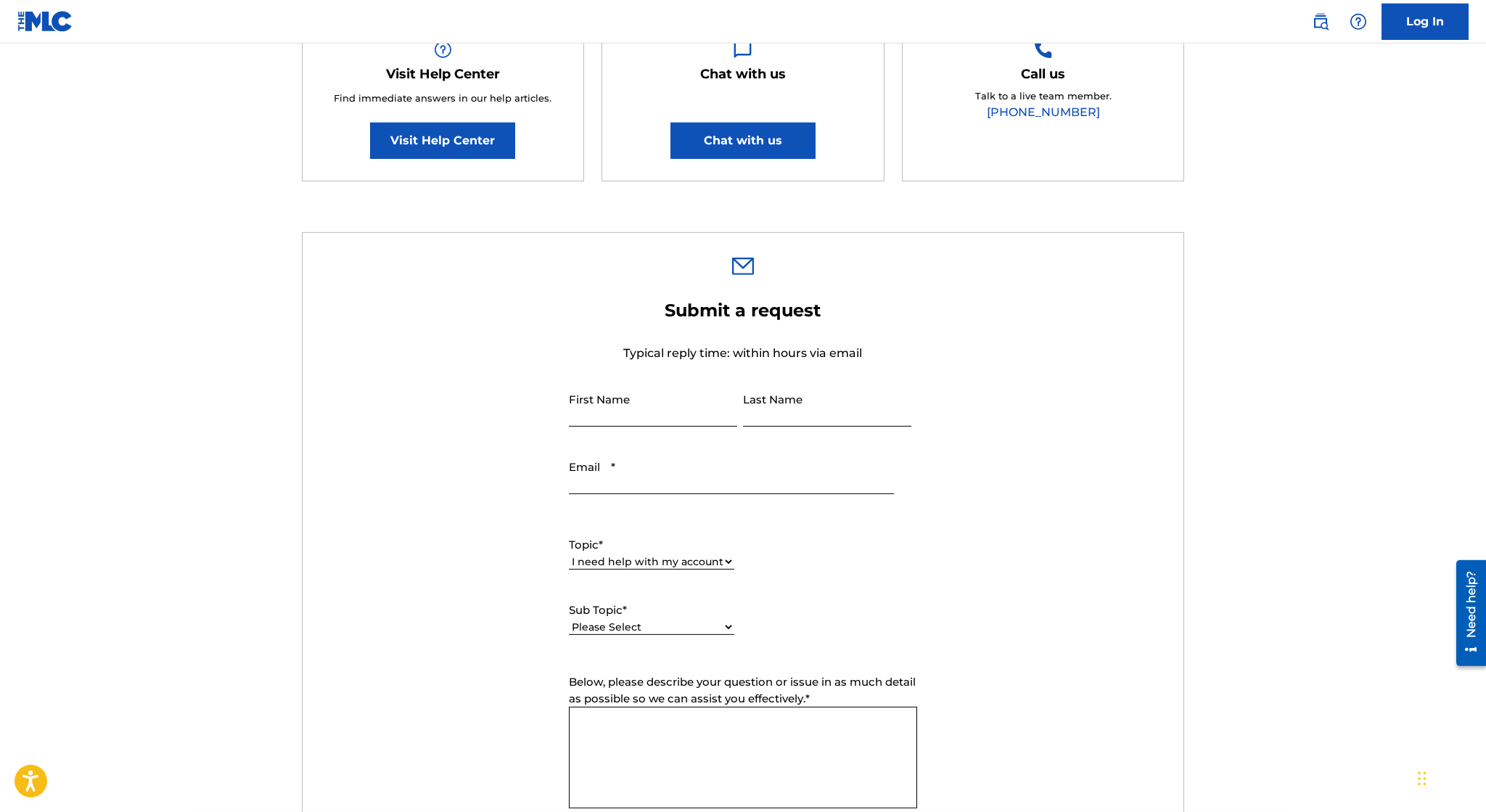
scroll to position [306, 0]
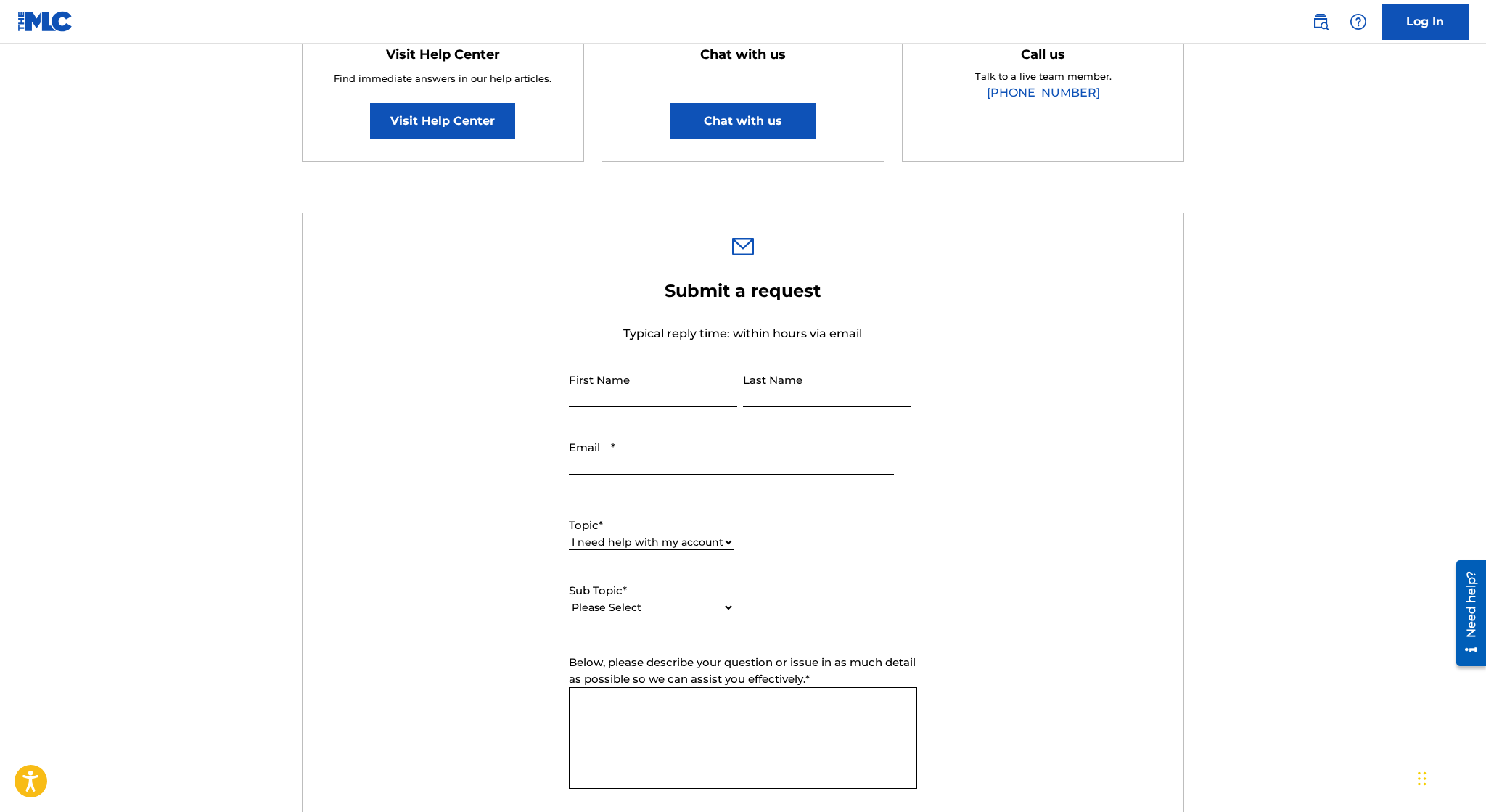
click at [569, 600] on select "Please Select I need help with my user account I can't log in to my user accoun…" at bounding box center [651, 608] width 166 height 15
select select "I can't log in to my user account"
click option "I can't log in to my user account" at bounding box center [0, 0] width 0 height 0
click at [666, 467] on input "Email *" at bounding box center [731, 453] width 325 height 42
type input "[EMAIL_ADDRESS][DOMAIN_NAME]"
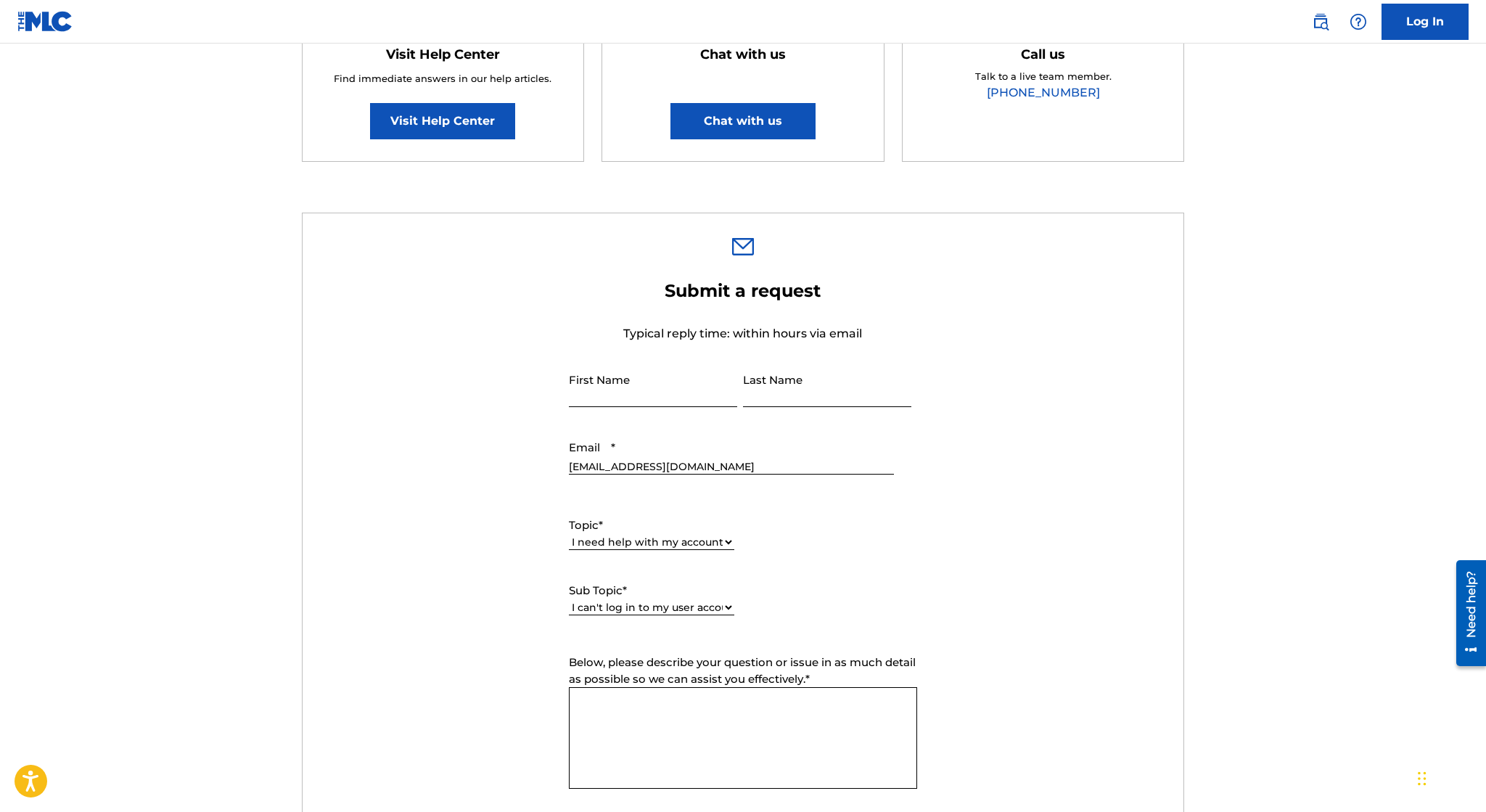
click at [681, 394] on input "First Name" at bounding box center [653, 386] width 168 height 42
type input "Irvin"
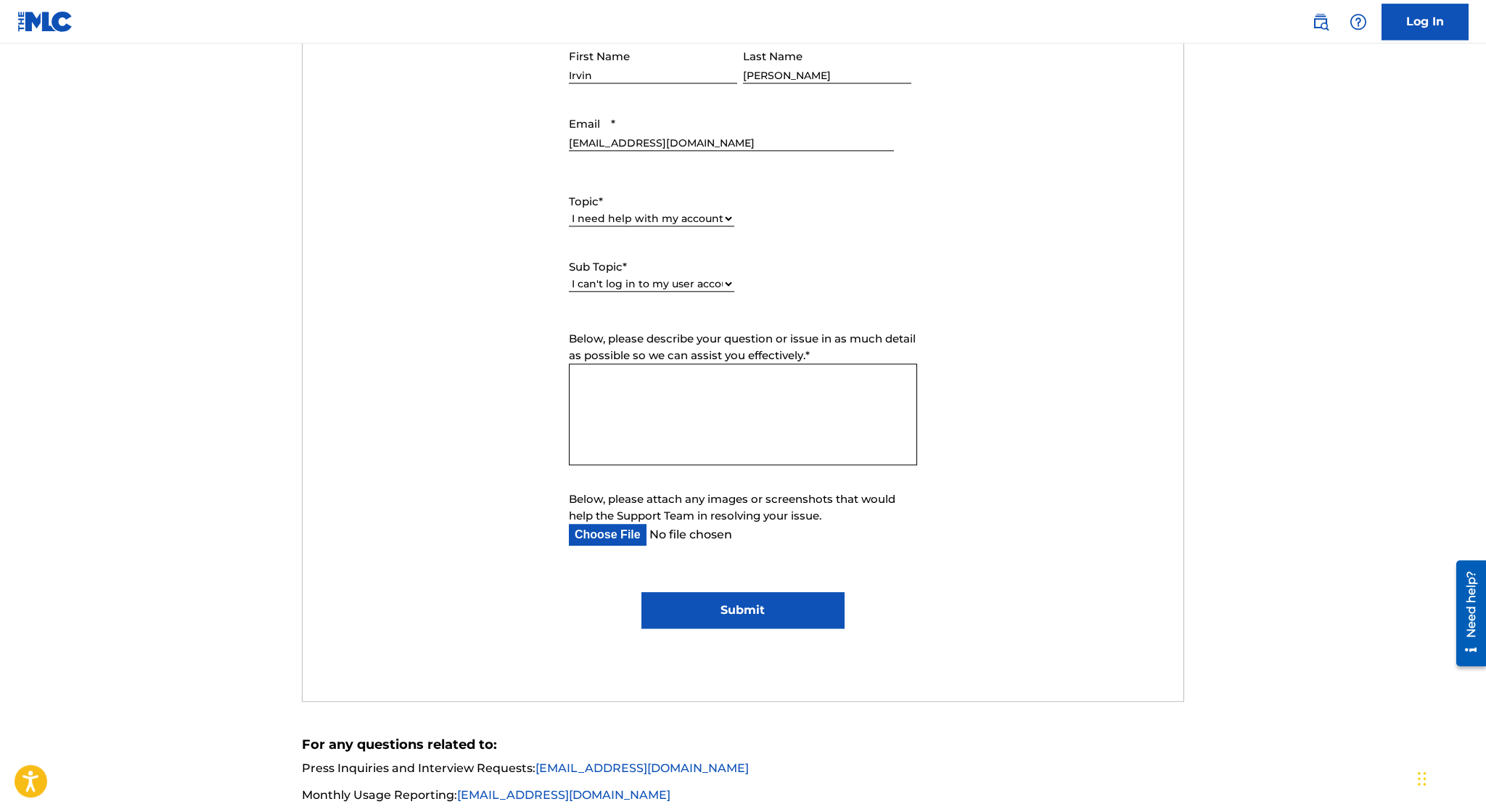
scroll to position [689, 0]
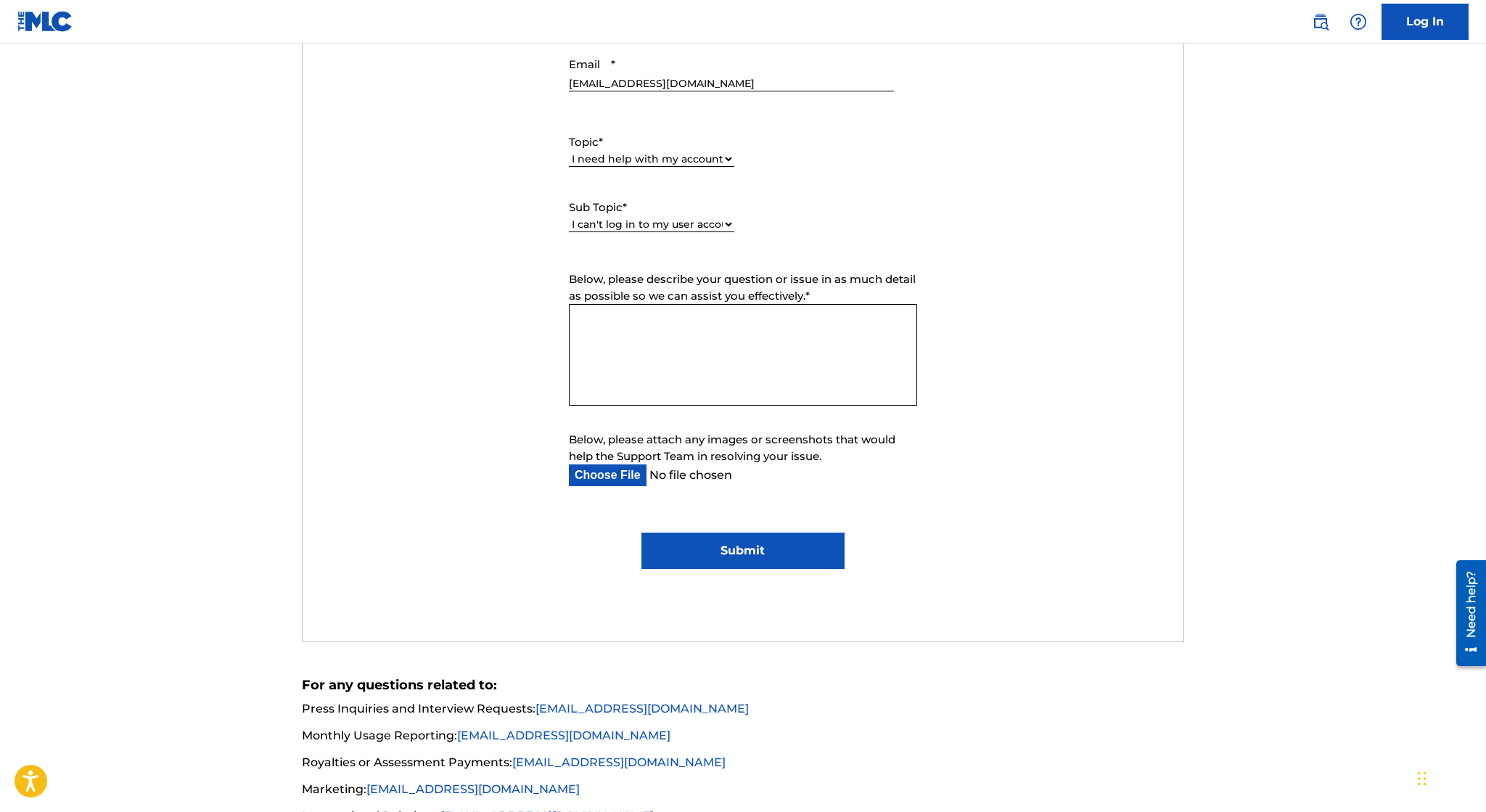
type input "[PERSON_NAME]"
click at [725, 369] on textarea "Below, please describe your question or issue in as much detail as possible so …" at bounding box center [743, 355] width 348 height 101
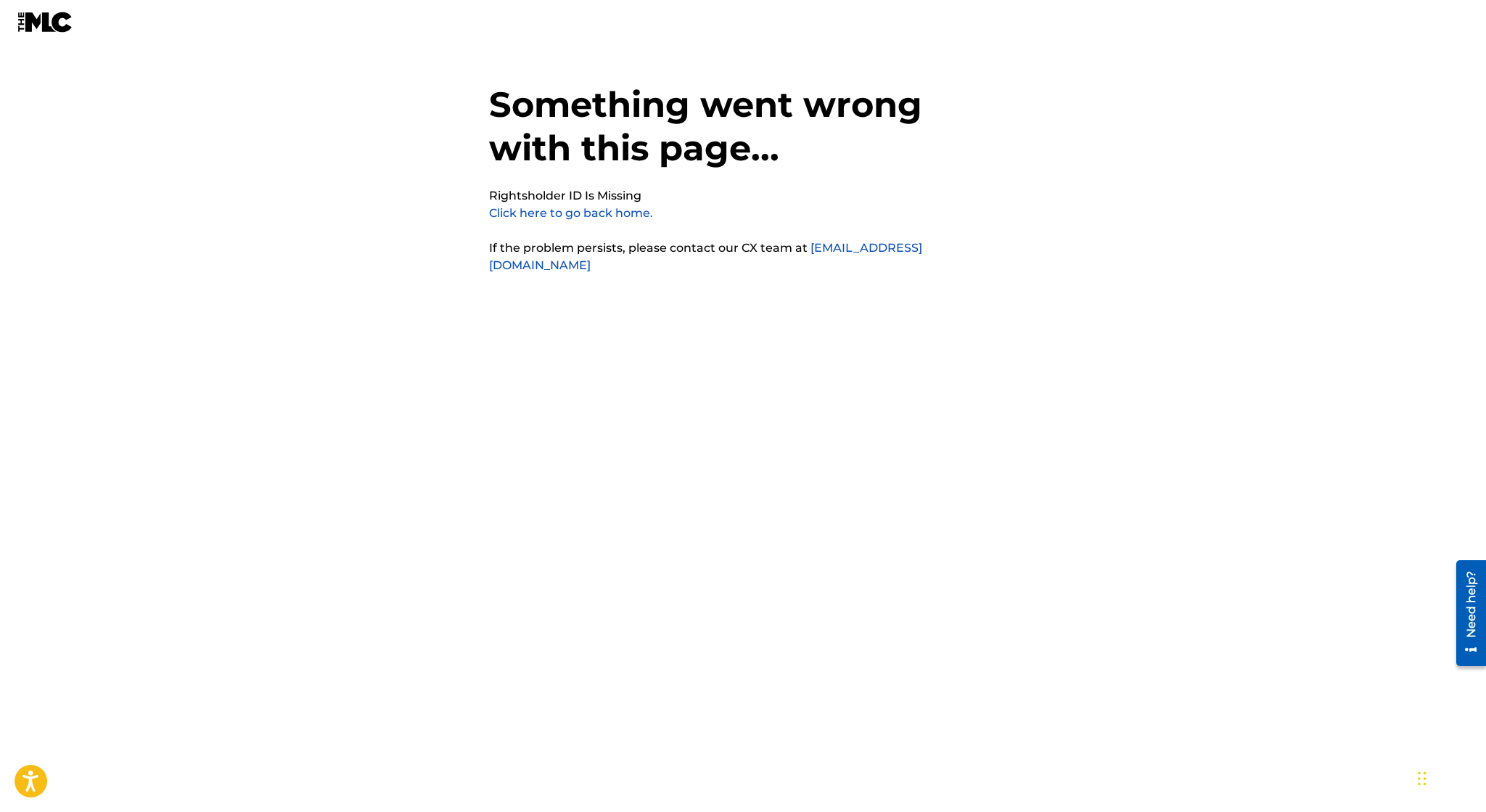
click at [600, 216] on link "Click here to go back home." at bounding box center [571, 213] width 164 height 14
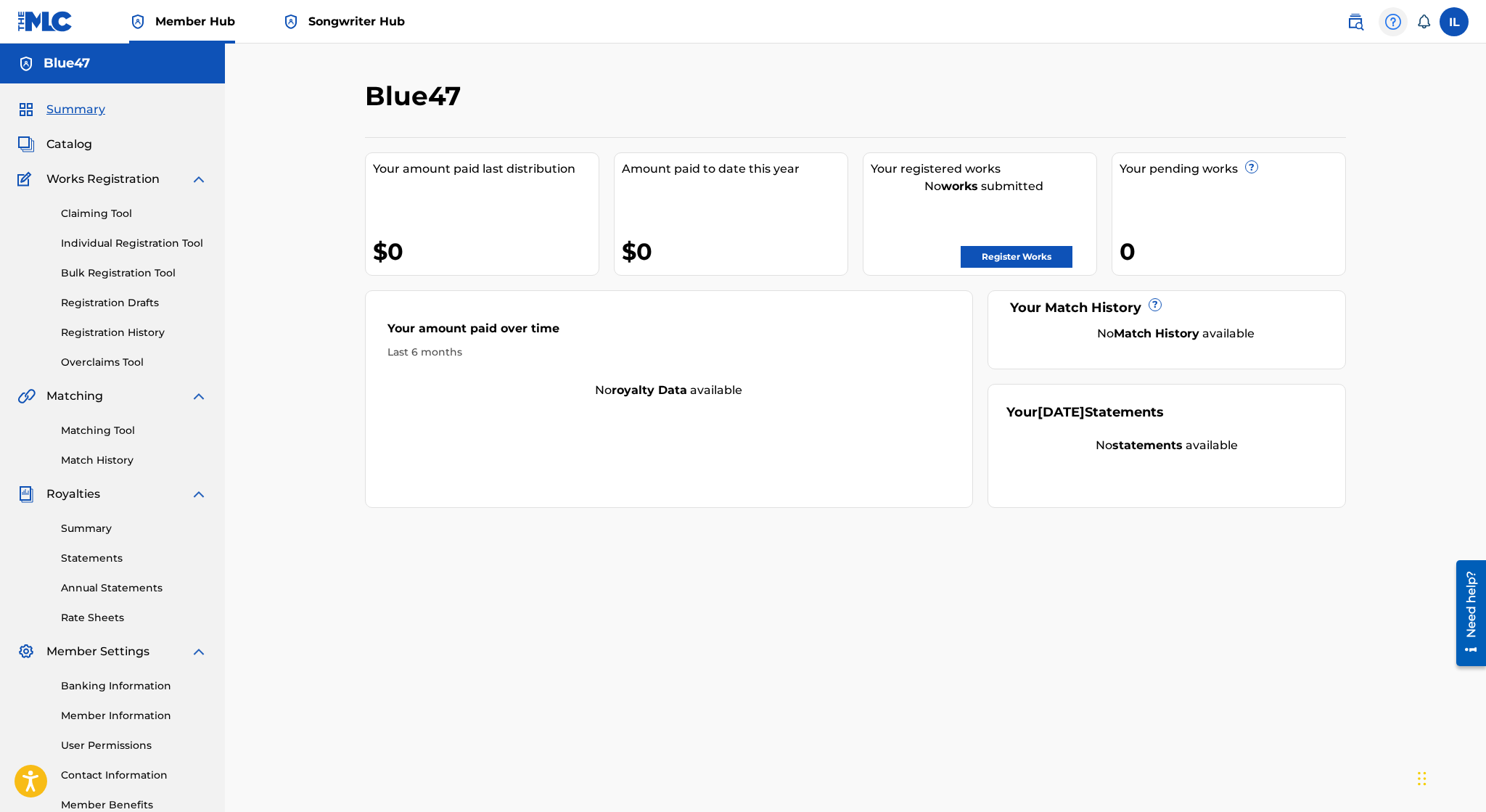
click at [1400, 20] on img at bounding box center [1393, 21] width 17 height 17
click at [1460, 23] on label at bounding box center [1454, 22] width 29 height 29
click at [1454, 22] on input "IL Irvin Lopez ilopez345@yahoo.com Notification Preferences Profile Log out" at bounding box center [1454, 22] width 0 height 0
click at [1381, 31] on span at bounding box center [1385, 22] width 90 height 29
click at [1392, 23] on img at bounding box center [1393, 21] width 17 height 17
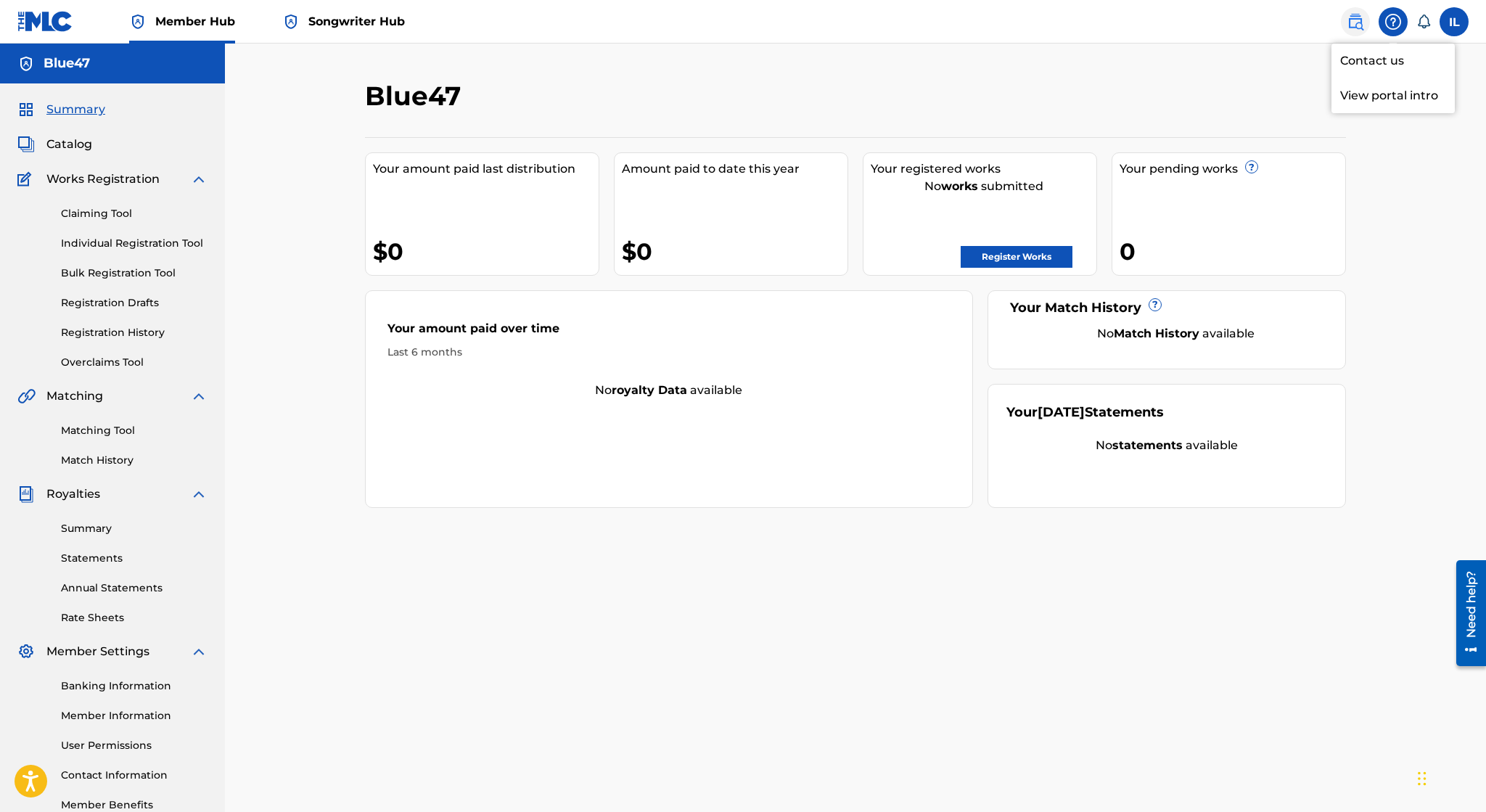
click at [1363, 24] on img at bounding box center [1355, 21] width 17 height 17
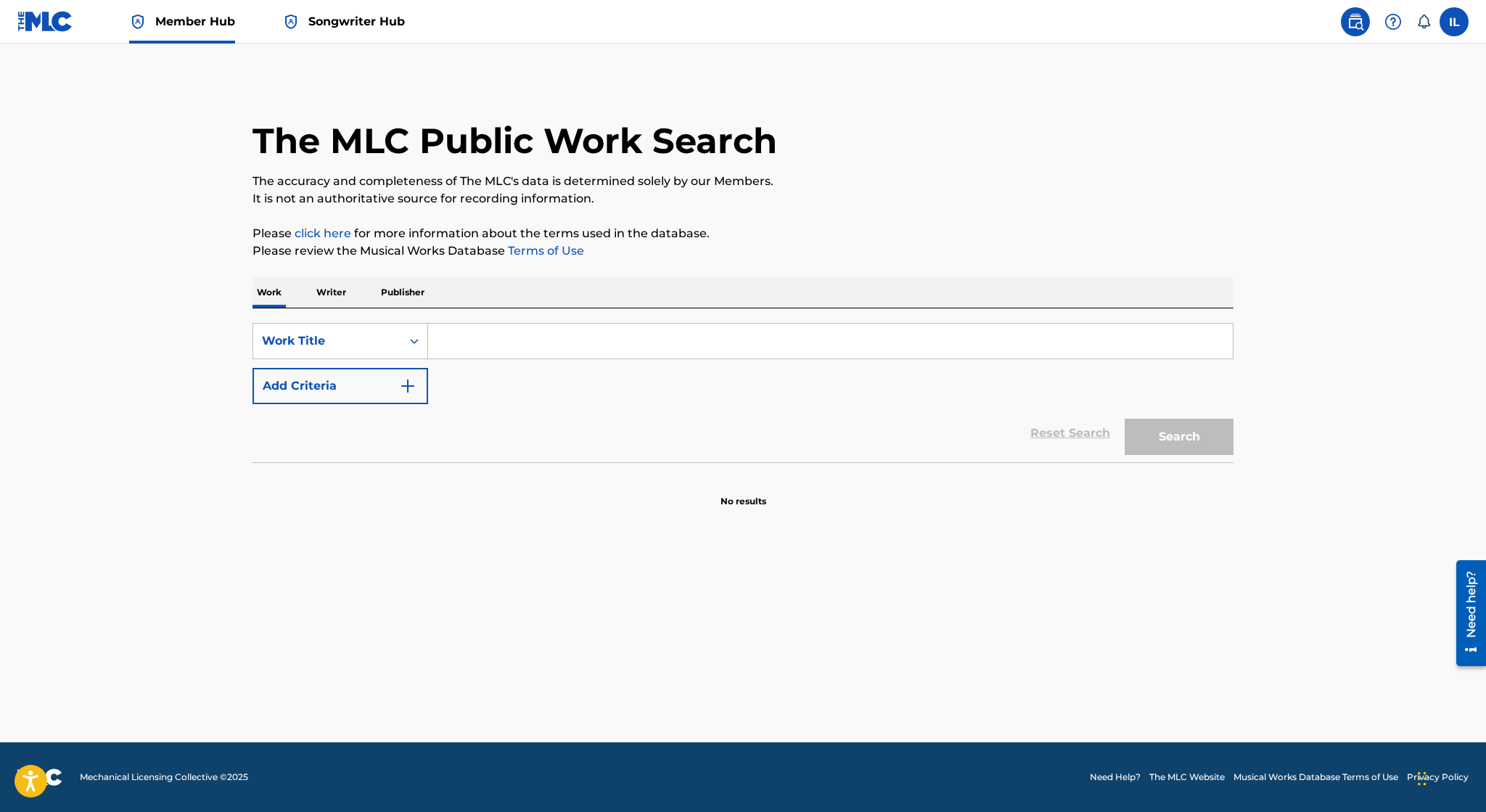
click at [1379, 26] on span at bounding box center [1385, 22] width 90 height 29
click at [1391, 22] on img at bounding box center [1393, 21] width 17 height 17
click at [1376, 60] on link "Contact us" at bounding box center [1393, 61] width 123 height 35
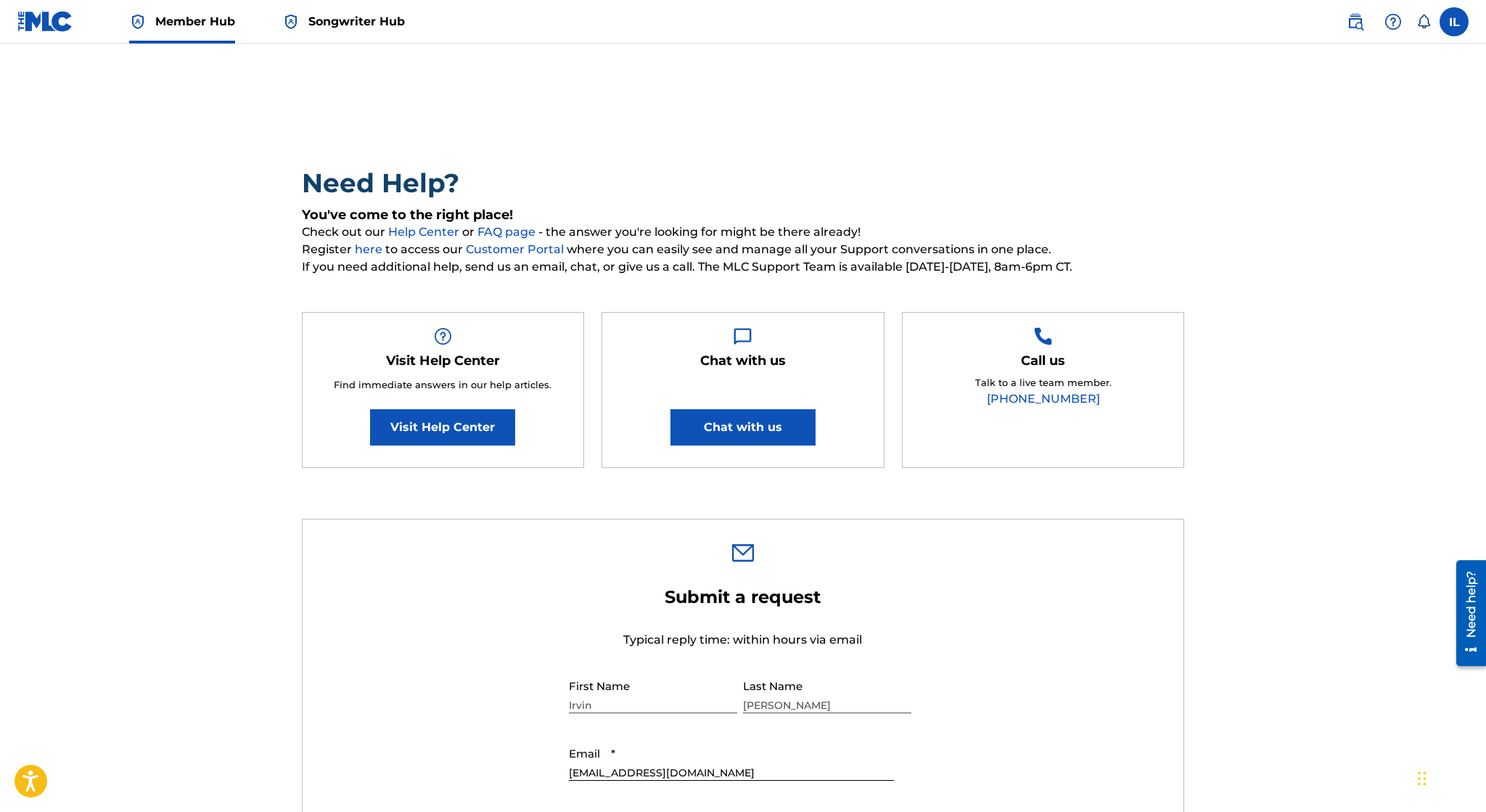
click at [509, 229] on link "FAQ page" at bounding box center [508, 232] width 61 height 14
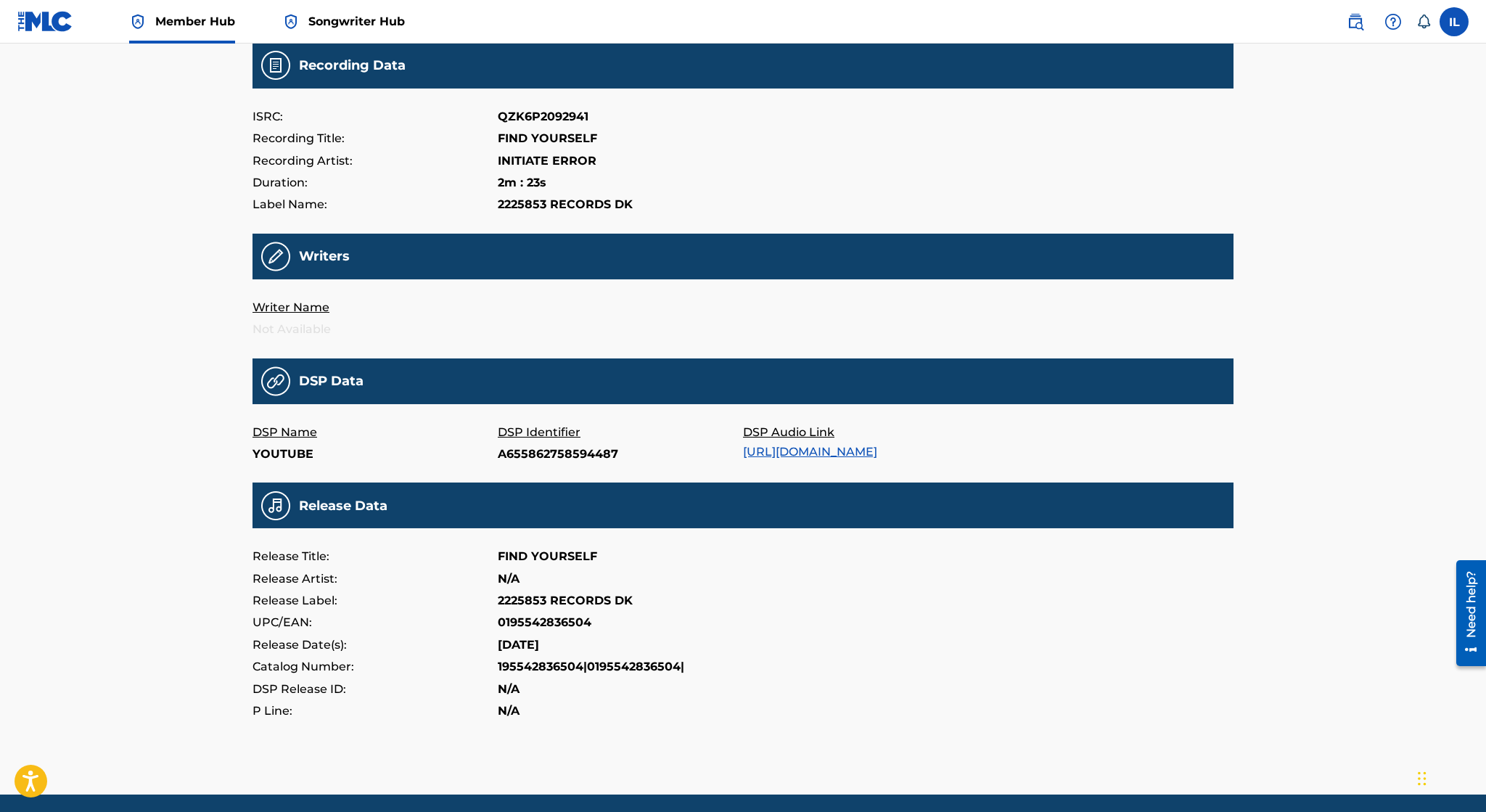
scroll to position [223, 0]
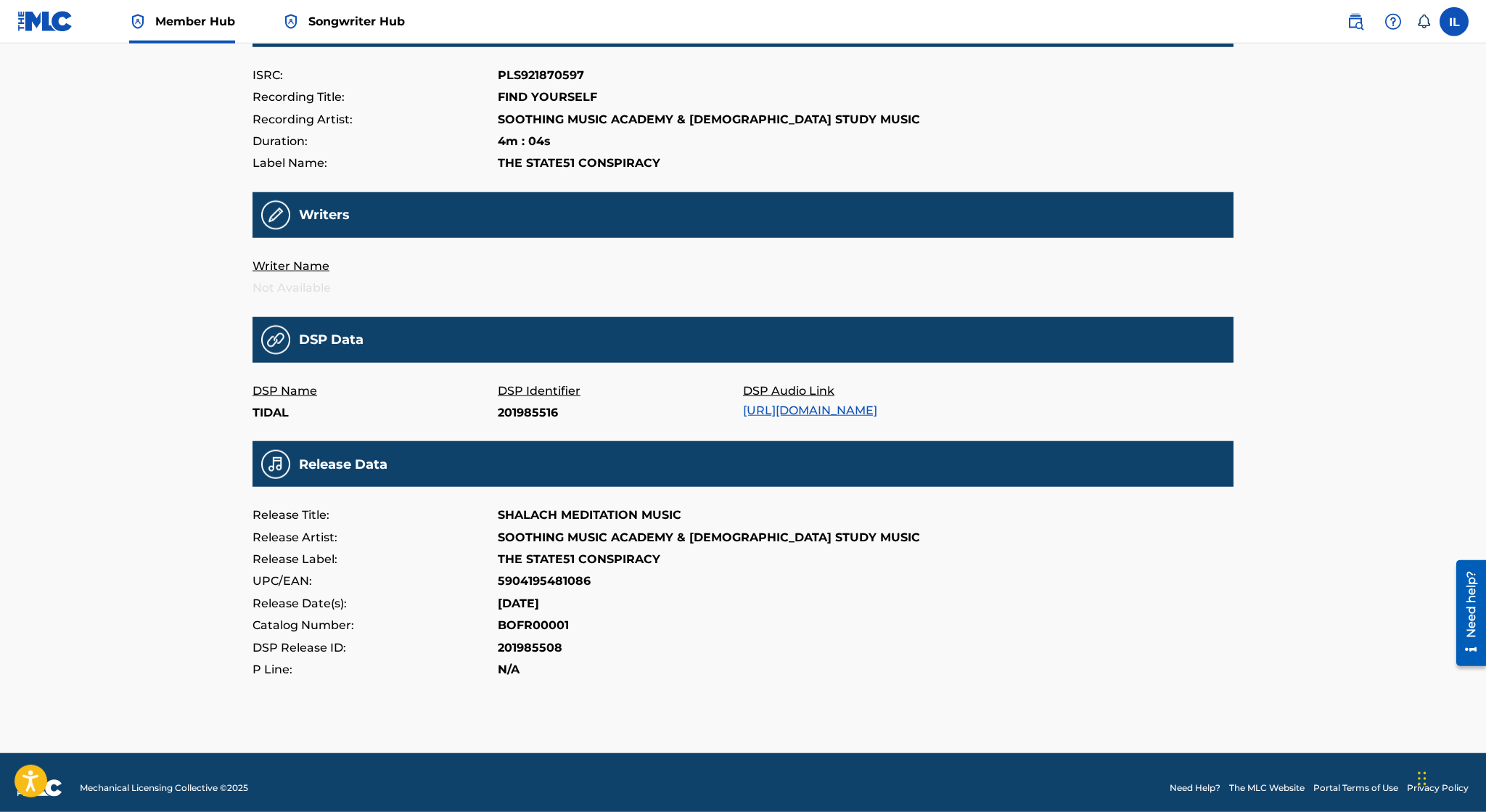
scroll to position [211, 0]
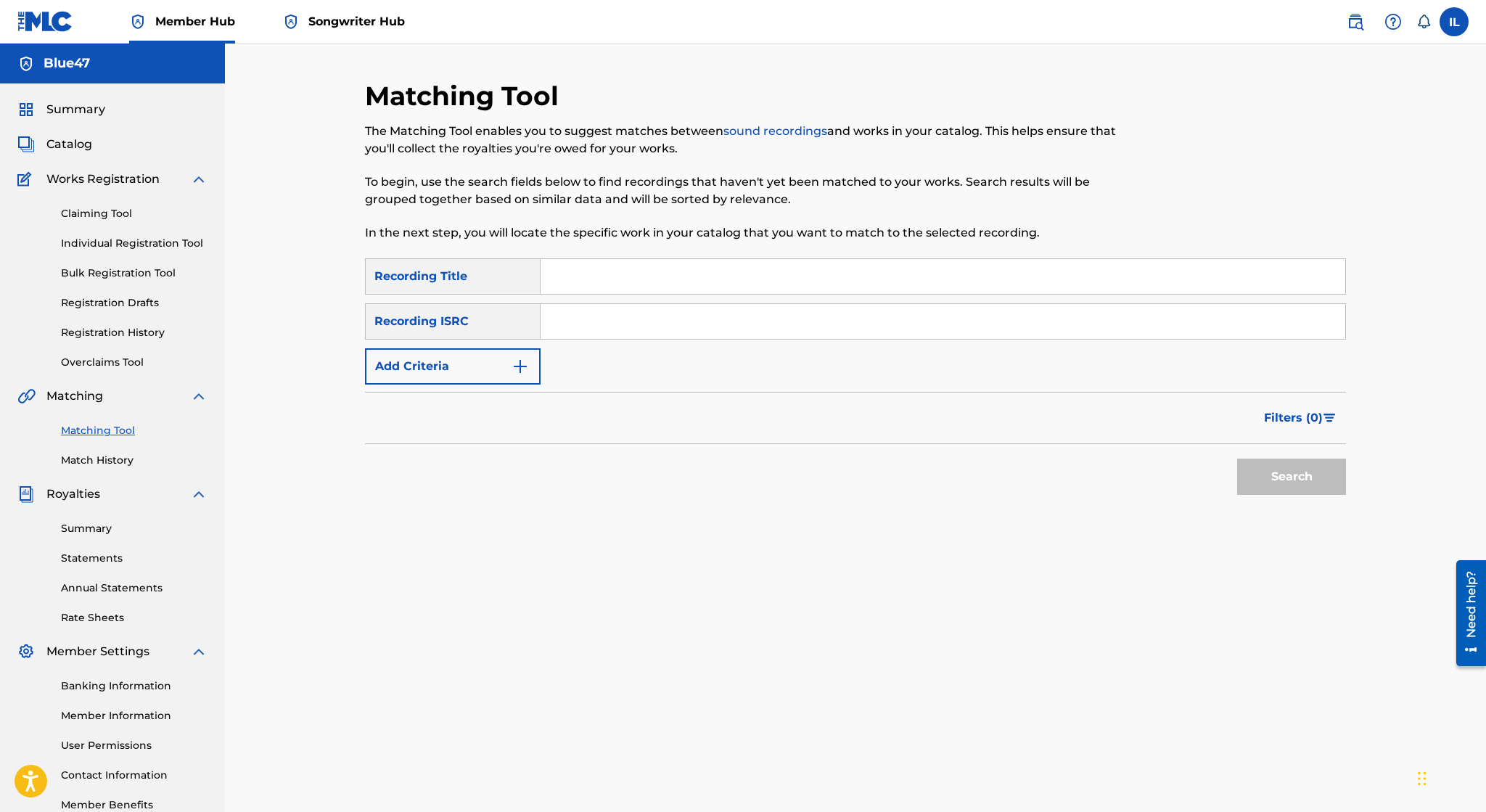
click at [727, 274] on input "Search Form" at bounding box center [942, 276] width 805 height 35
type input "Find Yourself"
click at [1286, 474] on button "Search" at bounding box center [1291, 477] width 109 height 36
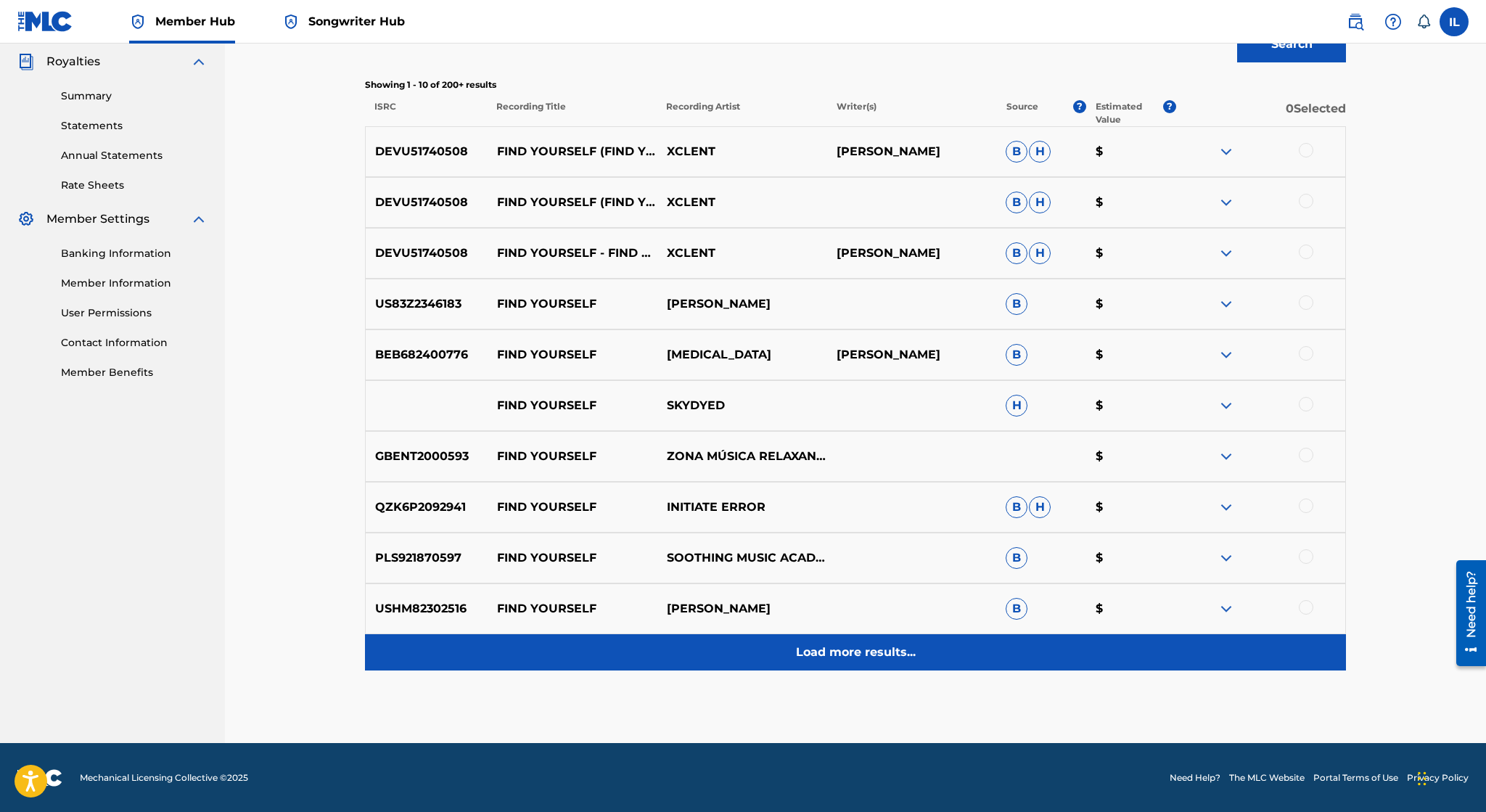
click at [833, 643] on p "Load more results..." at bounding box center [856, 652] width 120 height 17
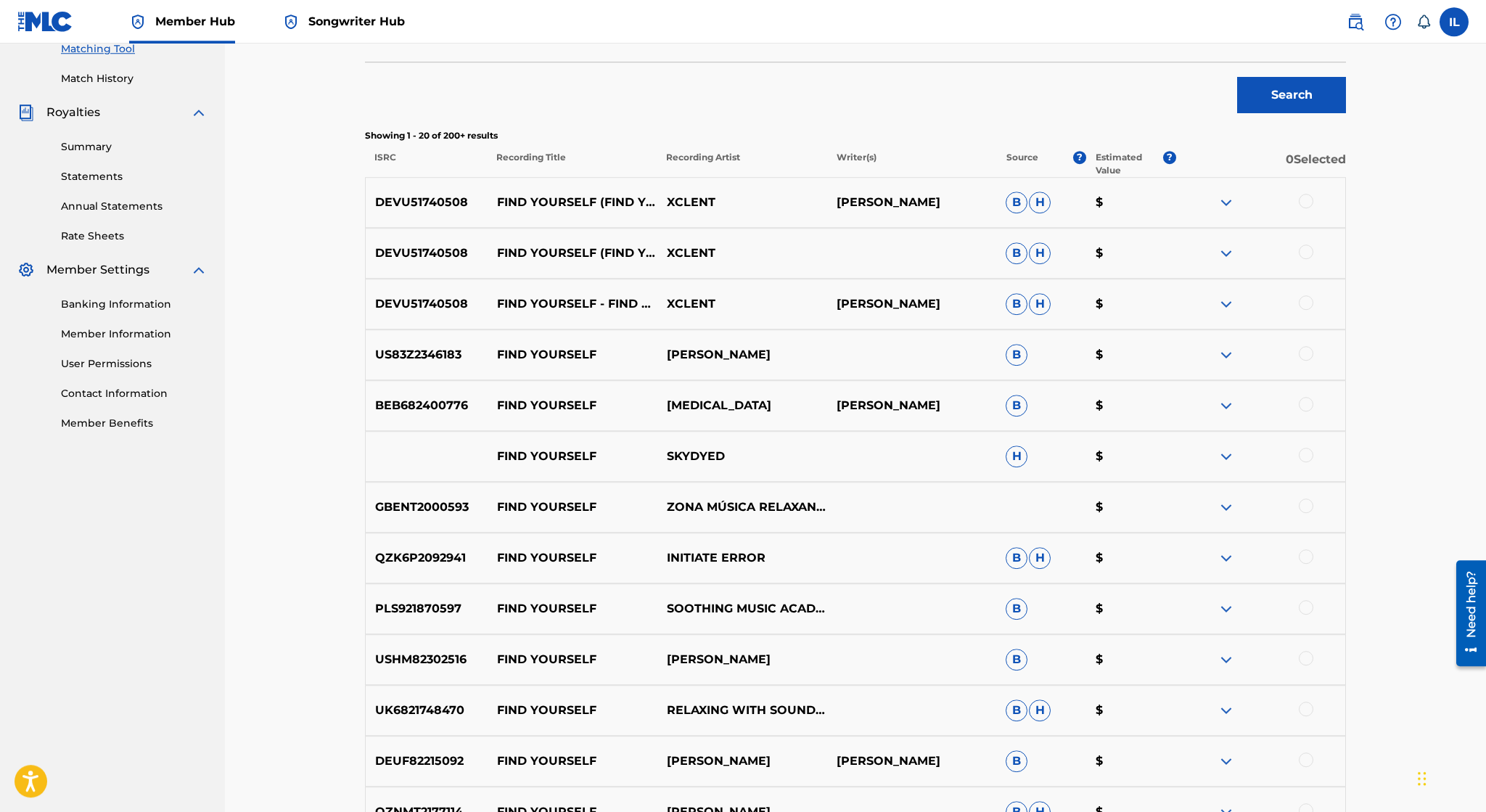
scroll to position [394, 0]
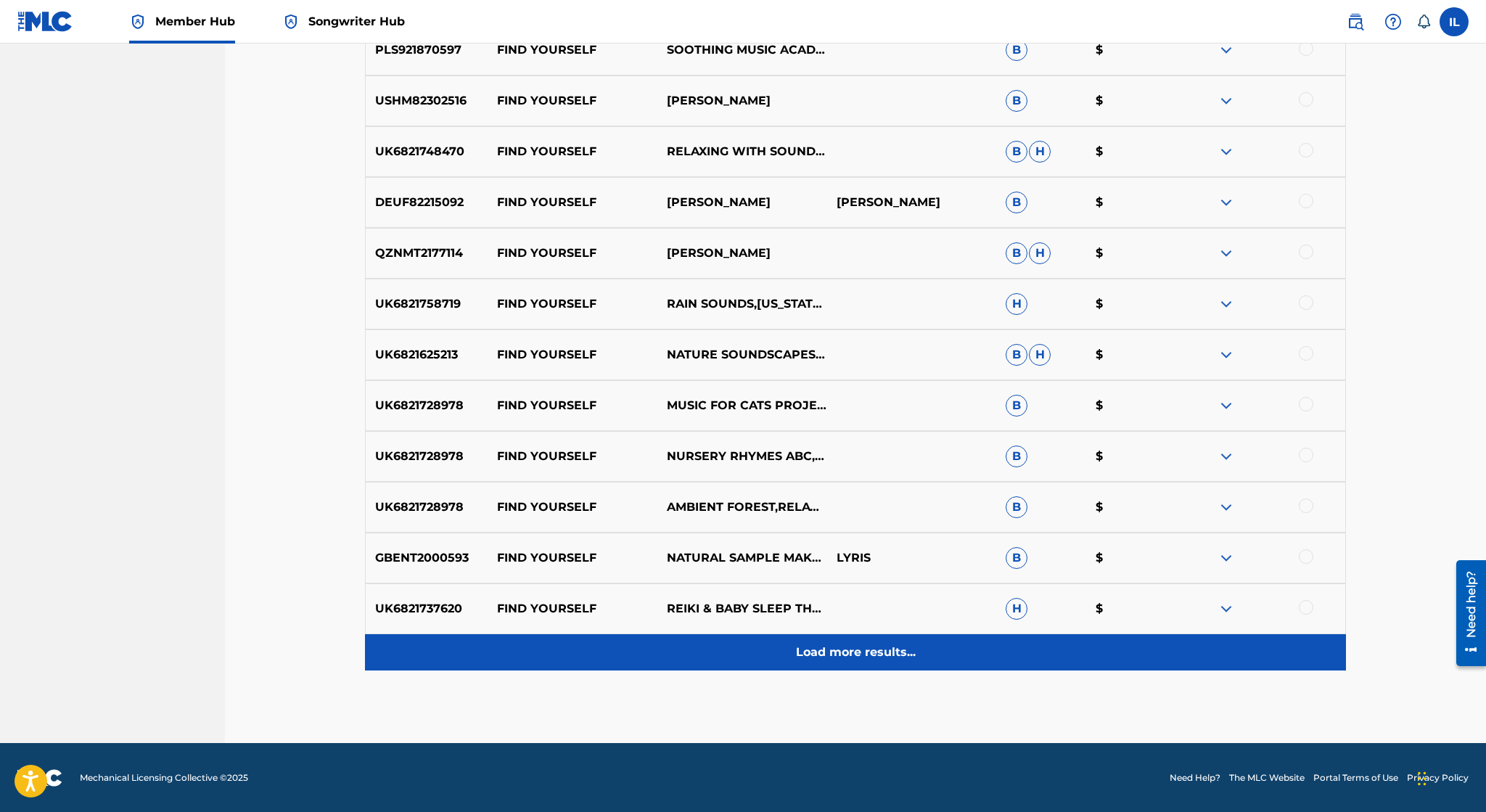
click at [834, 643] on p "Load more results..." at bounding box center [856, 652] width 120 height 17
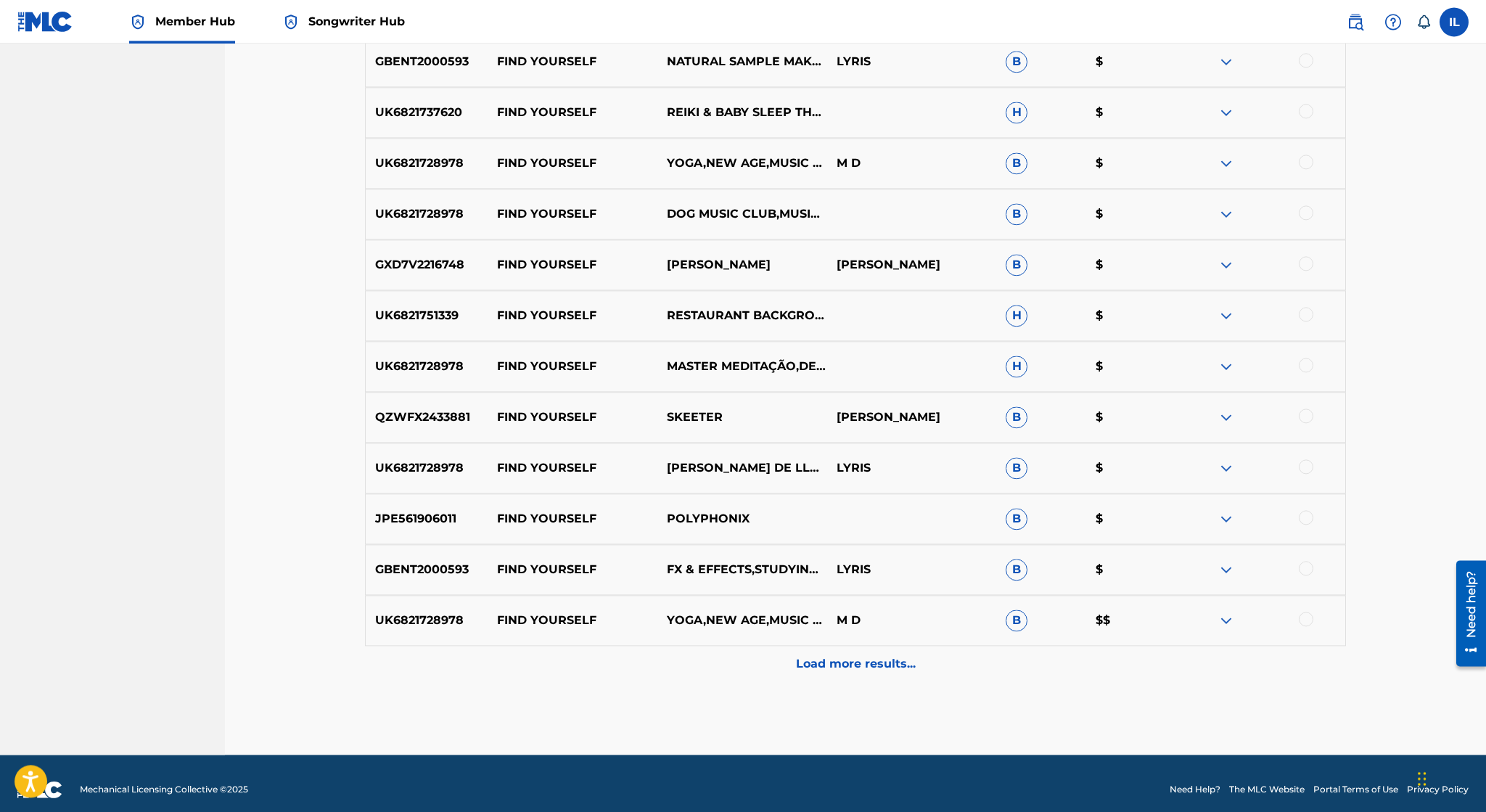
scroll to position [1448, 0]
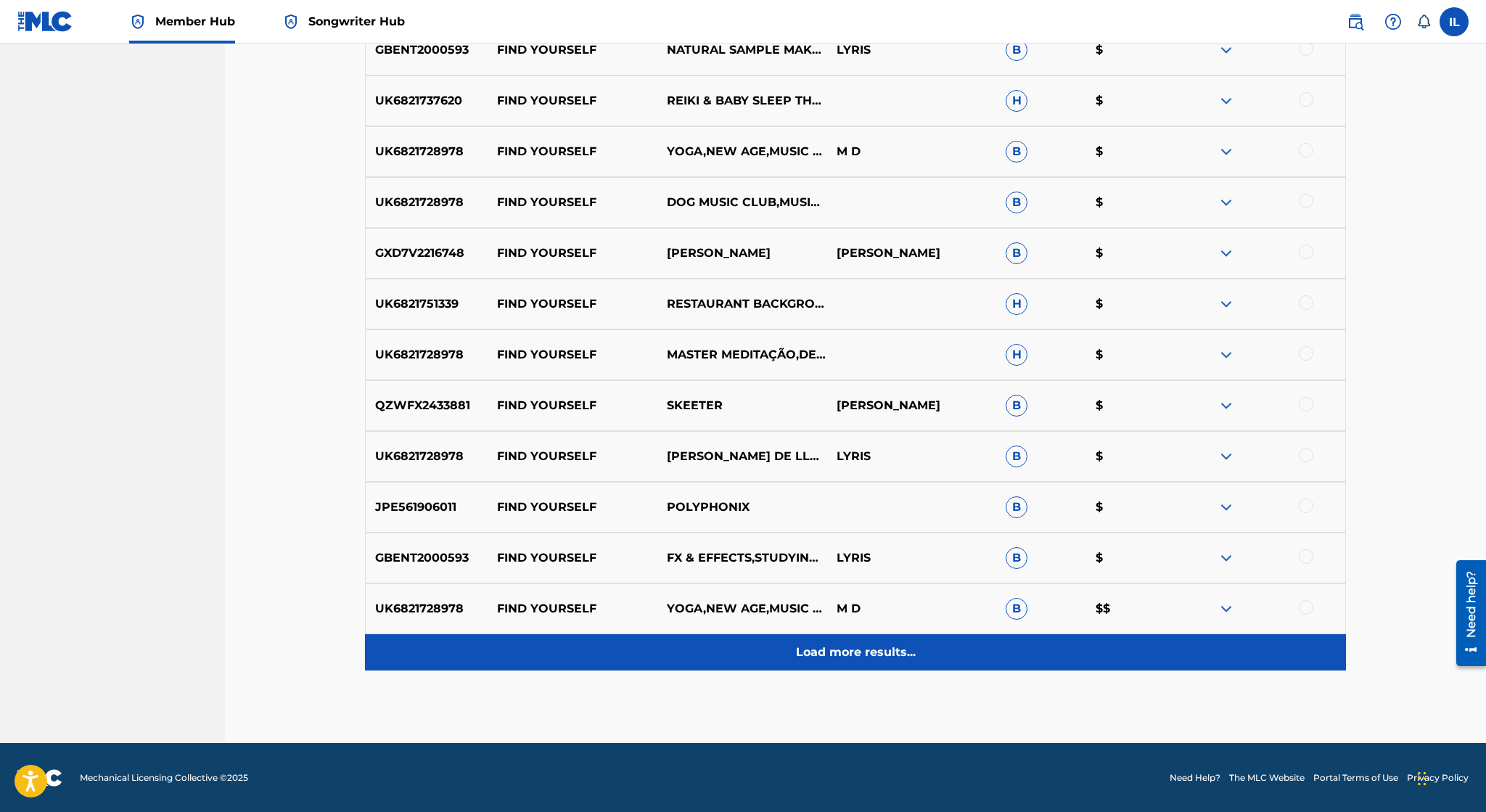
click at [833, 649] on p "Load more results..." at bounding box center [856, 652] width 120 height 17
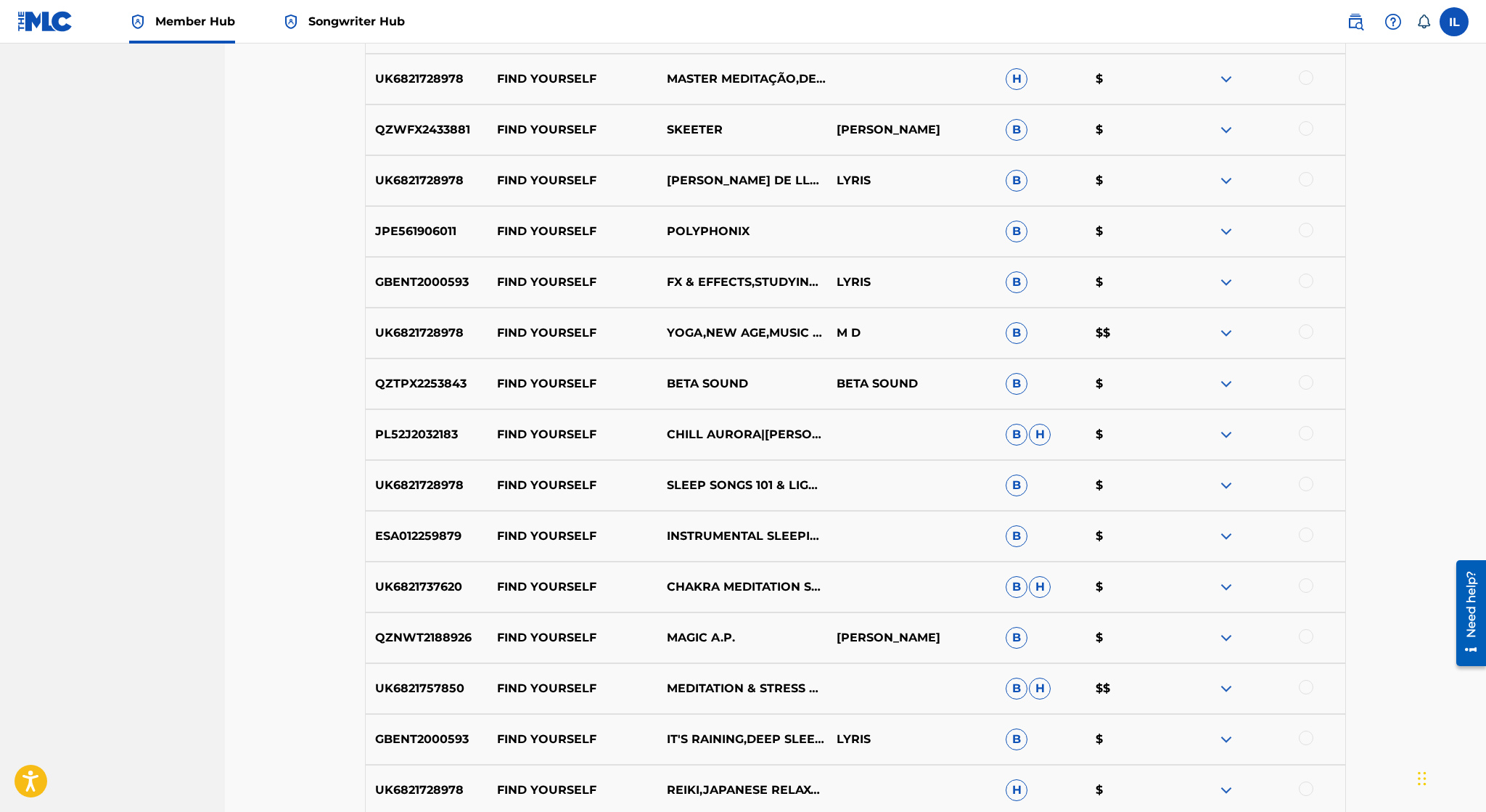
scroll to position [1773, 0]
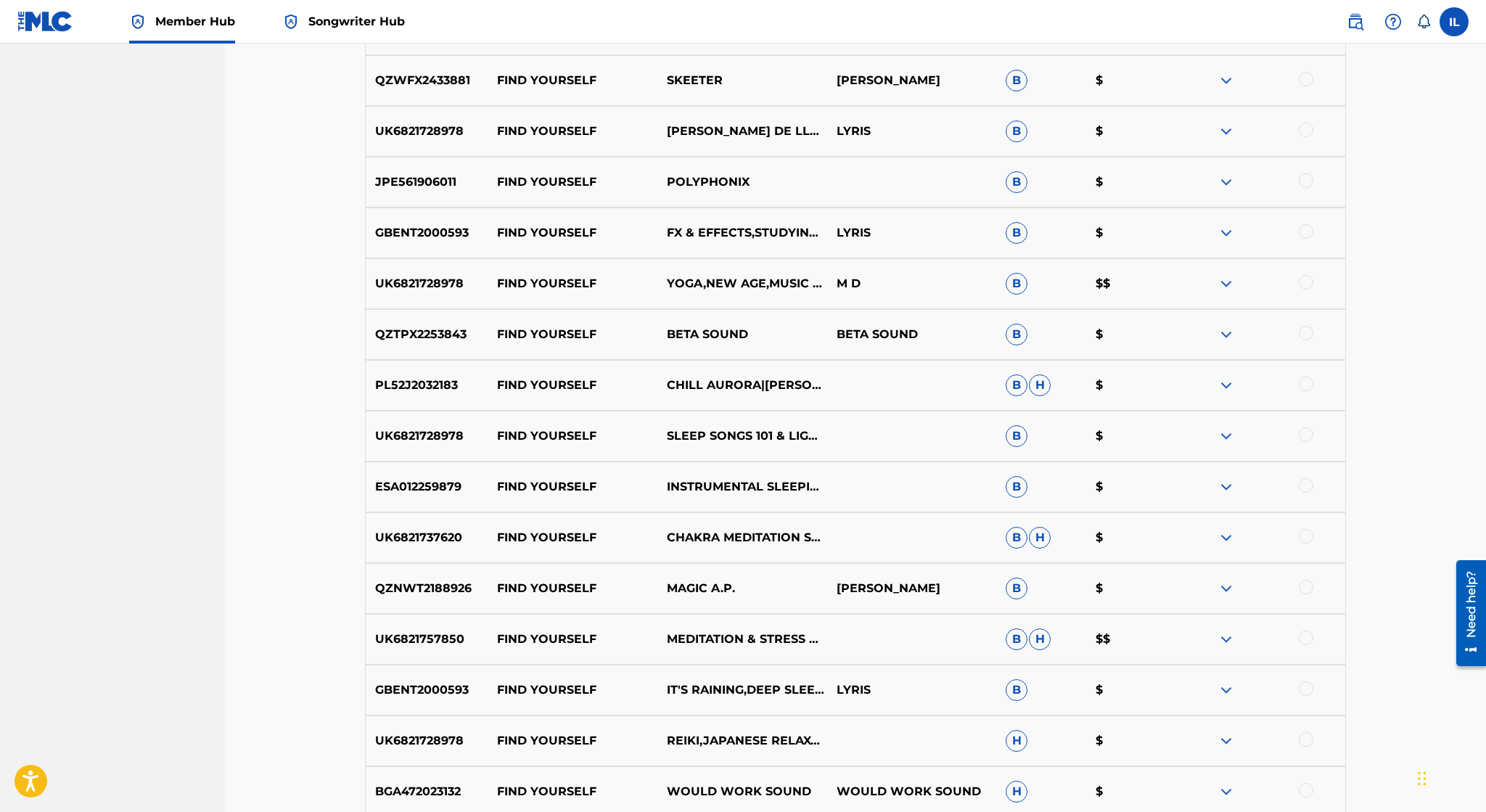
click at [1224, 285] on img at bounding box center [1226, 283] width 17 height 17
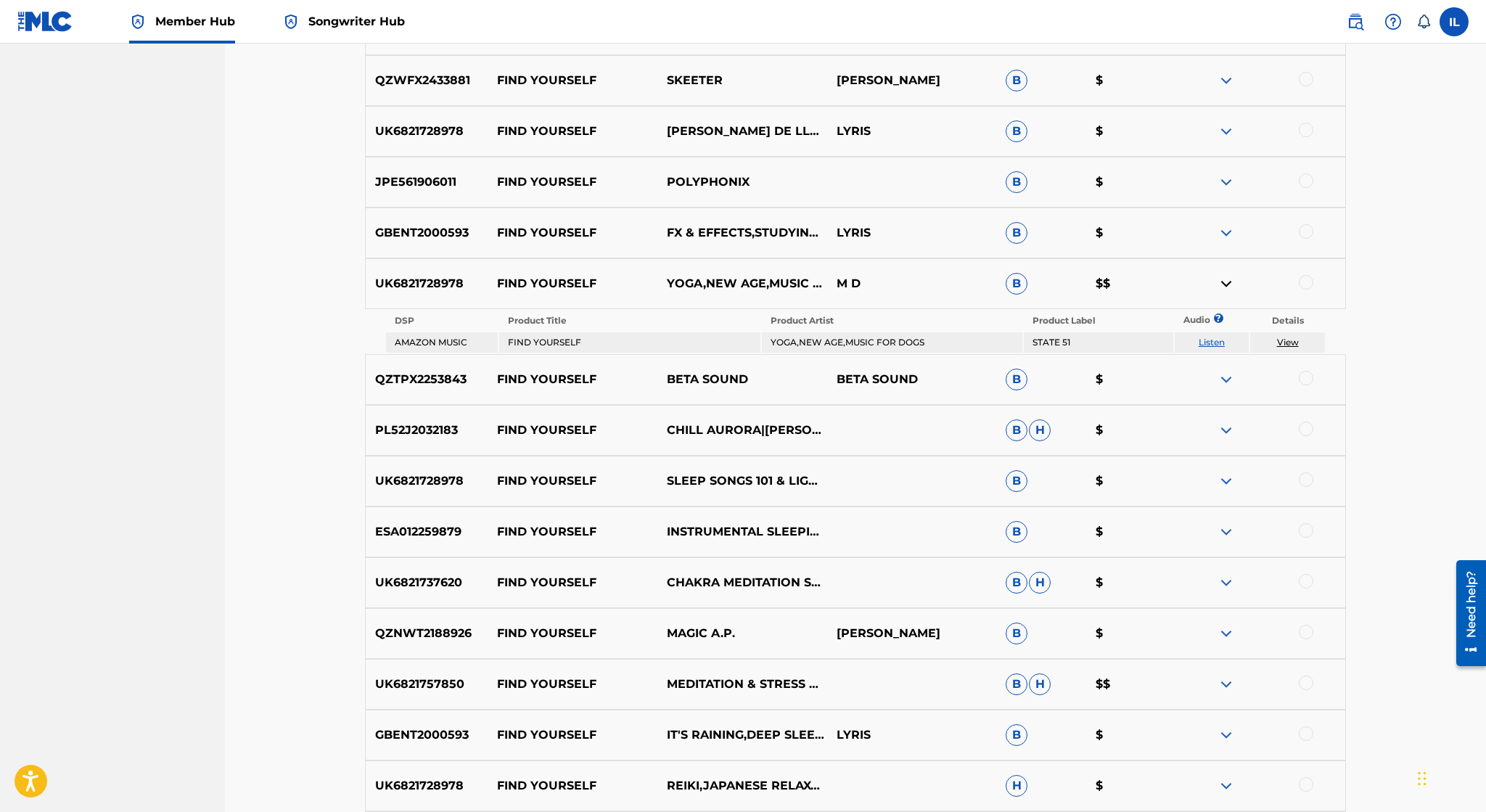
click at [1283, 339] on link "View" at bounding box center [1288, 342] width 22 height 11
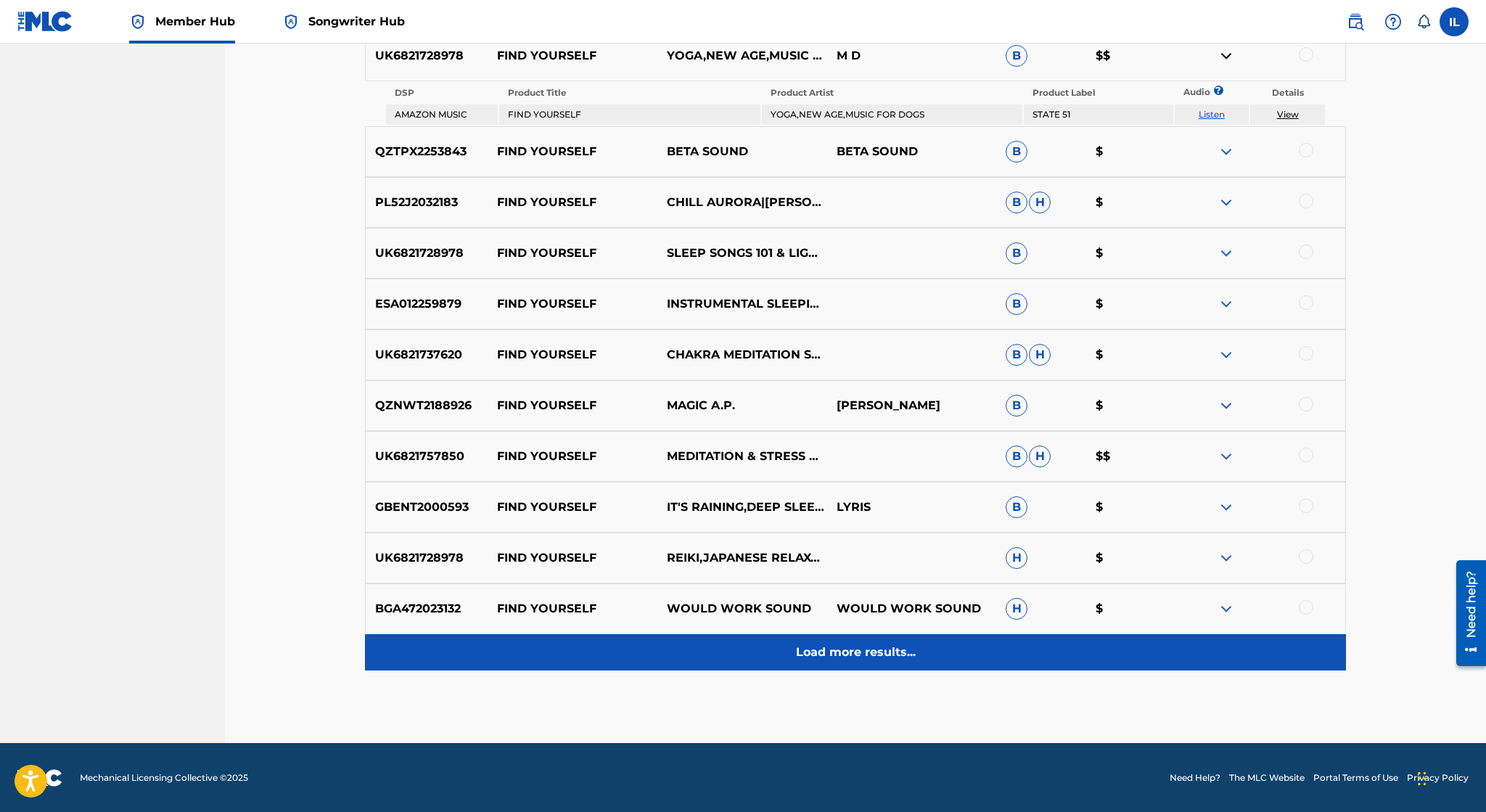
click at [831, 652] on p "Load more results..." at bounding box center [856, 652] width 120 height 17
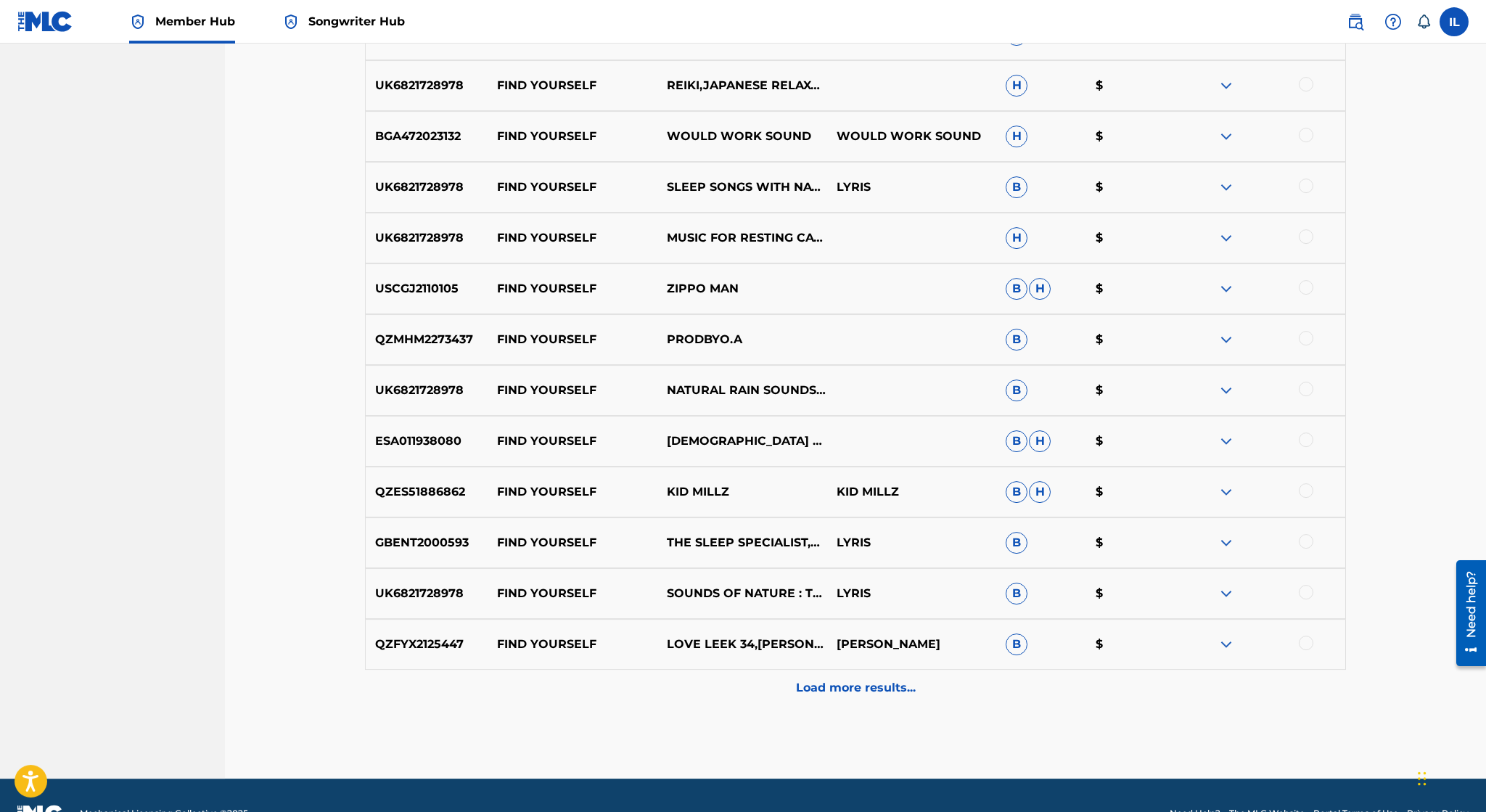
scroll to position [2462, 0]
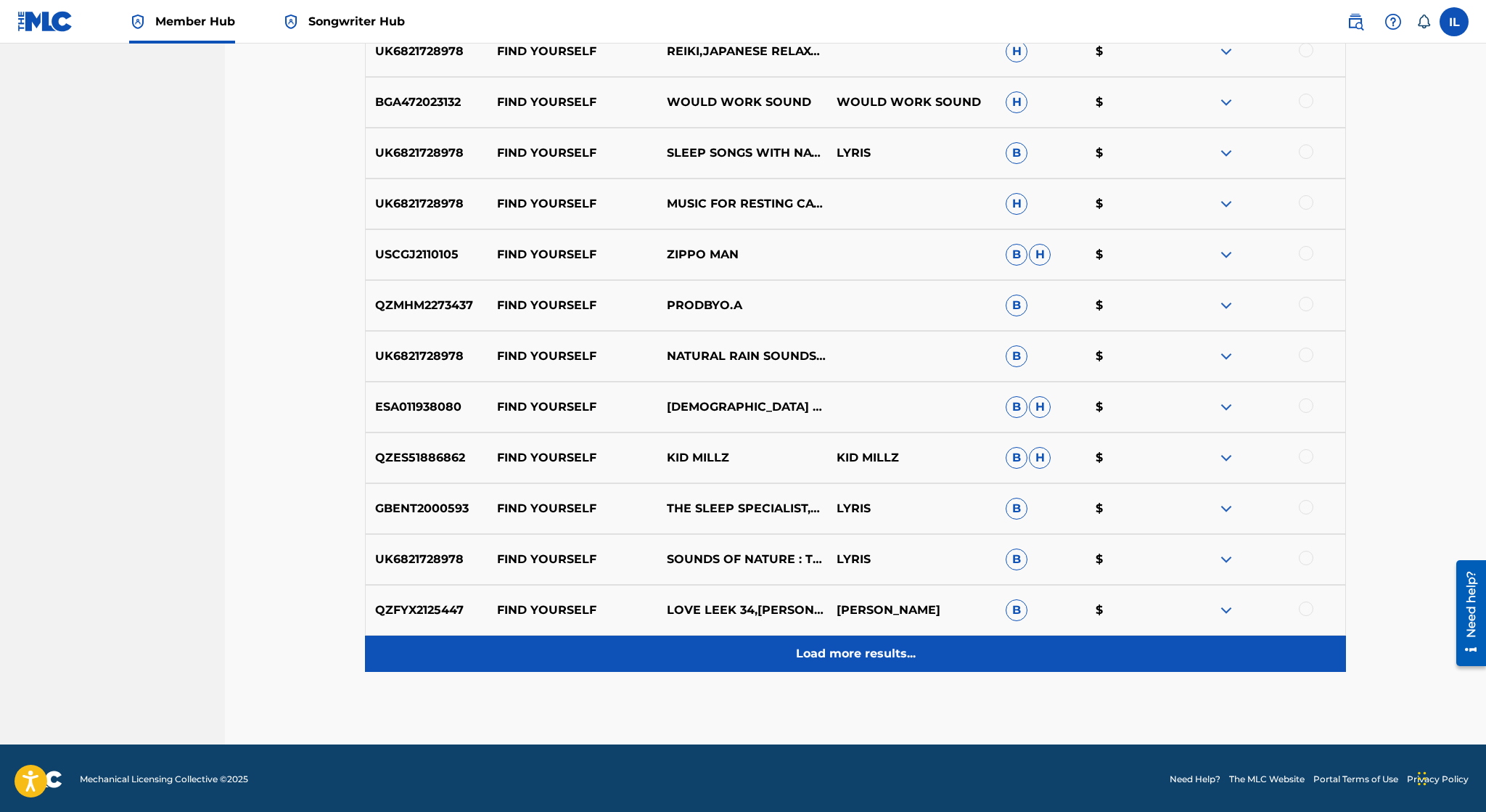
click at [864, 650] on p "Load more results..." at bounding box center [856, 653] width 120 height 17
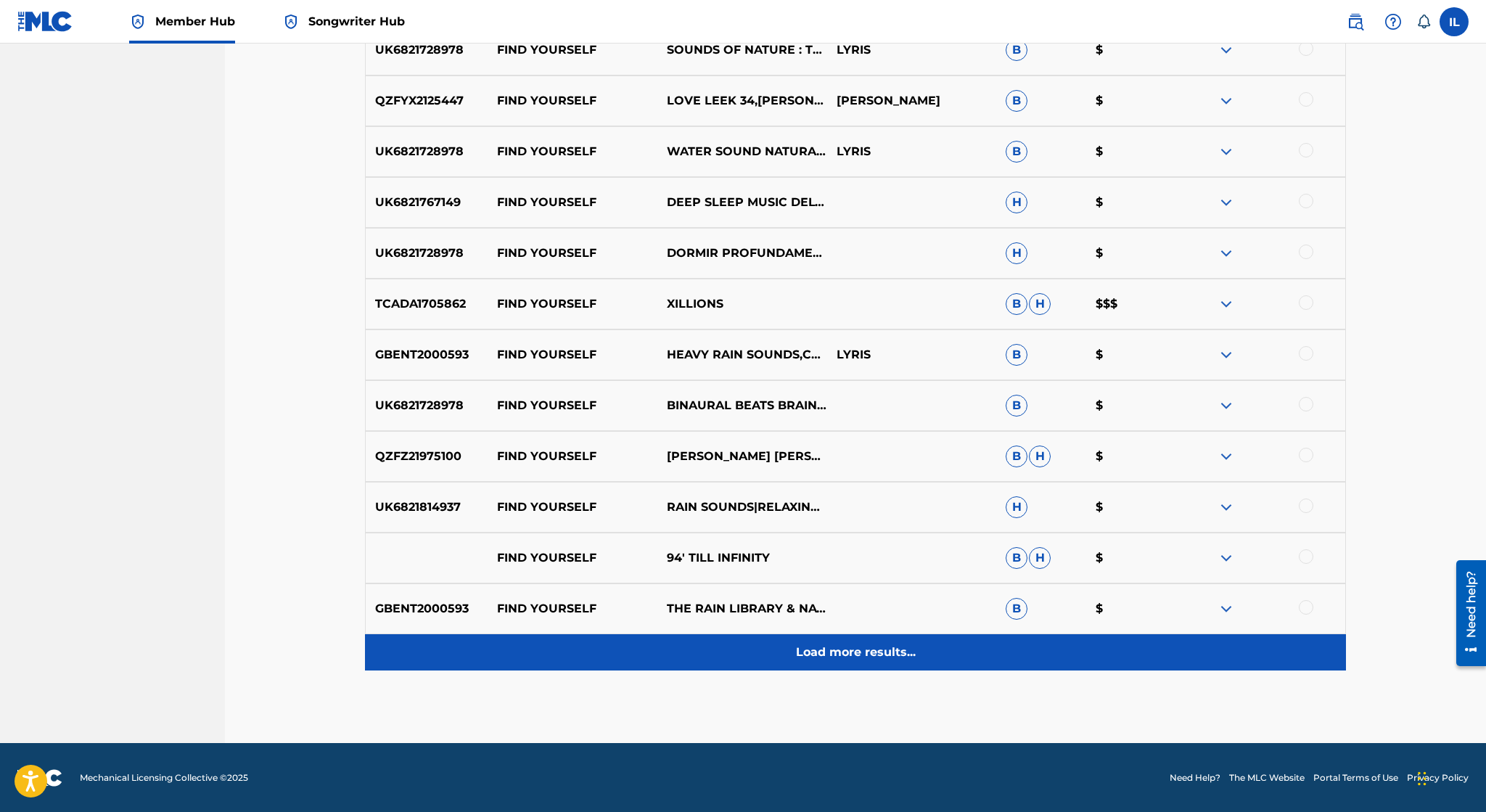
click at [836, 661] on div "Load more results..." at bounding box center [855, 652] width 981 height 36
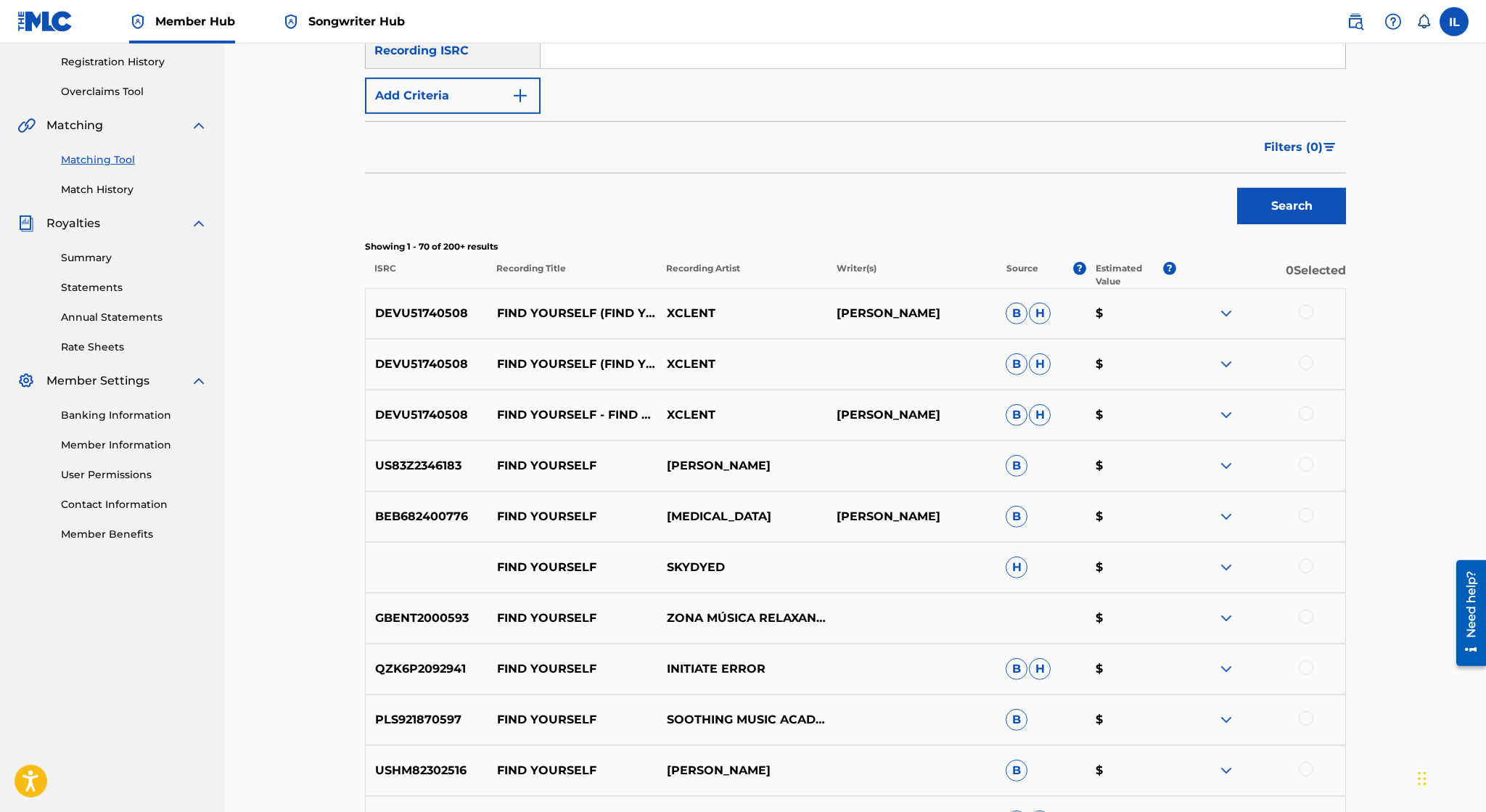
scroll to position [87, 0]
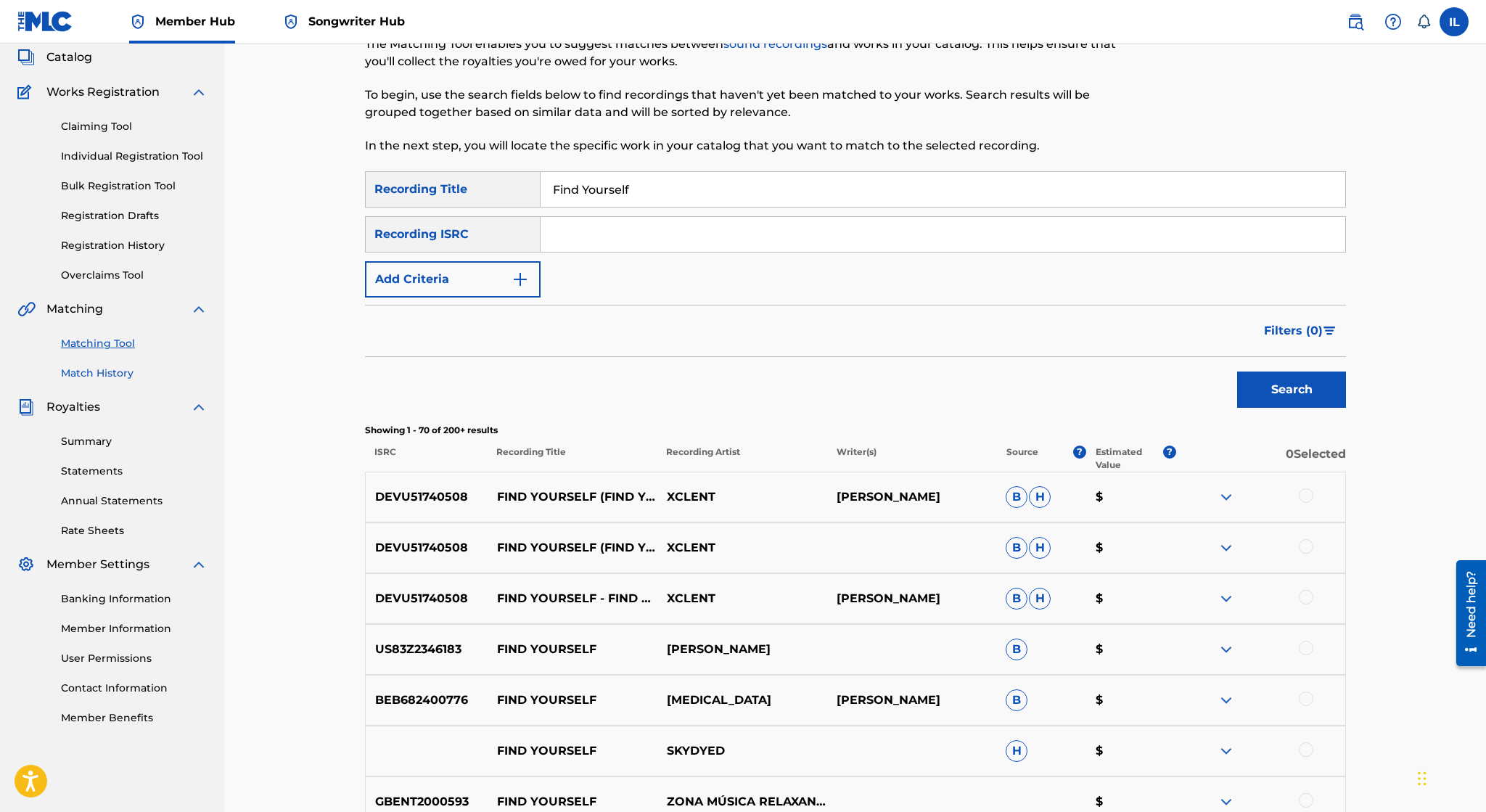
click at [112, 374] on link "Match History" at bounding box center [135, 373] width 147 height 15
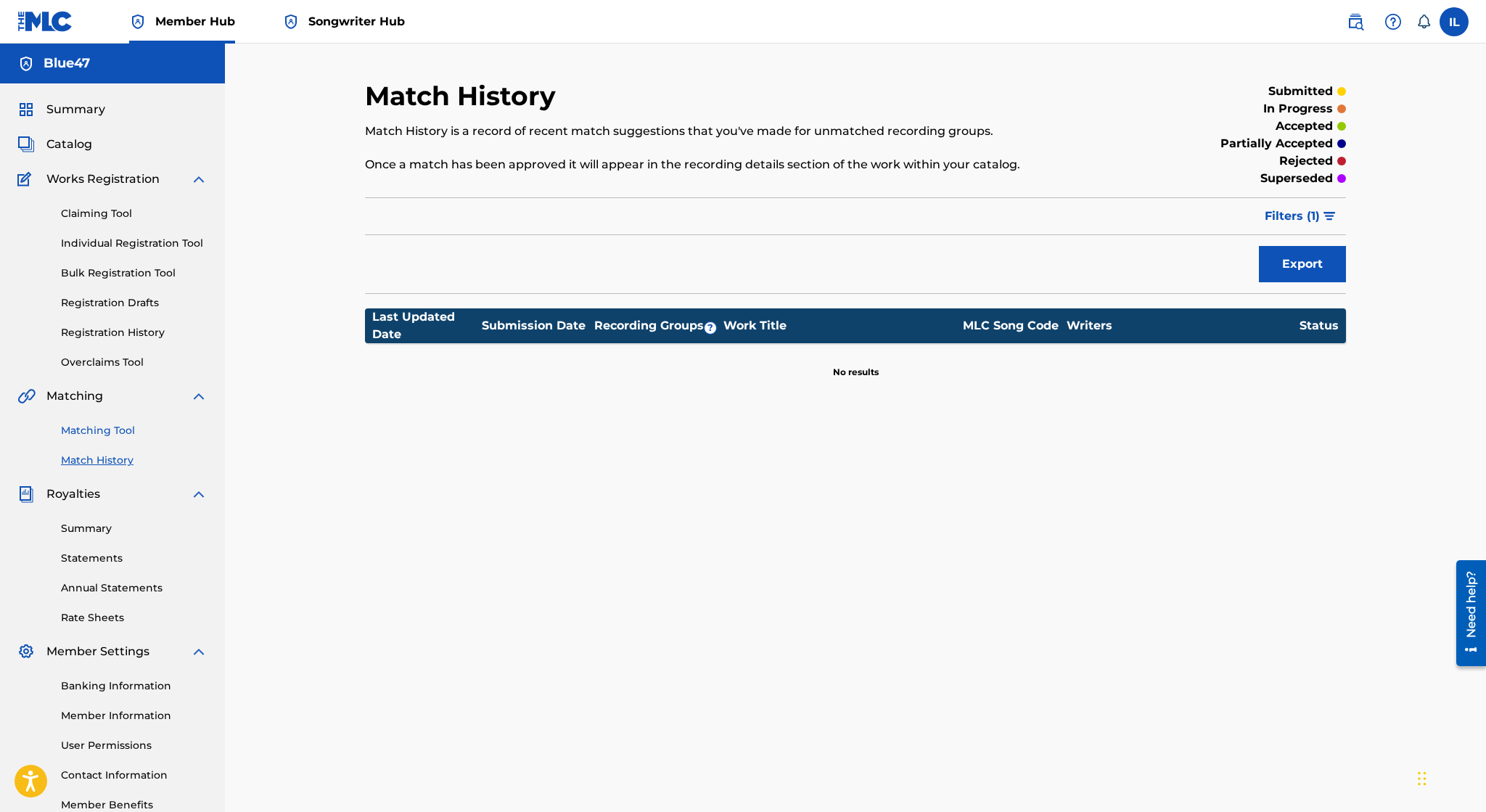
click at [100, 428] on link "Matching Tool" at bounding box center [135, 431] width 147 height 15
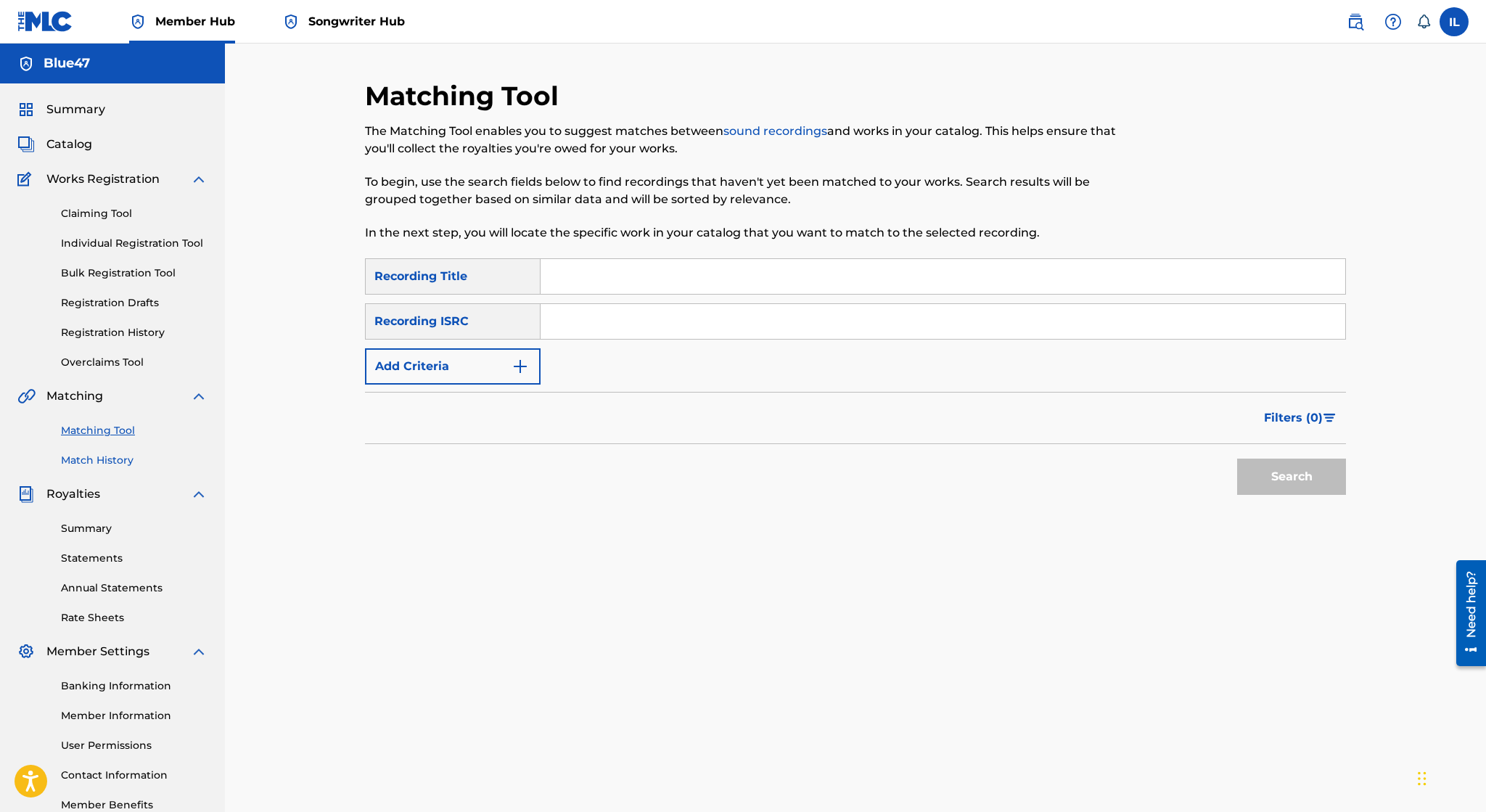
click at [106, 456] on link "Match History" at bounding box center [135, 460] width 147 height 15
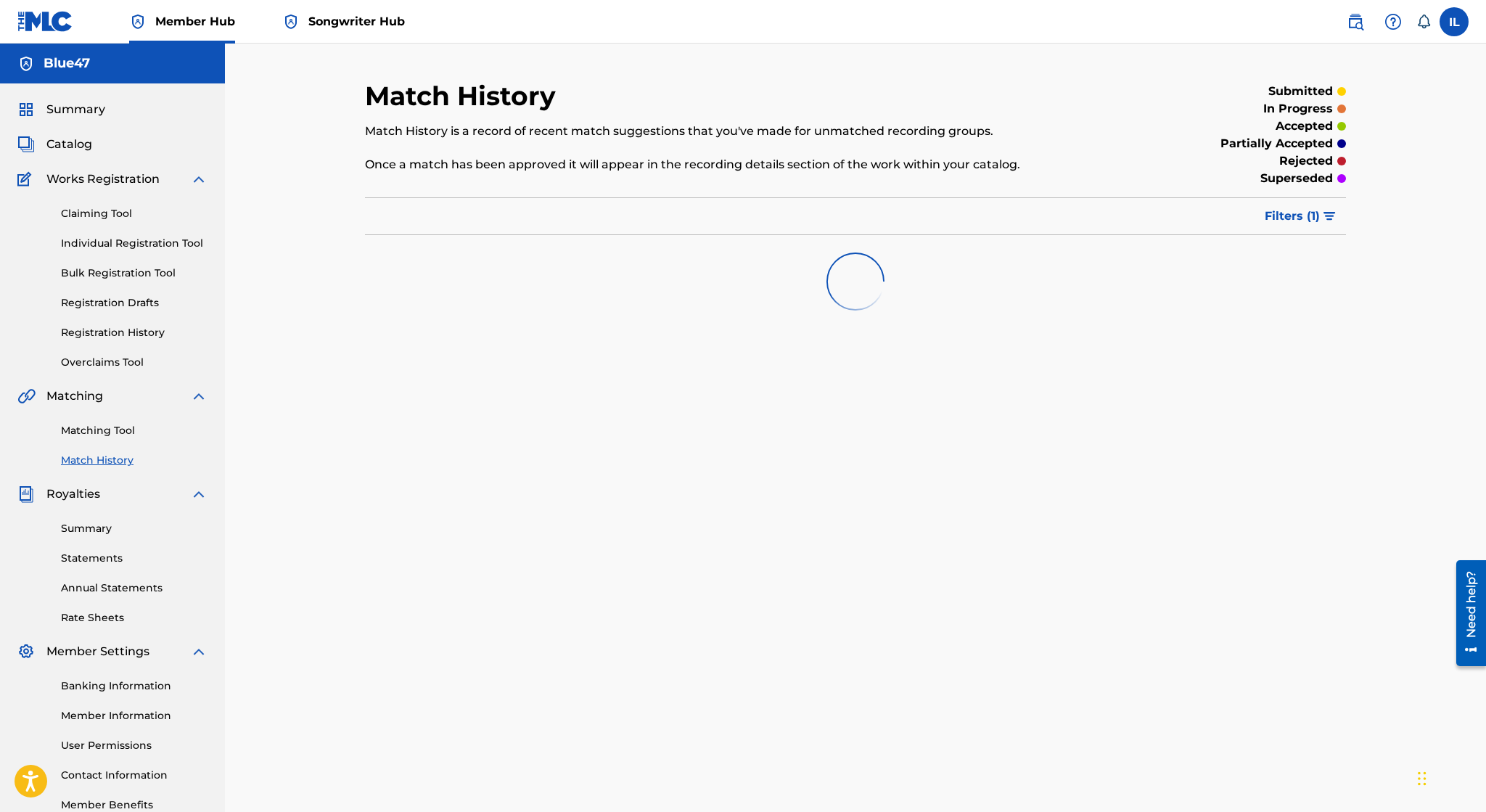
click at [106, 456] on link "Match History" at bounding box center [135, 460] width 147 height 15
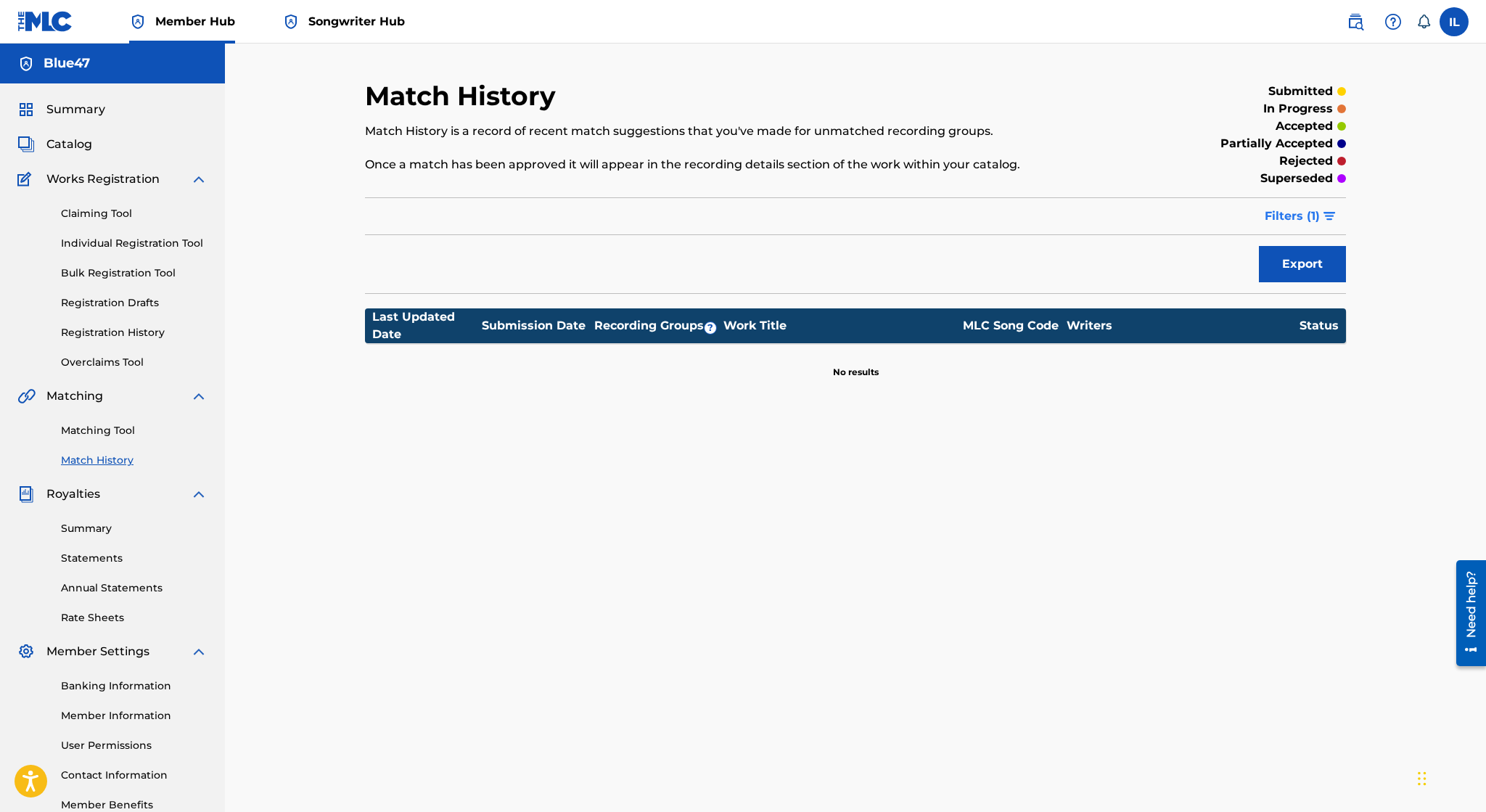
click at [1285, 214] on span "Filters ( 1 )" at bounding box center [1292, 216] width 55 height 17
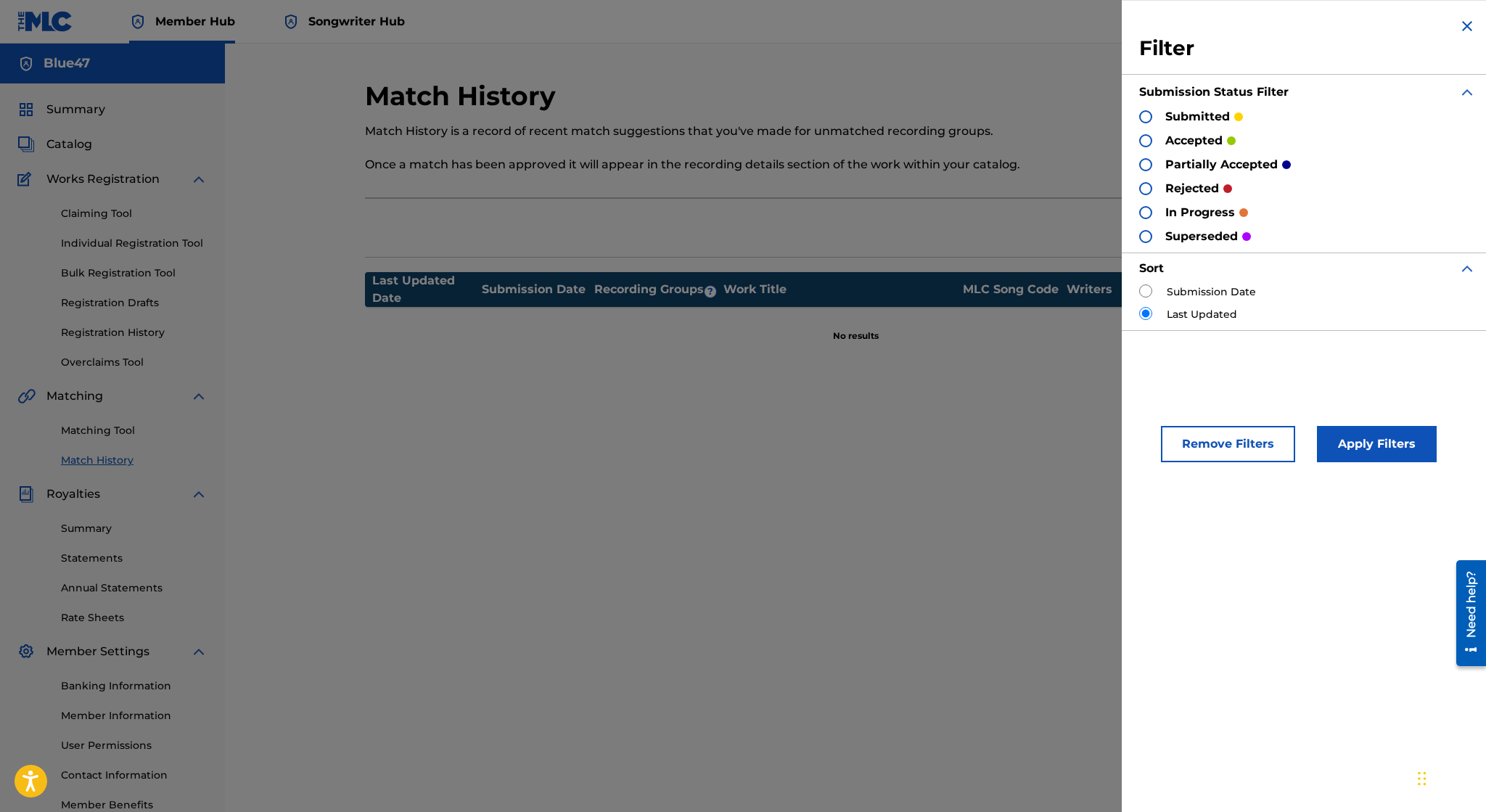
drag, startPoint x: 840, startPoint y: 420, endPoint x: 796, endPoint y: 440, distance: 48.3
click at [840, 421] on div "Match History Match History is a record of recent match suggestions that you've…" at bounding box center [855, 454] width 1016 height 750
click at [1463, 25] on img at bounding box center [1467, 26] width 17 height 17
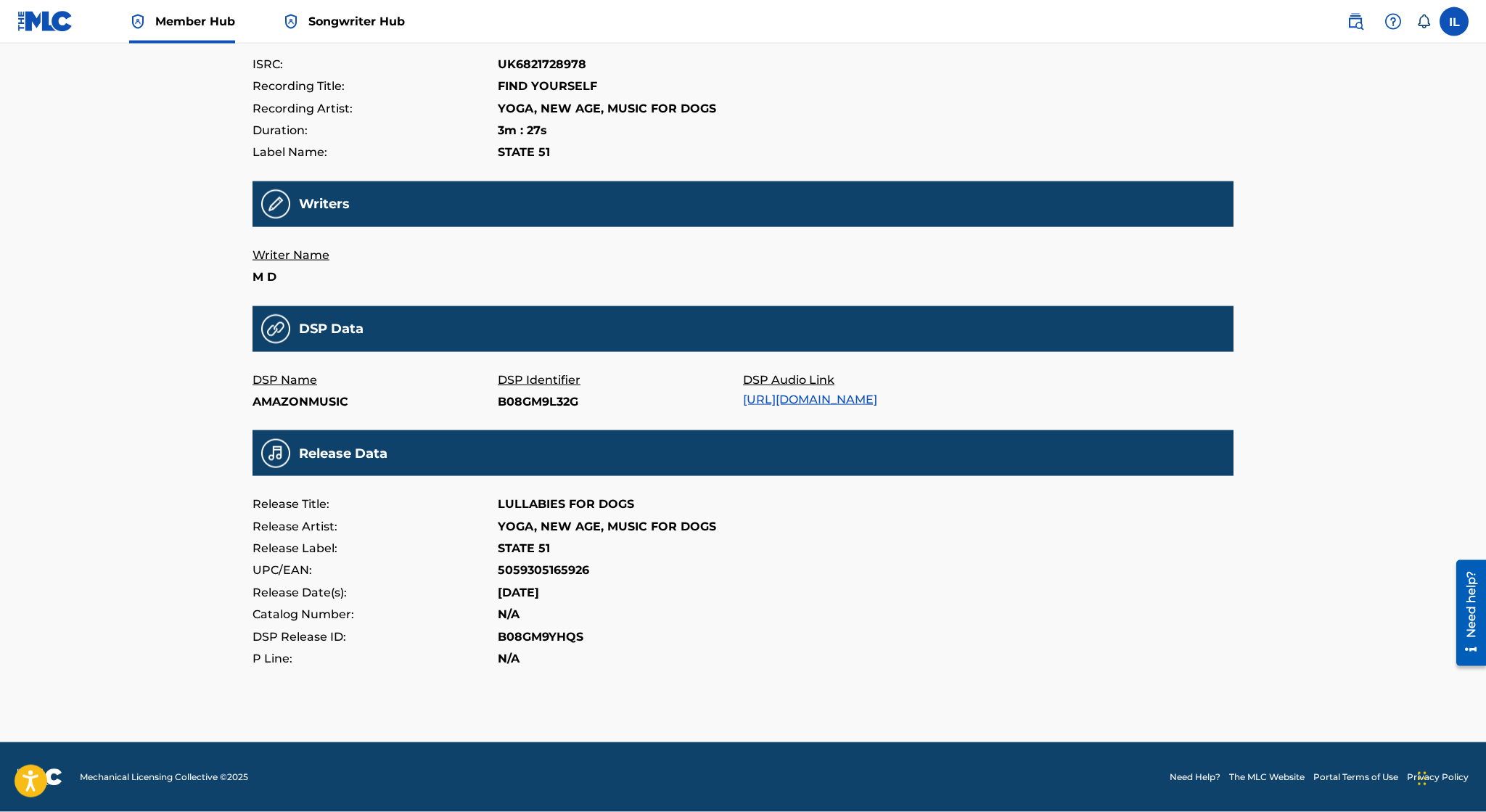
scroll to position [223, 0]
